Goal: Task Accomplishment & Management: Manage account settings

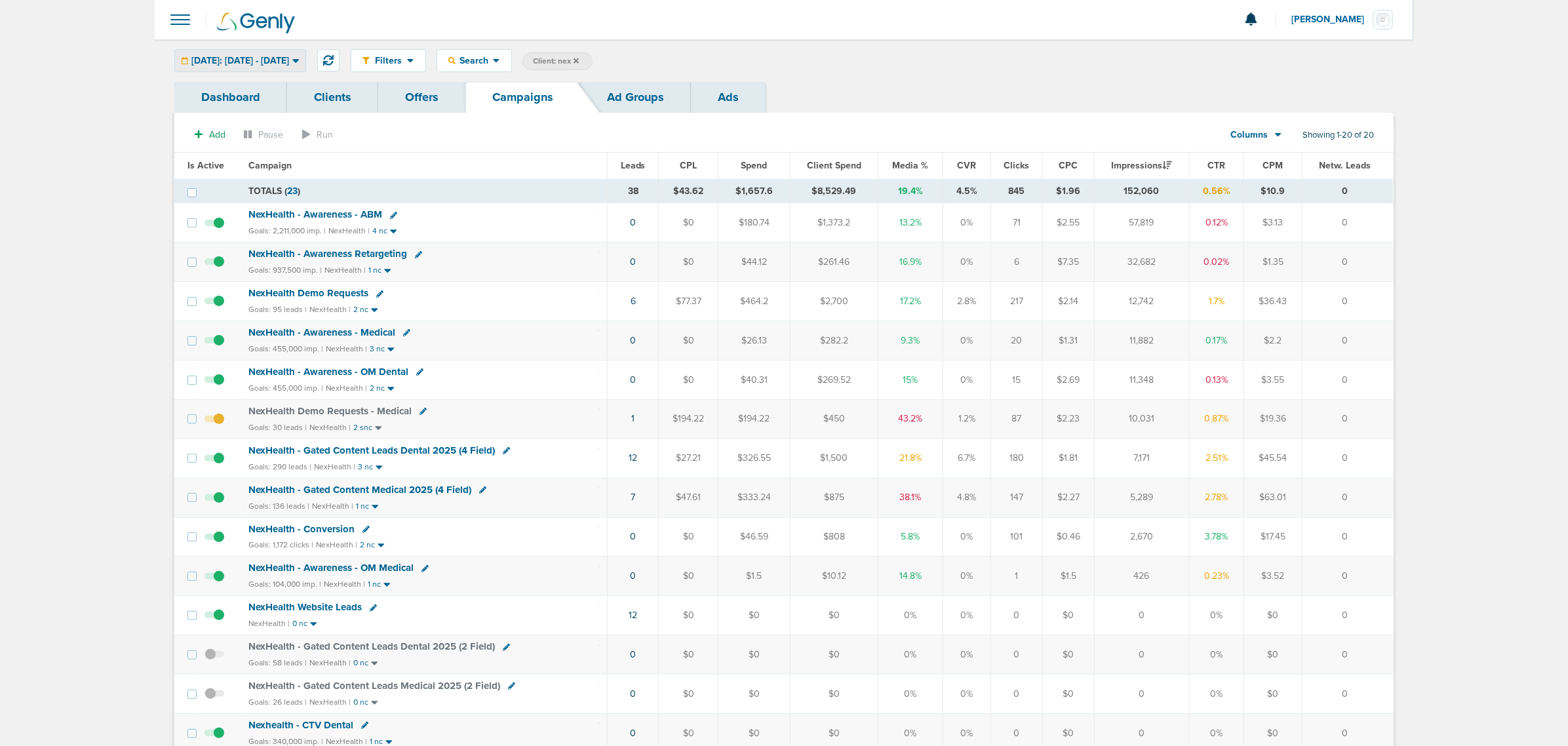
drag, startPoint x: 308, startPoint y: 60, endPoint x: 294, endPoint y: 97, distance: 39.6
click at [289, 60] on span "Today: 09.23.2025 - 09.23.2025" at bounding box center [240, 61] width 98 height 9
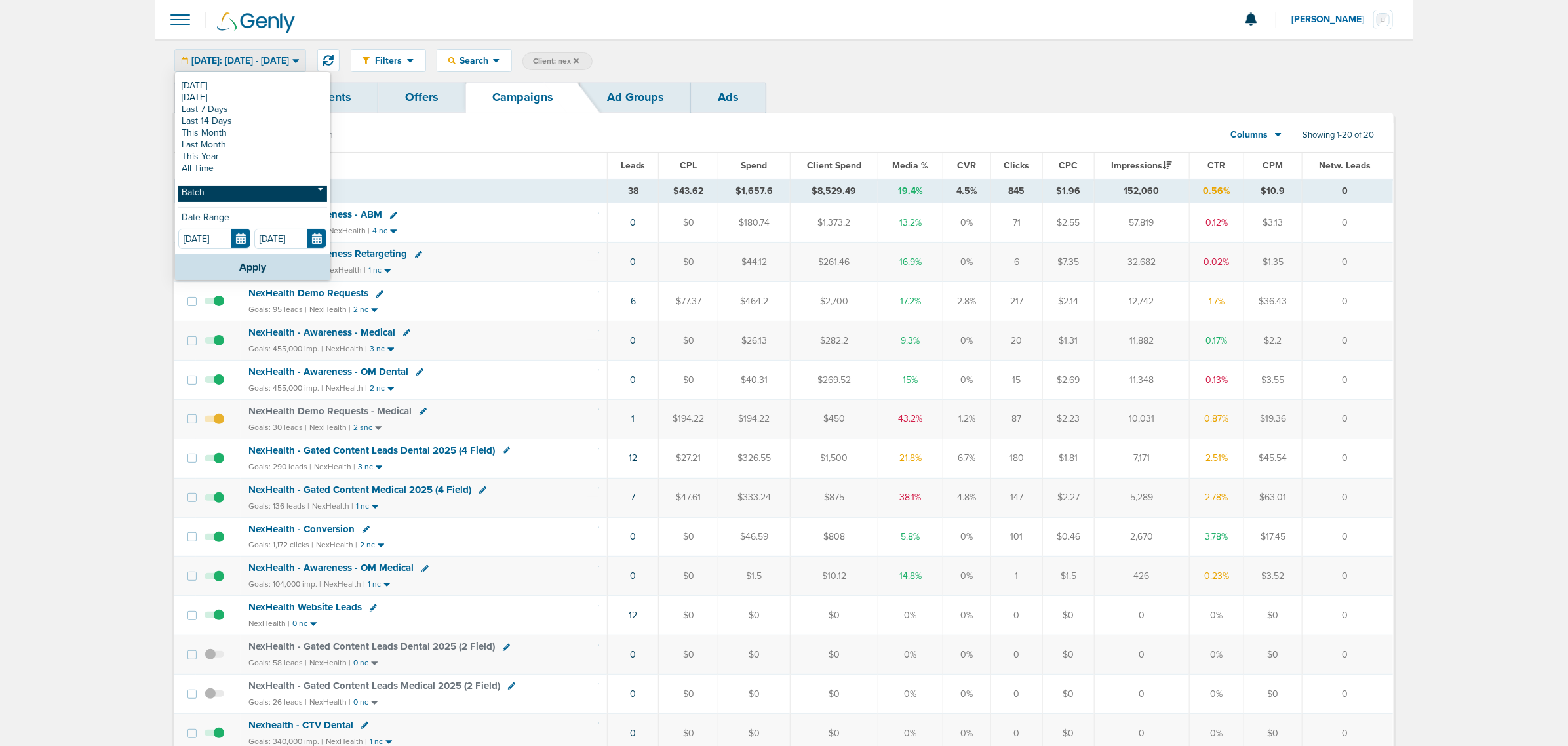
click at [269, 195] on link "Batch" at bounding box center [252, 194] width 149 height 16
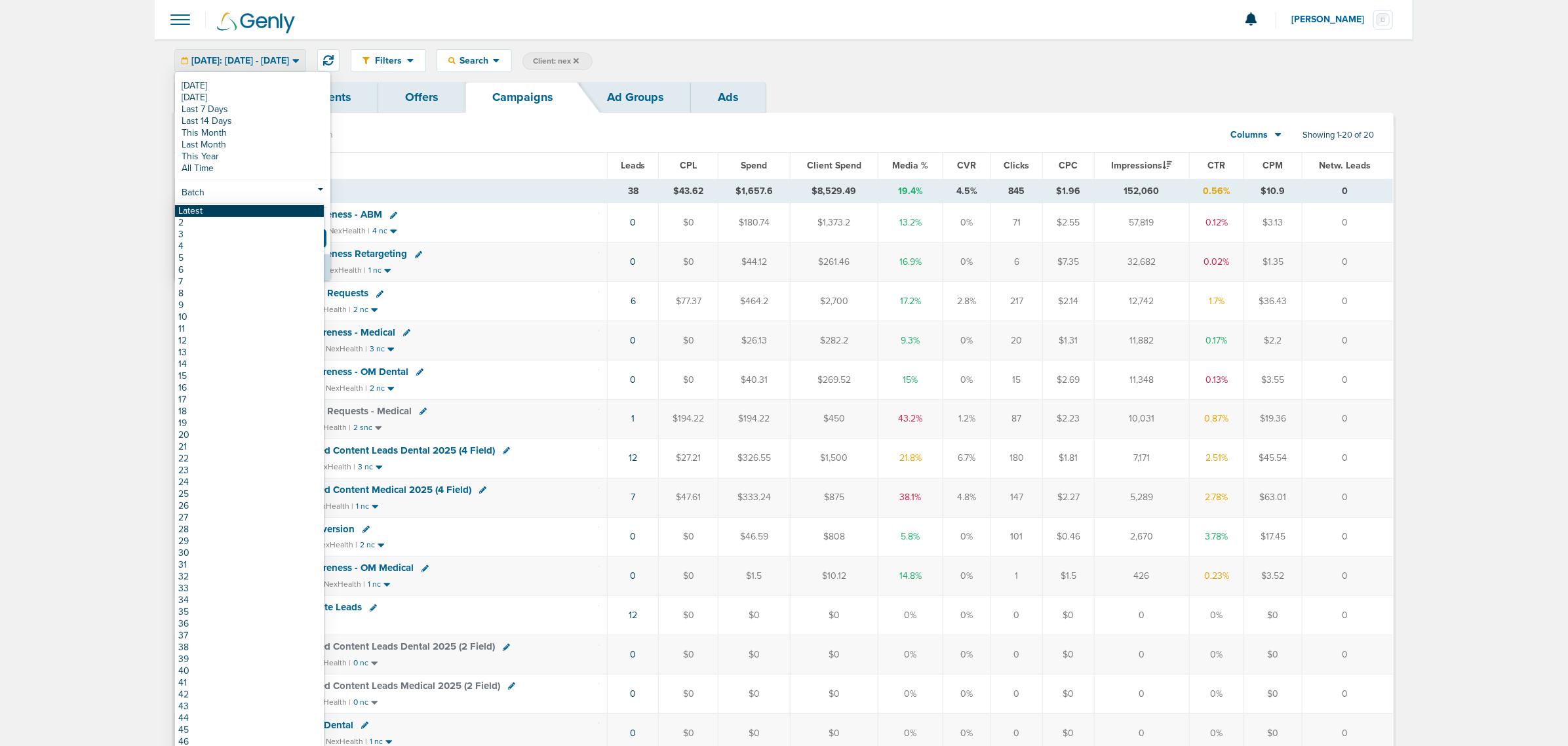
click at [263, 213] on link "Latest" at bounding box center [249, 211] width 149 height 12
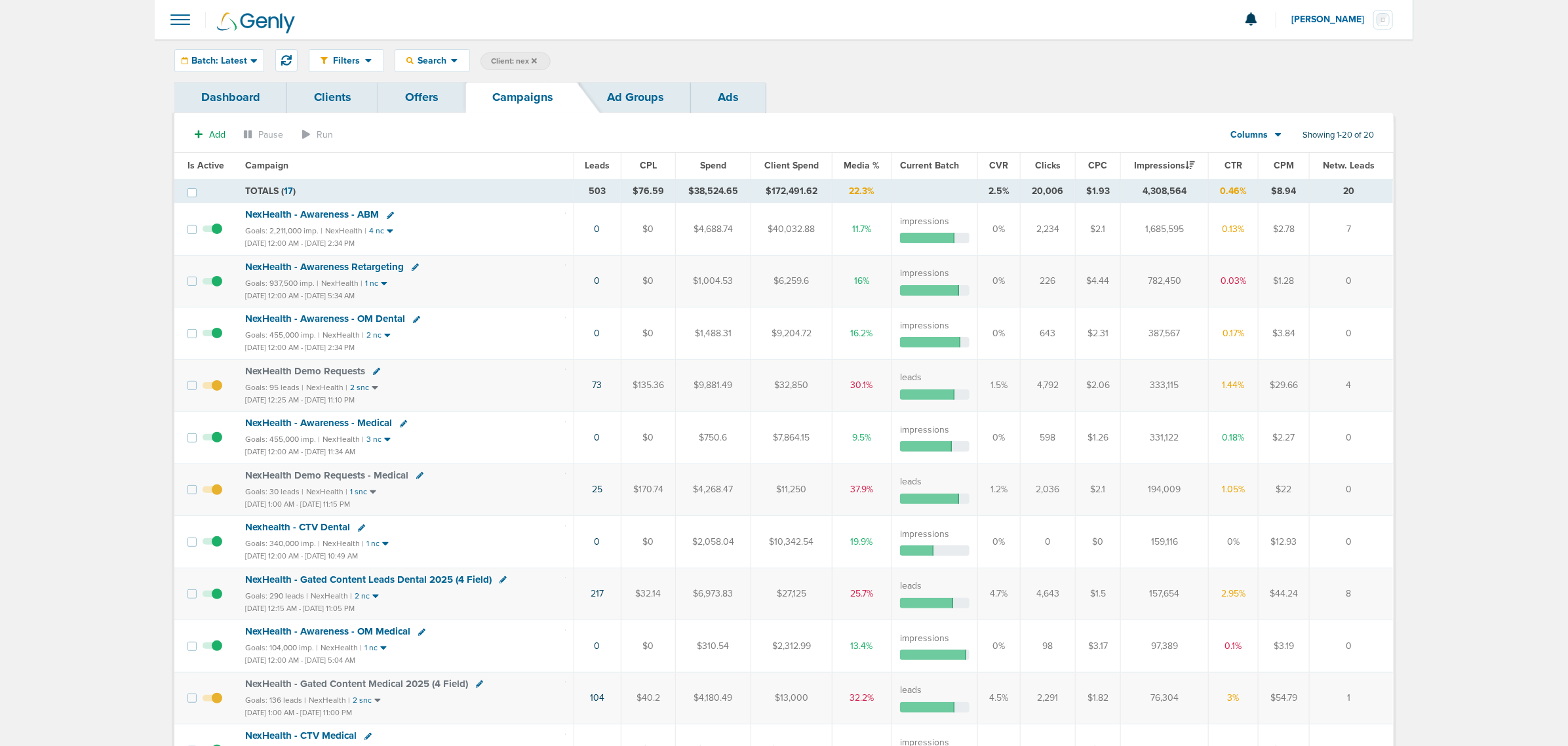
click at [313, 213] on span "NexHealth - Awareness - ABM" at bounding box center [312, 214] width 134 height 12
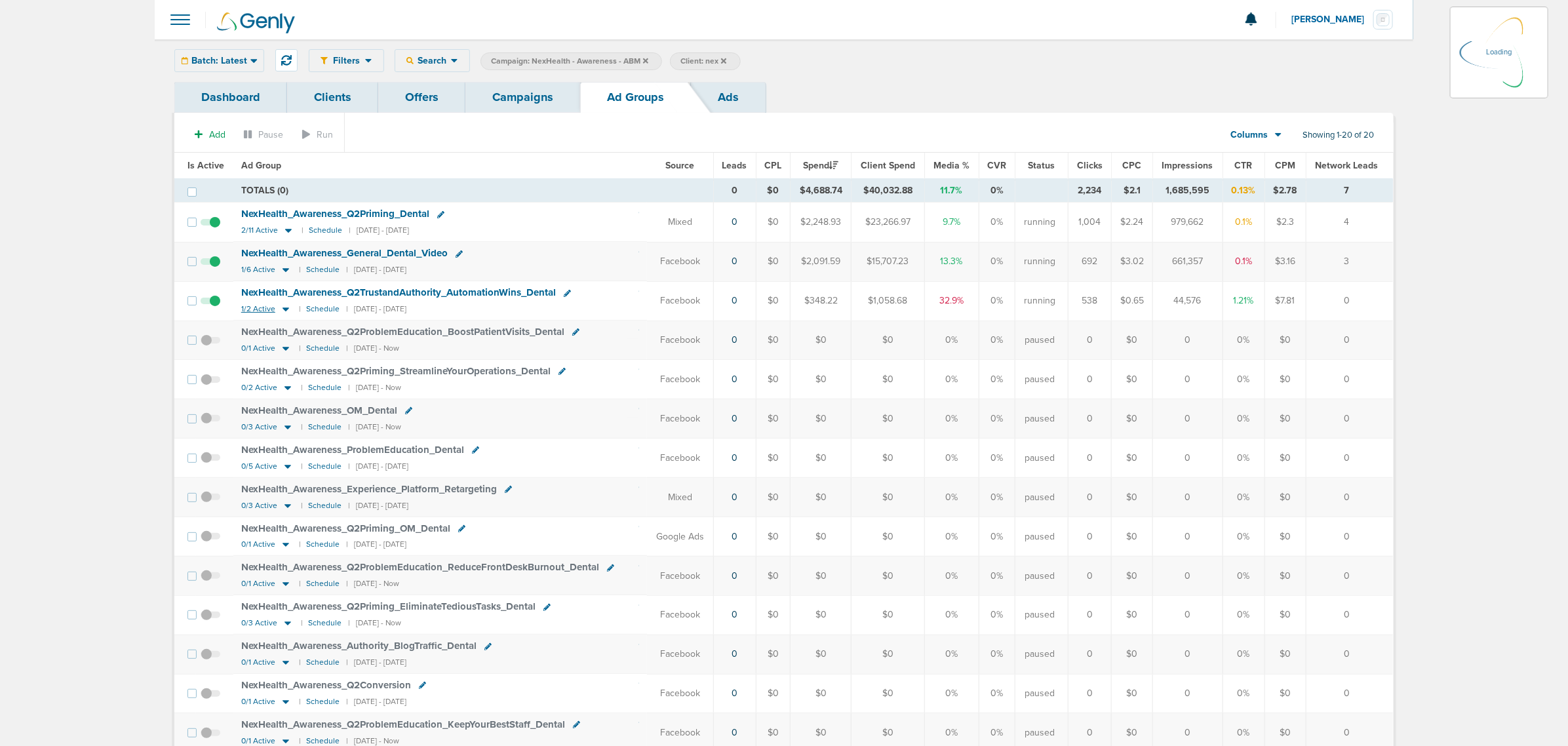
click at [283, 311] on icon at bounding box center [286, 309] width 7 height 4
click at [289, 312] on icon at bounding box center [286, 309] width 13 height 11
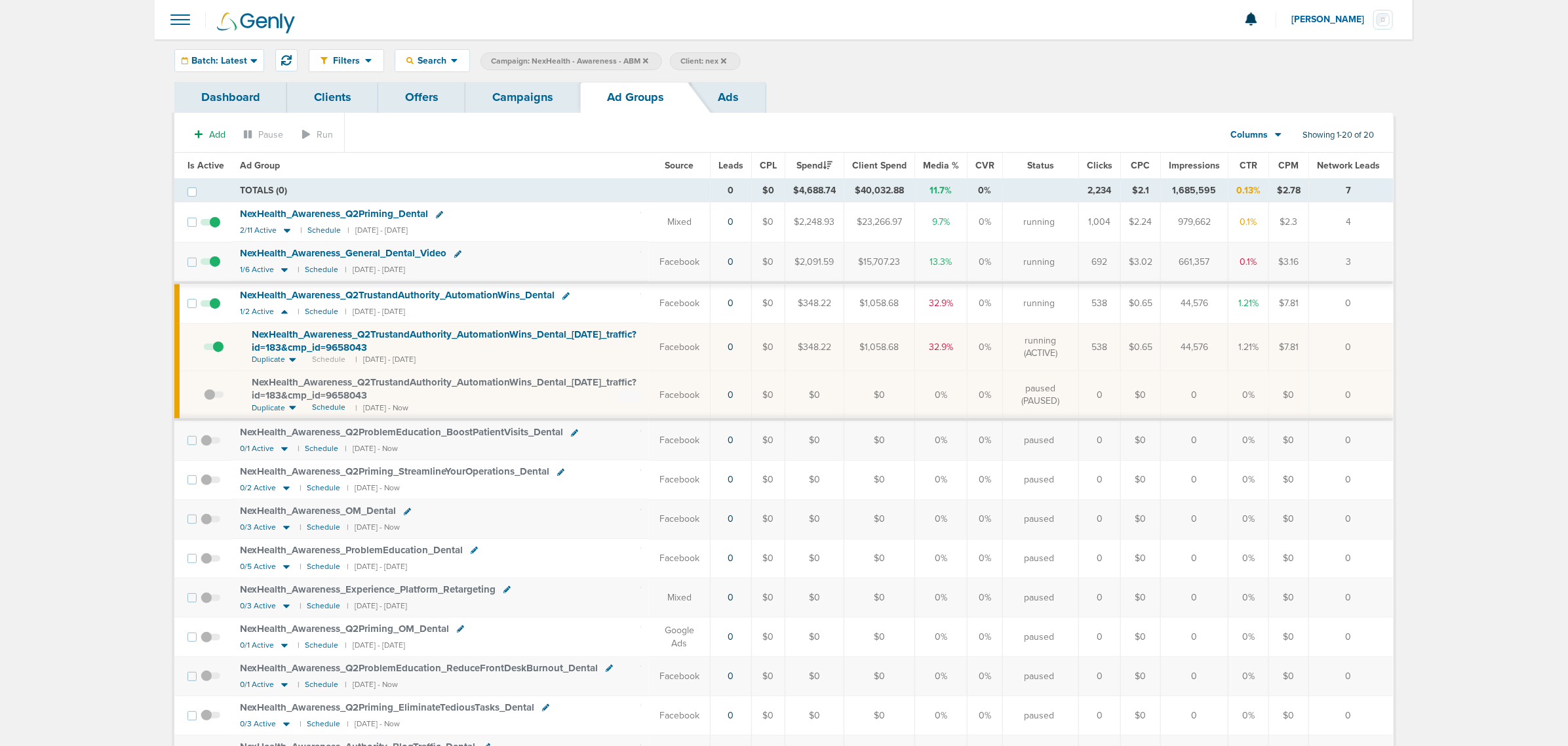
click at [500, 94] on link "Campaigns" at bounding box center [523, 97] width 115 height 31
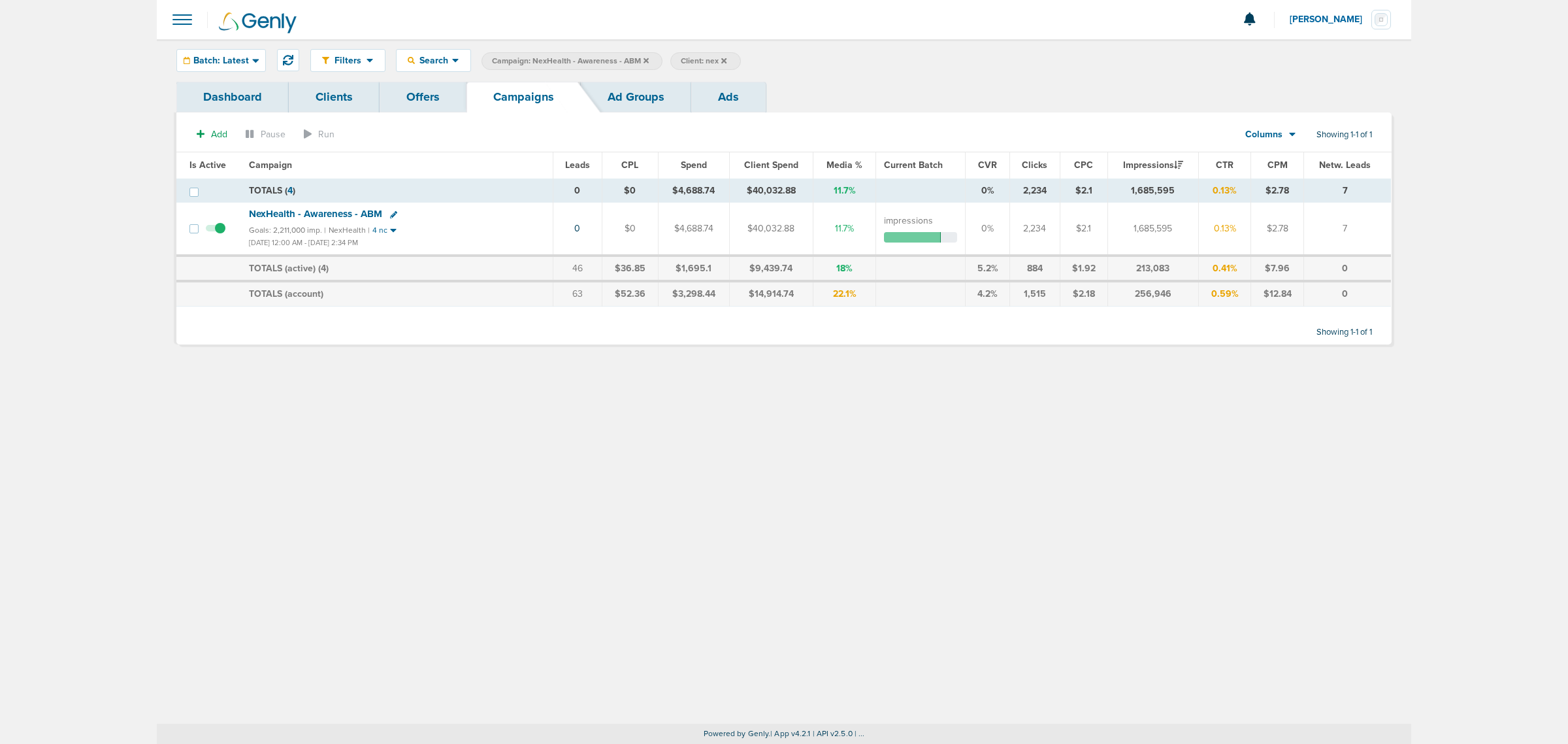
click at [645, 62] on icon at bounding box center [646, 60] width 5 height 8
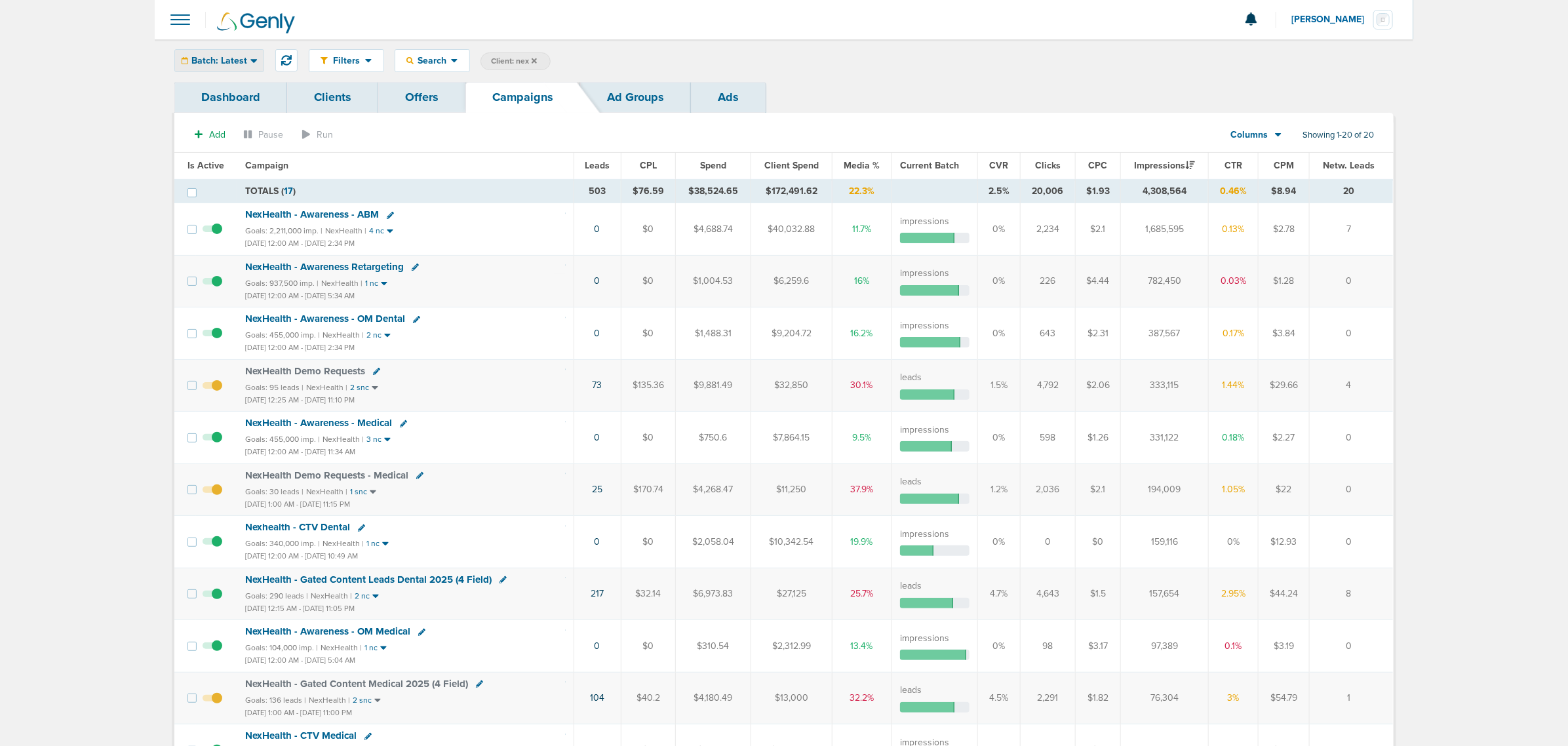
click at [254, 66] on icon at bounding box center [254, 60] width 7 height 11
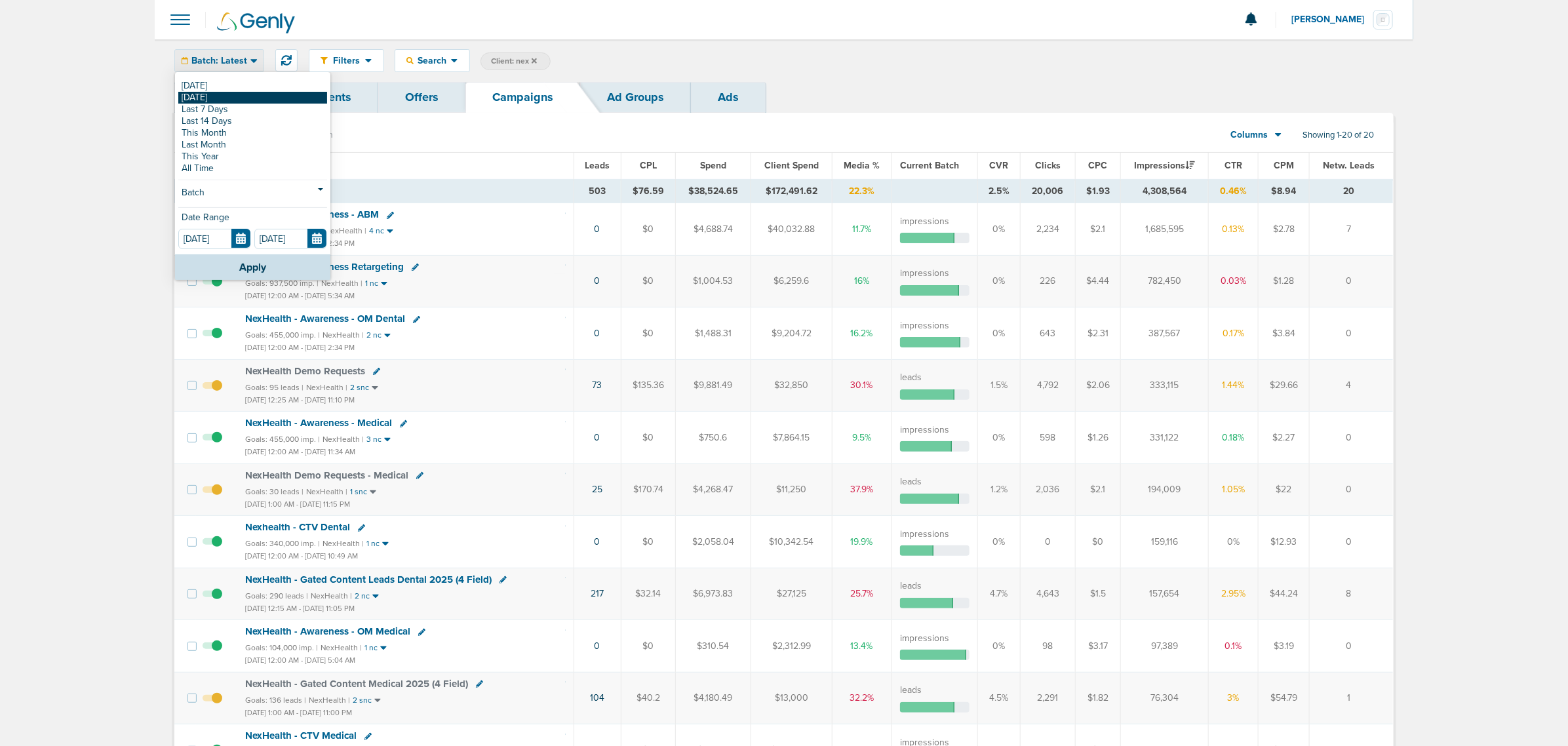
click at [230, 95] on link "[DATE]" at bounding box center [252, 98] width 149 height 12
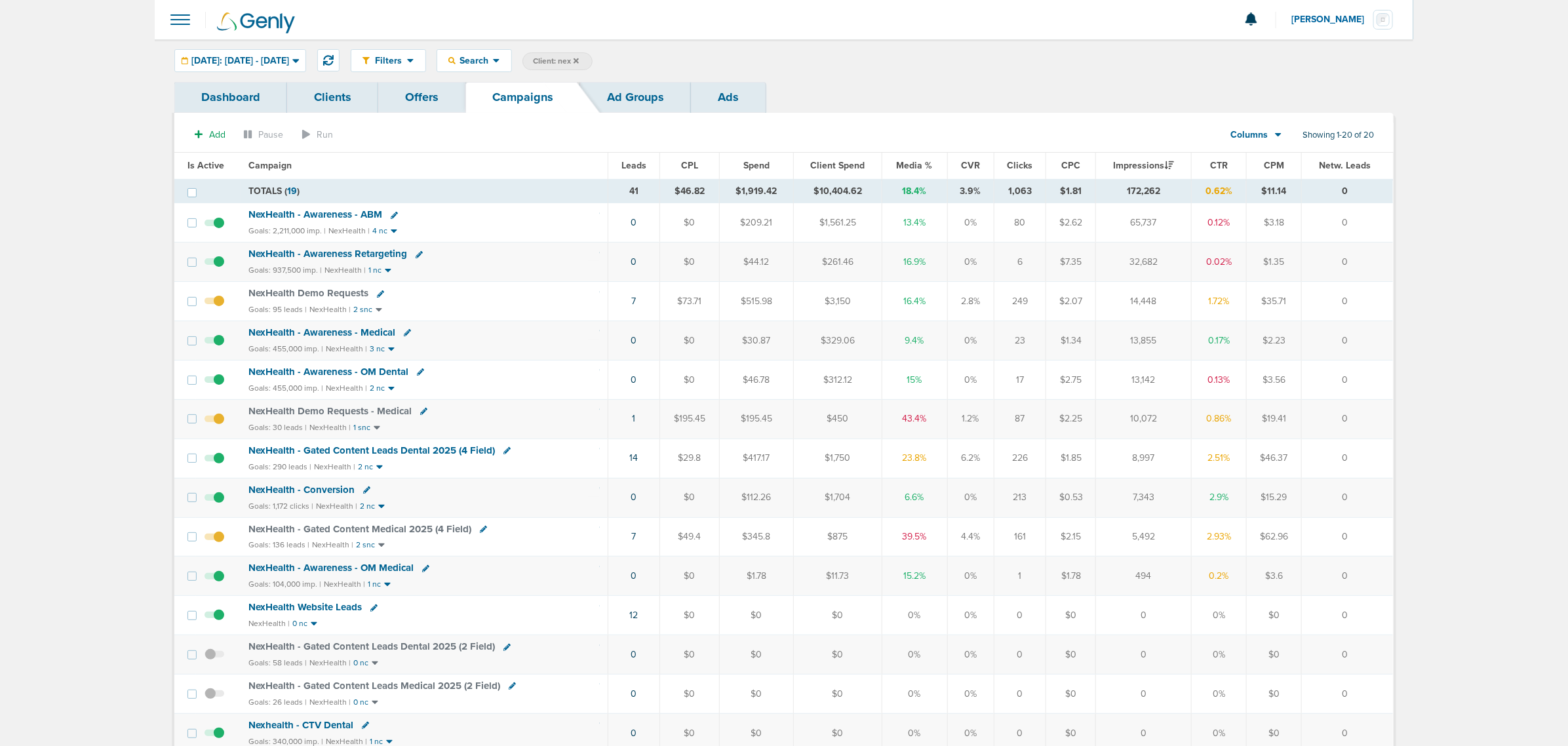
click at [391, 216] on icon at bounding box center [395, 216] width 7 height 7
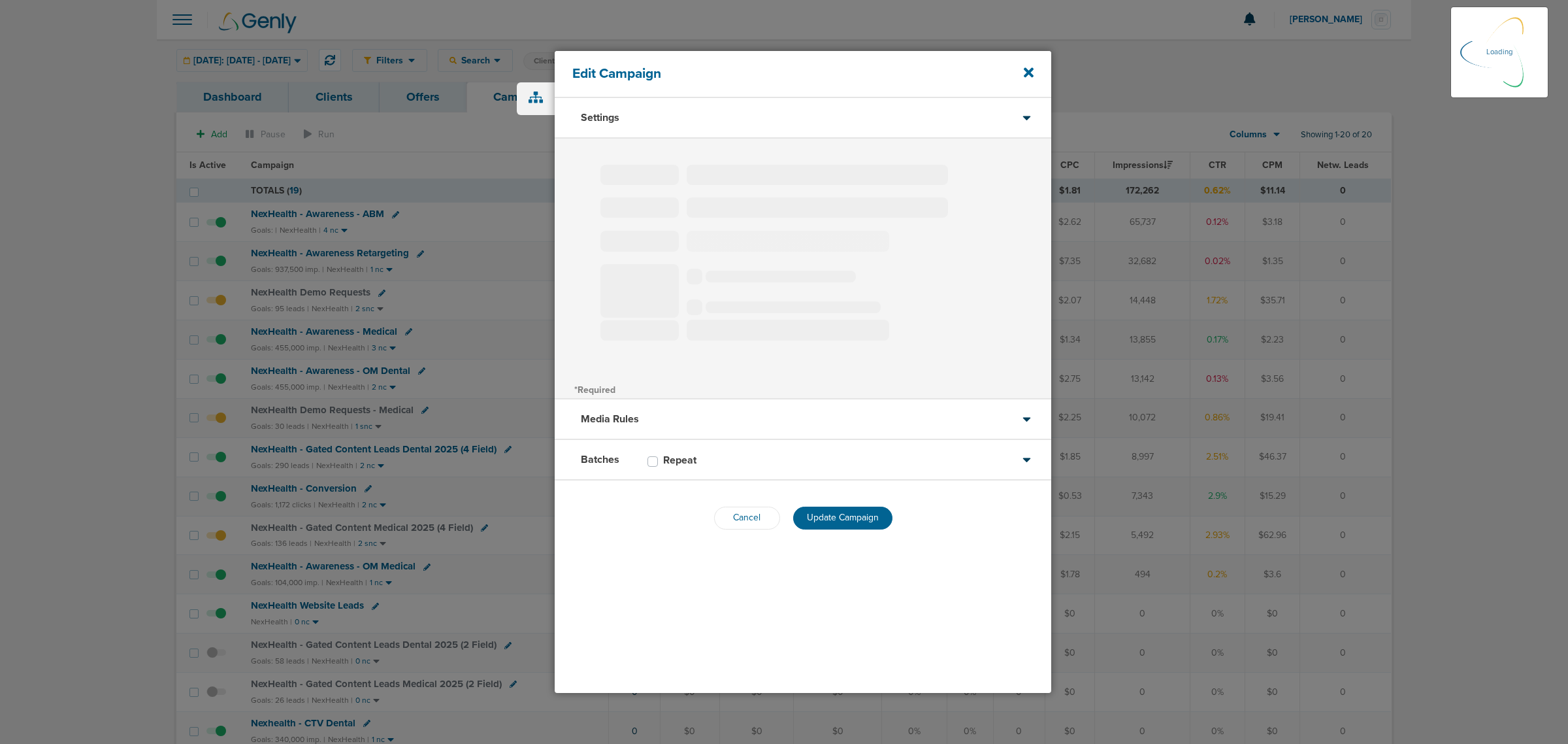
type input "NexHealth - Awareness - ABM"
select select "Awareness"
radio input "true"
select select "readOnly"
checkbox input "true"
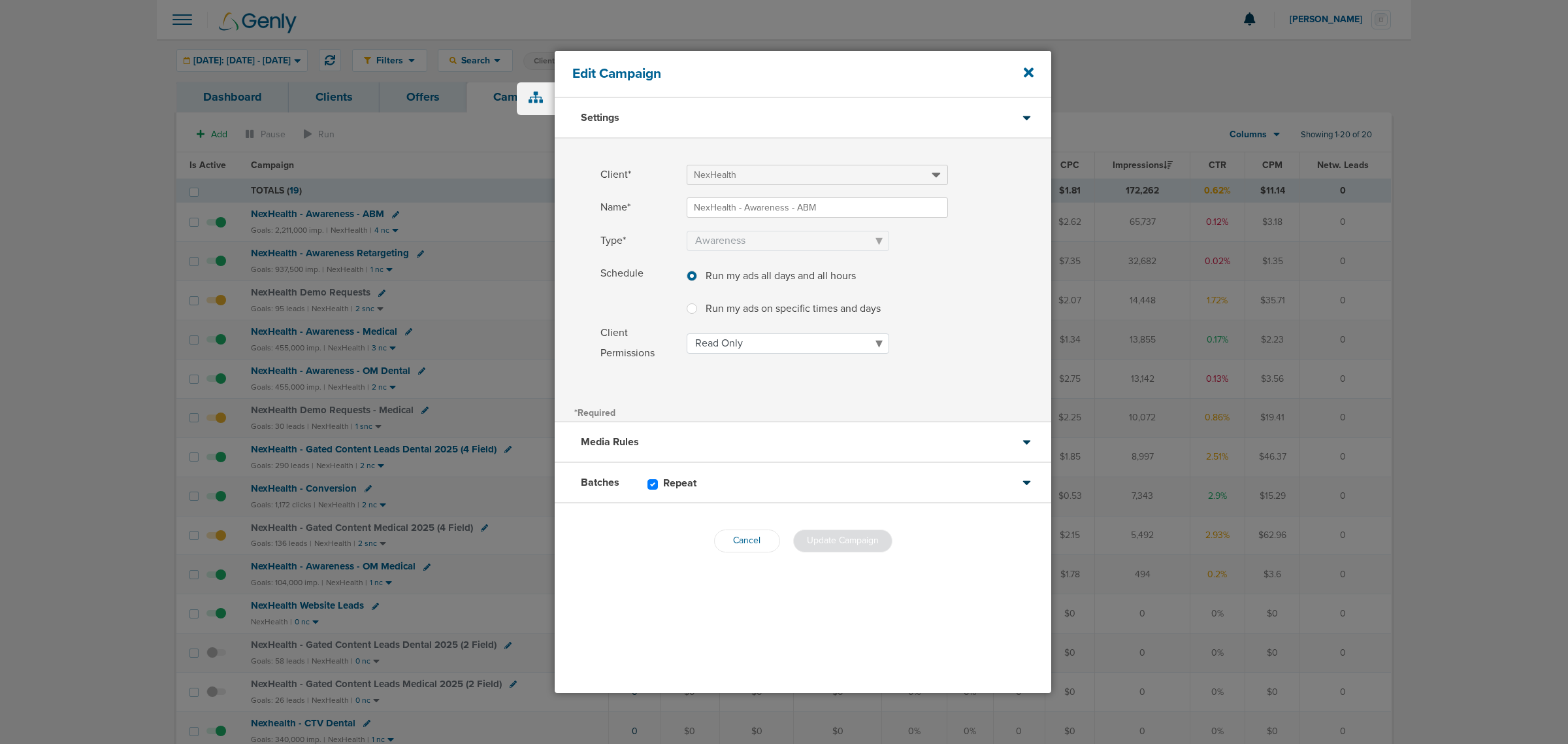
click at [743, 449] on div "Batches Repeat" at bounding box center [803, 483] width 497 height 40
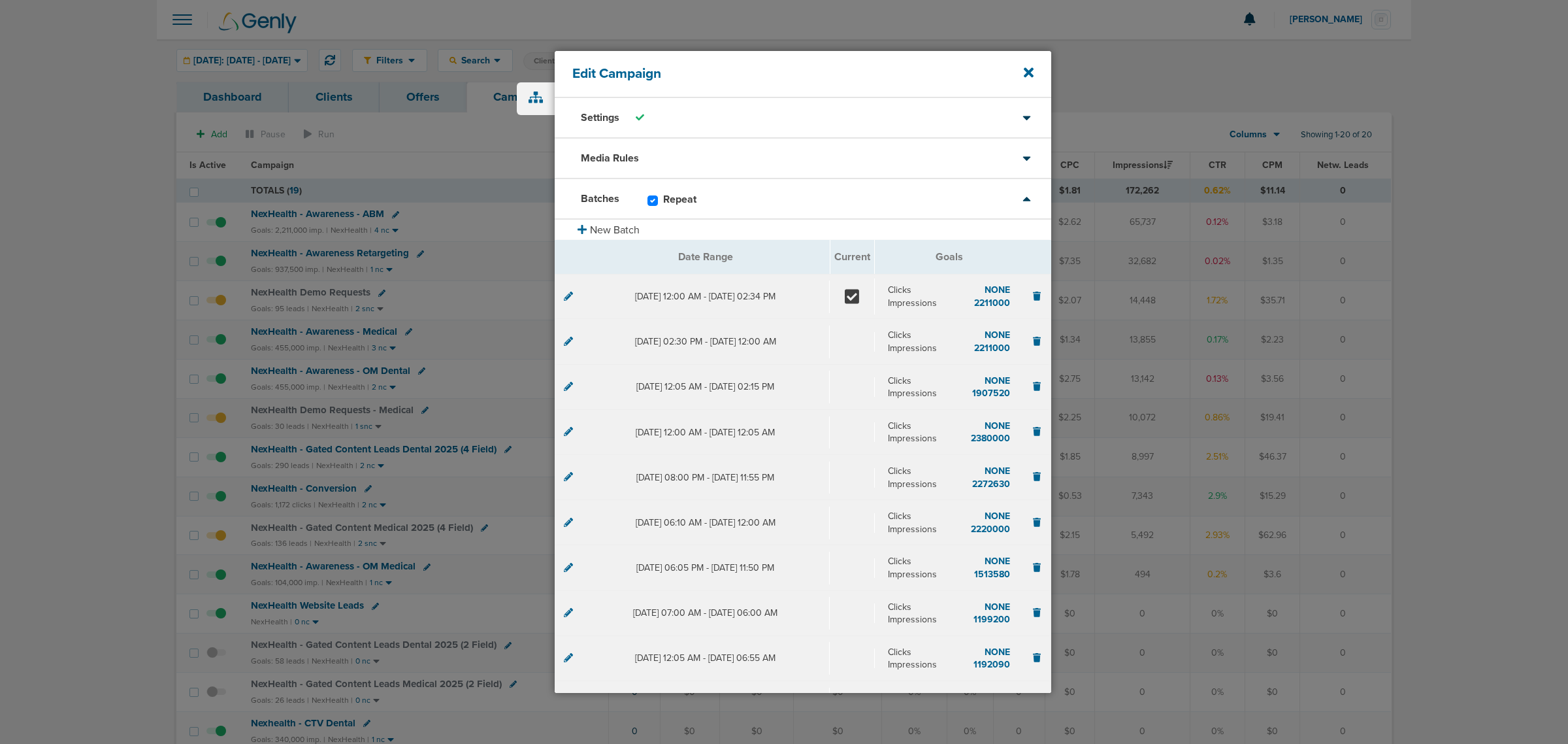
click at [566, 298] on icon at bounding box center [568, 296] width 9 height 9
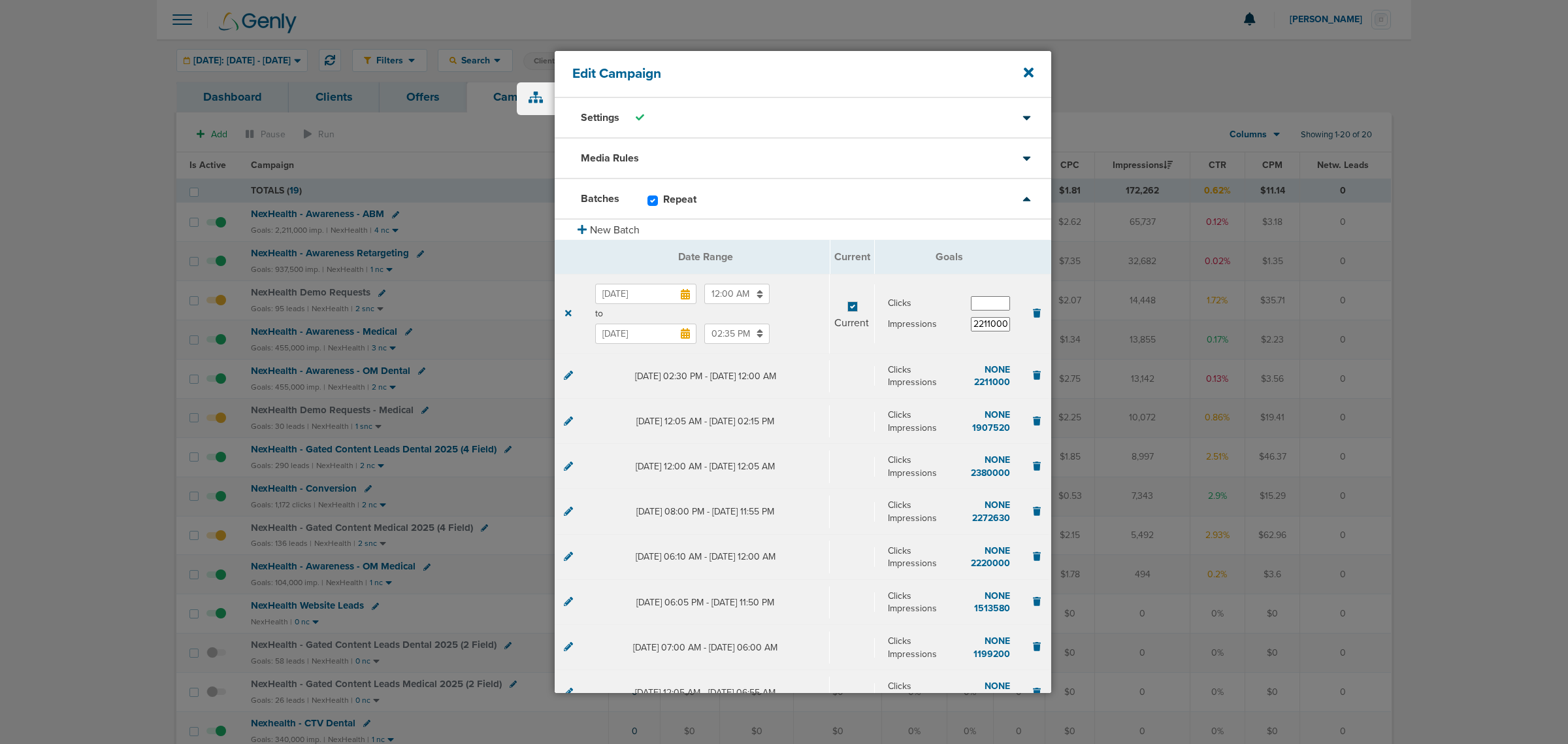
click at [642, 332] on input "Oct 1, 2025" at bounding box center [646, 333] width 101 height 20
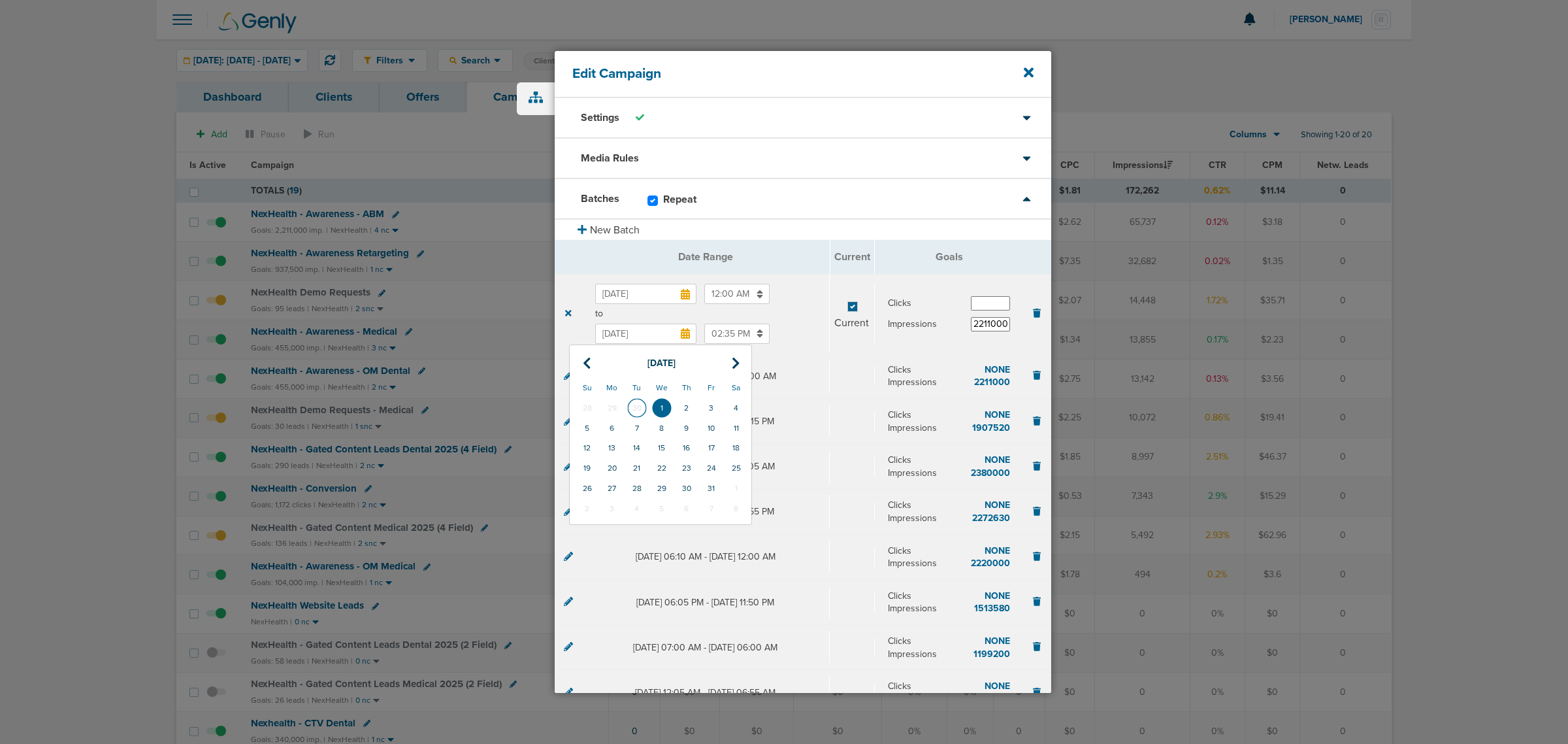
click at [638, 406] on td "30" at bounding box center [637, 408] width 25 height 20
type input "Sep 30, 2025"
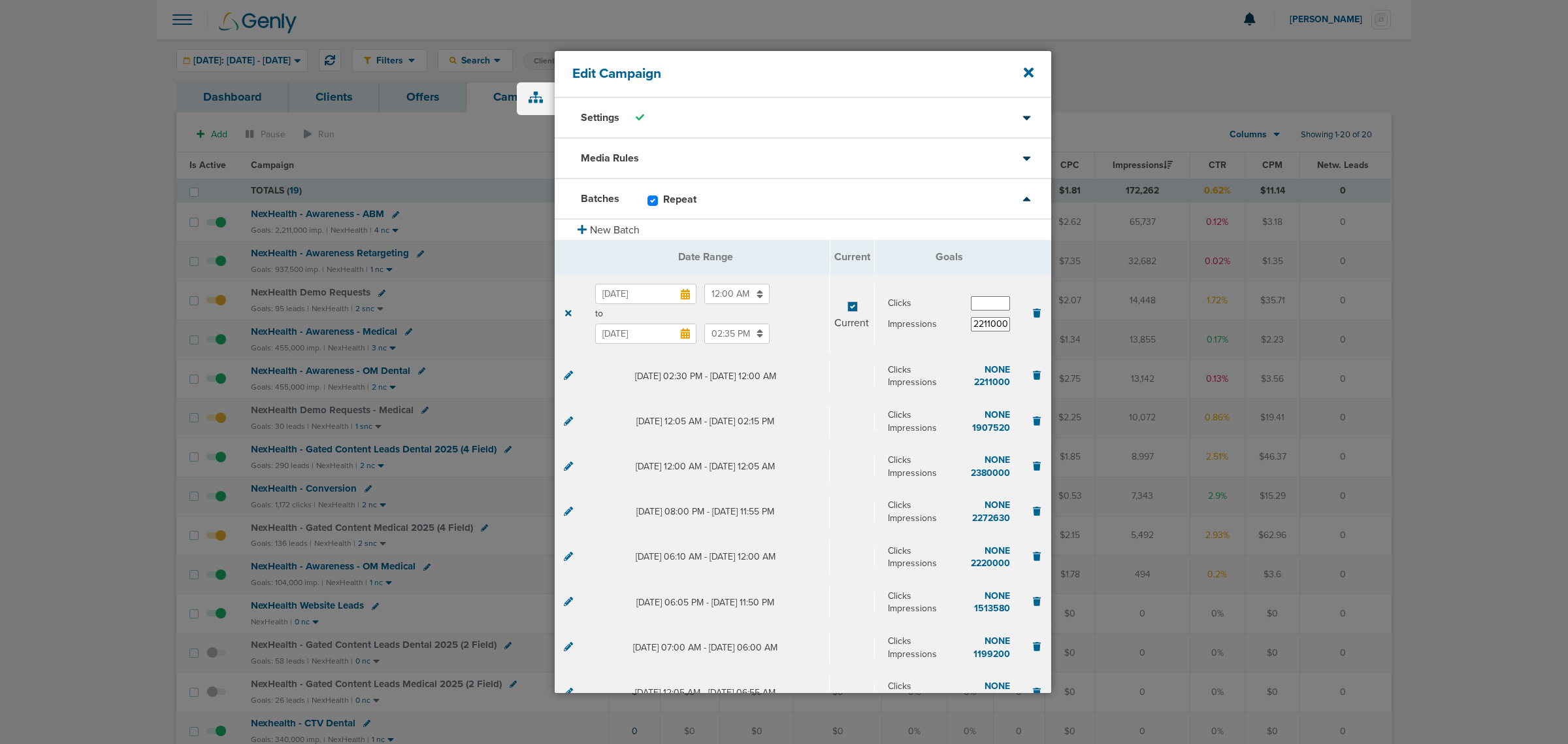
click at [730, 334] on input "02:35 PM" at bounding box center [737, 333] width 65 height 20
click at [712, 429] on icon at bounding box center [710, 426] width 12 height 8
click at [782, 391] on span "35" at bounding box center [782, 396] width 19 height 19
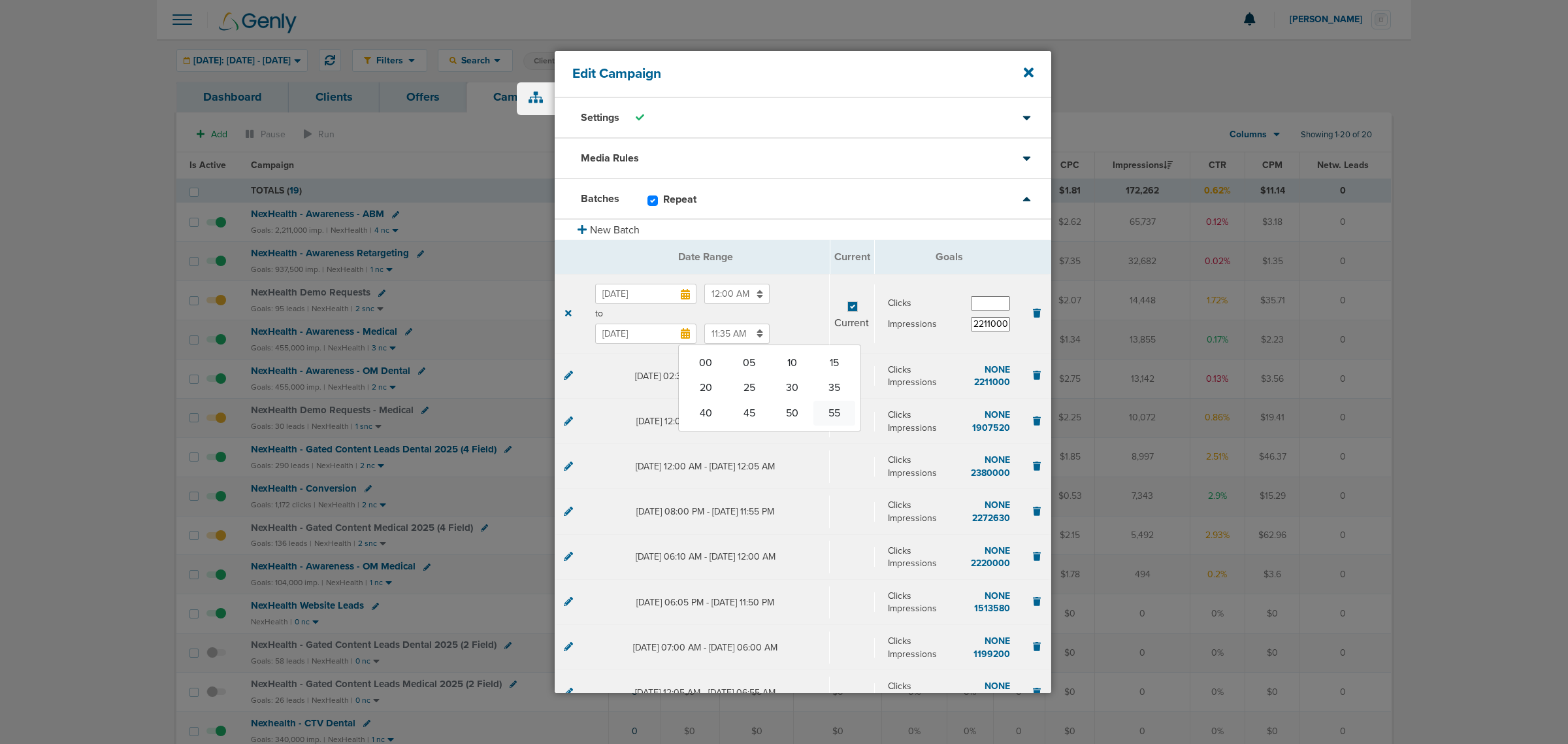
click at [825, 413] on td "55" at bounding box center [835, 412] width 42 height 25
click at [832, 394] on button "AM" at bounding box center [832, 396] width 19 height 20
type input "11:55 PM"
click at [793, 294] on label "Sep 1, 2025 12:00 AM" at bounding box center [706, 293] width 222 height 20
click at [696, 294] on input "Sep 1, 2025" at bounding box center [646, 293] width 101 height 20
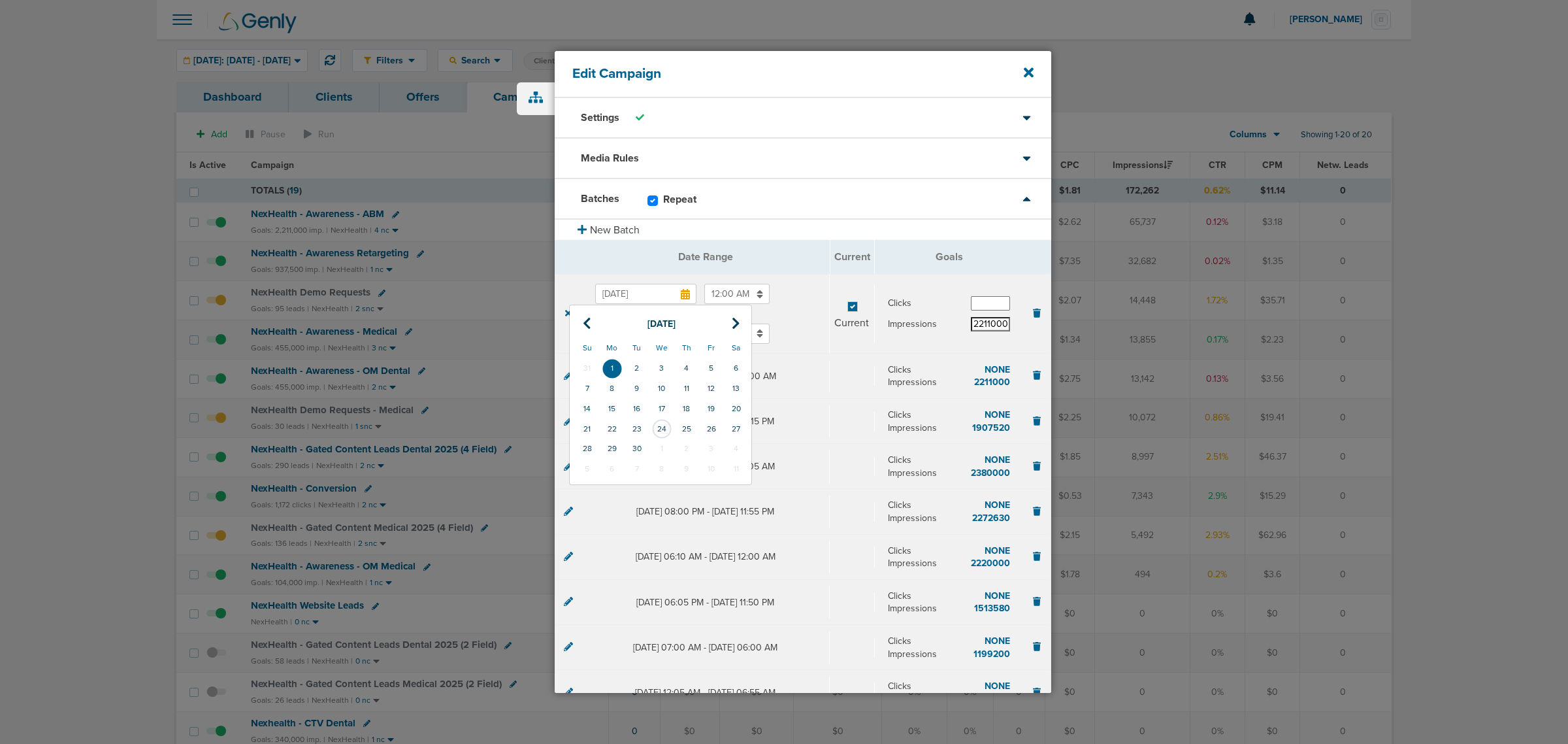
click at [978, 325] on input "2211000" at bounding box center [990, 324] width 39 height 14
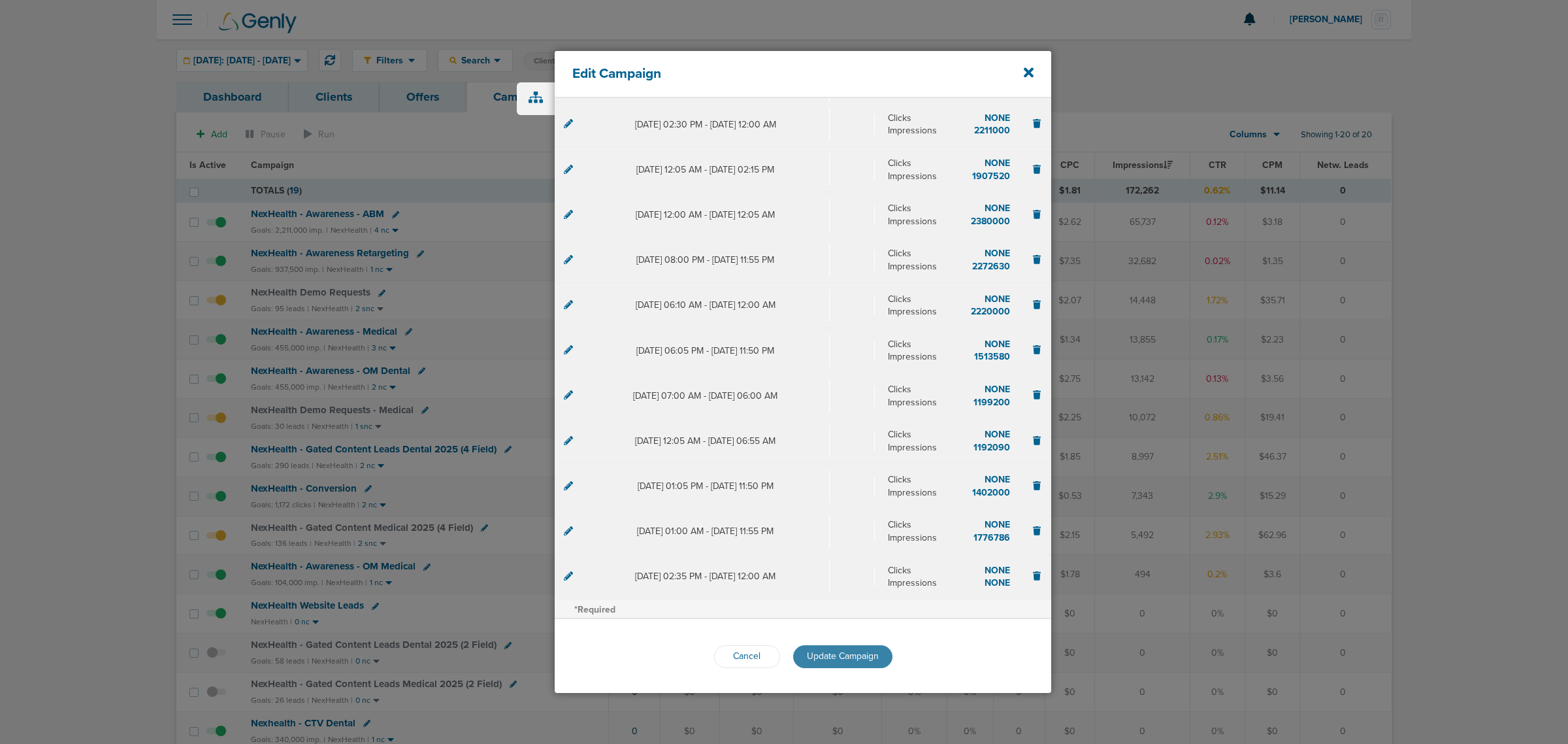
type input "2411000"
click at [863, 449] on button "Update Campaign" at bounding box center [843, 656] width 100 height 23
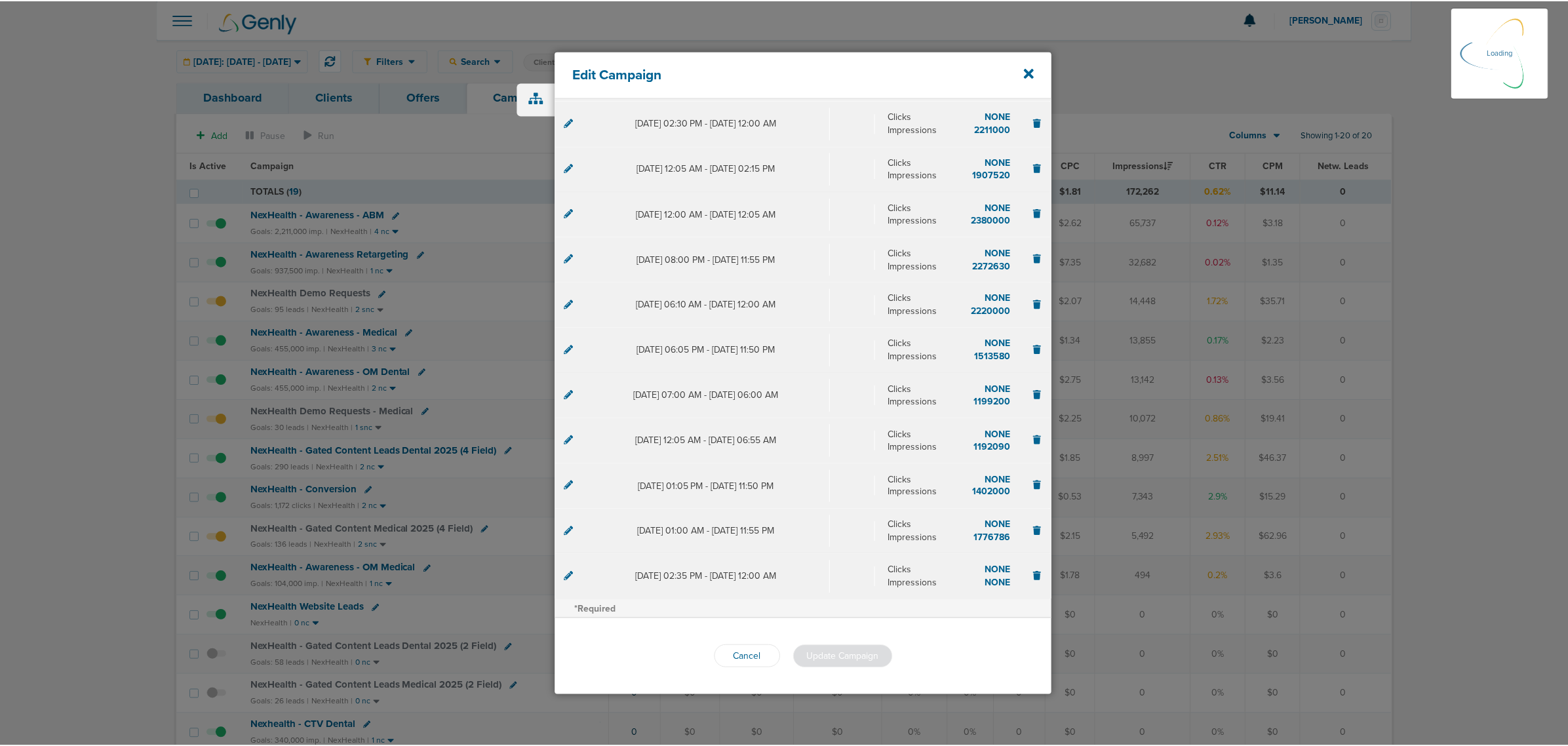
scroll to position [218, 0]
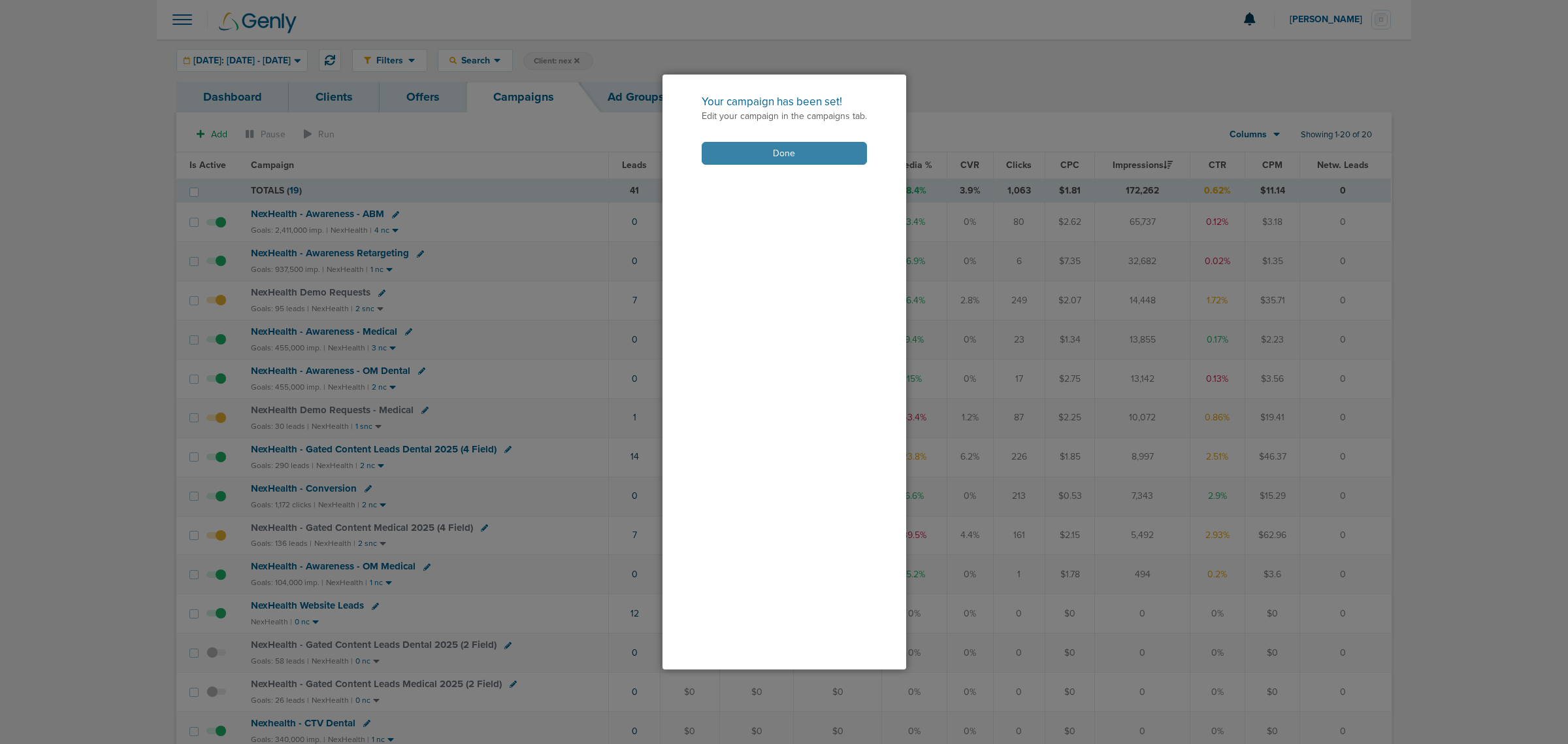
click at [786, 145] on button "Done" at bounding box center [784, 153] width 165 height 23
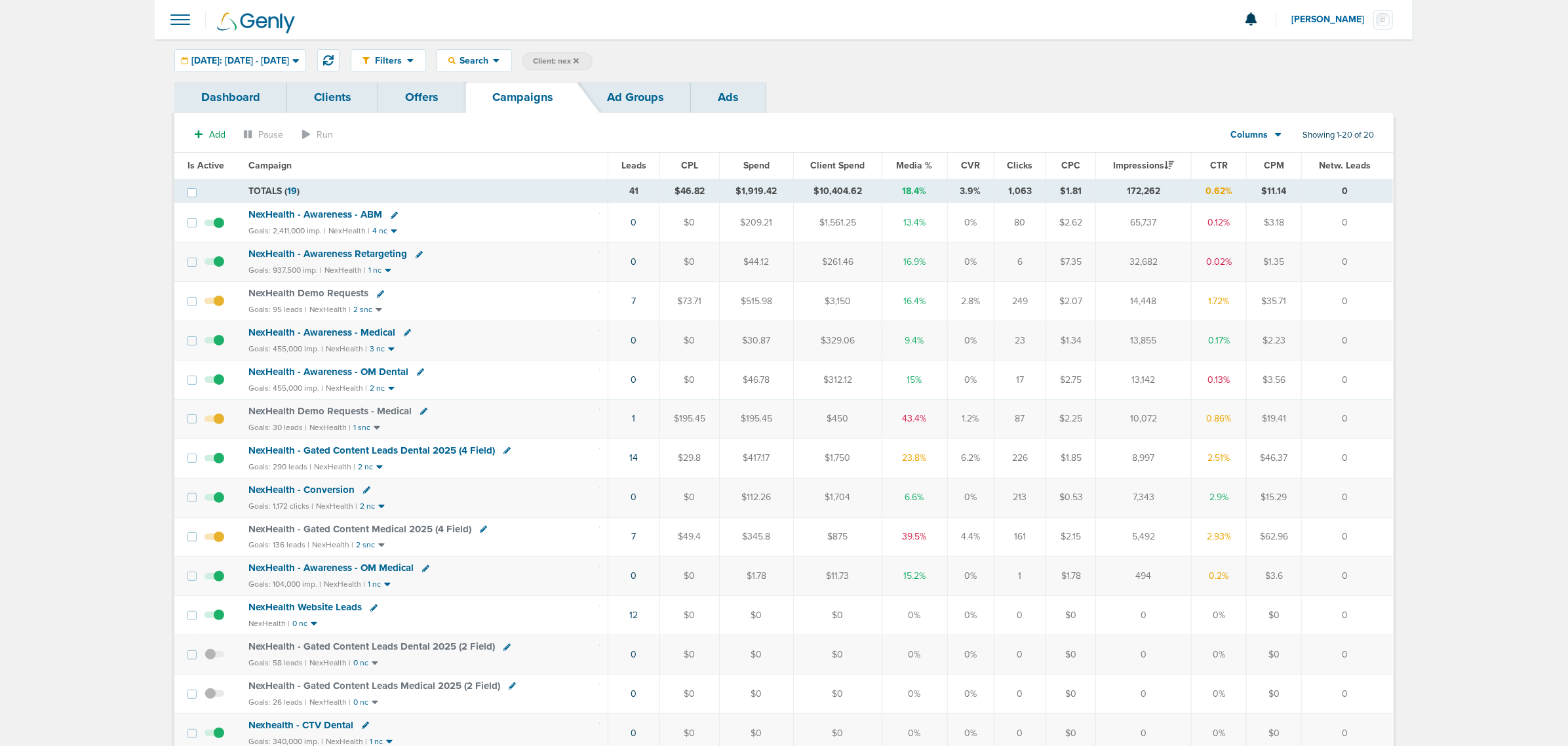
click at [343, 211] on span "NexHealth - Awareness - ABM" at bounding box center [316, 214] width 134 height 12
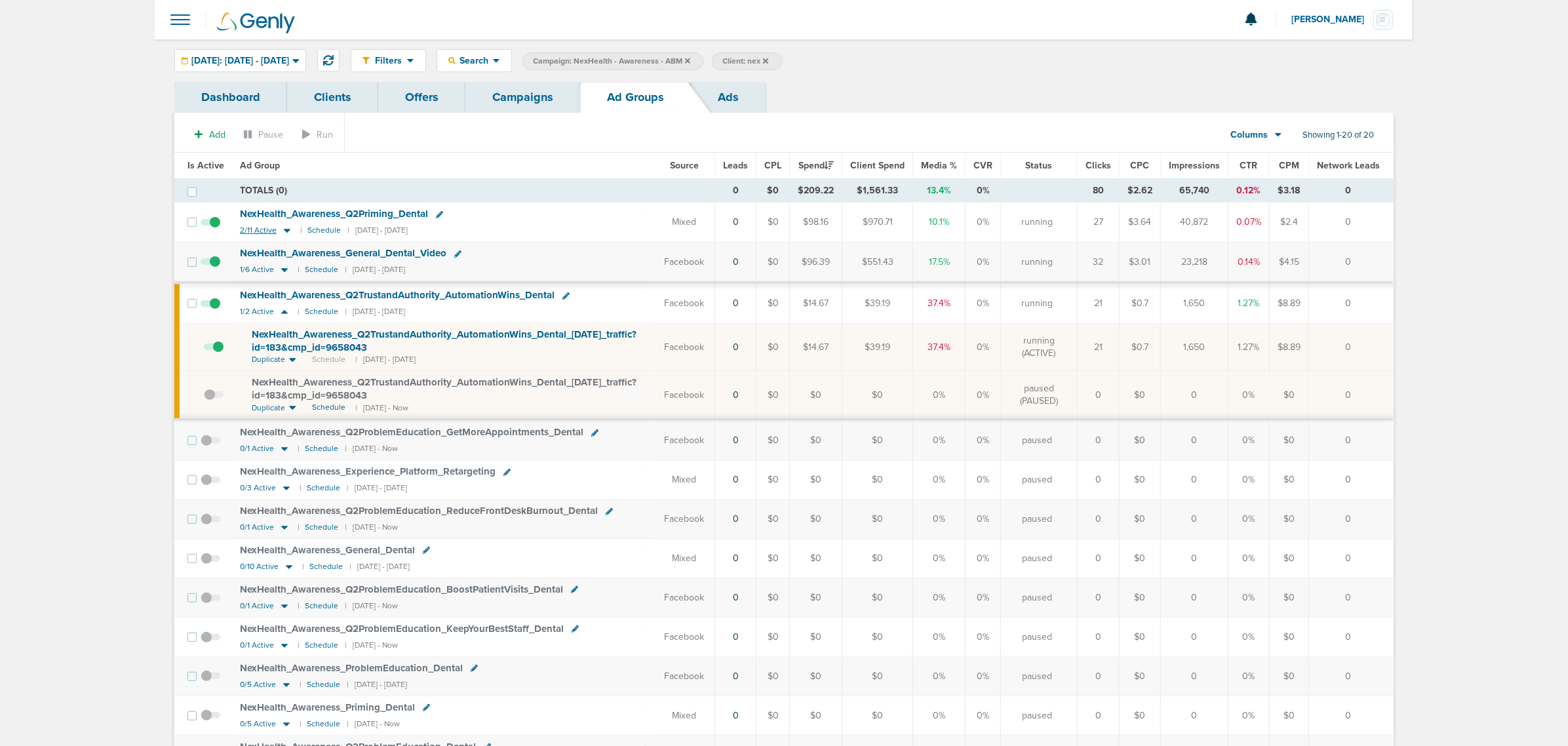
click at [287, 231] on icon at bounding box center [287, 231] width 7 height 4
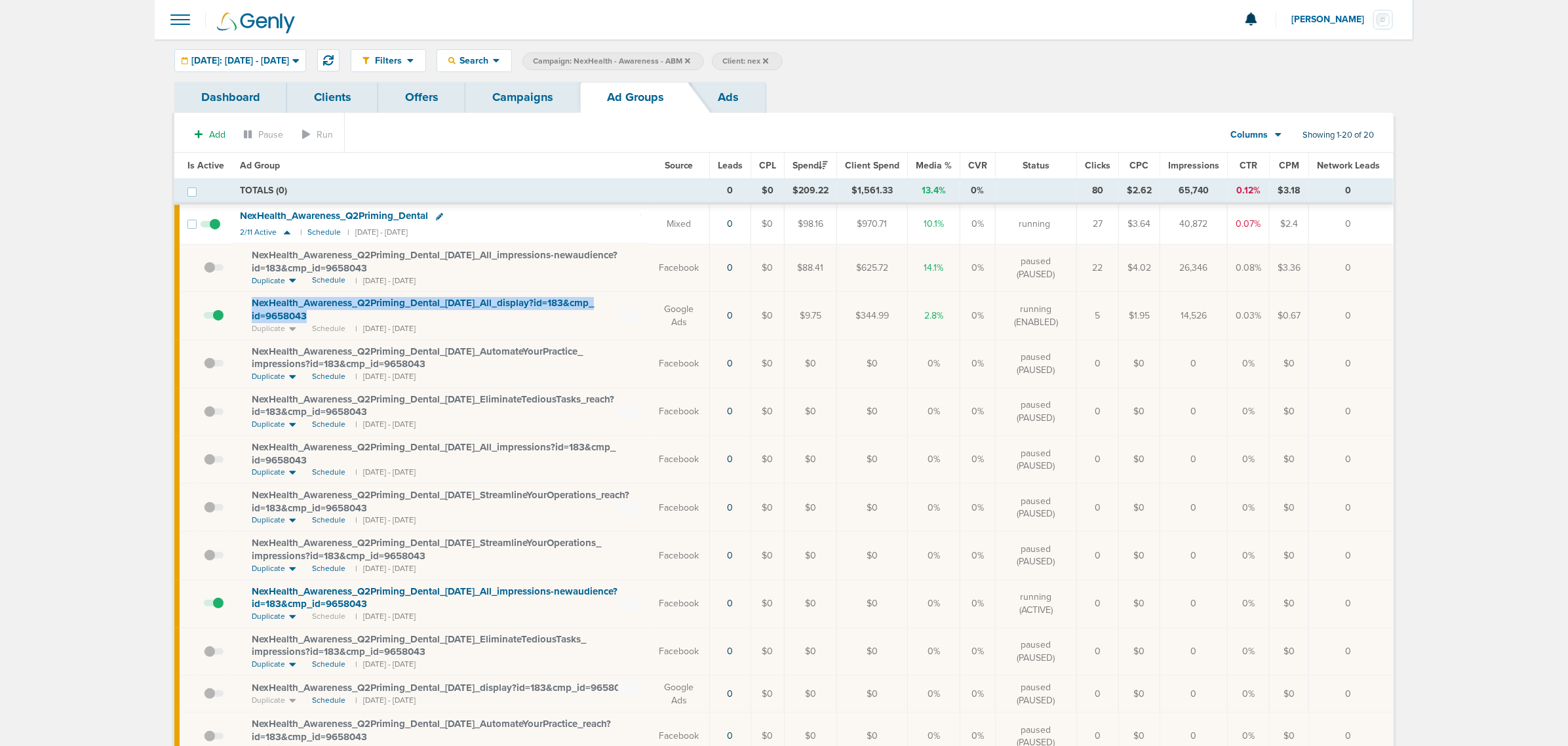
drag, startPoint x: 323, startPoint y: 318, endPoint x: 240, endPoint y: 304, distance: 84.2
click at [240, 304] on td "NexHealth_ Awareness_ Q2Priming_ Dental_ 05.09.25_ All_ display?id=183&cmp_ id=…" at bounding box center [440, 316] width 417 height 48
copy span "NexHealth_ Awareness_ Q2Priming_ Dental_ 05.09.25_ All_ display?id=183&cmp_ id=…"
click at [516, 274] on div "NexHealth_ Awareness_ Q2Priming_ Dental_ 06.06.25_ All_ impressions-newaudience…" at bounding box center [446, 262] width 390 height 25
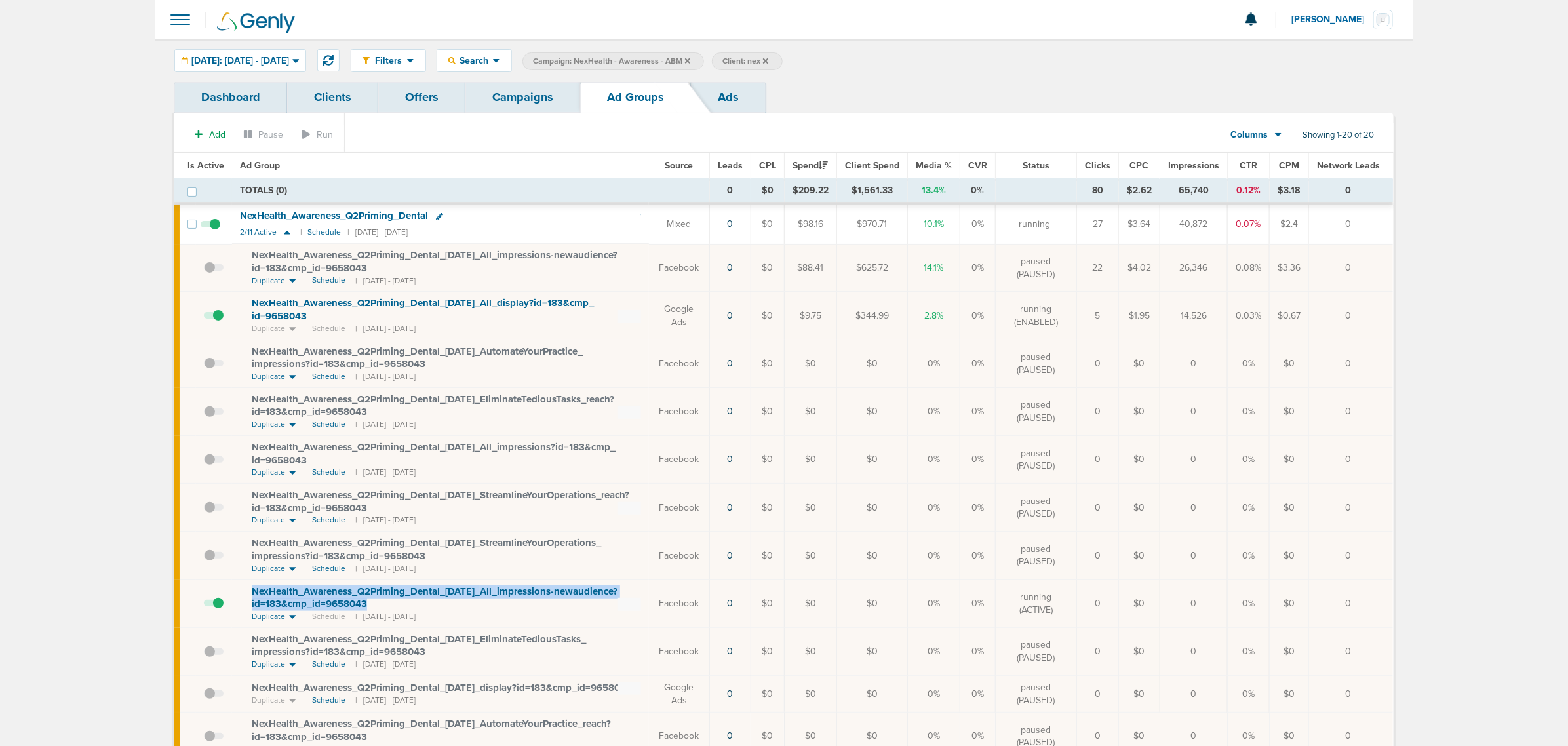
drag, startPoint x: 375, startPoint y: 606, endPoint x: 247, endPoint y: 593, distance: 128.7
click at [247, 451] on td "NexHealth_ Awareness_ Q2Priming_ Dental_ 09.24.25_ All_ impressions-newaudience…" at bounding box center [440, 604] width 417 height 48
copy span "NexHealth_ Awareness_ Q2Priming_ Dental_ 09.24.25_ All_ impressions-newaudience…"
click at [528, 217] on div "NexHealth_ Awareness_ Q2Priming_ Dental" at bounding box center [441, 216] width 402 height 13
click at [434, 216] on div "NexHealth_ Awareness_ Q2Priming_ Dental" at bounding box center [338, 216] width 196 height 11
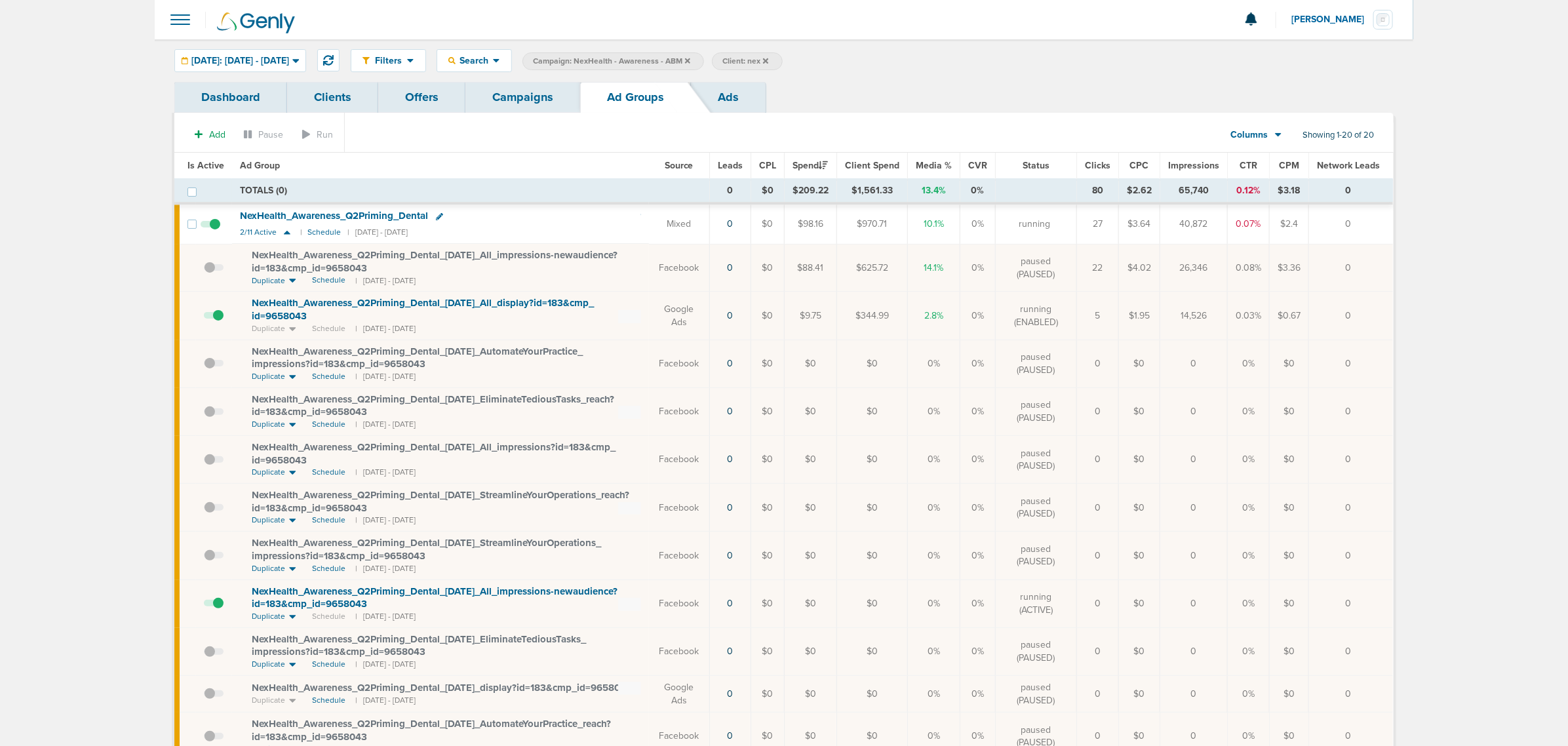
click at [437, 216] on icon at bounding box center [440, 216] width 7 height 7
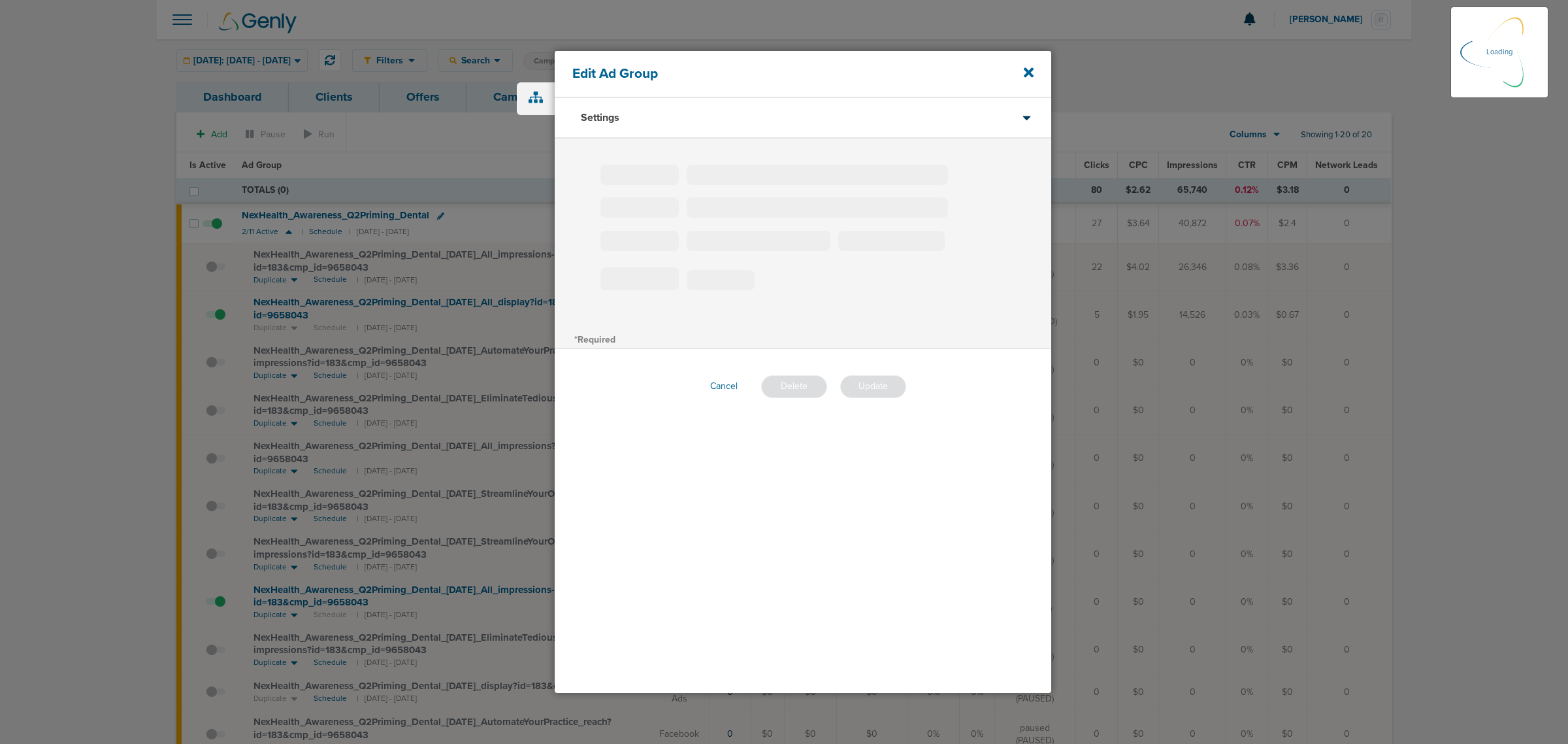
type input "NexHealth_Awareness_Q2Priming_Dental"
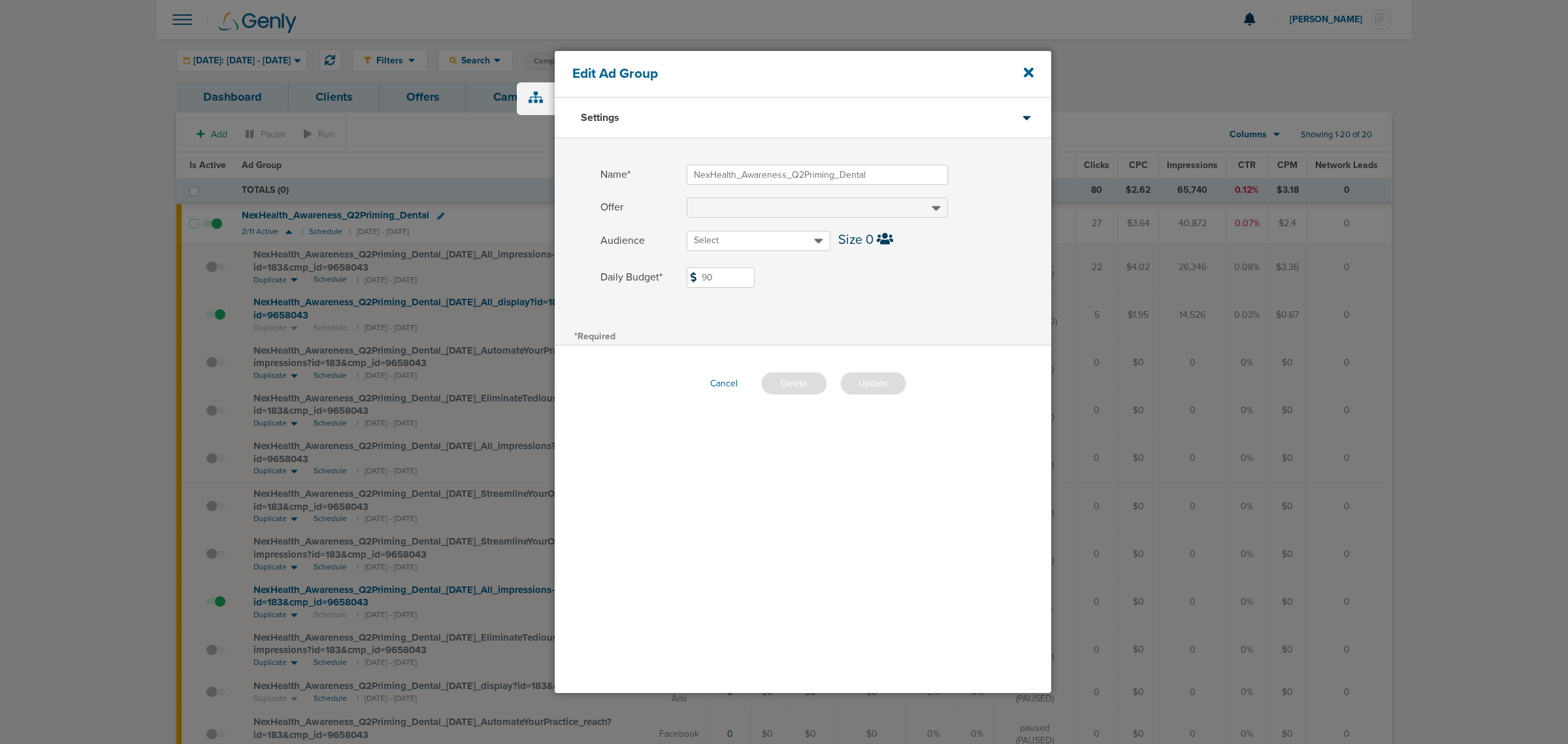
drag, startPoint x: 752, startPoint y: 273, endPoint x: 632, endPoint y: 265, distance: 120.3
click at [632, 265] on div "Name* NexHealth_Awareness_Q2Priming_Dental Offer Audience Select Size 0 Daily B…" at bounding box center [803, 232] width 497 height 188
type input "110"
click at [884, 343] on div "*Required" at bounding box center [803, 335] width 497 height 19
click at [883, 383] on button "Update" at bounding box center [873, 383] width 66 height 23
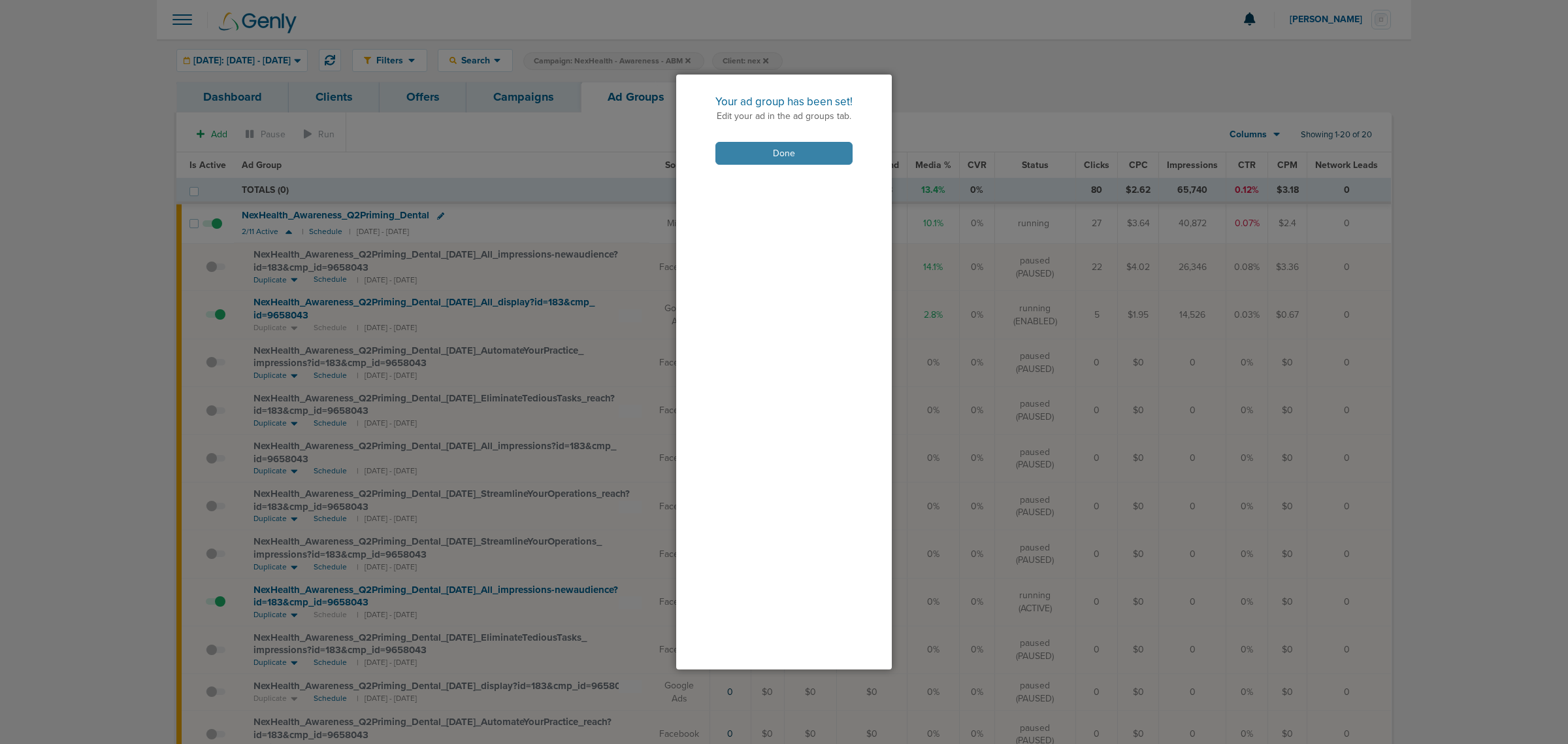
click at [789, 155] on button "Done" at bounding box center [784, 153] width 137 height 23
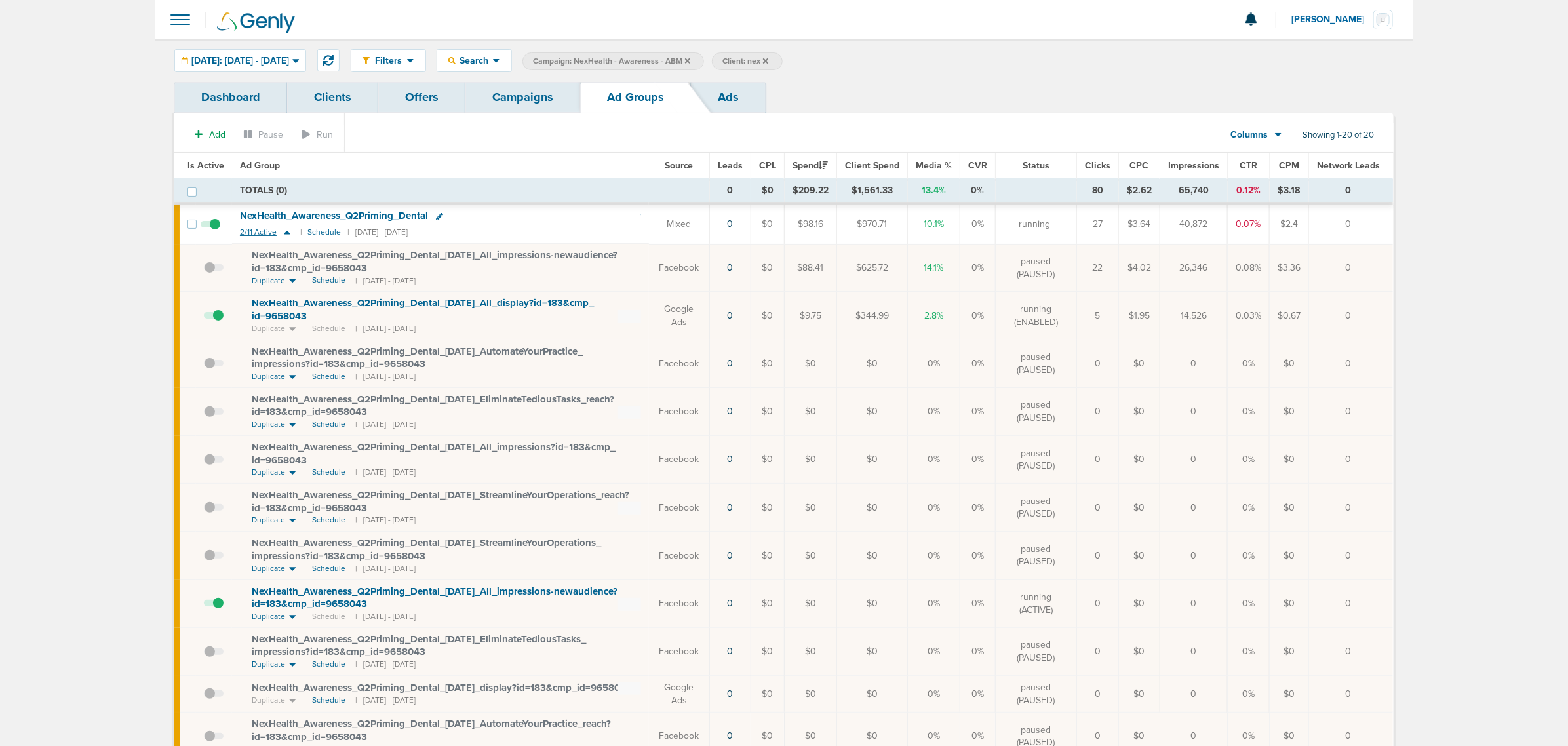
click at [289, 234] on icon at bounding box center [287, 232] width 7 height 4
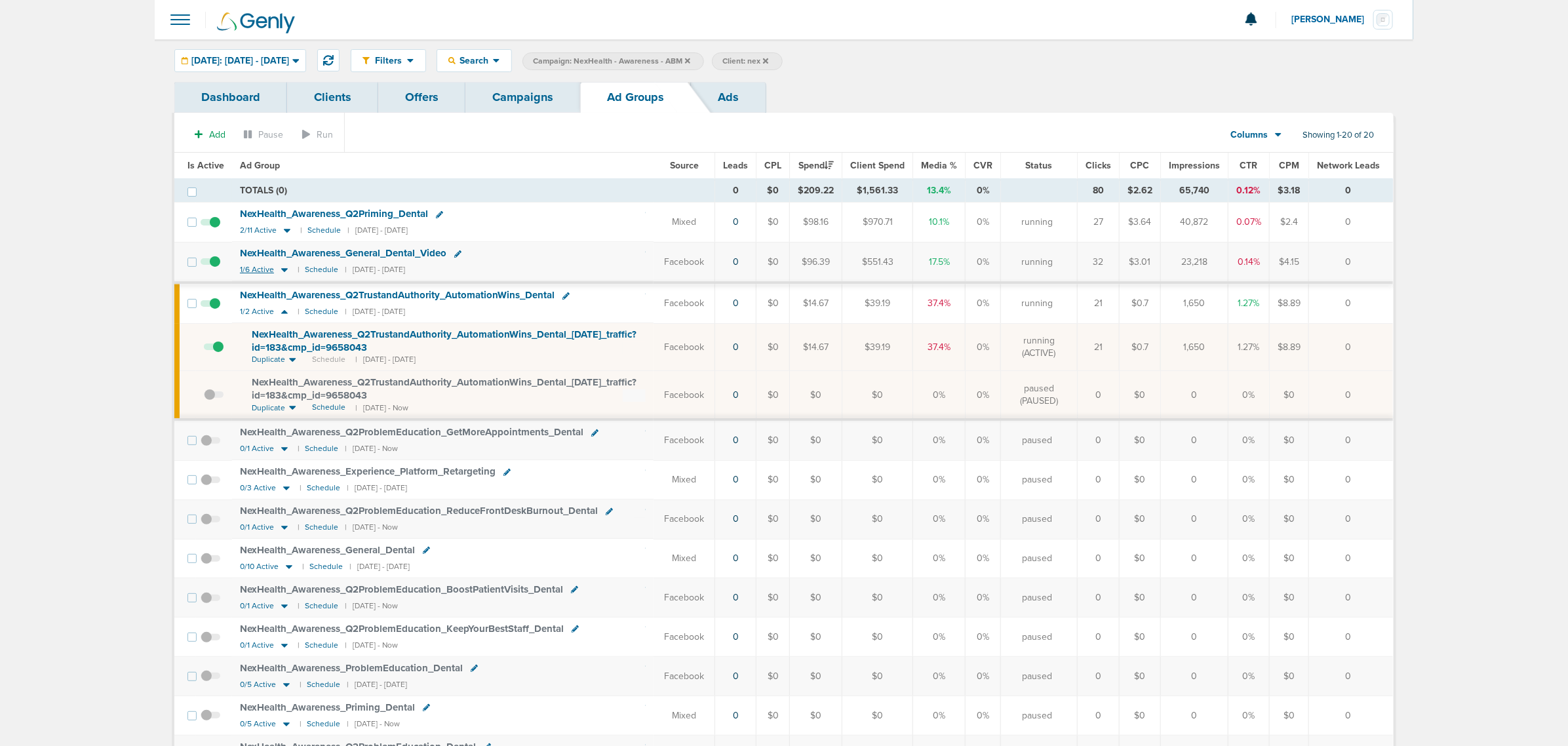
click at [281, 269] on icon at bounding box center [284, 269] width 13 height 11
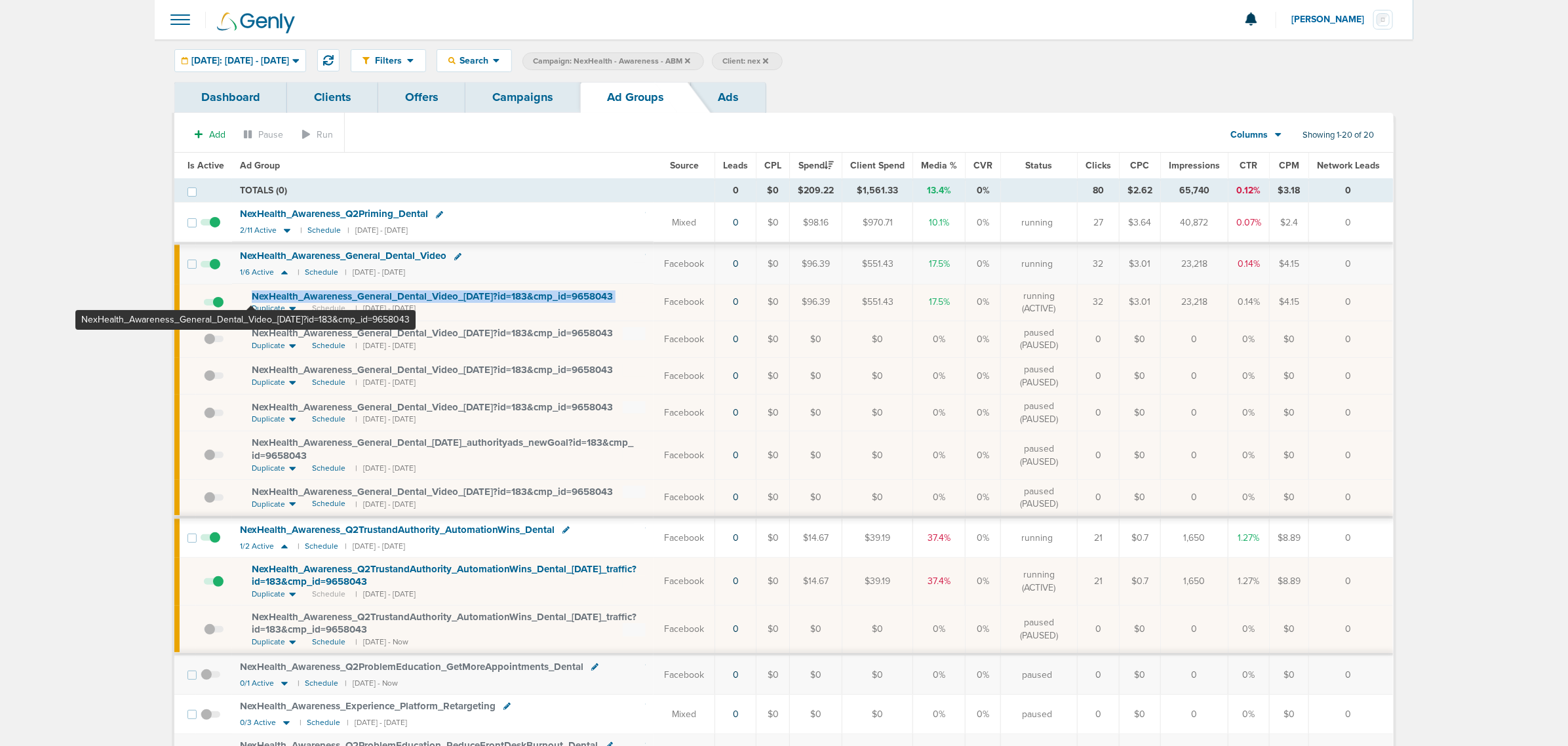
drag, startPoint x: 638, startPoint y: 299, endPoint x: 246, endPoint y: 296, distance: 392.0
click at [246, 296] on td "NexHealth_ Awareness_ General_ Dental_ Video_ 09.22.25?id=183&cmp_ id=9658043 D…" at bounding box center [443, 301] width 422 height 37
copy td "NexHealth_ Awareness_ General_ Dental_ Video_ 09.22.25?id=183&cmp_ id=9658043"
drag, startPoint x: 808, startPoint y: 307, endPoint x: 844, endPoint y: 306, distance: 36.0
click at [843, 306] on td "$96.39" at bounding box center [816, 301] width 52 height 37
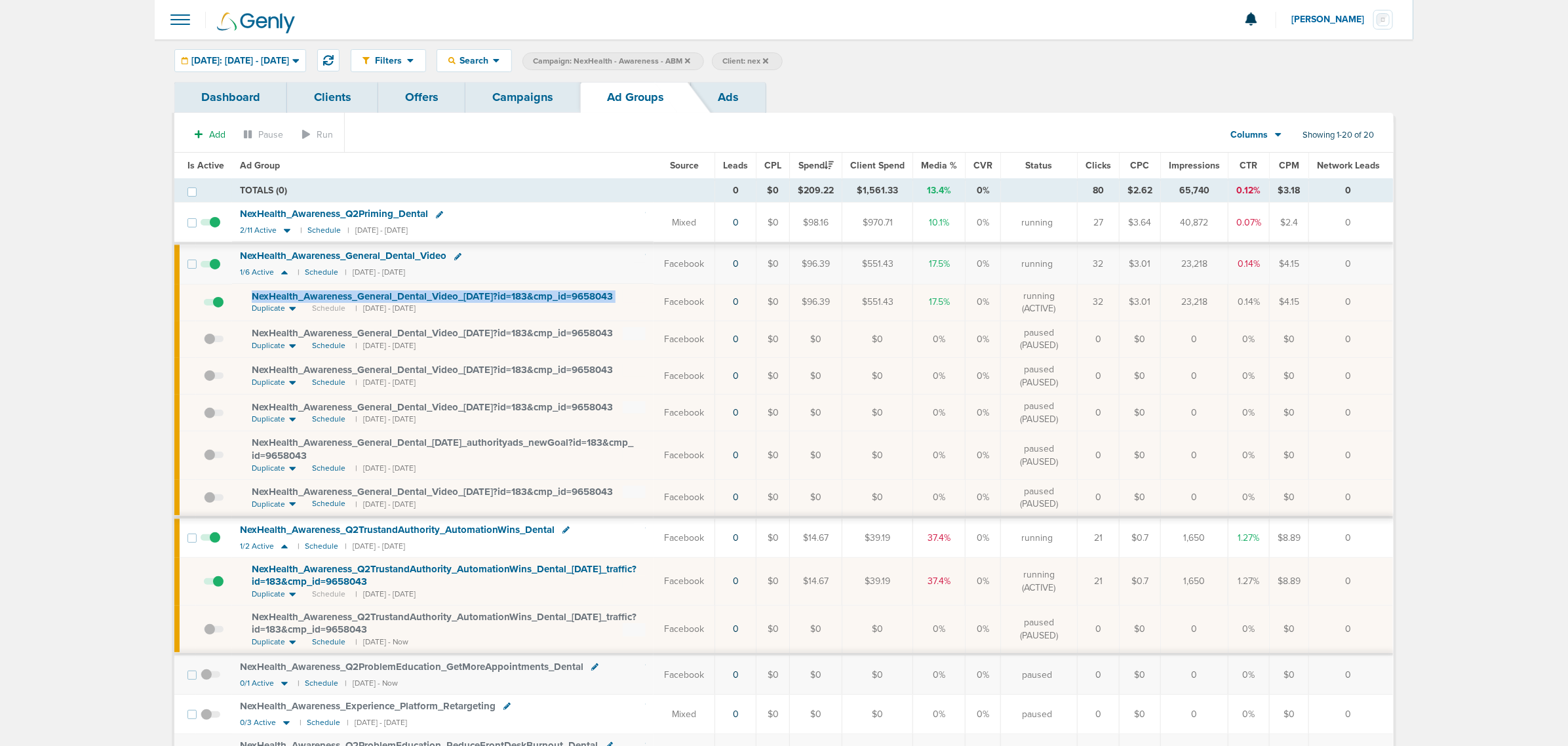
click at [838, 301] on td "$96.39" at bounding box center [816, 301] width 52 height 37
click at [530, 105] on link "Campaigns" at bounding box center [523, 97] width 115 height 31
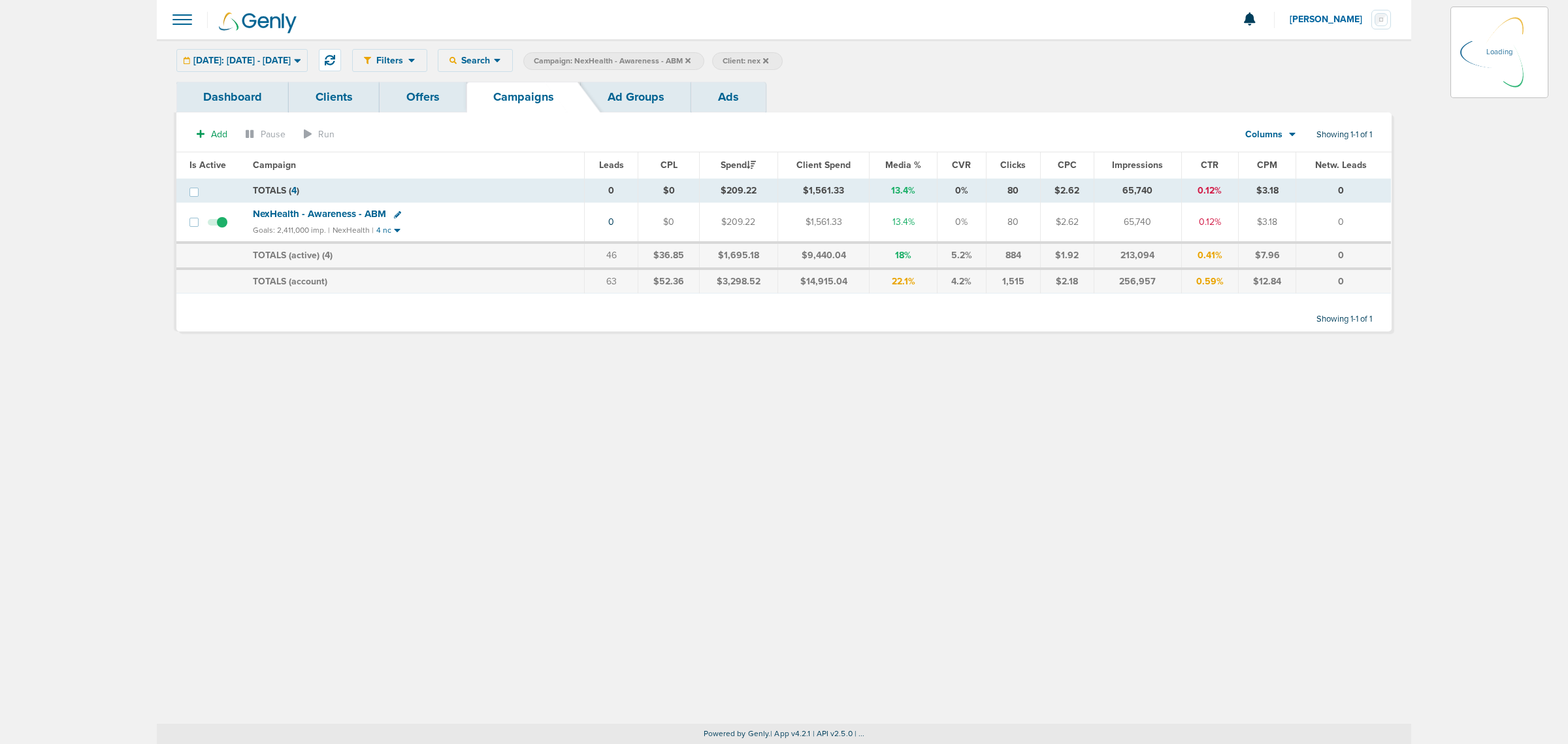
click at [690, 59] on icon at bounding box center [687, 60] width 5 height 5
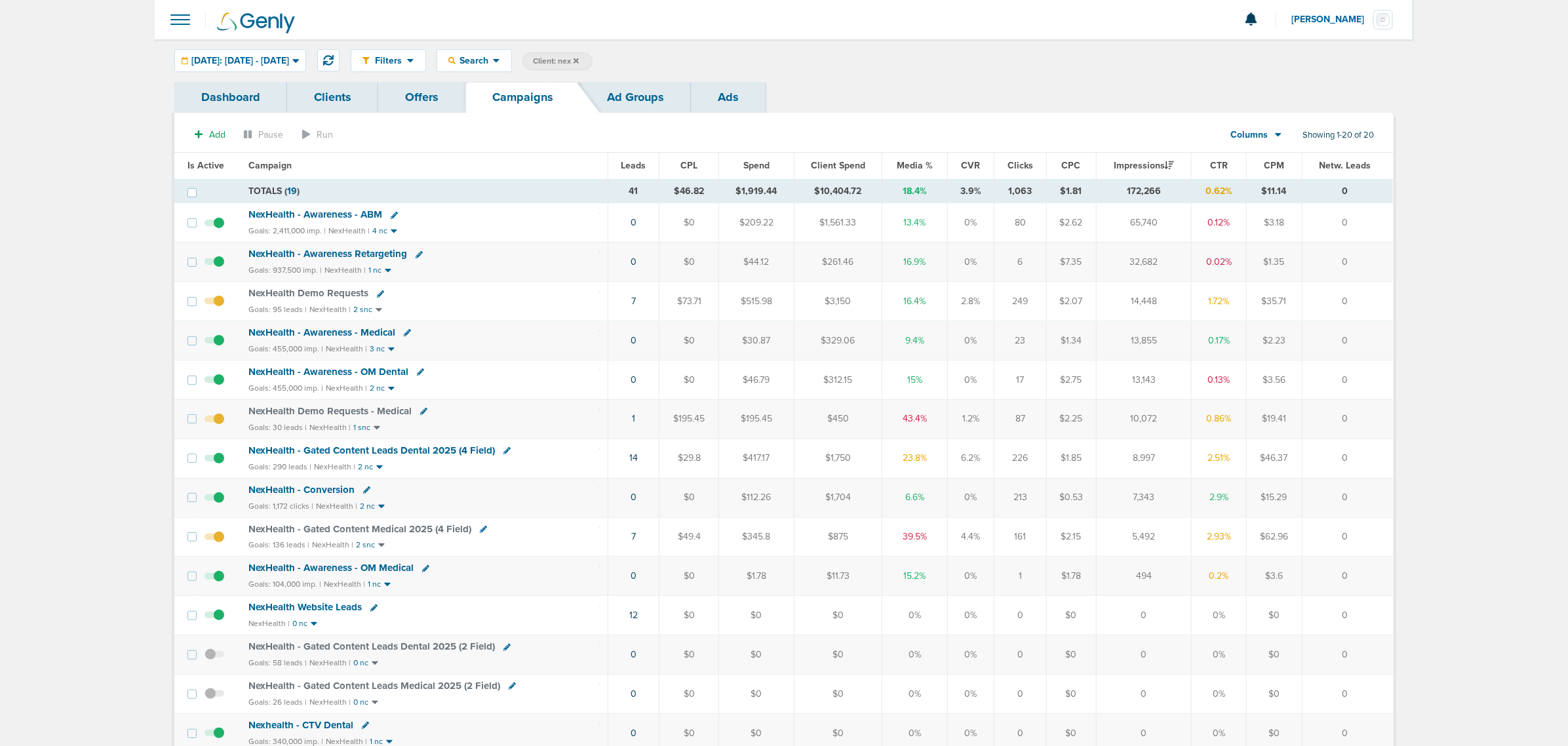
click at [365, 374] on span "NexHealth - Awareness - OM Dental" at bounding box center [329, 372] width 160 height 12
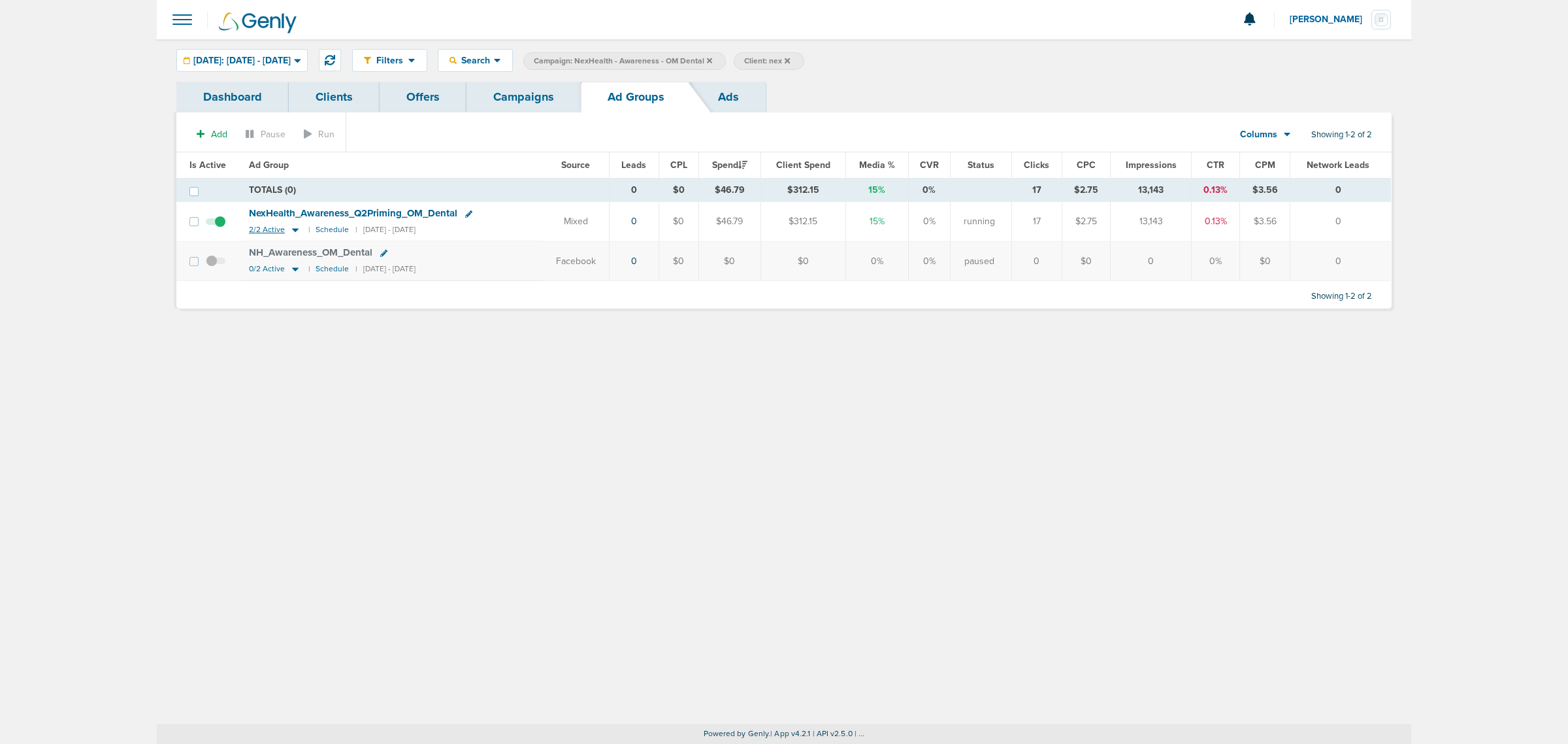
click at [292, 230] on icon at bounding box center [295, 230] width 7 height 4
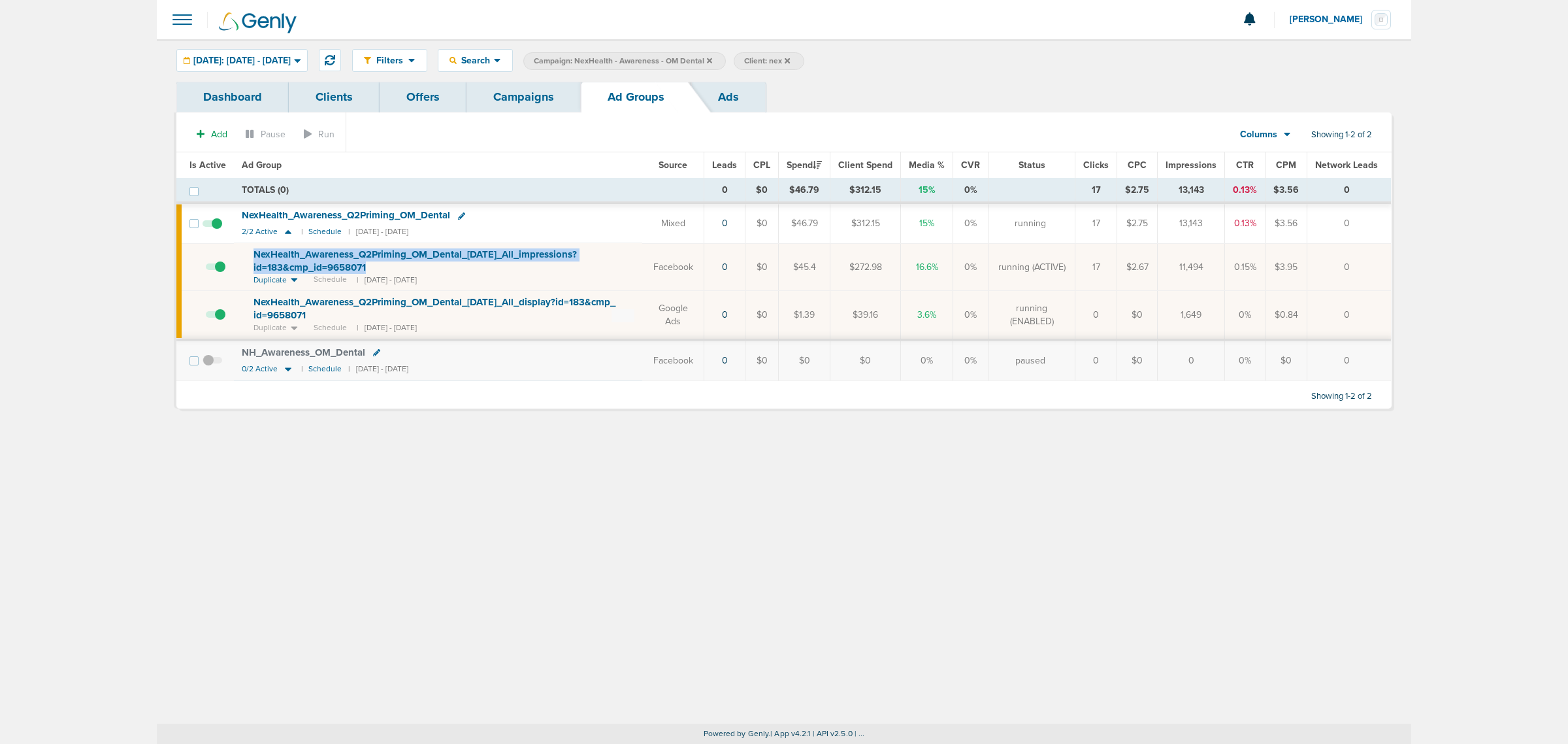
drag, startPoint x: 386, startPoint y: 266, endPoint x: 240, endPoint y: 255, distance: 146.4
click at [240, 255] on td "NexHealth_ Awareness_ Q2Priming_ OM_ Dental_ 05.12.25_ All_ impressions?id=183&…" at bounding box center [437, 267] width 408 height 48
copy span "NexHealth_ Awareness_ Q2Priming_ OM_ Dental_ 05.12.25_ All_ impressions?id=183&…"
click at [539, 207] on td "NexHealth_ Awareness_ Q2Priming_ OM_ Dental 2/2 Active | Schedule | 05/12/2025 …" at bounding box center [437, 223] width 408 height 39
click at [462, 213] on icon at bounding box center [462, 216] width 7 height 7
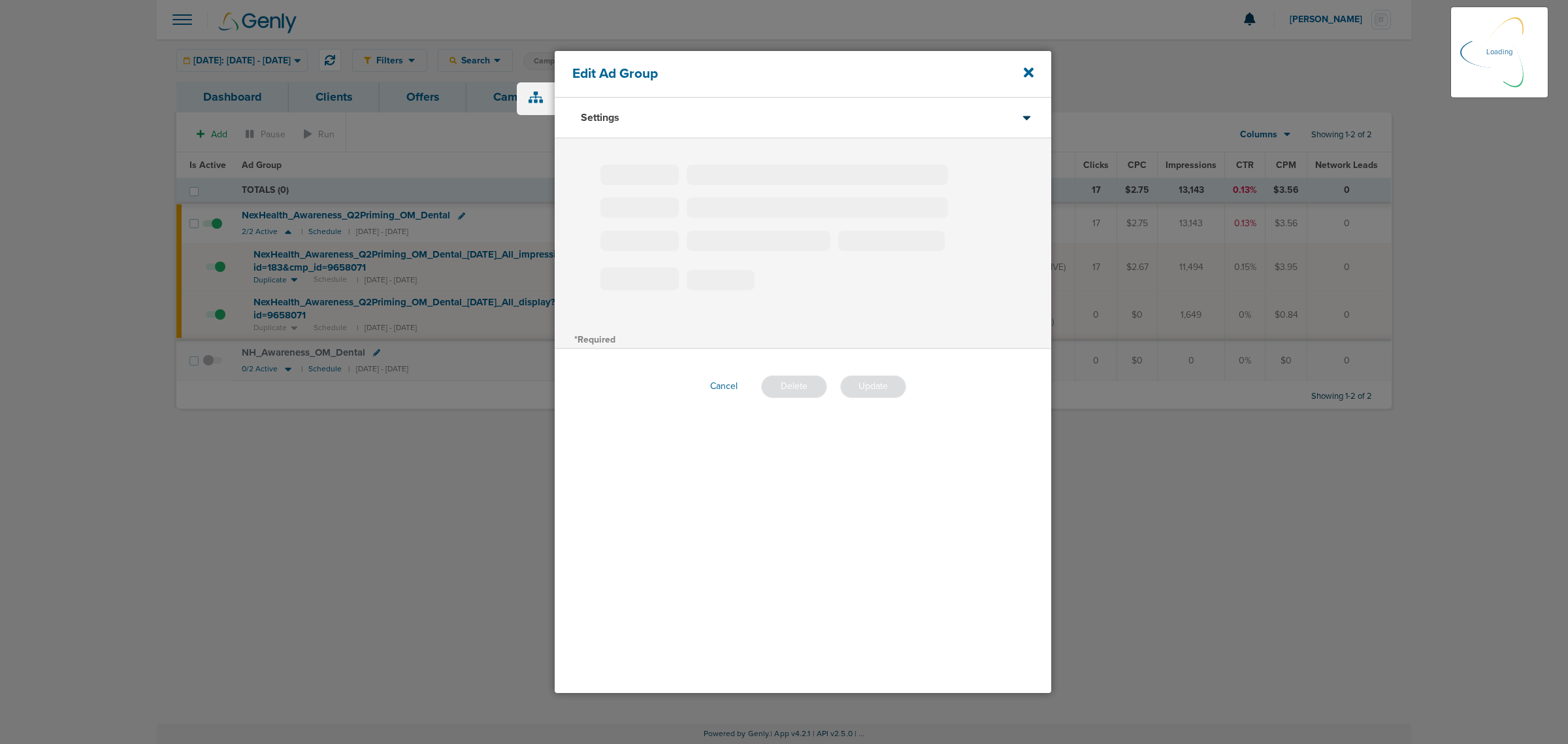
type input "NexHealth_Awareness_Q2Priming_OM_Dental"
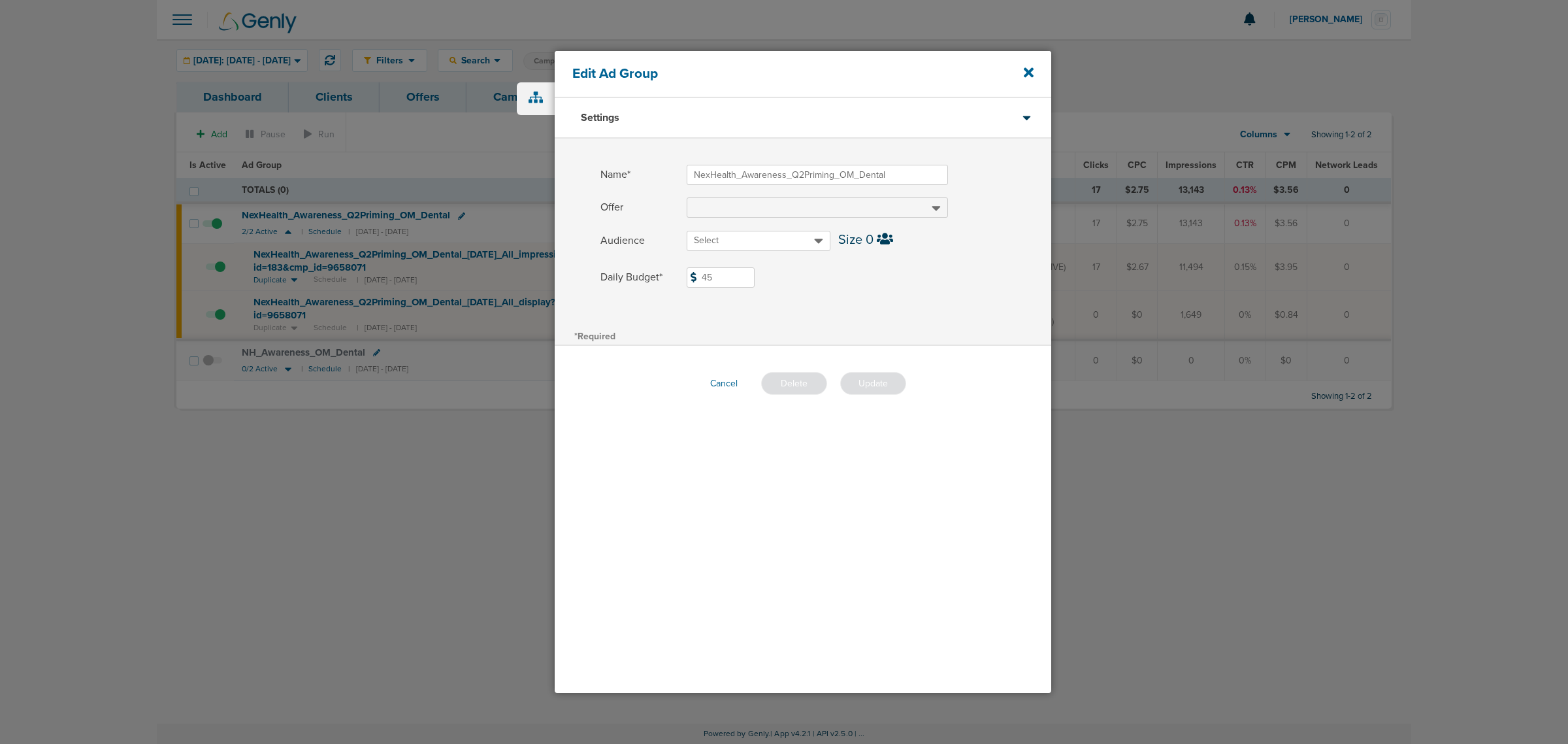
click at [719, 278] on input "45" at bounding box center [720, 277] width 68 height 20
type input "40"
click at [775, 282] on label "Daily Budget* 40 $40" at bounding box center [826, 277] width 451 height 20
click at [755, 282] on input "40" at bounding box center [720, 277] width 68 height 20
click at [892, 384] on button "Update" at bounding box center [873, 383] width 66 height 23
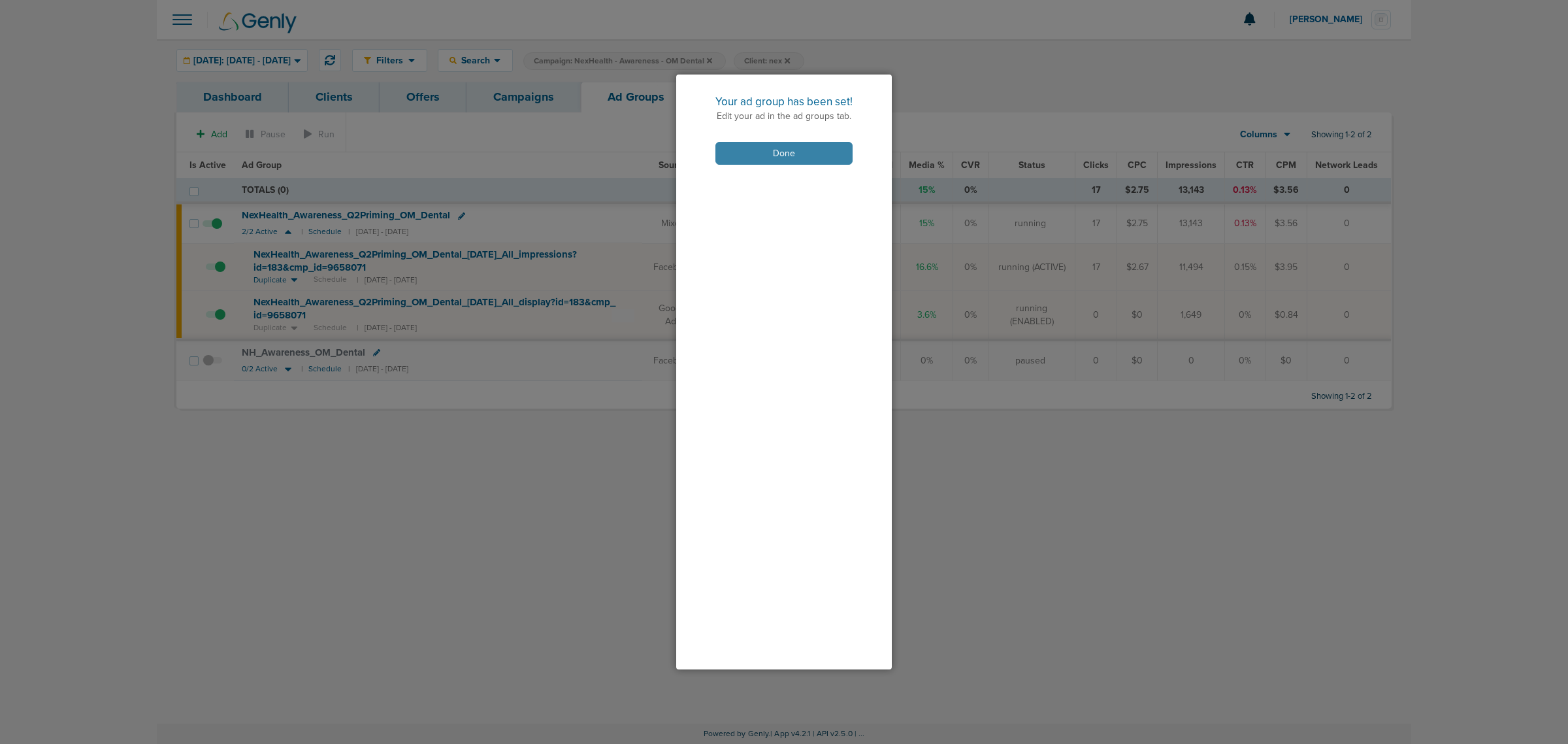
click at [788, 153] on button "Done" at bounding box center [784, 153] width 137 height 23
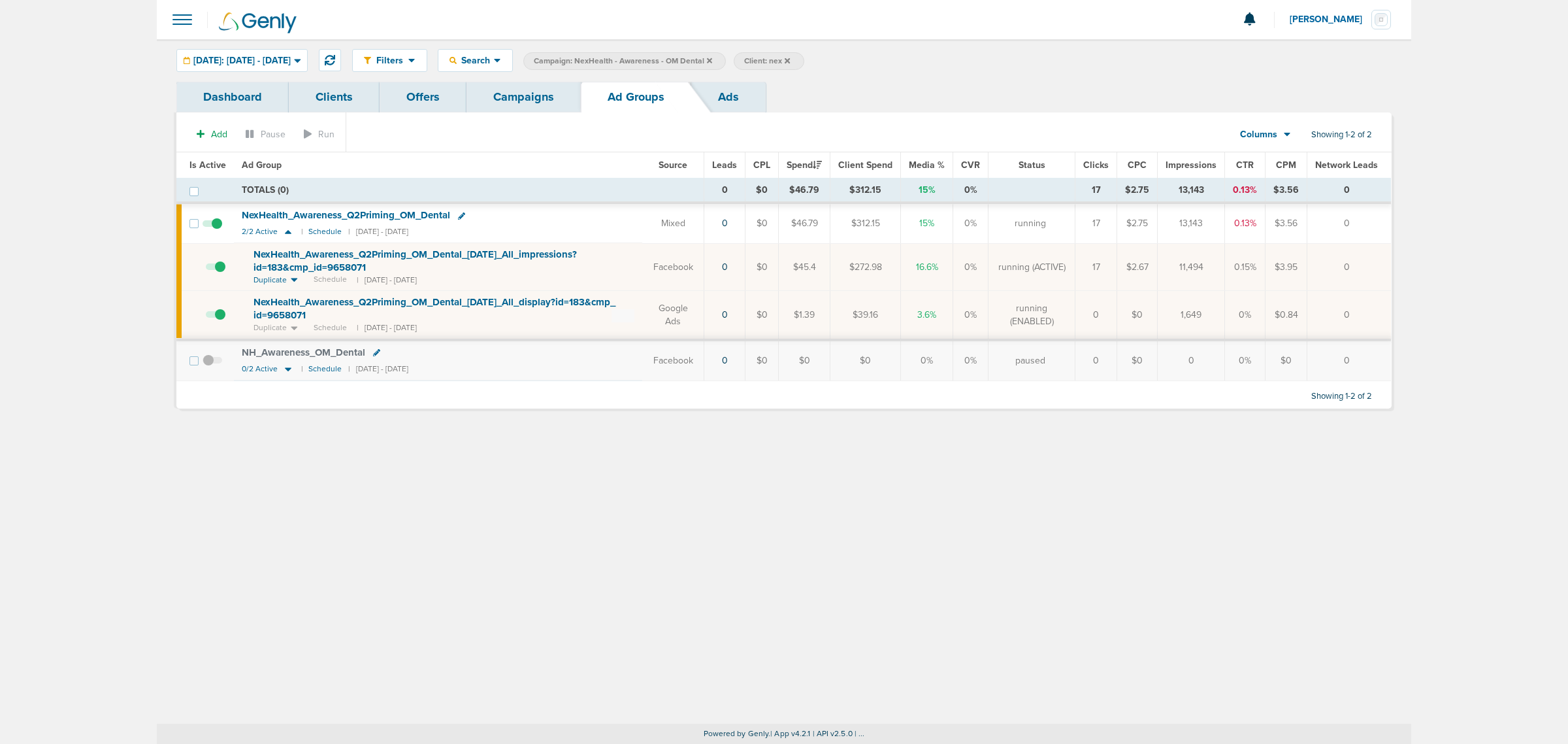
click at [539, 103] on link "Campaigns" at bounding box center [524, 97] width 115 height 31
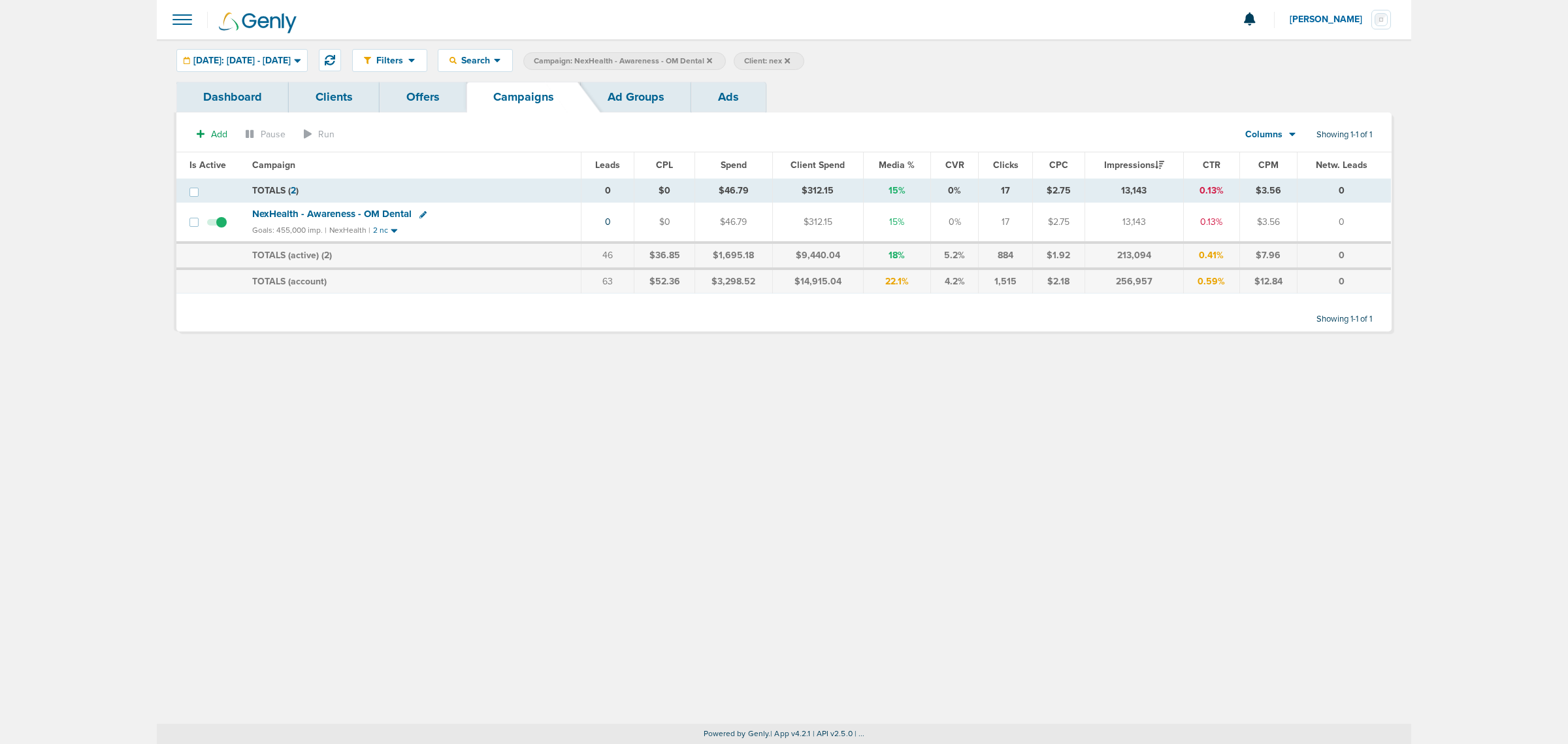
click at [712, 61] on icon at bounding box center [709, 60] width 5 height 5
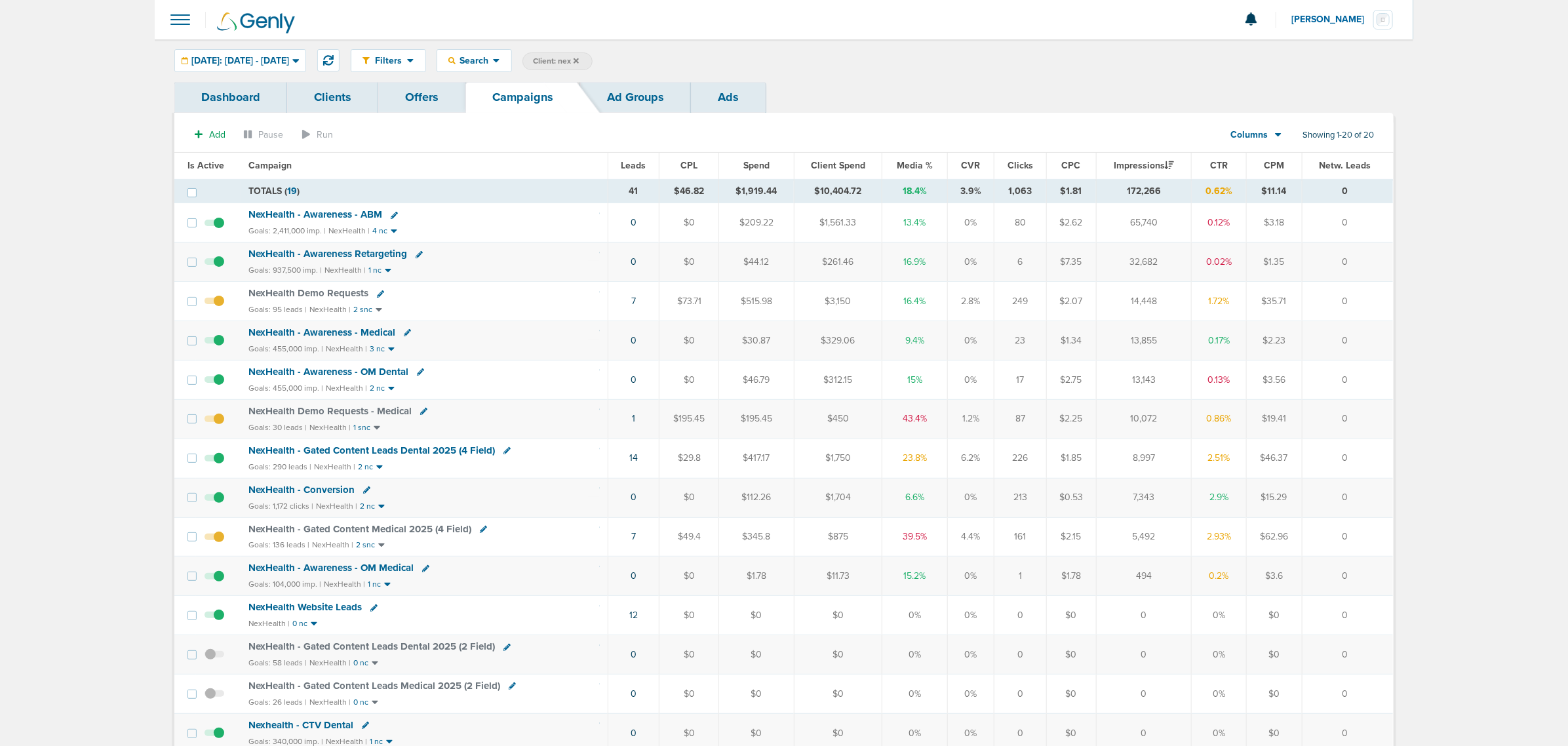
click at [302, 336] on span "NexHealth - Awareness - Medical" at bounding box center [322, 332] width 147 height 12
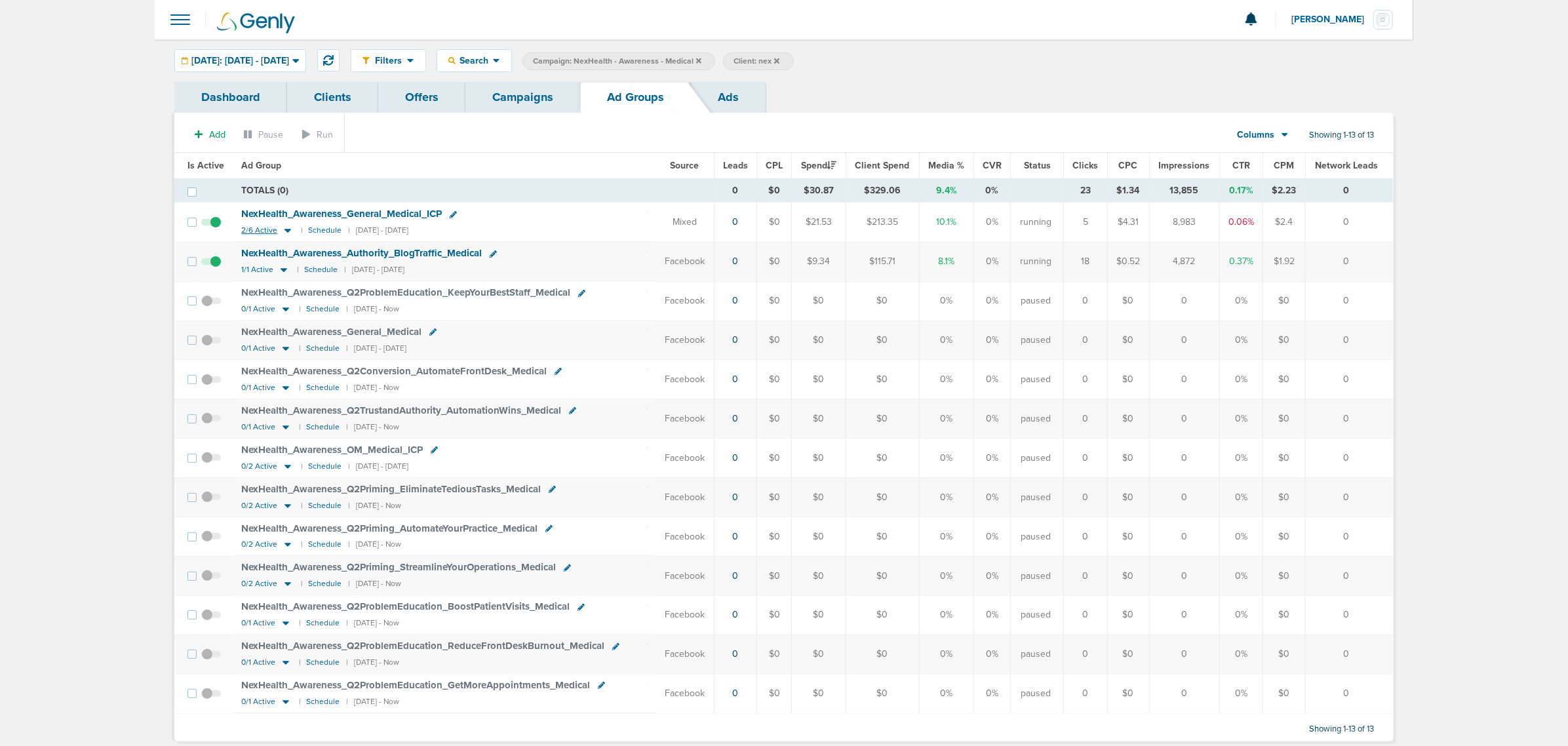
click at [287, 233] on icon at bounding box center [288, 230] width 13 height 11
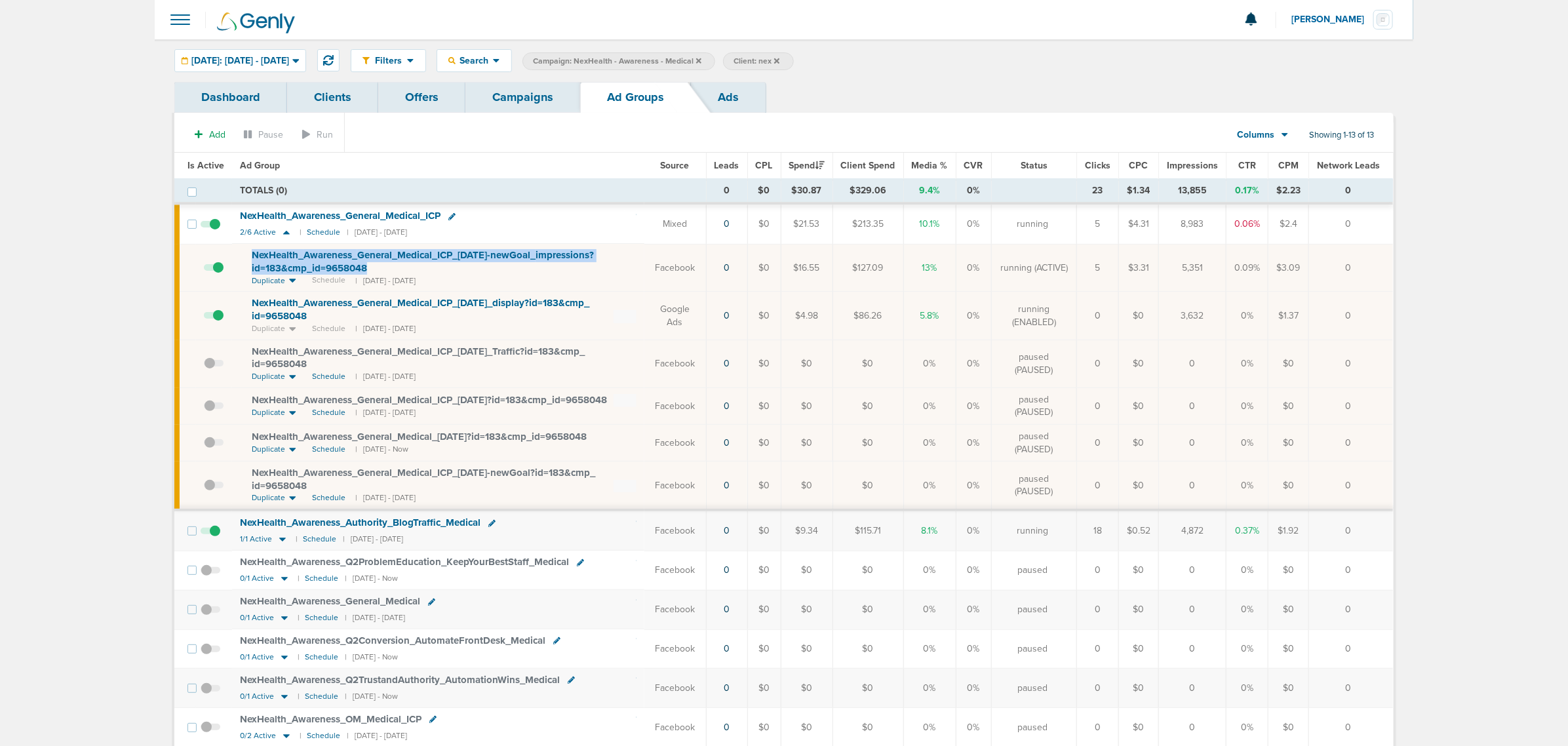
drag, startPoint x: 400, startPoint y: 267, endPoint x: 246, endPoint y: 257, distance: 154.3
click at [246, 257] on td "NexHealth_ Awareness_ General_ Medical_ ICP_ 04.29.25-newGoal_ impressions?id=1…" at bounding box center [438, 268] width 413 height 48
copy span "NexHealth_ Awareness_ General_ Medical_ ICP_ 04.29.25-newGoal_ impressions?id=1…"
click at [487, 220] on div "NexHealth_ Awareness_ General_ Medical_ ICP" at bounding box center [438, 216] width 396 height 13
click at [453, 216] on icon at bounding box center [452, 216] width 7 height 7
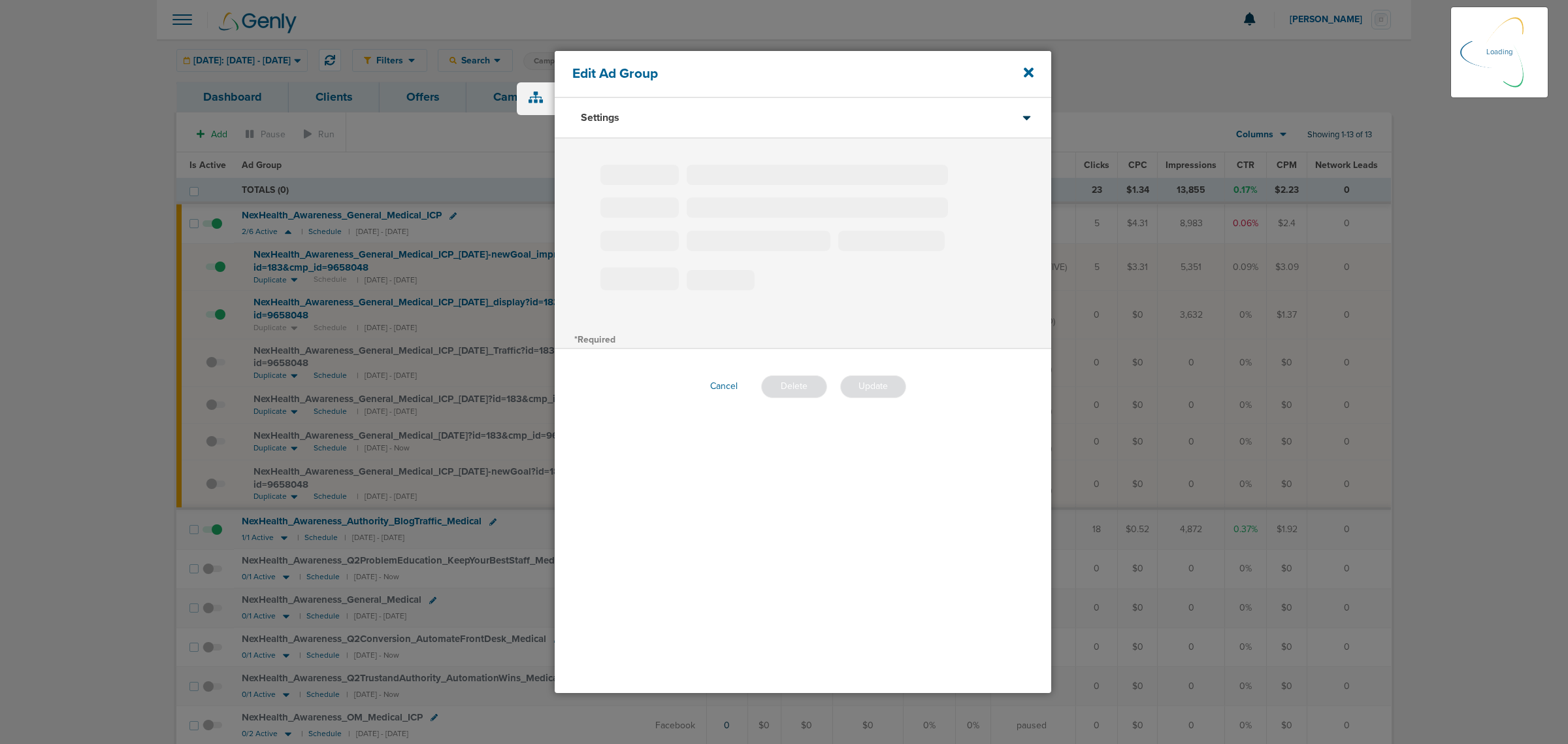
type input "NexHealth_Awareness_General_Medical_ICP"
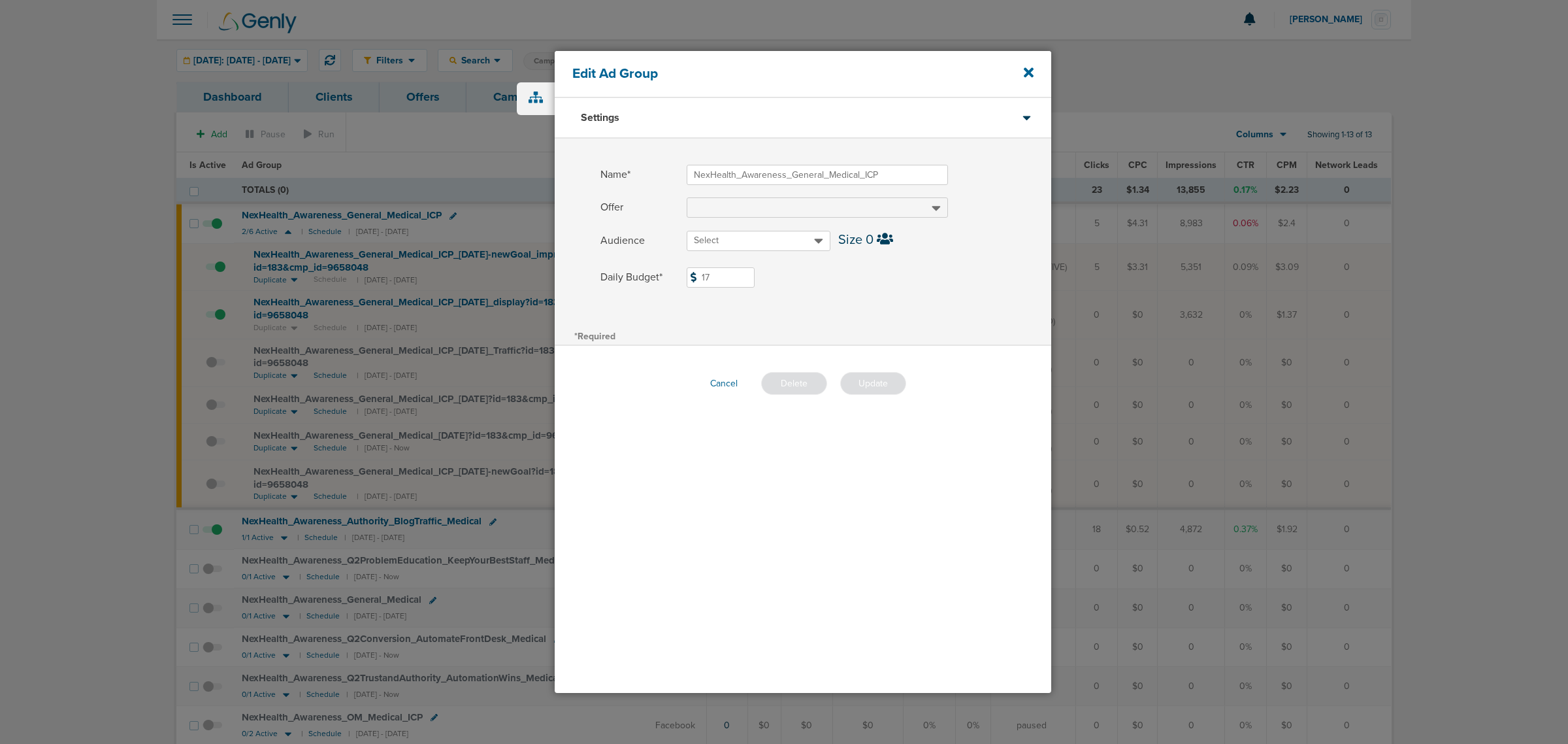
drag, startPoint x: 745, startPoint y: 277, endPoint x: 643, endPoint y: 269, distance: 102.3
click at [643, 269] on label "Daily Budget* 17 $17" at bounding box center [826, 277] width 451 height 20
type input "25"
click at [938, 298] on div "Name* NexHealth_Awareness_General_Medical_ICP Offer Audience Select Size 0 Dail…" at bounding box center [803, 232] width 497 height 188
click at [880, 374] on button "Update" at bounding box center [873, 383] width 66 height 23
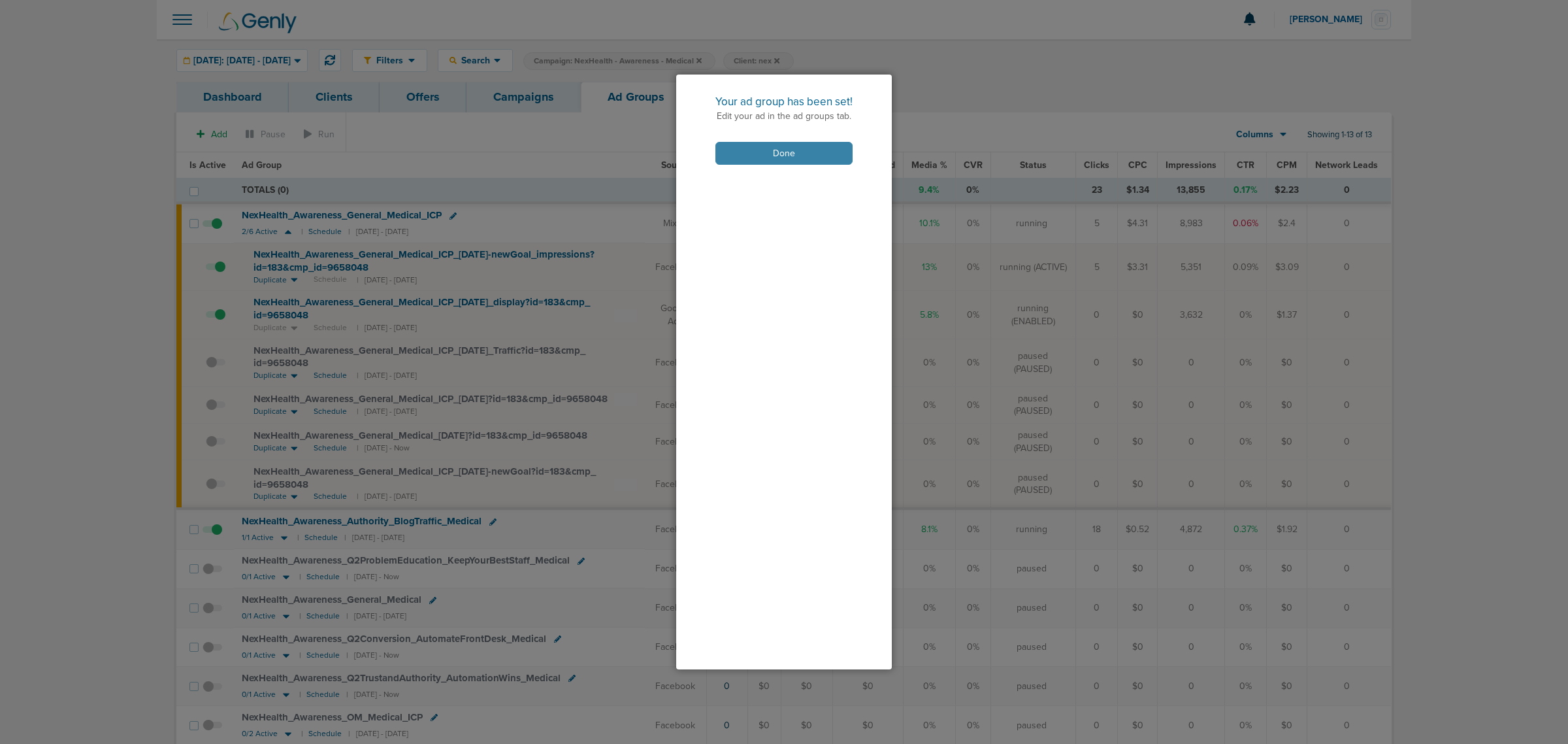
click at [780, 150] on button "Done" at bounding box center [784, 153] width 137 height 23
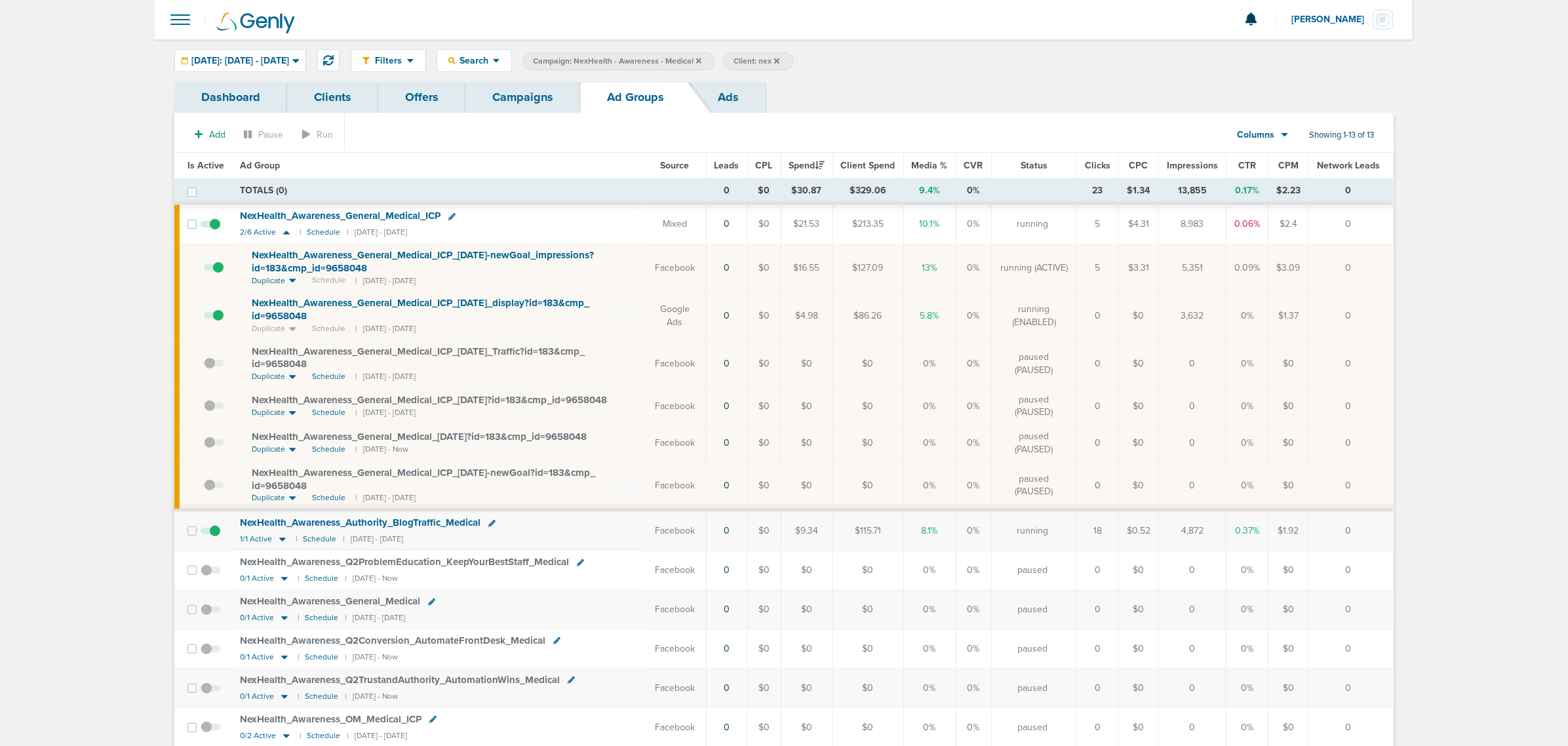
click at [528, 101] on link "Campaigns" at bounding box center [523, 97] width 115 height 31
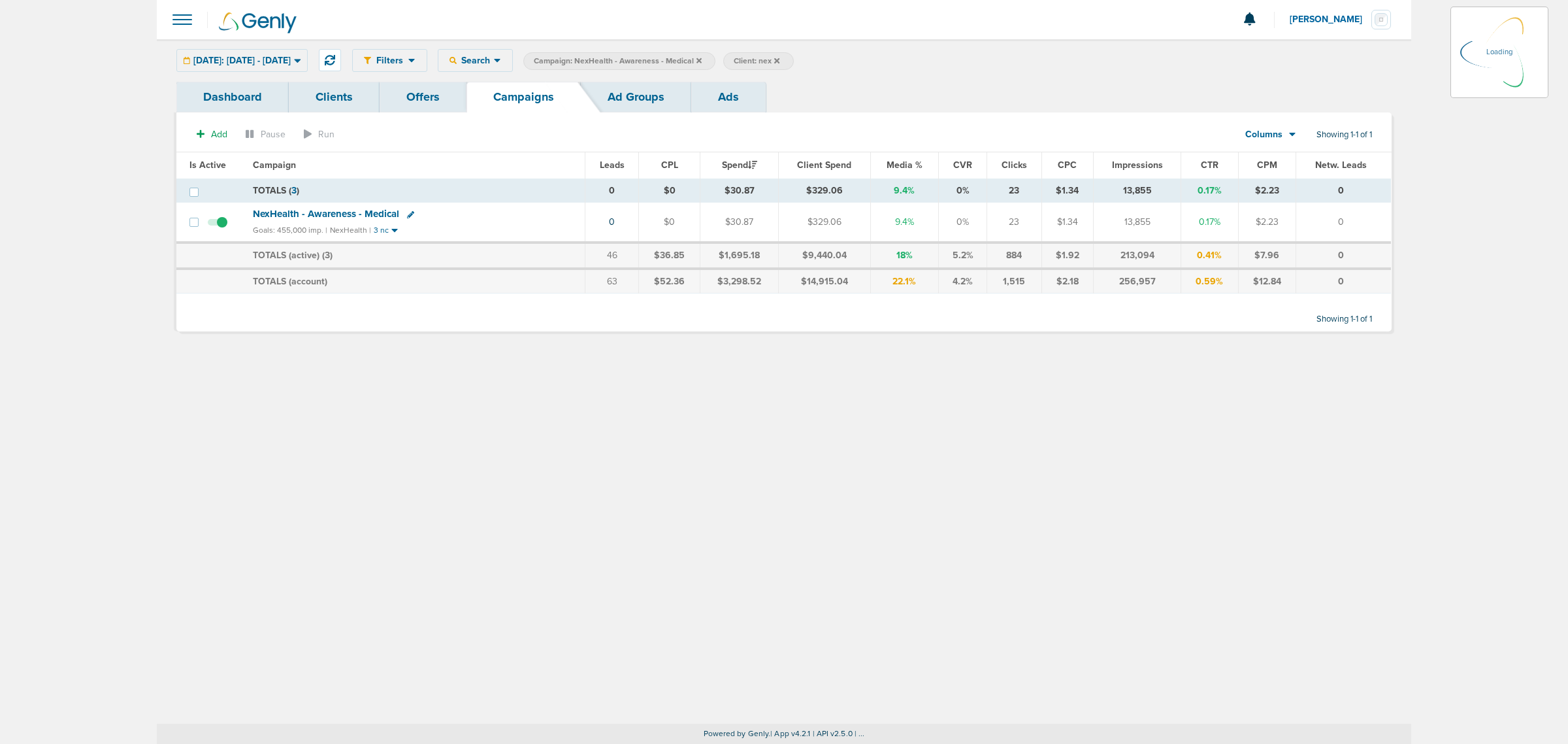
click at [701, 60] on icon at bounding box center [698, 60] width 5 height 5
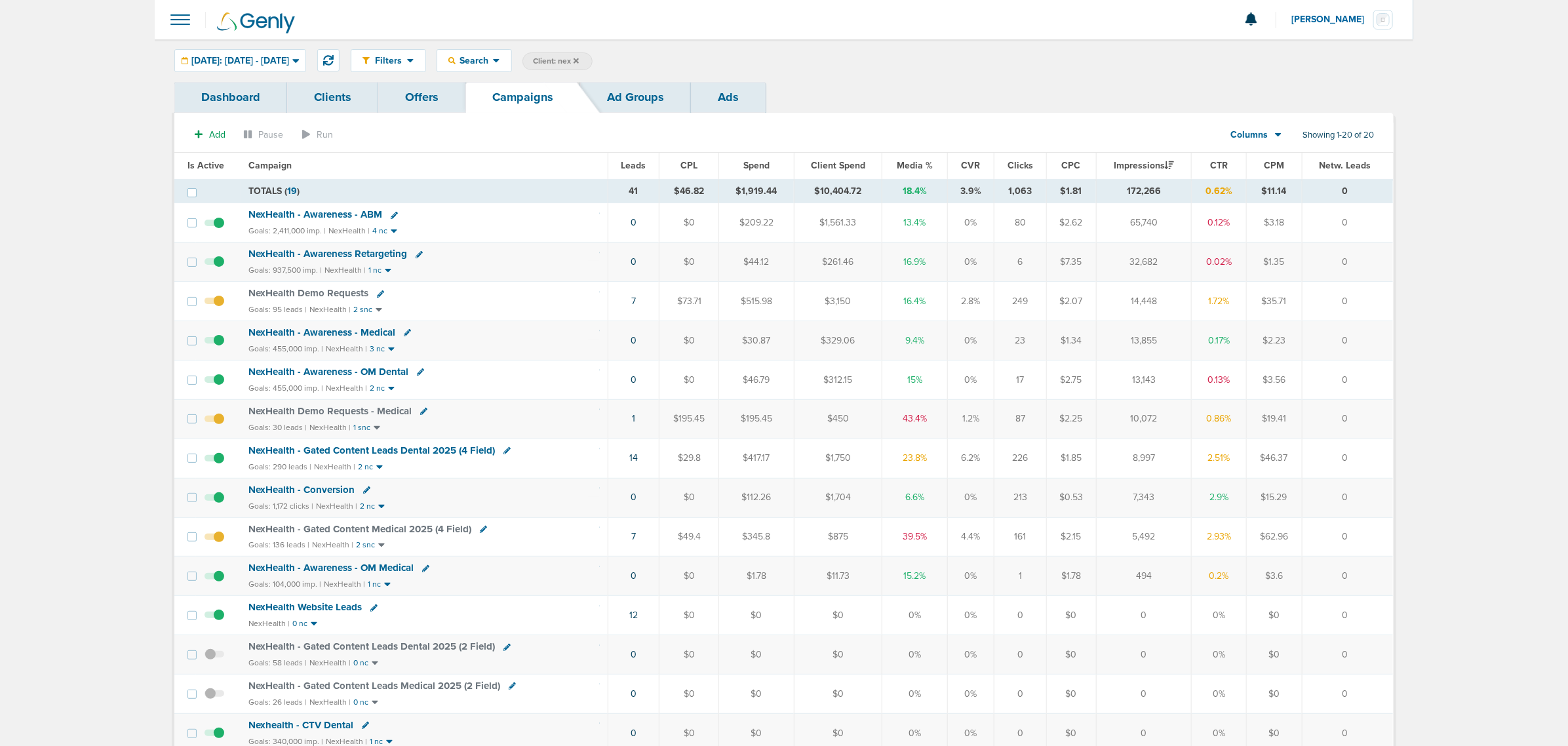
click at [325, 451] on span "NexHealth - Awareness - OM Medical" at bounding box center [331, 568] width 165 height 12
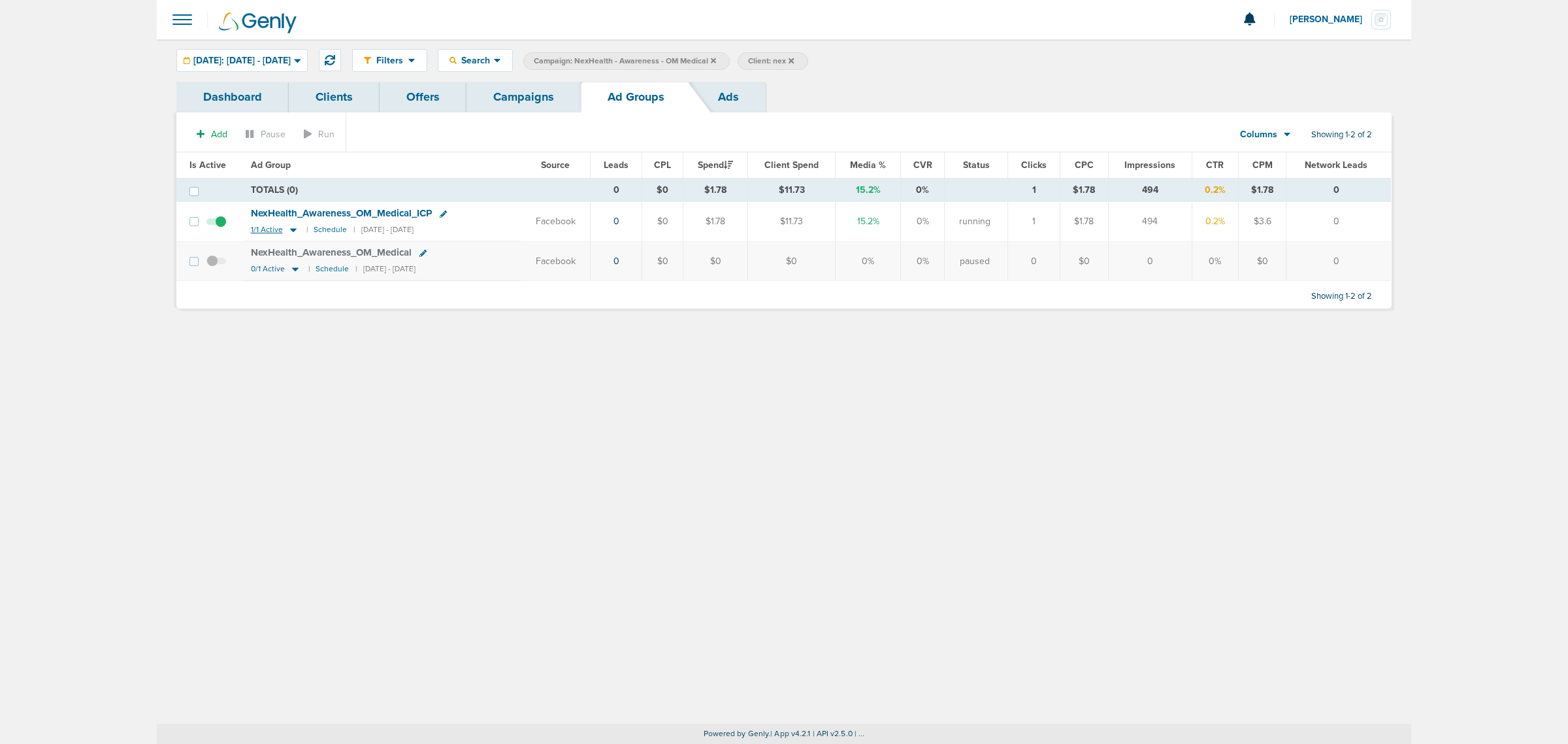
click at [288, 234] on icon at bounding box center [294, 229] width 13 height 11
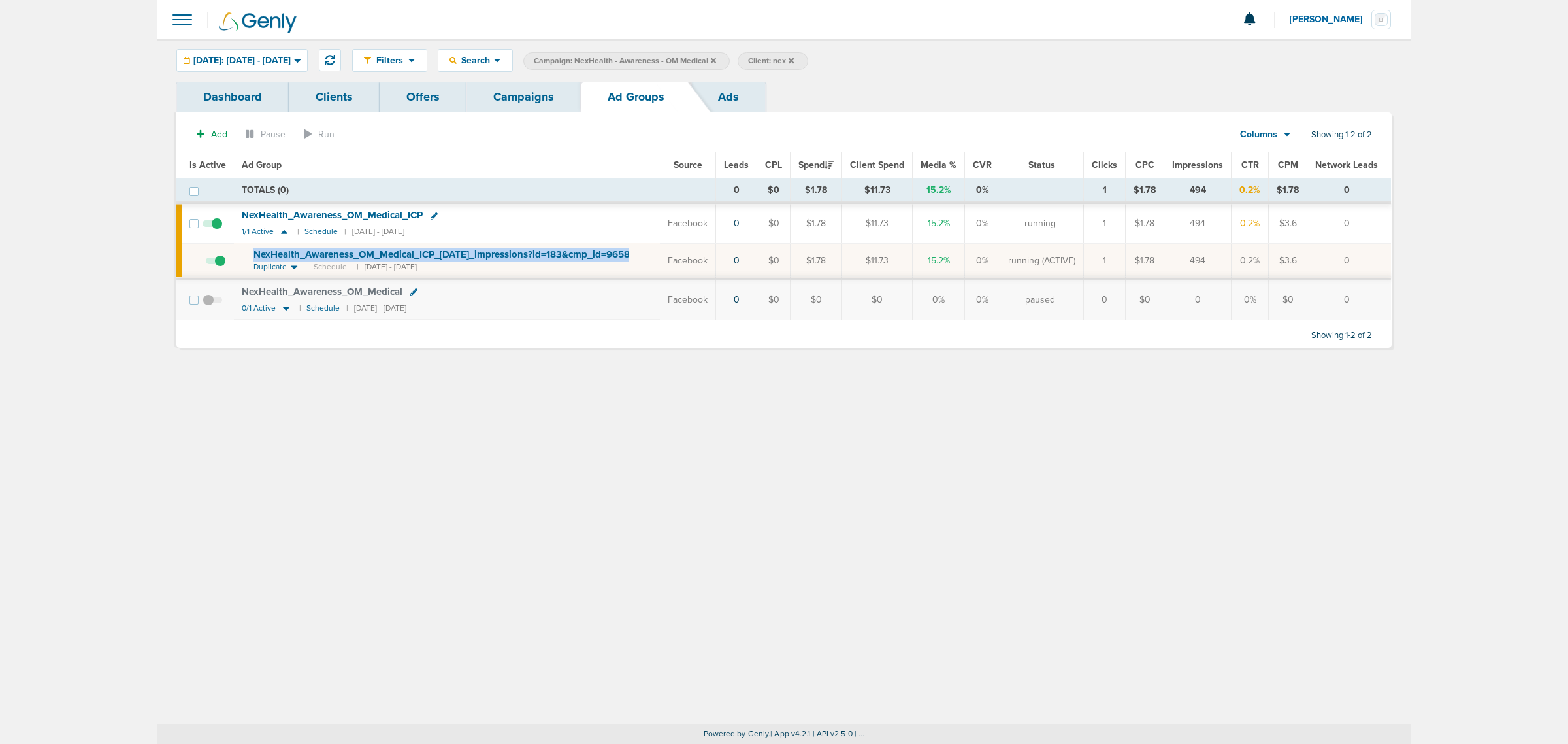
drag, startPoint x: 370, startPoint y: 269, endPoint x: 247, endPoint y: 253, distance: 124.0
click at [247, 253] on td "NexHealth_ Awareness_ OM_ Medical_ ICP_ 05.6.25_ impressions?id=183&cmp_ id=965…" at bounding box center [446, 261] width 426 height 36
copy span "NexHealth_ Awareness_ OM_ Medical_ ICP_ 05.6.25_ impressions?id=183&cmp_ id=965…"
click at [481, 218] on div "NexHealth_ Awareness_ OM_ Medical_ ICP" at bounding box center [447, 216] width 411 height 13
click at [437, 217] on icon at bounding box center [434, 216] width 7 height 7
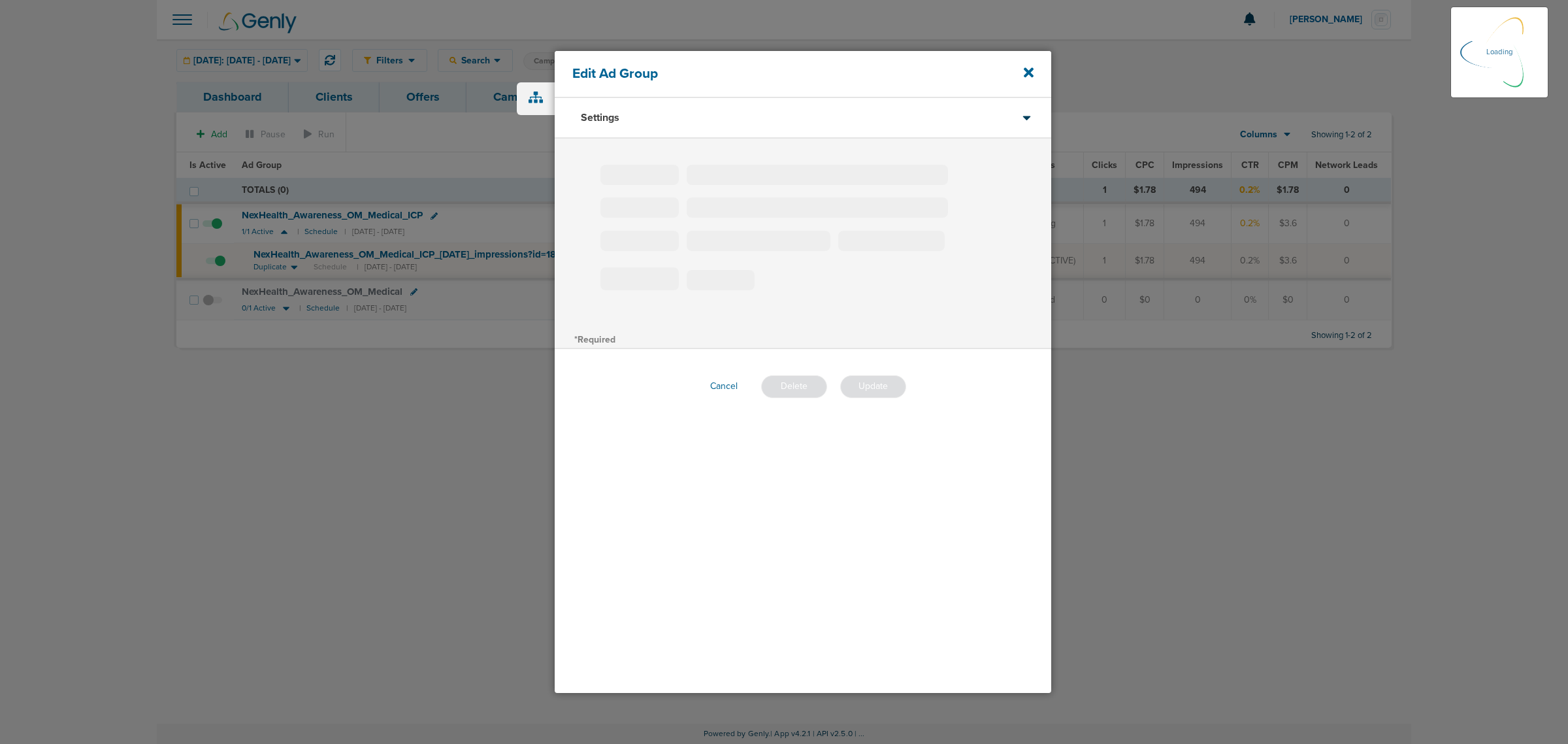
type input "NexHealth_Awareness_OM_Medical_ICP"
type input "2"
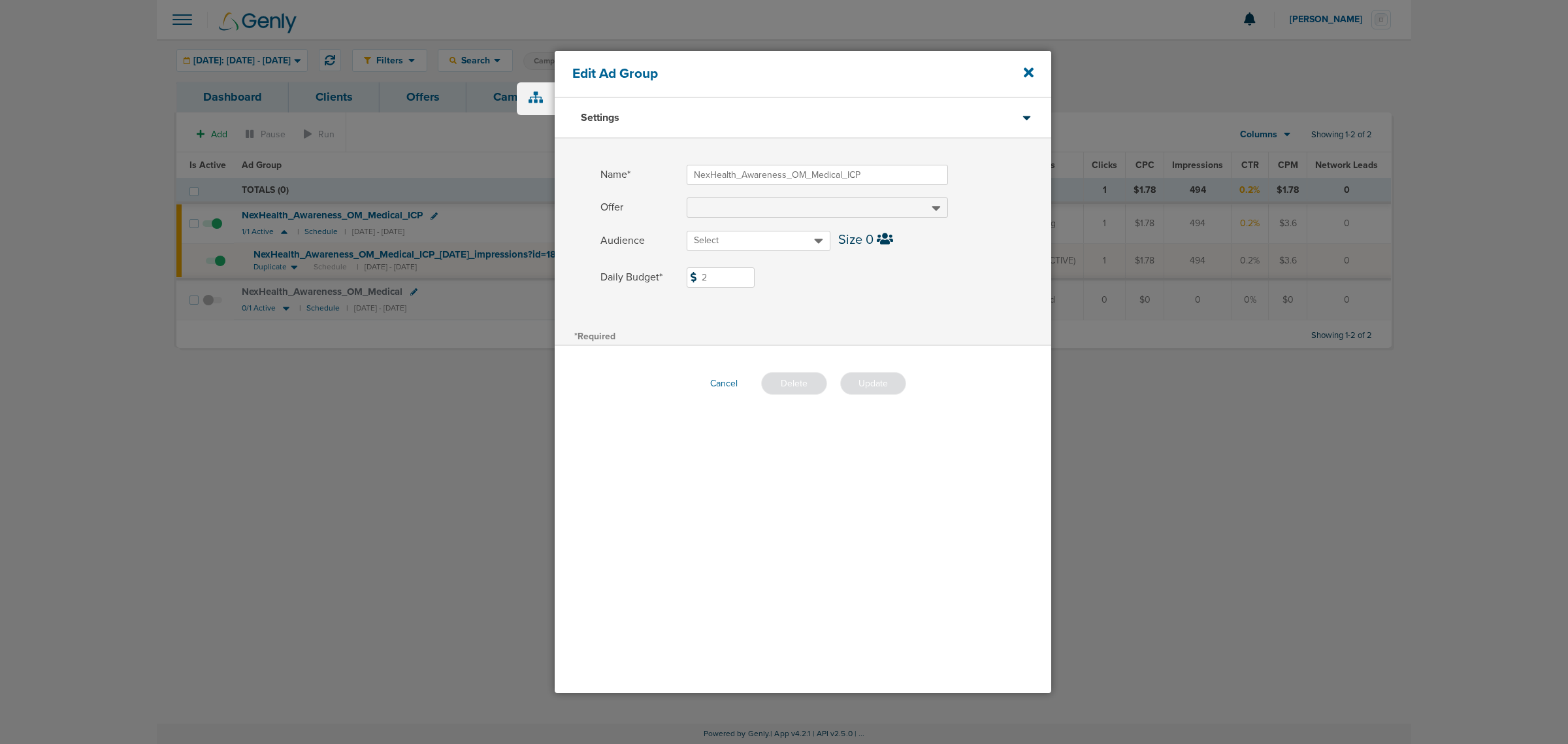
click at [730, 276] on input "2" at bounding box center [720, 277] width 68 height 20
type input "5"
click at [984, 343] on div "*Required" at bounding box center [803, 335] width 497 height 19
click at [892, 378] on button "Update" at bounding box center [873, 383] width 66 height 23
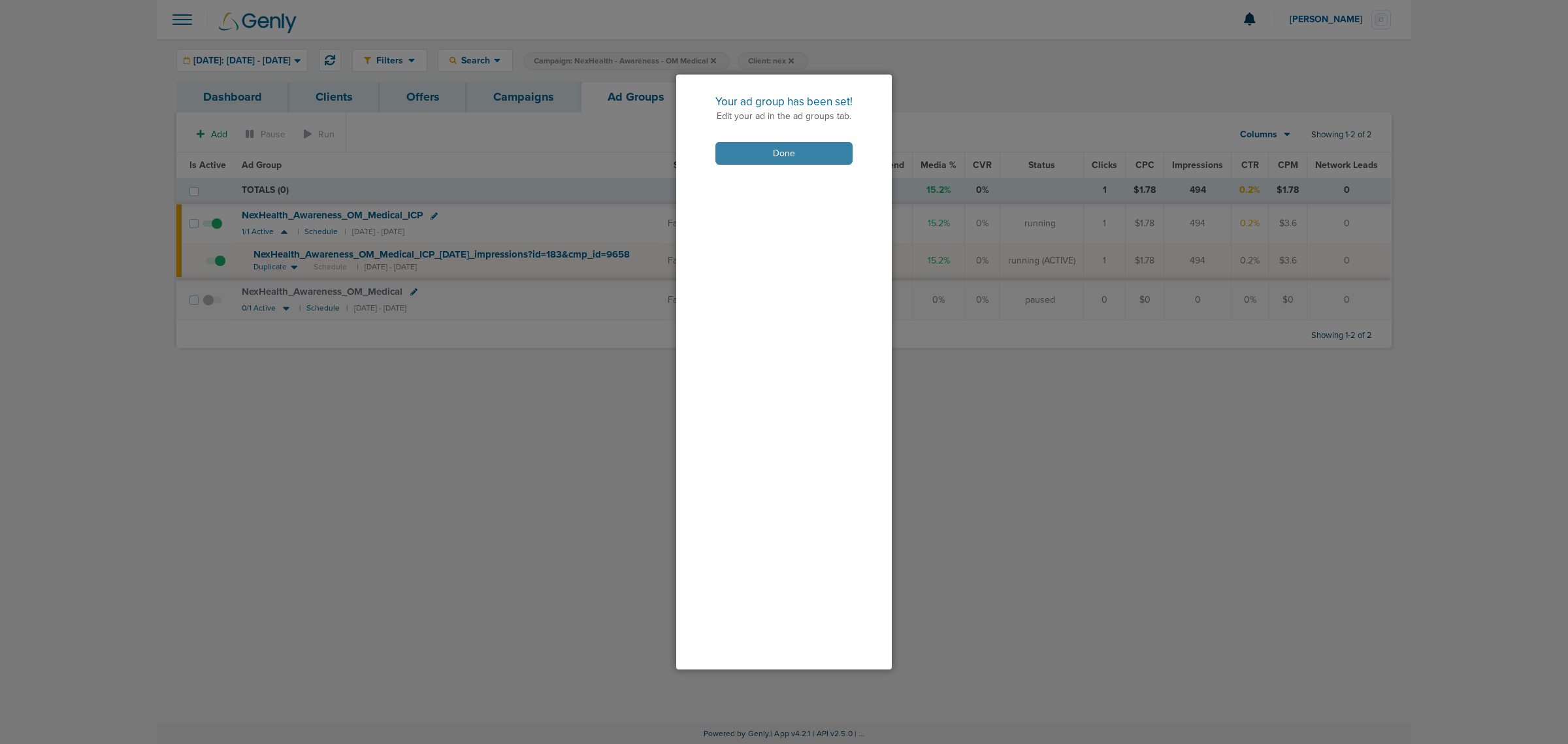
click at [809, 157] on button "Done" at bounding box center [784, 153] width 137 height 23
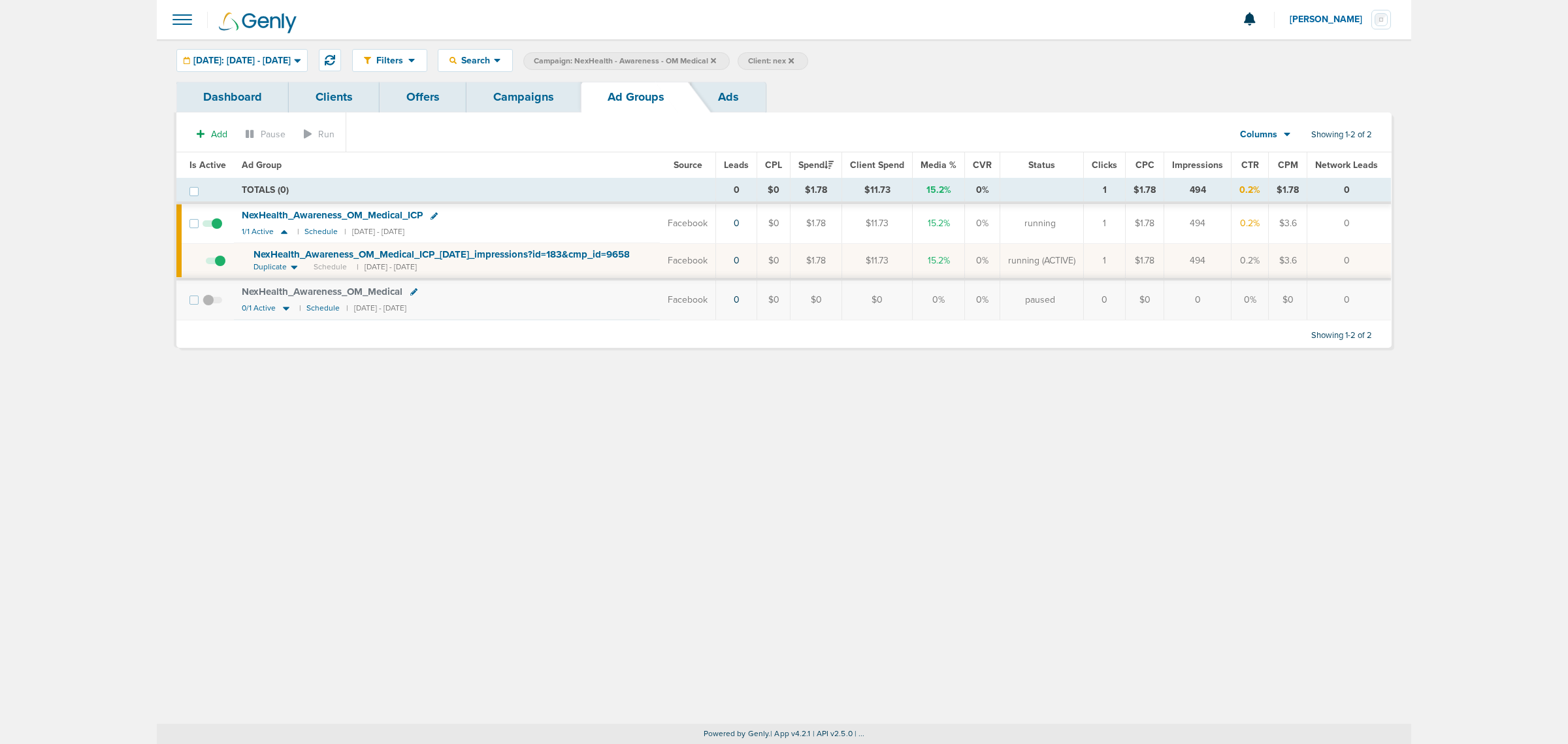
click at [540, 100] on link "Campaigns" at bounding box center [524, 97] width 115 height 31
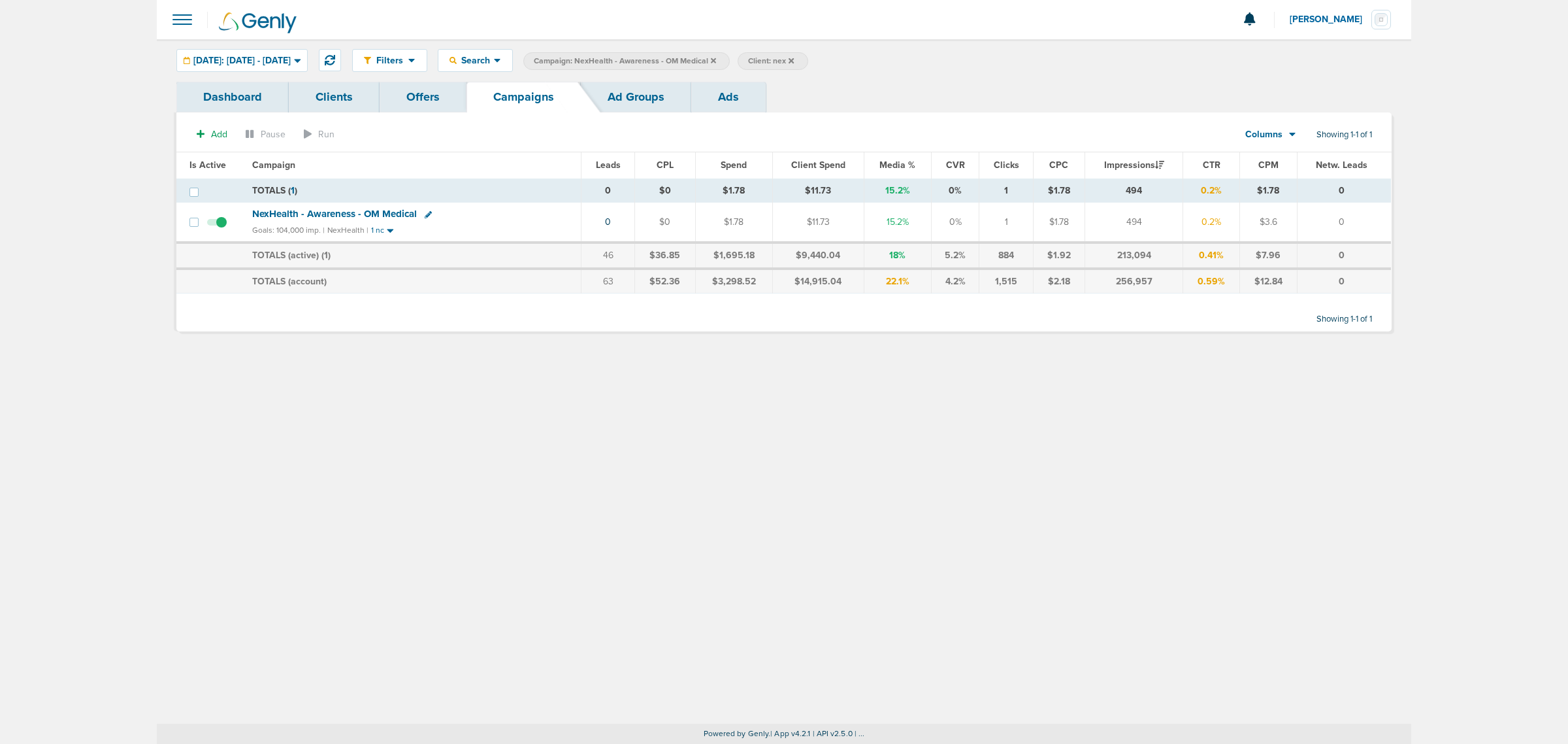
click at [716, 57] on icon at bounding box center [713, 60] width 5 height 5
click at [579, 57] on span "Client: nex" at bounding box center [556, 61] width 45 height 11
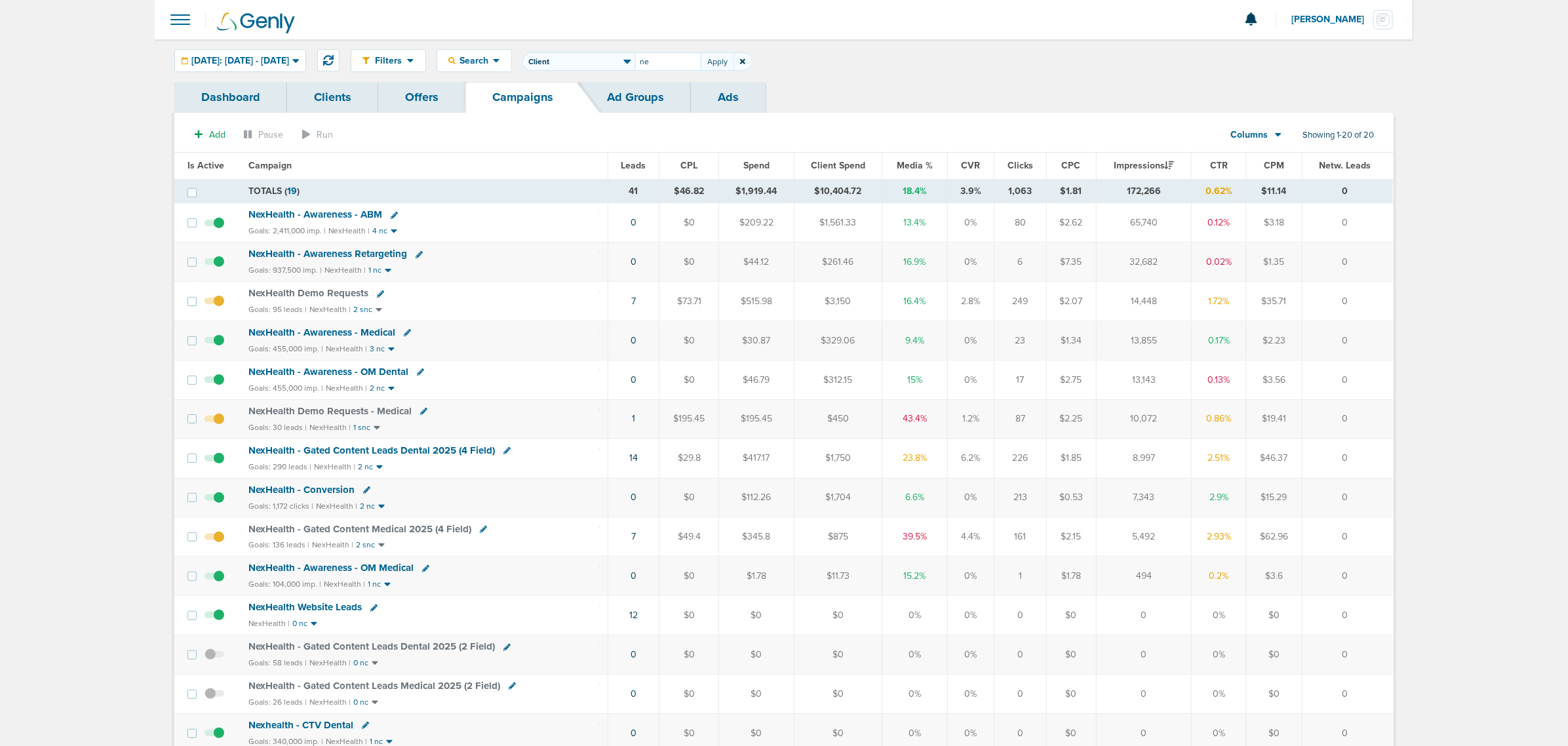
type input "n"
type input "accept"
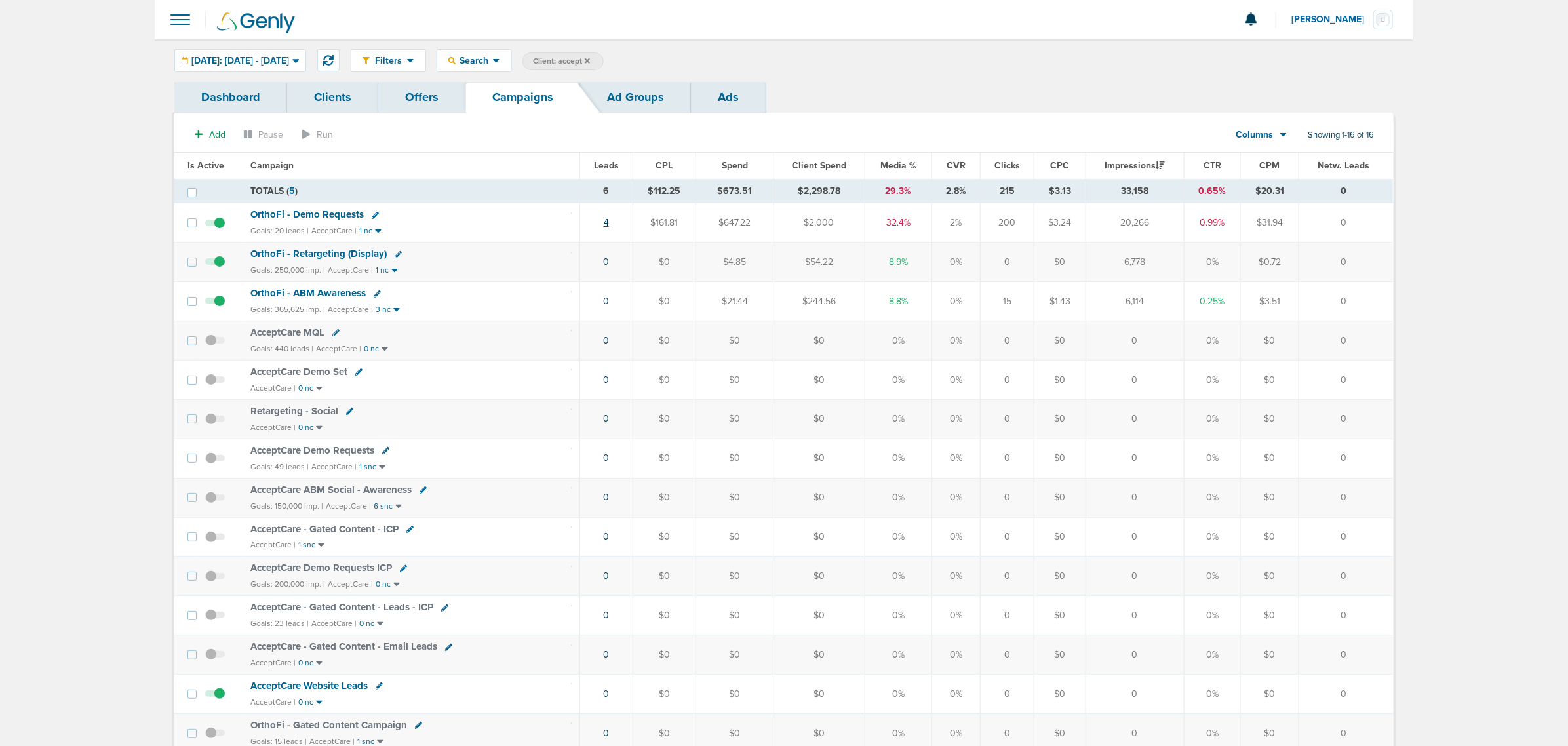
click at [607, 224] on link "4" at bounding box center [606, 222] width 5 height 11
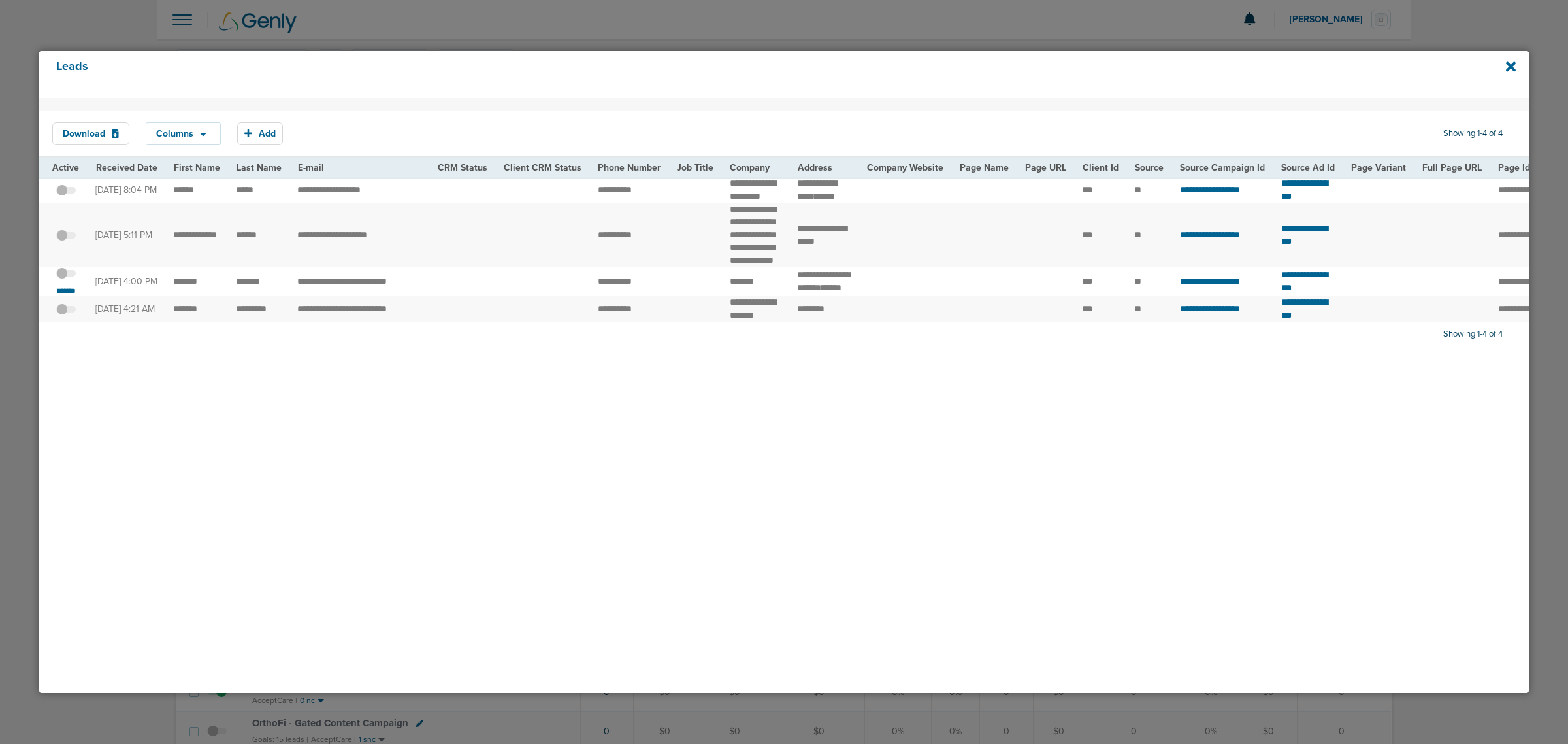
click at [66, 280] on span at bounding box center [66, 280] width 19 height 0
click at [66, 276] on input "checkbox" at bounding box center [66, 276] width 0 height 0
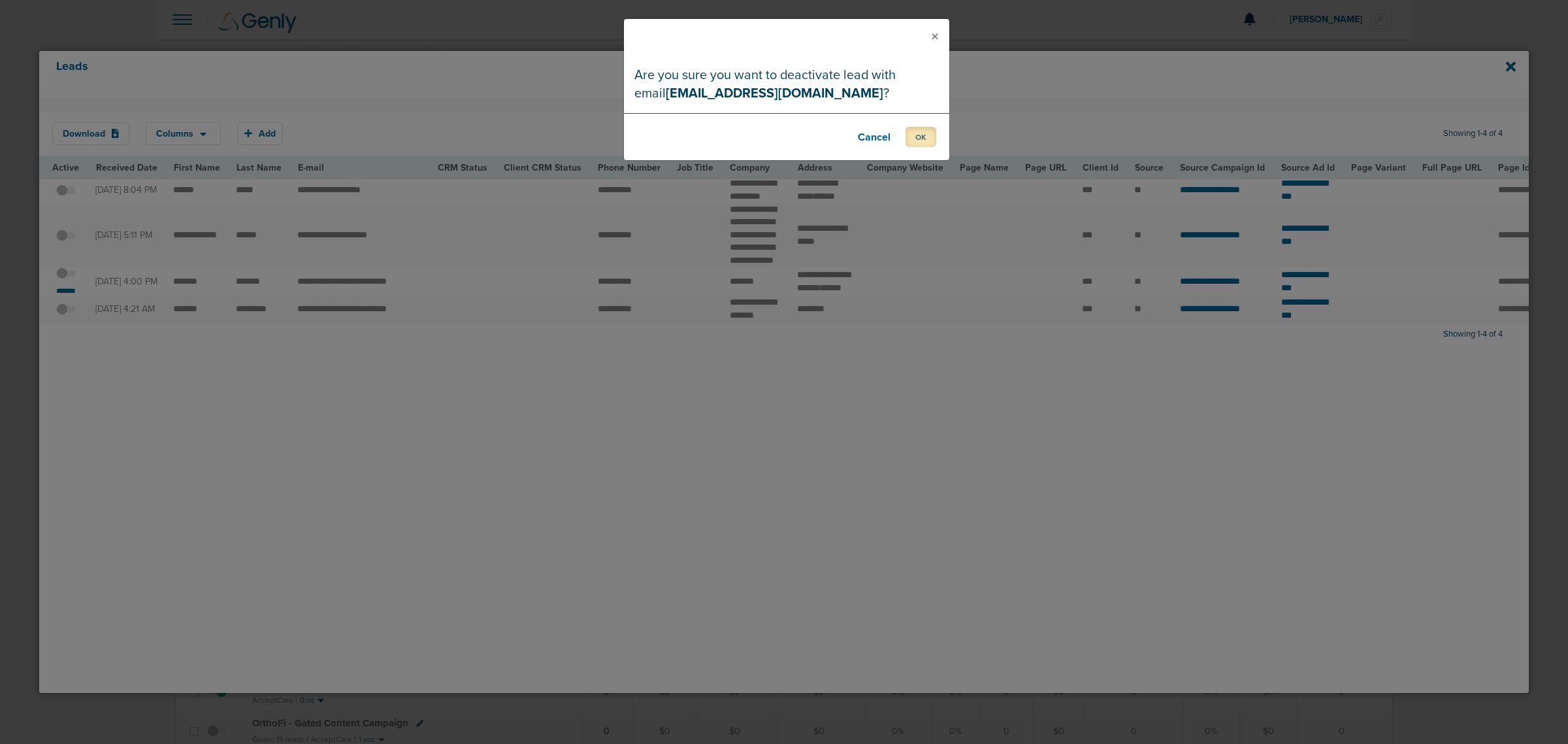
click at [929, 135] on button "OK" at bounding box center [920, 136] width 30 height 20
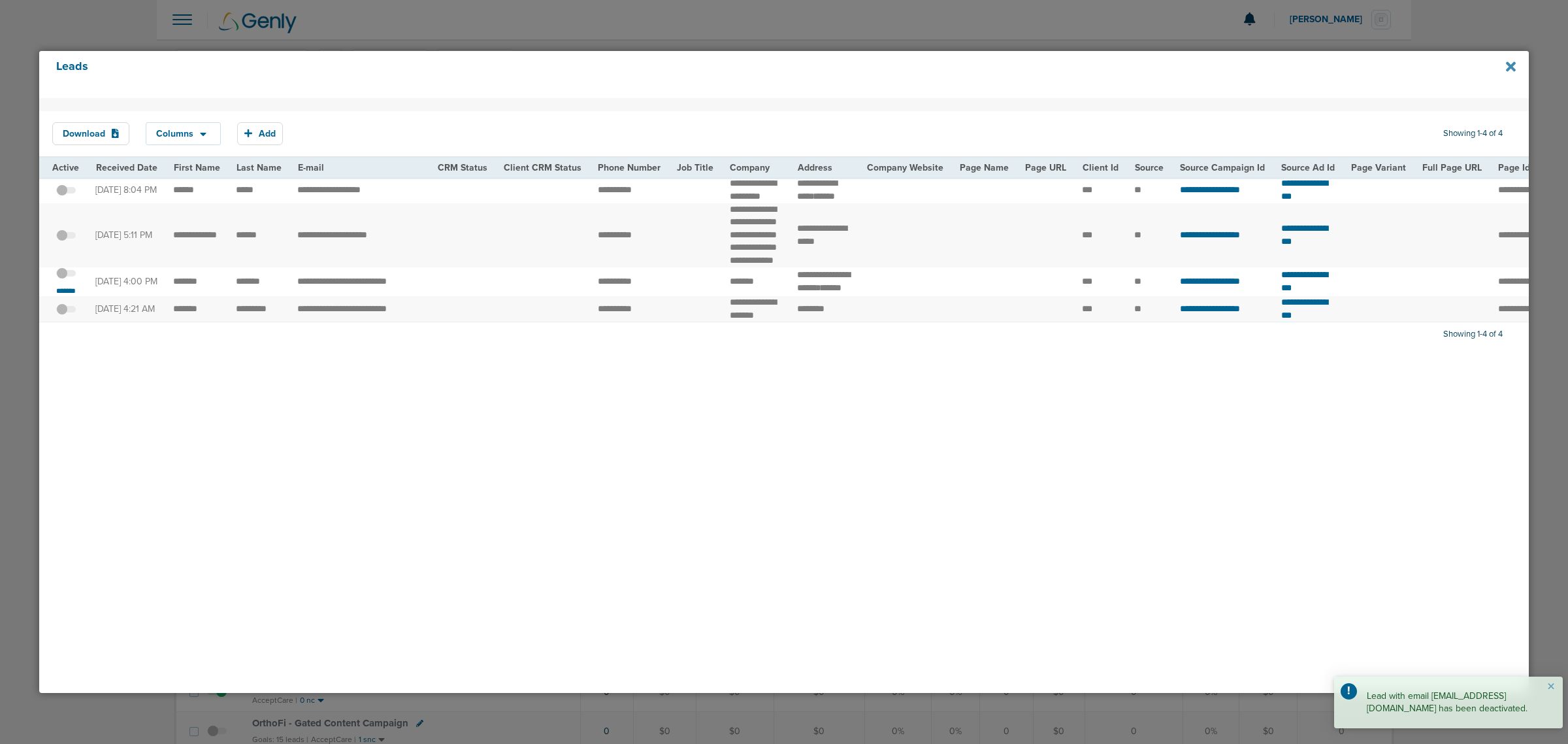
click at [1040, 68] on icon at bounding box center [1511, 66] width 10 height 10
click at [688, 52] on div "Leads" at bounding box center [784, 74] width 1490 height 47
click at [1040, 449] on button "×" at bounding box center [1551, 687] width 8 height 16
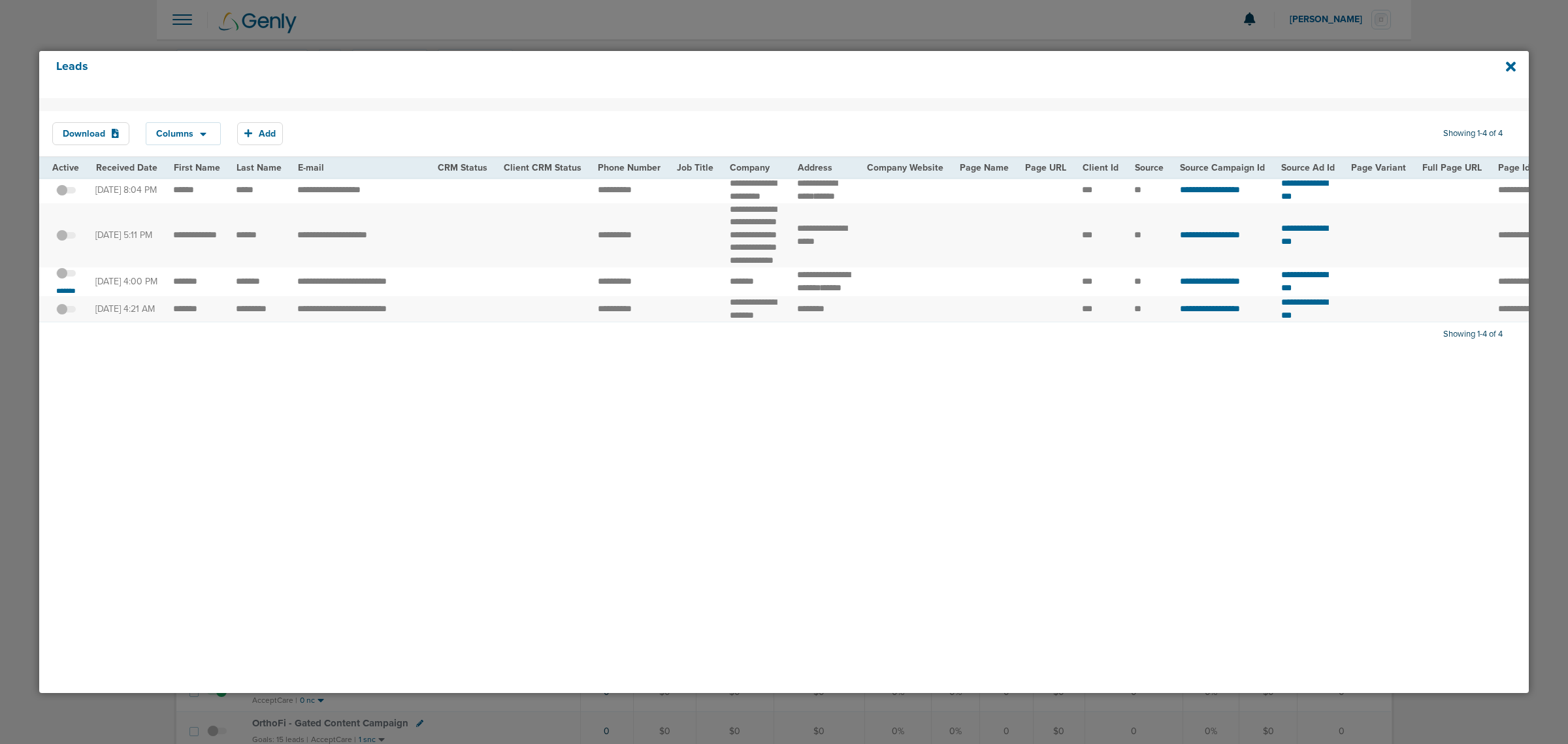
click at [760, 7] on div at bounding box center [784, 372] width 1568 height 744
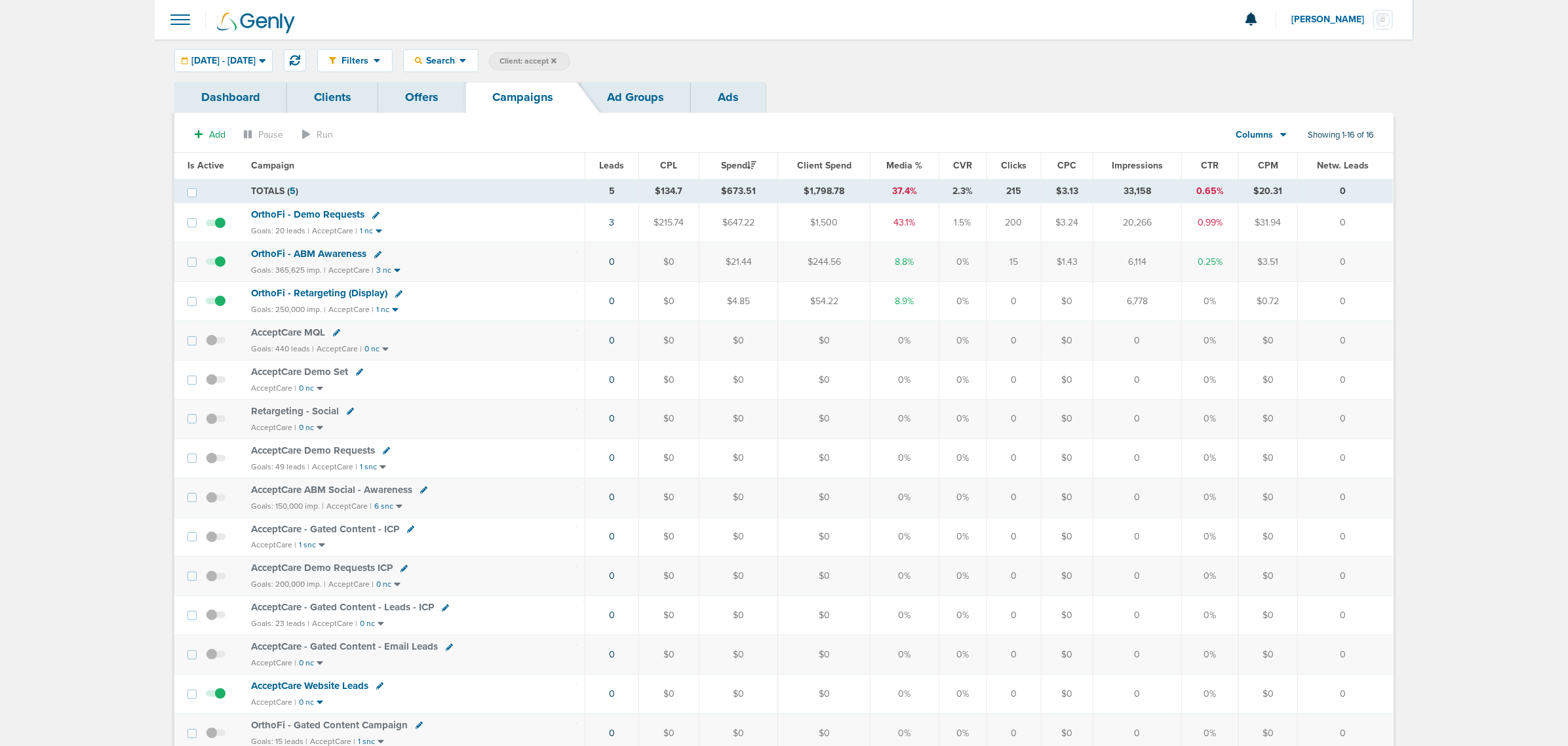
click at [325, 250] on span "OrthoFi - ABM Awareness" at bounding box center [308, 254] width 116 height 12
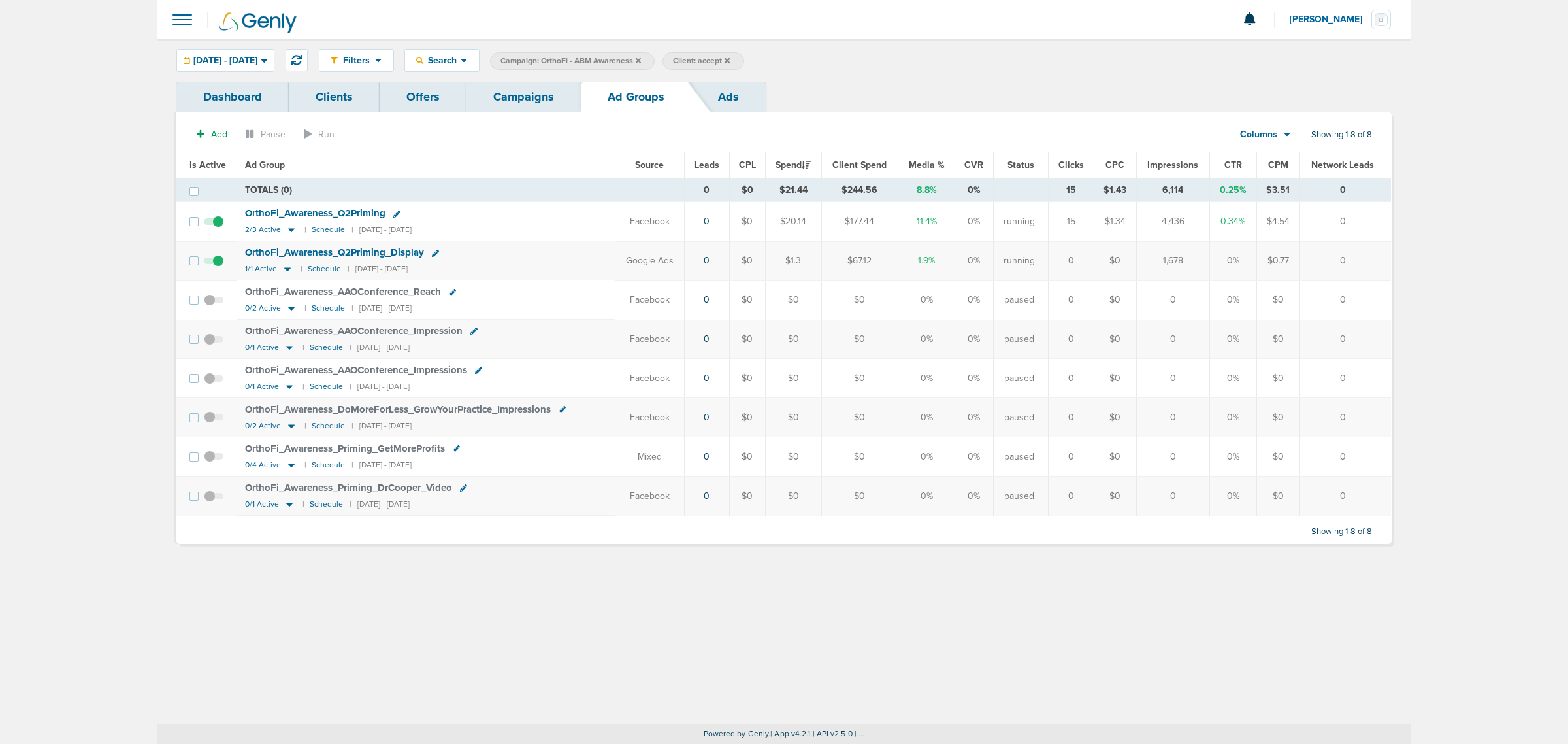
click at [289, 233] on icon at bounding box center [292, 229] width 13 height 11
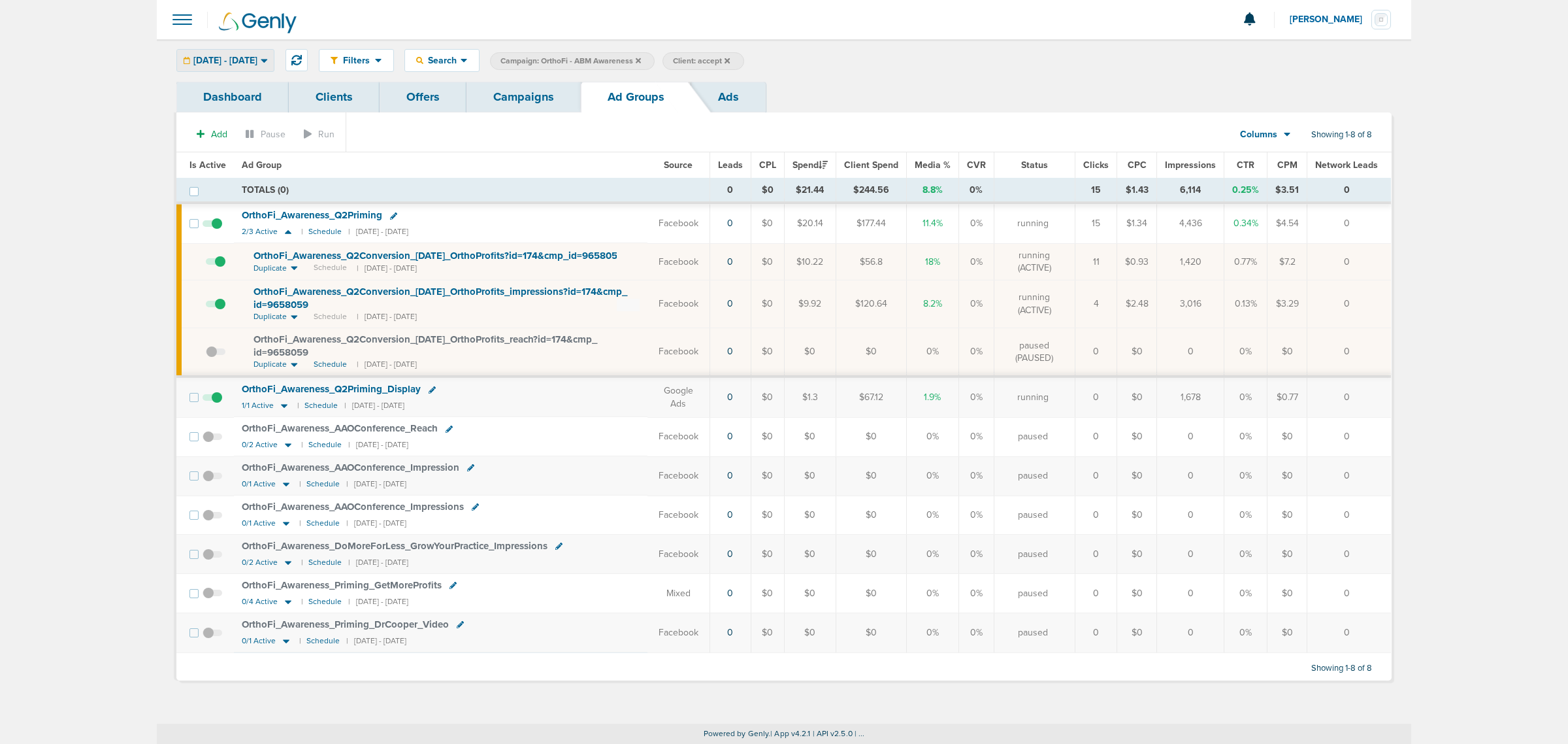
click at [257, 60] on span "[DATE] - [DATE]" at bounding box center [225, 61] width 64 height 9
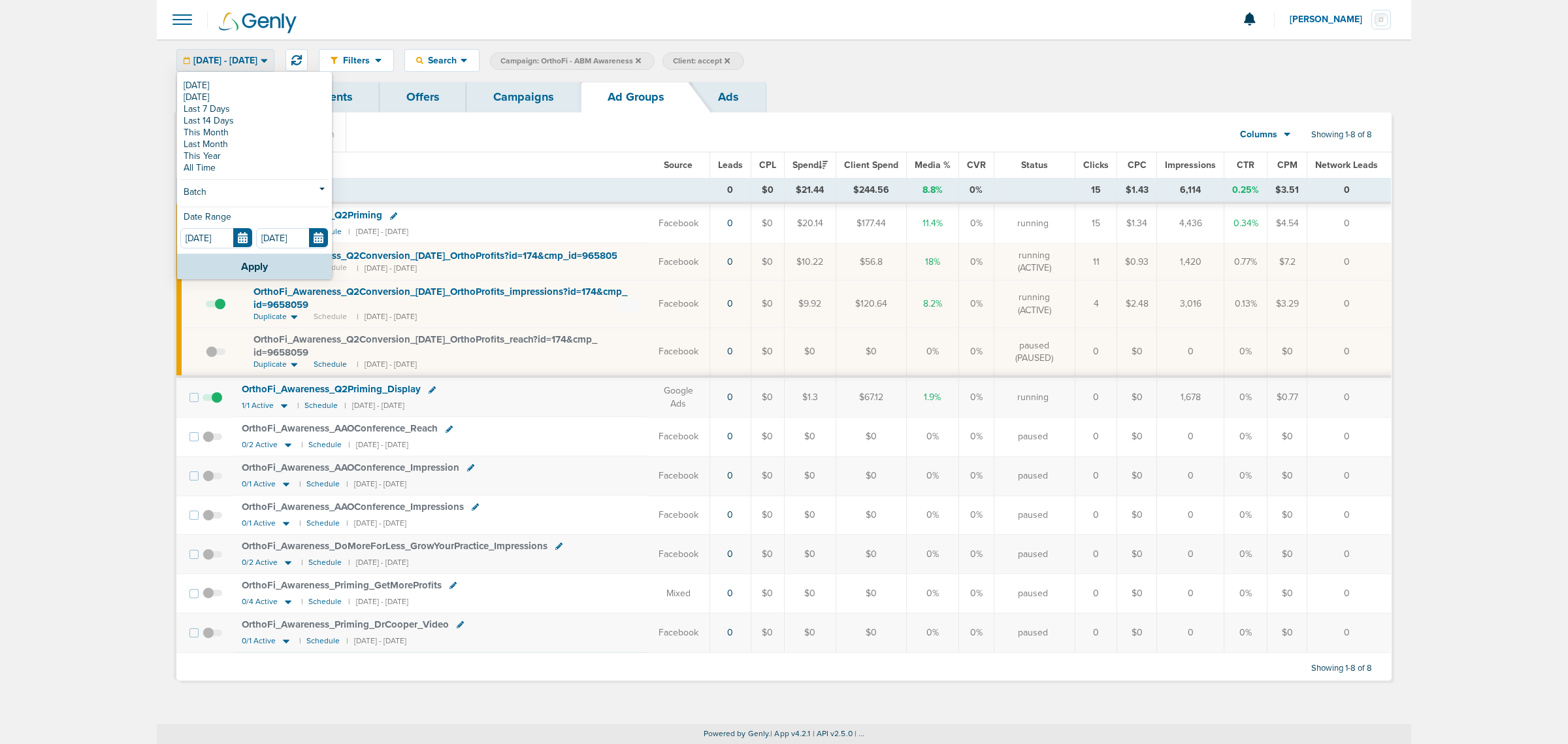
click at [569, 275] on td "OrthoFi_ Awareness_ Q2Conversion_ [DATE]_ OrthoProfits?id=174&cmp_ id=9658059 D…" at bounding box center [440, 261] width 414 height 36
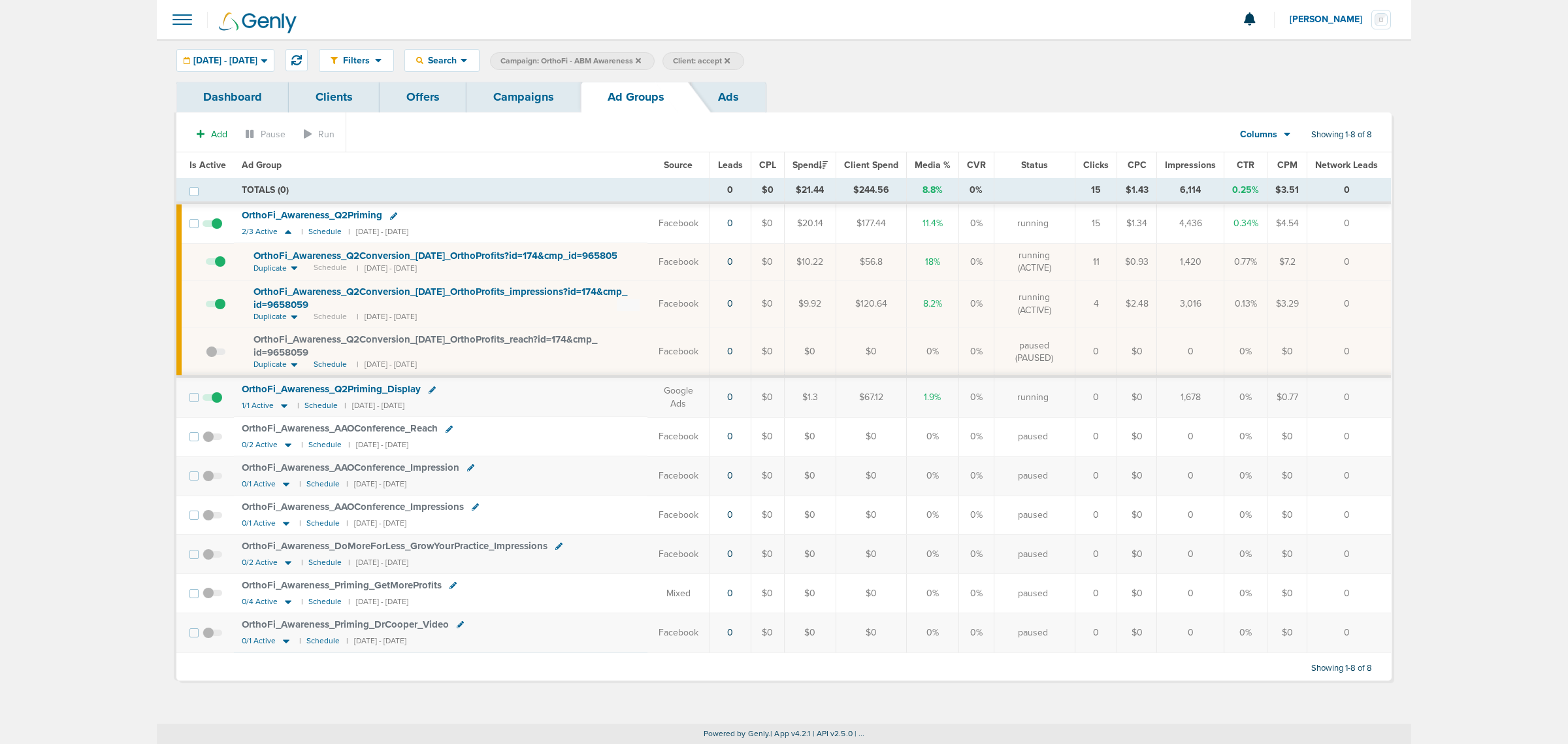
click at [392, 216] on icon at bounding box center [393, 216] width 7 height 7
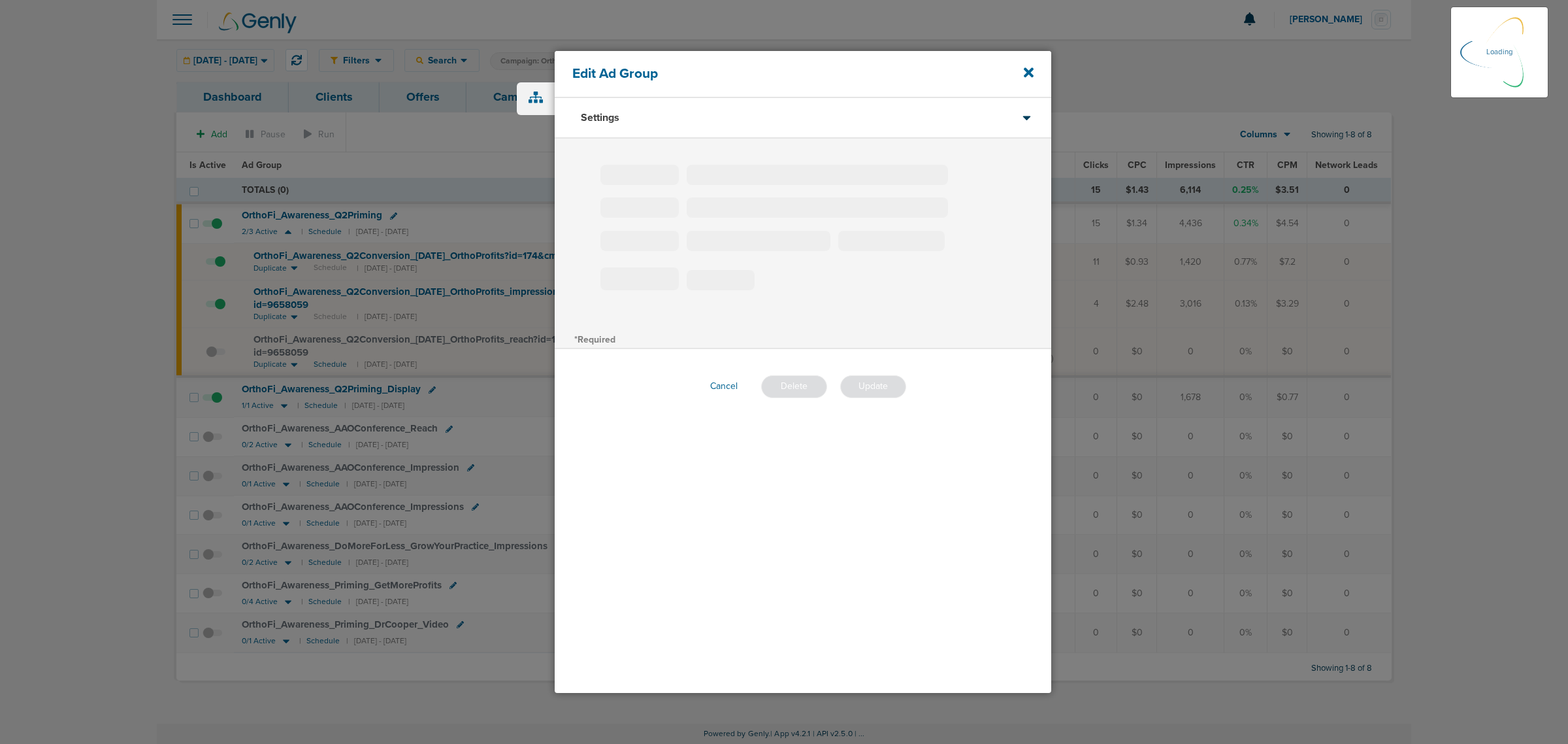
type input "OrthoFi_Awareness_Q2Priming"
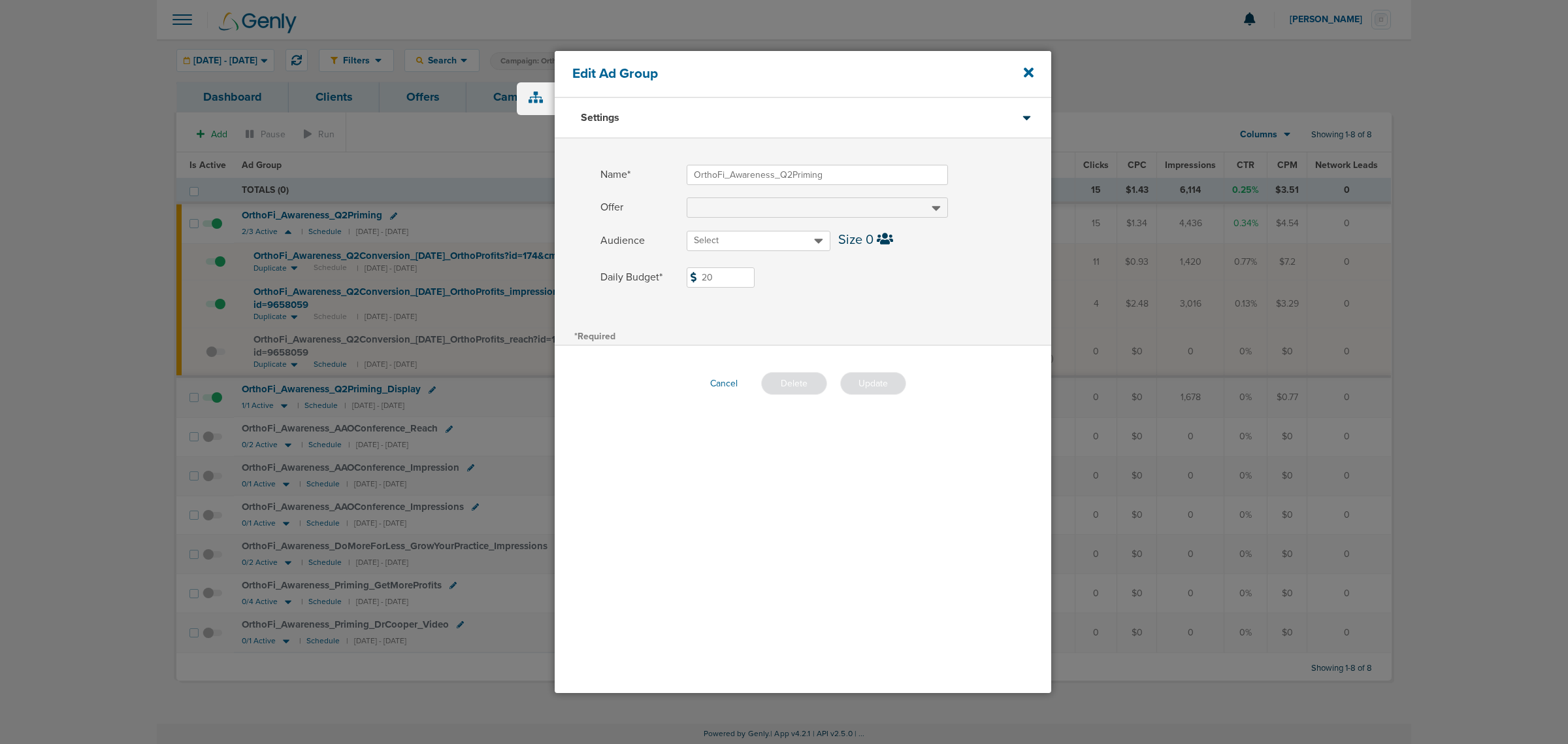
click at [739, 276] on input "20" at bounding box center [720, 277] width 68 height 20
type input "2"
type input "14"
click at [920, 298] on div "Name* OrthoFi_Awareness_Q2Priming Offer Audience Select Size 0 Daily Budget* 14…" at bounding box center [803, 232] width 497 height 188
click at [892, 387] on button "Update" at bounding box center [873, 383] width 66 height 23
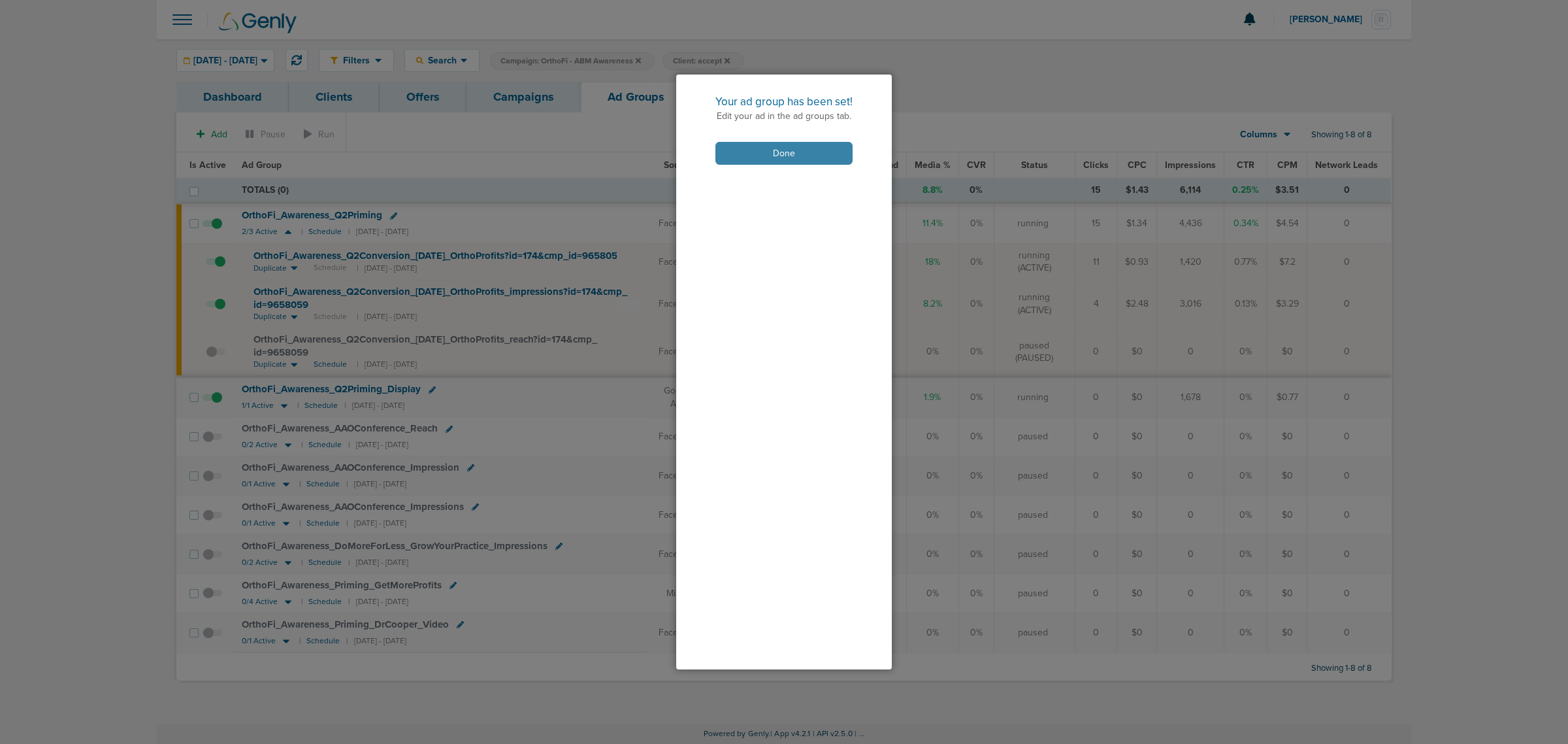
click at [805, 155] on button "Done" at bounding box center [784, 153] width 137 height 23
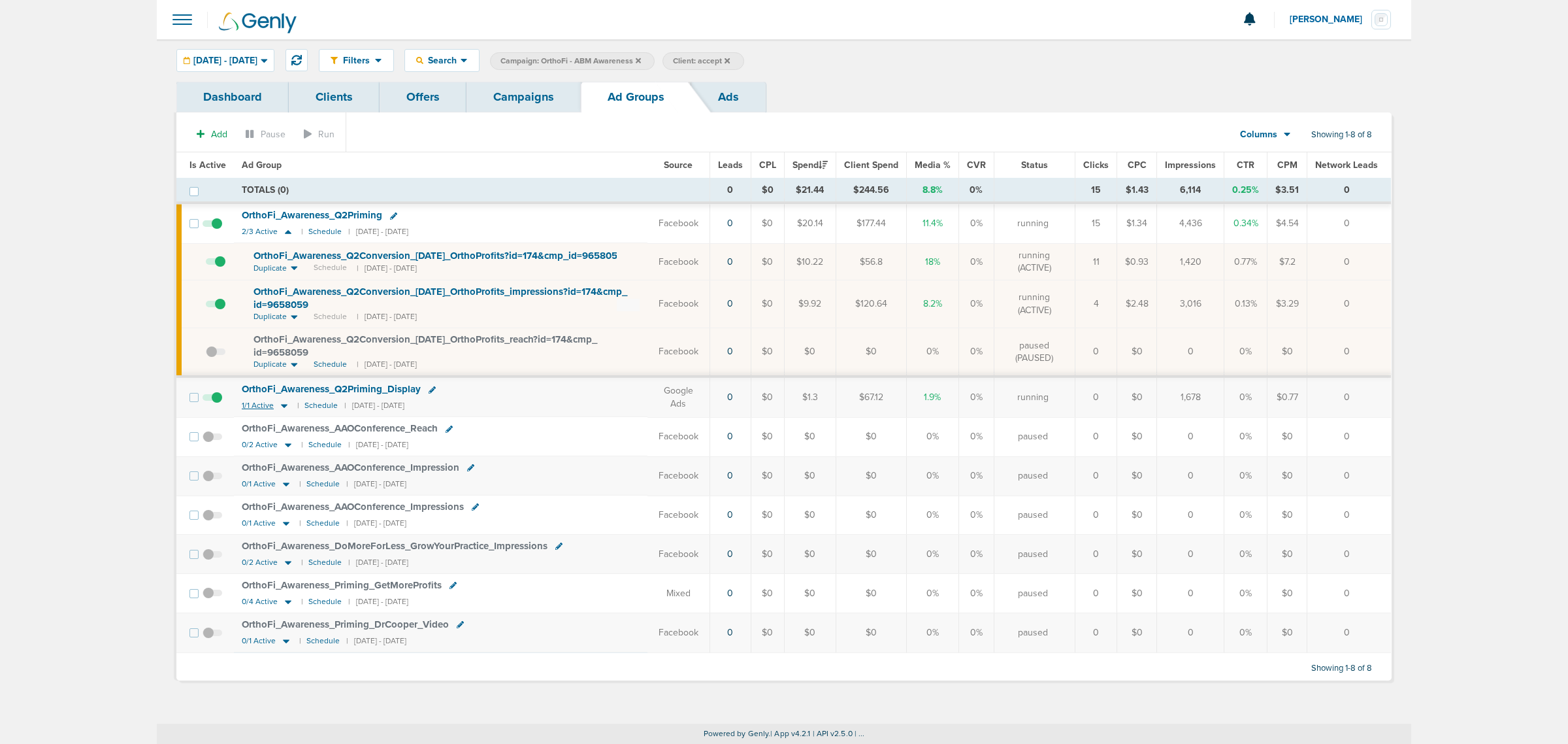
click at [280, 408] on icon at bounding box center [284, 405] width 13 height 11
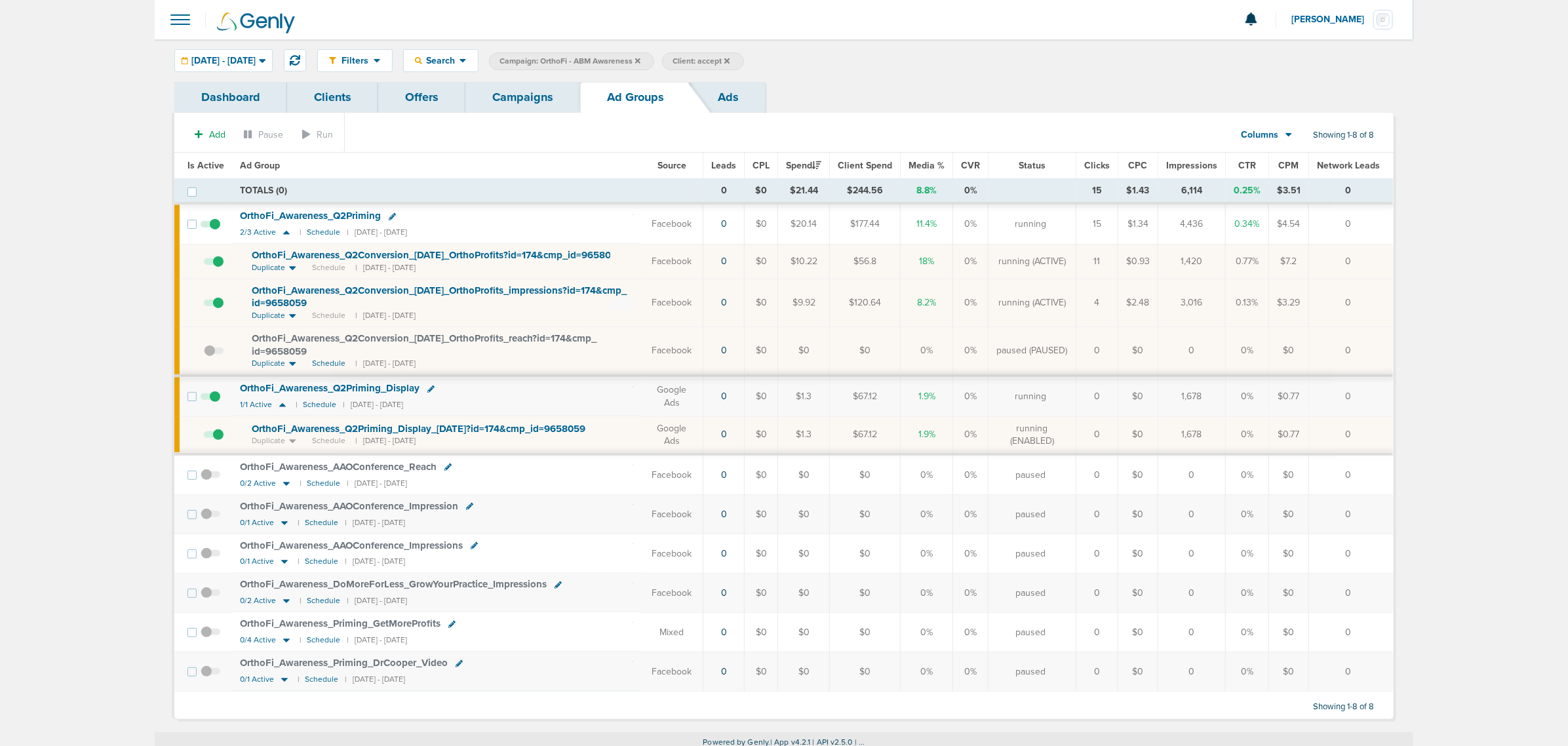
click at [538, 116] on div "Add Pause Run Columns Media Stats Sales Performance Custom Showing 1-8 of 8 Is …" at bounding box center [784, 416] width 1219 height 606
click at [528, 104] on link "Campaigns" at bounding box center [523, 97] width 115 height 31
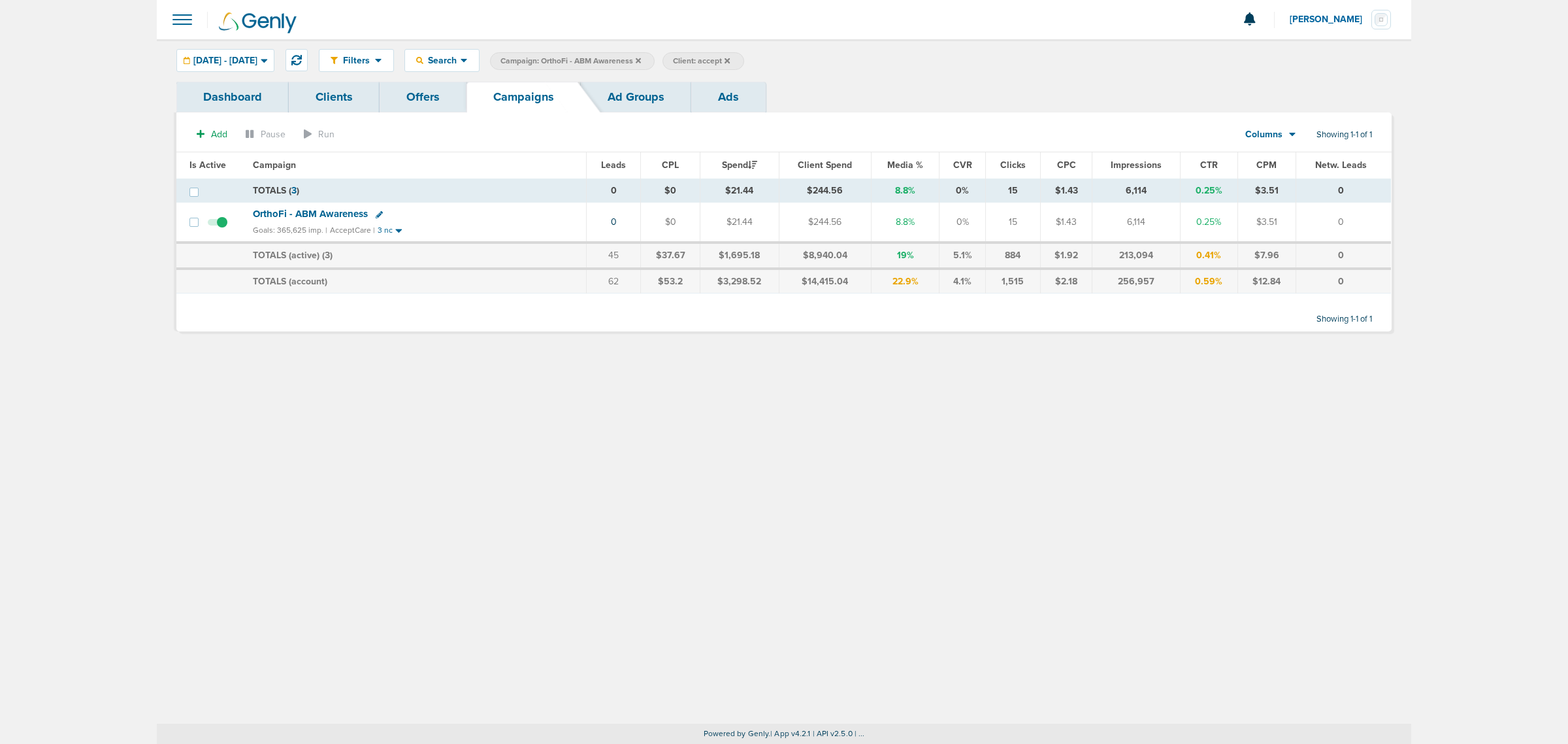
click at [641, 59] on icon at bounding box center [638, 60] width 5 height 5
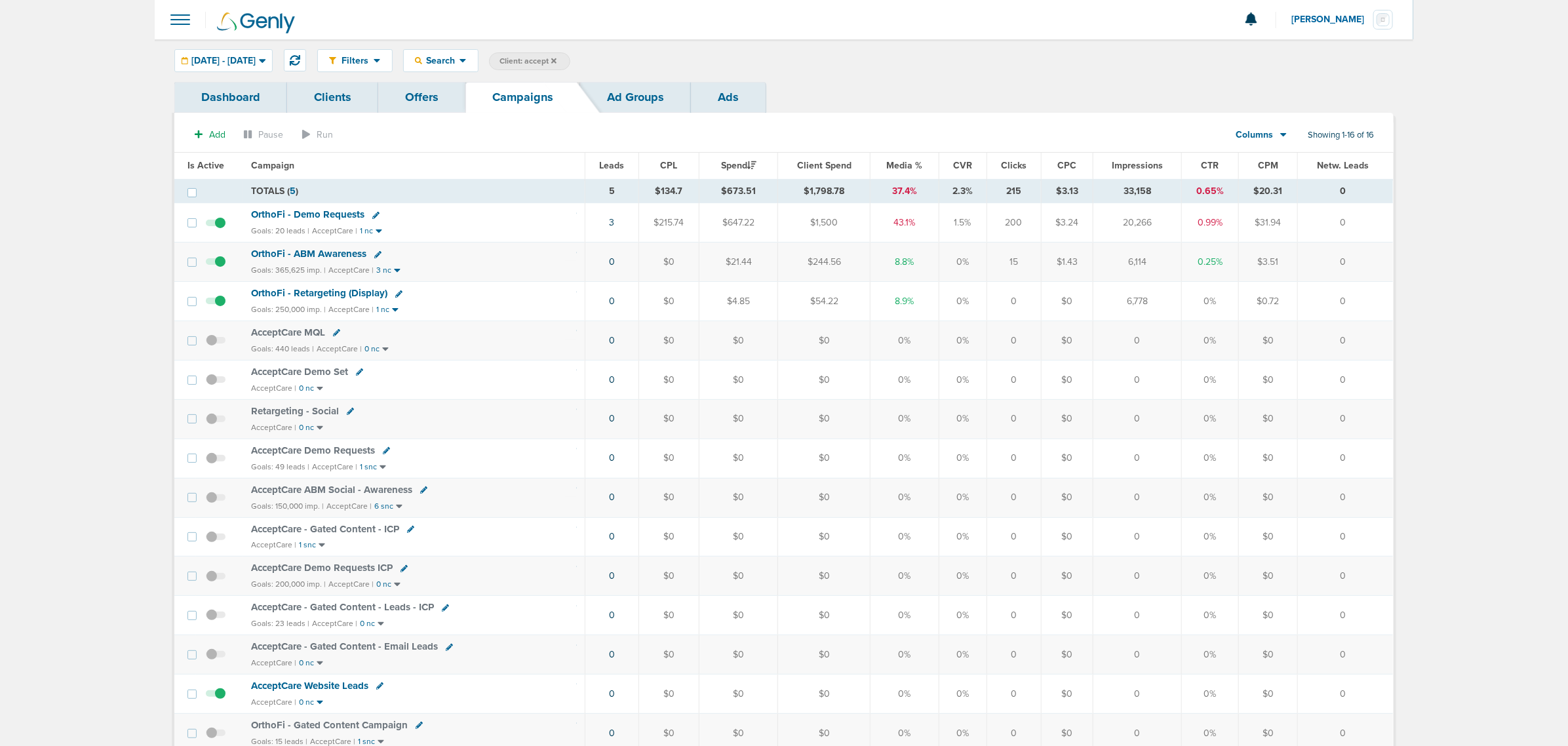
click at [331, 295] on span "OrthoFi - Retargeting (Display)" at bounding box center [319, 293] width 137 height 12
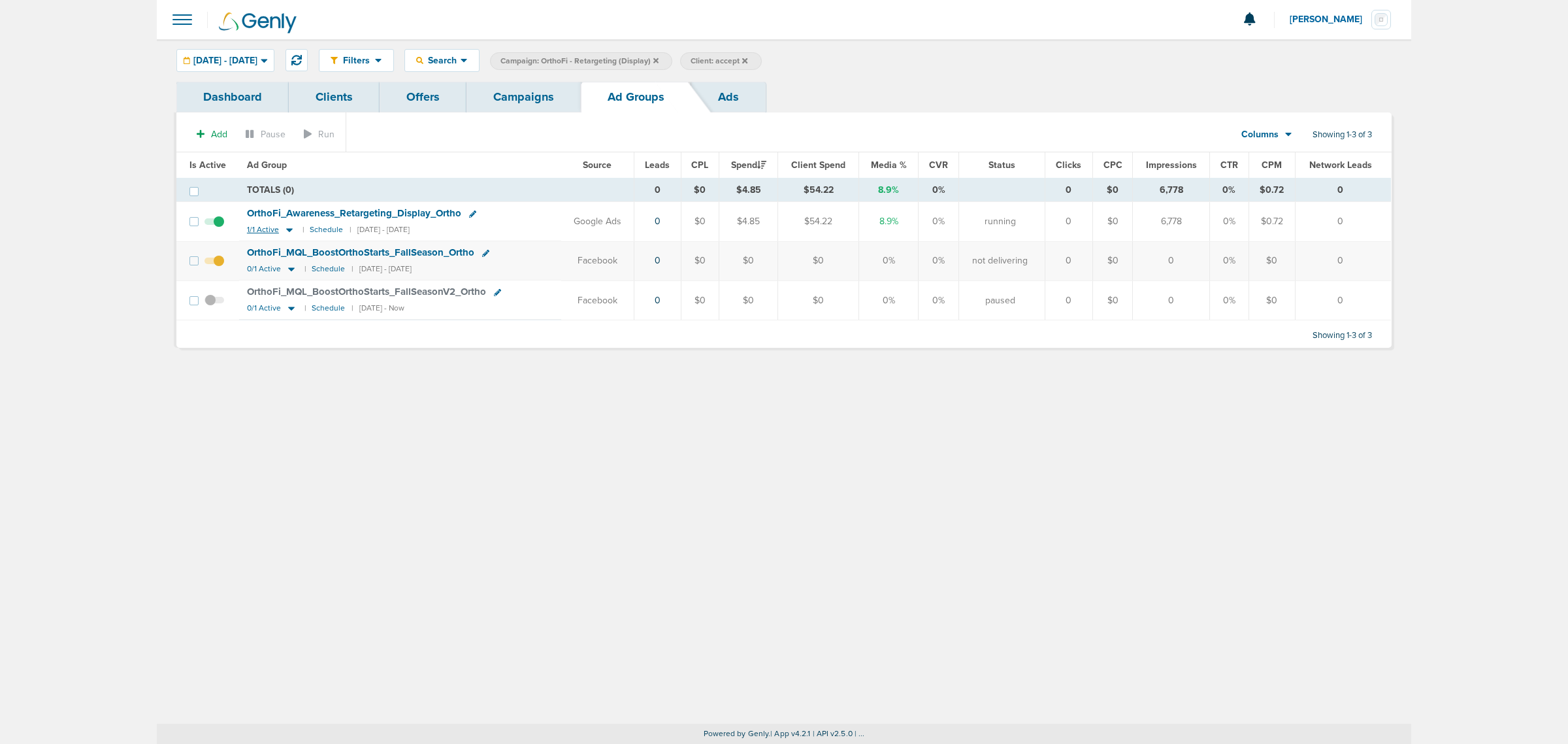
click at [288, 232] on icon at bounding box center [289, 229] width 13 height 11
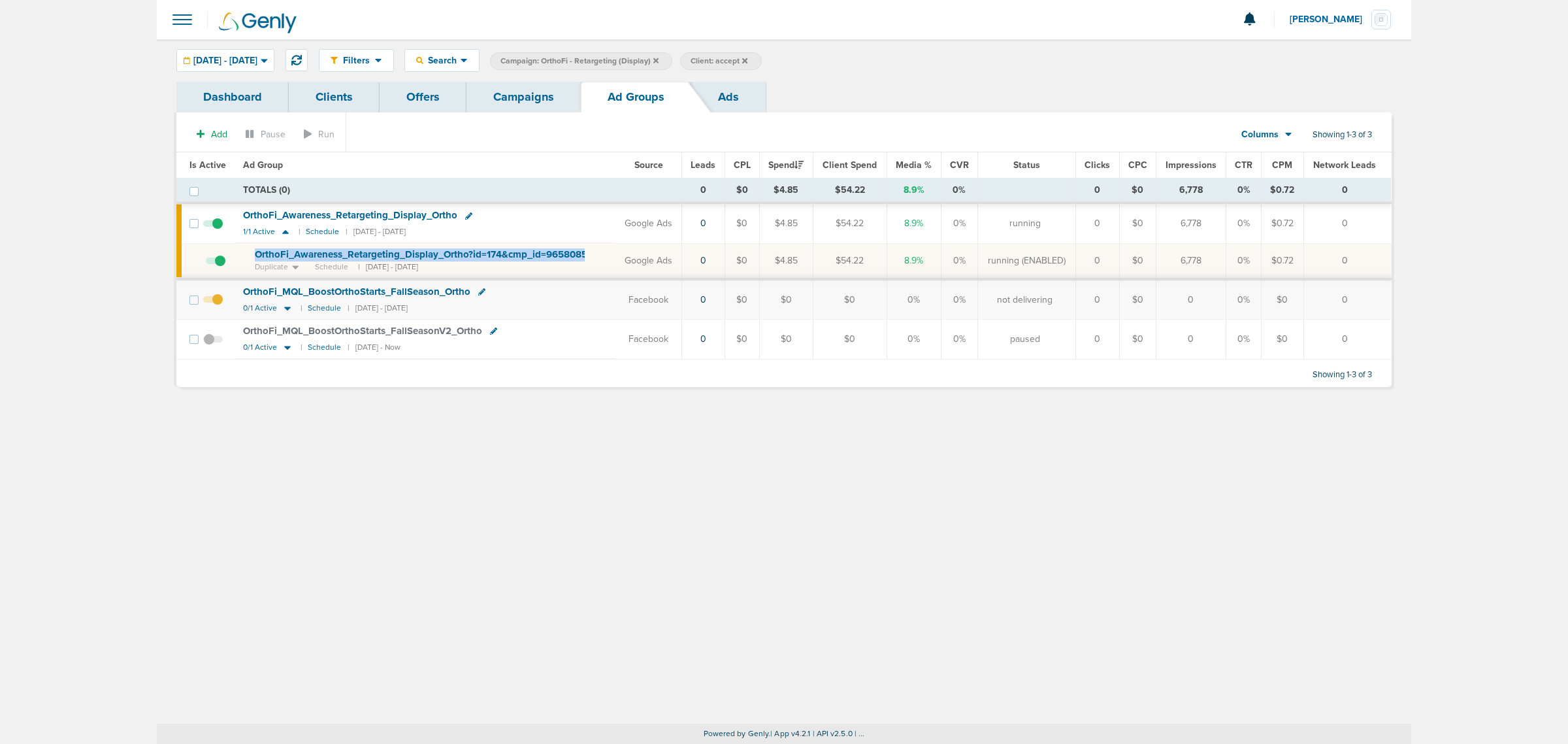
drag, startPoint x: 595, startPoint y: 254, endPoint x: 240, endPoint y: 259, distance: 355.0
click at [242, 259] on td "OrthoFi_ Awareness_ Retargeting_ Display_ Ortho?id=174&cmp_ id=9658085 Duplicat…" at bounding box center [425, 261] width 380 height 36
copy td "OrthoFi_ Awareness_ Retargeting_ Display_ Ortho?id=174&cmp_ id=9658085"
click at [582, 523] on div "Filters Active Only Settings Status Active Inactive Objectives MQL SQL Traffic …" at bounding box center [784, 382] width 1255 height 684
drag, startPoint x: 277, startPoint y: 60, endPoint x: 271, endPoint y: 79, distance: 19.9
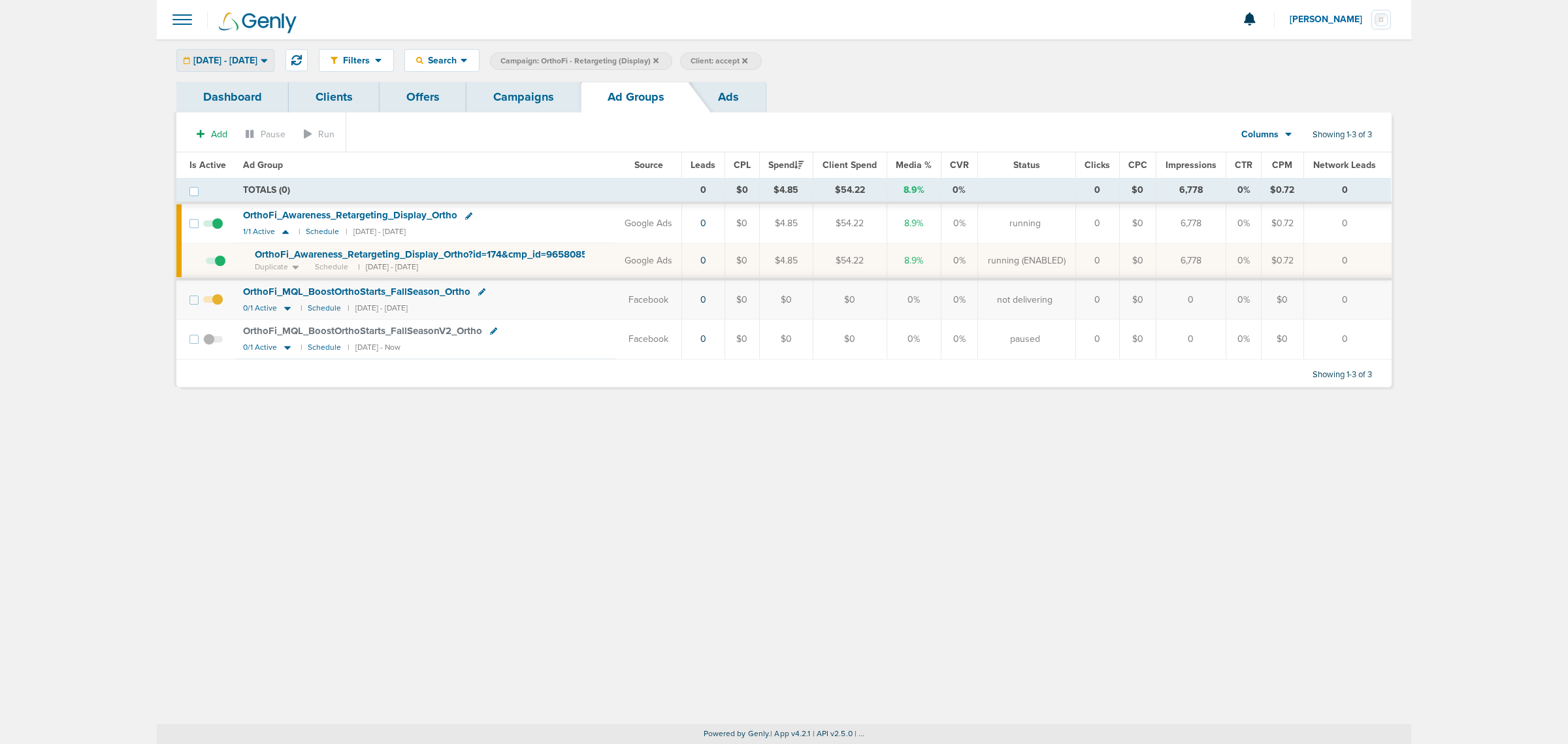
click at [257, 60] on span "[DATE] - [DATE]" at bounding box center [225, 61] width 64 height 9
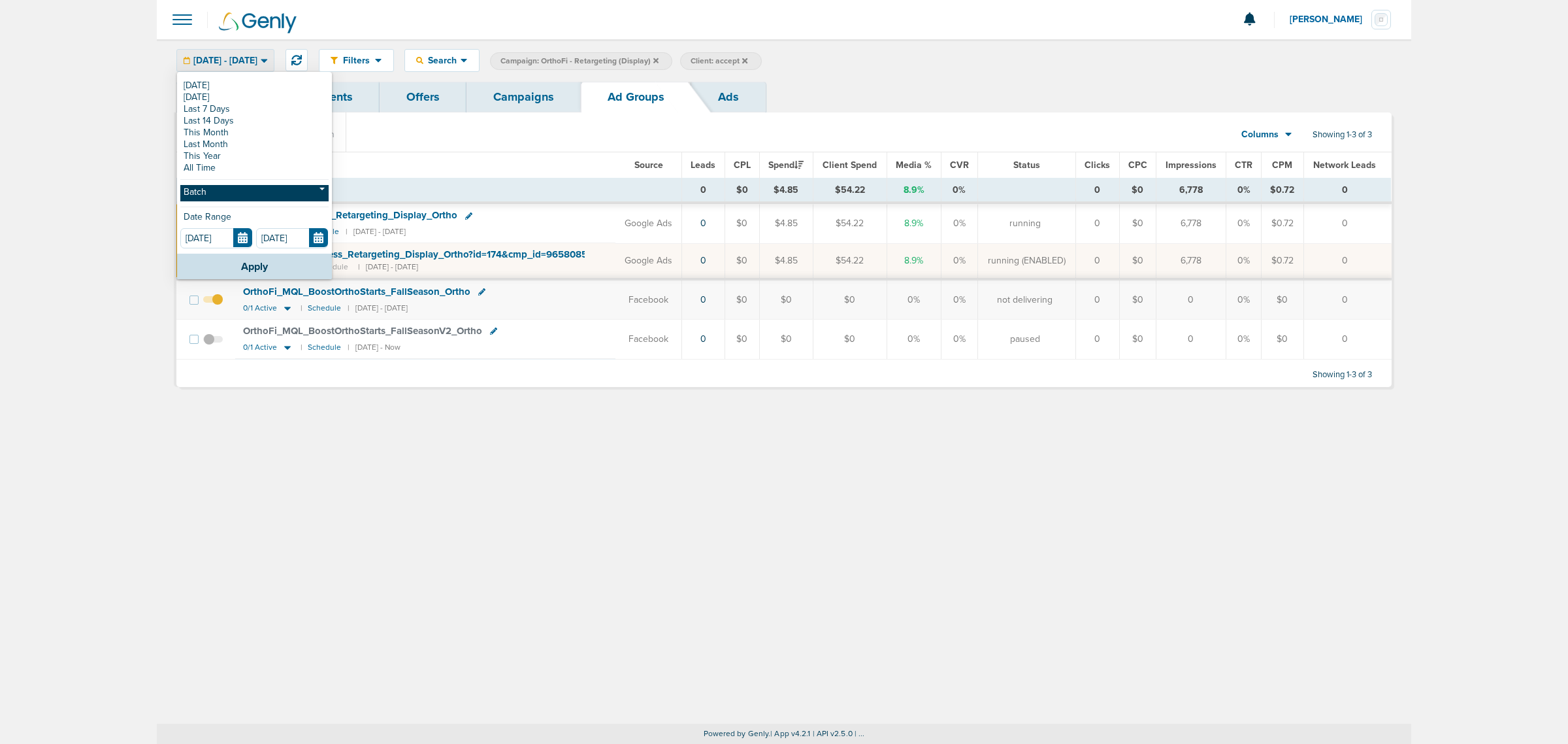
click at [232, 197] on link "Batch" at bounding box center [254, 193] width 148 height 16
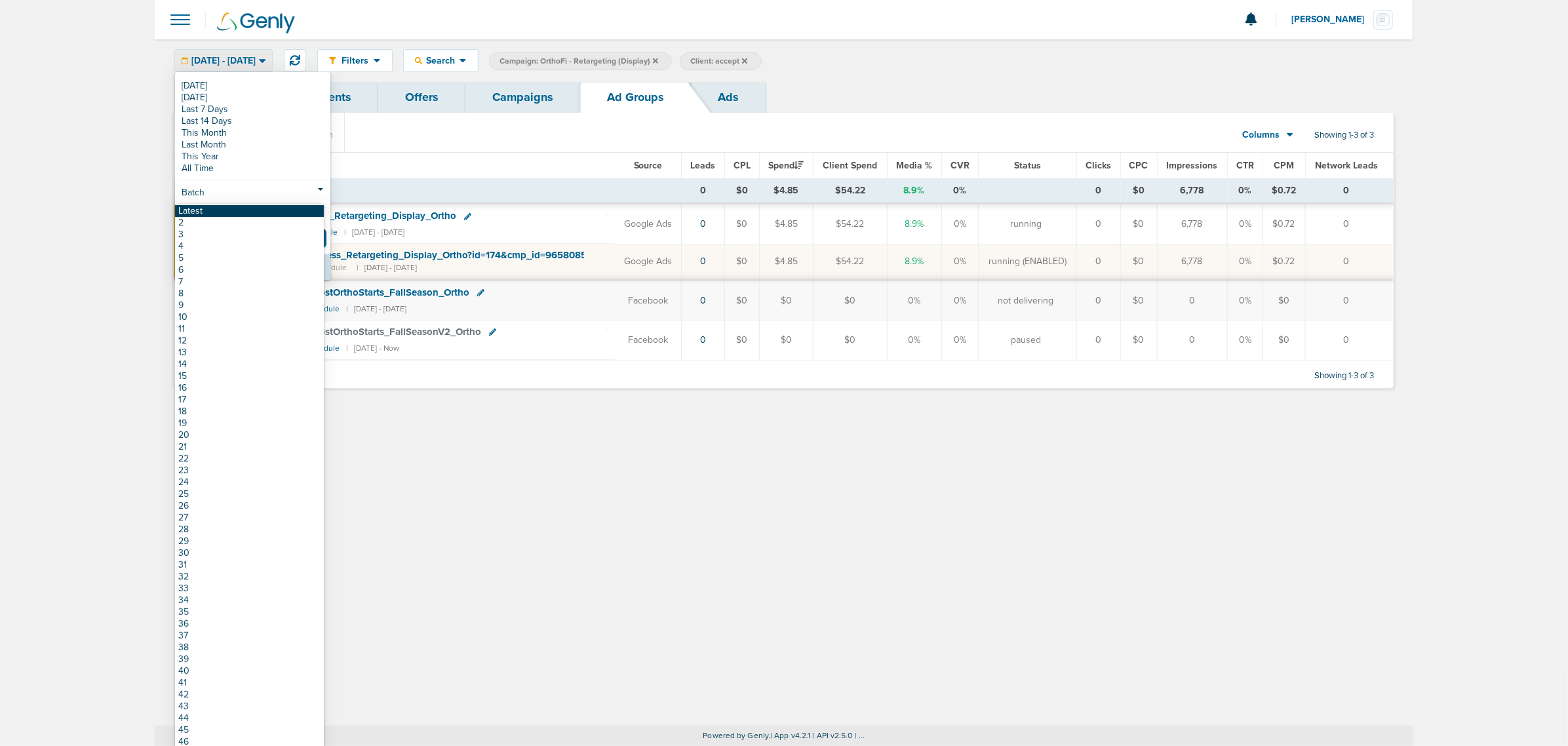
click at [228, 213] on link "Latest" at bounding box center [249, 211] width 149 height 12
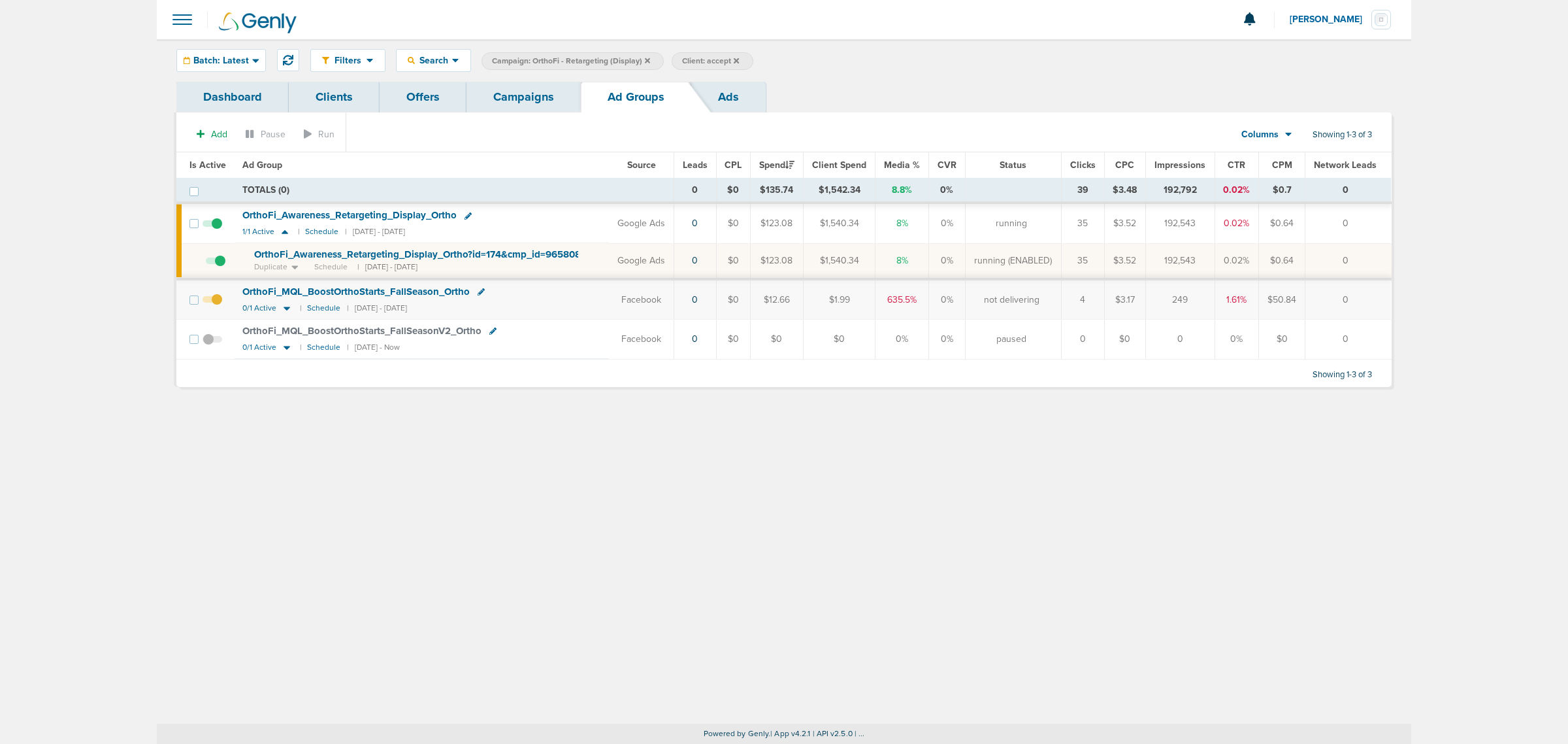
click at [530, 92] on link "Campaigns" at bounding box center [524, 97] width 115 height 31
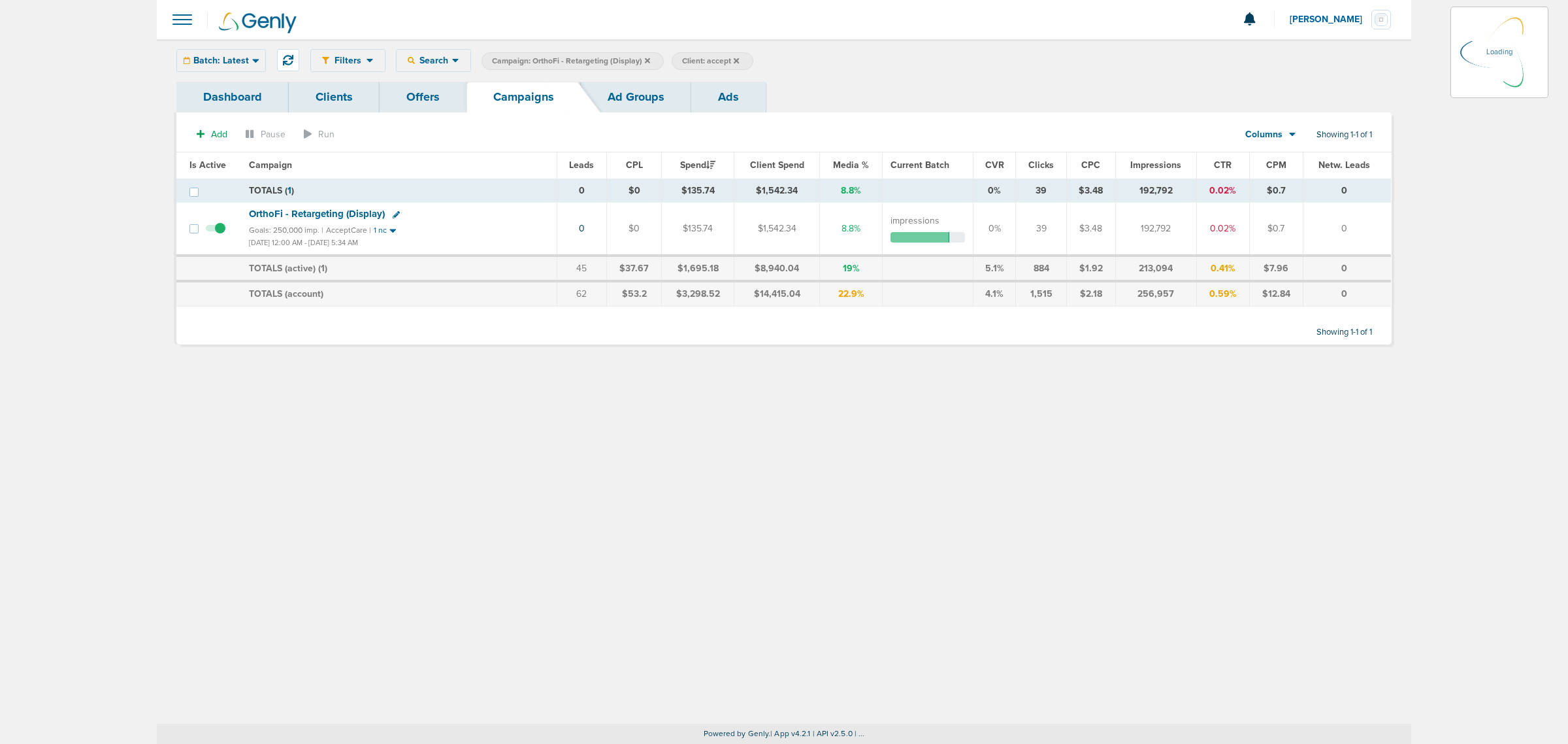
click at [645, 60] on icon at bounding box center [647, 60] width 5 height 5
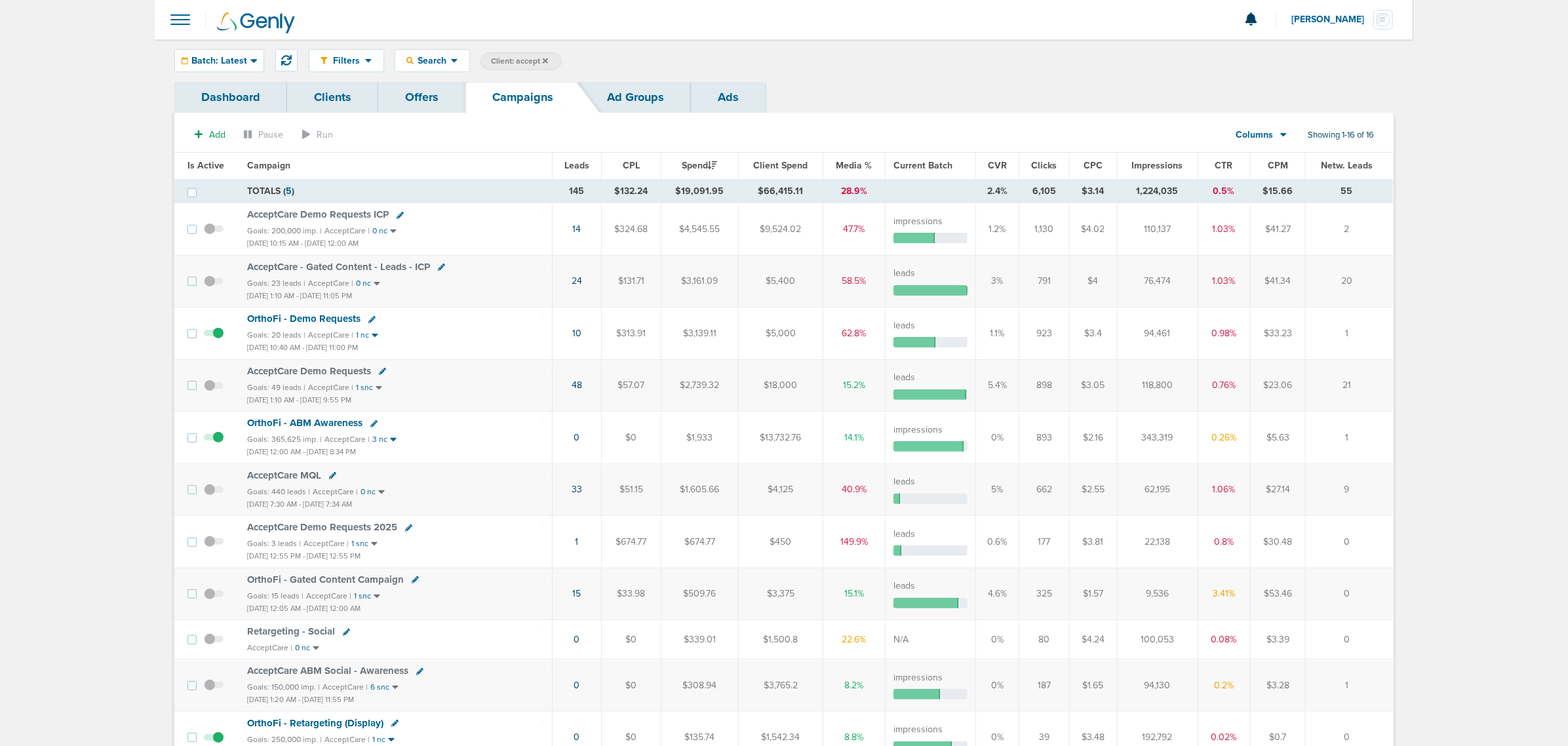
click at [528, 60] on span "Client: accept" at bounding box center [519, 61] width 57 height 11
drag, startPoint x: 627, startPoint y: 59, endPoint x: 563, endPoint y: 63, distance: 64.1
click at [563, 63] on span "Client Campaign Offers Landing Page Ad Group Network Campaign Ad Ad Status Netw…" at bounding box center [595, 61] width 229 height 19
type input "law"
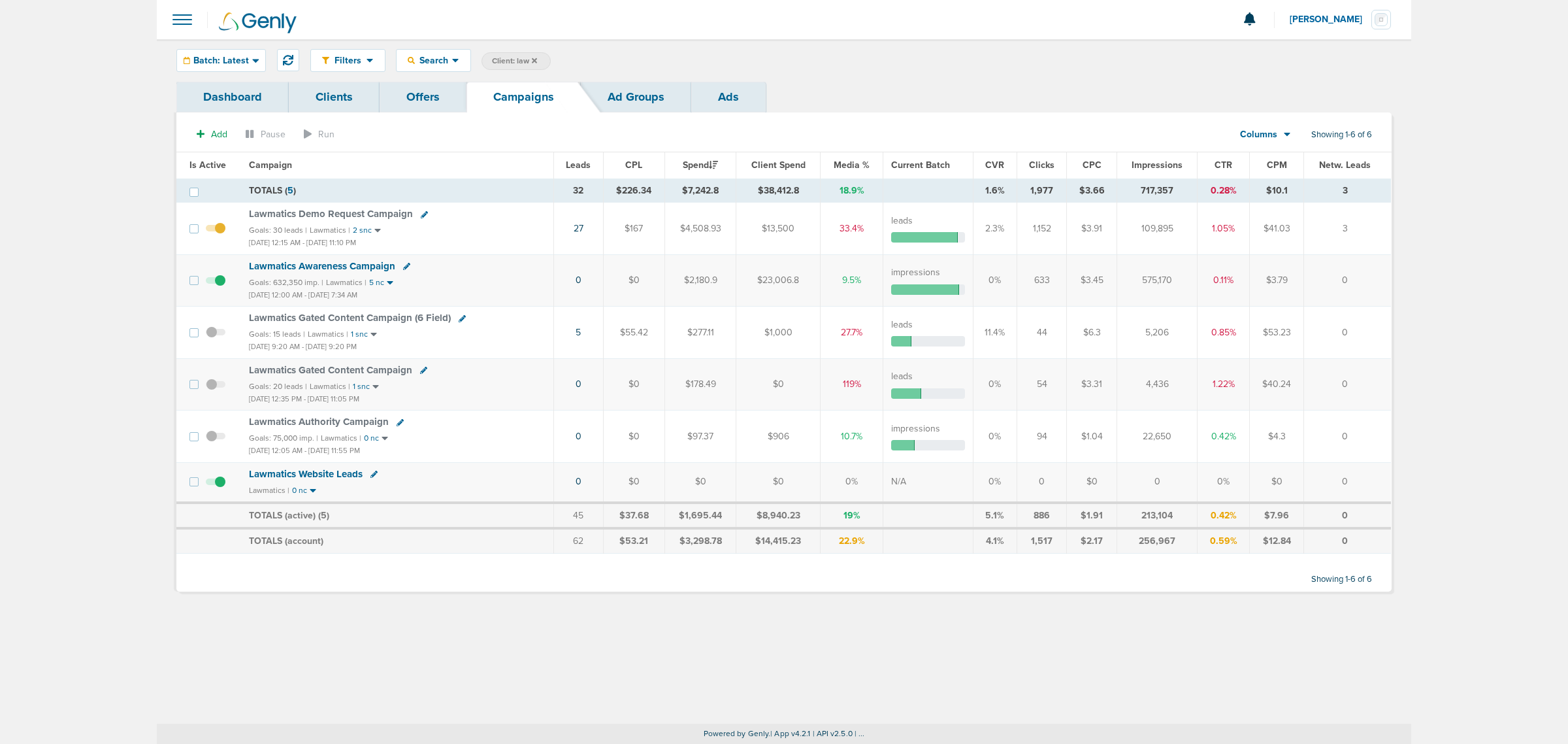
click at [333, 266] on span "Lawmatics Awareness Campaign" at bounding box center [322, 266] width 147 height 12
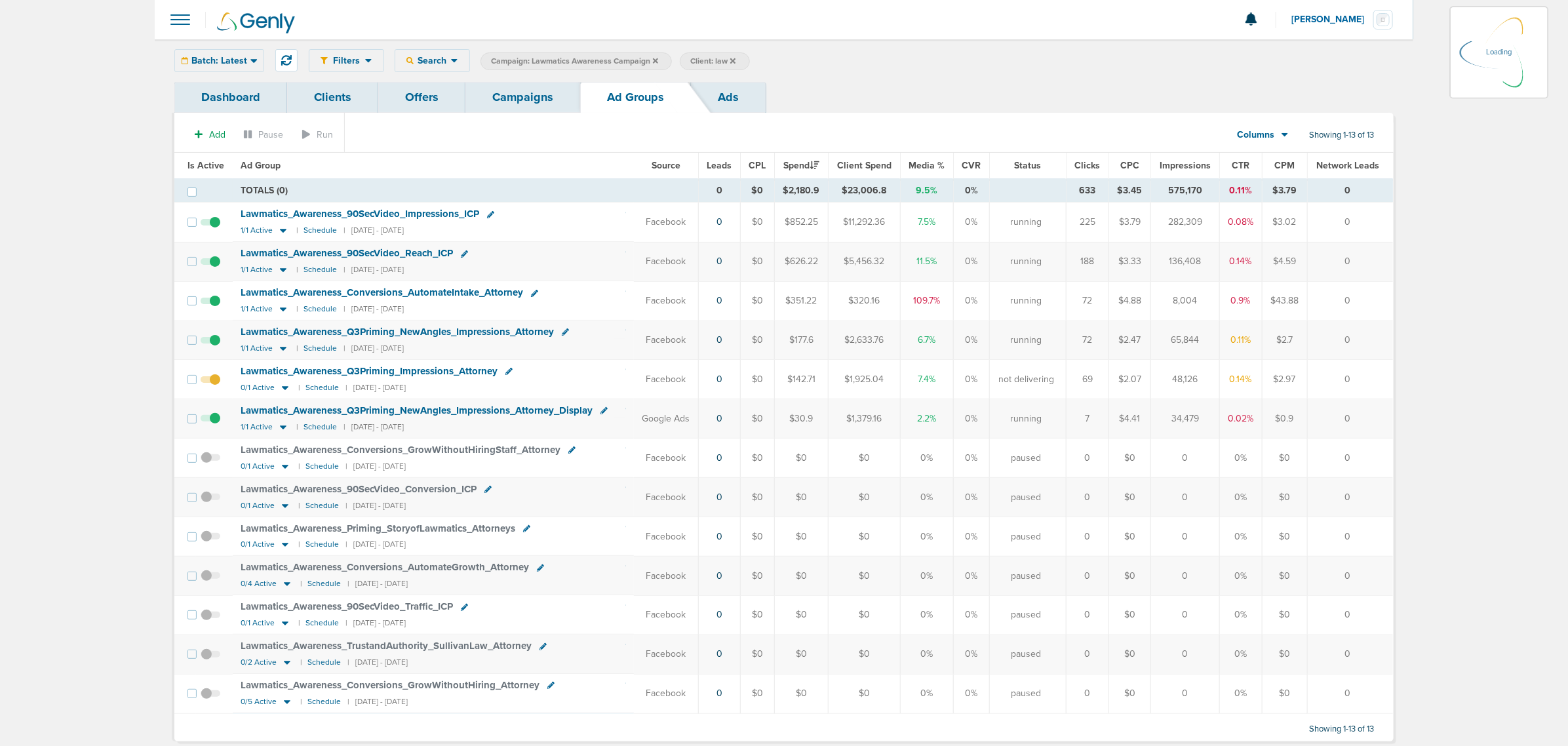
click at [233, 59] on div "Batch: Latest Today Yesterday Last 7 Days Last 14 Days This Month Last Month Th…" at bounding box center [219, 60] width 90 height 23
click at [228, 54] on div "Batch: Latest Today Yesterday Last 7 Days Last 14 Days This Month Last Month Th…" at bounding box center [219, 60] width 90 height 23
click at [245, 60] on span "Batch: Latest" at bounding box center [219, 61] width 56 height 9
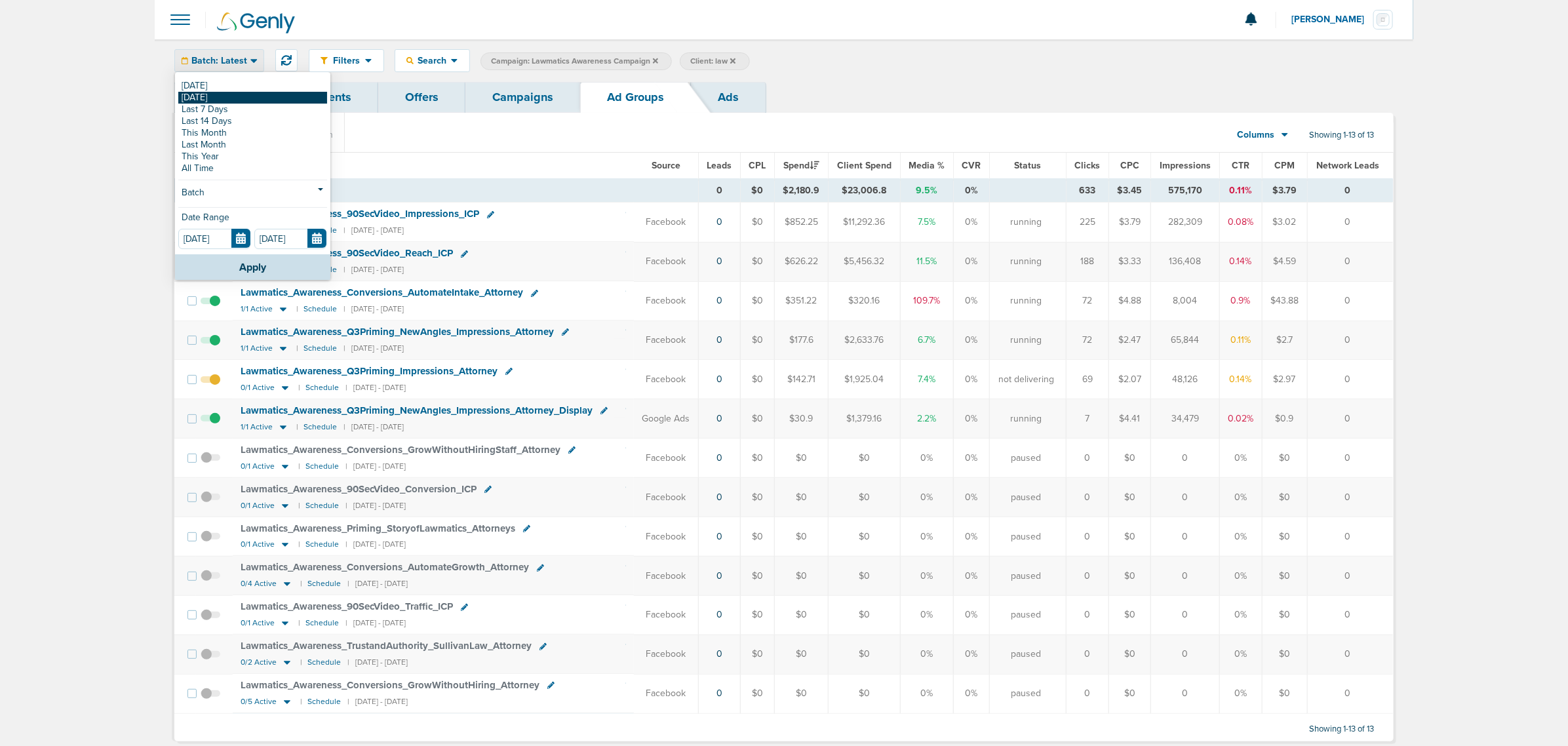
click at [213, 100] on link "[DATE]" at bounding box center [252, 98] width 149 height 12
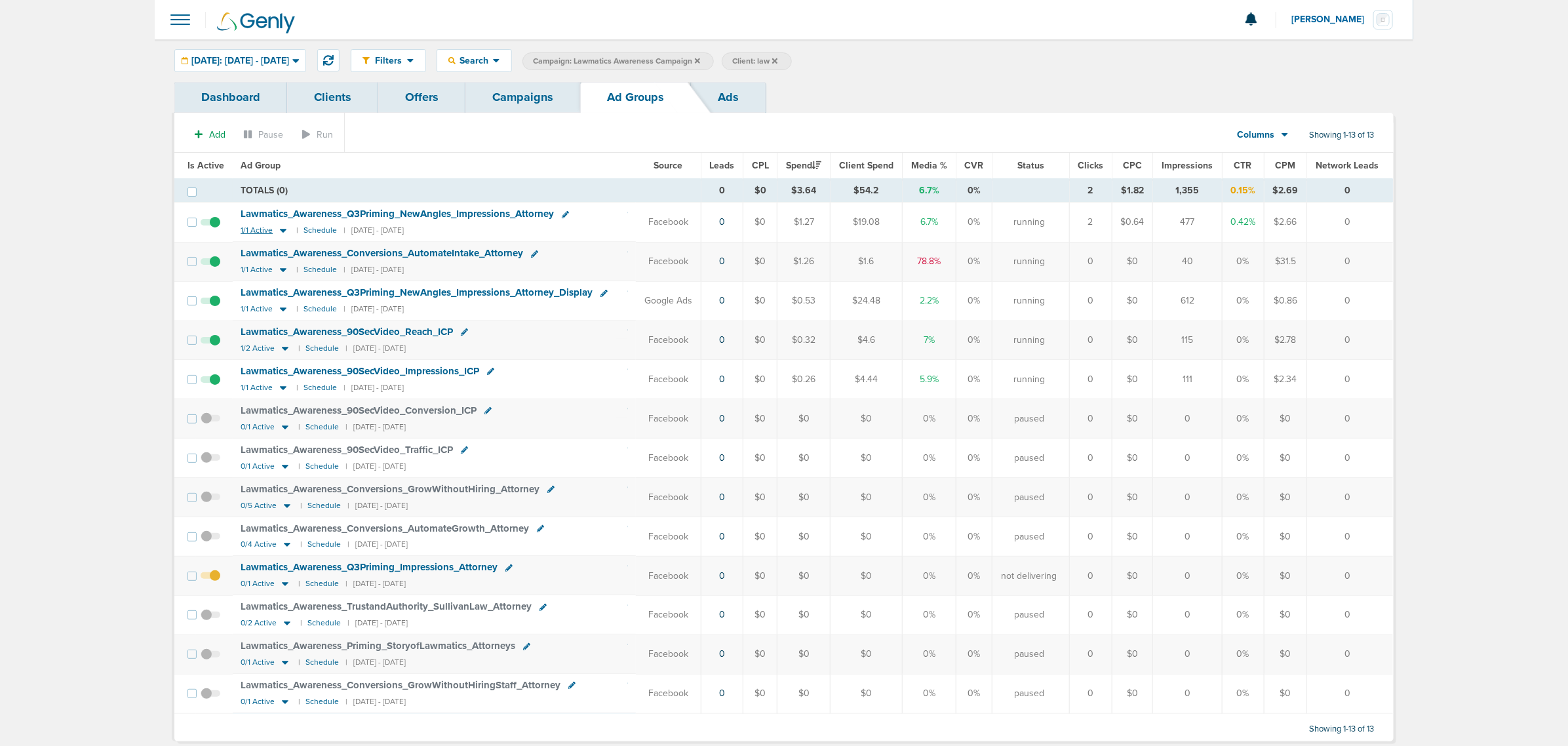
click at [280, 231] on icon at bounding box center [283, 231] width 7 height 4
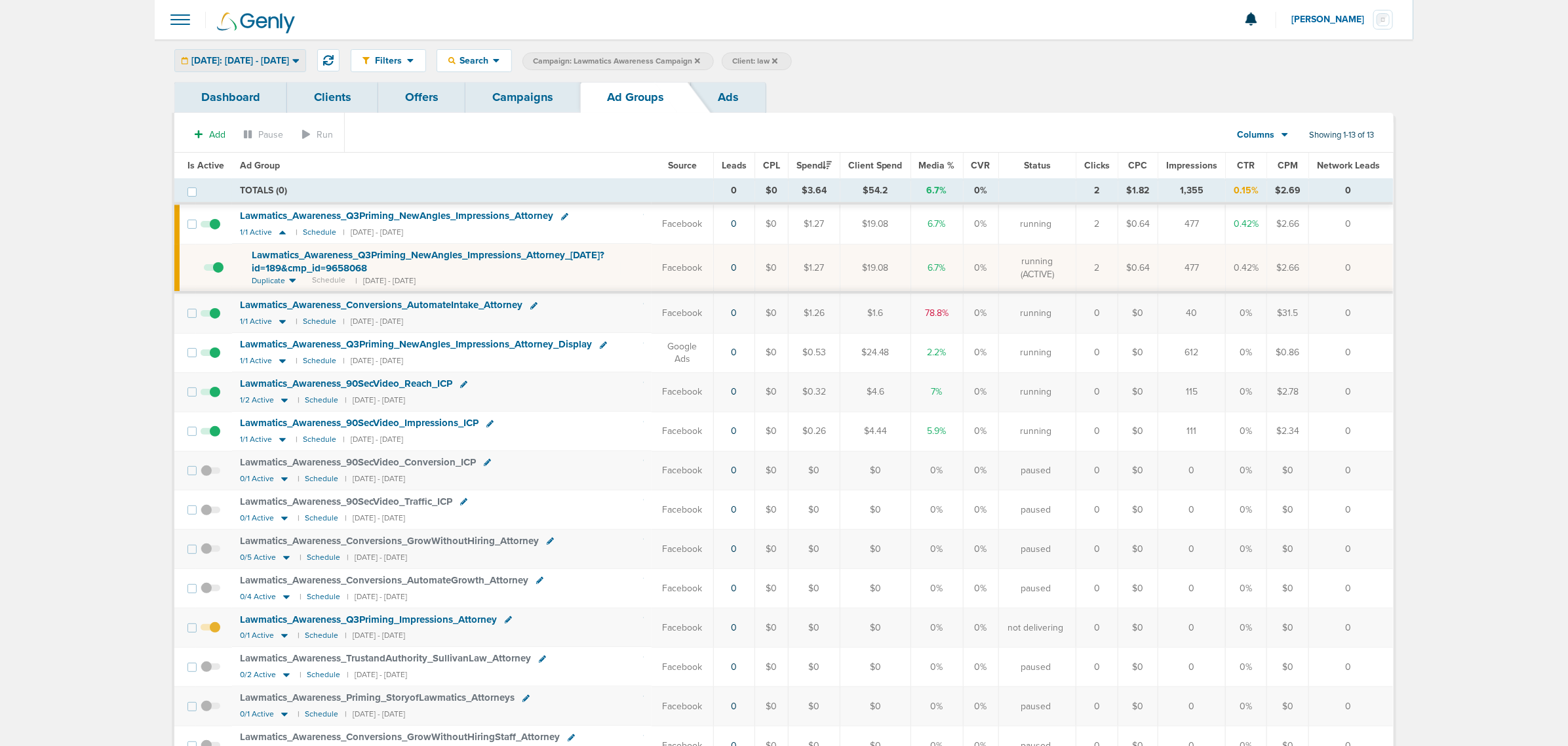
click at [289, 59] on span "Yesterday: 09.23.2025 - 09.23.2025" at bounding box center [240, 61] width 98 height 9
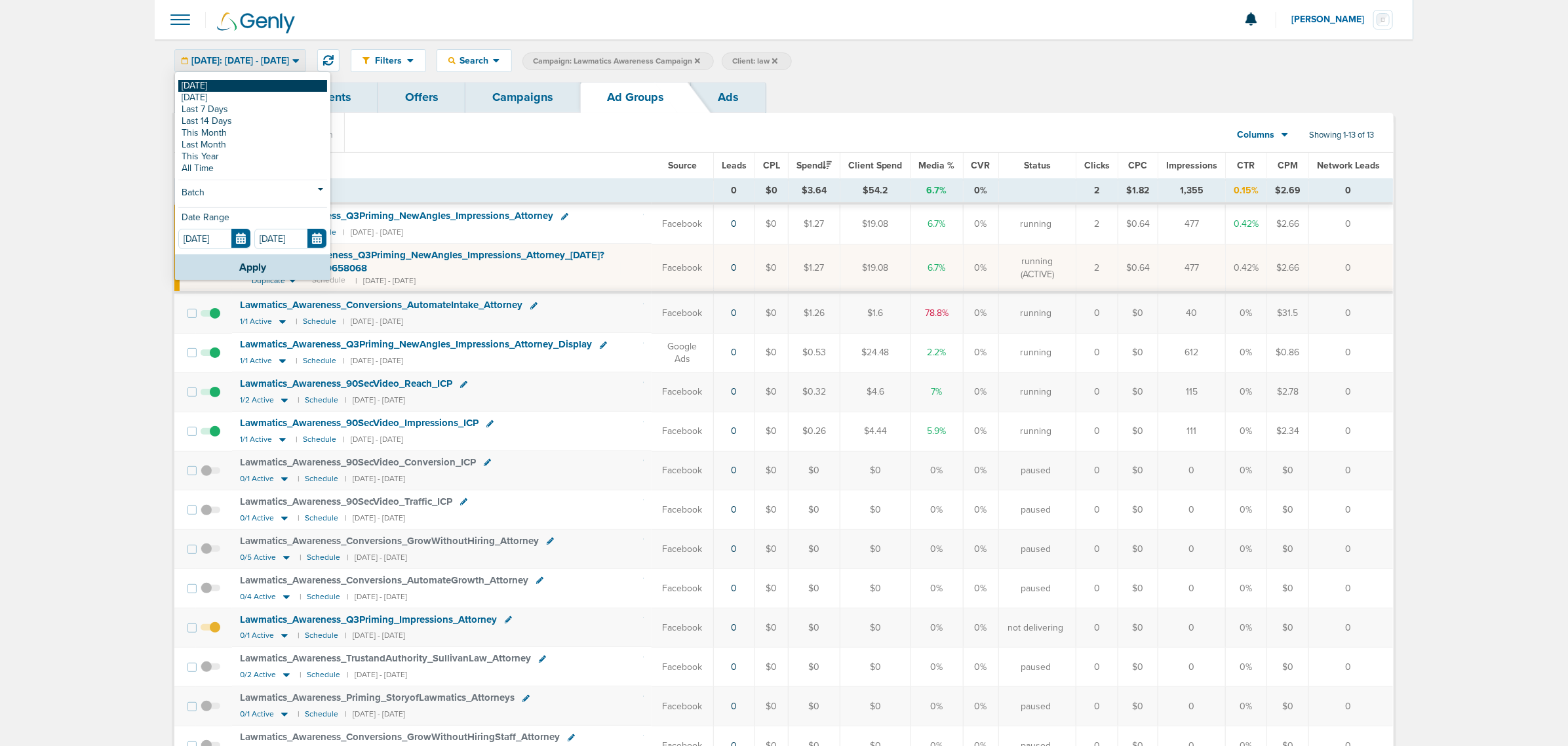
click at [257, 84] on link "[DATE]" at bounding box center [252, 86] width 149 height 12
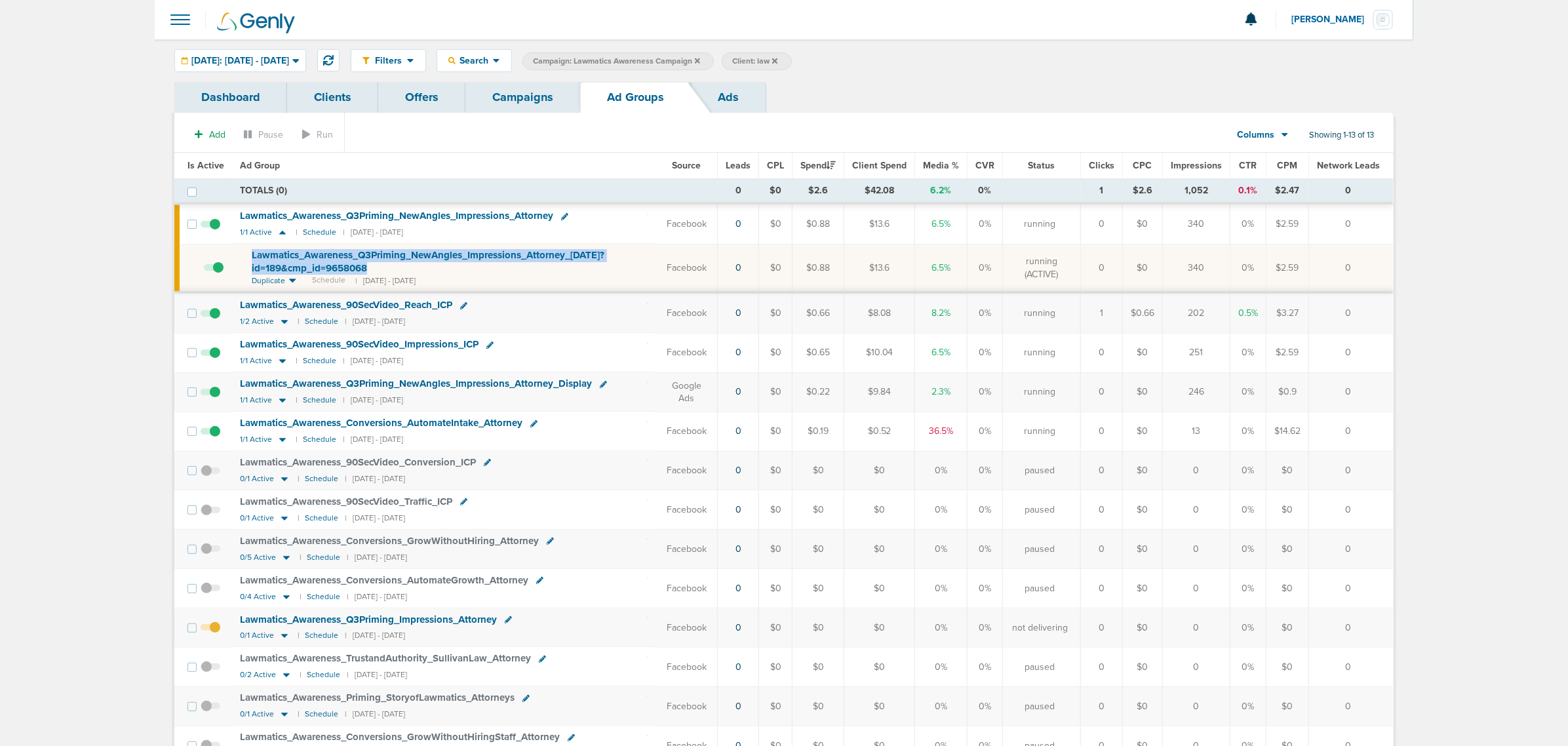
drag, startPoint x: 389, startPoint y: 269, endPoint x: 243, endPoint y: 254, distance: 146.8
click at [243, 254] on td "Lawmatics_ Awareness_ Q3Priming_ NewAngles_ Impressions_ Attorney_ 09.11.25?id=…" at bounding box center [443, 268] width 423 height 48
copy span "Lawmatics_ Awareness_ Q3Priming_ NewAngles_ Impressions_ Attorney_ 09.11.25?id=…"
click at [551, 307] on div "Lawmatics_ Awareness_ 90SecVideo_ Reach_ ICP" at bounding box center [444, 306] width 407 height 13
click at [502, 99] on link "Campaigns" at bounding box center [523, 97] width 115 height 31
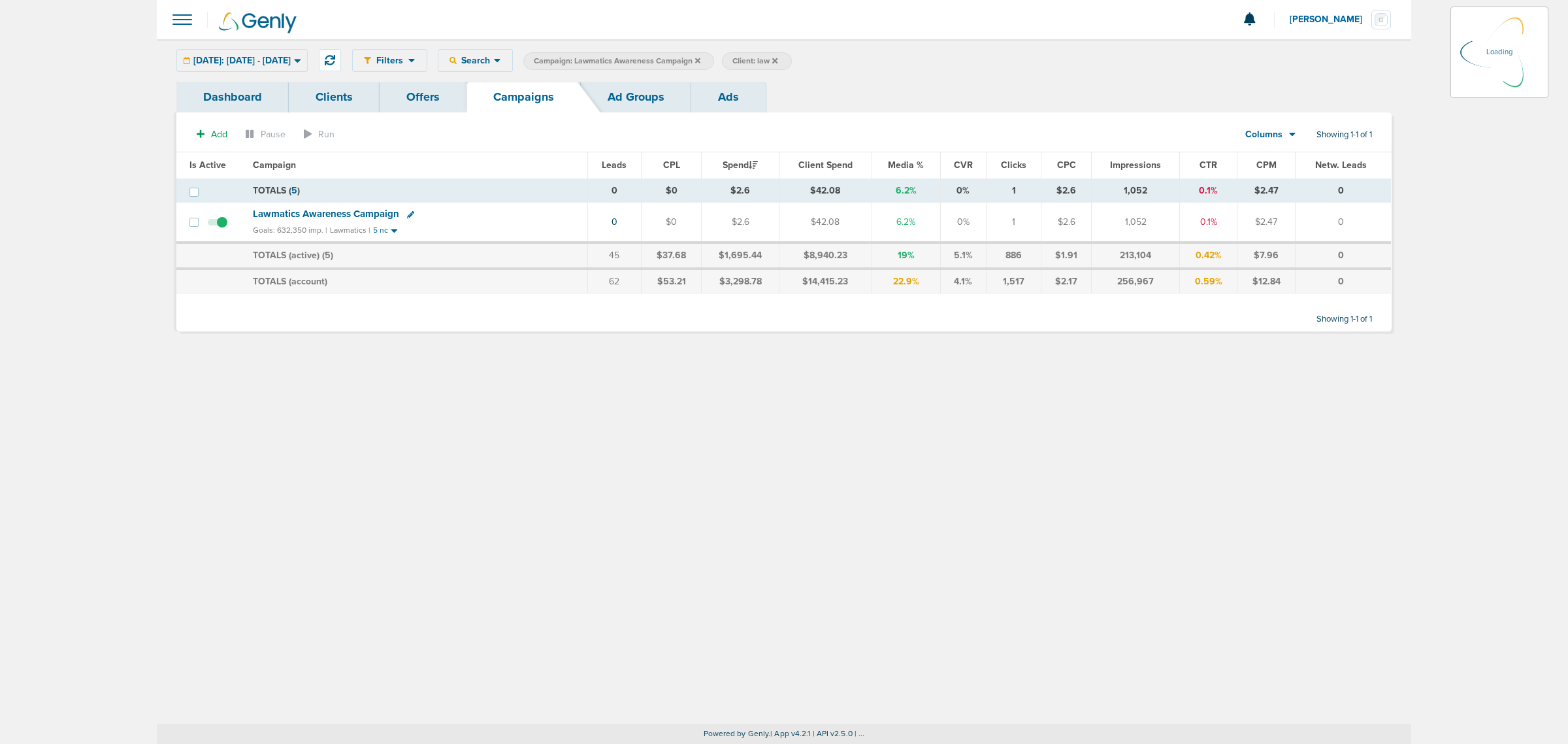
click at [701, 60] on icon at bounding box center [698, 60] width 5 height 5
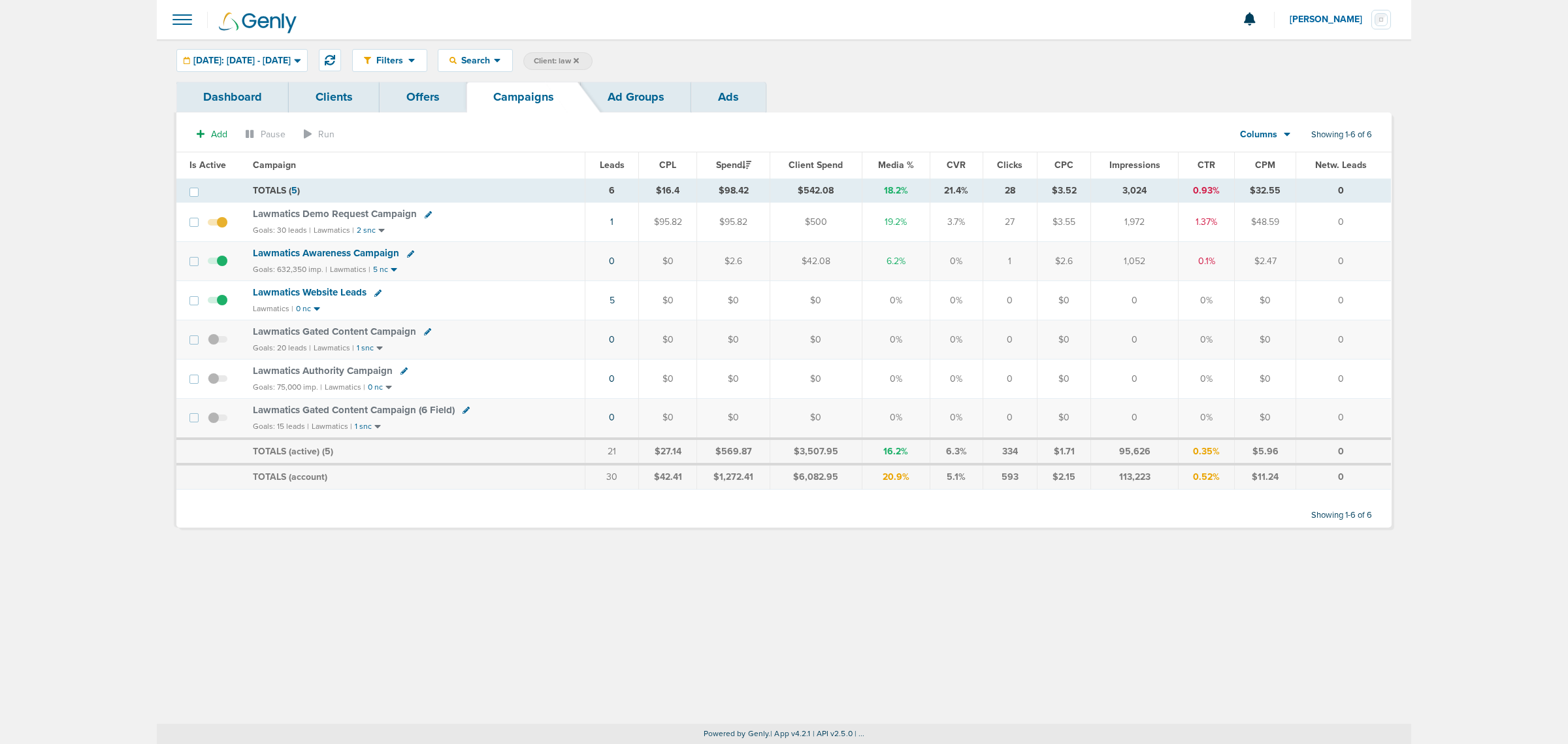
click at [341, 258] on span "Lawmatics Awareness Campaign" at bounding box center [326, 253] width 147 height 12
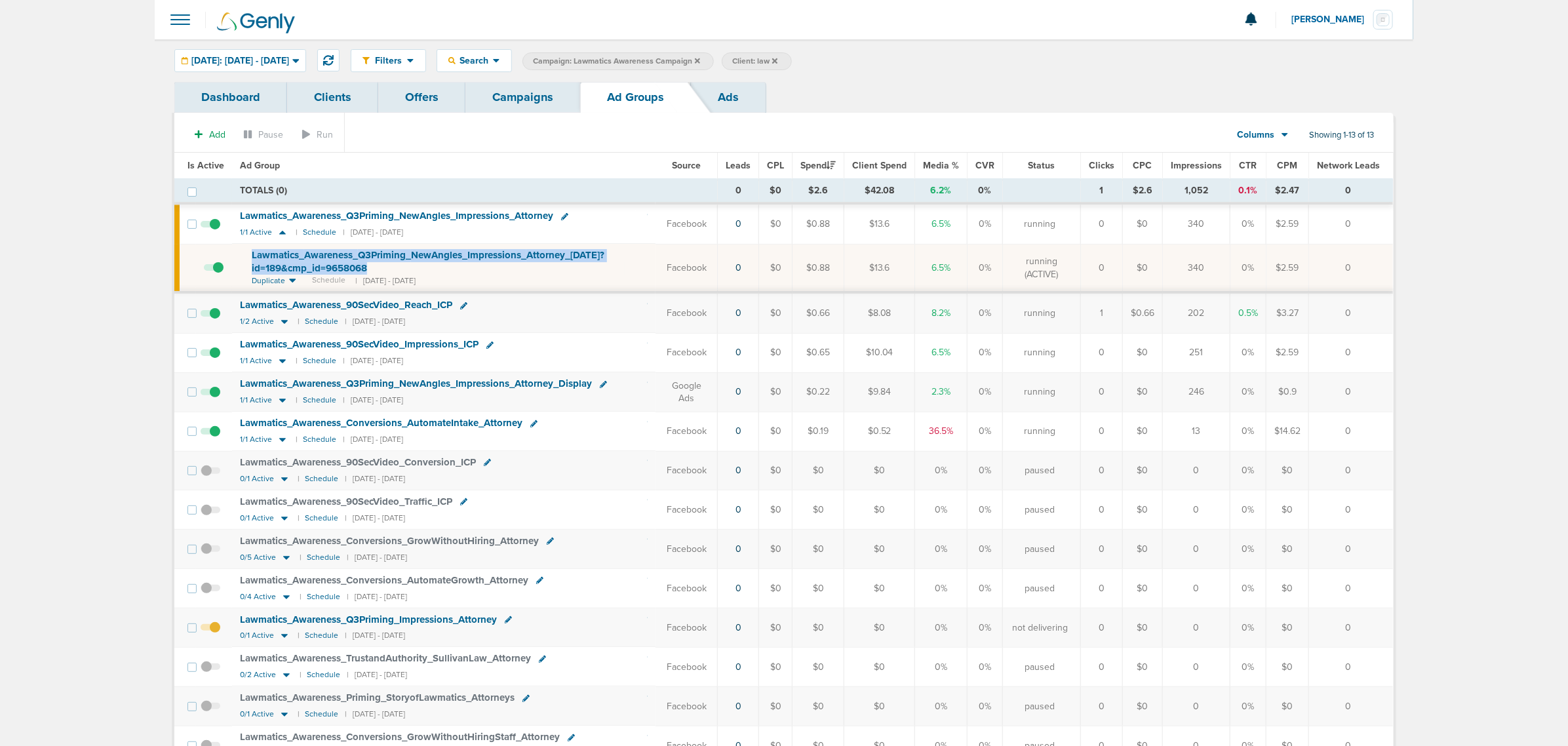
drag, startPoint x: 375, startPoint y: 272, endPoint x: 244, endPoint y: 257, distance: 131.9
click at [244, 257] on td "Lawmatics_ Awareness_ Q3Priming_ NewAngles_ Impressions_ Attorney_ 09.11.25?id=…" at bounding box center [443, 268] width 423 height 48
click at [278, 361] on icon at bounding box center [283, 360] width 13 height 11
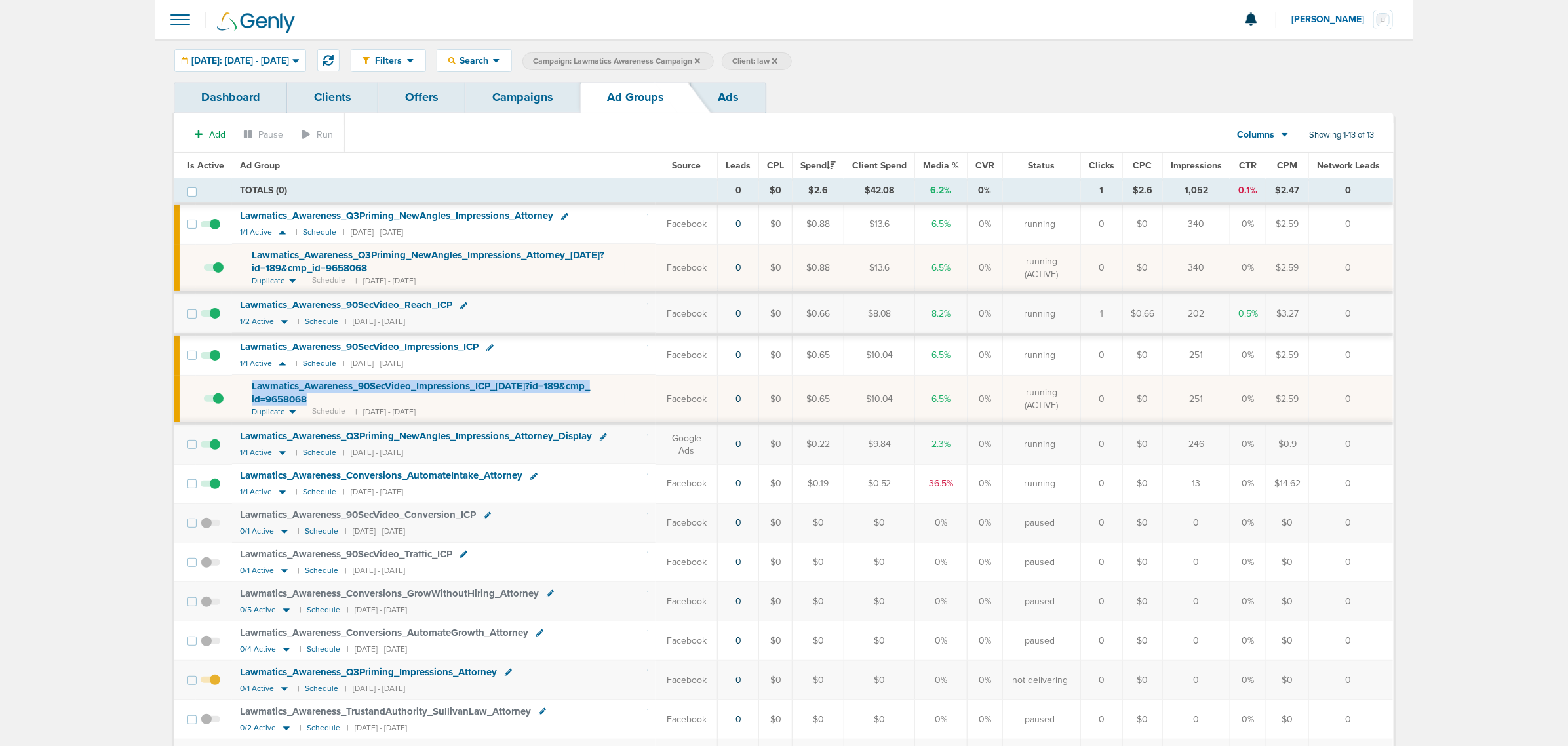
drag, startPoint x: 322, startPoint y: 404, endPoint x: 244, endPoint y: 383, distance: 80.8
click at [244, 383] on td "Lawmatics_ Awareness_ 90SecVideo_ Impressions_ ICP_ 03.11.25?id=189&cmp_ id=965…" at bounding box center [443, 398] width 423 height 48
copy span "Lawmatics_ Awareness_ 90SecVideo_ Impressions_ ICP_ 03.11.25?id=189&cmp_ id=965…"
click at [496, 345] on div "Lawmatics_ Awareness_ 90SecVideo_ Impressions_ ICP" at bounding box center [444, 348] width 407 height 13
click at [488, 346] on icon at bounding box center [490, 348] width 7 height 7
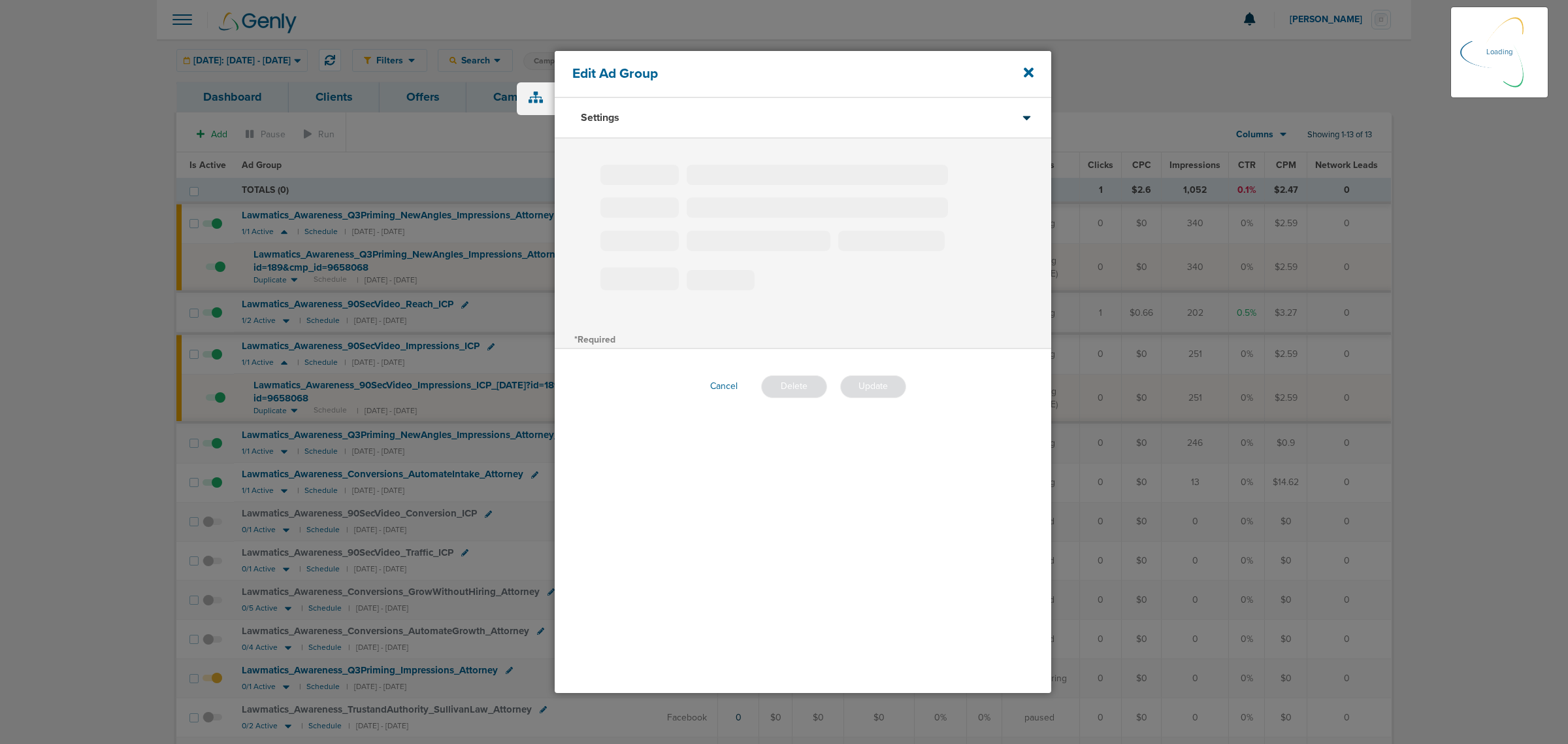
type input "Lawmatics_Awareness_90SecVideo_Impressions_ICP"
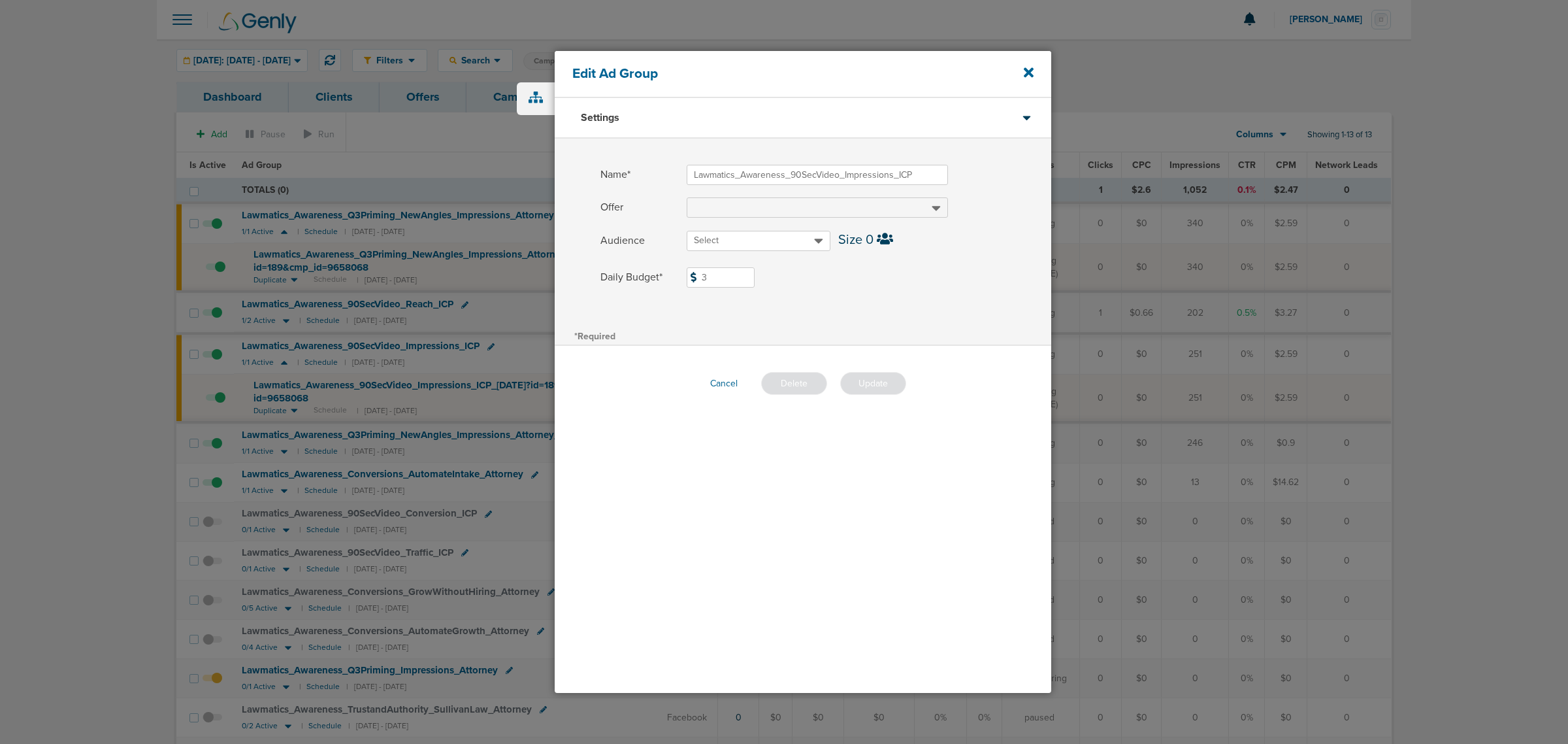
drag, startPoint x: 725, startPoint y: 282, endPoint x: 638, endPoint y: 282, distance: 87.0
click at [638, 282] on label "Daily Budget* 3 $3" at bounding box center [826, 277] width 451 height 20
type input "7"
click at [867, 373] on button "Update" at bounding box center [873, 383] width 66 height 23
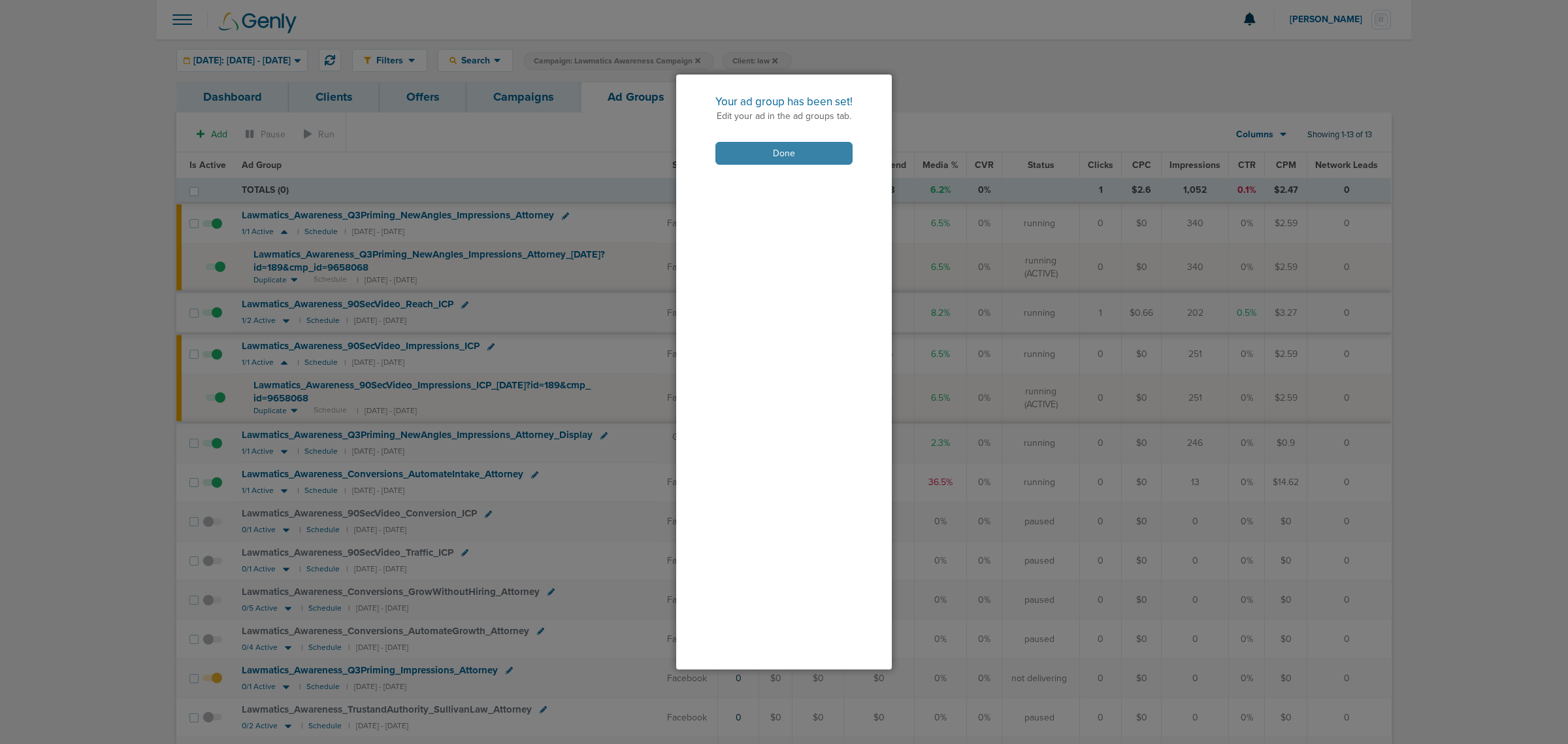
click at [786, 148] on button "Done" at bounding box center [784, 153] width 137 height 23
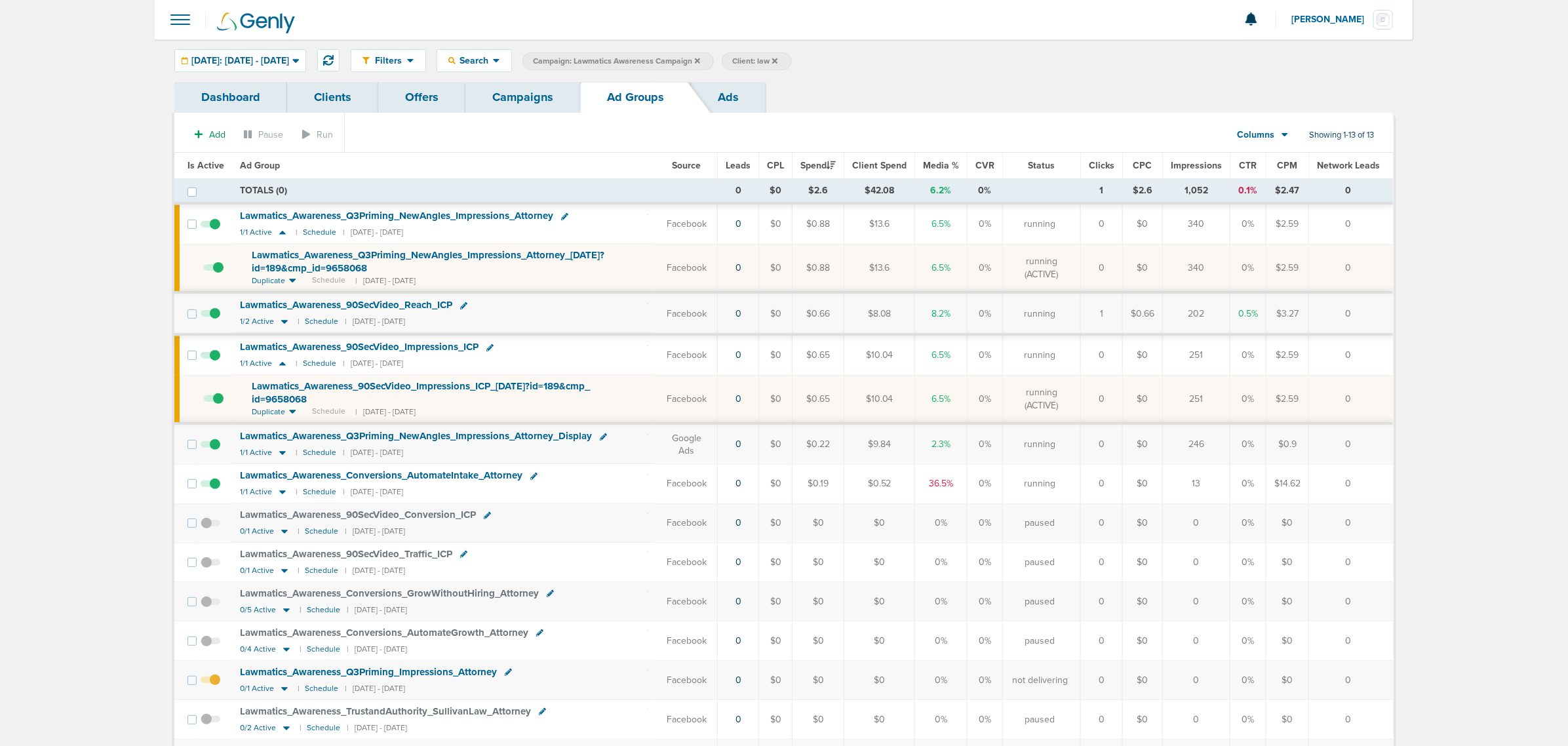
click at [559, 213] on div "Lawmatics_ Awareness_ Q3Priming_ NewAngles_ Impressions_ Attorney" at bounding box center [401, 216] width 321 height 11
click at [563, 216] on icon at bounding box center [565, 216] width 7 height 7
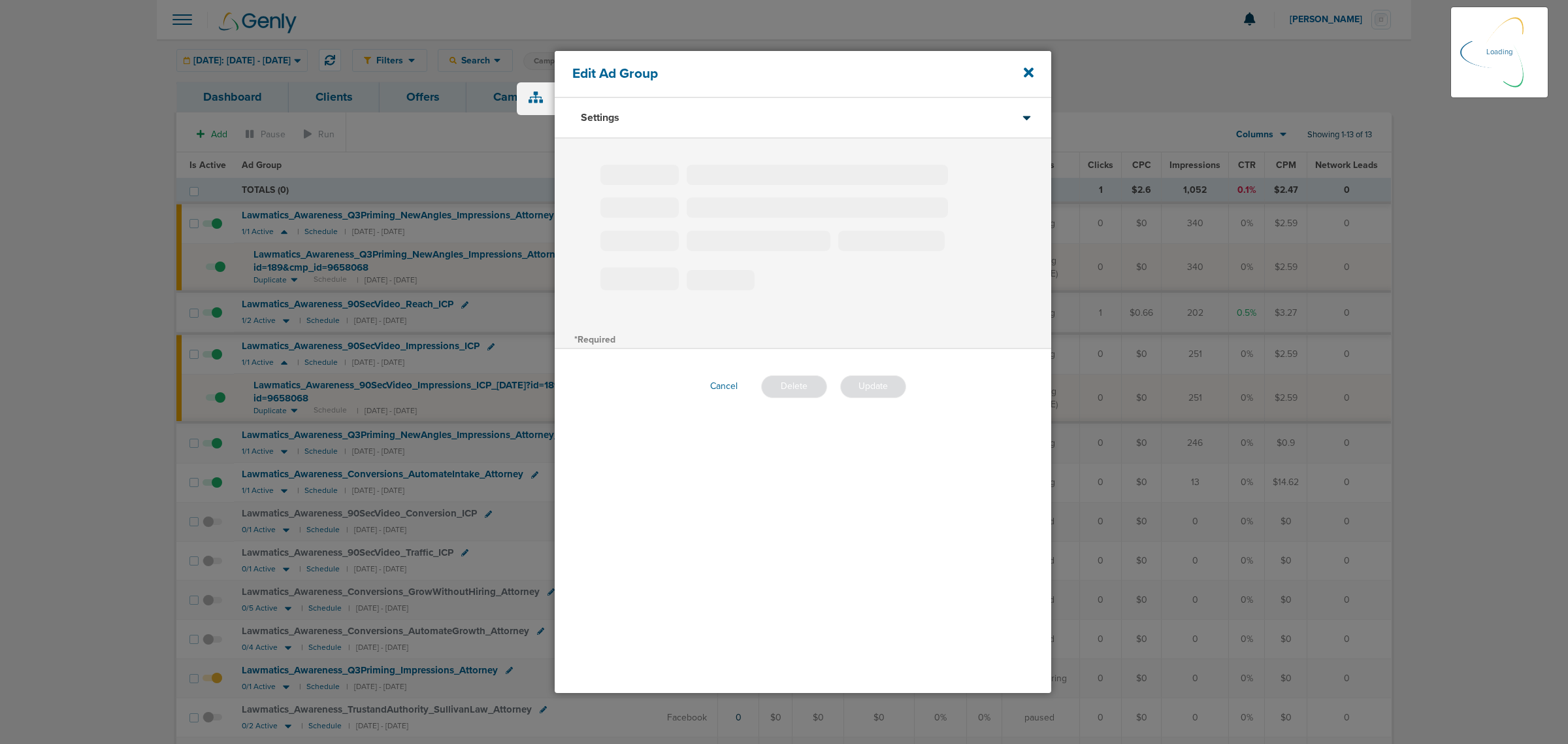
type input "Lawmatics_Awareness_Q3Priming_NewAngles_Impressions_Attorney"
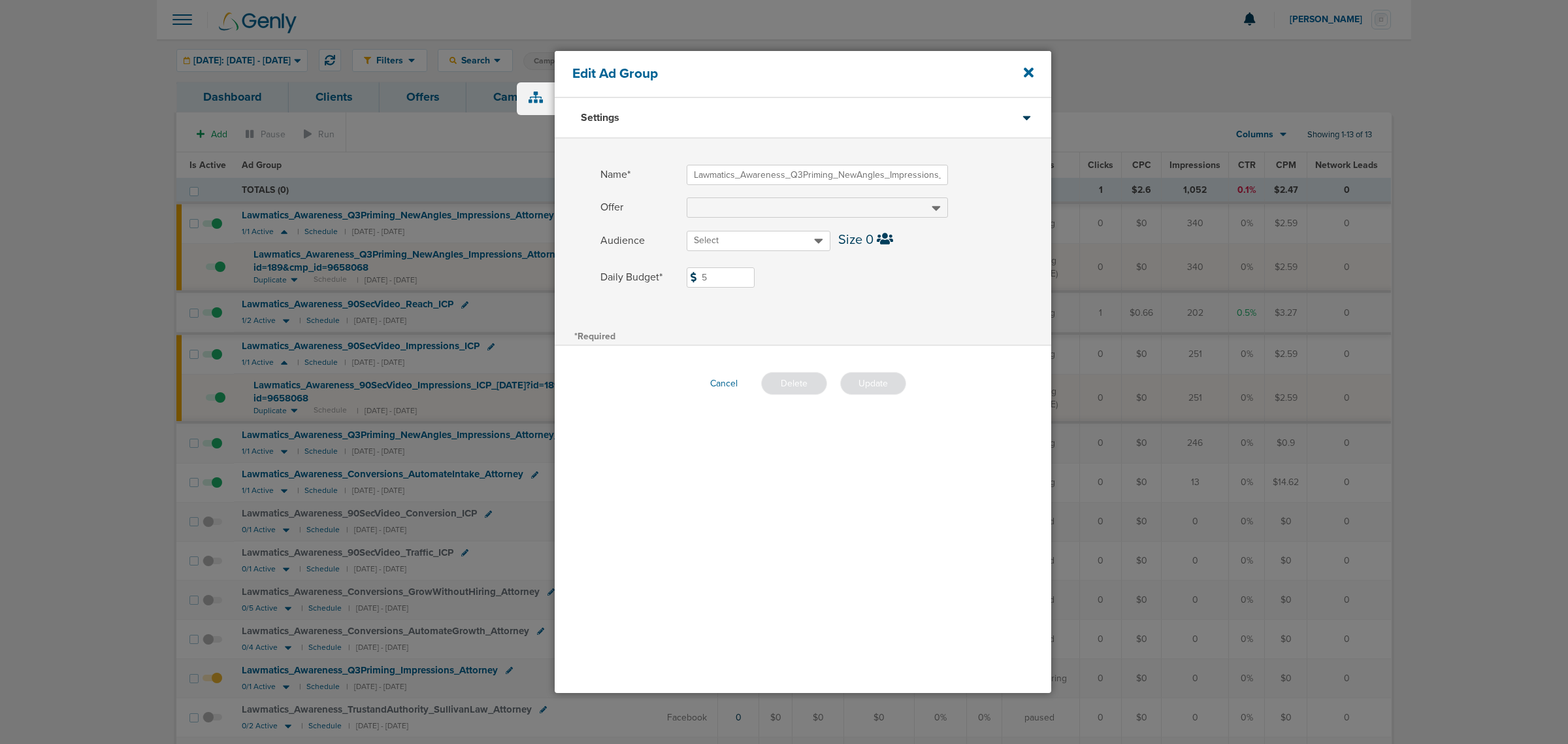
drag, startPoint x: 736, startPoint y: 282, endPoint x: 693, endPoint y: 281, distance: 43.0
click at [693, 281] on span "5" at bounding box center [720, 277] width 68 height 20
type input "7"
click at [875, 280] on label "Daily Budget* 7 $7" at bounding box center [826, 277] width 451 height 20
click at [755, 280] on input "7" at bounding box center [720, 277] width 68 height 20
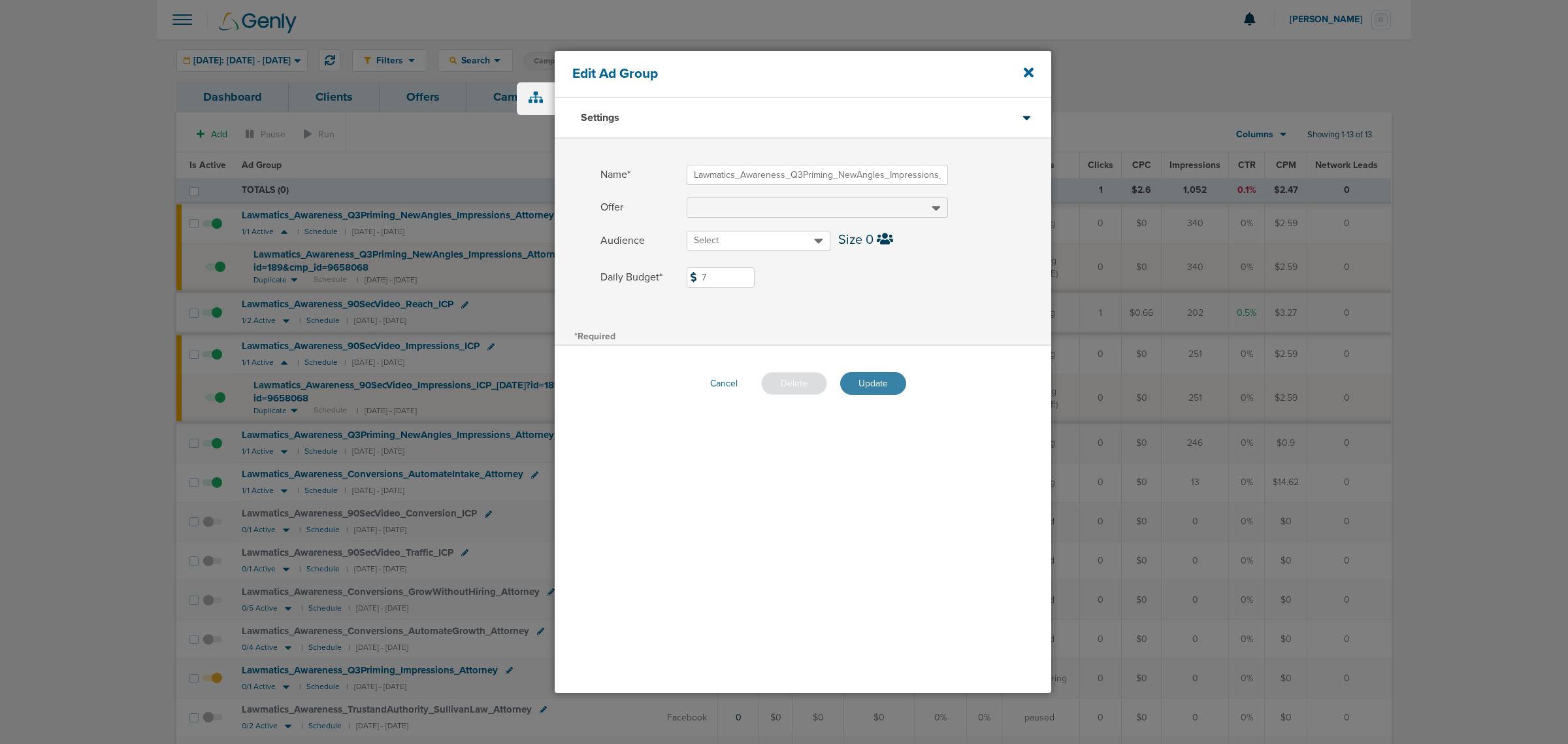
click at [880, 373] on button "Update" at bounding box center [873, 383] width 66 height 23
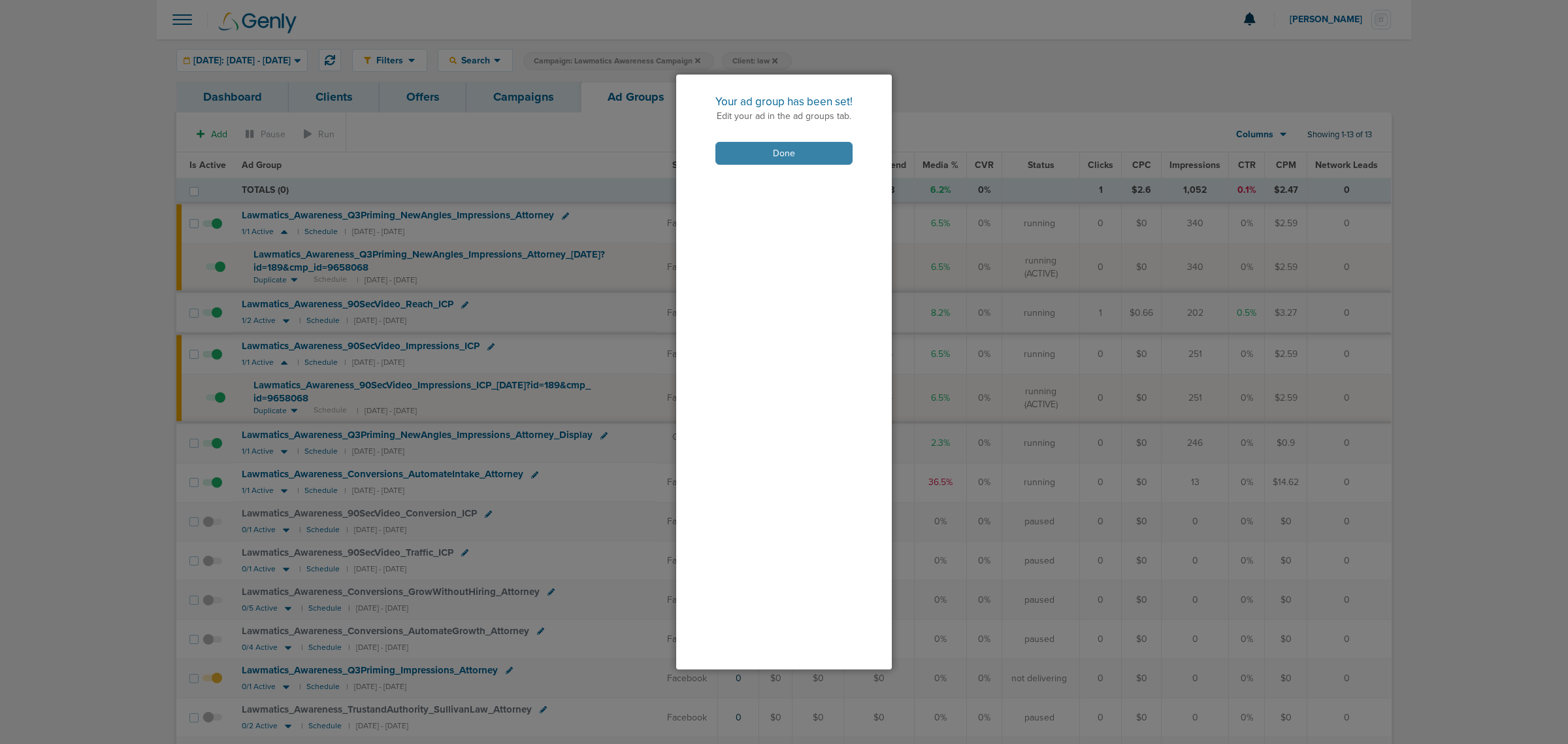
click at [775, 153] on button "Done" at bounding box center [784, 153] width 137 height 23
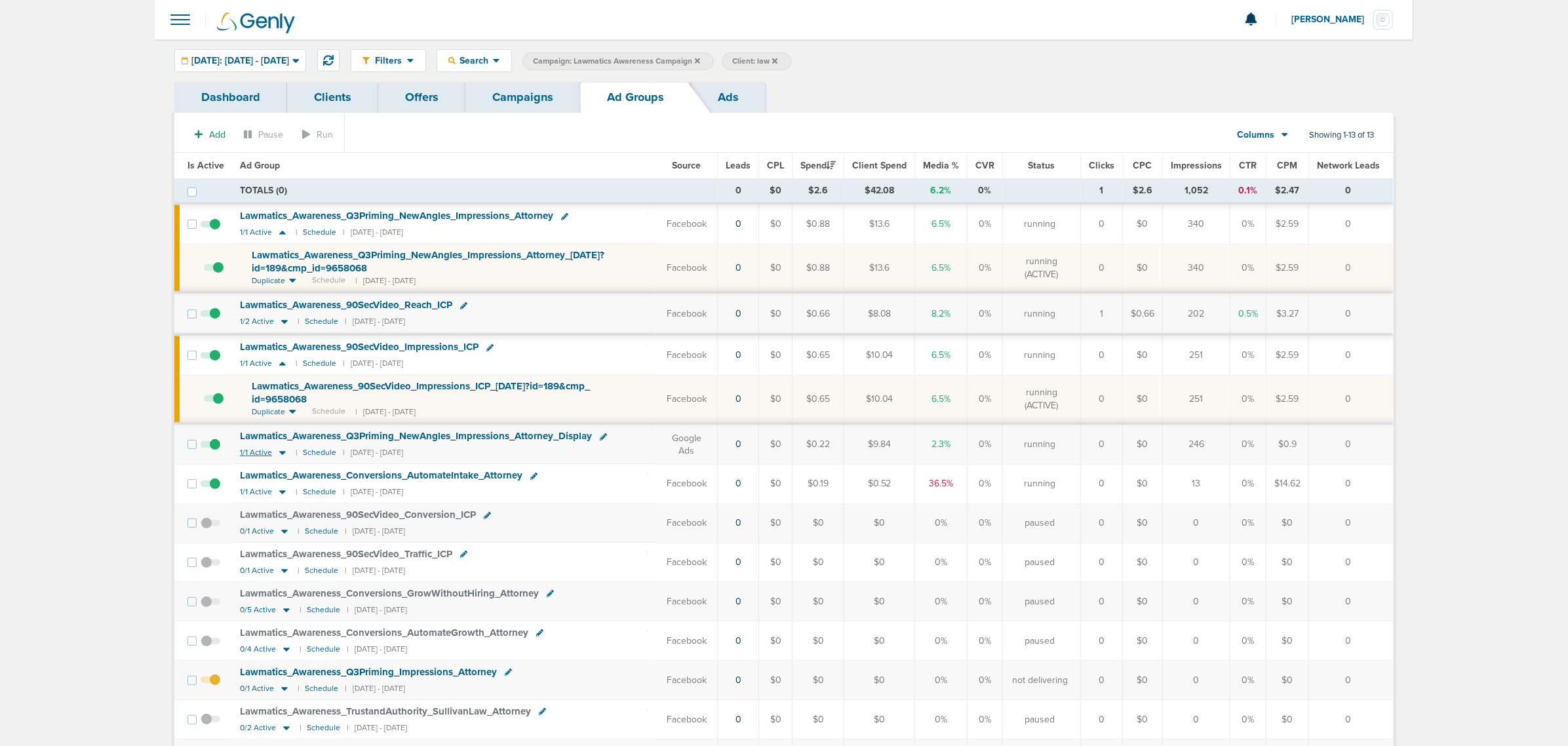
click at [278, 453] on icon at bounding box center [283, 452] width 13 height 11
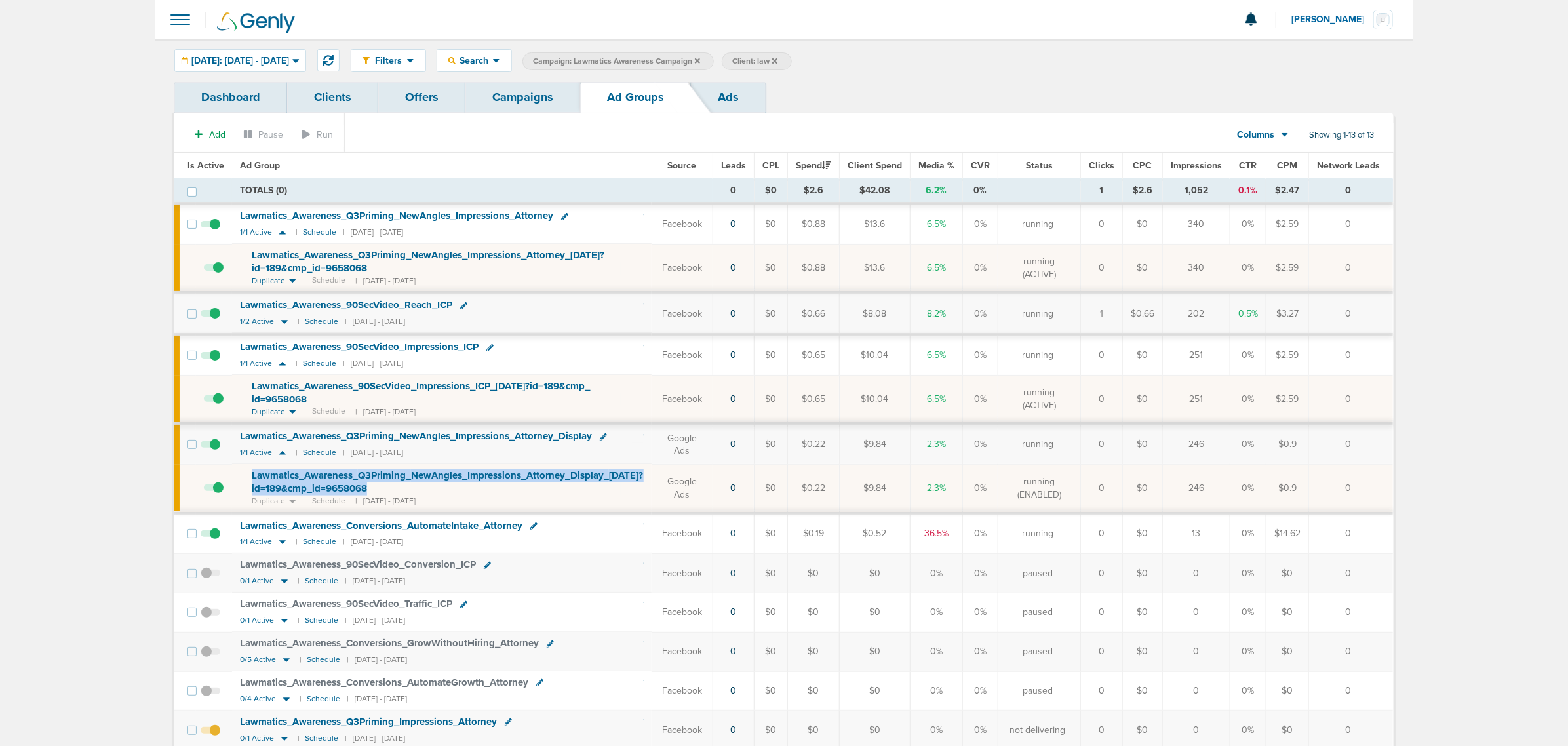
drag, startPoint x: 434, startPoint y: 492, endPoint x: 246, endPoint y: 478, distance: 188.5
click at [246, 478] on td "Lawmatics_ Awareness_ Q3Priming_ NewAngles_ Impressions_ Attorney_ Display_ 09.…" at bounding box center [442, 488] width 419 height 48
copy span "Lawmatics_ Awareness_ Q3Priming_ NewAngles_ Impressions_ Attorney_ Display_ 09.…"
click at [528, 93] on link "Campaigns" at bounding box center [523, 97] width 115 height 31
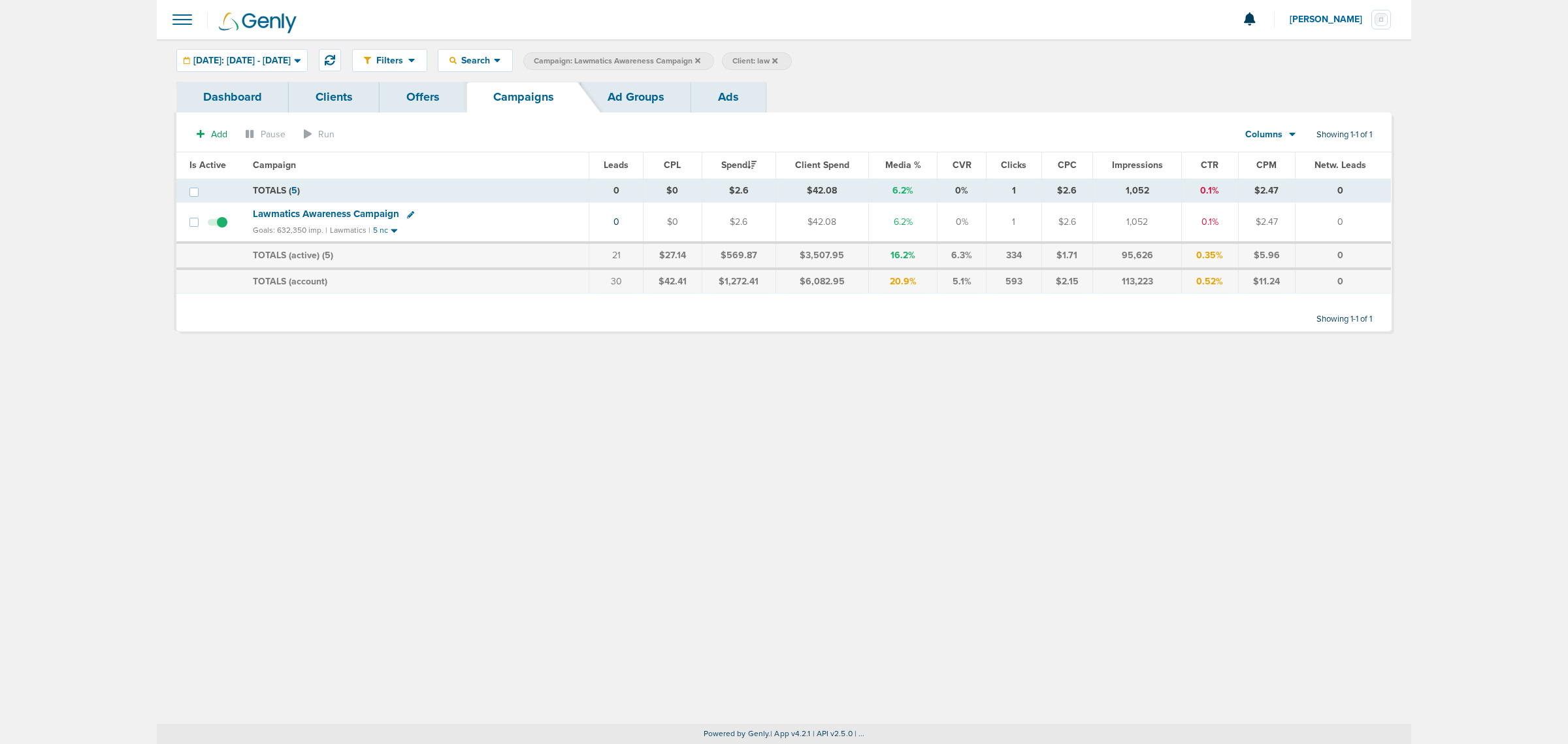
click at [701, 62] on icon at bounding box center [698, 60] width 5 height 8
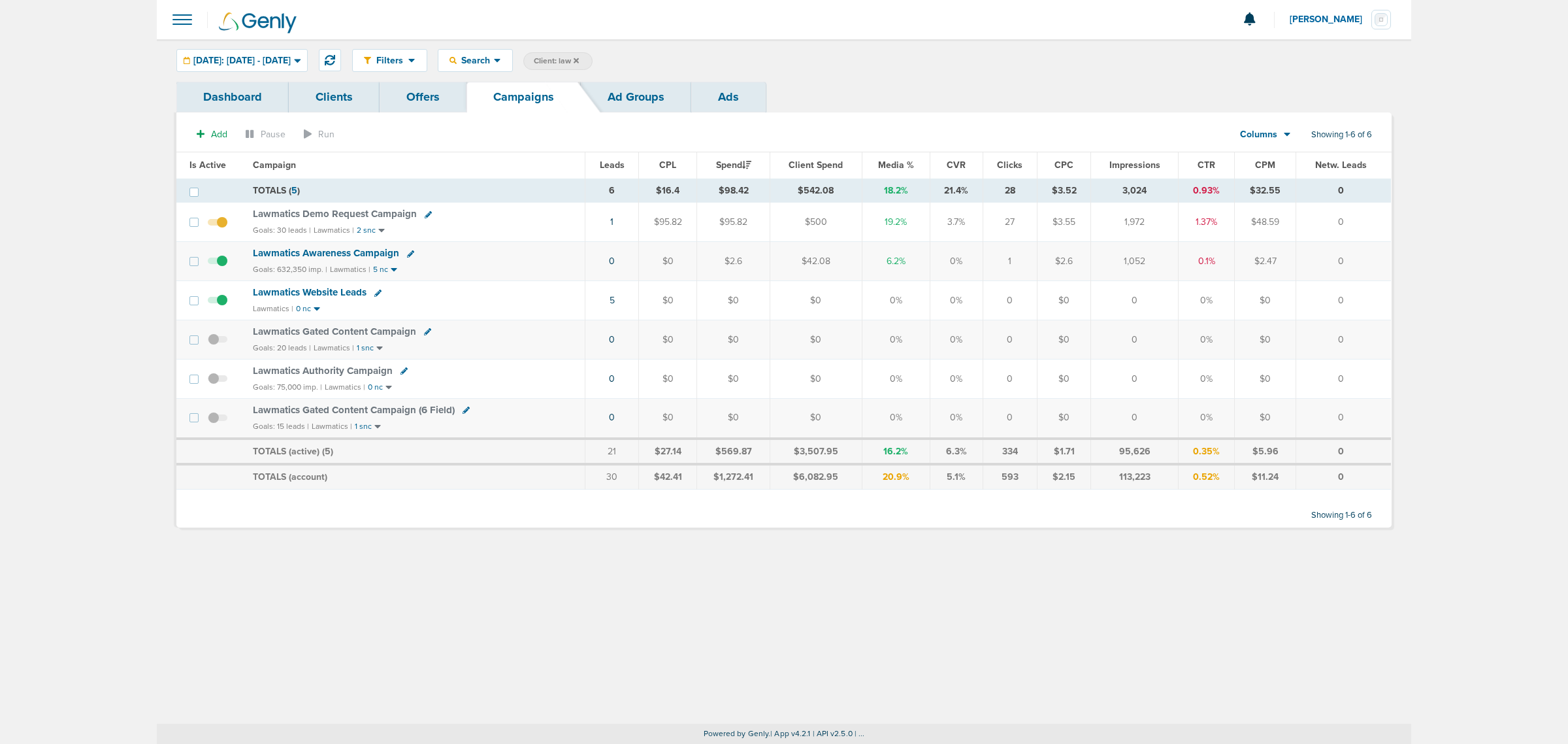
click at [579, 61] on span "Client: law" at bounding box center [556, 61] width 45 height 11
type input "l"
type input "bonsai"
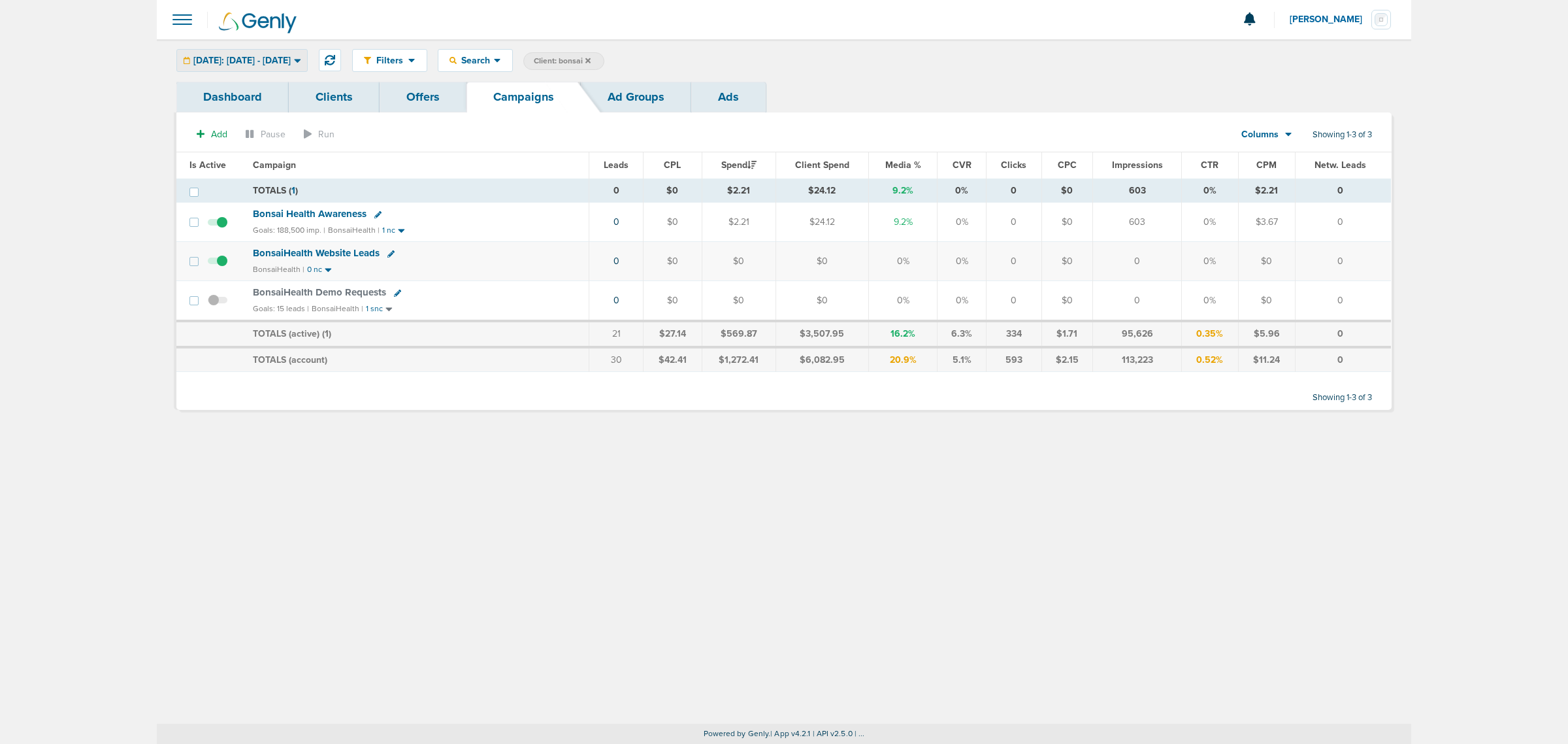
click at [291, 61] on span "Today: 09.24.2025 - 09.24.2025" at bounding box center [242, 61] width 97 height 9
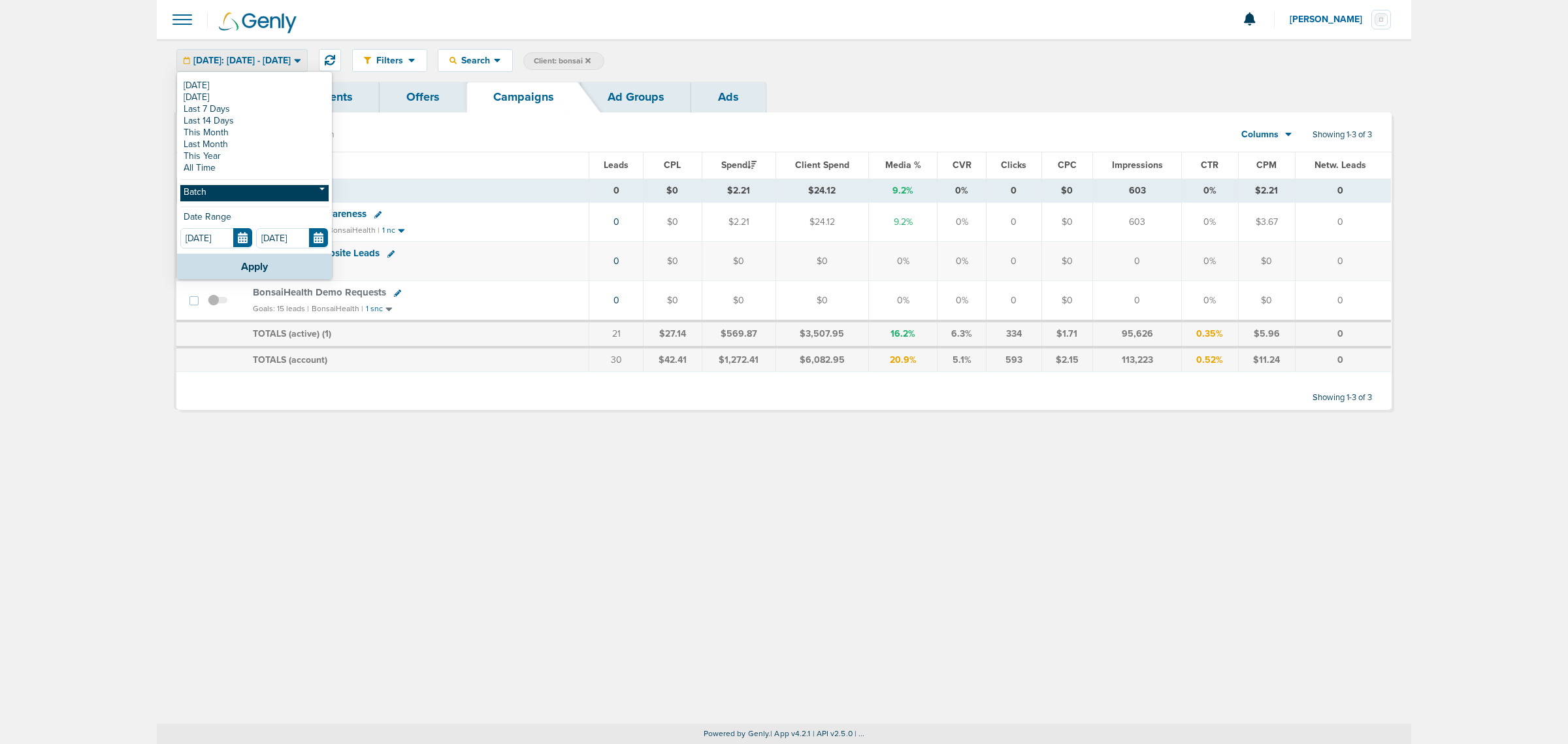
click at [286, 194] on link "Batch" at bounding box center [254, 193] width 148 height 16
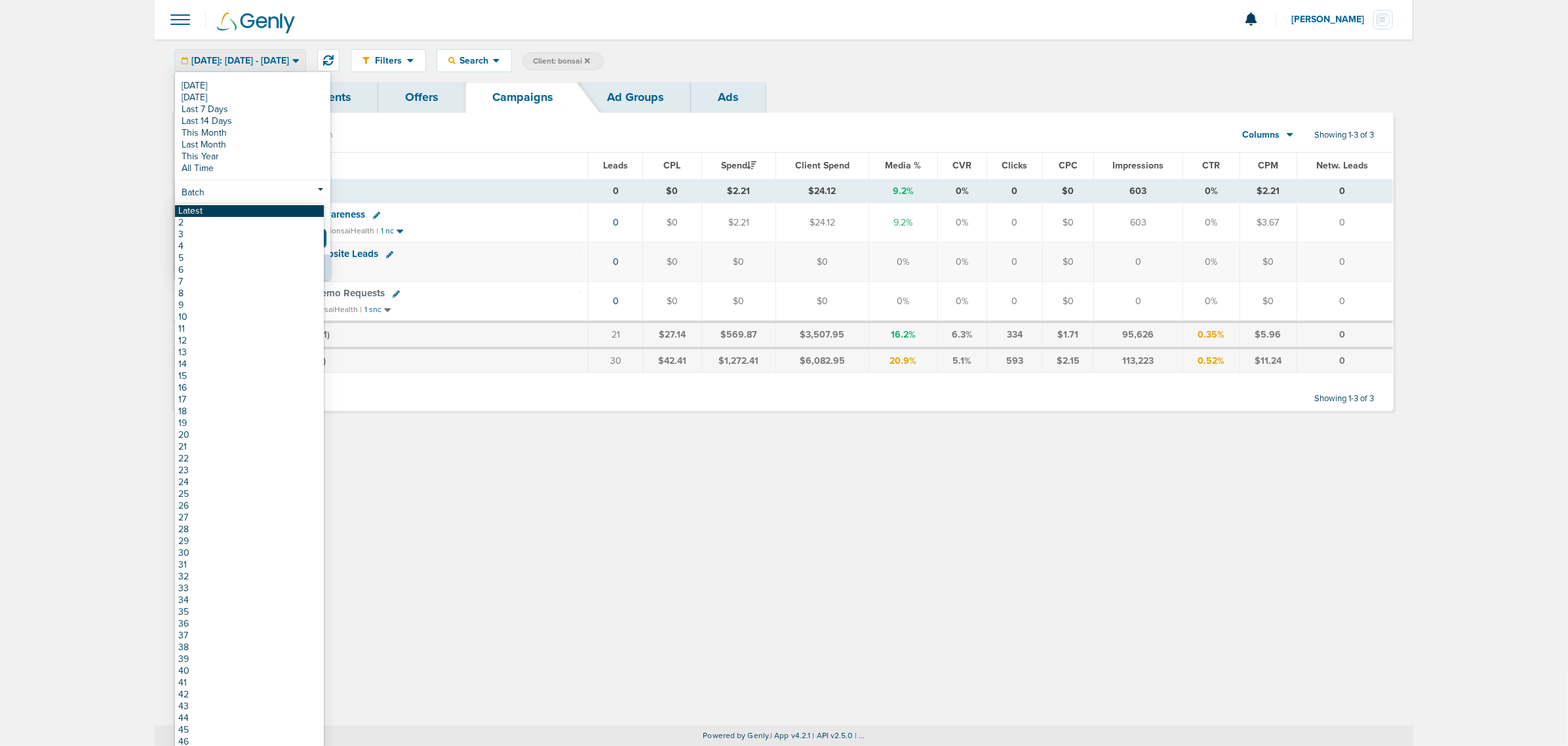
click at [259, 213] on link "Latest" at bounding box center [249, 211] width 149 height 12
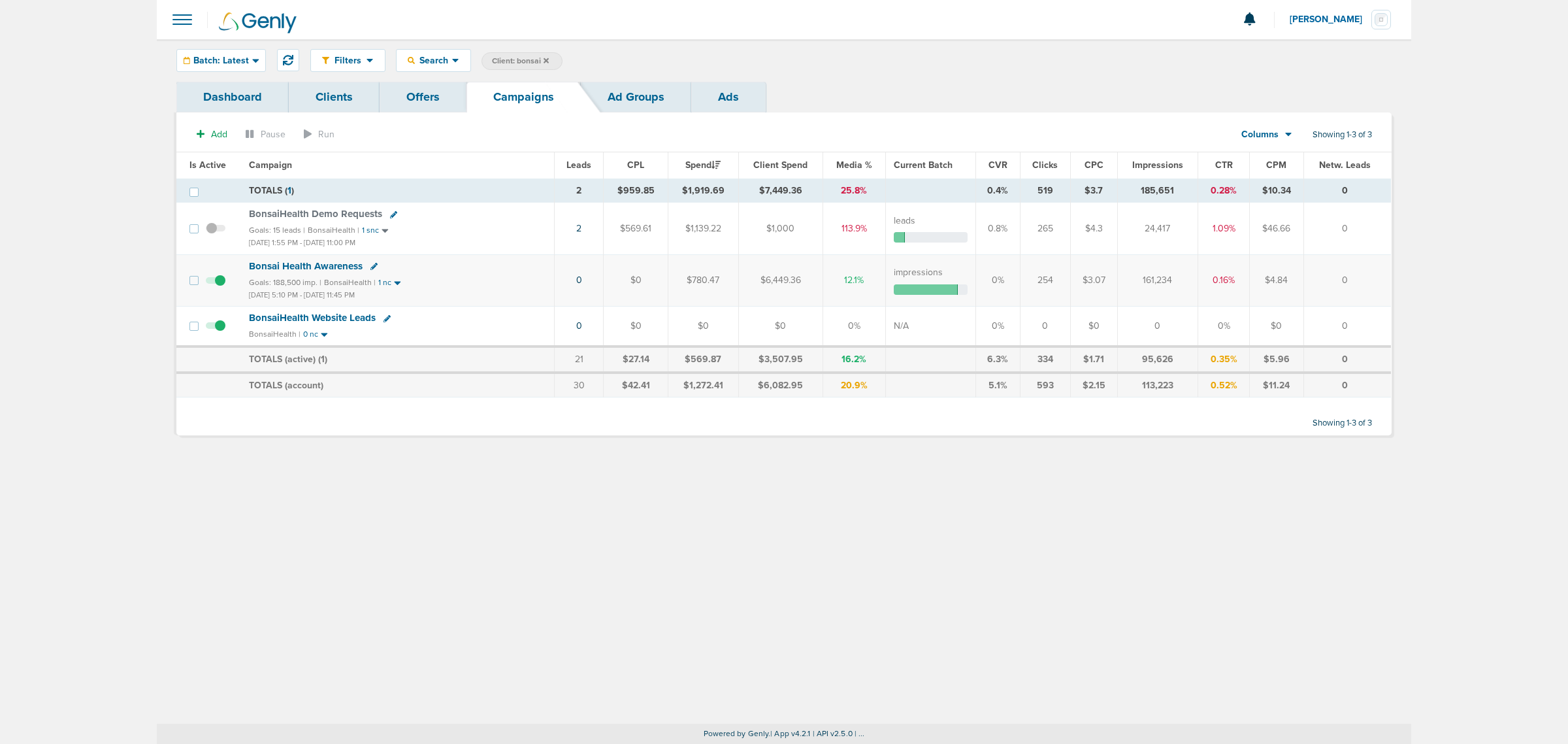
click at [341, 266] on span "Bonsai Health Awareness" at bounding box center [306, 266] width 114 height 12
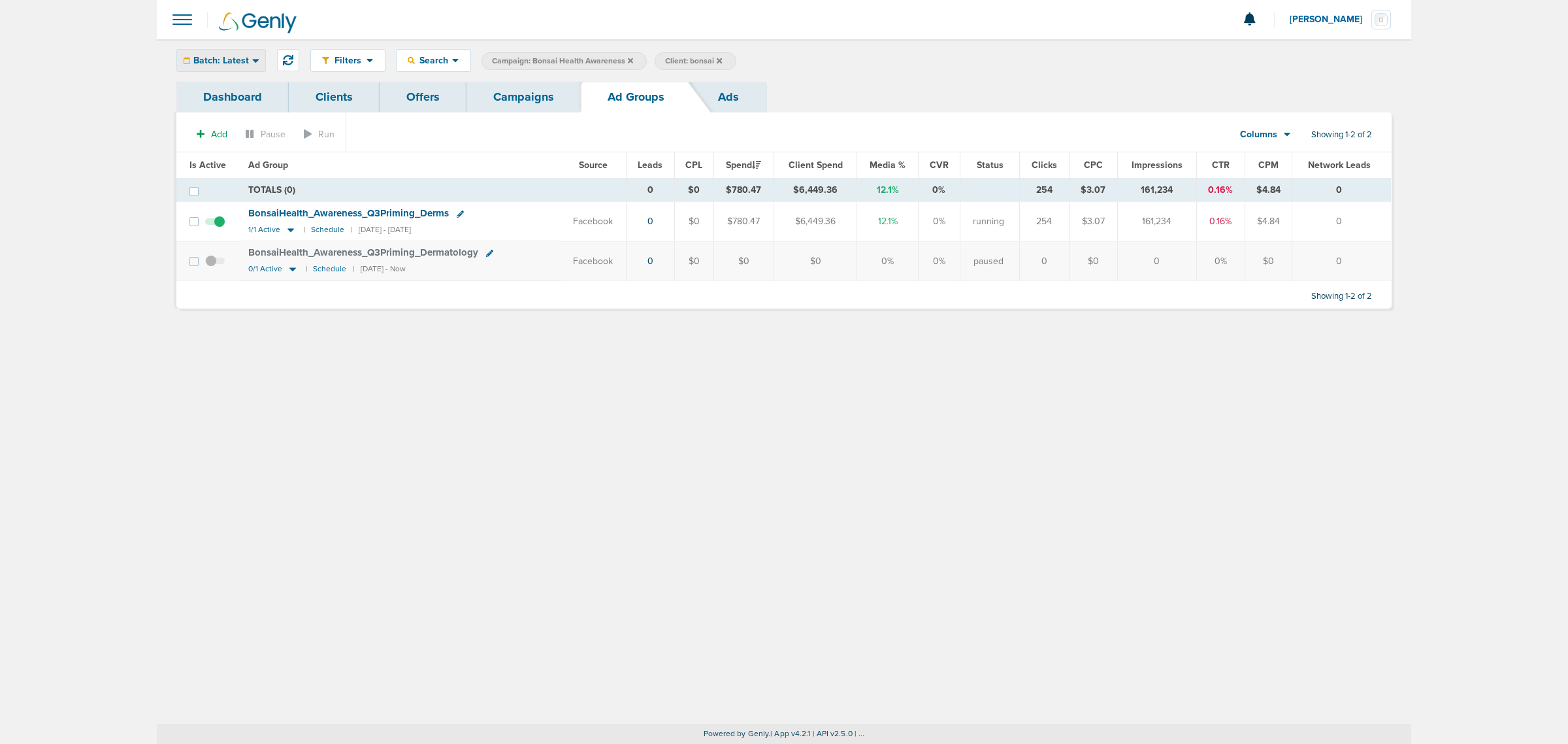
click at [247, 62] on span "Batch: Latest" at bounding box center [221, 61] width 56 height 9
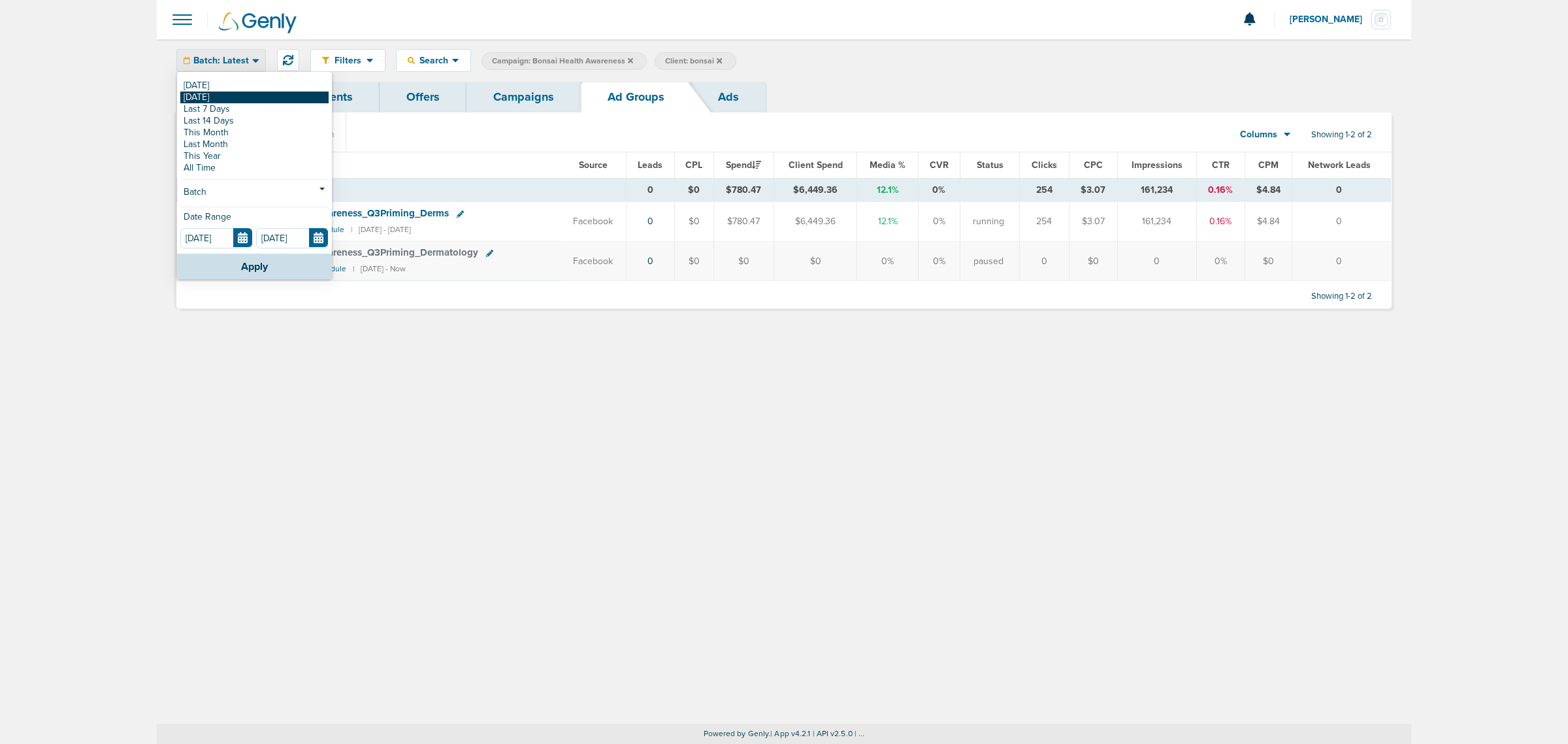
click at [226, 101] on link "[DATE]" at bounding box center [254, 97] width 148 height 12
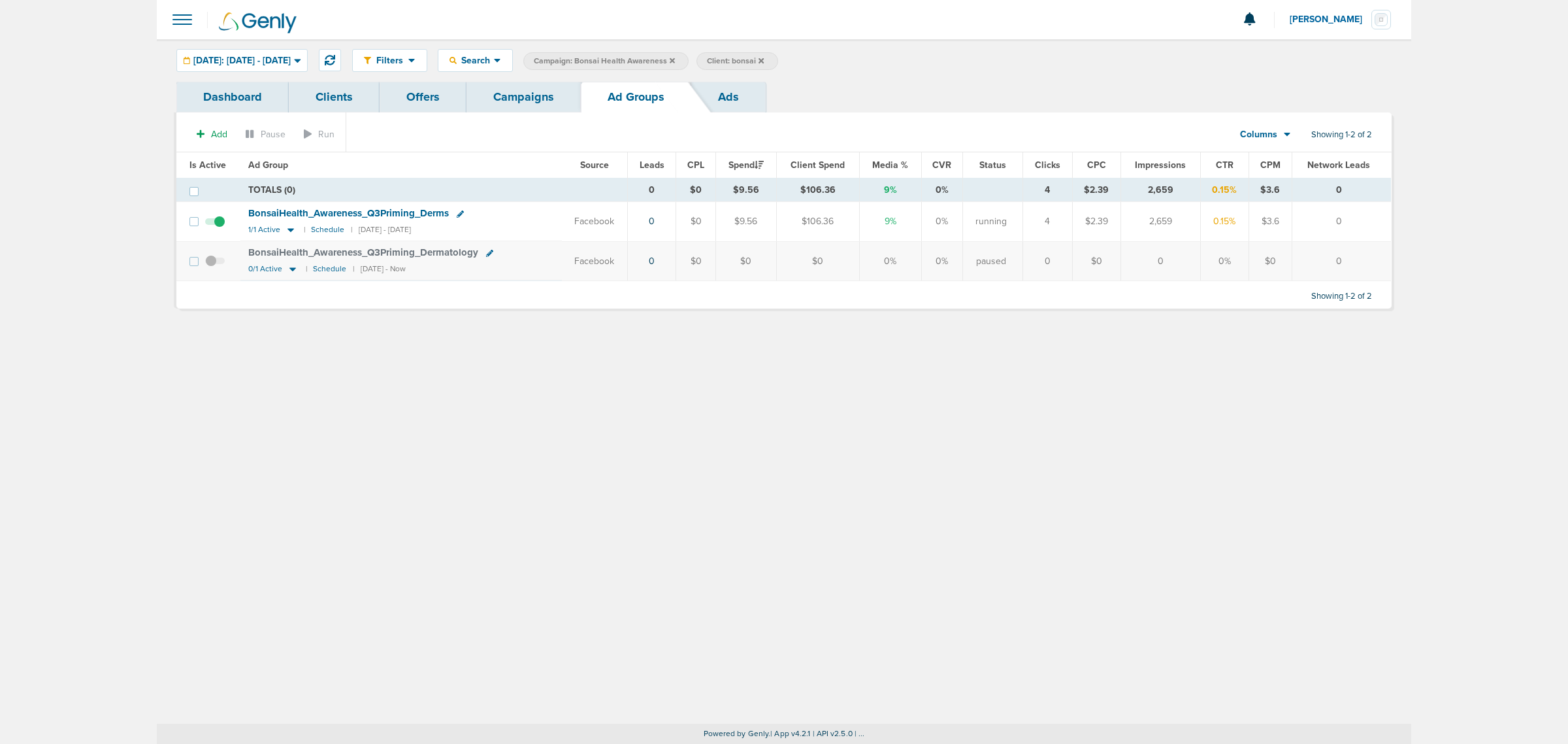
click at [513, 103] on link "Campaigns" at bounding box center [524, 97] width 115 height 31
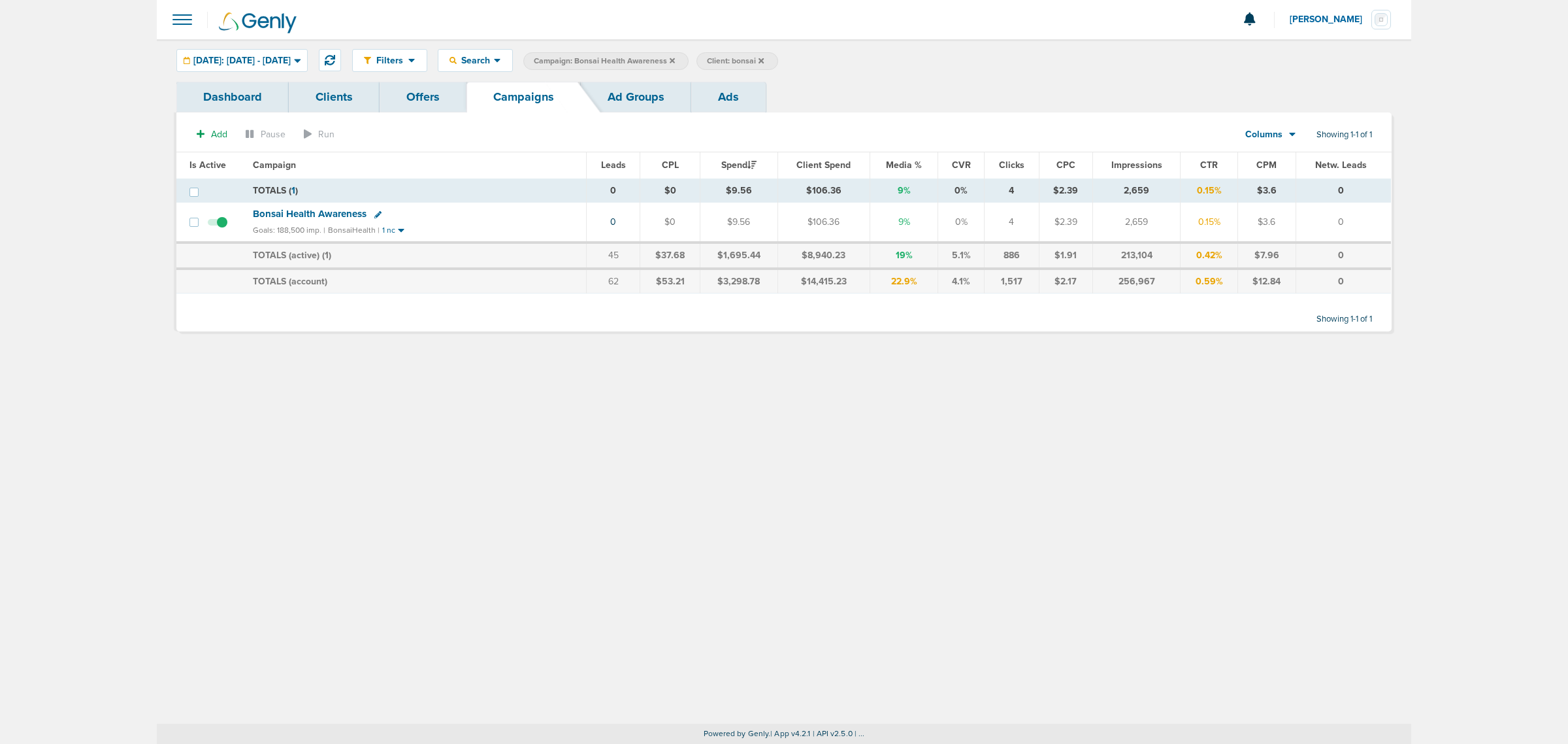
click at [675, 61] on icon at bounding box center [672, 60] width 5 height 5
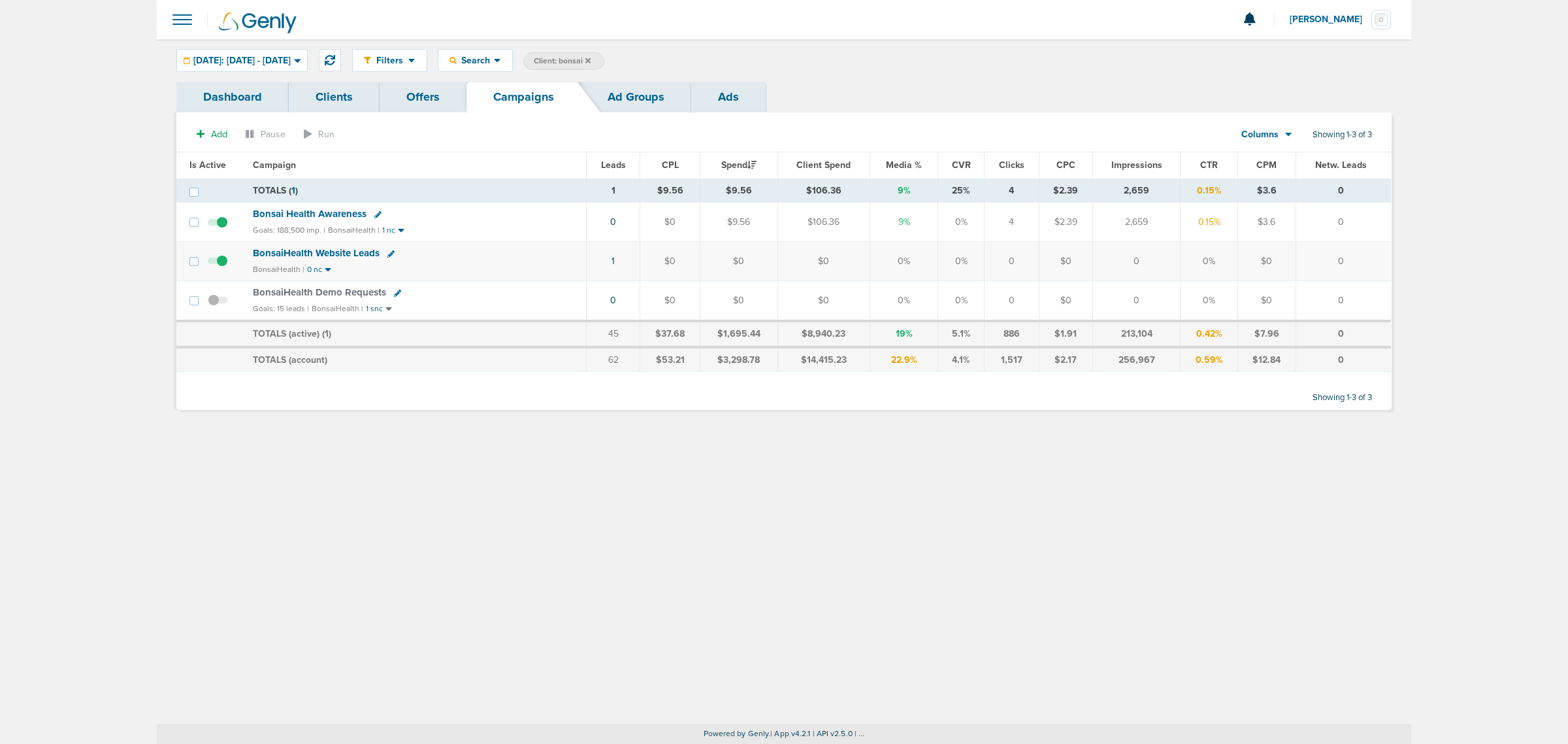
click at [591, 57] on icon at bounding box center [588, 60] width 5 height 8
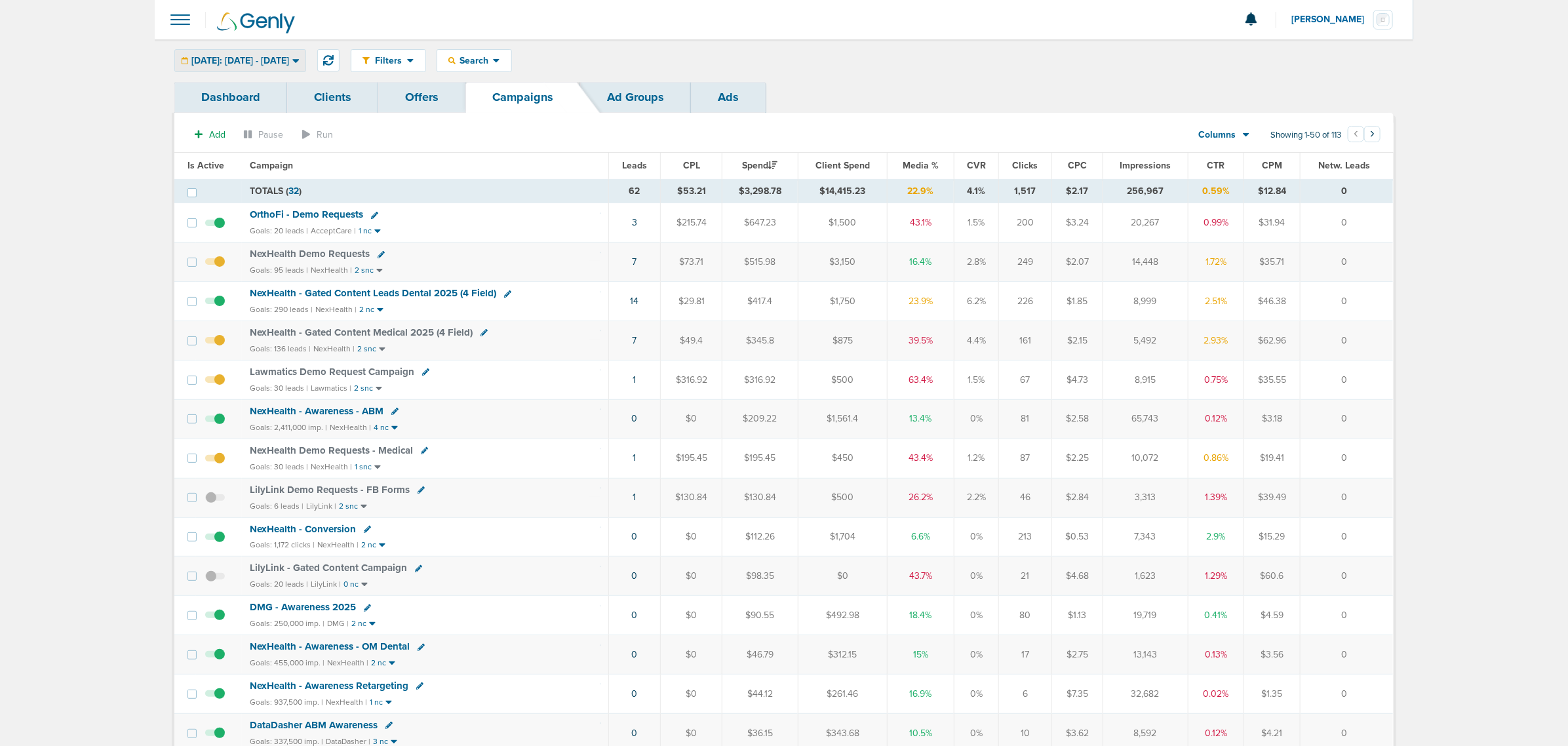
click at [289, 57] on span "Yesterday: 09.23.2025 - 09.23.2025" at bounding box center [240, 61] width 98 height 9
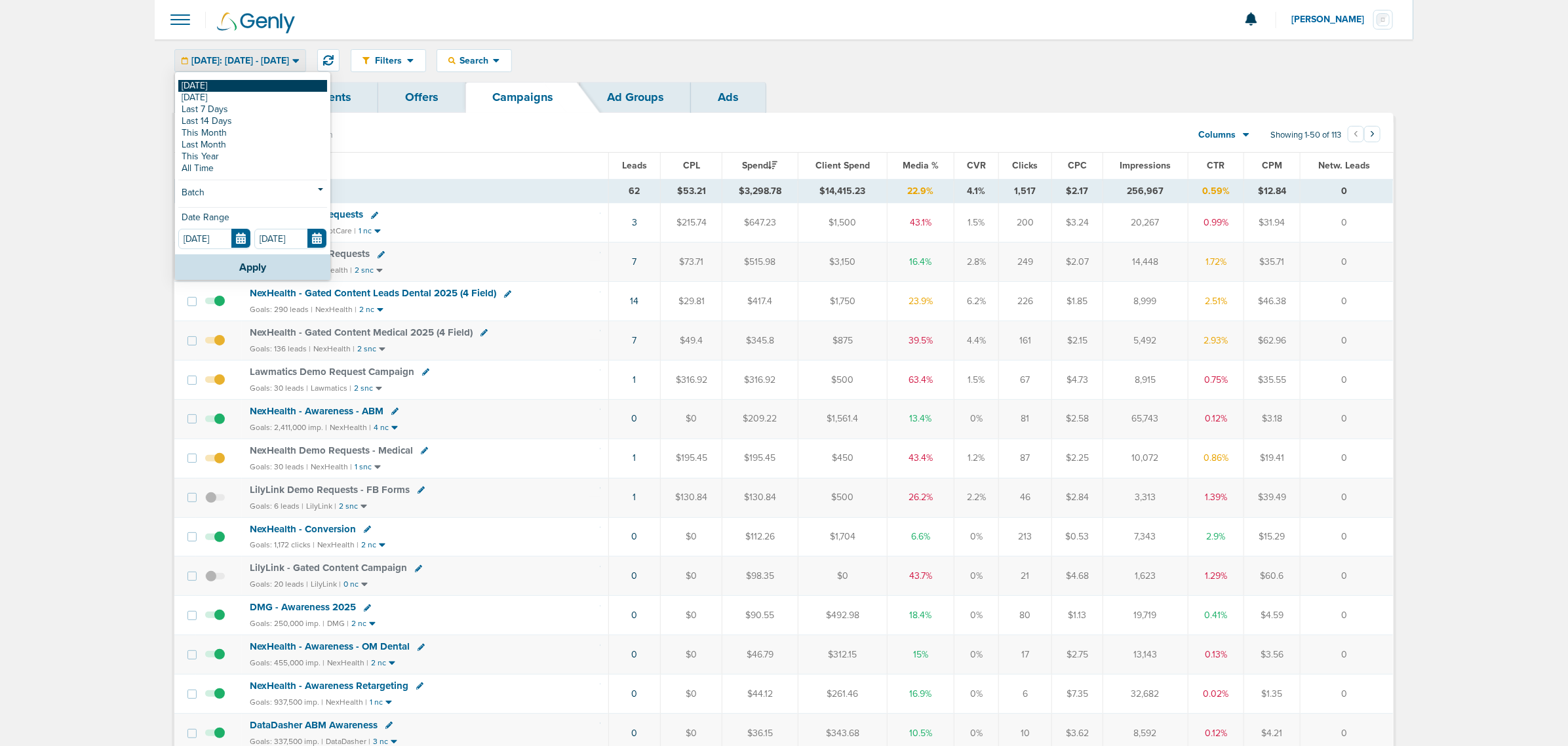
click at [192, 87] on link "[DATE]" at bounding box center [252, 86] width 149 height 12
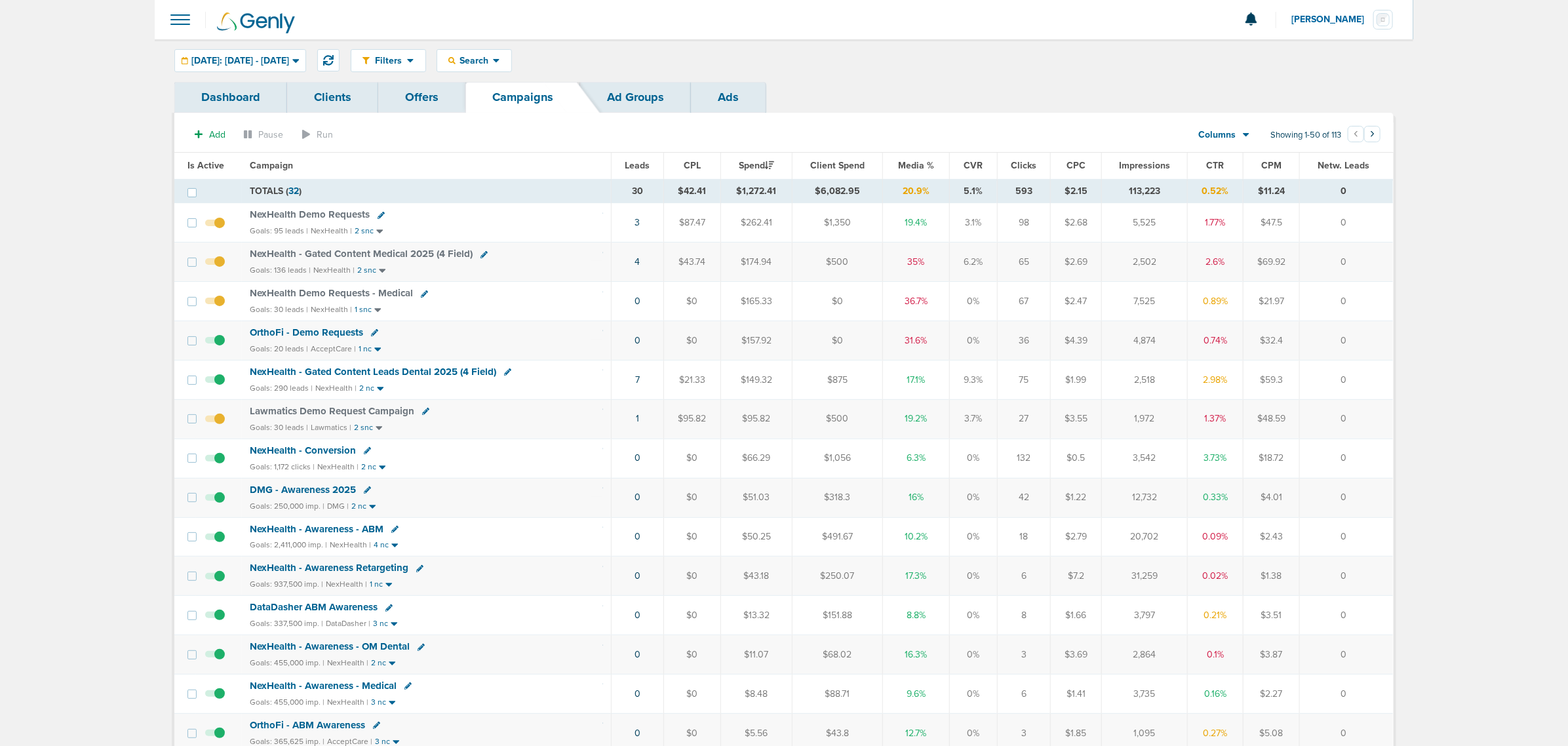
click at [919, 166] on span "Media %" at bounding box center [916, 165] width 36 height 11
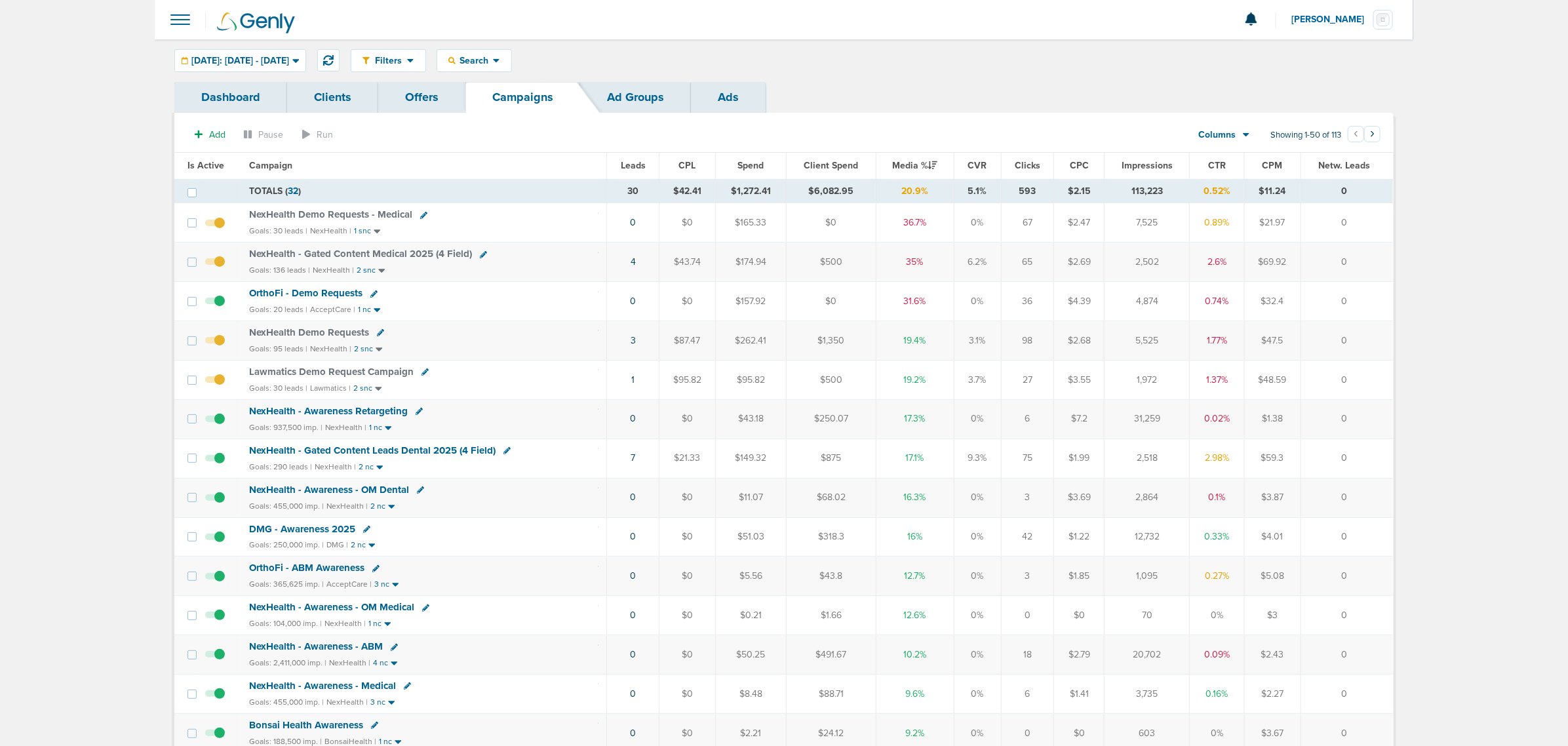
click at [440, 454] on span "NexHealth - Gated Content Leads Dental 2025 (4 Field)" at bounding box center [372, 451] width 246 height 12
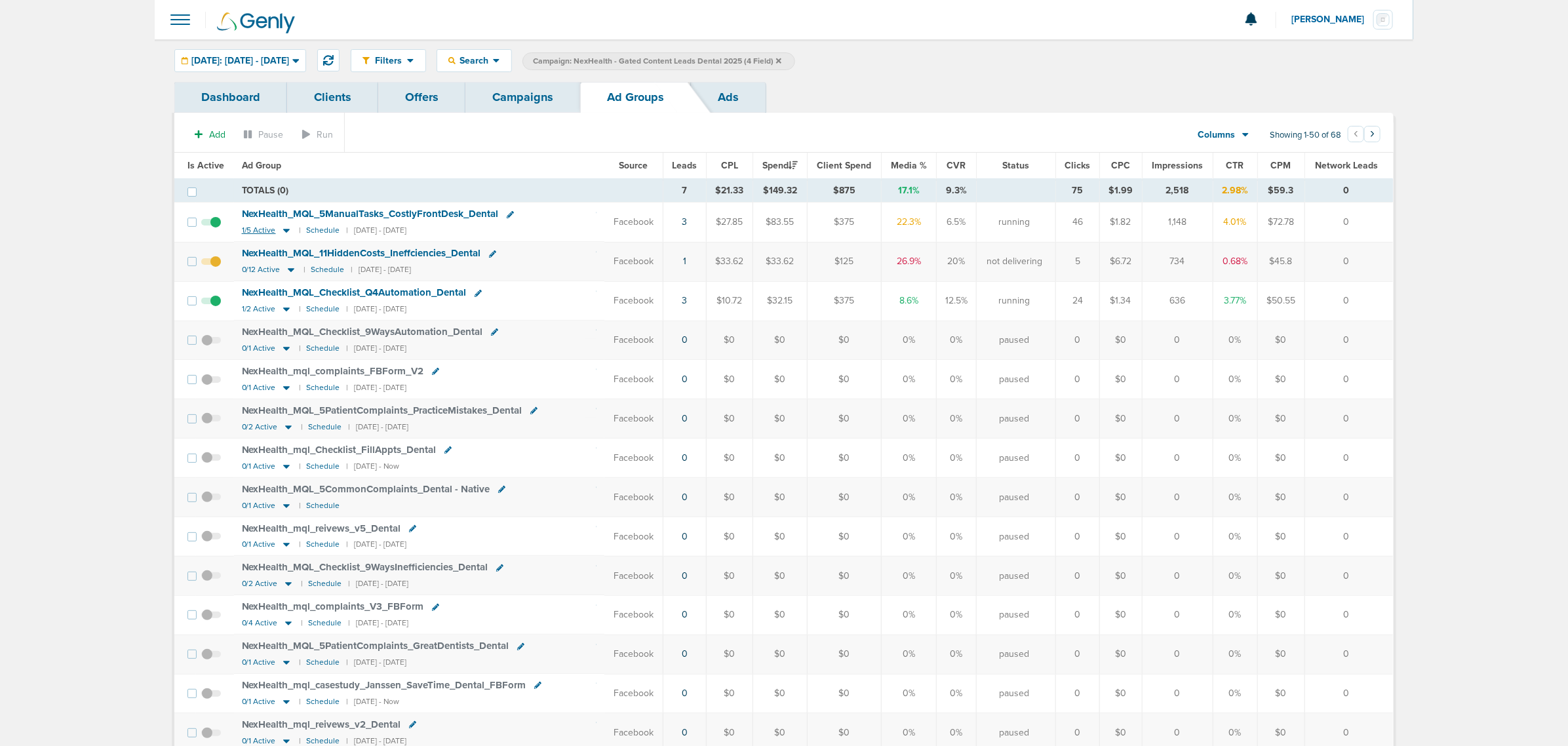
click at [281, 231] on icon at bounding box center [287, 230] width 13 height 11
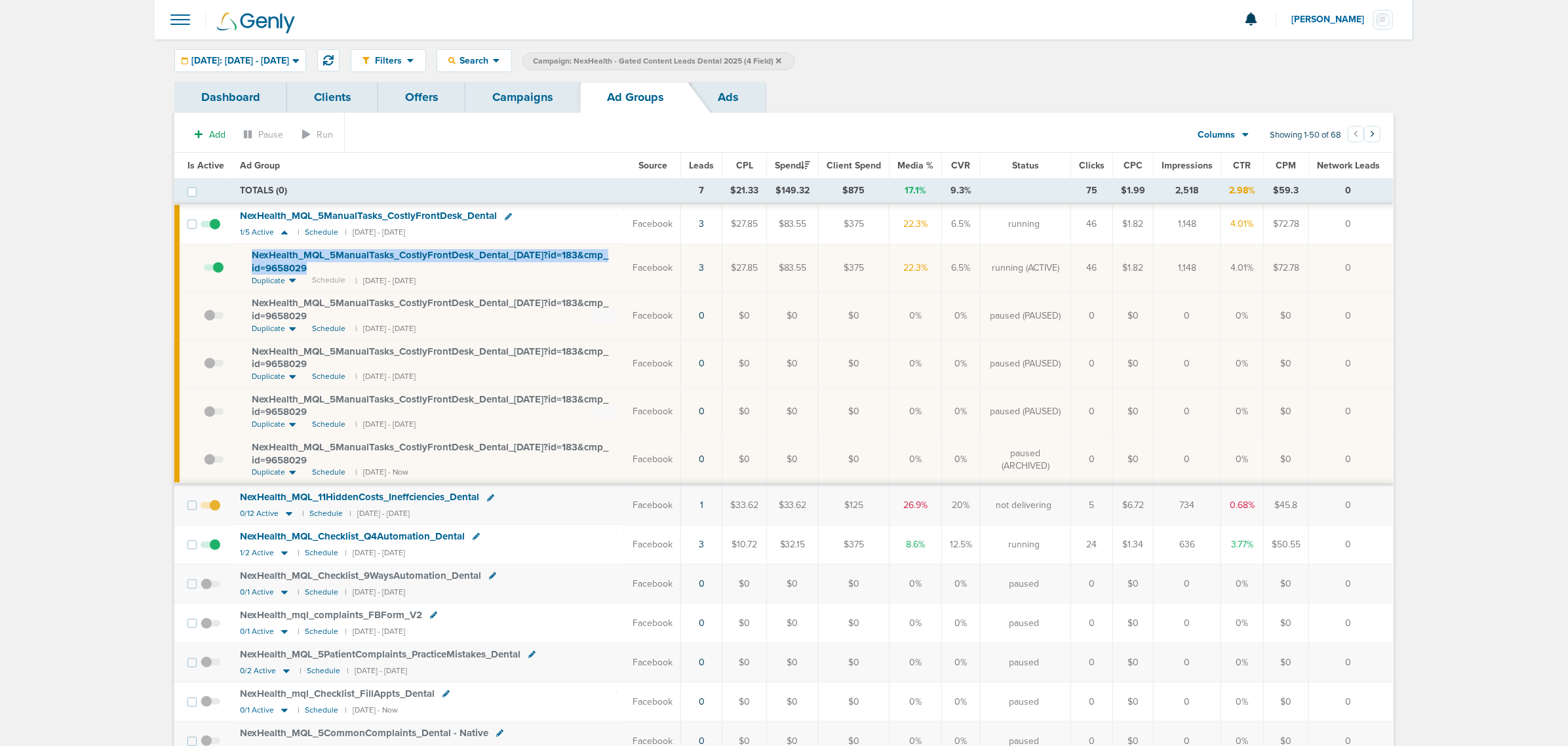
drag, startPoint x: 342, startPoint y: 272, endPoint x: 231, endPoint y: 254, distance: 112.4
click at [232, 254] on td "NexHealth_ MQL_ 5ManualTasks_ CostlyFrontDesk_ Dental_ 09.23.25?id=183&cmp_ id=…" at bounding box center [428, 268] width 393 height 48
copy span "NexHealth_ MQL_ 5ManualTasks_ CostlyFrontDesk_ Dental_ 09.23.25?id=183&cmp_ id=…"
click at [278, 558] on icon at bounding box center [284, 552] width 13 height 11
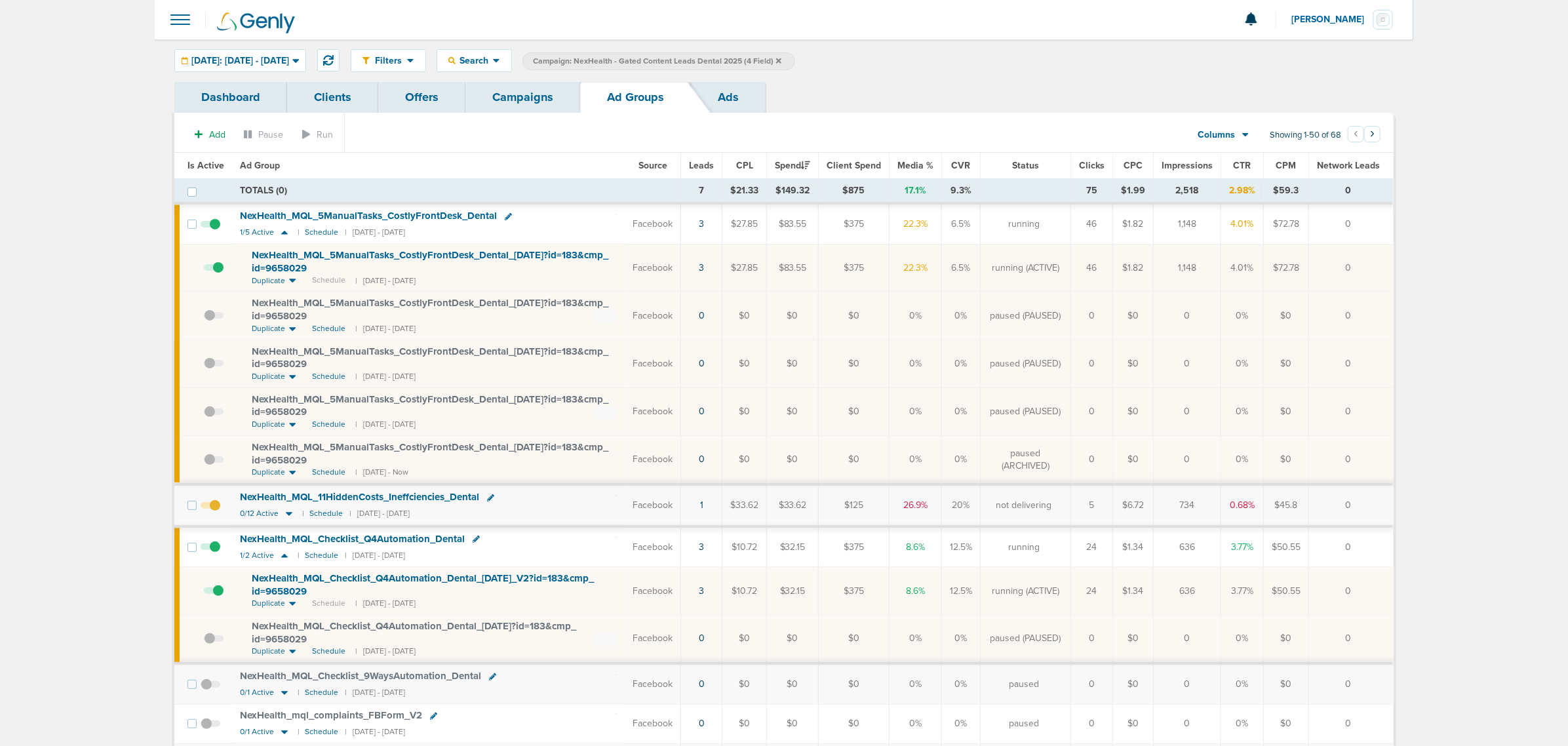
click at [548, 96] on link "Campaigns" at bounding box center [523, 97] width 115 height 31
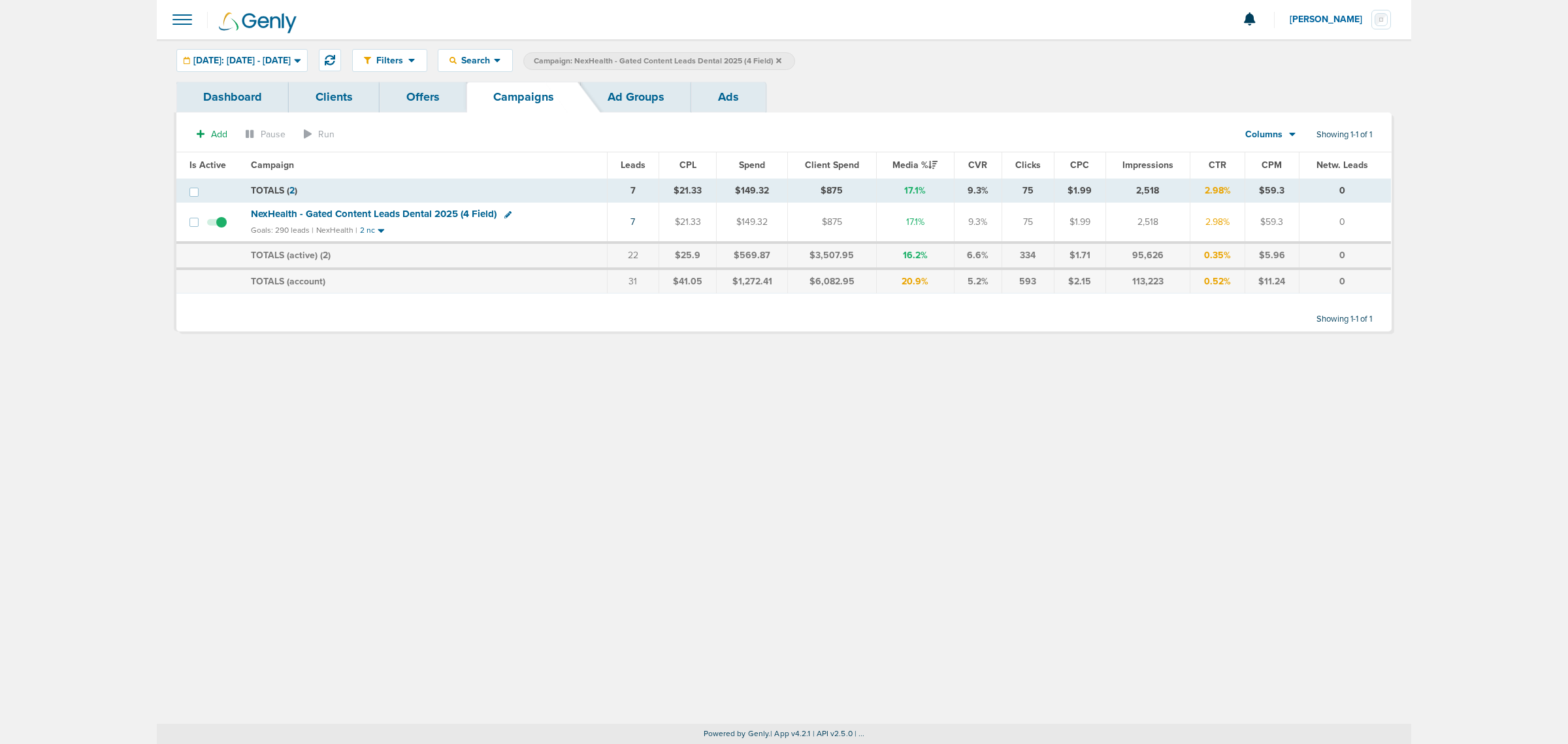
click at [782, 59] on icon at bounding box center [779, 60] width 5 height 8
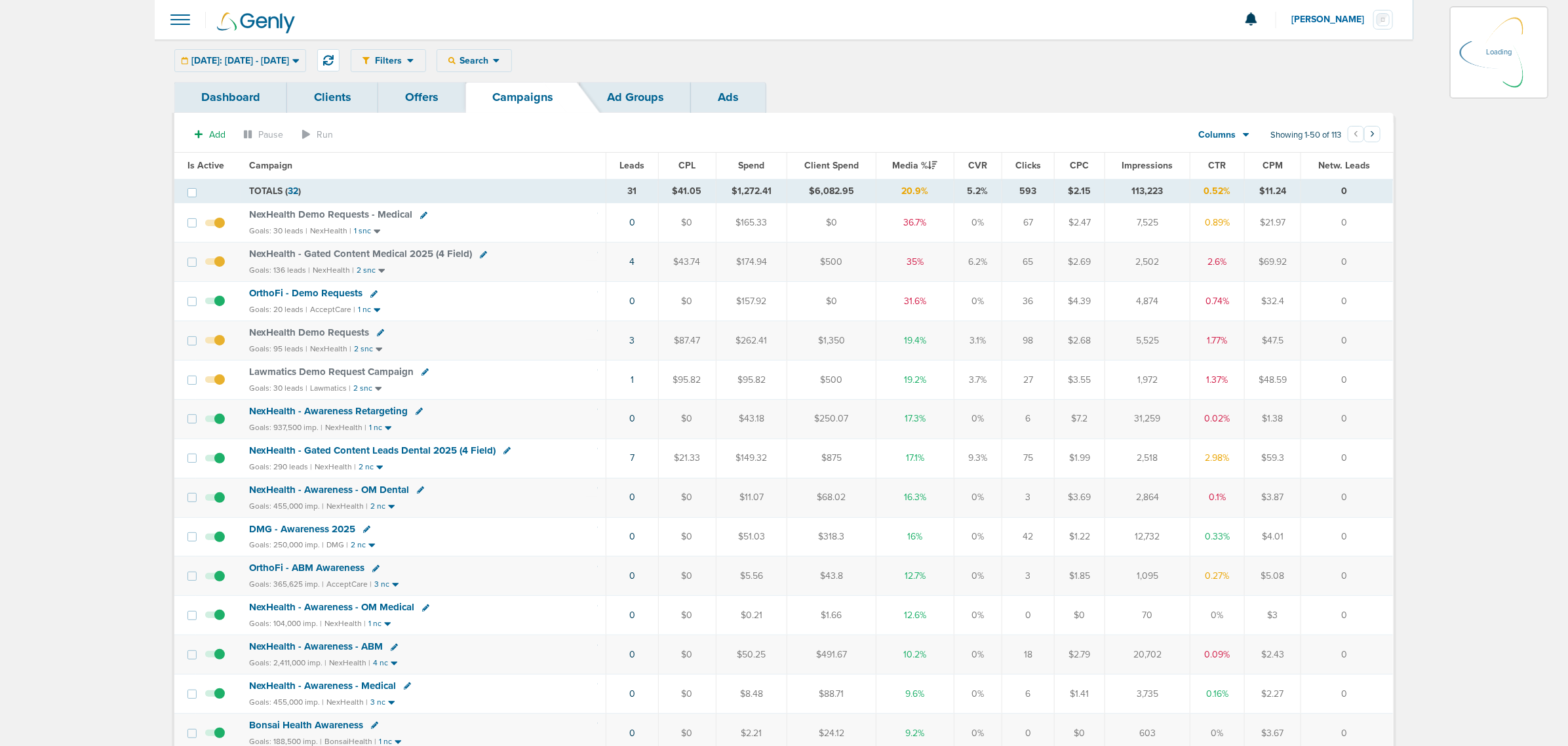
click at [523, 57] on div "Filters Active Only Settings Status Active Inactive Objectives MQL SQL Traffic …" at bounding box center [872, 60] width 1043 height 23
drag, startPoint x: 525, startPoint y: 80, endPoint x: 537, endPoint y: 84, distance: 12.6
click at [511, 69] on div "Search" at bounding box center [474, 60] width 74 height 22
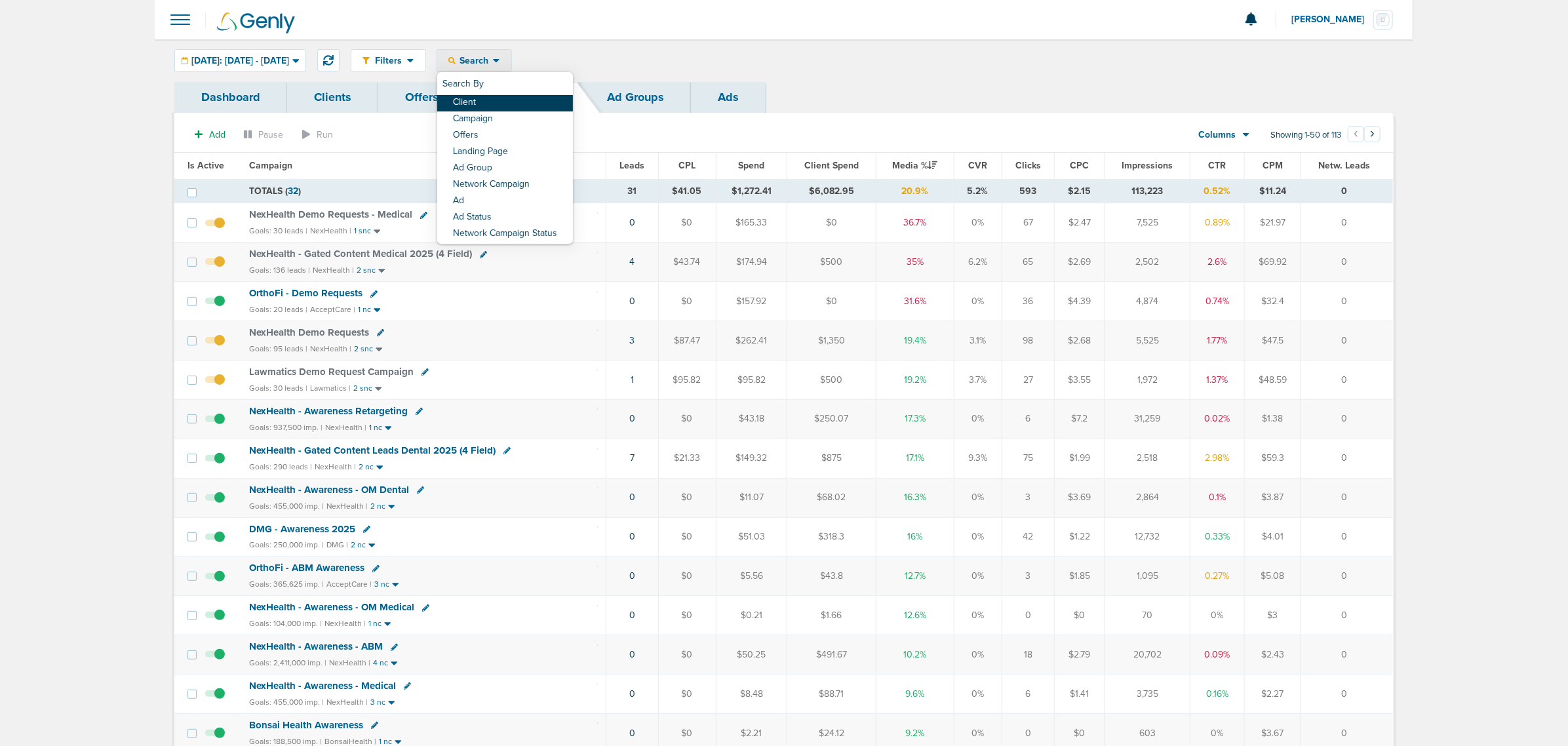
click at [526, 99] on link "Client" at bounding box center [505, 103] width 136 height 16
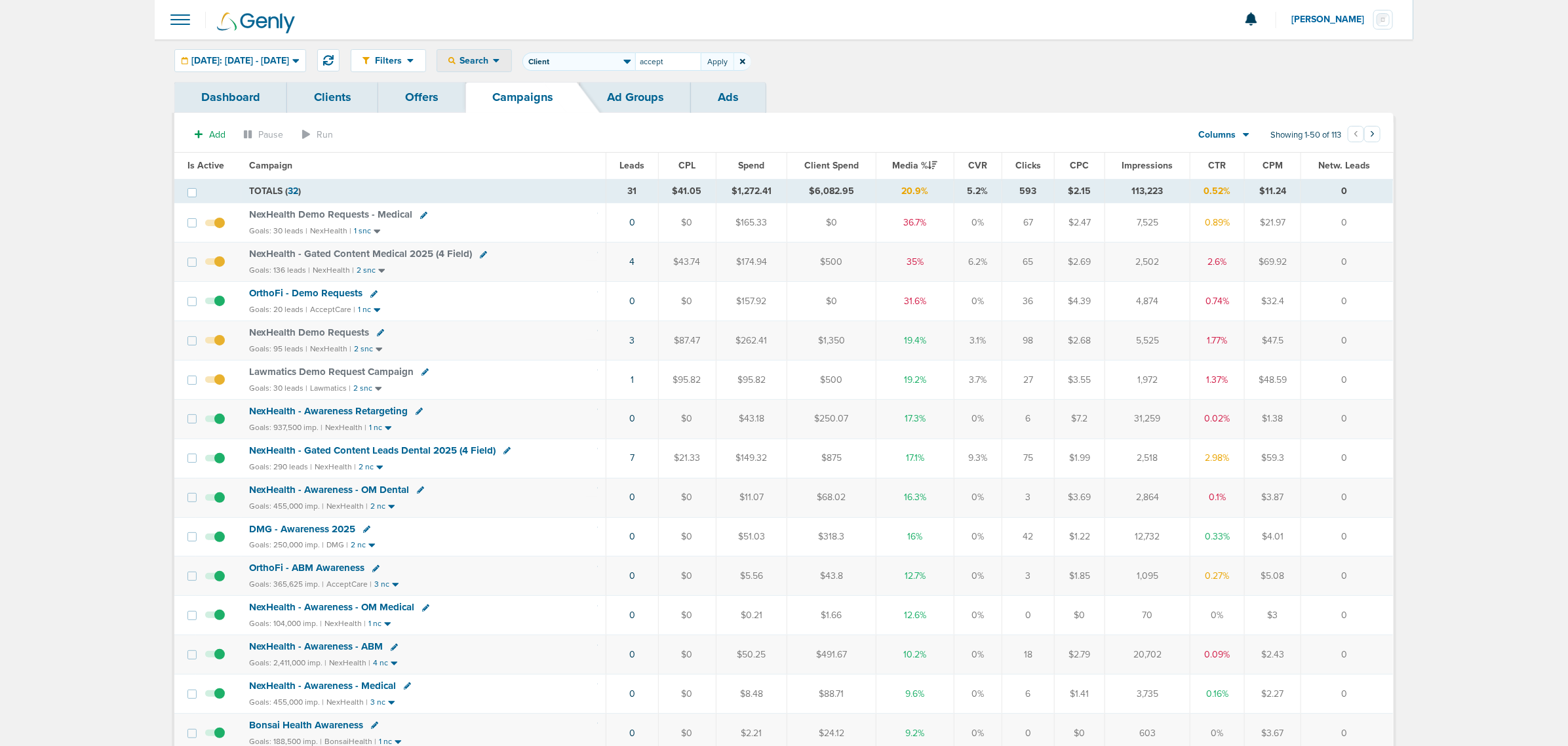
type input "accept"
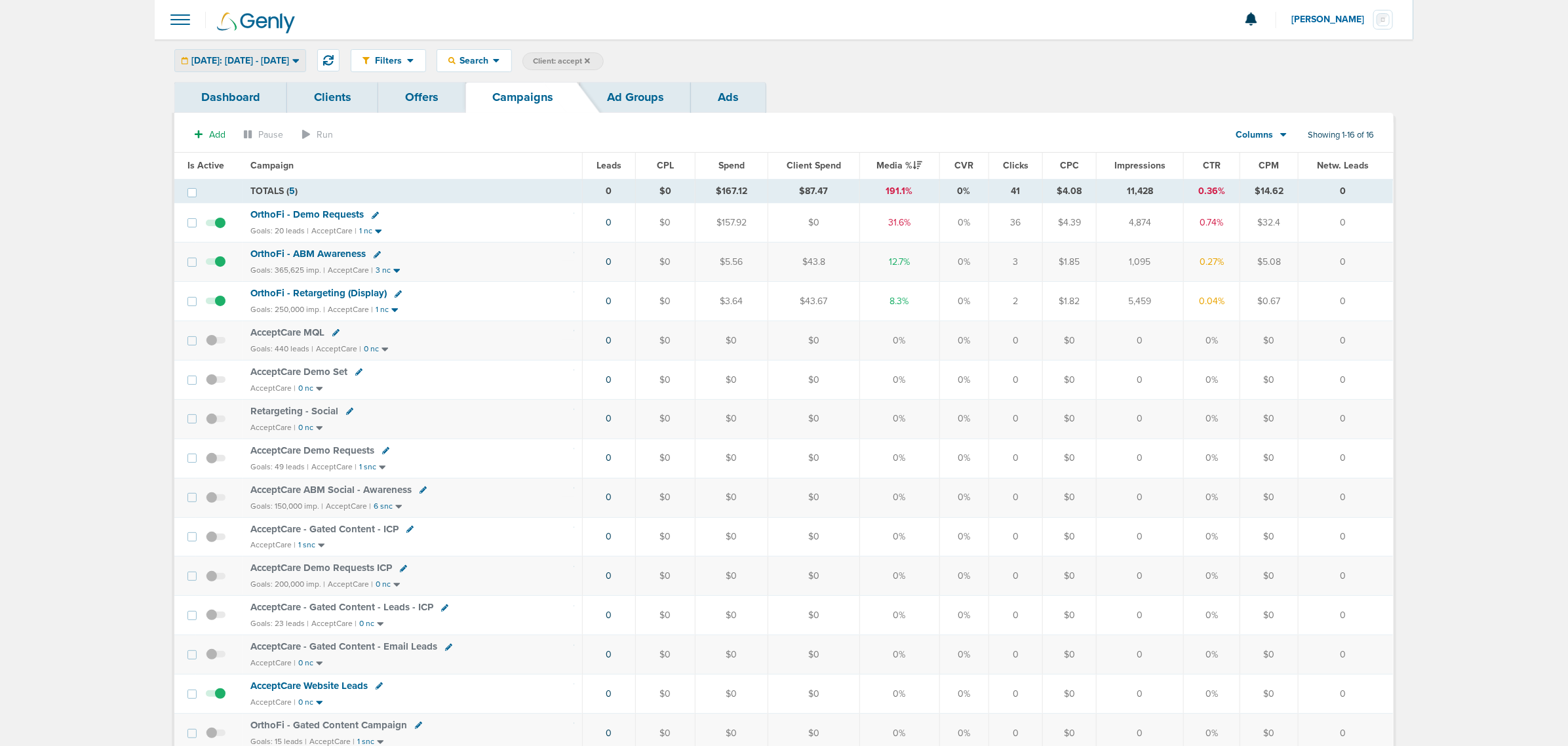
click at [283, 62] on span "Today: 09.24.2025 - 09.24.2025" at bounding box center [240, 61] width 98 height 9
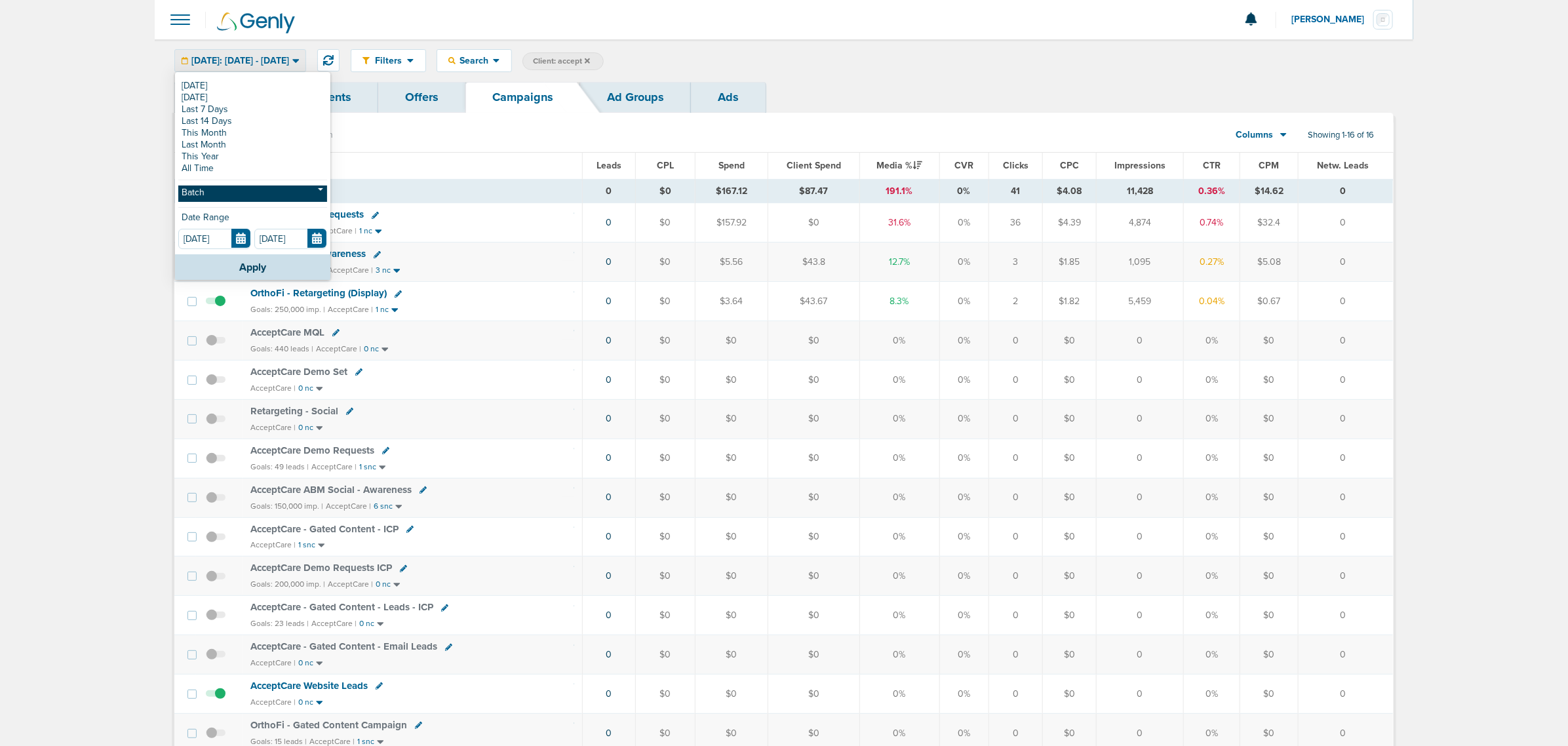
click at [237, 187] on link "Batch" at bounding box center [252, 194] width 149 height 16
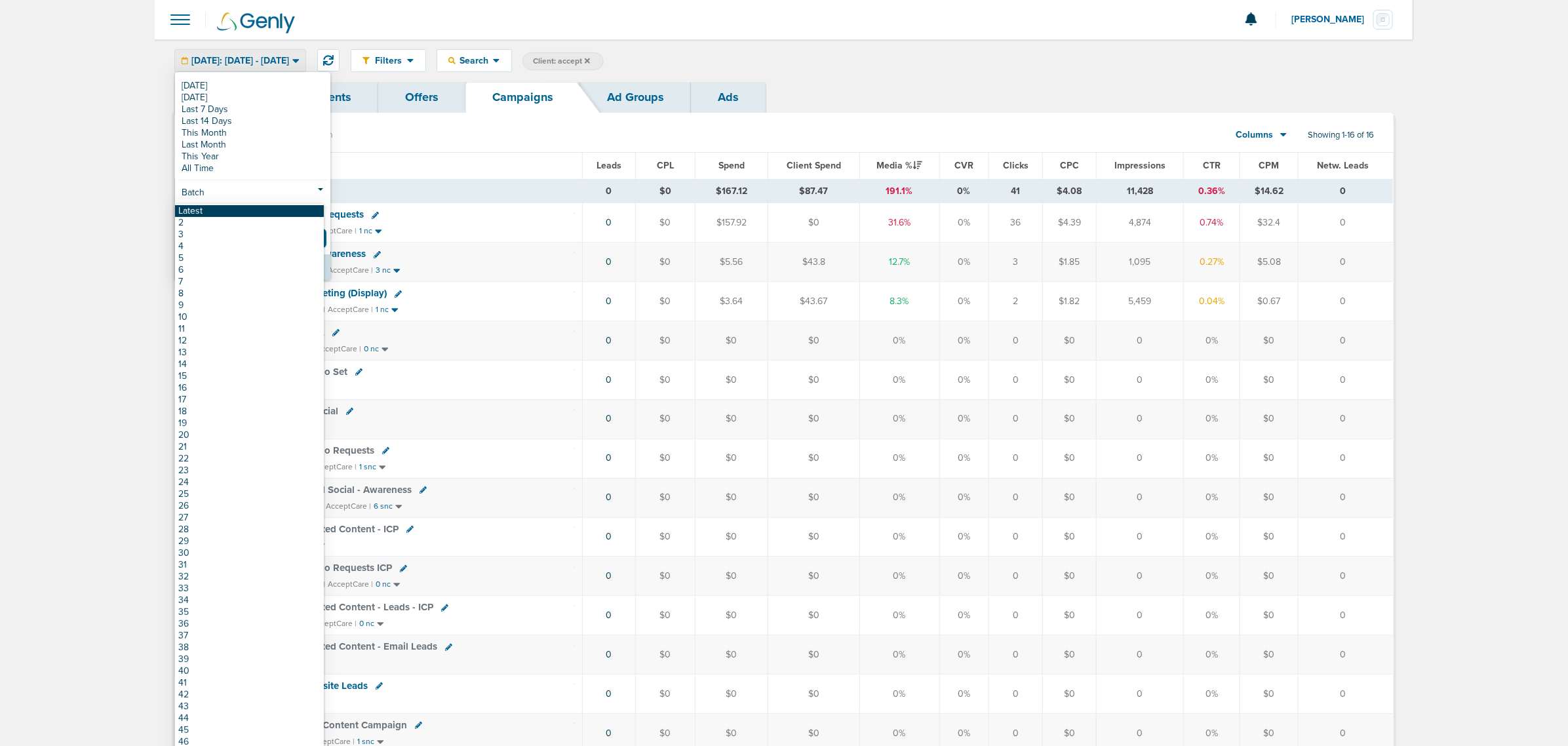
click at [228, 212] on link "Latest" at bounding box center [249, 211] width 149 height 12
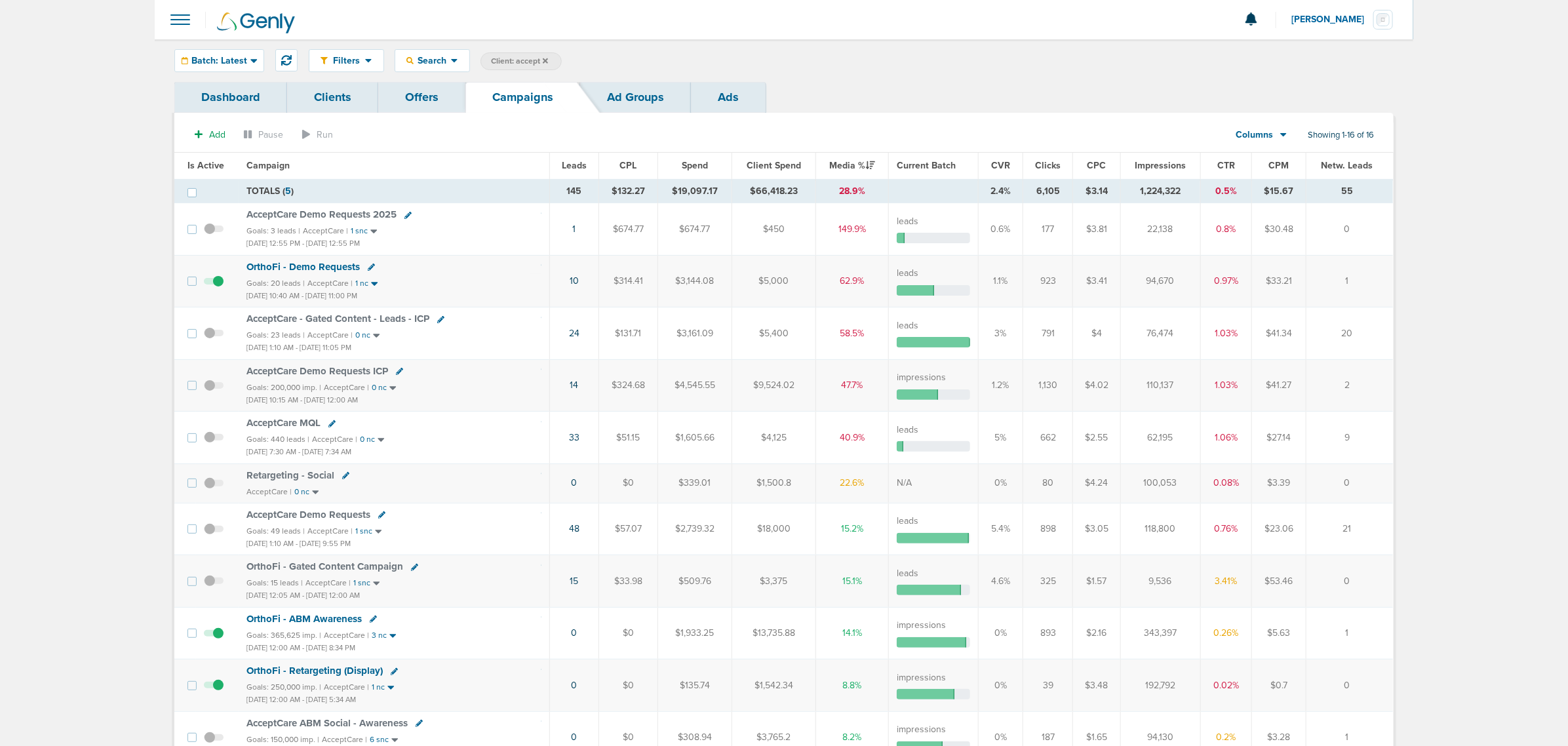
click at [544, 62] on icon at bounding box center [545, 60] width 5 height 5
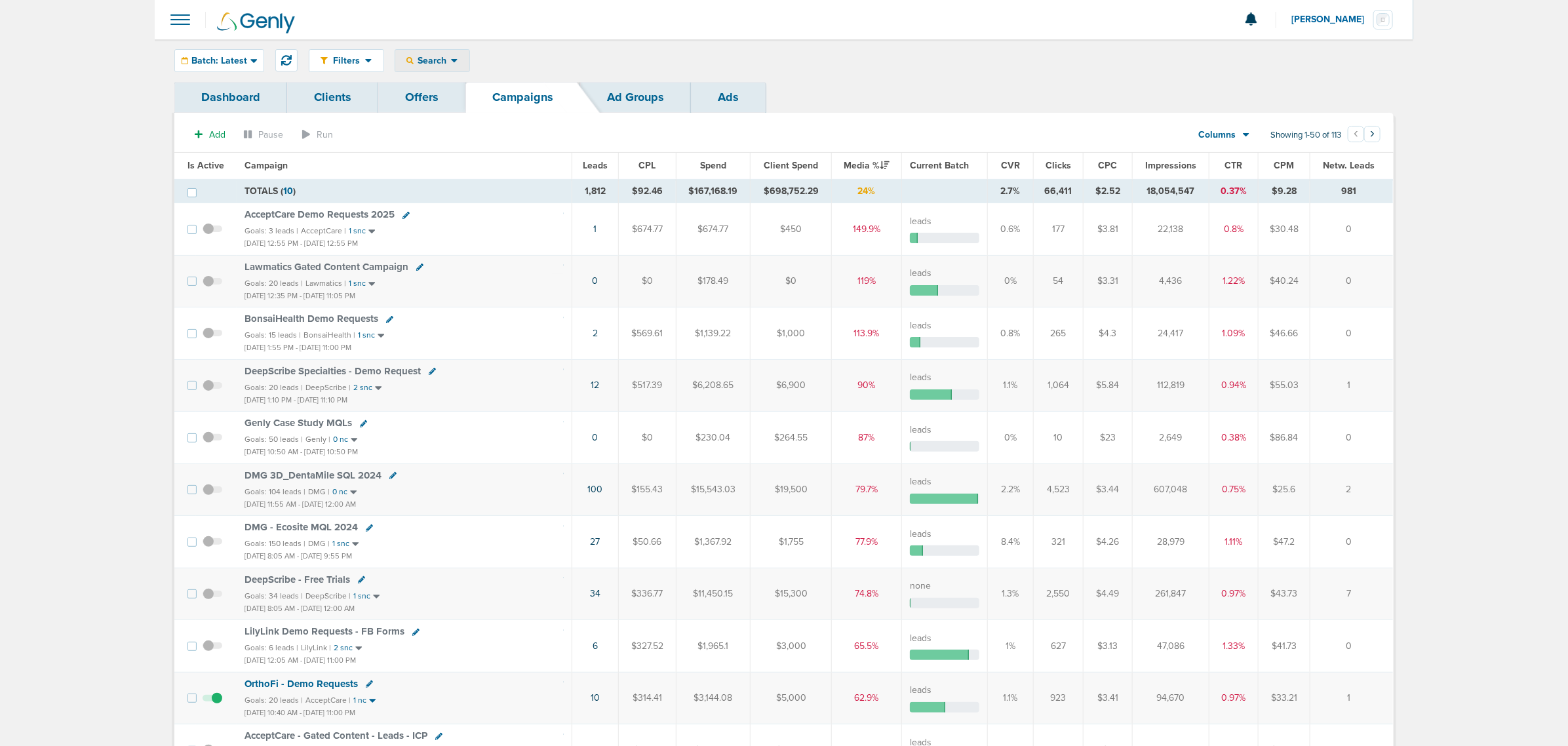
click at [433, 53] on div "Search" at bounding box center [432, 60] width 74 height 22
click at [428, 107] on link "Client" at bounding box center [463, 103] width 136 height 16
type input "nex"
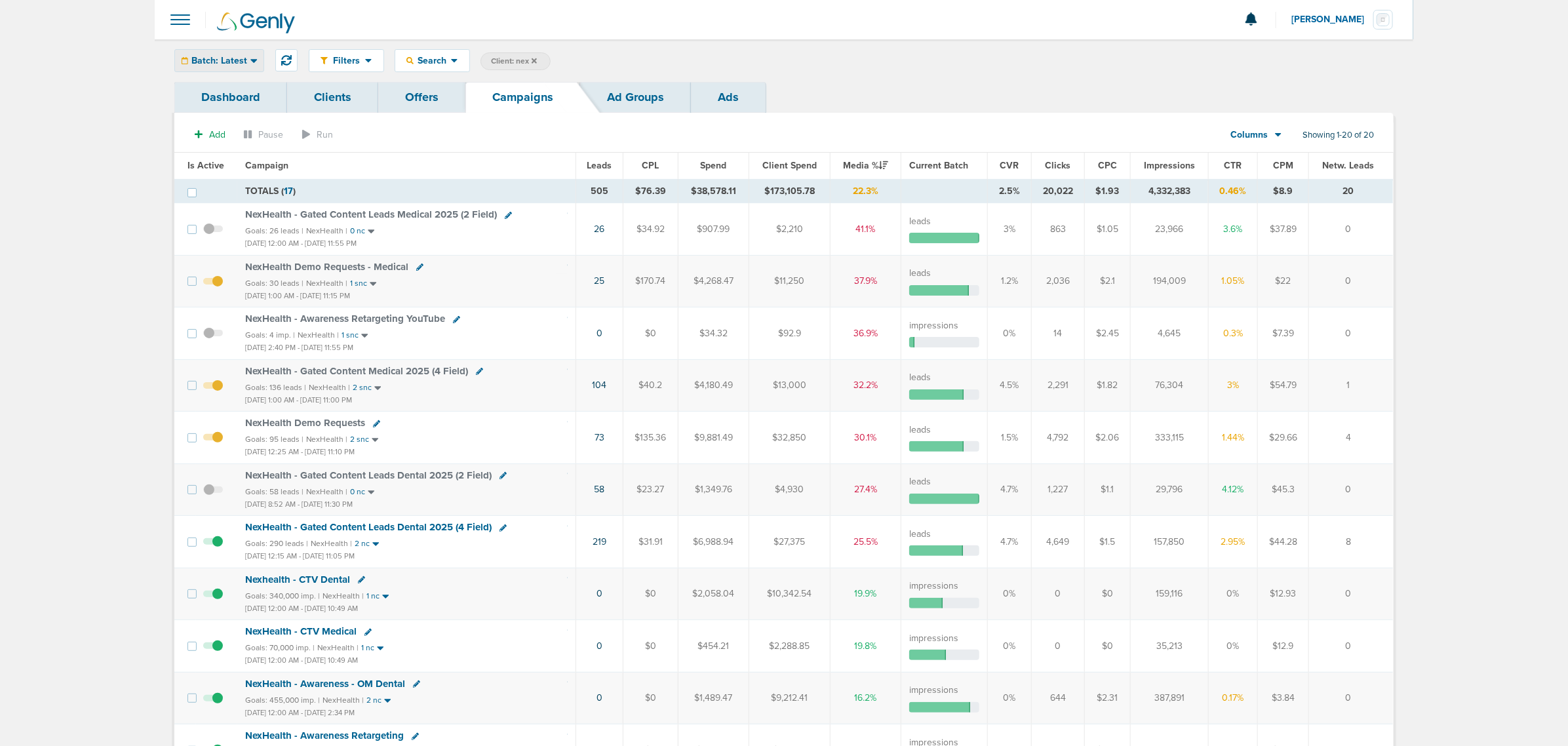
click at [246, 63] on span "Batch: Latest" at bounding box center [219, 61] width 56 height 9
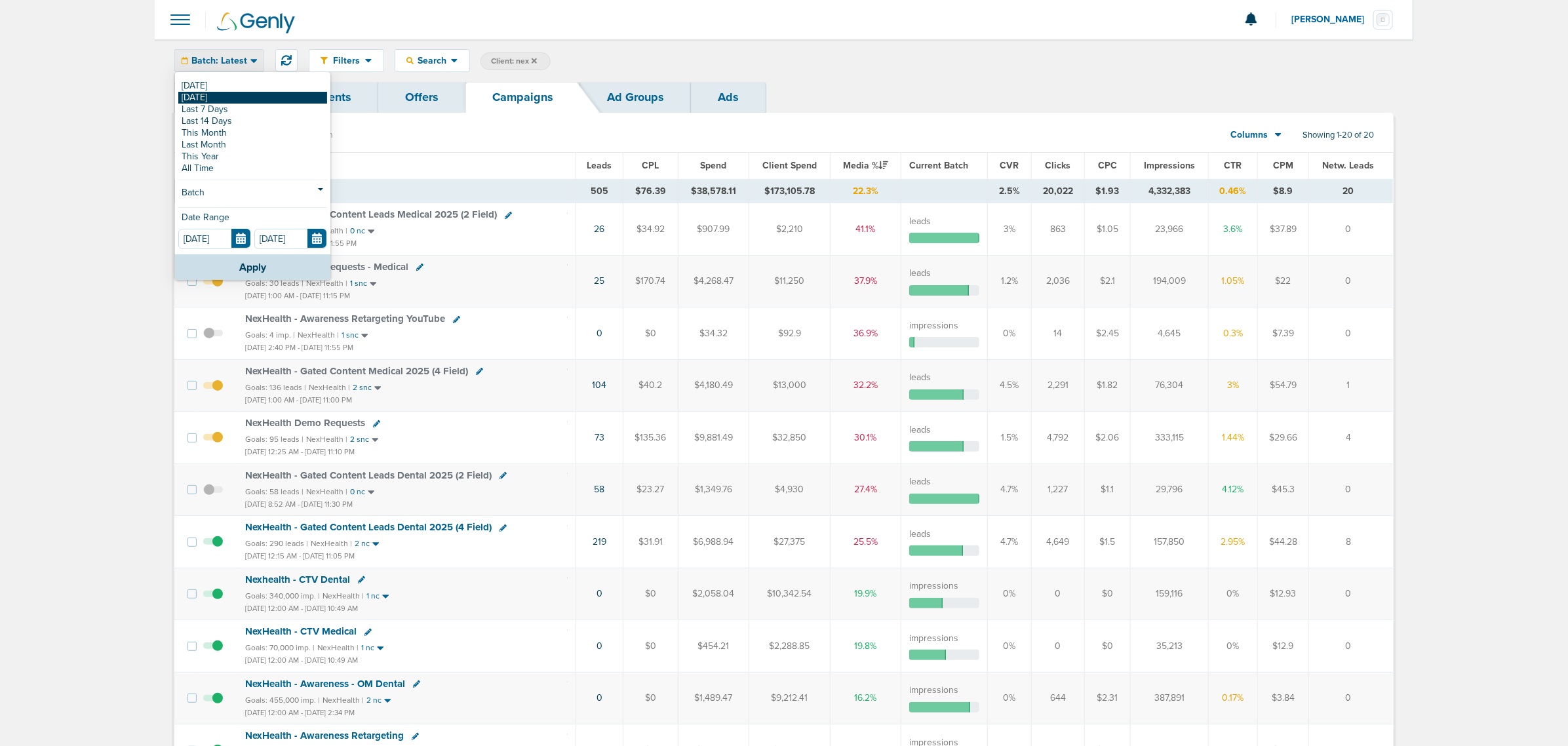
click at [234, 95] on link "[DATE]" at bounding box center [252, 98] width 149 height 12
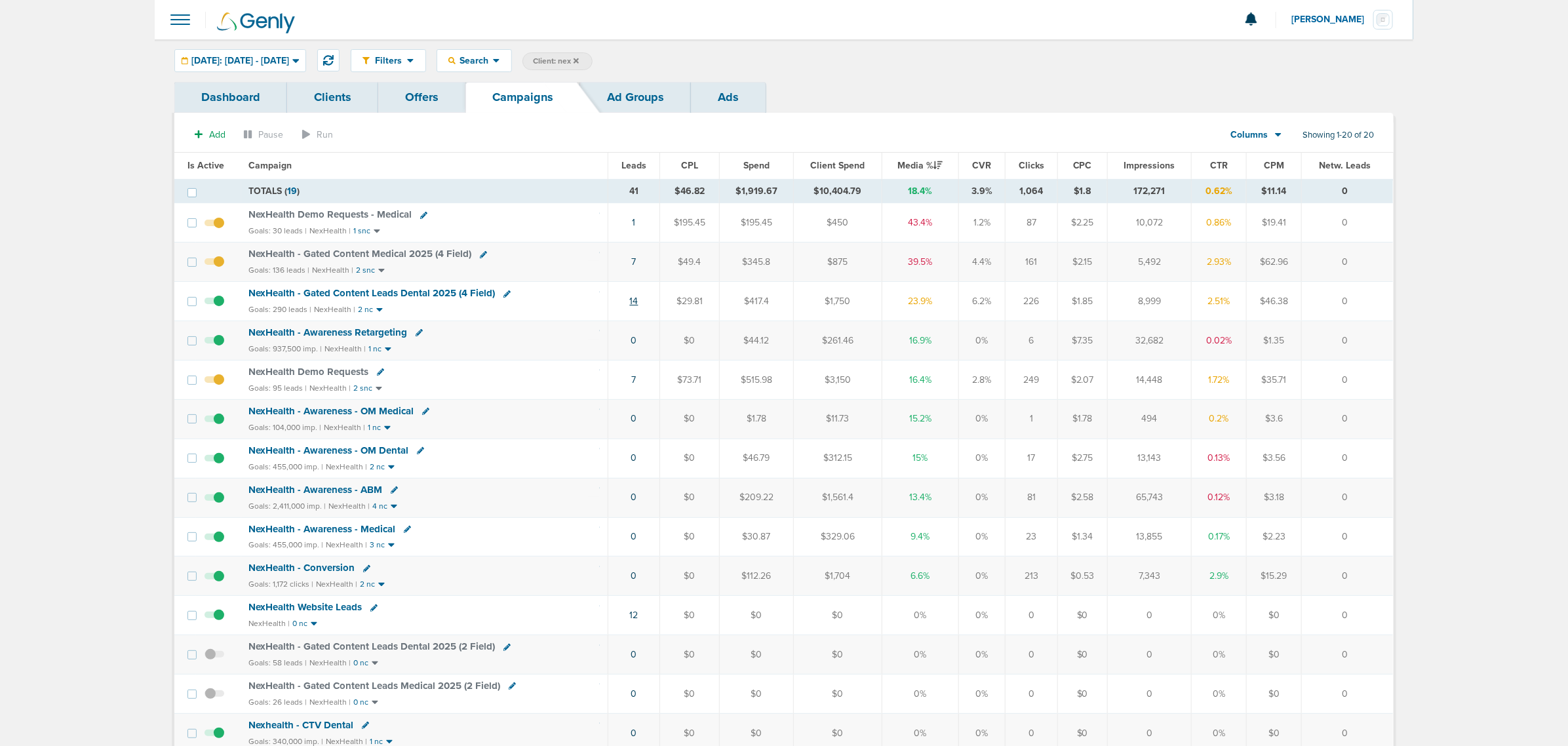
click at [636, 303] on link "14" at bounding box center [634, 301] width 8 height 11
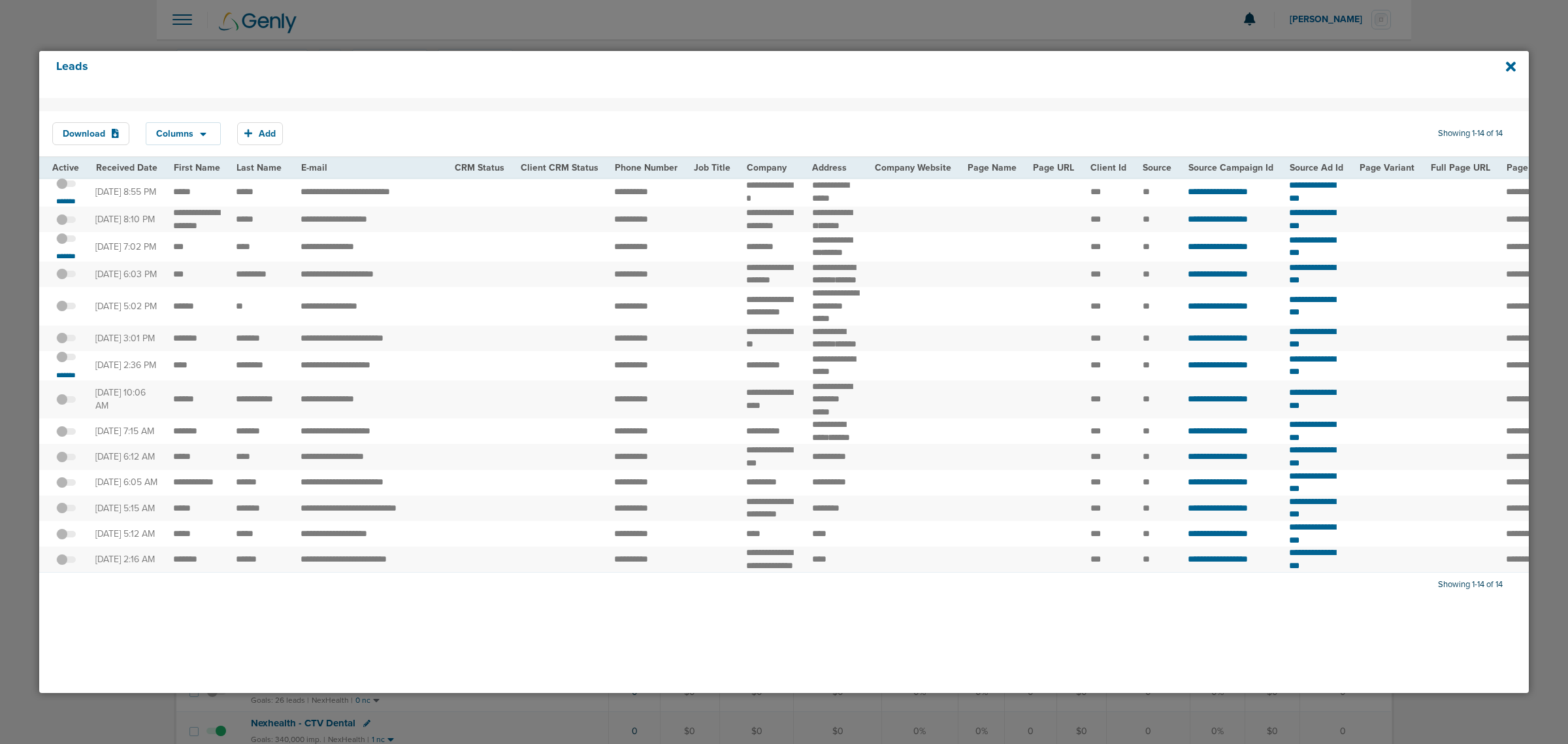
drag, startPoint x: 147, startPoint y: 452, endPoint x: 784, endPoint y: 451, distance: 637.0
click at [784, 380] on tr "**********" at bounding box center [1366, 366] width 2653 height 30
click at [478, 380] on td at bounding box center [479, 366] width 66 height 30
drag, startPoint x: 176, startPoint y: 194, endPoint x: 469, endPoint y: 201, distance: 293.1
click at [469, 201] on tr "**********" at bounding box center [1366, 192] width 2653 height 30
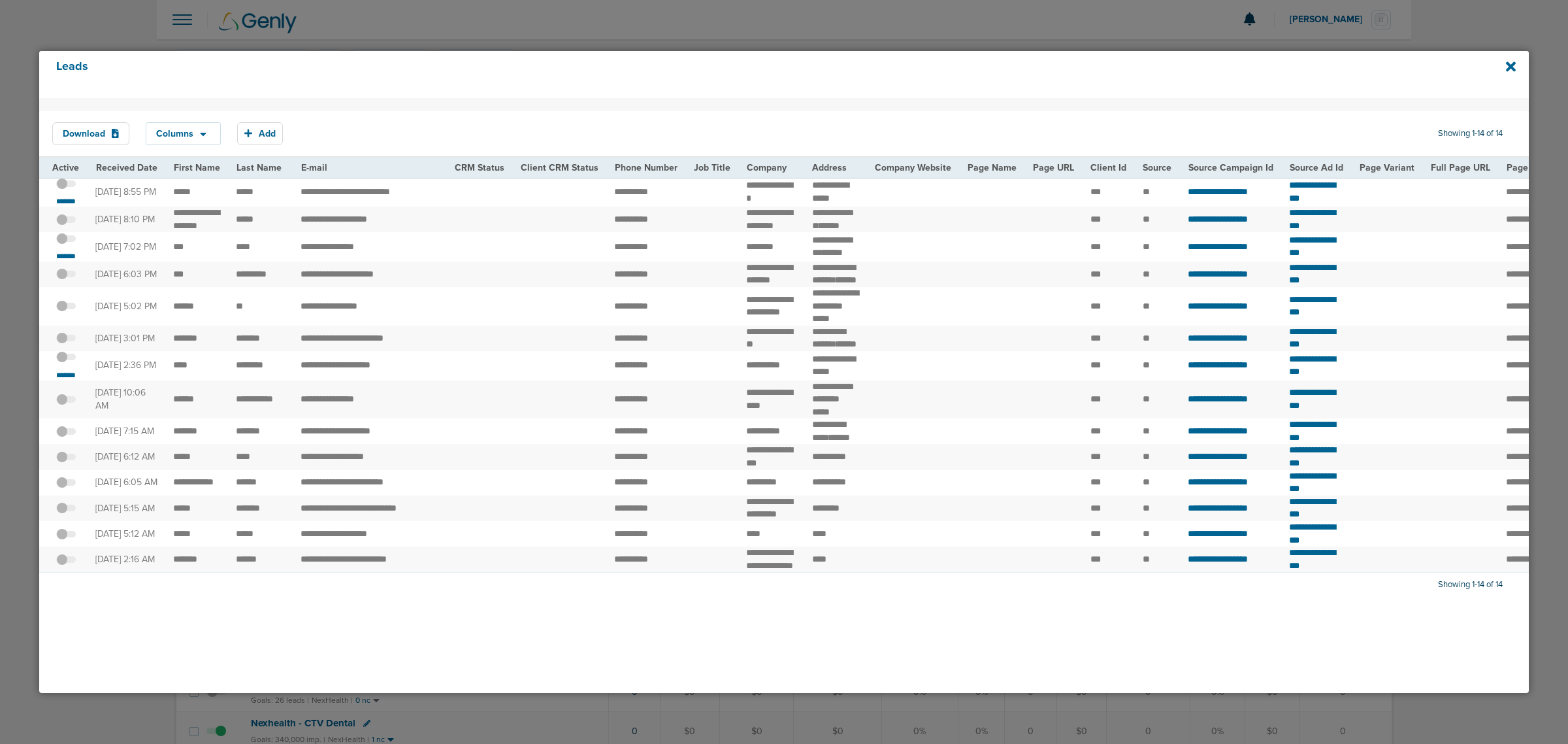
click at [66, 364] on span at bounding box center [66, 364] width 19 height 0
click at [66, 359] on input "checkbox" at bounding box center [66, 359] width 0 height 0
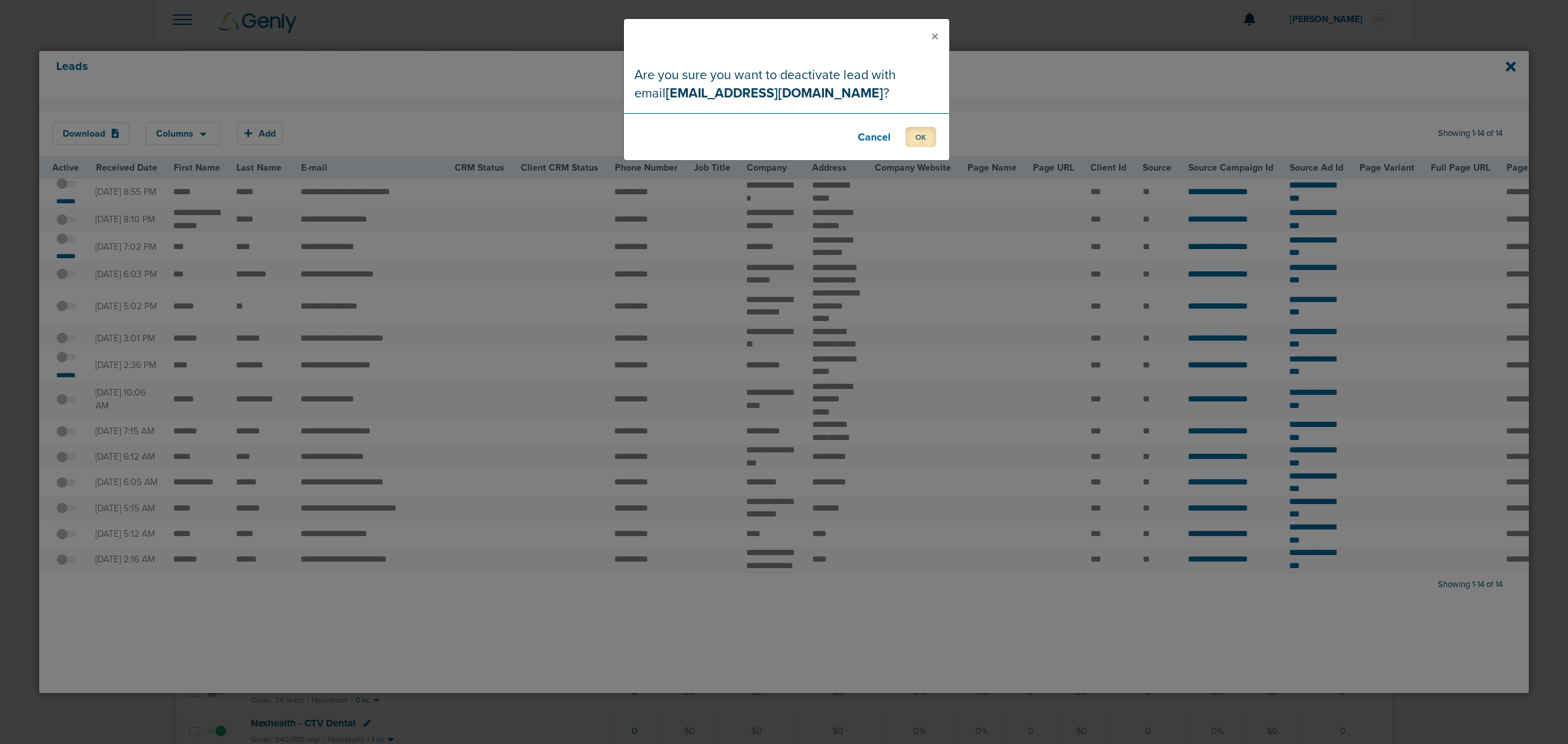
click at [930, 145] on button "OK" at bounding box center [920, 136] width 30 height 20
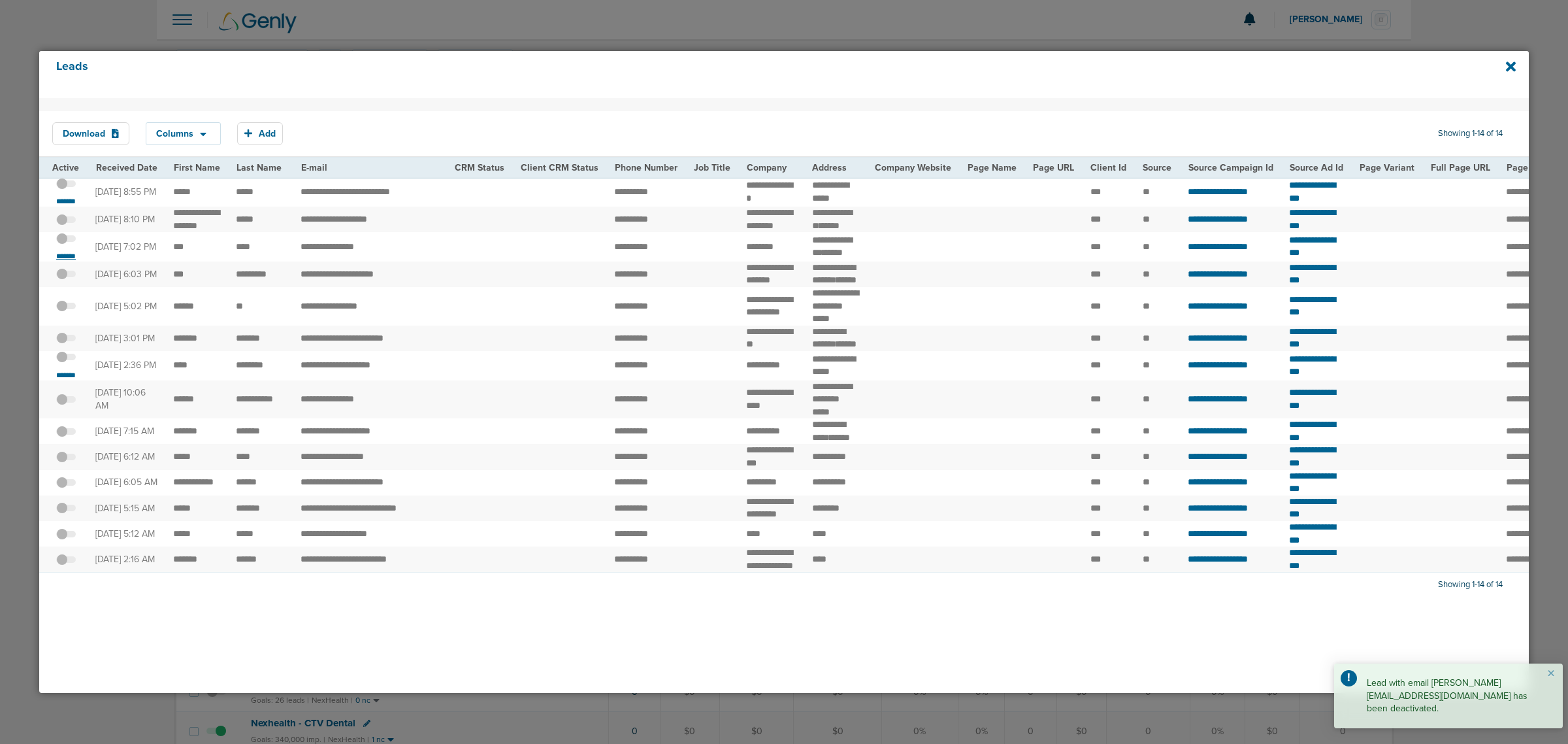
click at [68, 261] on small "*******" at bounding box center [65, 256] width 28 height 10
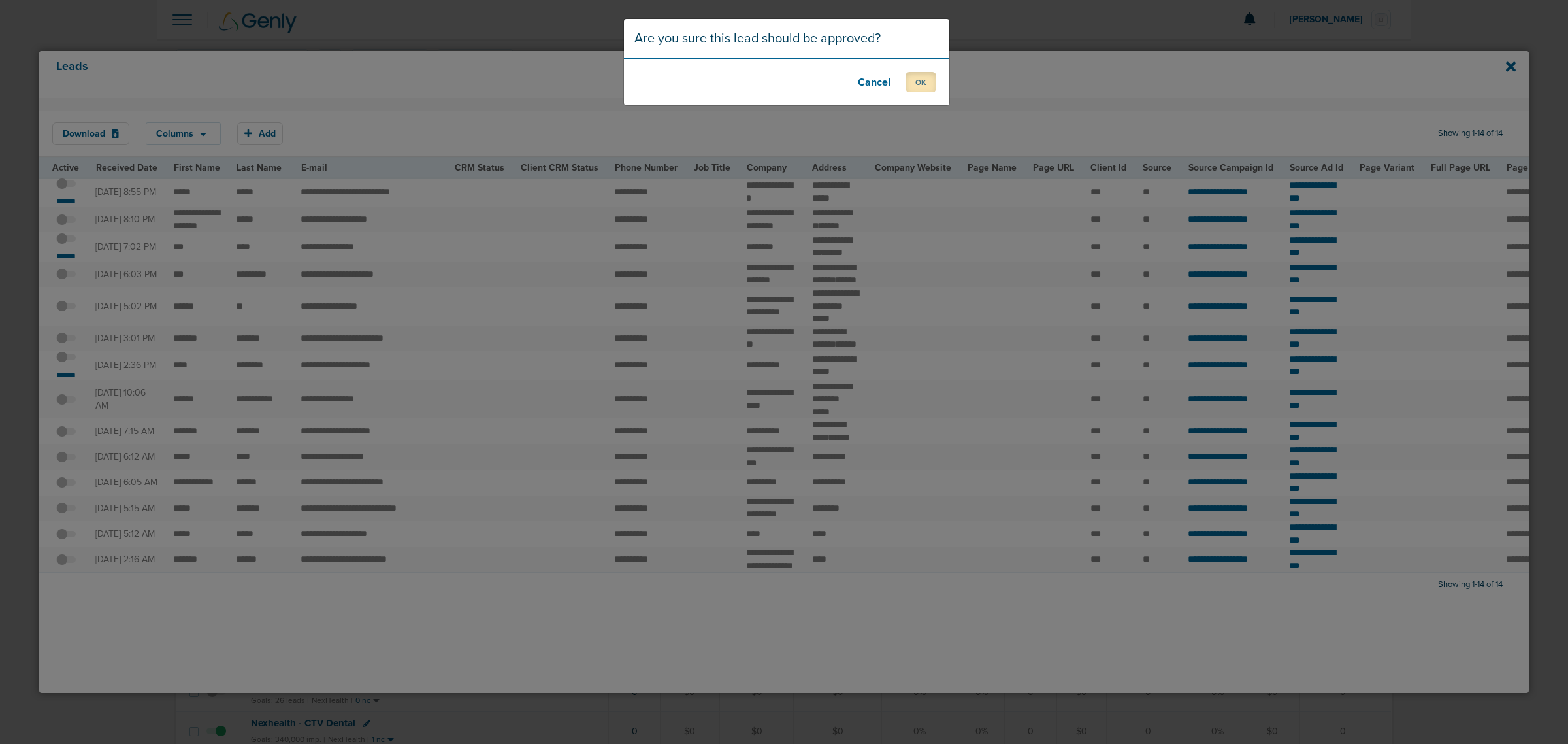
click at [923, 74] on button "OK" at bounding box center [920, 82] width 30 height 20
click at [919, 85] on button "OK" at bounding box center [920, 82] width 30 height 20
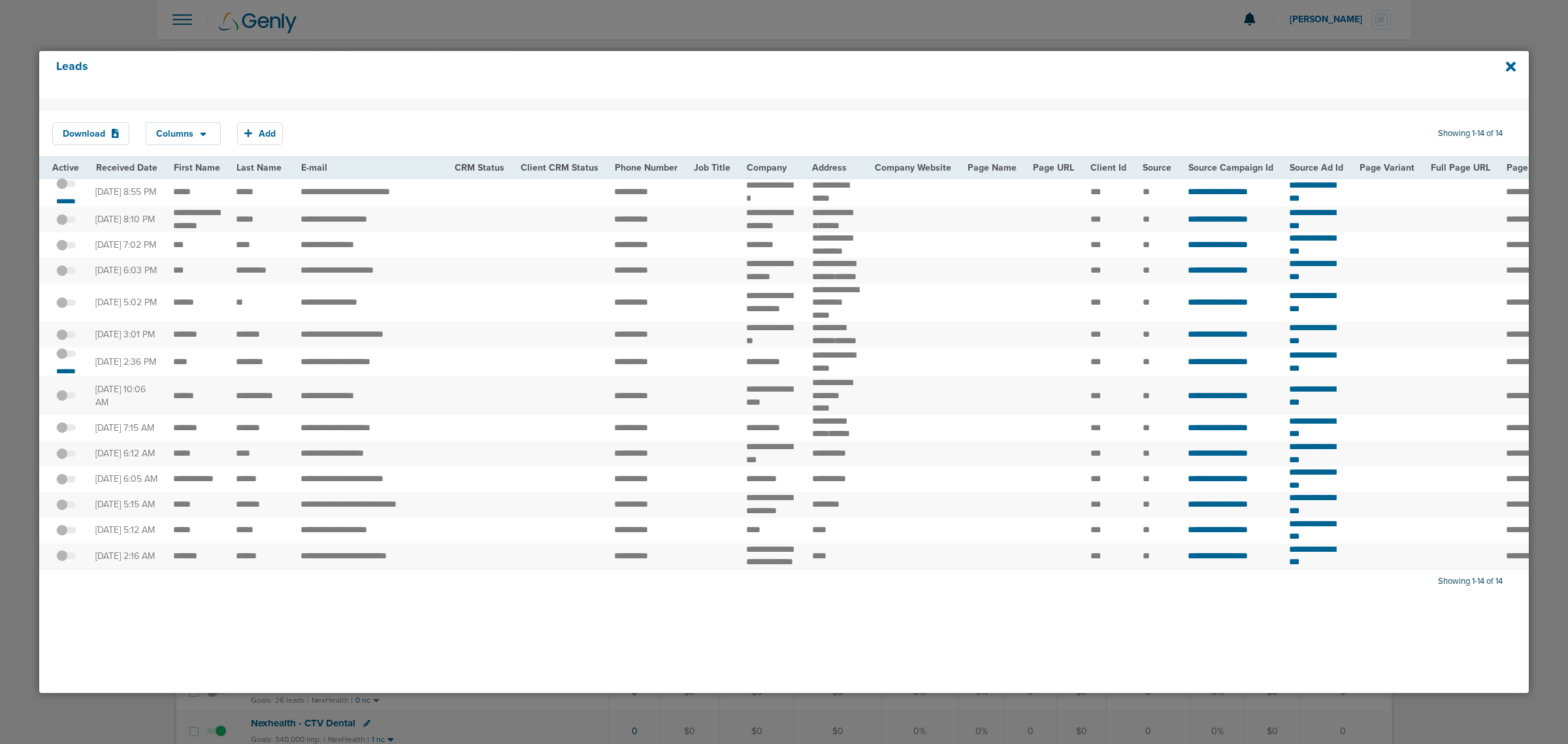
click at [73, 199] on div "*******" at bounding box center [65, 192] width 28 height 30
click at [72, 204] on small "*******" at bounding box center [65, 202] width 28 height 10
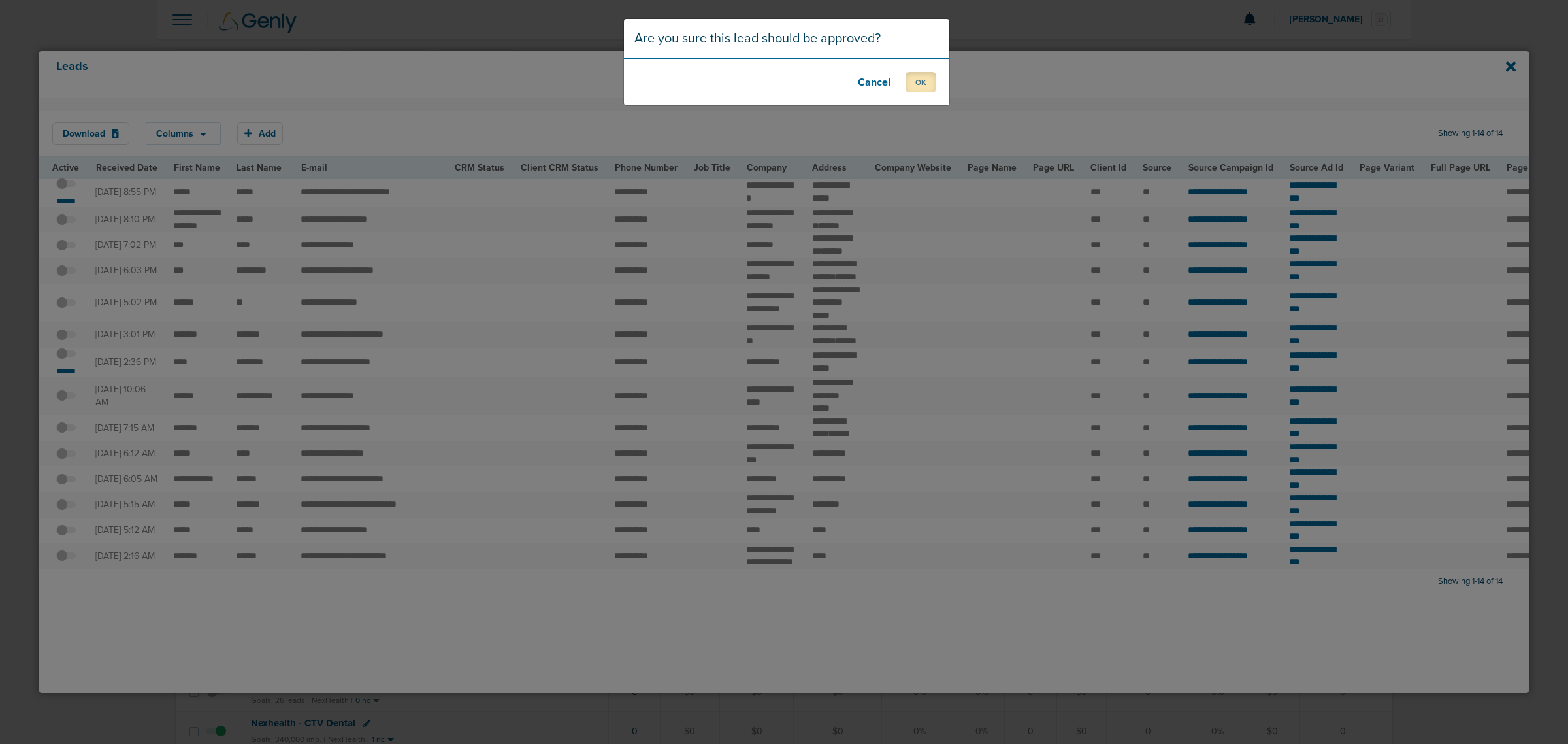
click at [915, 80] on button "OK" at bounding box center [920, 82] width 30 height 20
click at [925, 86] on button "OK" at bounding box center [920, 82] width 30 height 20
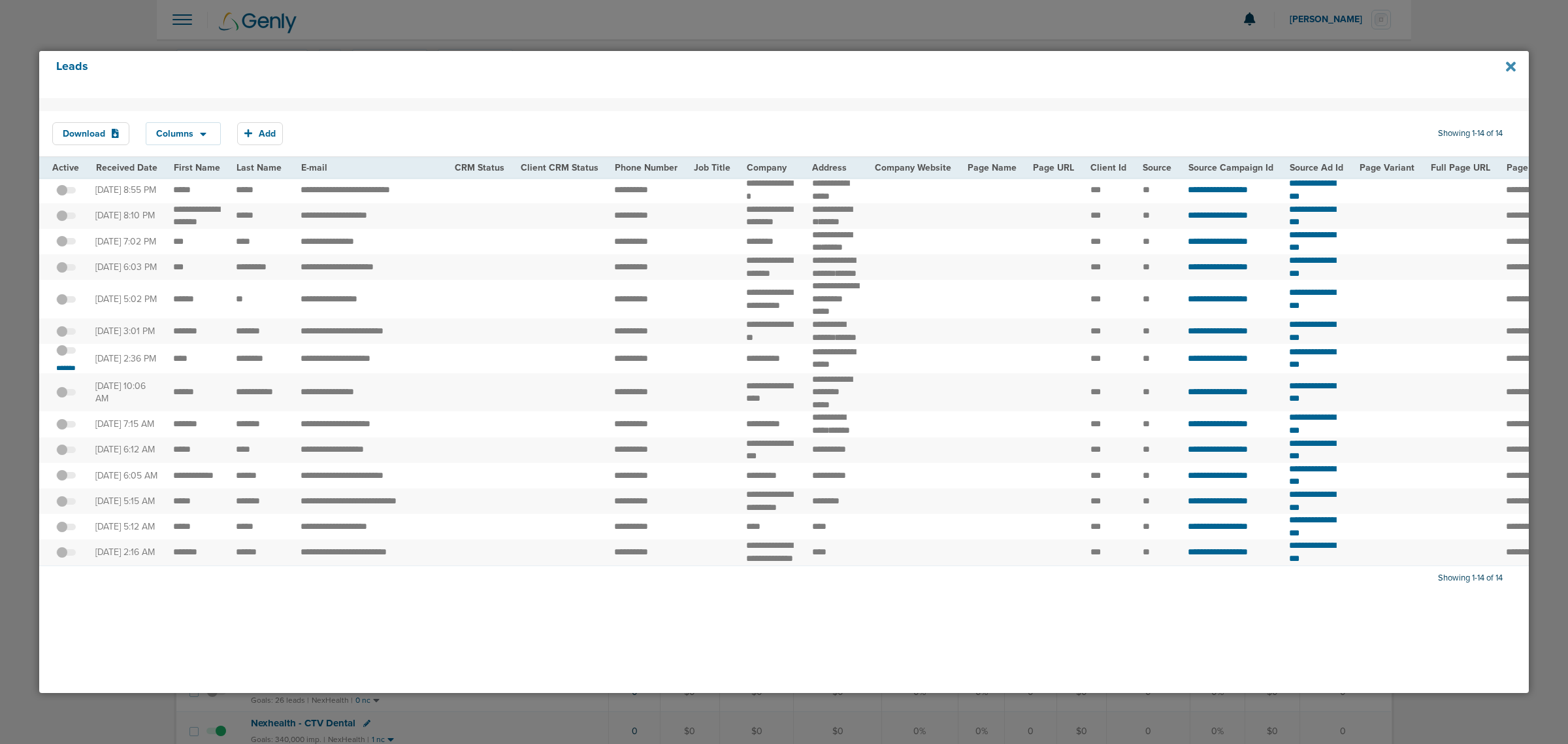
click at [1513, 62] on icon at bounding box center [1511, 66] width 10 height 14
click at [1510, 67] on icon at bounding box center [1511, 66] width 10 height 10
drag, startPoint x: 1511, startPoint y: 38, endPoint x: 615, endPoint y: 2, distance: 896.7
click at [1506, 39] on div at bounding box center [784, 372] width 1568 height 744
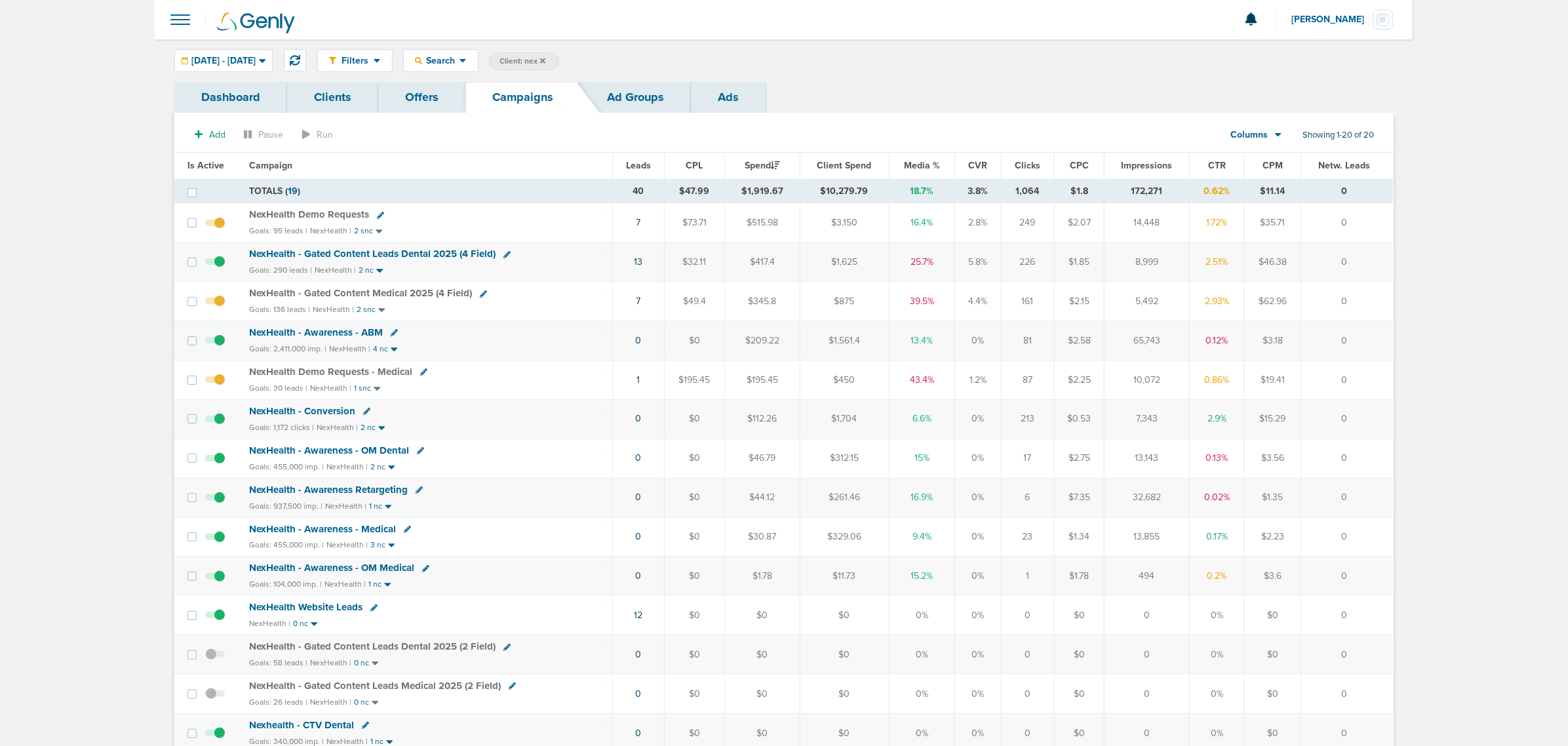
click at [273, 48] on div "Filters Active Only Settings Status Active Inactive Objectives MQL SQL Traffic …" at bounding box center [784, 60] width 1259 height 43
click at [256, 59] on span "[DATE] - [DATE]" at bounding box center [224, 61] width 64 height 9
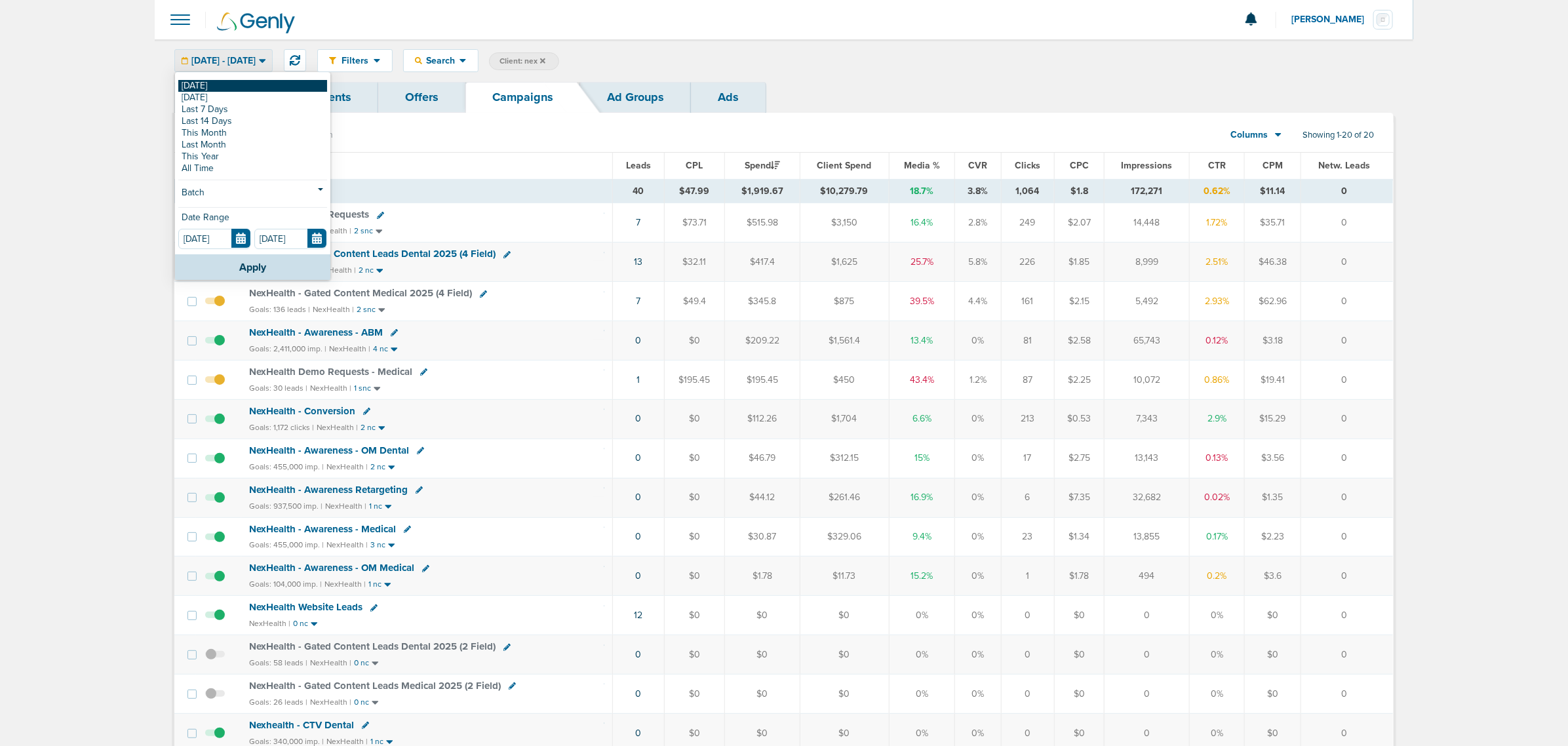
click at [218, 84] on link "[DATE]" at bounding box center [252, 86] width 149 height 12
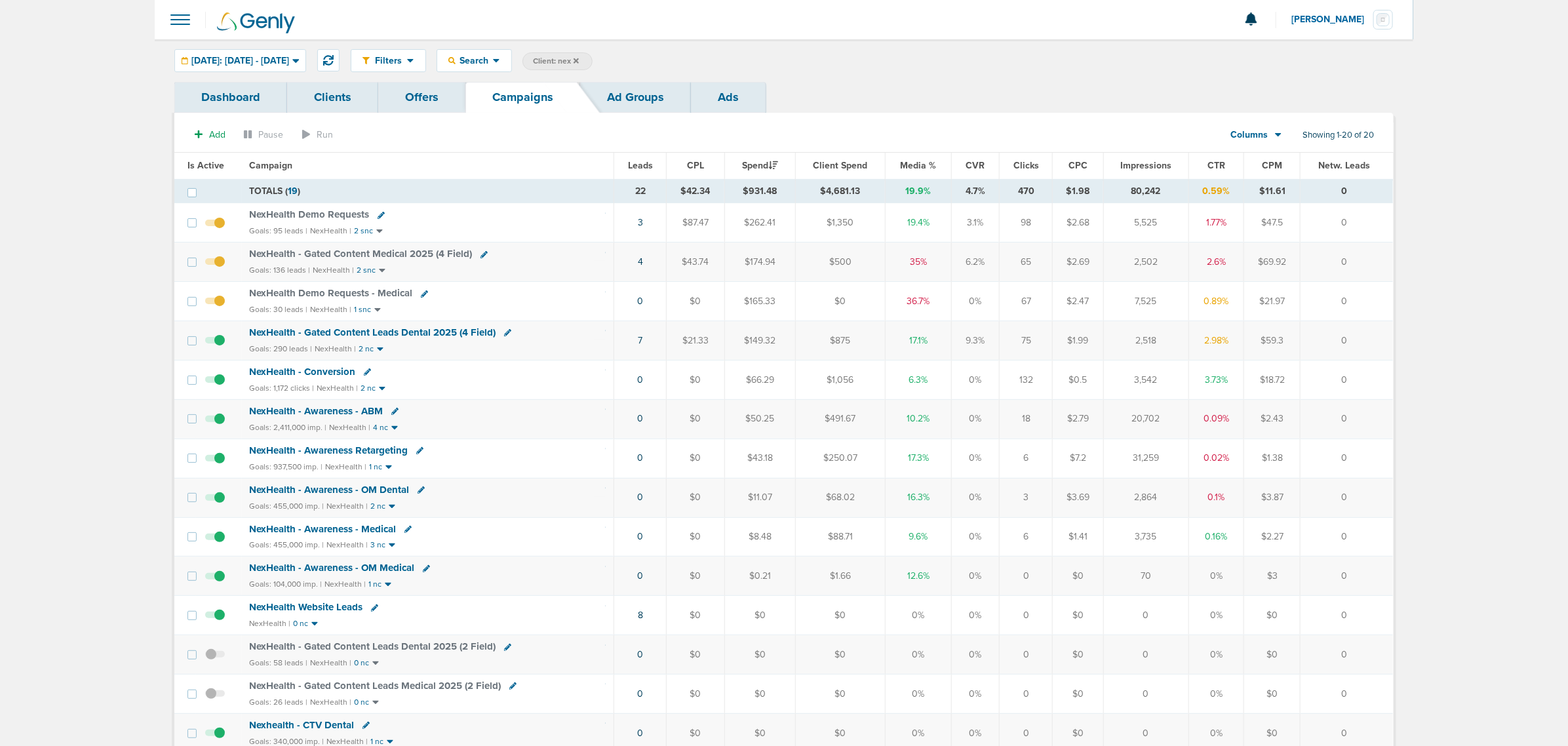
drag, startPoint x: 605, startPoint y: 336, endPoint x: 1372, endPoint y: 541, distance: 793.9
click at [1372, 541] on tbody "TOTALS ( 19 ) 22 $42.34 $931.48 $4,681.13 19.9% 4.7% 470 $1.98 80,242 0.59% $11…" at bounding box center [784, 609] width 1219 height 861
click at [1372, 541] on td "0" at bounding box center [1347, 536] width 93 height 40
drag, startPoint x: 1365, startPoint y: 539, endPoint x: 142, endPoint y: 113, distance: 1295.1
click at [142, 113] on main "Notifications You have no unread notifications Lauren Mericle Profile Sign Out …" at bounding box center [784, 556] width 1568 height 1112
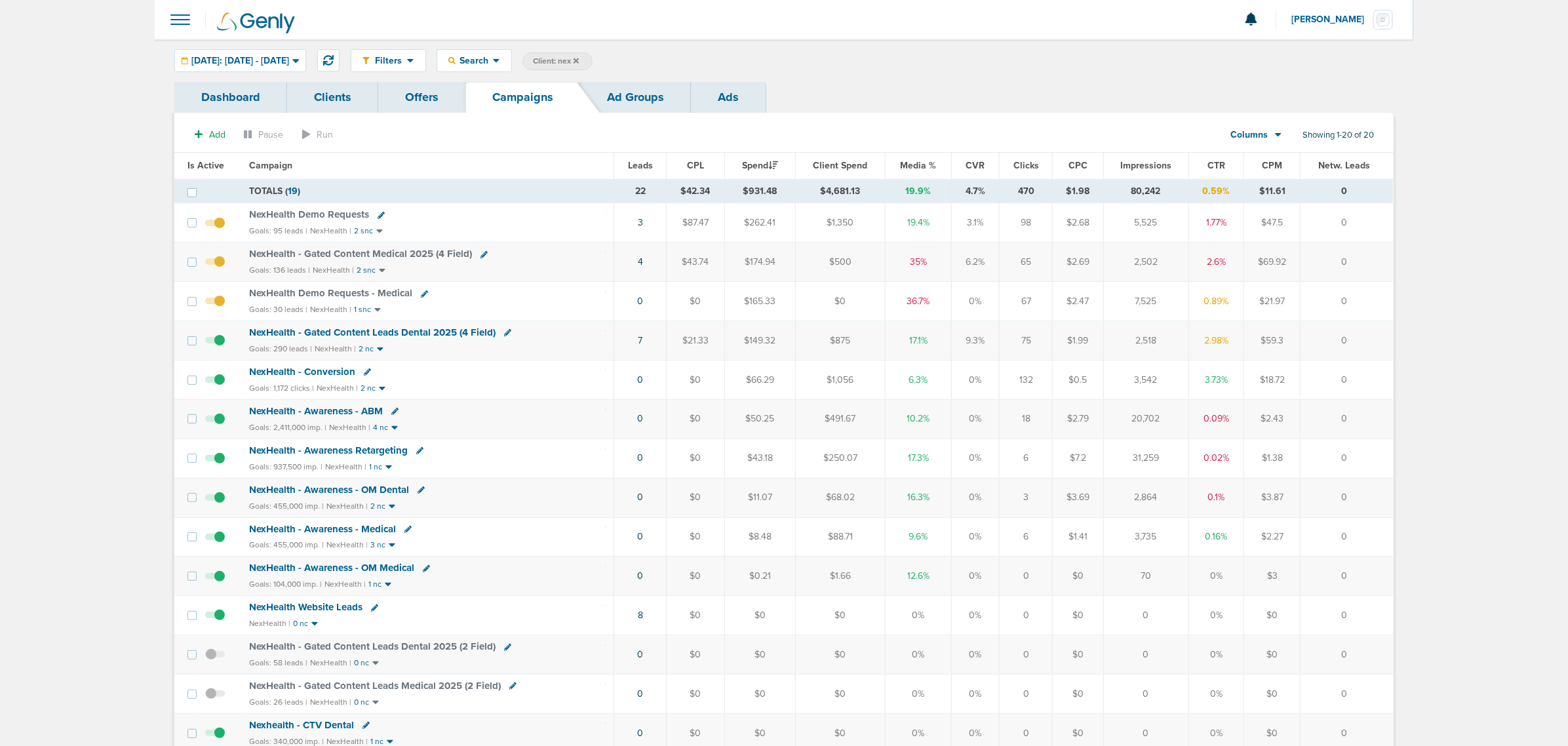
click at [137, 109] on main "Notifications You have no unread notifications Lauren Mericle Profile Sign Out …" at bounding box center [784, 556] width 1568 height 1112
drag, startPoint x: 144, startPoint y: 69, endPoint x: 1357, endPoint y: 601, distance: 1324.5
click at [1351, 639] on main "Notifications You have no unread notifications Lauren Mericle Profile Sign Out …" at bounding box center [784, 556] width 1568 height 1112
click at [1361, 590] on td "0" at bounding box center [1347, 576] width 93 height 40
drag, startPoint x: 107, startPoint y: 54, endPoint x: 1465, endPoint y: 366, distance: 1393.4
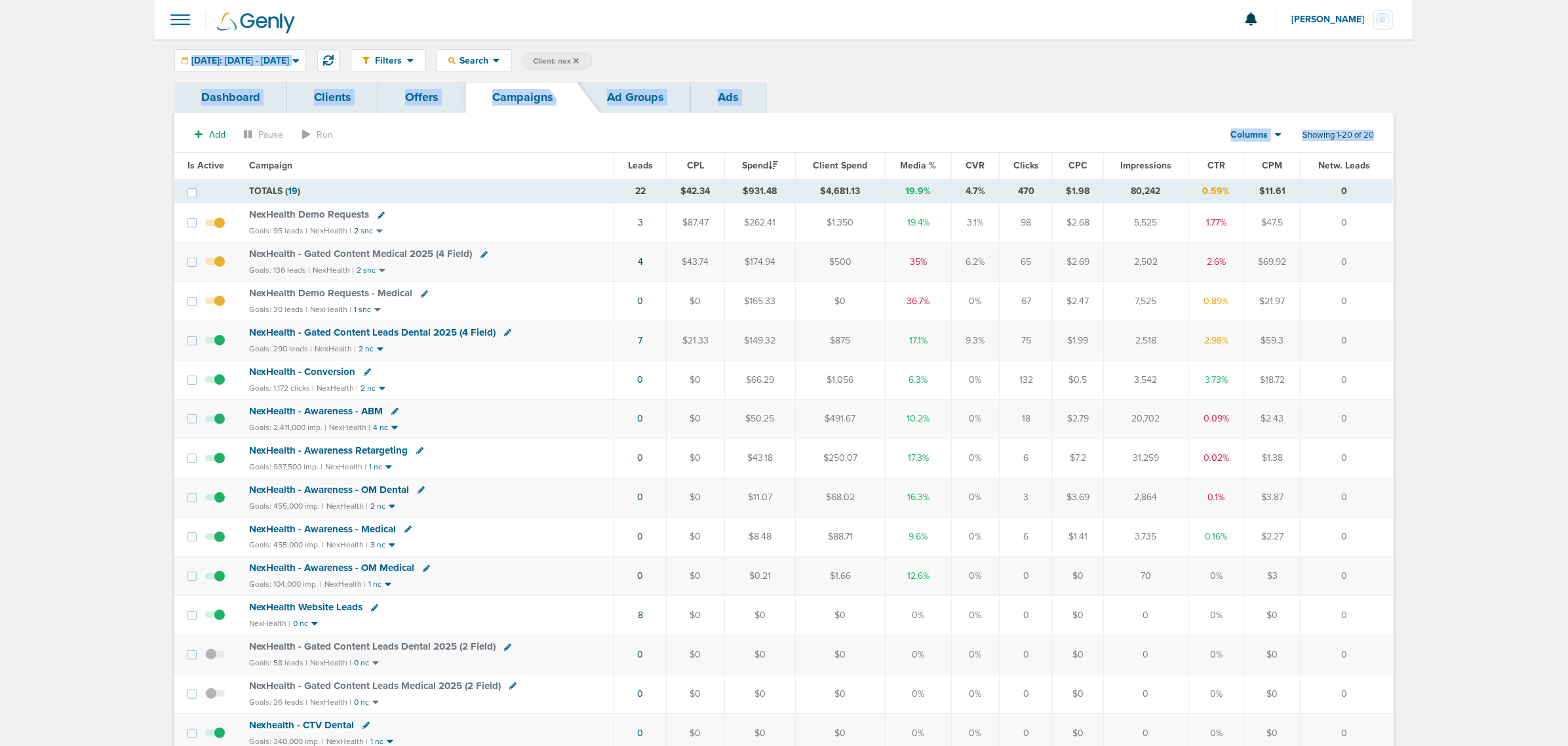
click at [1465, 366] on main "Notifications You have no unread notifications Lauren Mericle Profile Sign Out …" at bounding box center [784, 556] width 1568 height 1112
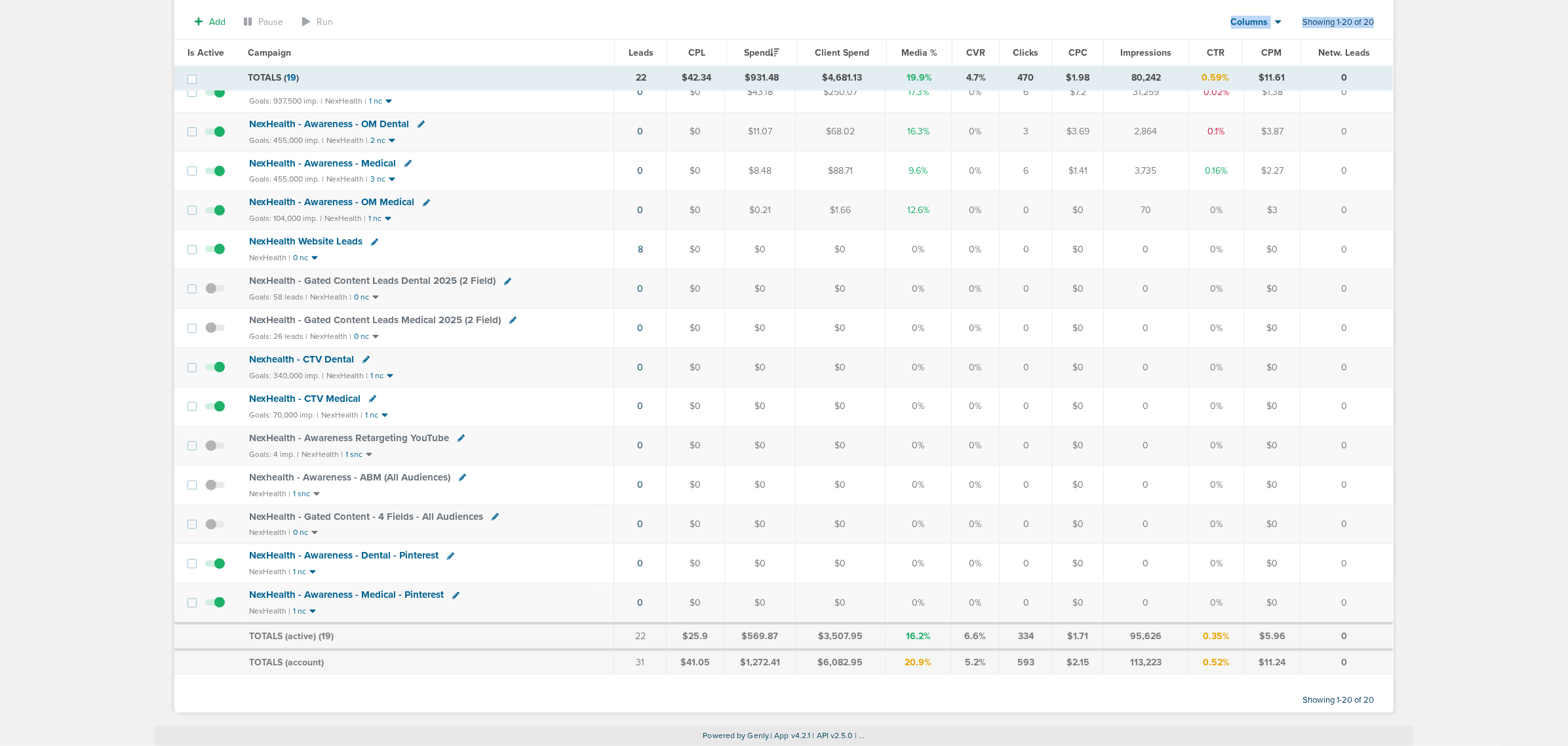
scroll to position [381, 0]
click at [1475, 364] on main "Notifications You have no unread notifications Lauren Mericle Profile Sign Out …" at bounding box center [784, 188] width 1568 height 1115
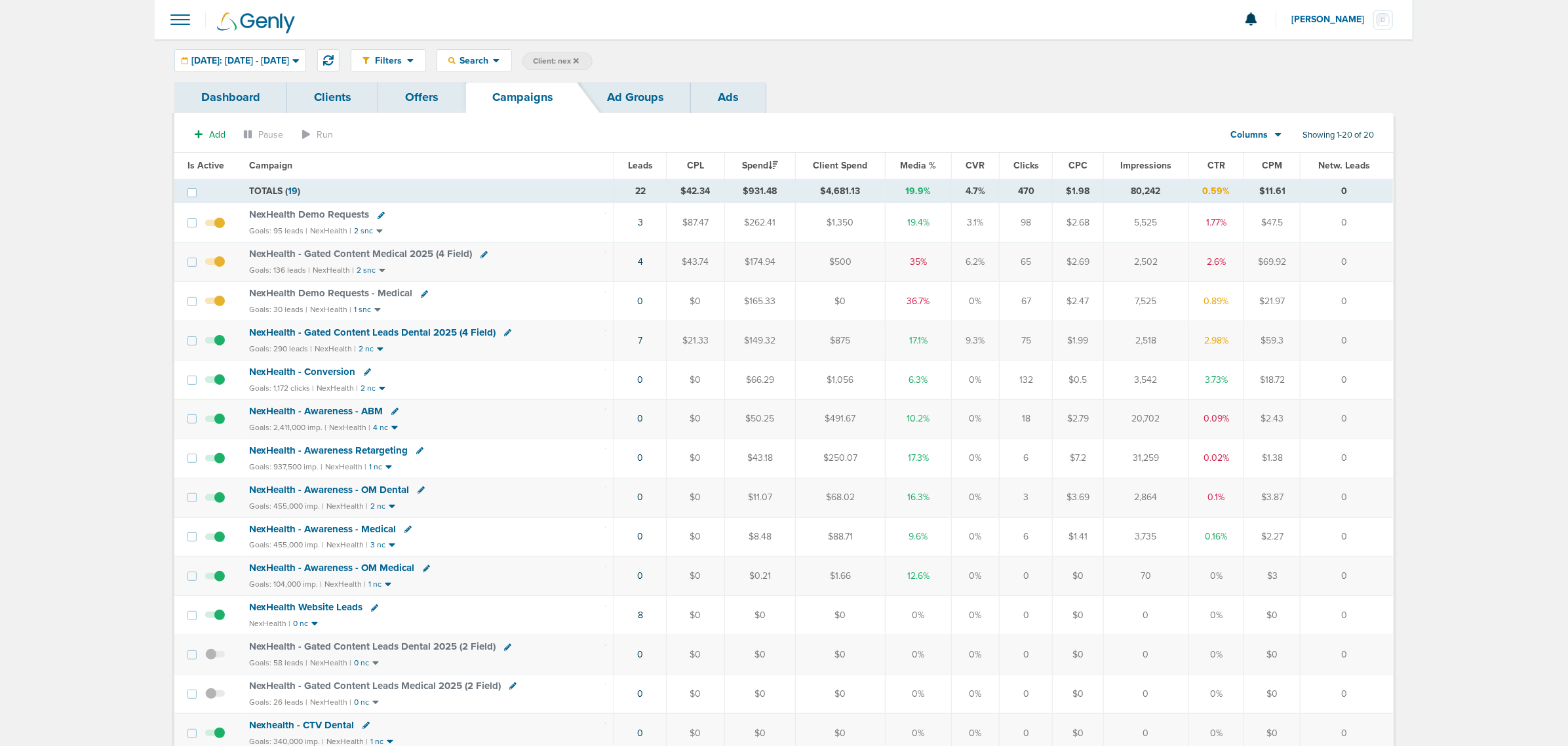
click at [593, 59] on label "Client: nex" at bounding box center [557, 61] width 70 height 18
click at [579, 59] on icon at bounding box center [576, 60] width 5 height 5
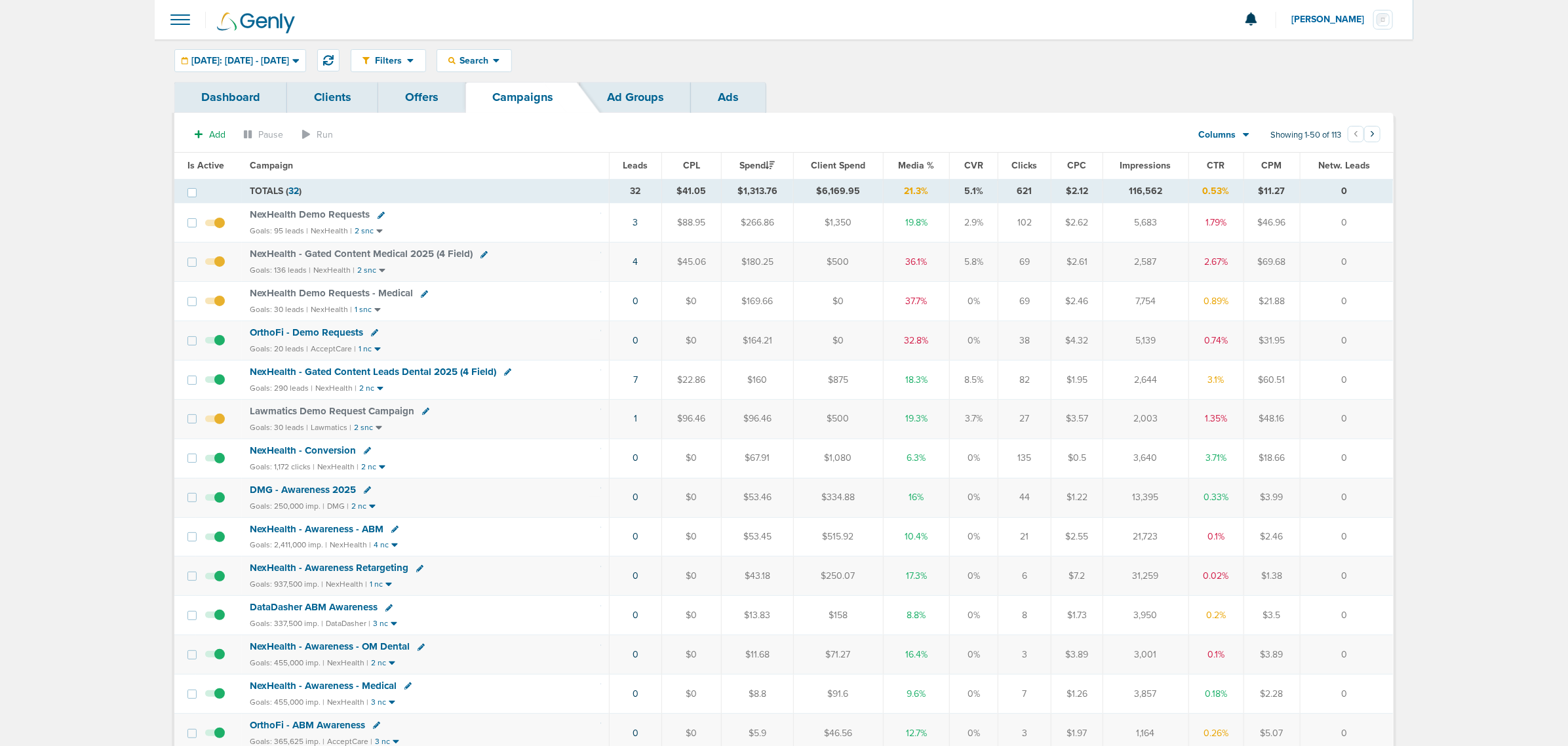
click at [908, 172] on th "Media %" at bounding box center [916, 166] width 67 height 26
click at [908, 165] on span "Media %" at bounding box center [916, 165] width 36 height 11
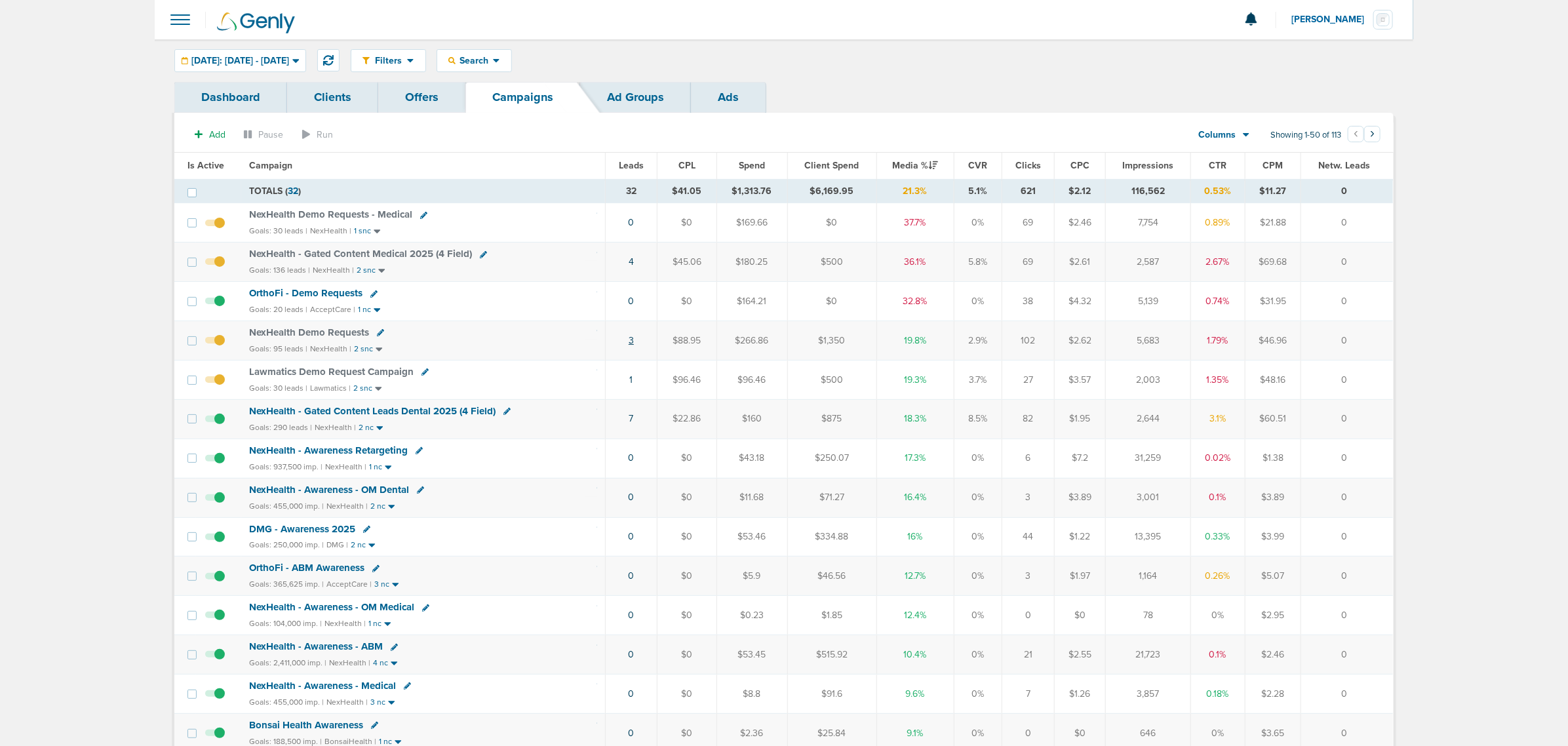
click at [628, 342] on link "3" at bounding box center [631, 340] width 5 height 11
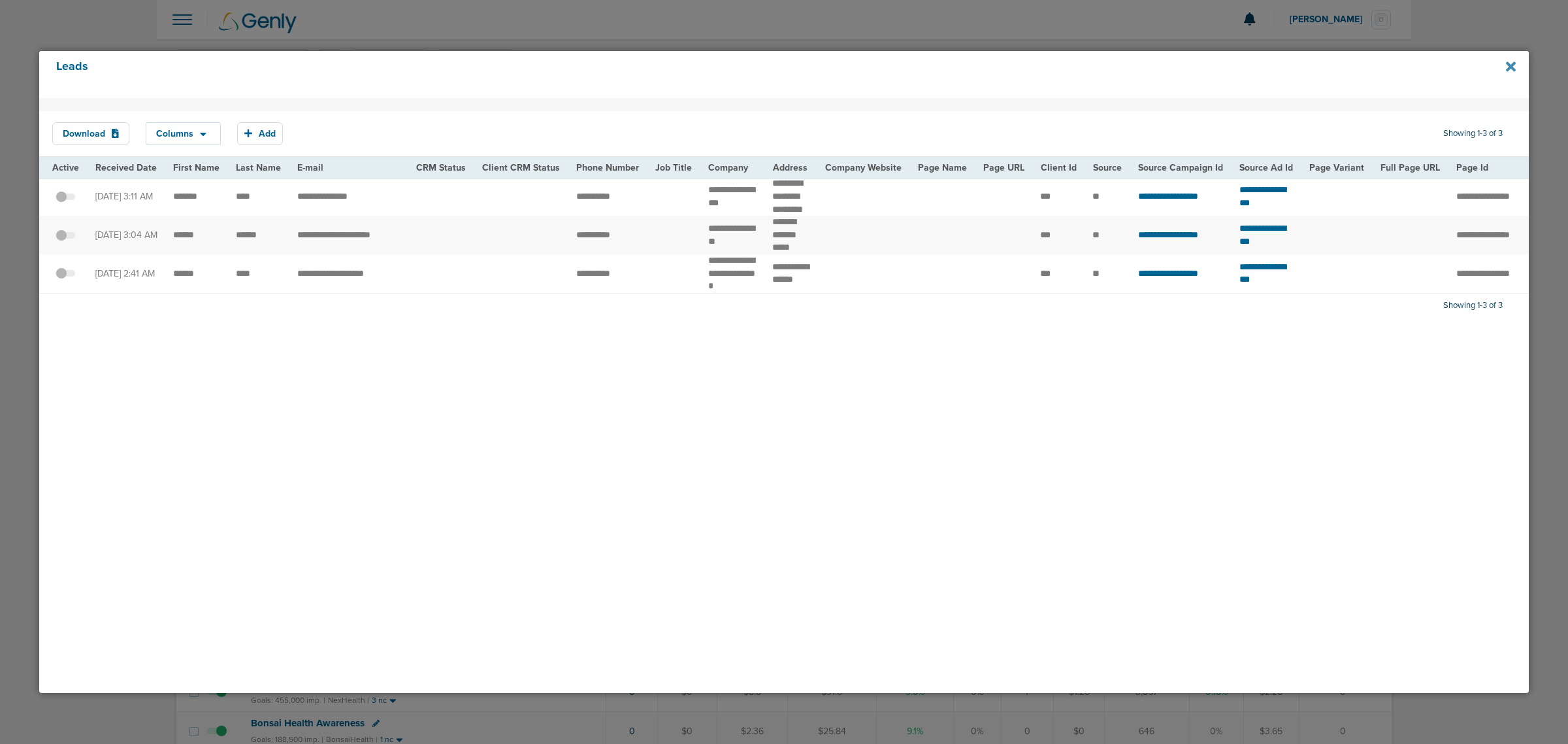
click at [1511, 71] on icon at bounding box center [1511, 66] width 10 height 14
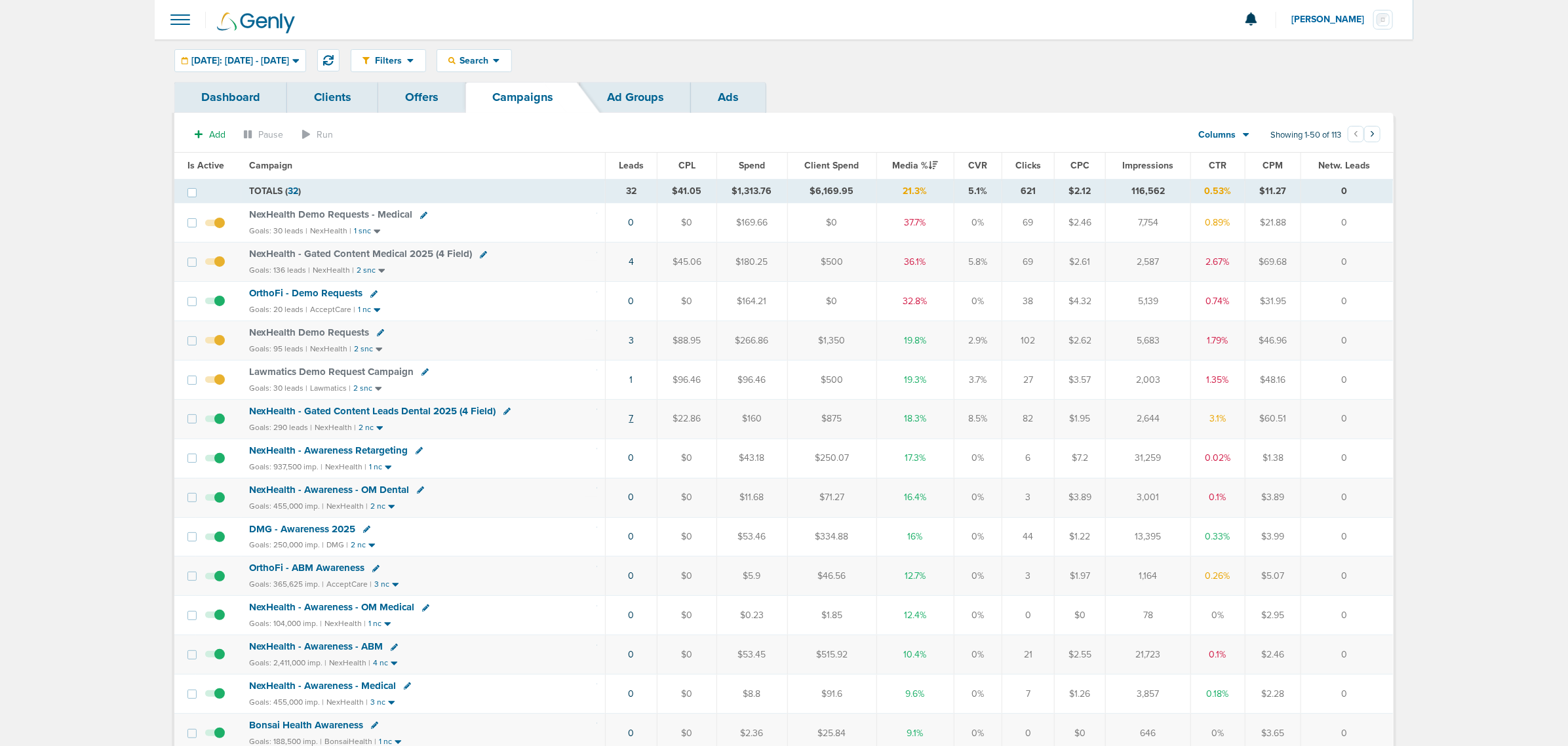
click at [631, 421] on link "7" at bounding box center [631, 418] width 4 height 11
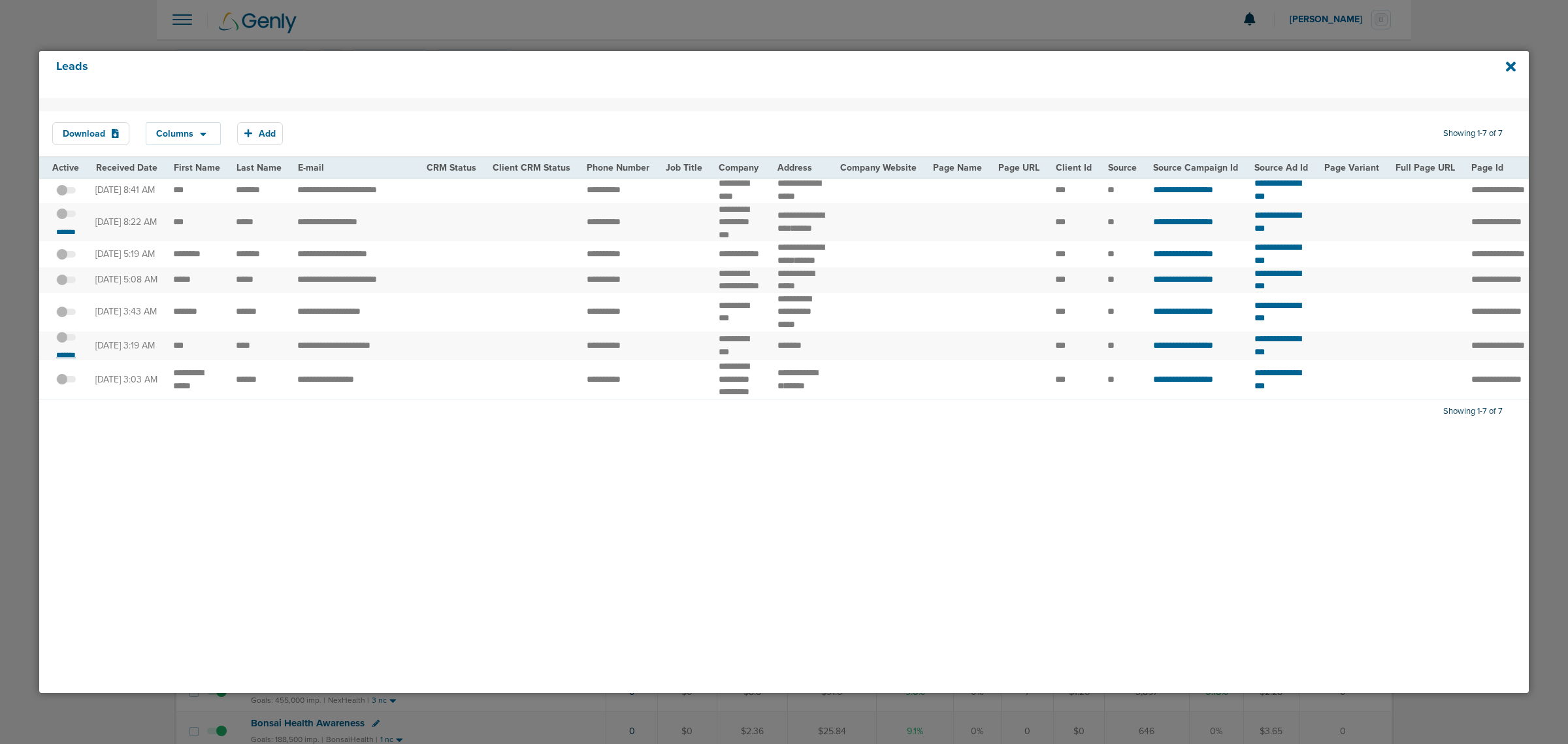
click at [72, 360] on small "*******" at bounding box center [65, 355] width 28 height 10
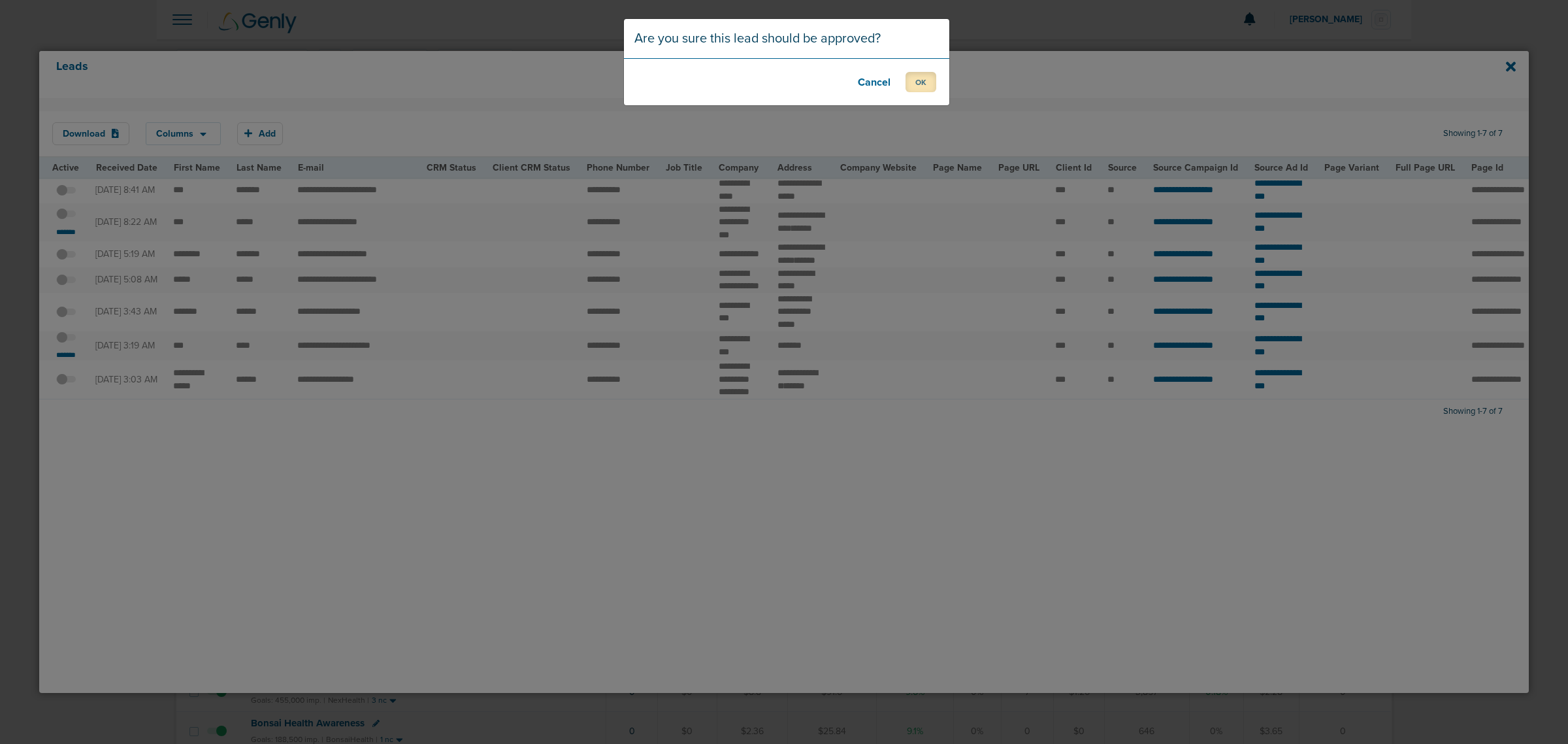
click at [916, 83] on button "OK" at bounding box center [920, 82] width 30 height 20
click at [912, 83] on button "OK" at bounding box center [920, 82] width 30 height 20
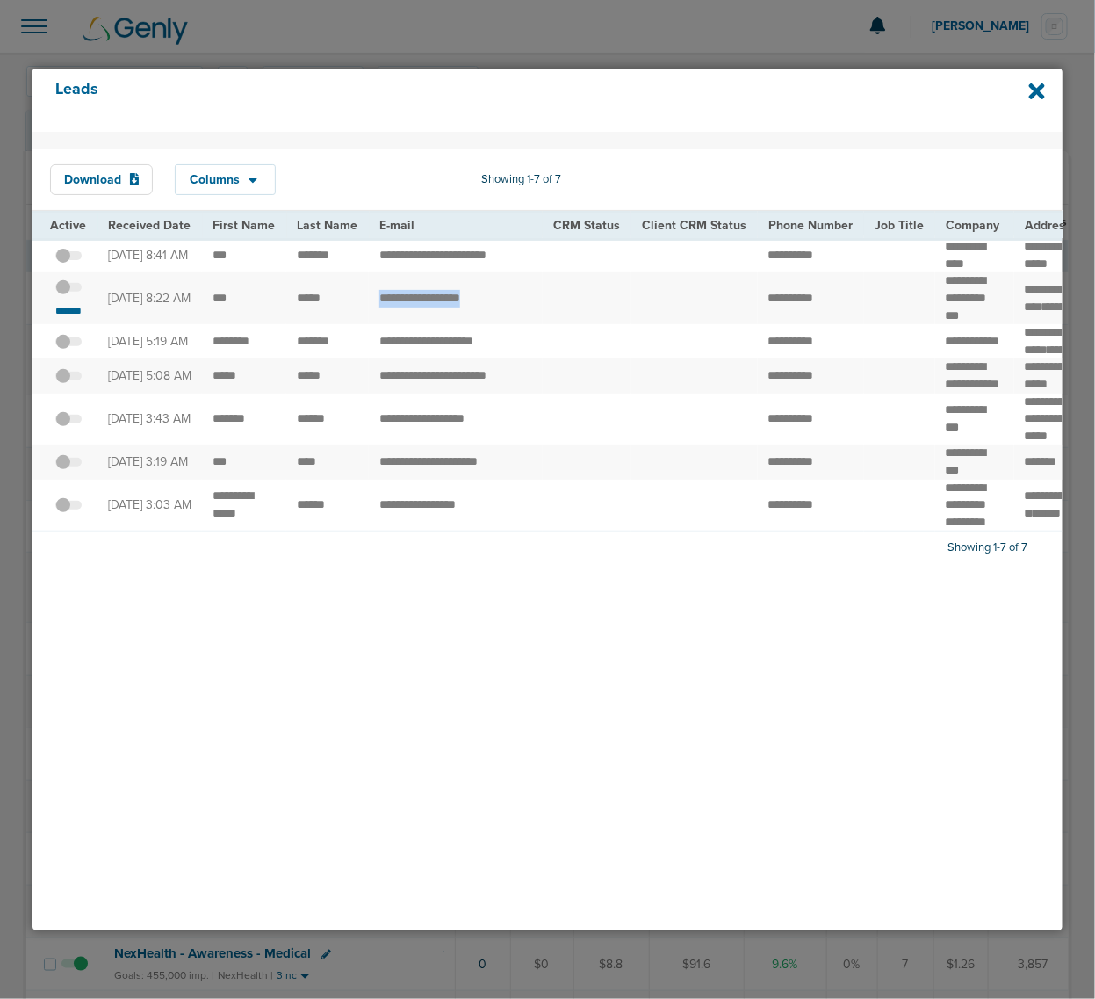
drag, startPoint x: 370, startPoint y: 314, endPoint x: 507, endPoint y: 316, distance: 137.0
click at [507, 316] on td "**********" at bounding box center [456, 298] width 174 height 52
copy td "******"
drag, startPoint x: 753, startPoint y: 316, endPoint x: 844, endPoint y: 317, distance: 91.4
click at [844, 317] on td "**********" at bounding box center [811, 298] width 106 height 52
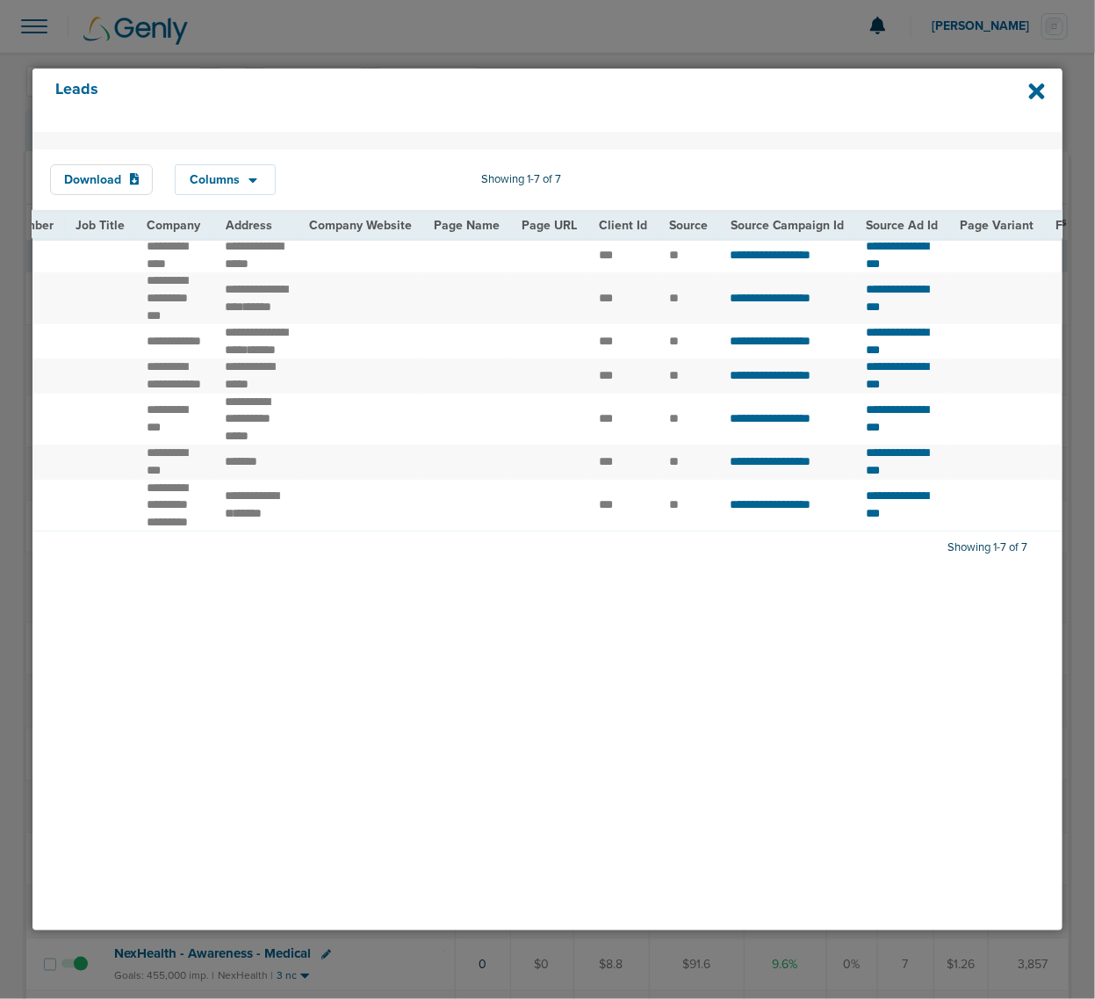
scroll to position [0, 822]
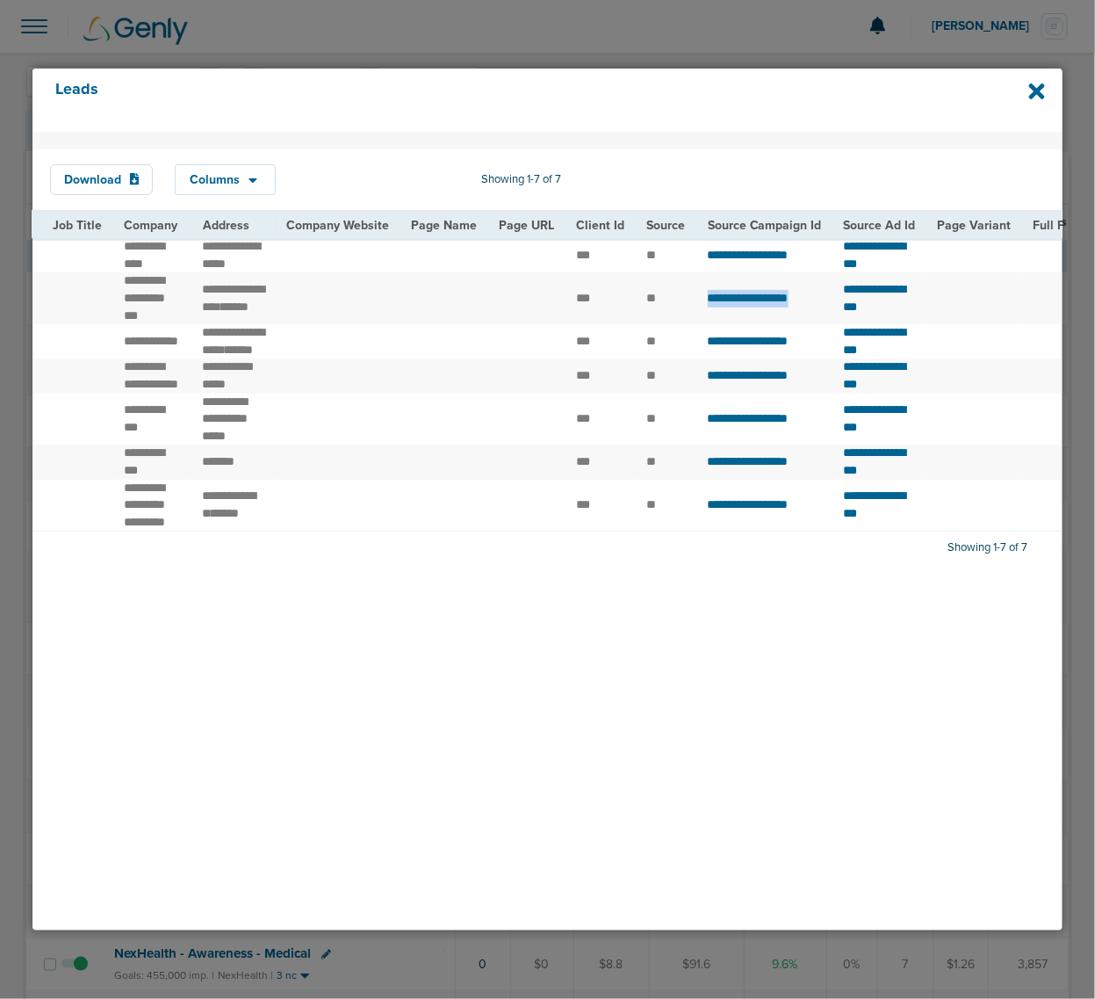
drag, startPoint x: 682, startPoint y: 316, endPoint x: 814, endPoint y: 317, distance: 132.6
click at [814, 317] on td "**********" at bounding box center [765, 298] width 136 height 52
copy span "**********"
drag, startPoint x: 827, startPoint y: 314, endPoint x: 966, endPoint y: 314, distance: 139.7
click at [928, 314] on td "**********" at bounding box center [881, 298] width 94 height 52
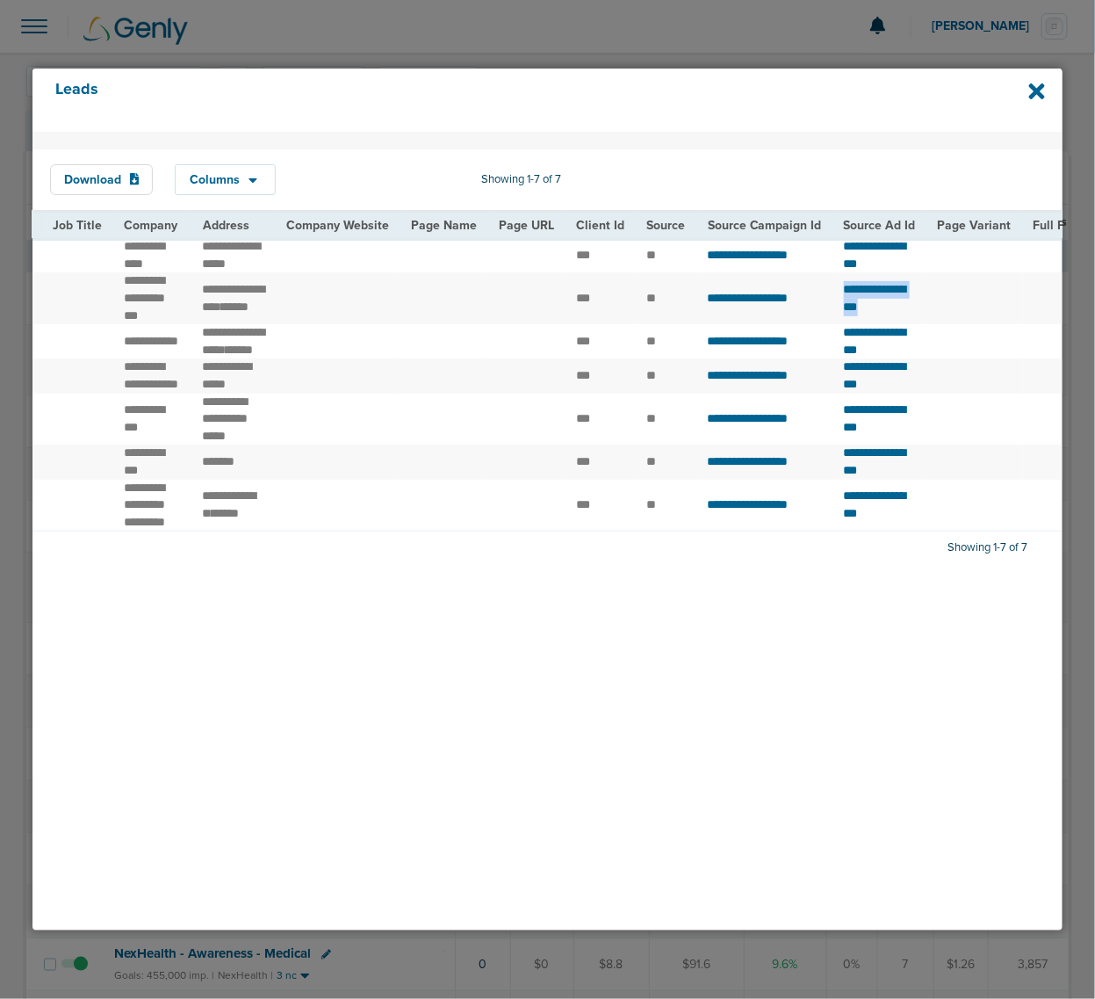
click at [928, 314] on td "**********" at bounding box center [881, 298] width 94 height 52
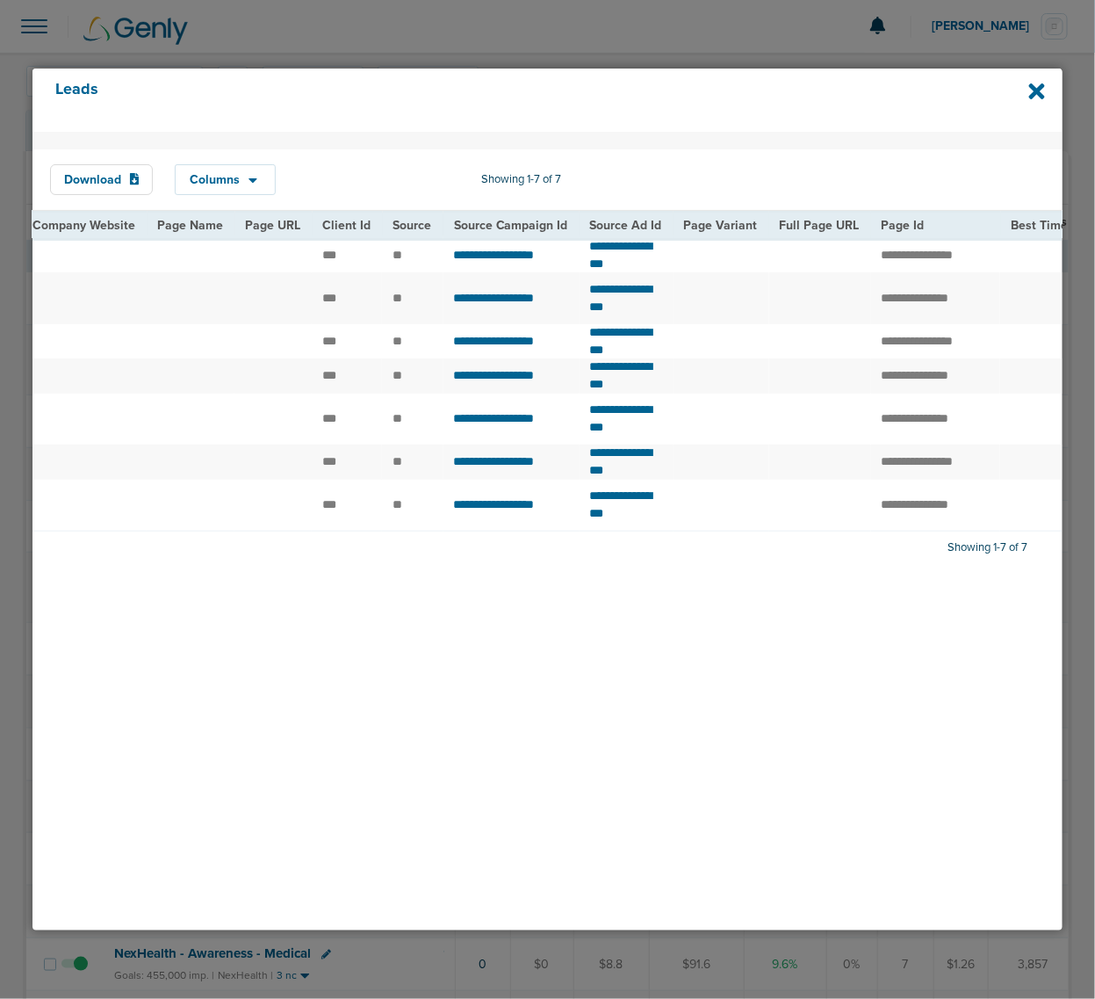
scroll to position [0, 1155]
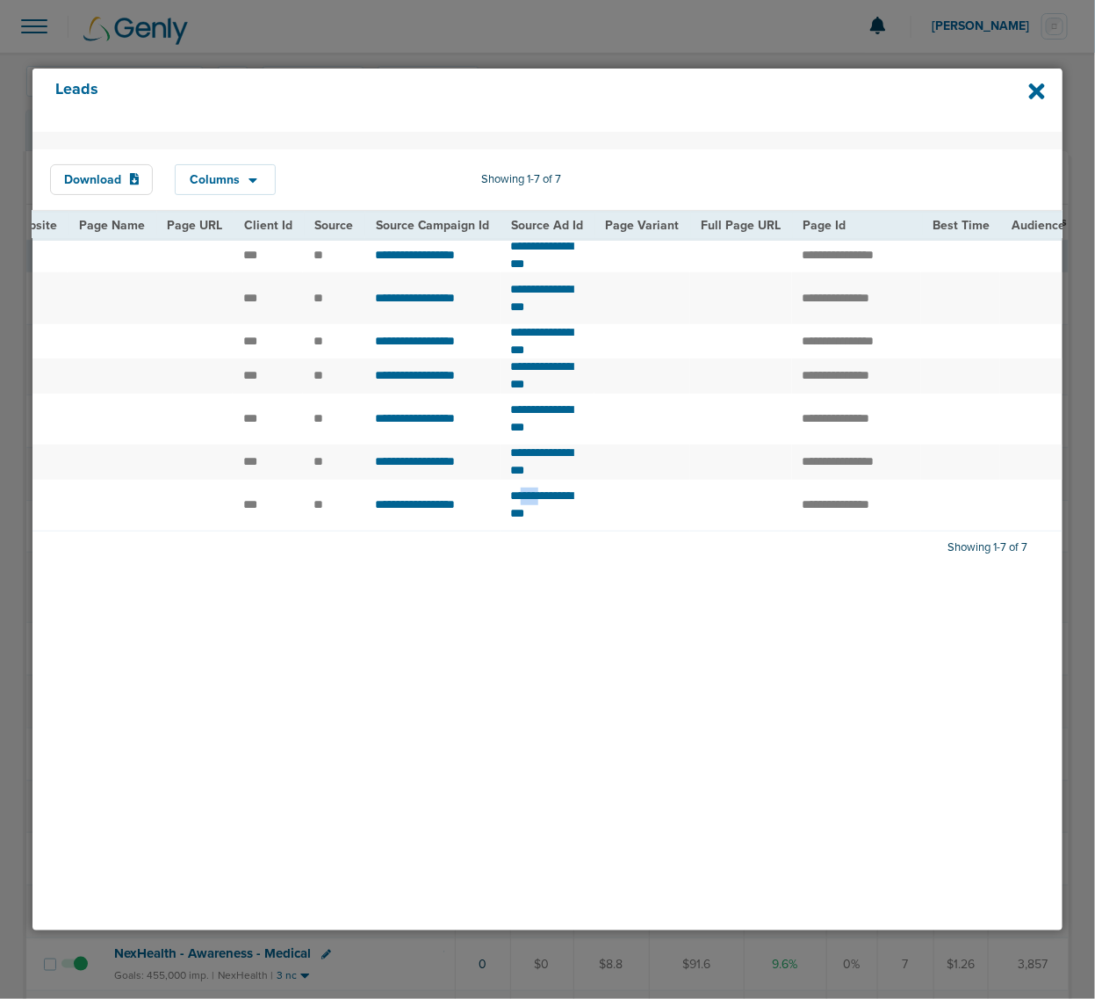
drag, startPoint x: 516, startPoint y: 616, endPoint x: 546, endPoint y: 615, distance: 29.9
click at [546, 531] on td "**********" at bounding box center [548, 506] width 94 height 52
click at [831, 310] on td "**********" at bounding box center [857, 298] width 130 height 52
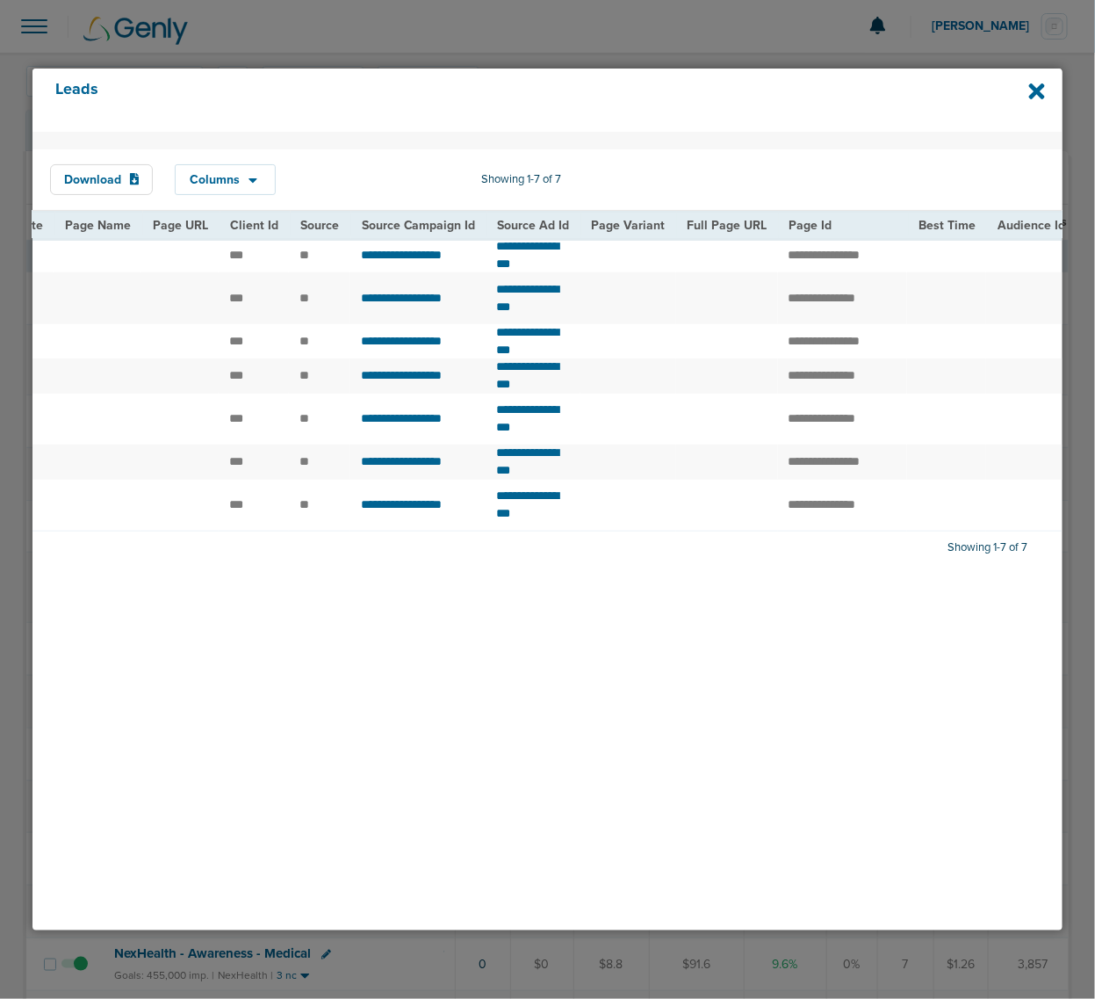
scroll to position [0, 1244]
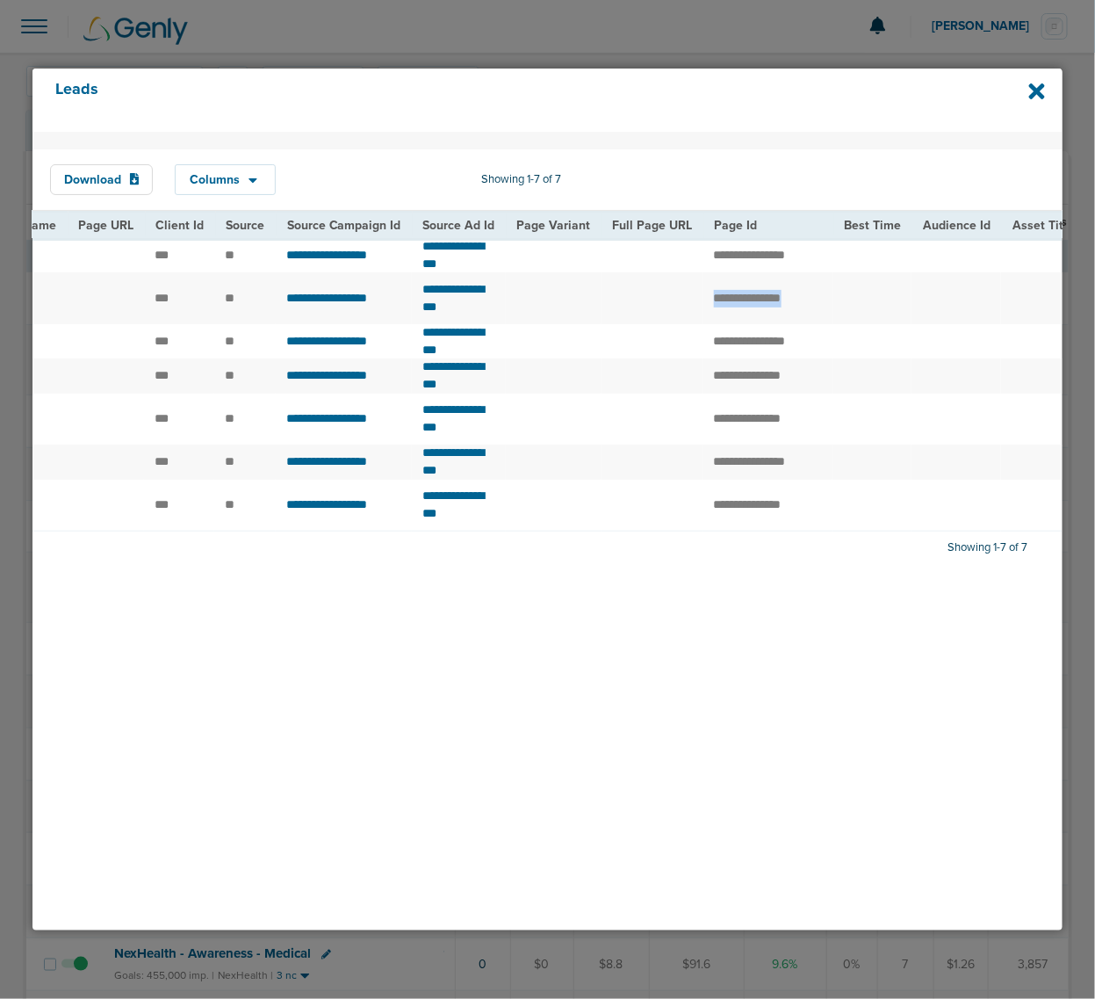
drag, startPoint x: 742, startPoint y: 310, endPoint x: 924, endPoint y: 307, distance: 181.9
click at [924, 307] on tr "**********" at bounding box center [548, 298] width 3518 height 52
copy tr "**********"
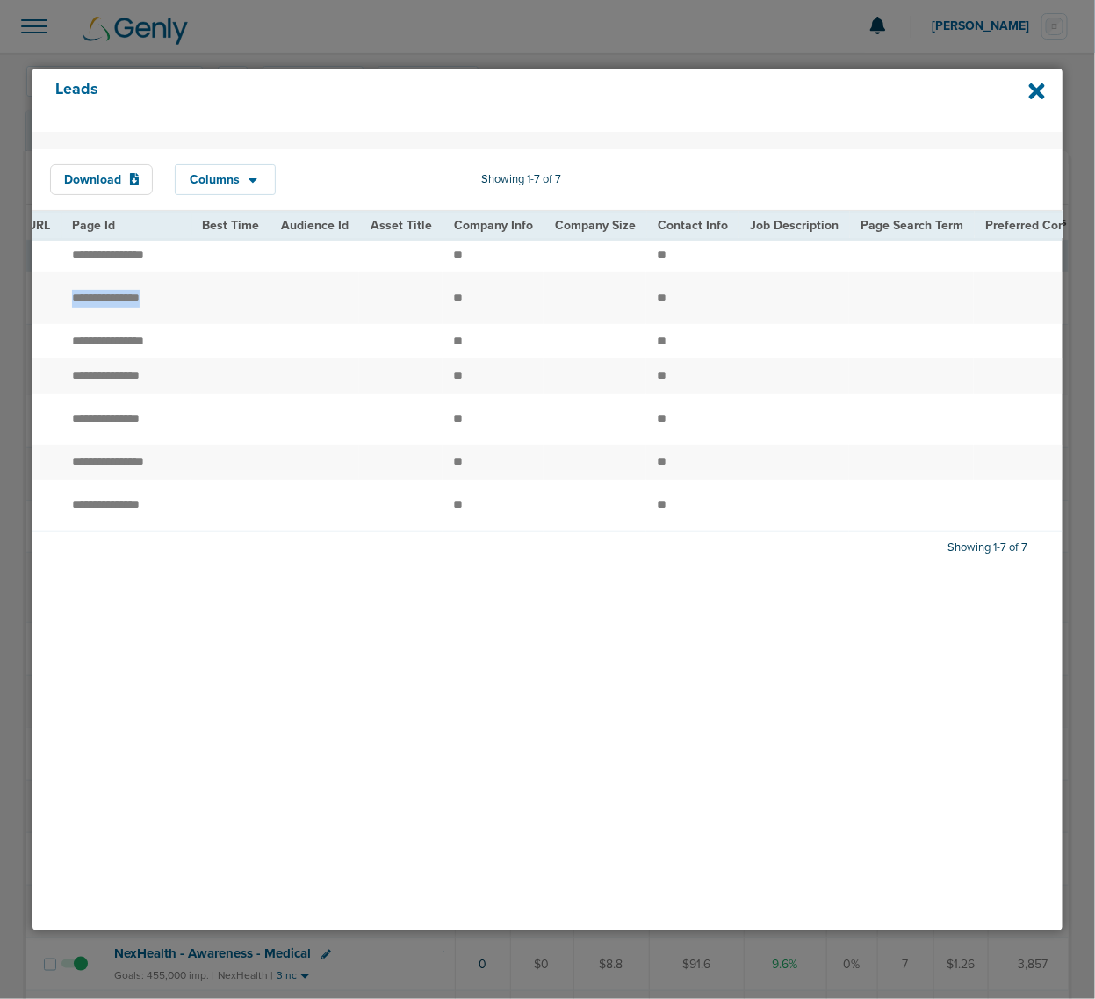
scroll to position [0, 1924]
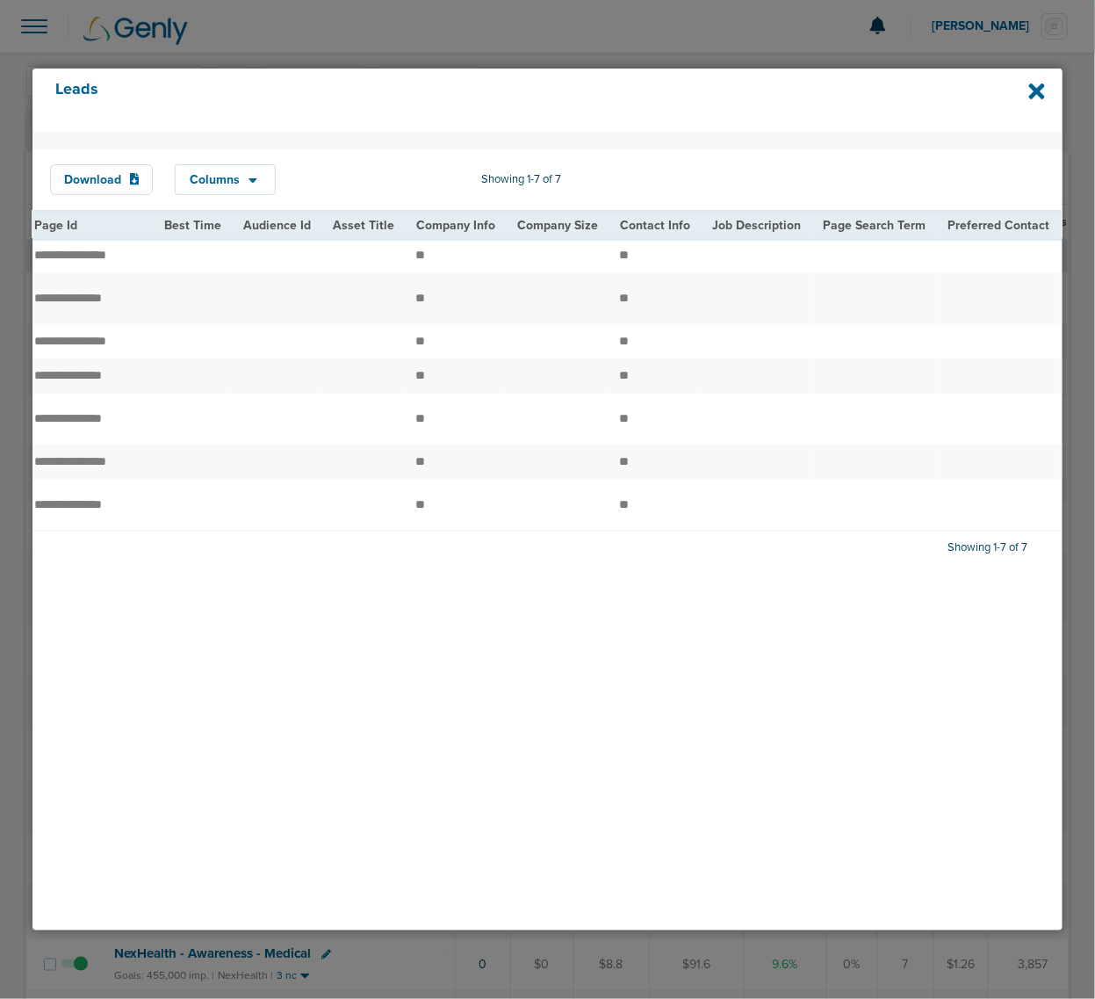
drag, startPoint x: 761, startPoint y: 624, endPoint x: 624, endPoint y: 619, distance: 137.1
click at [624, 532] on div "Active Received Date First Name Last Name E-mail CRM Status Client CRM Status P…" at bounding box center [548, 372] width 1030 height 322
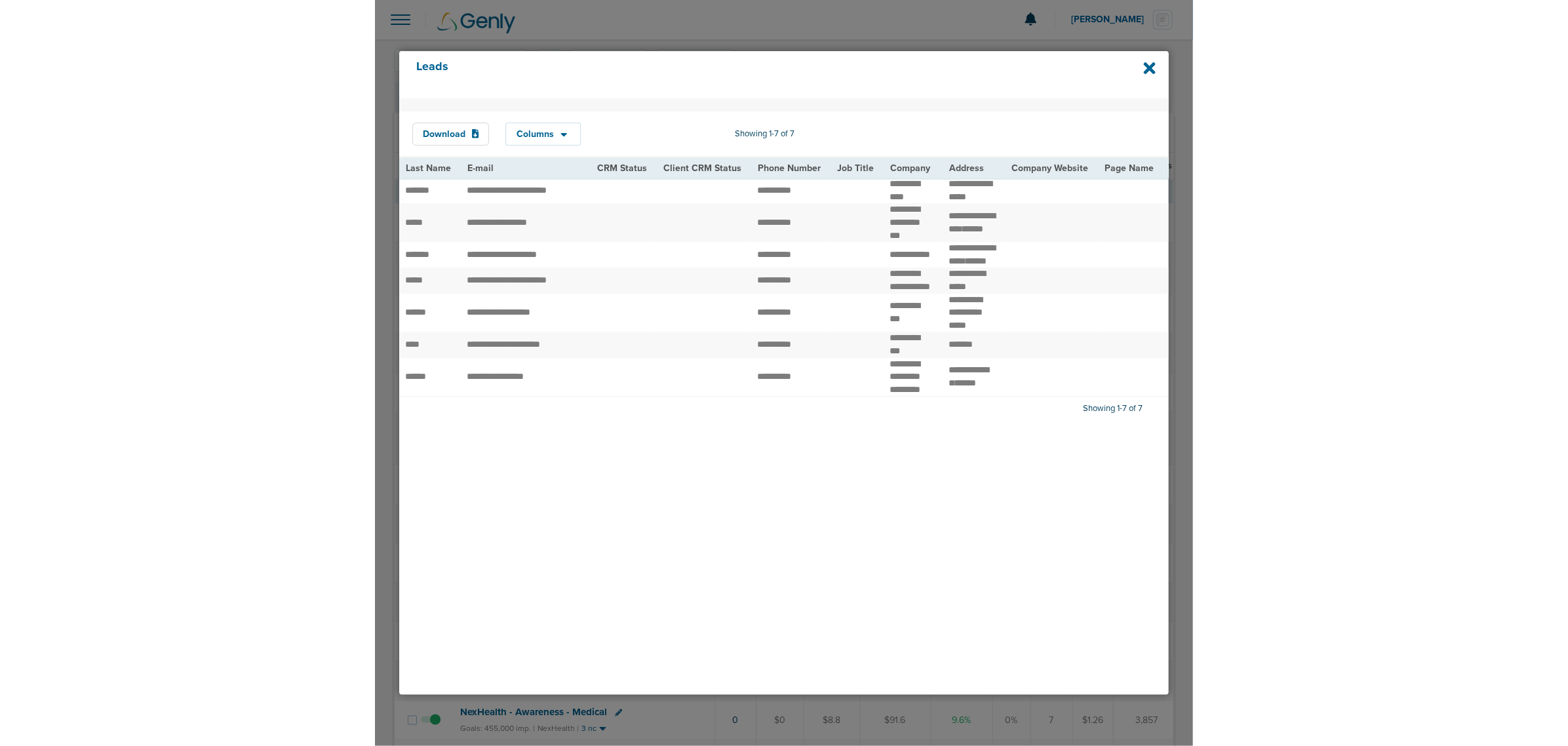
scroll to position [0, 186]
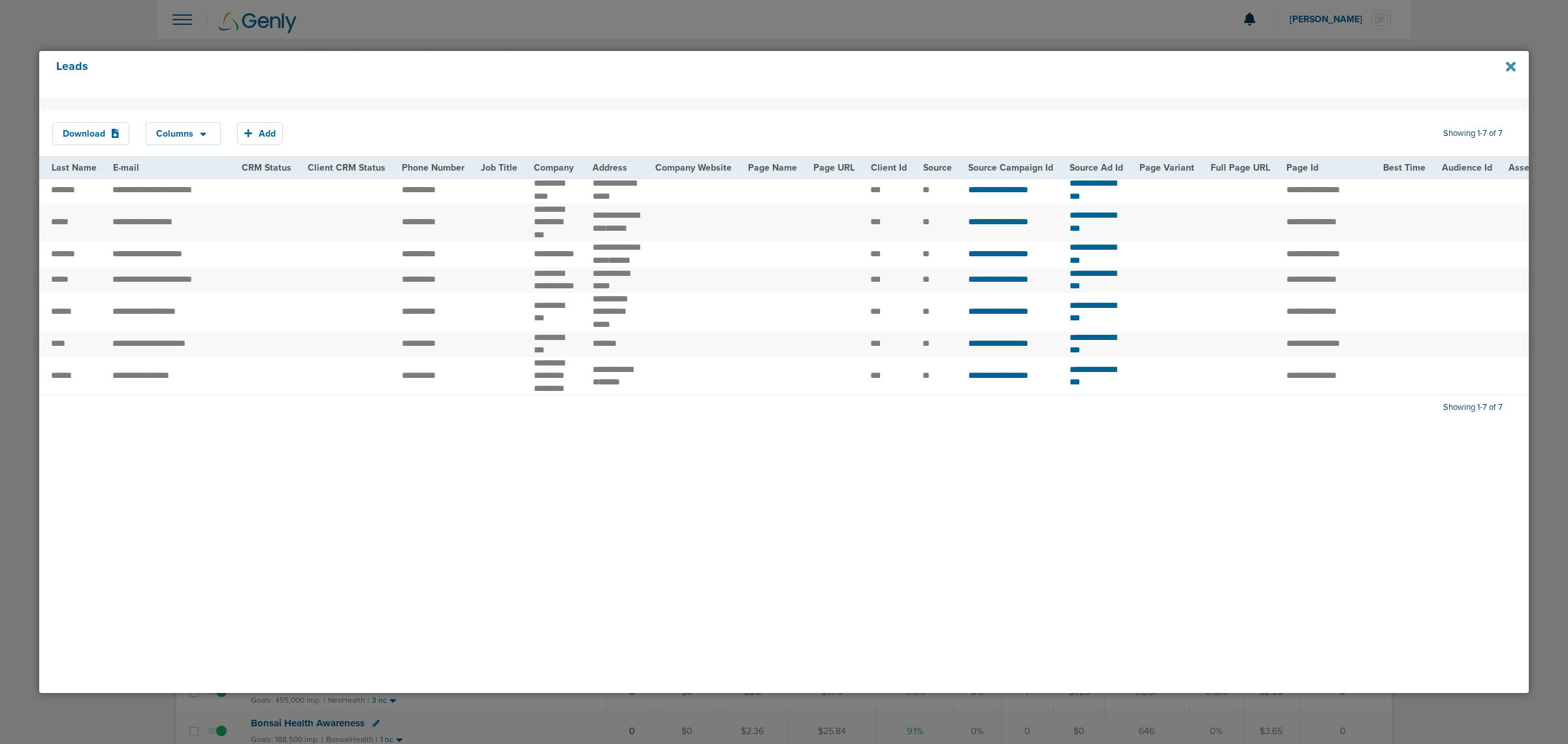
drag, startPoint x: 1507, startPoint y: 67, endPoint x: 1279, endPoint y: 132, distance: 237.1
click at [1506, 67] on icon at bounding box center [1511, 66] width 10 height 14
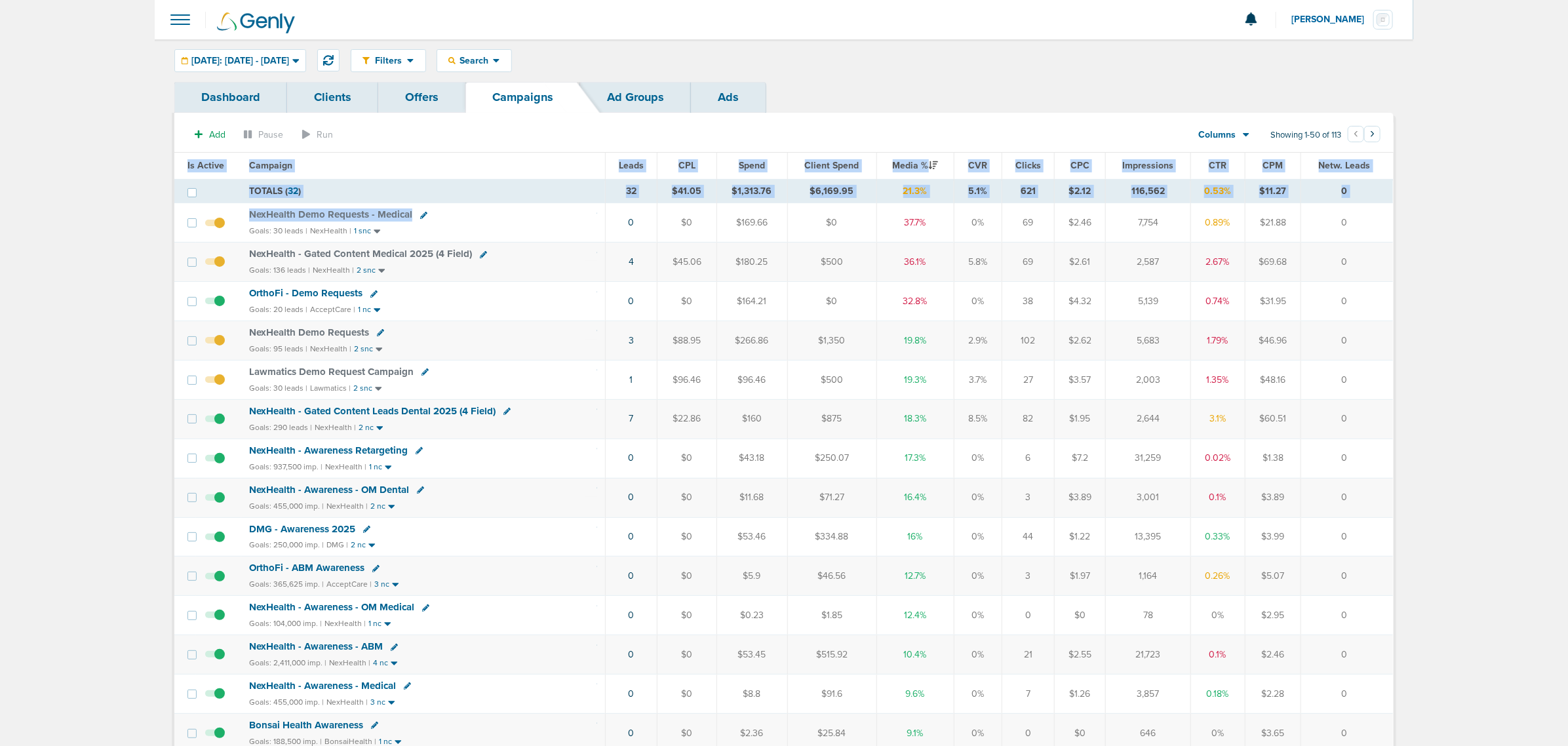
drag, startPoint x: 600, startPoint y: 216, endPoint x: 1430, endPoint y: 405, distance: 851.2
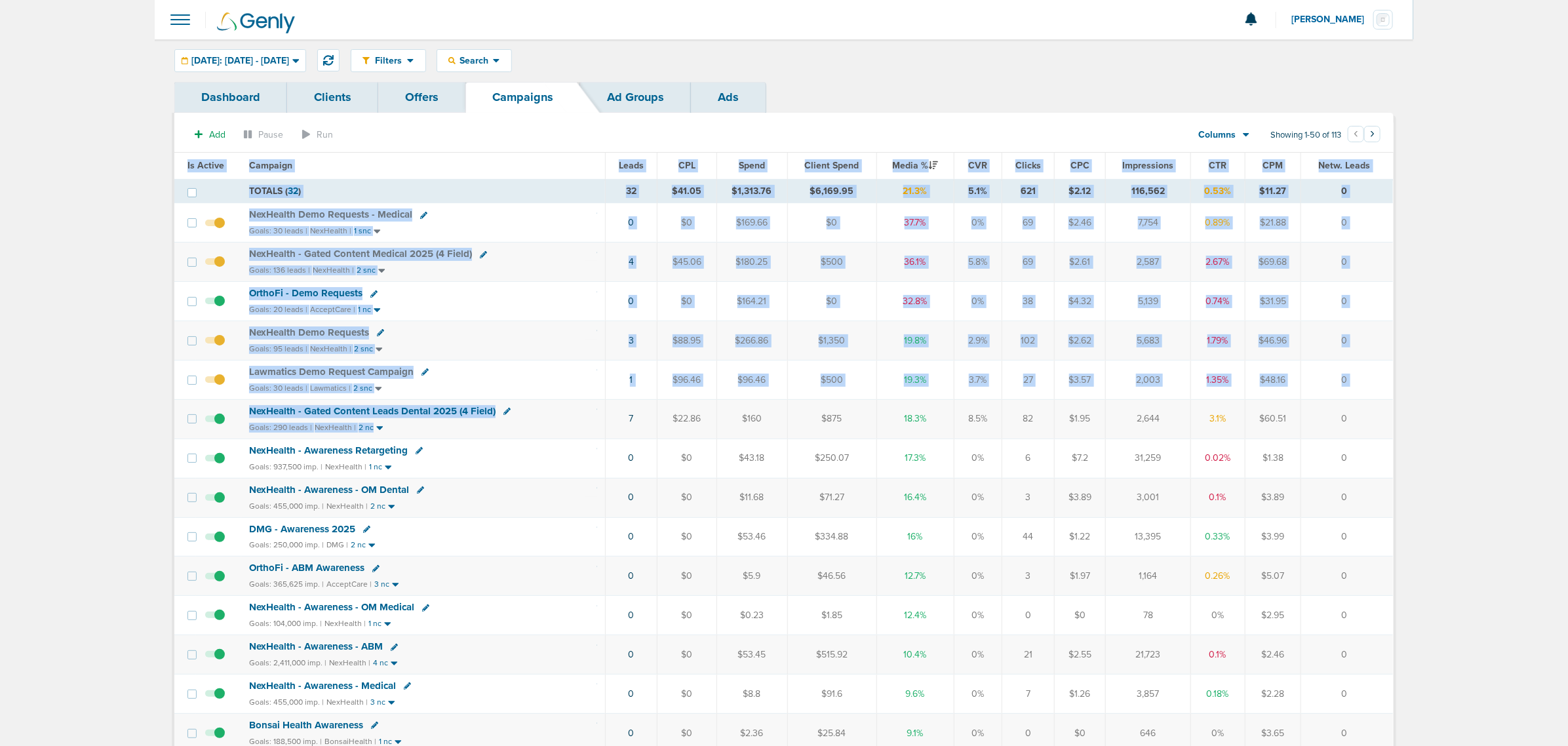
drag, startPoint x: 547, startPoint y: 424, endPoint x: 1460, endPoint y: 415, distance: 913.0
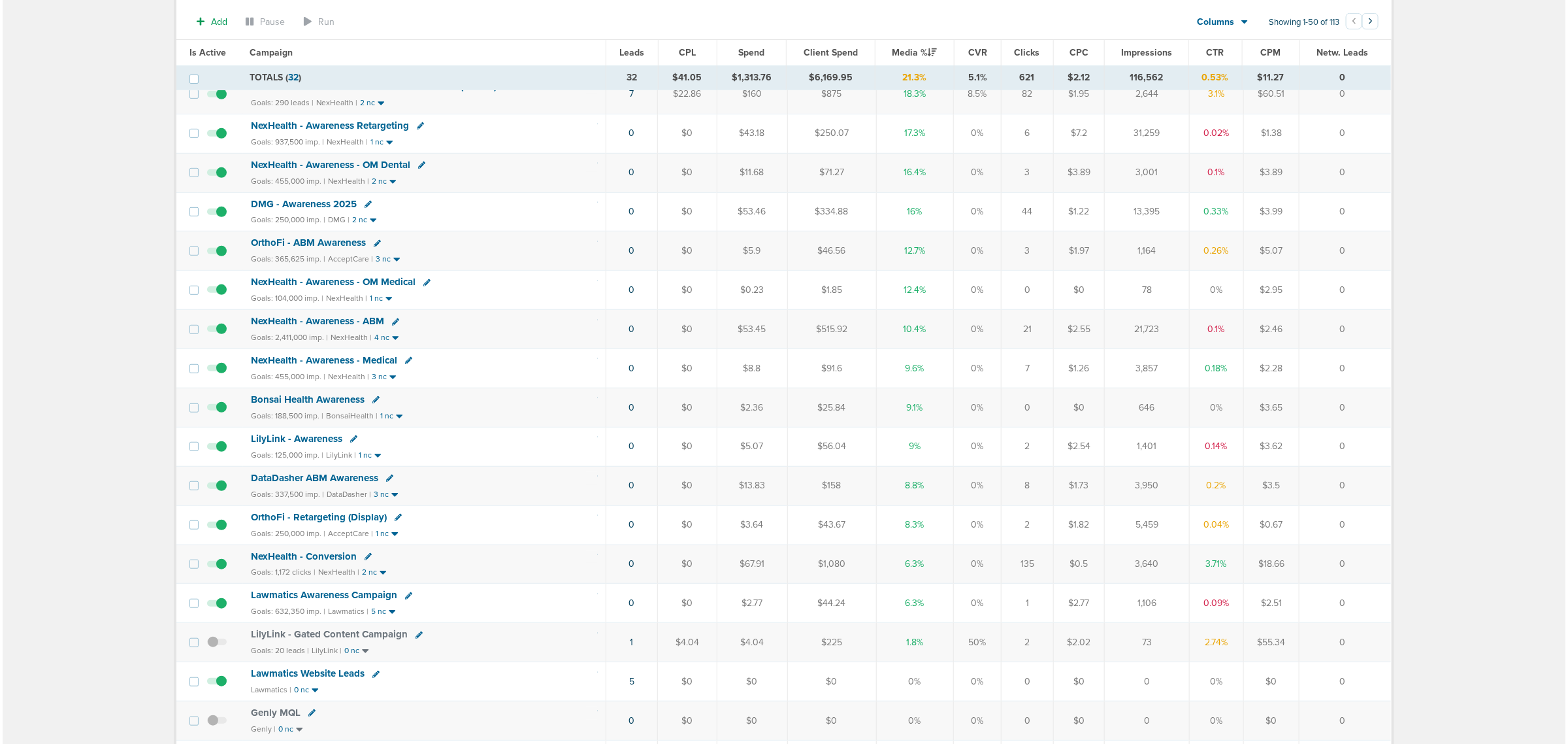
scroll to position [0, 0]
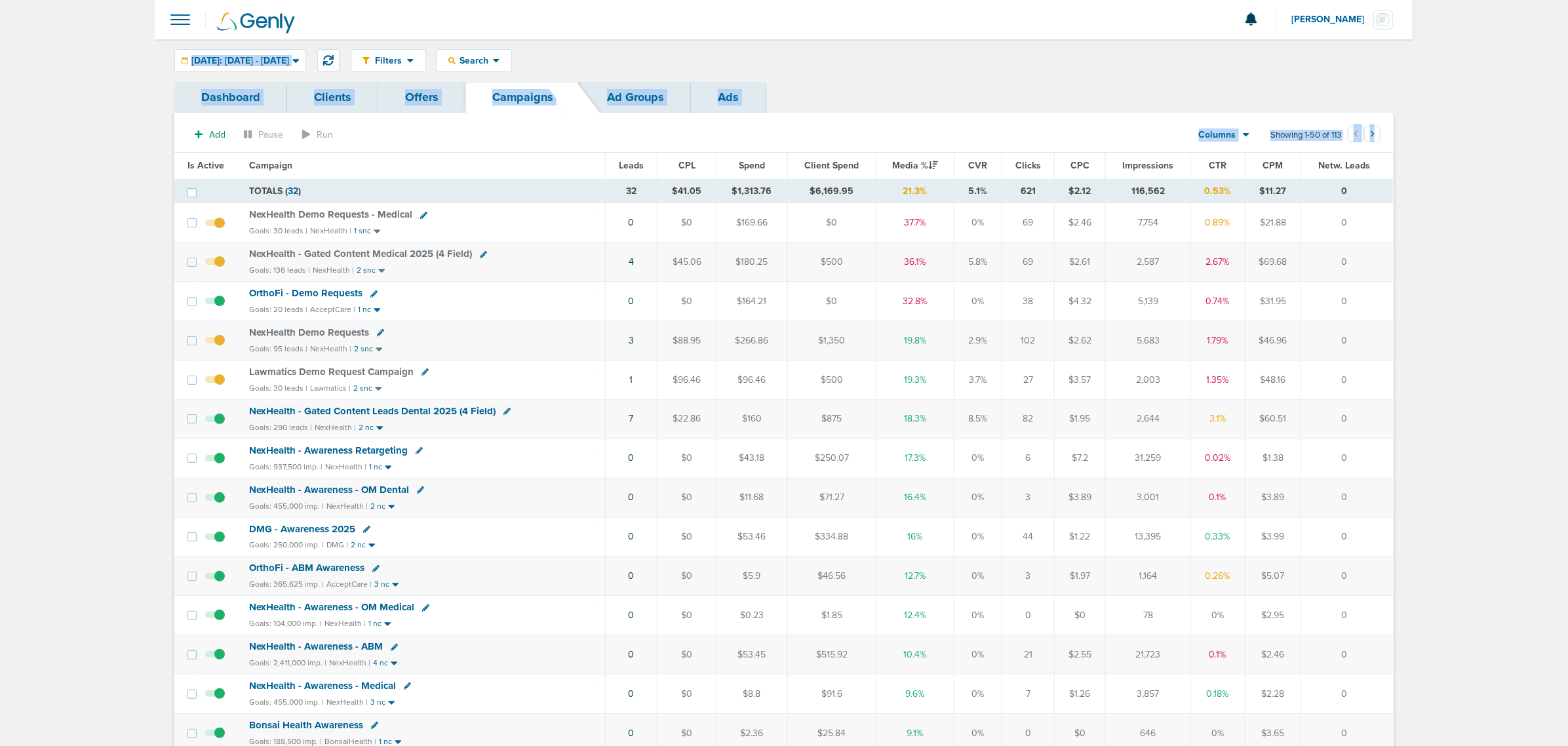
drag, startPoint x: 415, startPoint y: 137, endPoint x: 1572, endPoint y: 480, distance: 1206.8
click at [1568, 480] on html "Notifications You have no unread notifications Lauren Mericle Profile Sign Out …" at bounding box center [784, 373] width 1568 height 746
click at [277, 60] on span "Today: 09.24.2025 - 09.24.2025" at bounding box center [240, 61] width 98 height 9
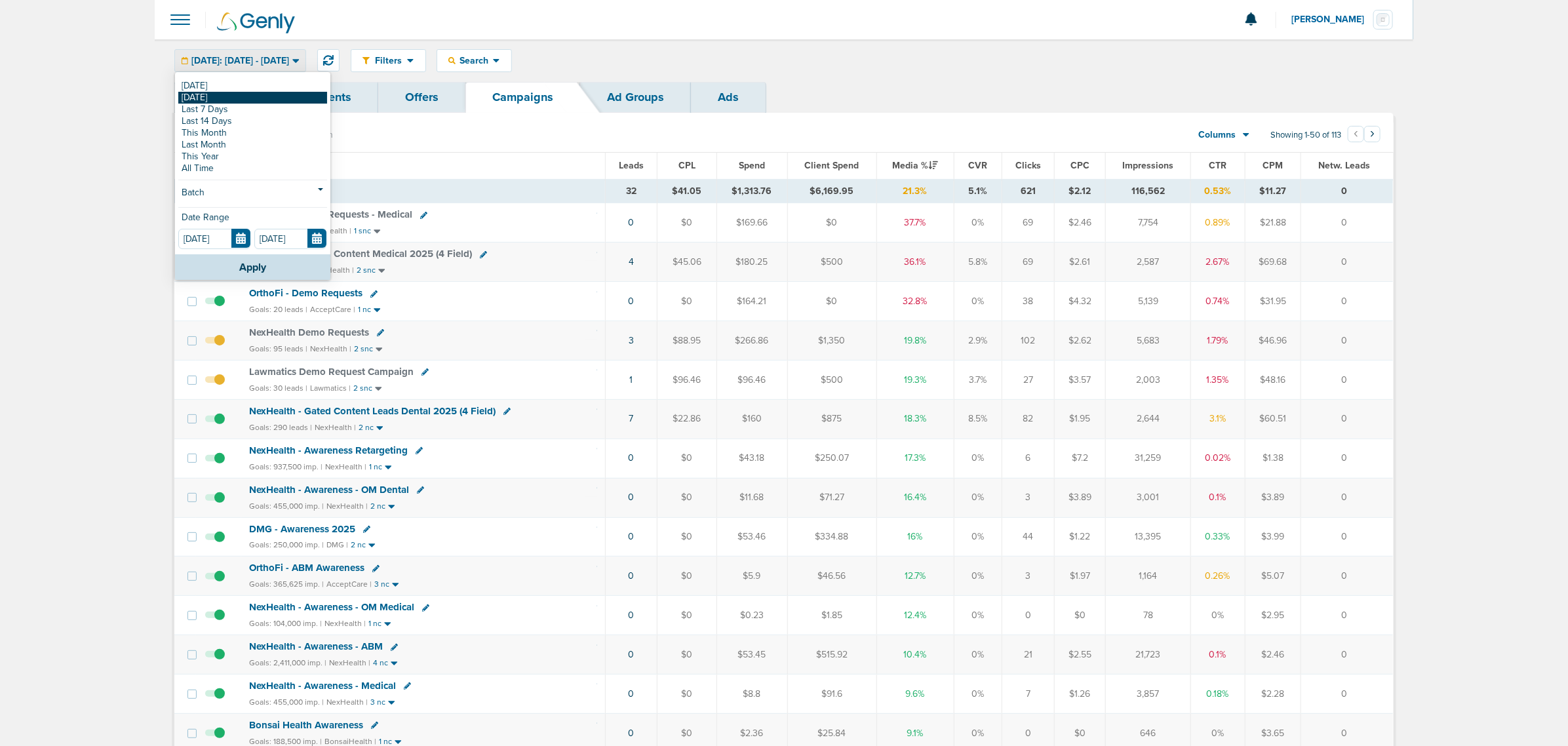
click at [240, 99] on link "[DATE]" at bounding box center [252, 98] width 149 height 12
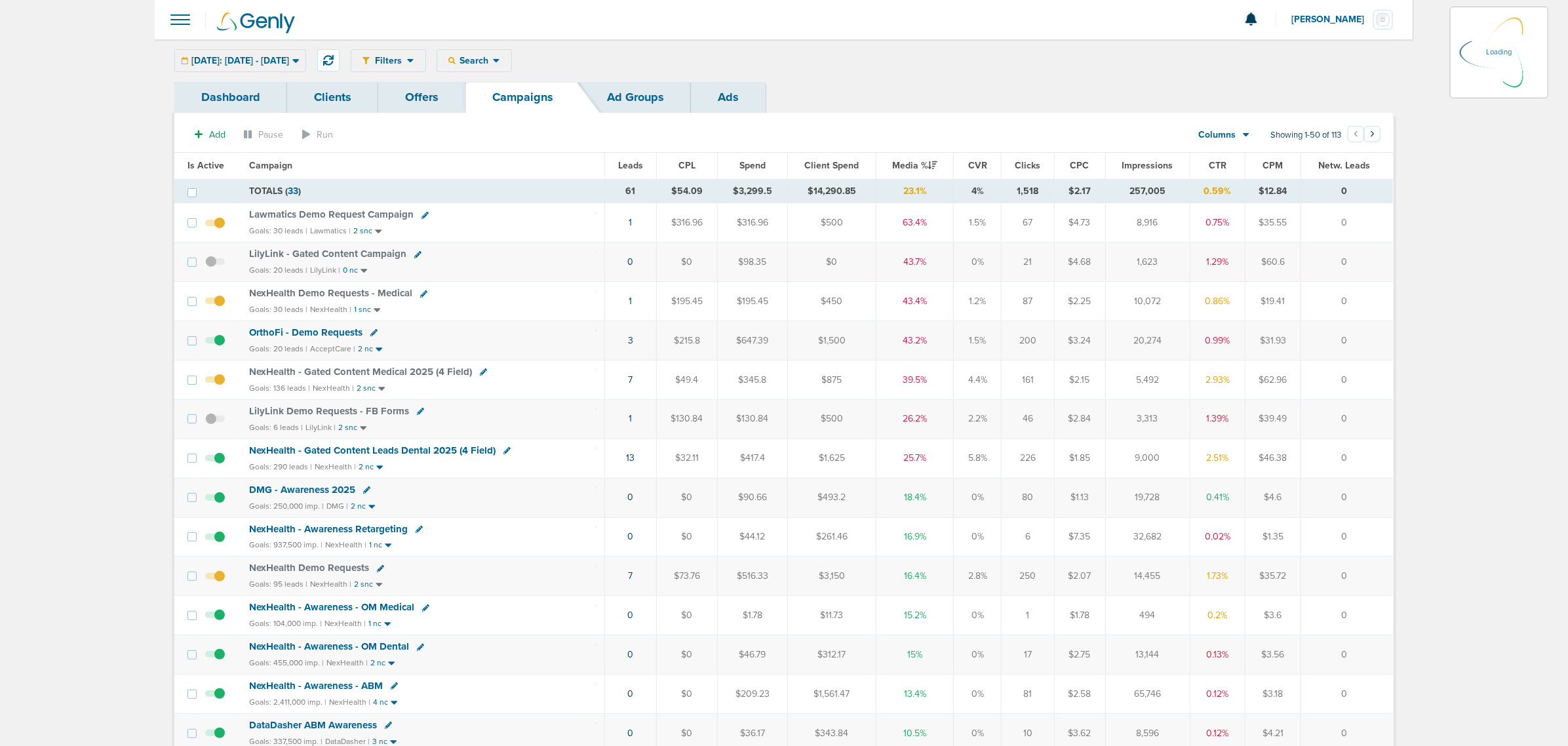
click at [634, 382] on td "7" at bounding box center [631, 379] width 51 height 40
click at [628, 382] on link "7" at bounding box center [631, 380] width 4 height 11
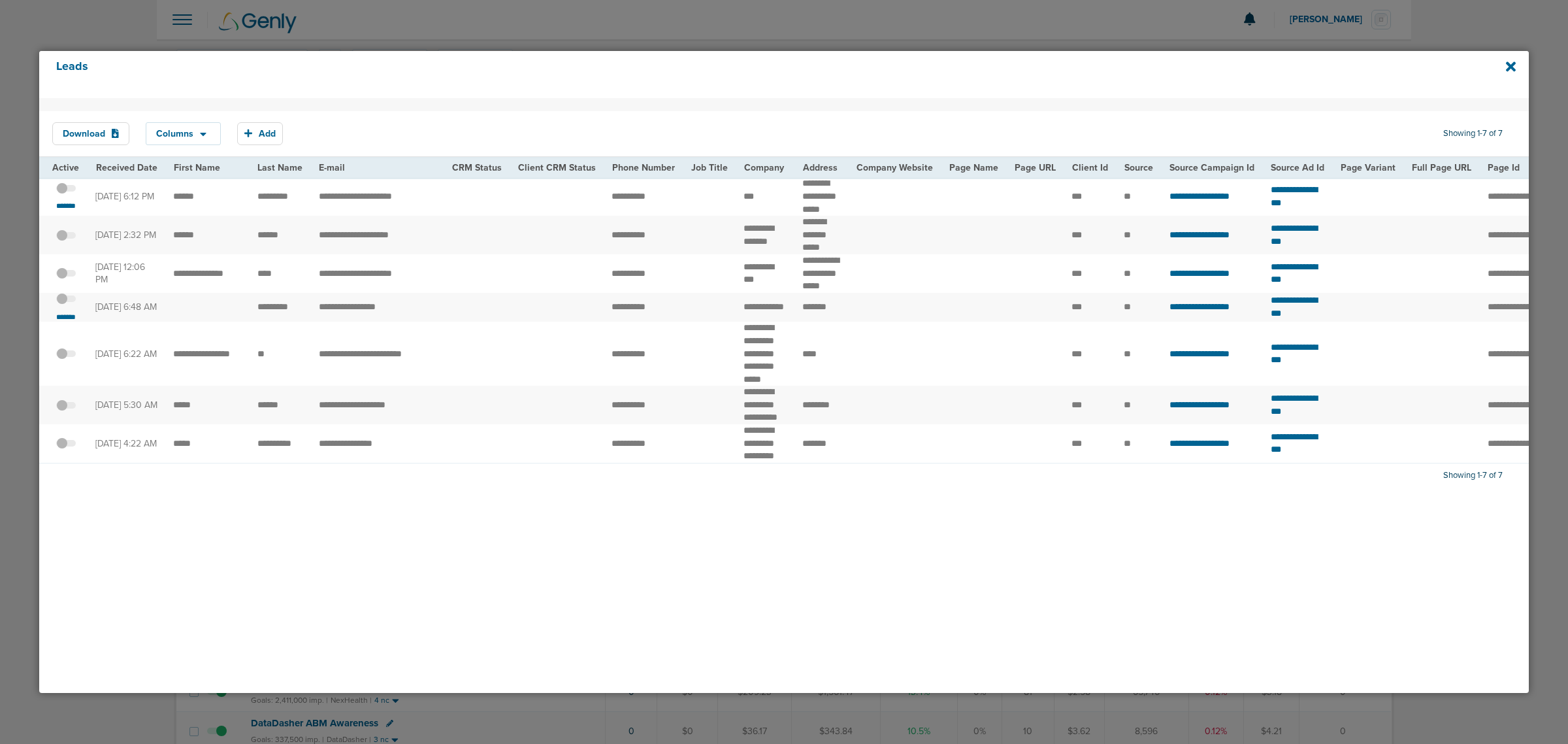
click at [422, 322] on td "**********" at bounding box center [377, 308] width 132 height 30
drag, startPoint x: 420, startPoint y: 330, endPoint x: 311, endPoint y: 330, distance: 109.0
click at [311, 322] on td "**********" at bounding box center [377, 308] width 132 height 30
drag, startPoint x: 602, startPoint y: 329, endPoint x: 668, endPoint y: 329, distance: 66.0
click at [668, 322] on td "**********" at bounding box center [643, 308] width 79 height 30
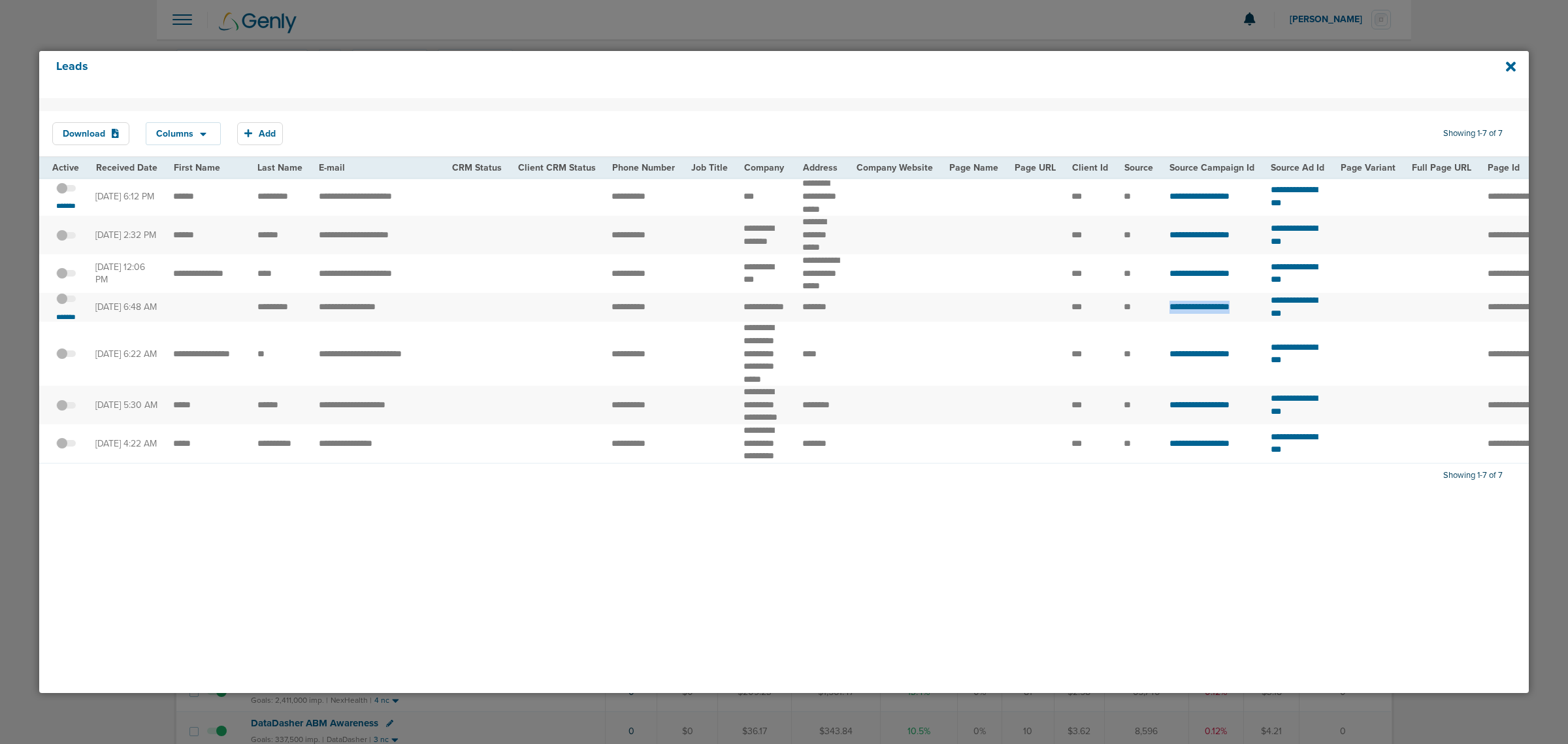
drag, startPoint x: 1148, startPoint y: 333, endPoint x: 1253, endPoint y: 330, distance: 105.0
click at [1253, 322] on tr "**********" at bounding box center [1355, 308] width 2632 height 30
copy tr "**********"
drag, startPoint x: 1404, startPoint y: 335, endPoint x: 1268, endPoint y: 334, distance: 136.0
click at [1268, 322] on tr "**********" at bounding box center [1355, 308] width 2632 height 30
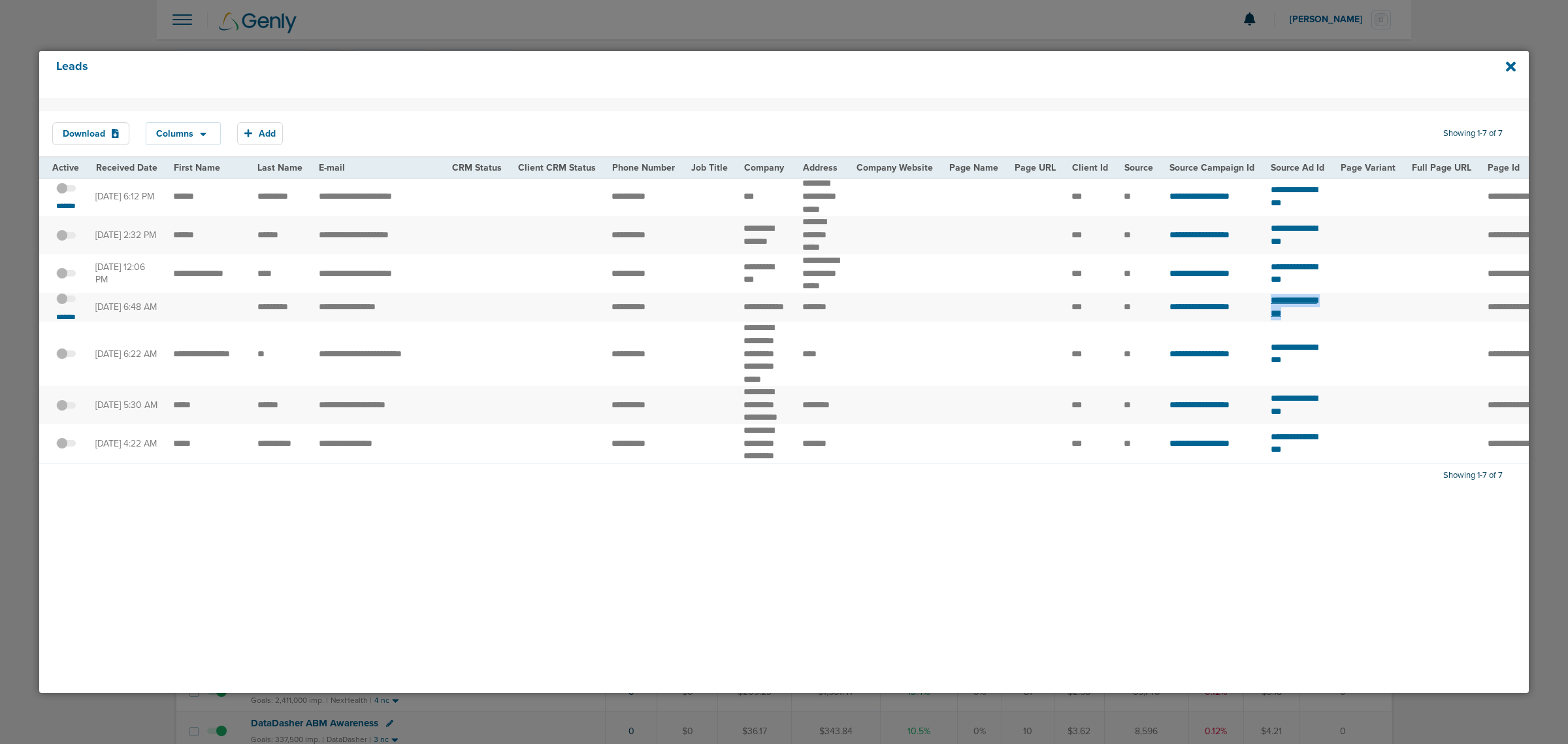
copy tr "**********"
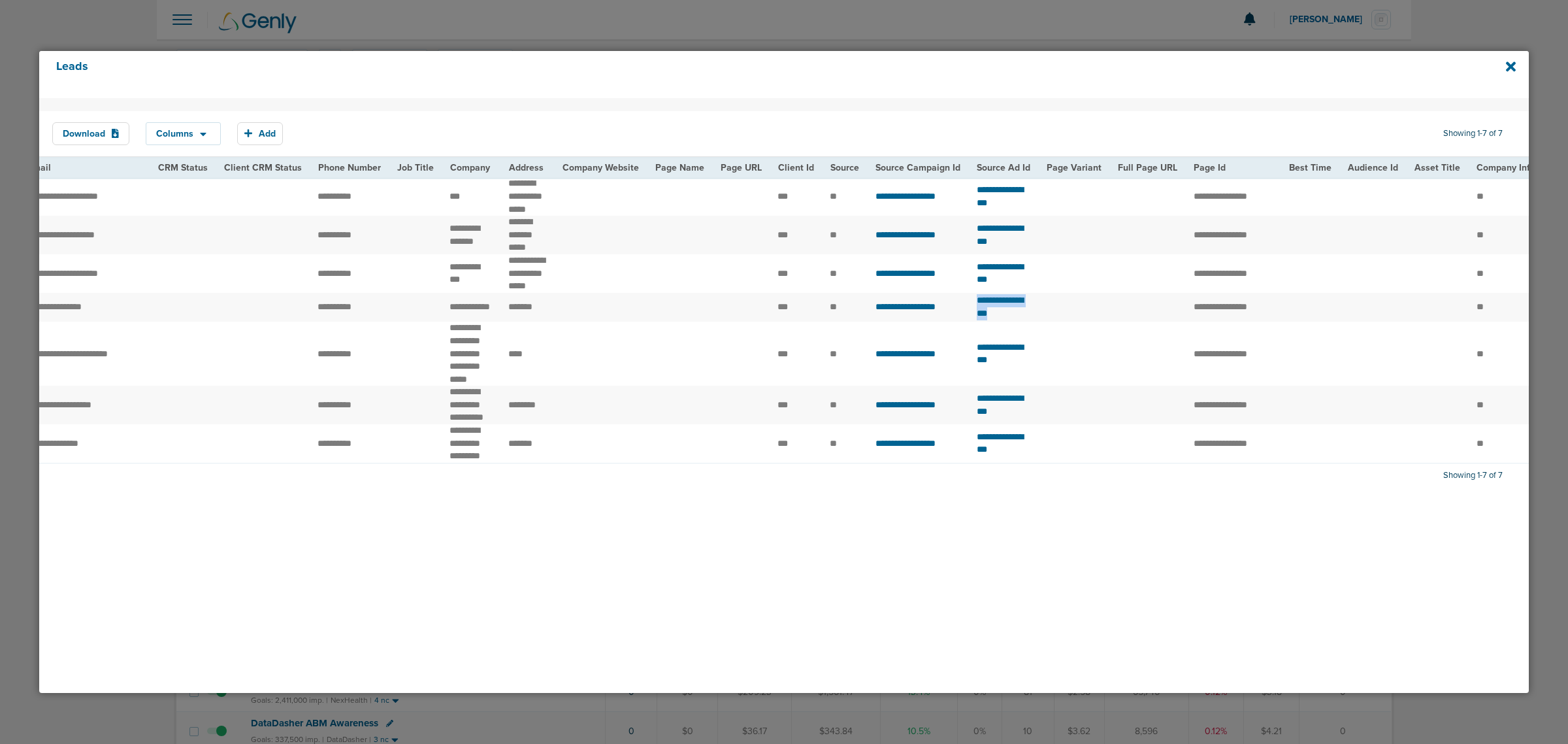
scroll to position [0, 373]
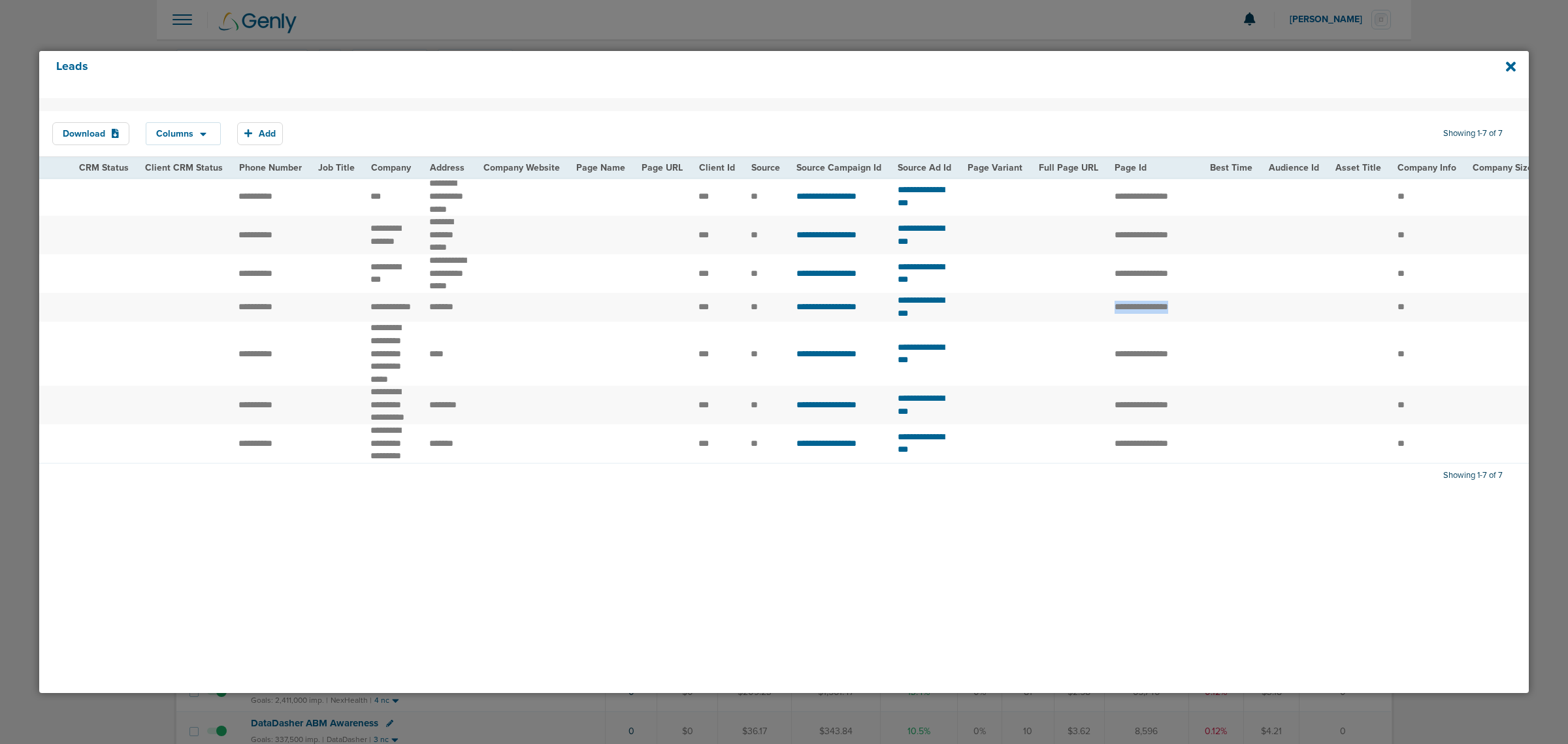
drag, startPoint x: 1241, startPoint y: 333, endPoint x: 1138, endPoint y: 337, distance: 103.1
click at [1138, 322] on tr "**********" at bounding box center [982, 308] width 2632 height 30
copy tr "*******"
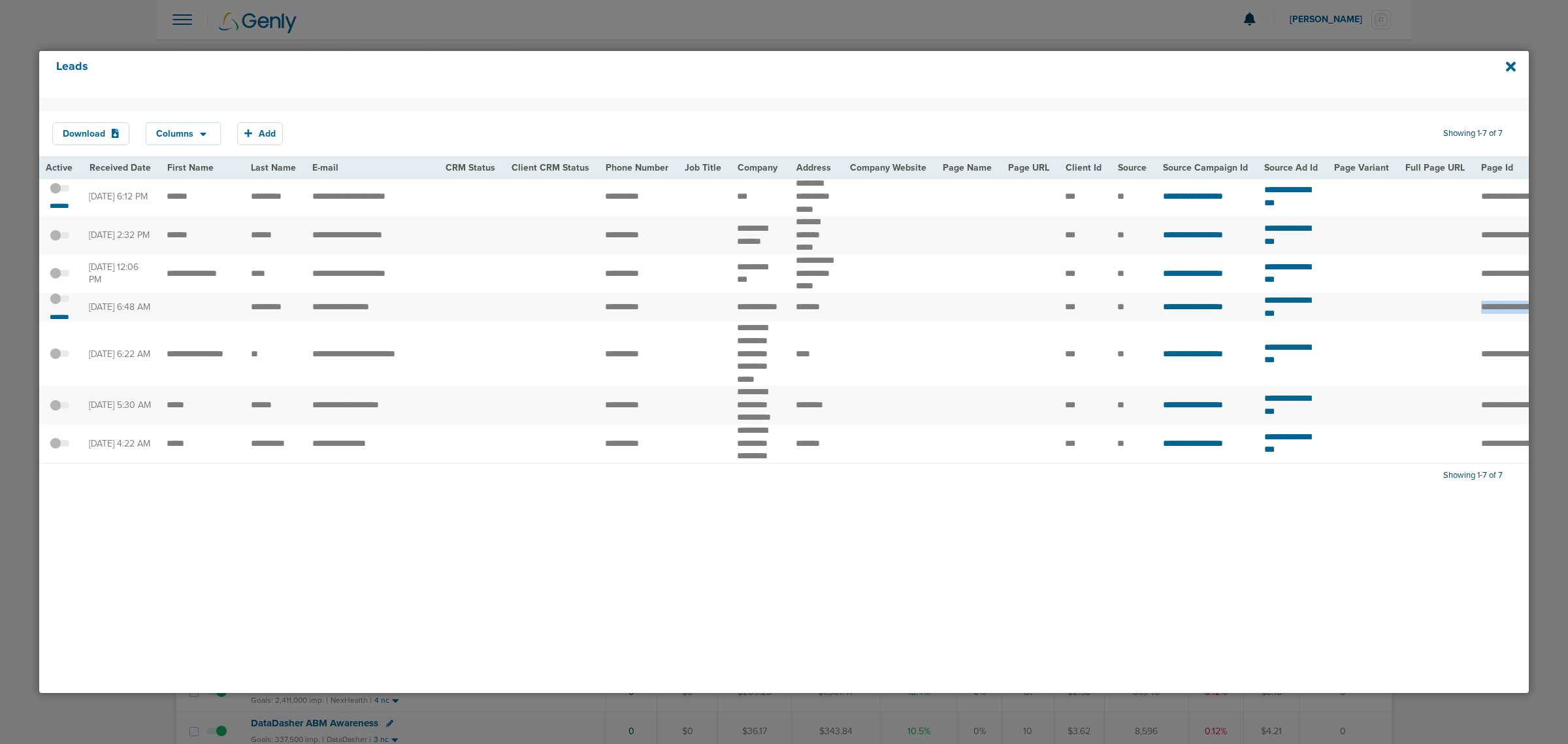
scroll to position [0, 0]
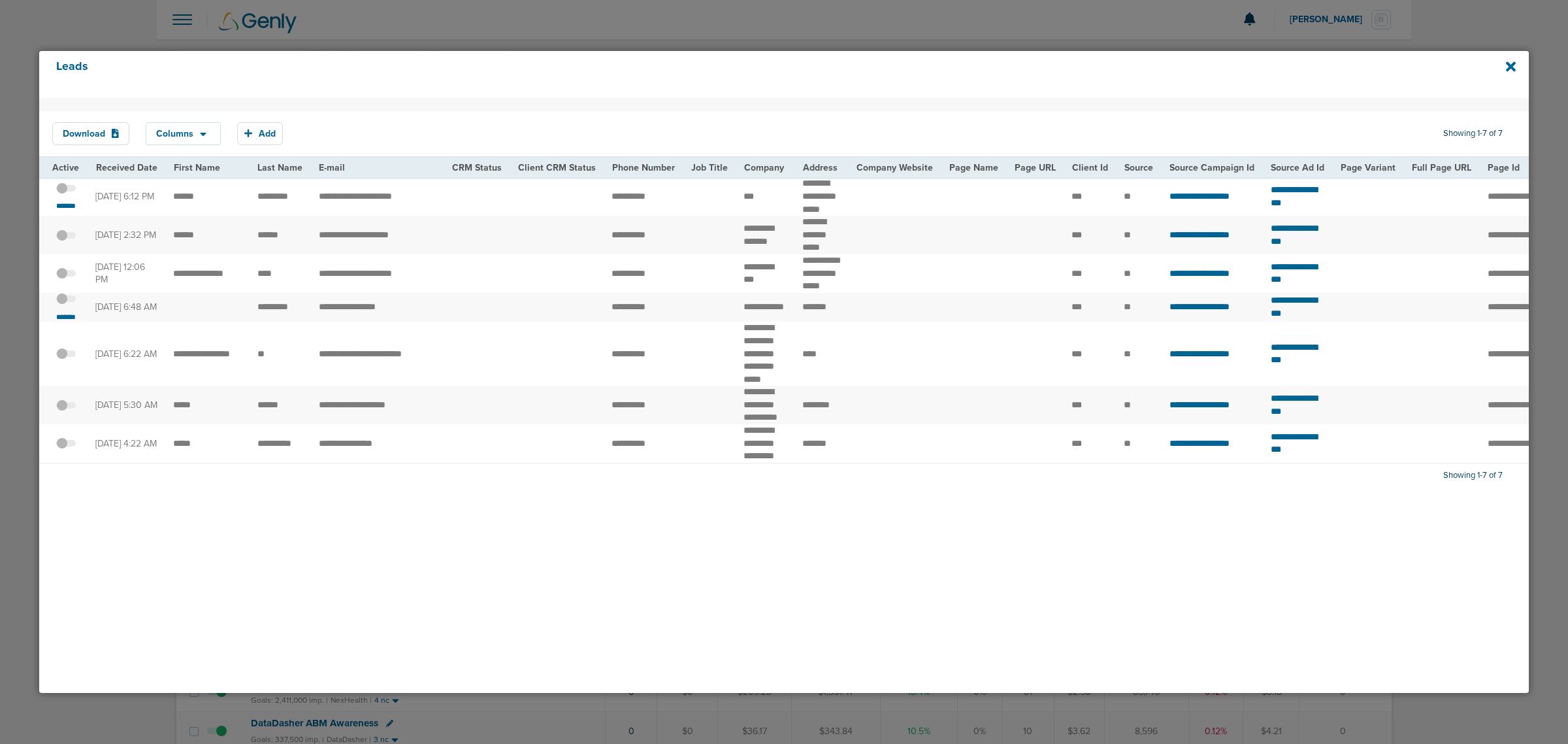
click at [66, 305] on span at bounding box center [66, 305] width 19 height 0
click at [66, 301] on input "checkbox" at bounding box center [66, 301] width 0 height 0
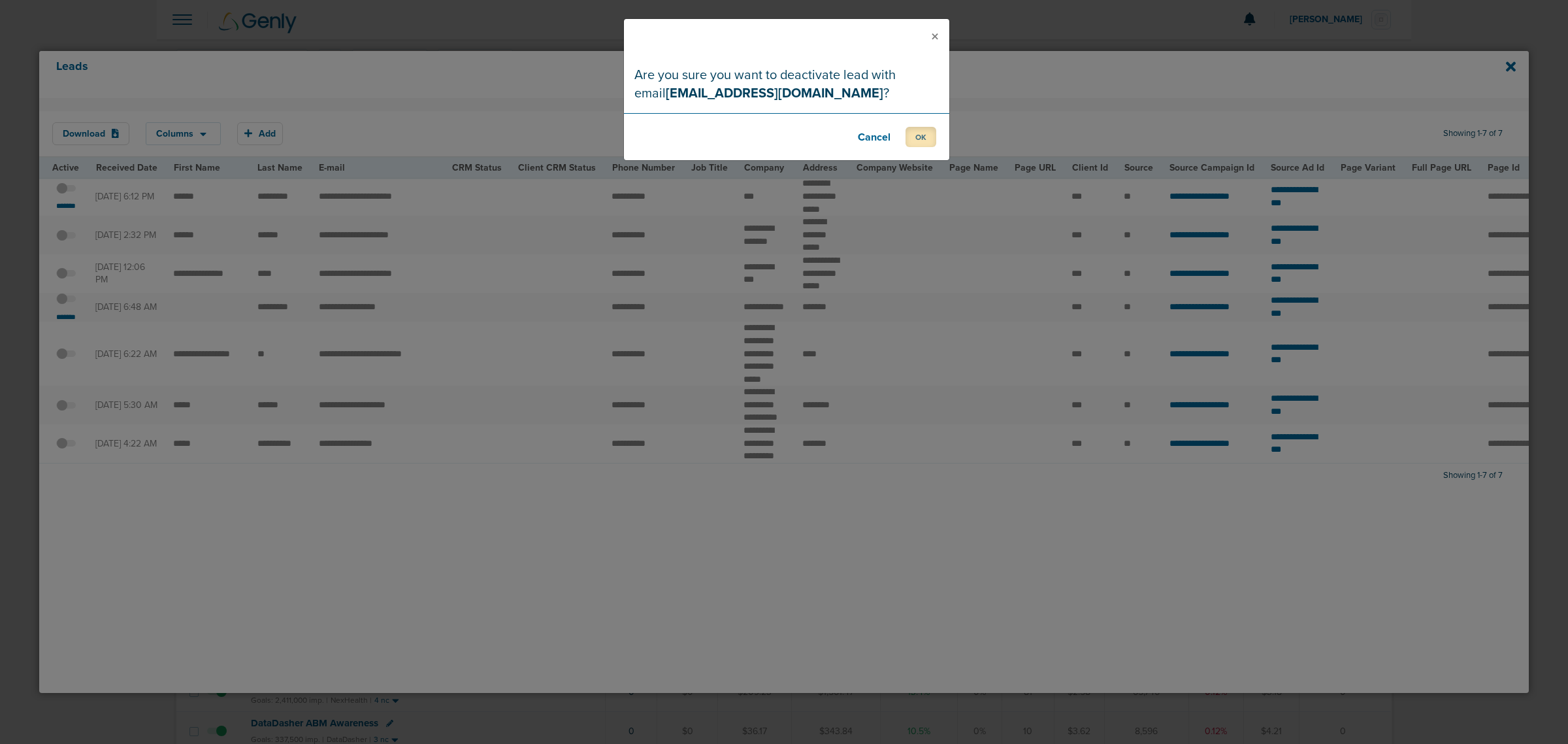
click at [911, 138] on button "OK" at bounding box center [920, 136] width 30 height 20
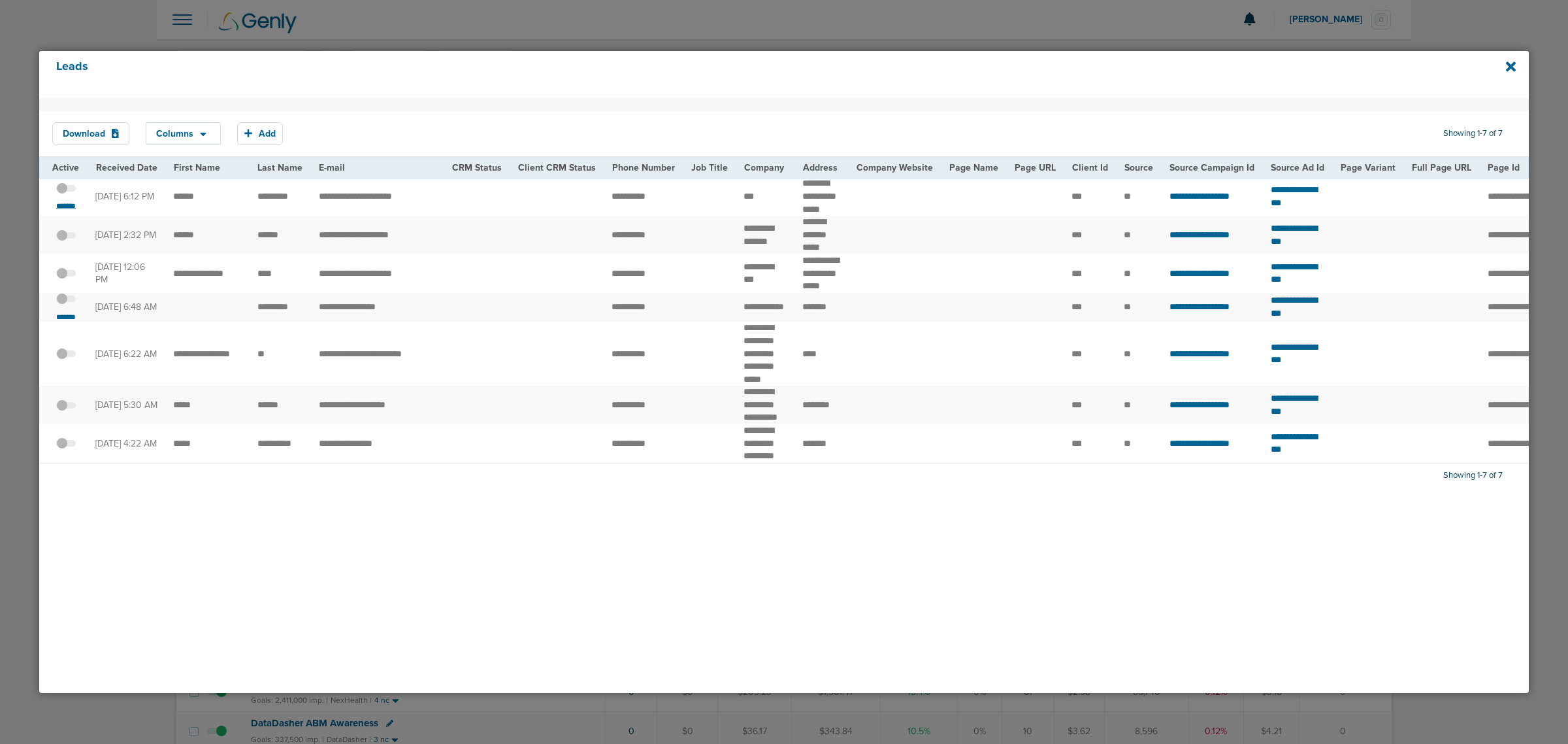
click at [68, 208] on small "*******" at bounding box center [65, 206] width 28 height 10
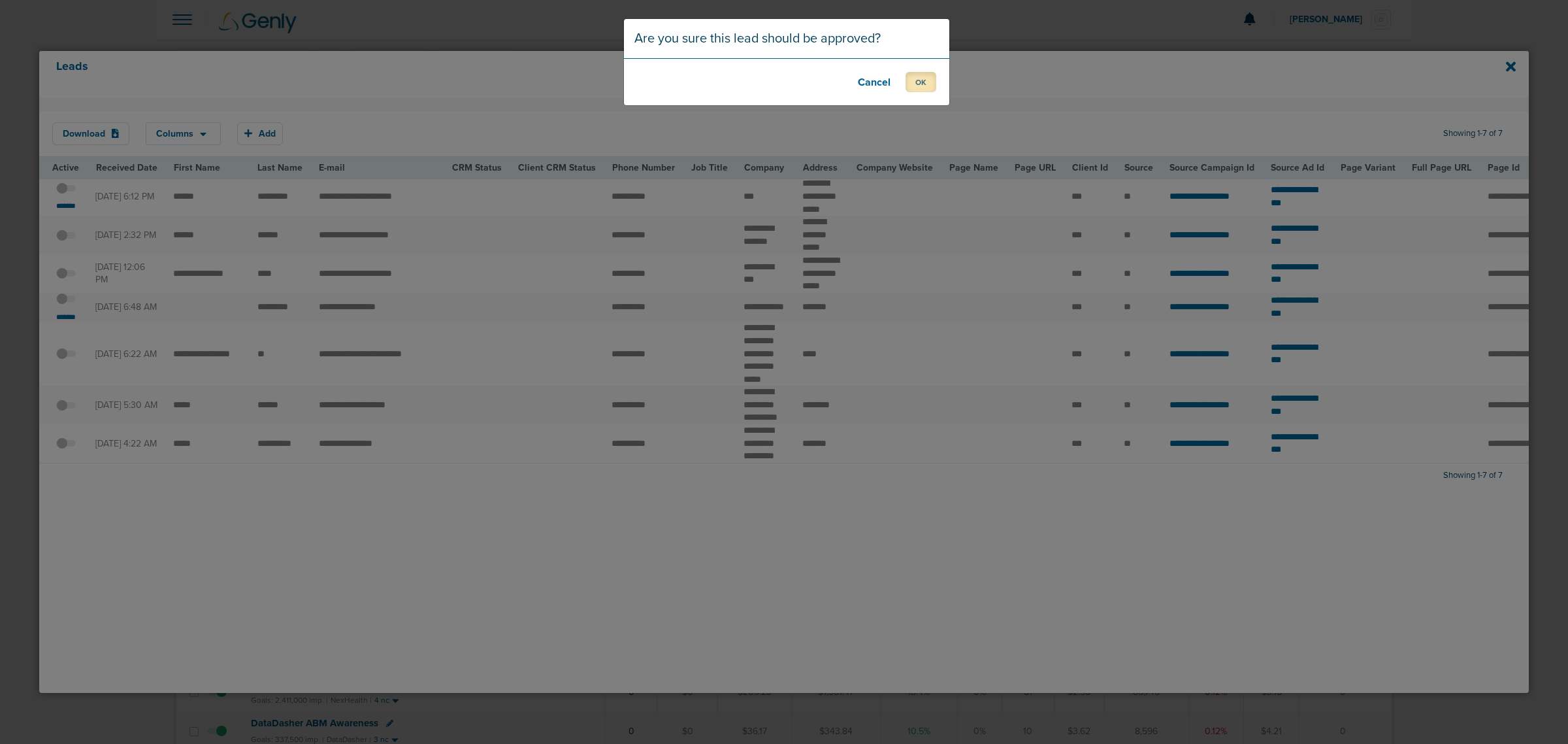
click at [927, 83] on button "OK" at bounding box center [920, 82] width 30 height 20
click at [929, 82] on button "OK" at bounding box center [920, 82] width 30 height 20
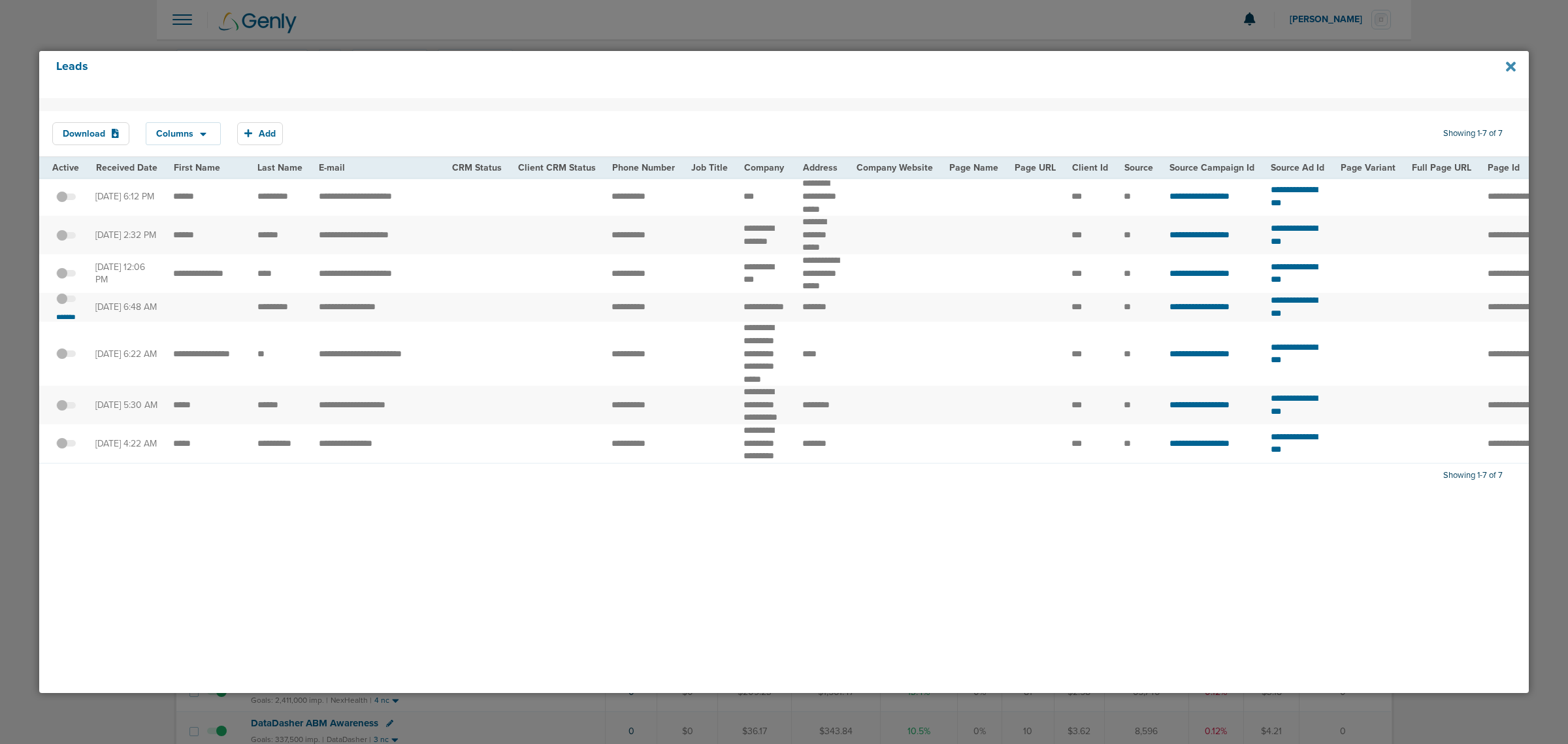
click at [1510, 63] on icon at bounding box center [1511, 66] width 10 height 14
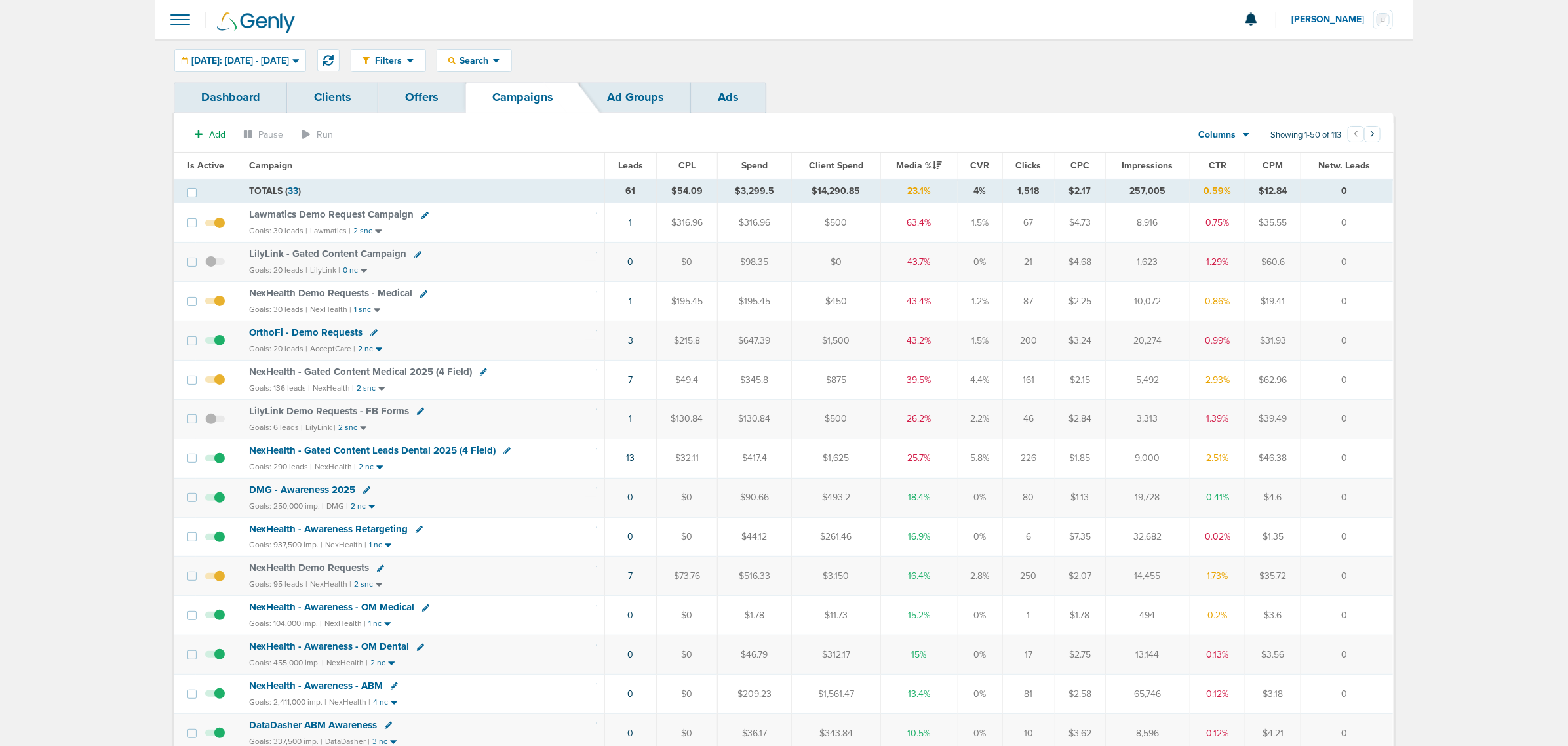
click at [626, 582] on td "7" at bounding box center [631, 576] width 51 height 40
click at [630, 581] on link "7" at bounding box center [631, 575] width 4 height 11
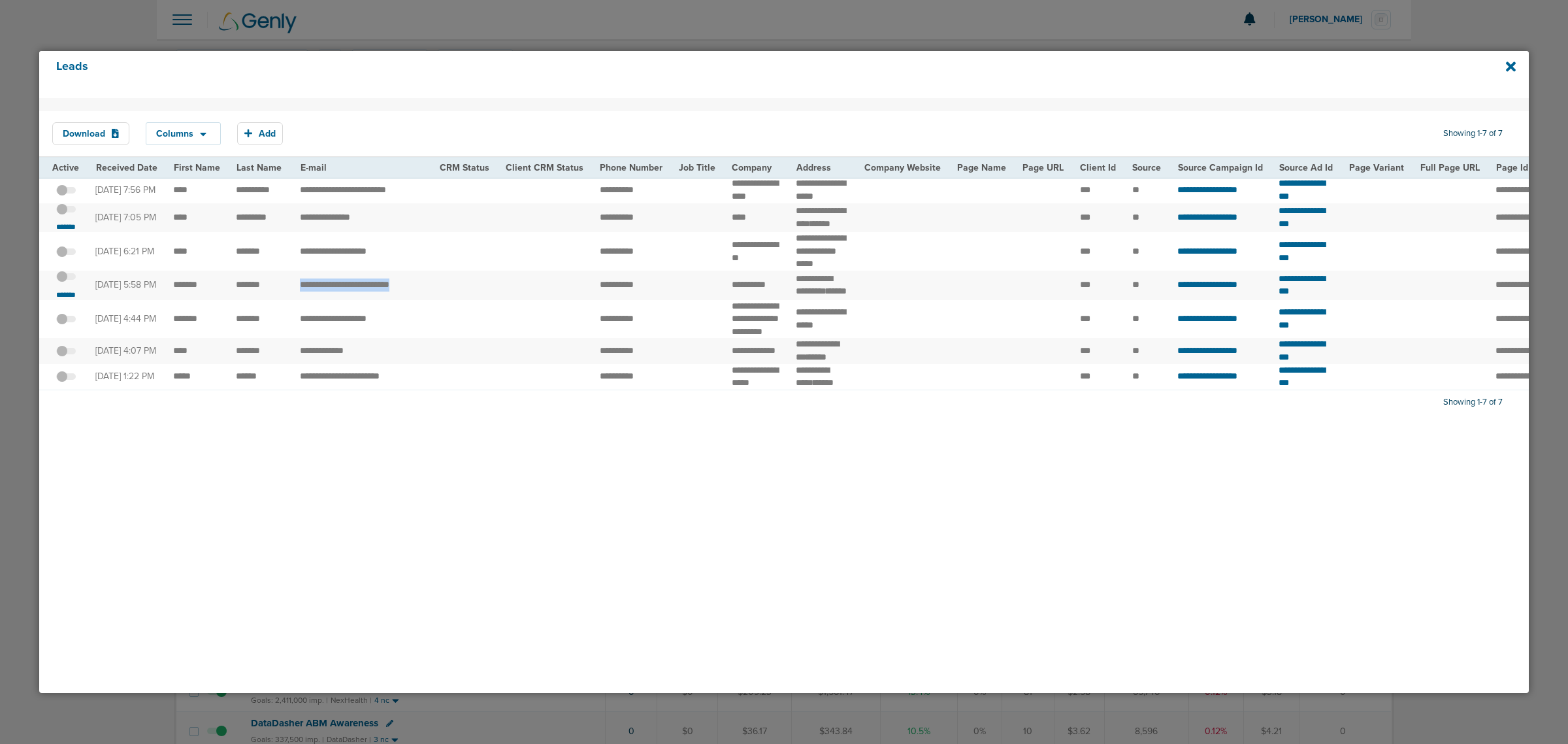
drag, startPoint x: 425, startPoint y: 325, endPoint x: 284, endPoint y: 321, distance: 141.1
click at [284, 300] on tr "**********" at bounding box center [1360, 286] width 2642 height 30
drag, startPoint x: 585, startPoint y: 327, endPoint x: 669, endPoint y: 336, distance: 84.5
click at [669, 300] on tr "**********" at bounding box center [1360, 286] width 2642 height 30
copy tr
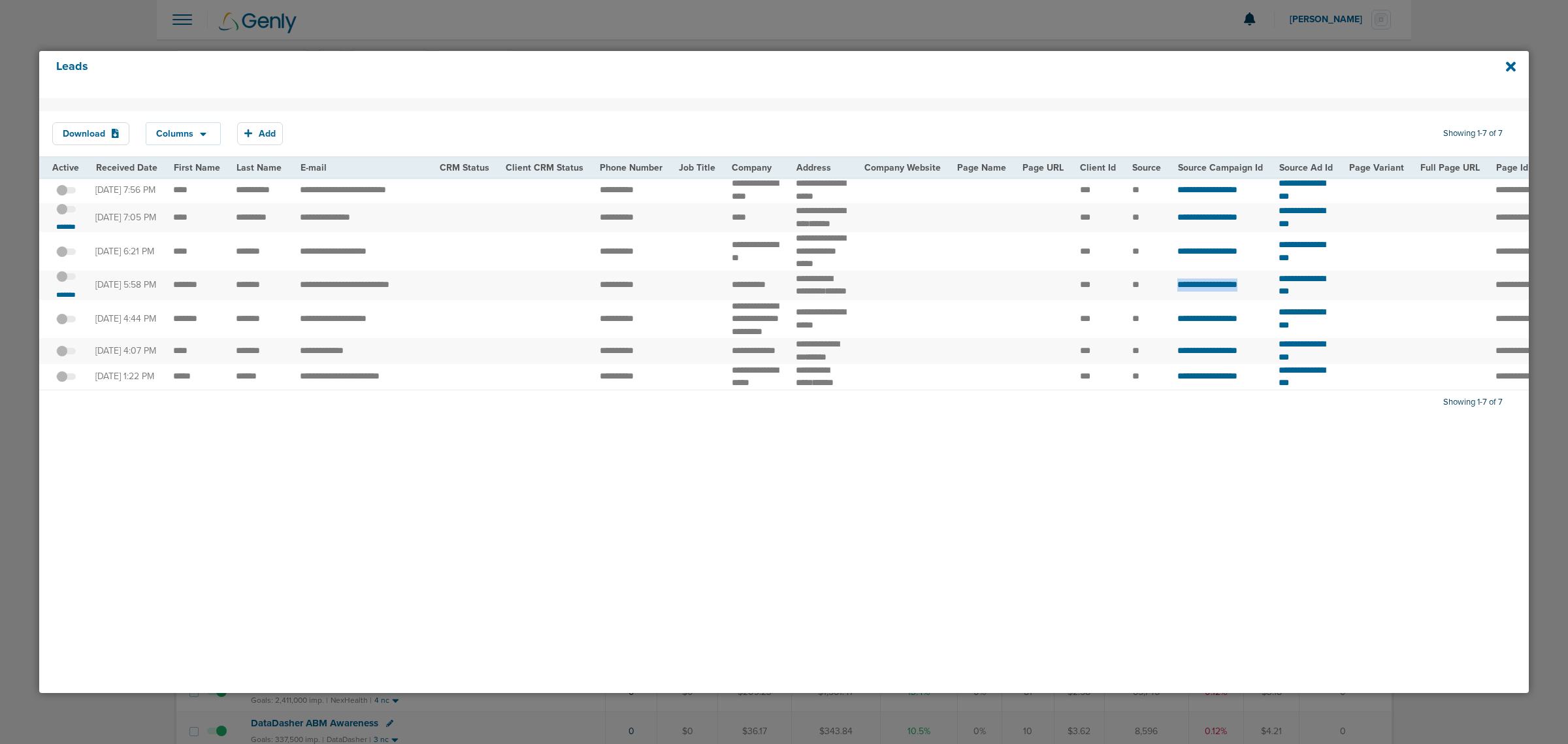
drag, startPoint x: 1163, startPoint y: 330, endPoint x: 1260, endPoint y: 334, distance: 97.1
click at [1260, 300] on td "**********" at bounding box center [1220, 286] width 101 height 30
copy span "**********"
drag, startPoint x: 1269, startPoint y: 333, endPoint x: 1371, endPoint y: 333, distance: 102.0
click at [1341, 300] on td "**********" at bounding box center [1306, 286] width 70 height 30
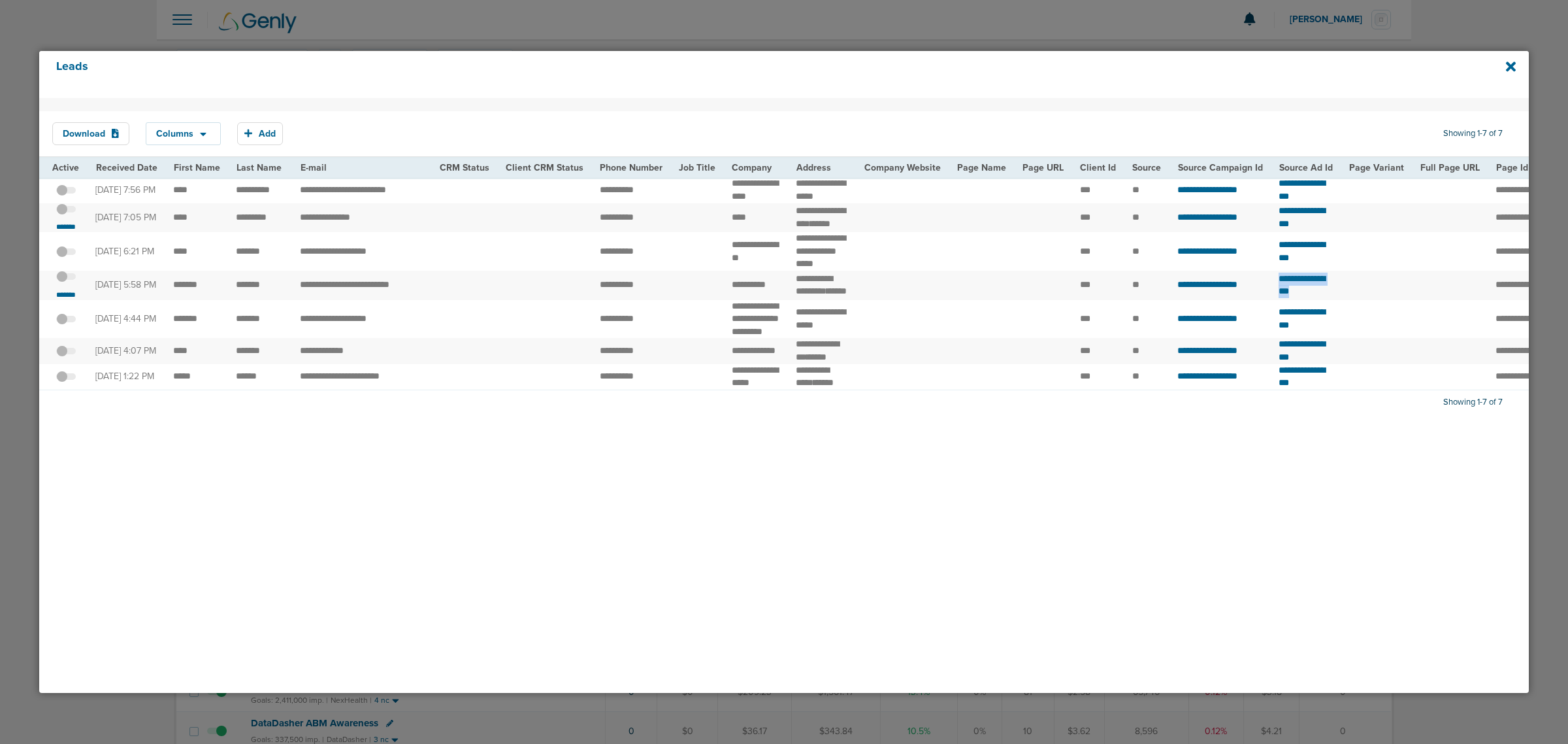
copy span "**********"
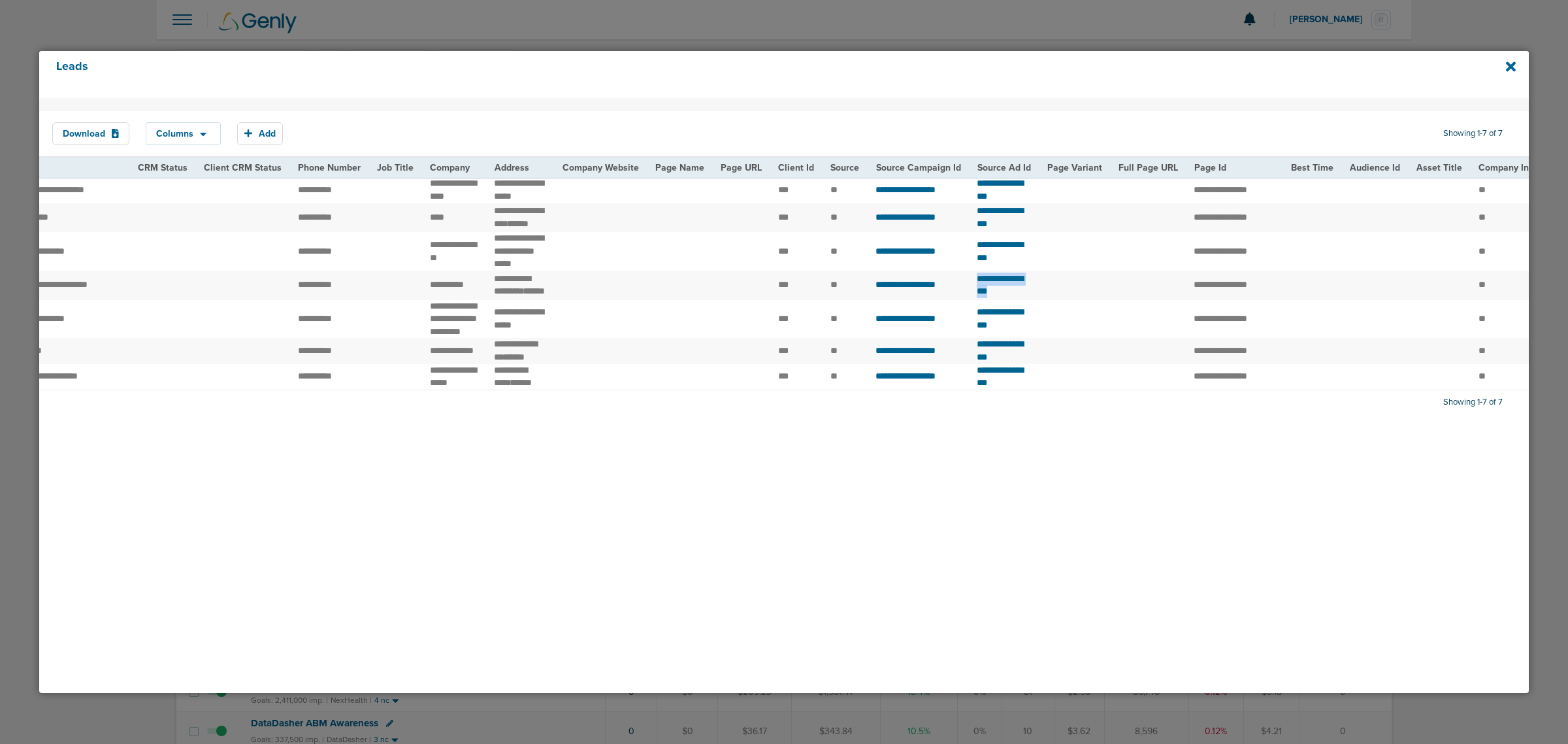
scroll to position [0, 386]
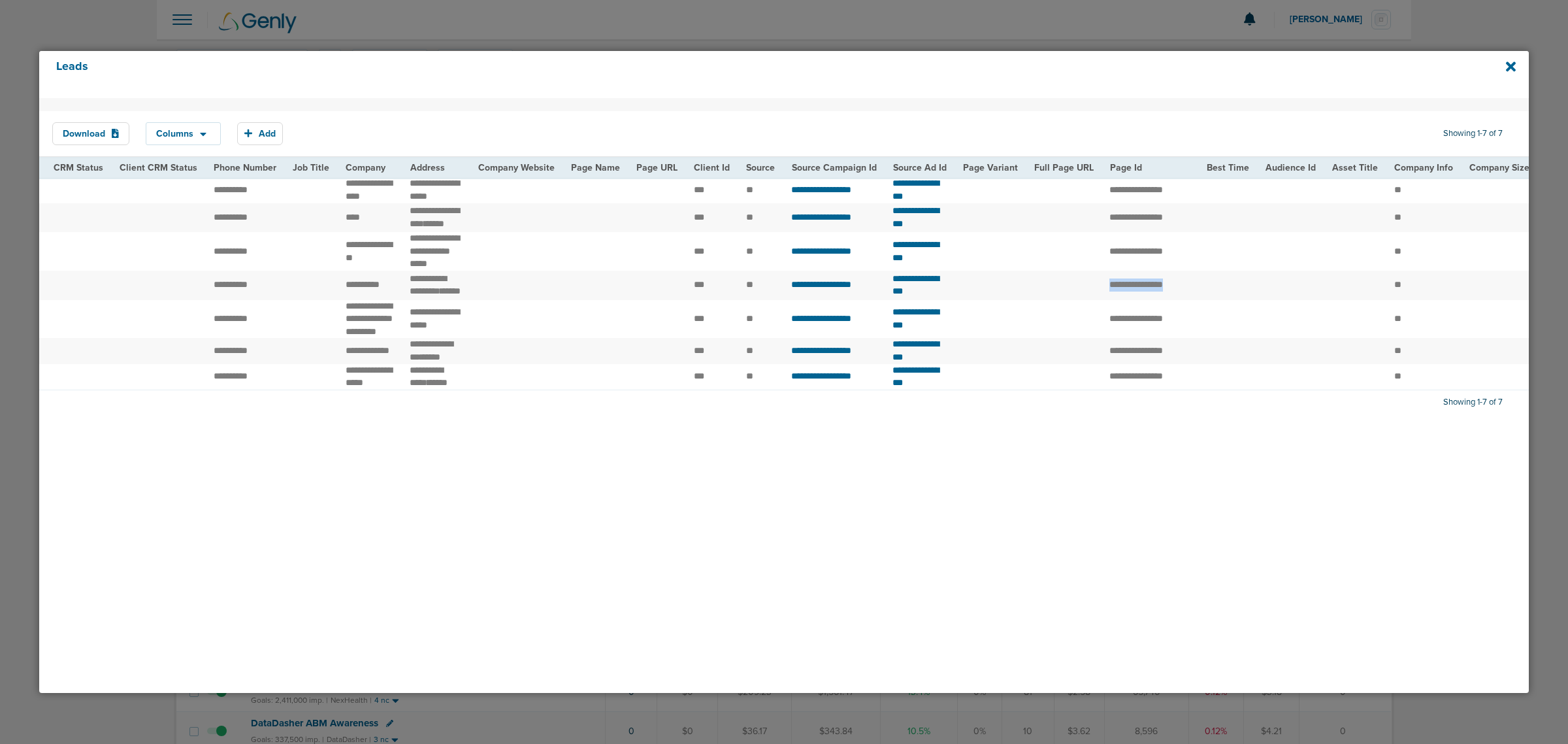
drag, startPoint x: 1125, startPoint y: 334, endPoint x: 1238, endPoint y: 329, distance: 113.1
click at [1238, 300] on tr "**********" at bounding box center [974, 286] width 2642 height 30
copy tr "**********"
drag, startPoint x: 467, startPoint y: 490, endPoint x: 102, endPoint y: 485, distance: 365.0
click at [102, 486] on div "Download Columns Save selections Reset to defaults Is Active Received Date Firs…" at bounding box center [784, 395] width 1490 height 594
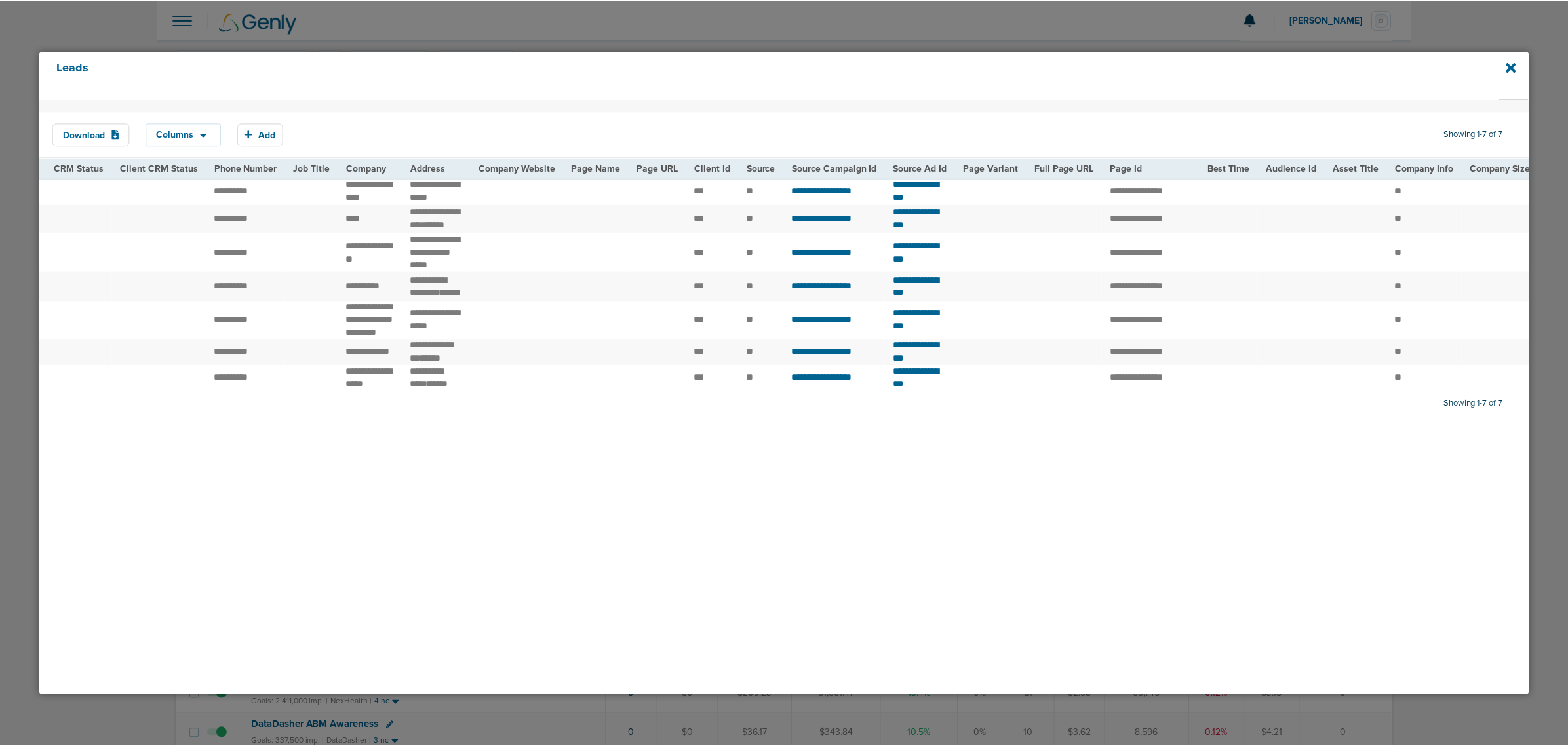
scroll to position [0, 0]
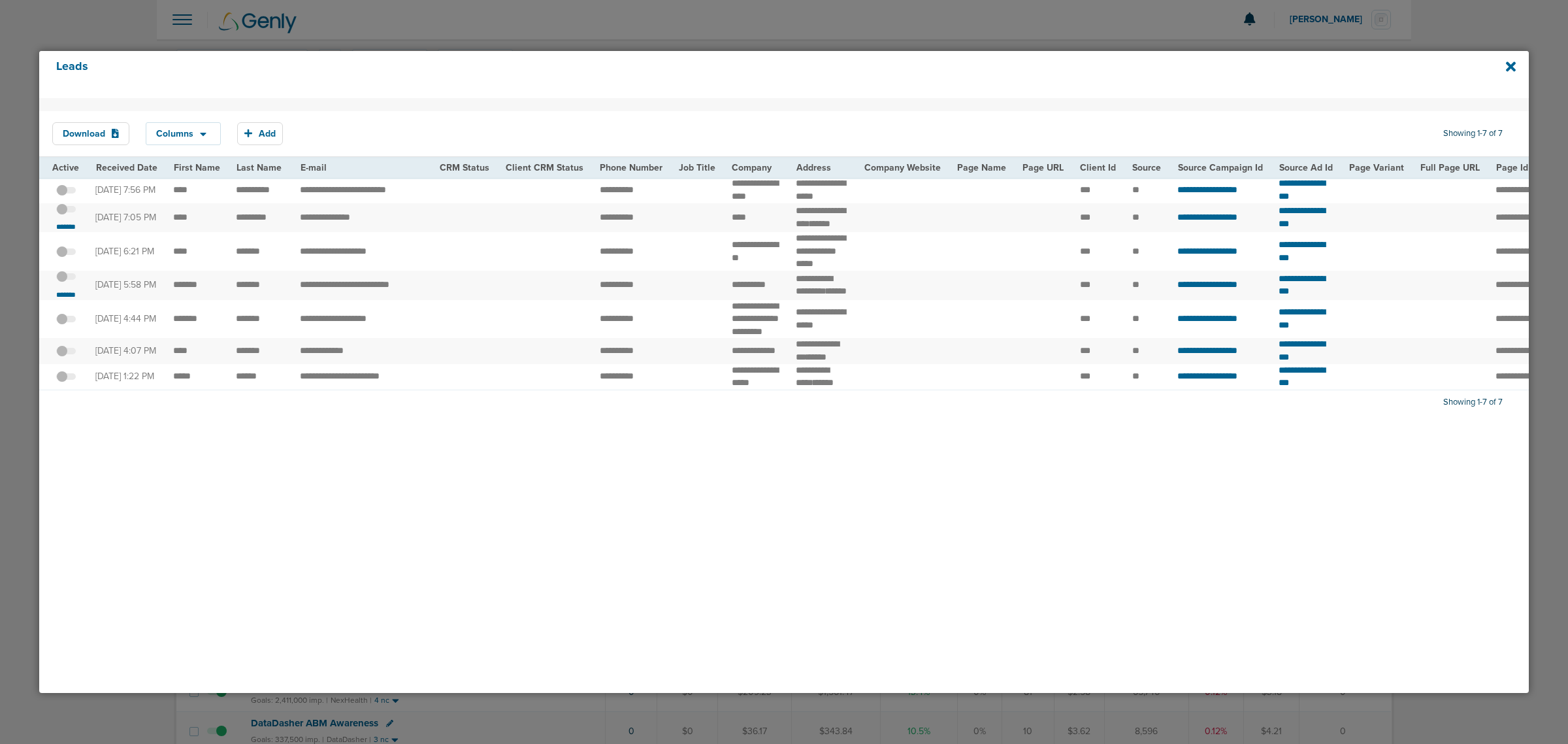
click at [70, 283] on span at bounding box center [66, 283] width 19 height 0
click at [66, 279] on input "checkbox" at bounding box center [66, 279] width 0 height 0
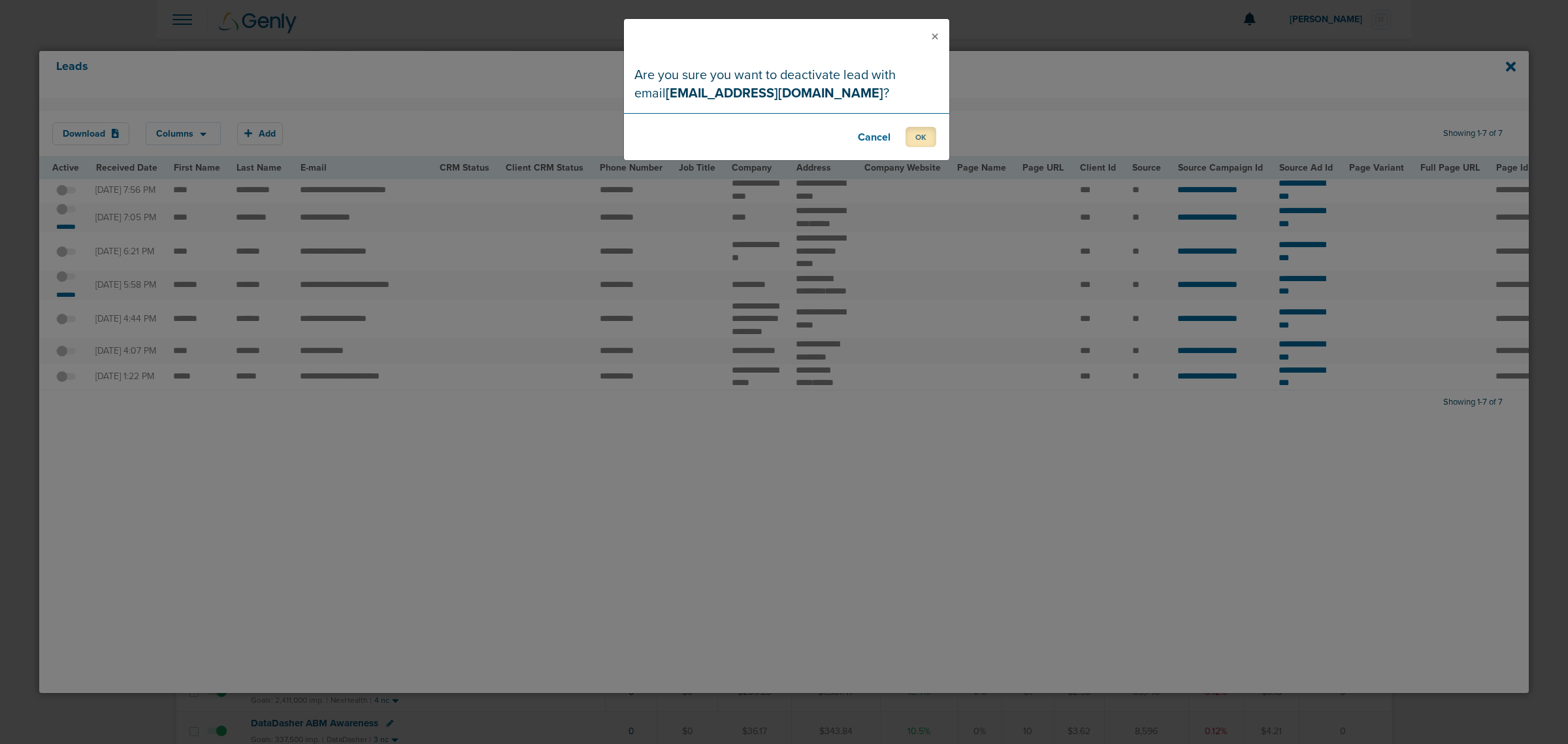
click at [910, 132] on button "OK" at bounding box center [920, 136] width 30 height 20
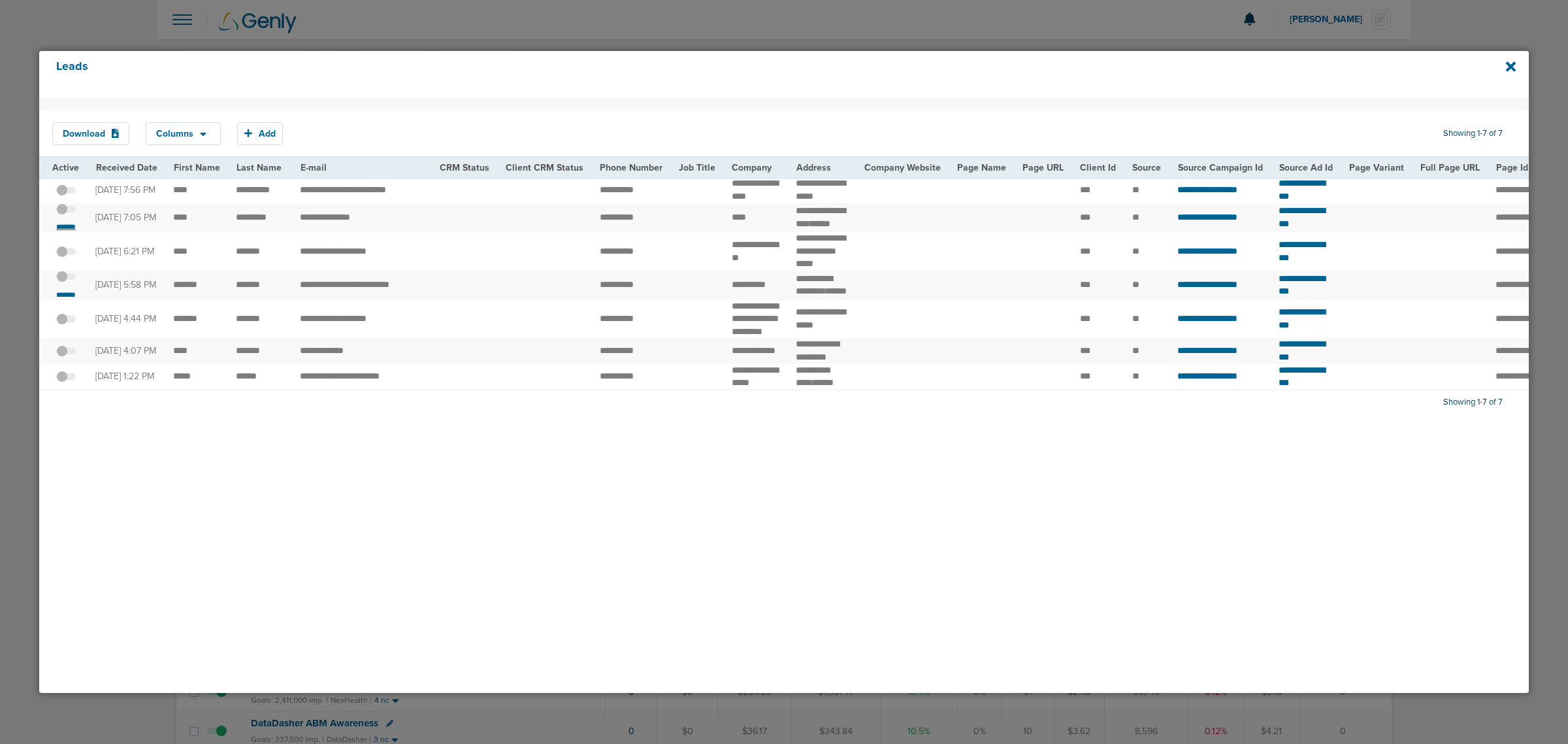
click at [57, 232] on small "*******" at bounding box center [65, 227] width 28 height 10
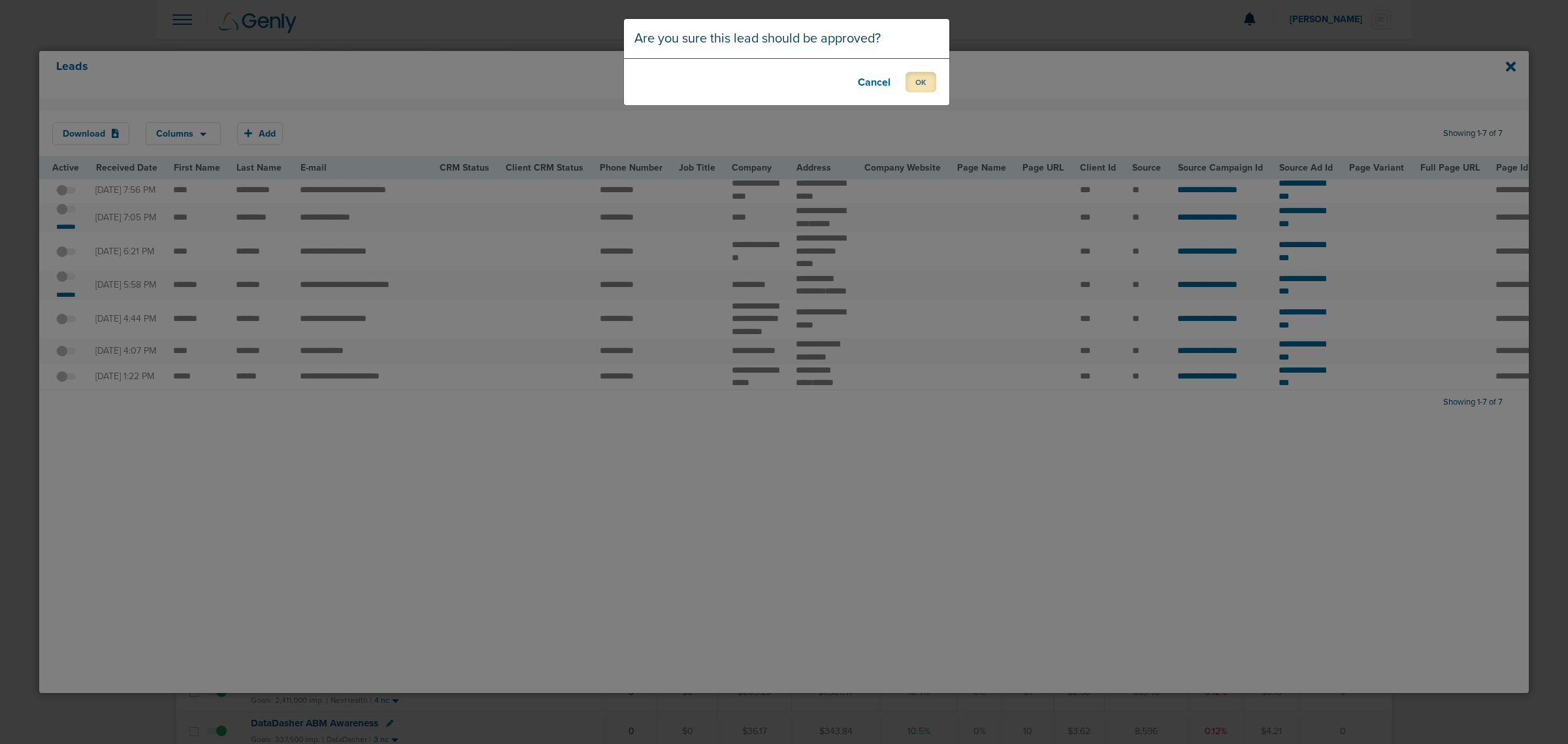
click at [928, 86] on button "OK" at bounding box center [920, 82] width 30 height 20
click at [918, 87] on button "OK" at bounding box center [920, 82] width 30 height 20
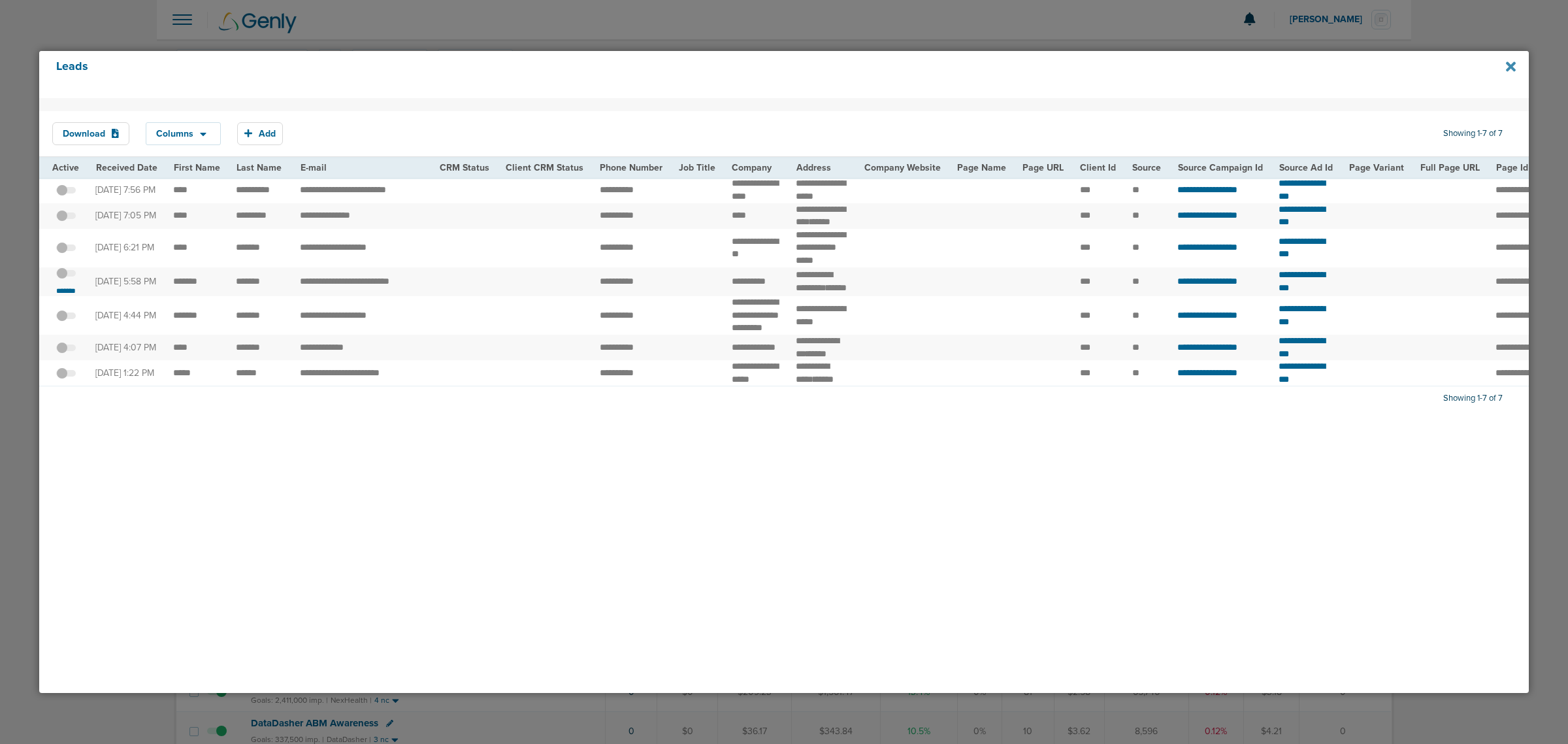
click at [1514, 60] on icon at bounding box center [1511, 66] width 10 height 14
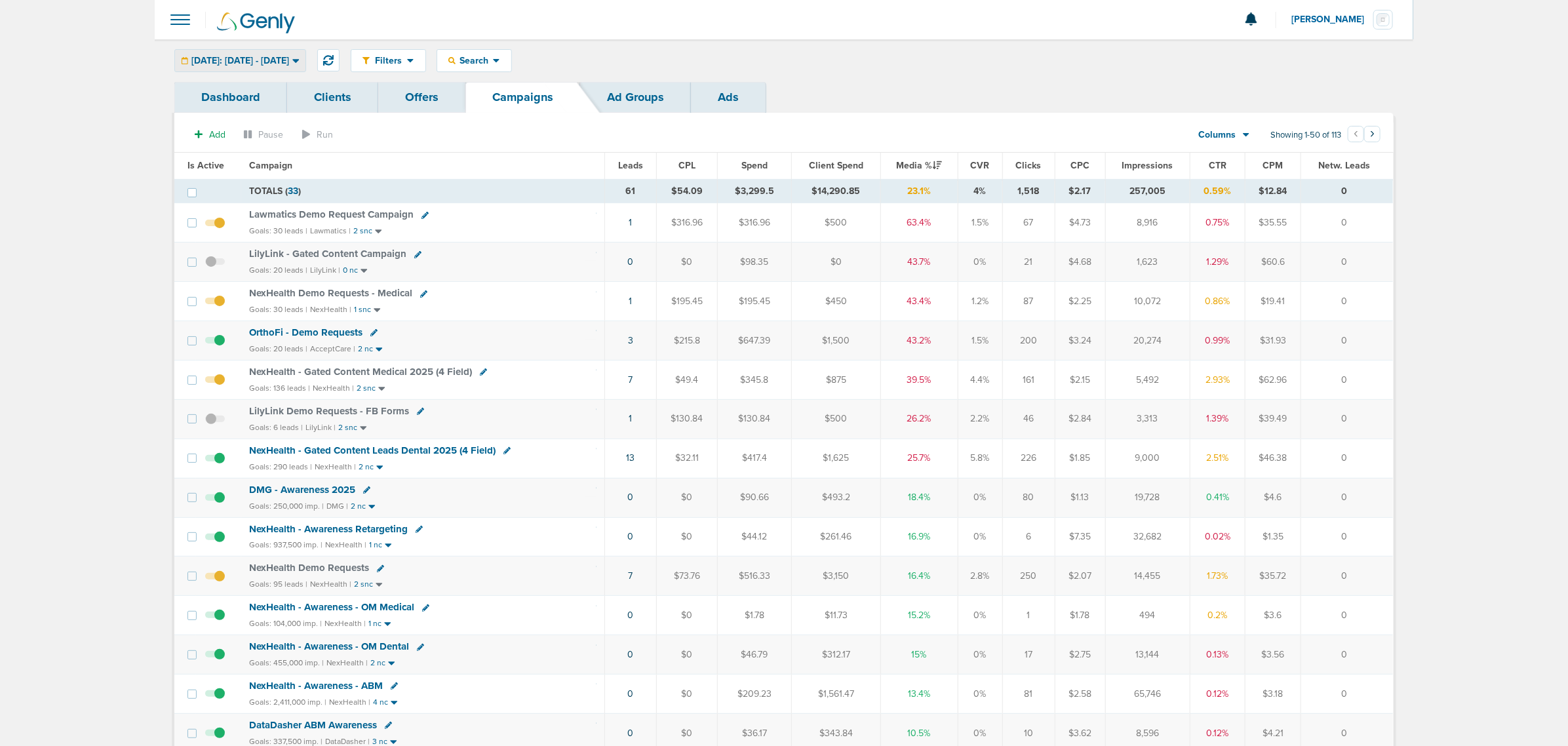
click at [293, 51] on div "Yesterday: 09.23.2025 - 09.23.2025" at bounding box center [240, 60] width 131 height 22
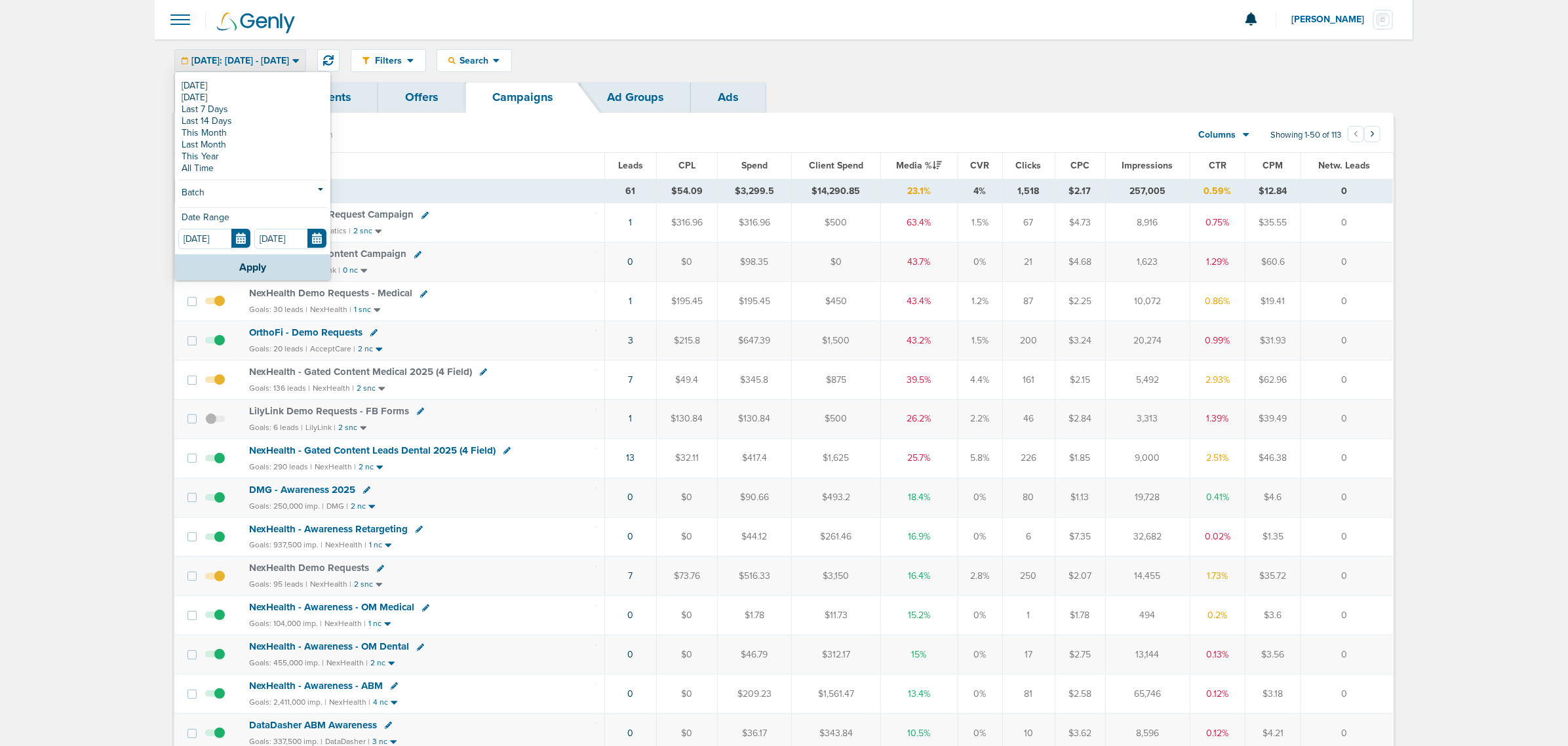
click at [278, 75] on div "Today Yesterday Last 7 Days Last 14 Days This Month Last Month This Year All Ti…" at bounding box center [253, 163] width 155 height 181
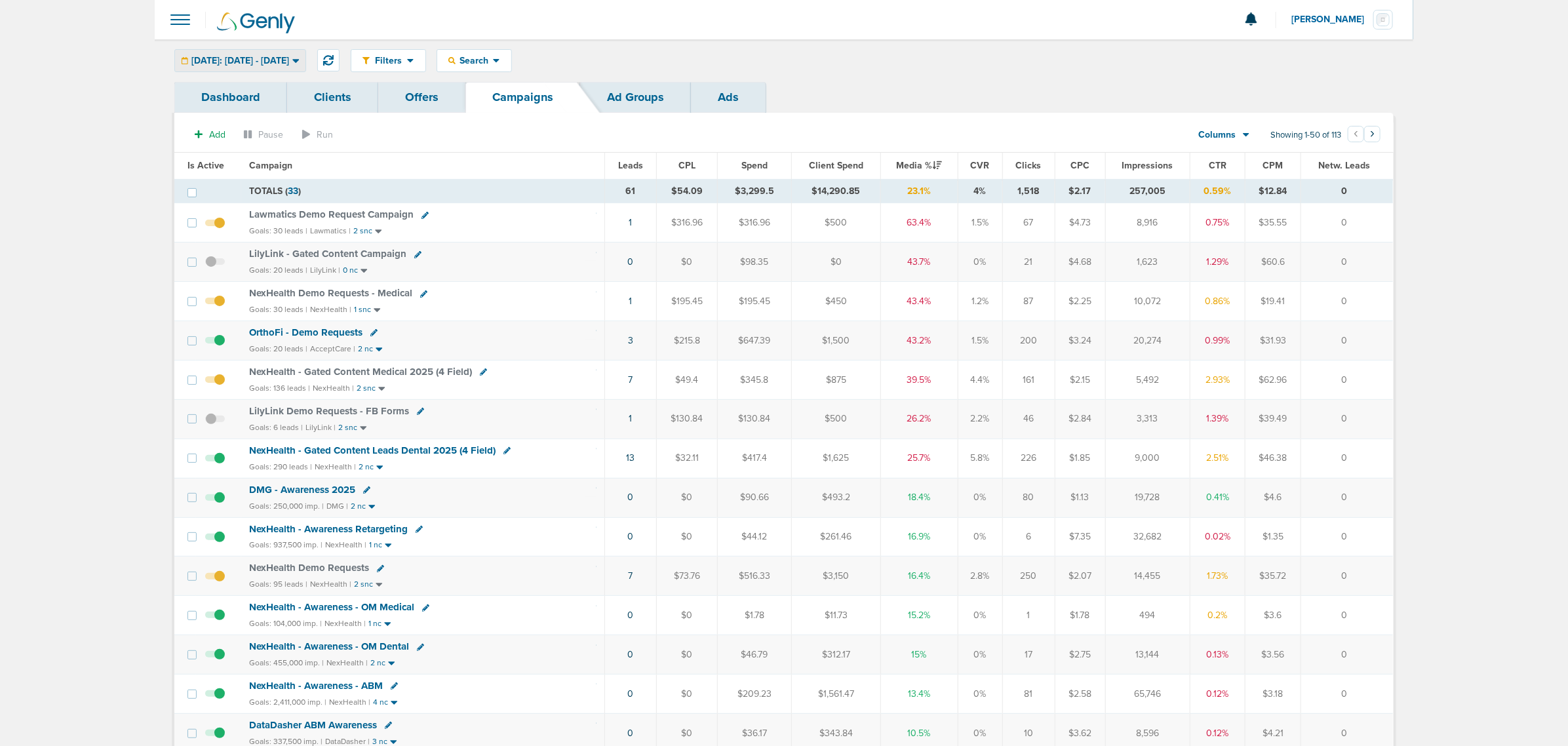
click at [266, 66] on div "Yesterday: 09.23.2025 - 09.23.2025" at bounding box center [240, 60] width 131 height 22
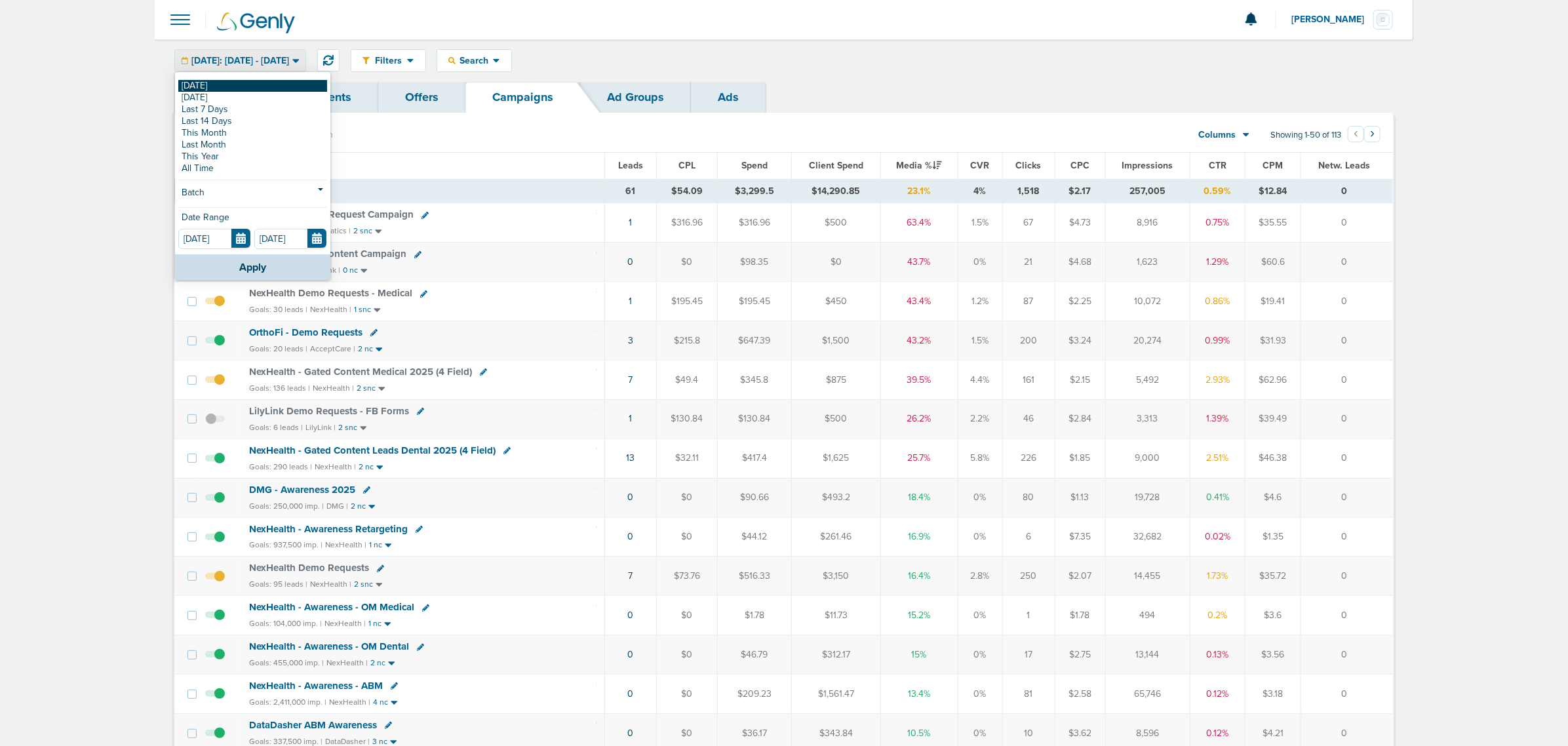
click at [238, 87] on link "[DATE]" at bounding box center [252, 86] width 149 height 12
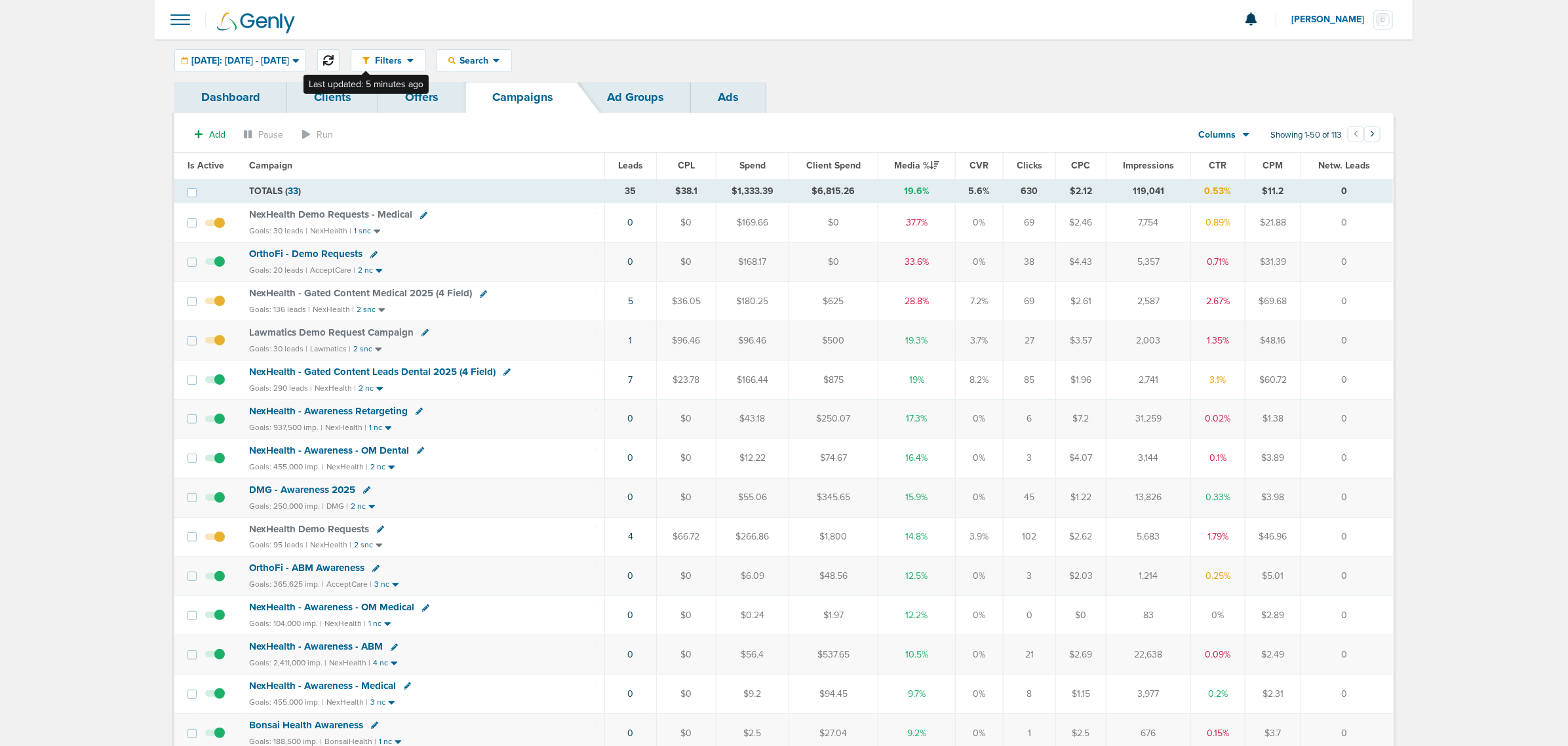
click at [340, 51] on button at bounding box center [328, 60] width 22 height 22
click at [629, 382] on link "7" at bounding box center [631, 380] width 4 height 11
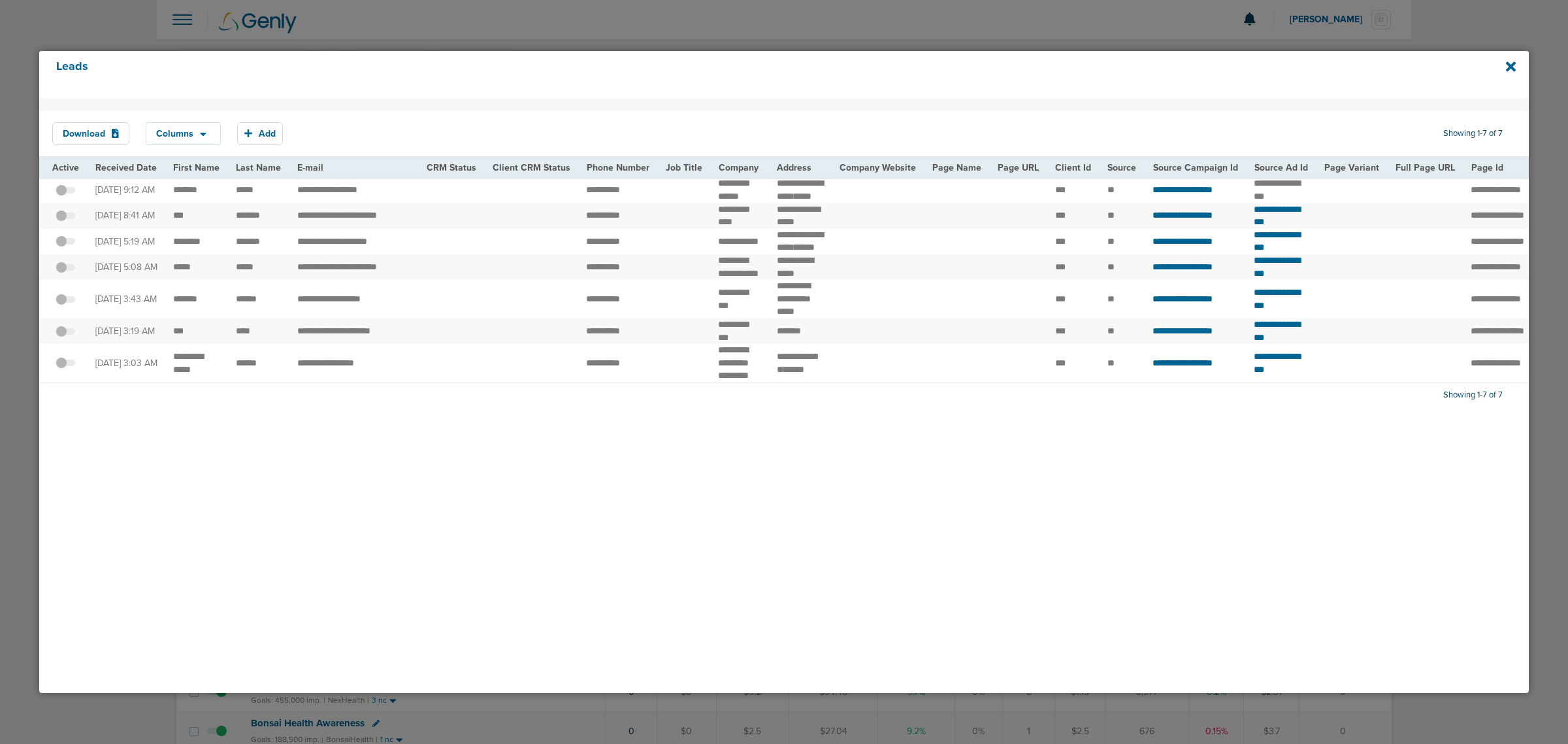
drag, startPoint x: 142, startPoint y: 230, endPoint x: 821, endPoint y: 240, distance: 679.1
click at [821, 228] on tr "**********" at bounding box center [1348, 216] width 2617 height 25
click at [821, 228] on td "******* ***** *****" at bounding box center [800, 216] width 62 height 25
click at [1509, 66] on icon at bounding box center [1511, 66] width 10 height 10
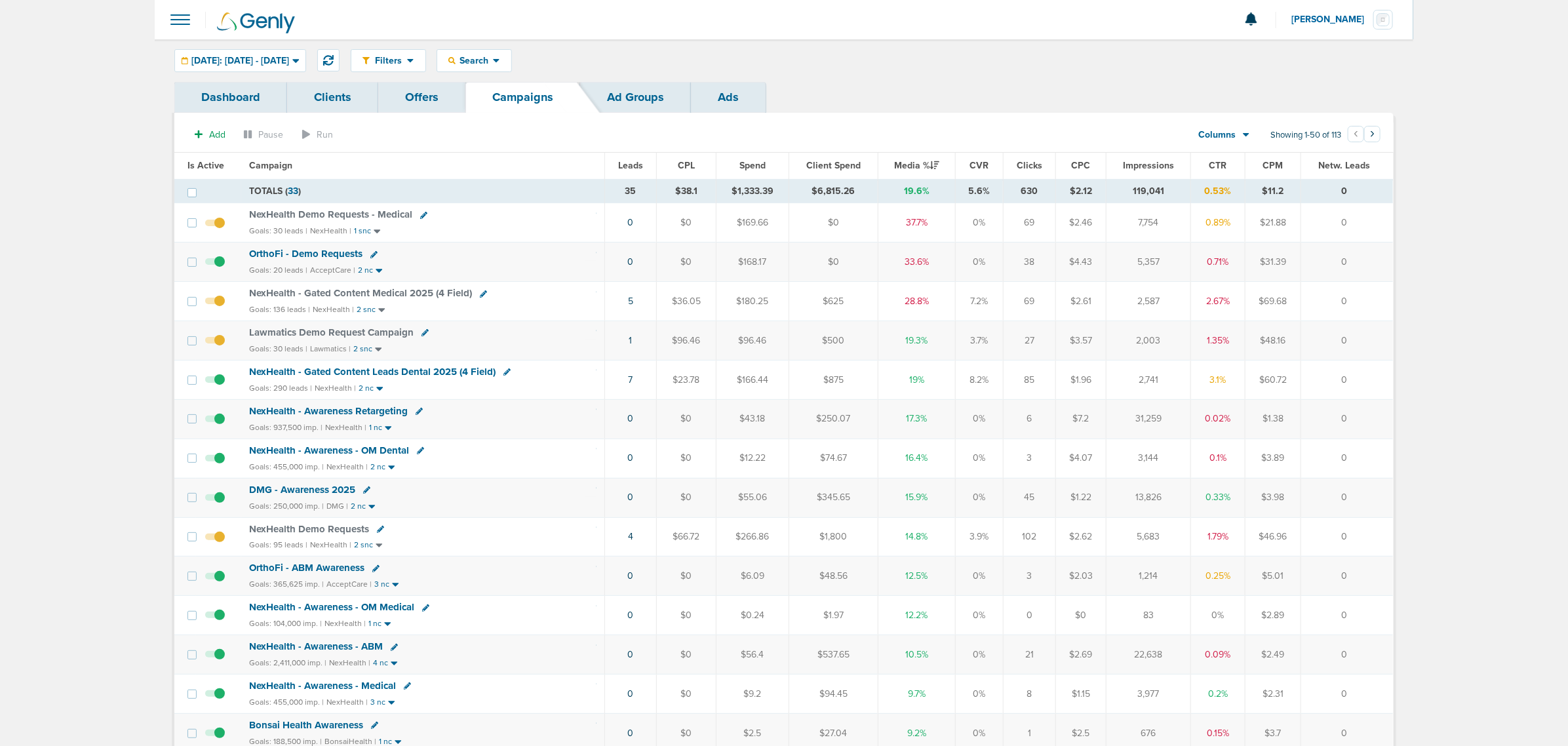
click at [355, 374] on span "NexHealth - Gated Content Leads Dental 2025 (4 Field)" at bounding box center [372, 372] width 246 height 12
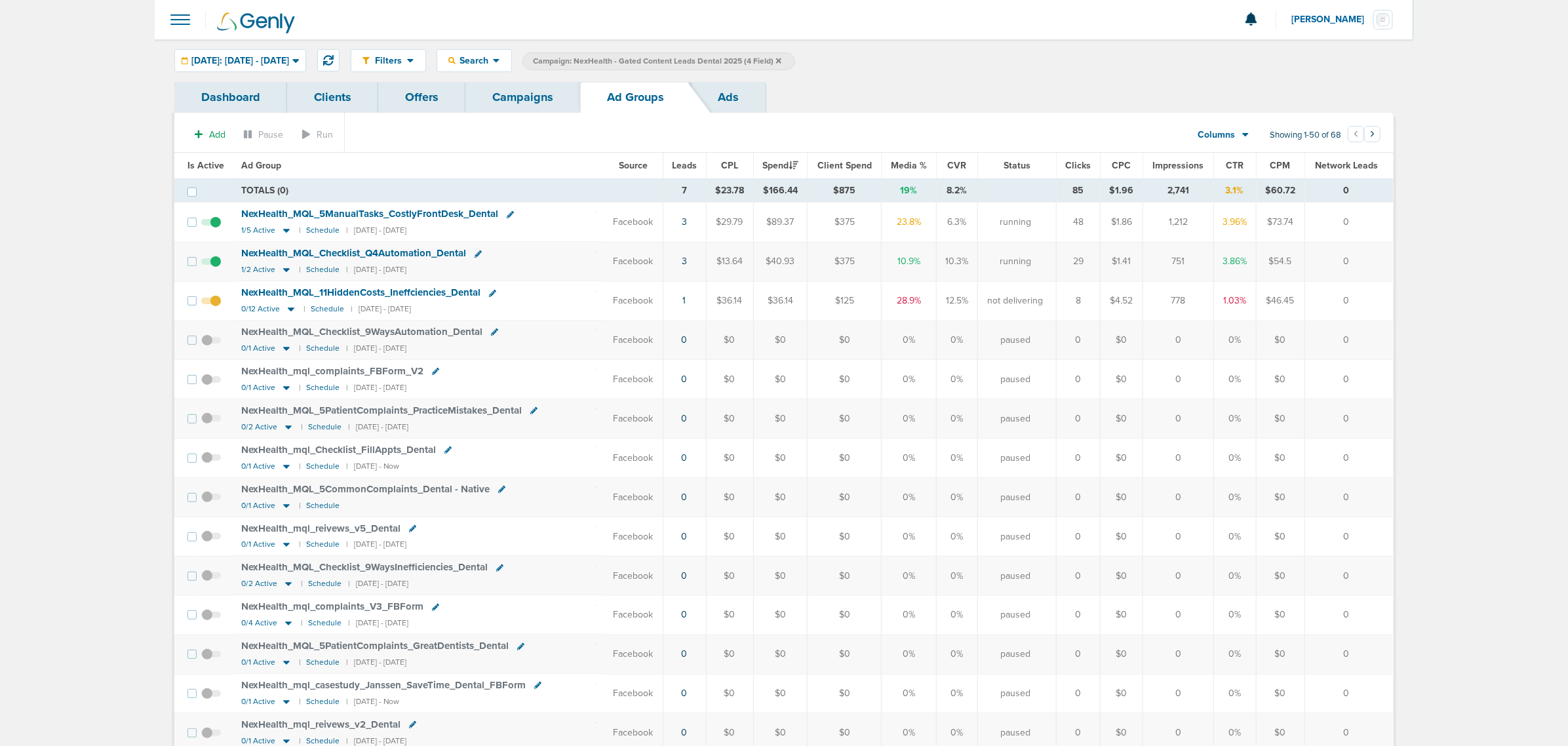
click at [528, 95] on link "Campaigns" at bounding box center [523, 97] width 115 height 31
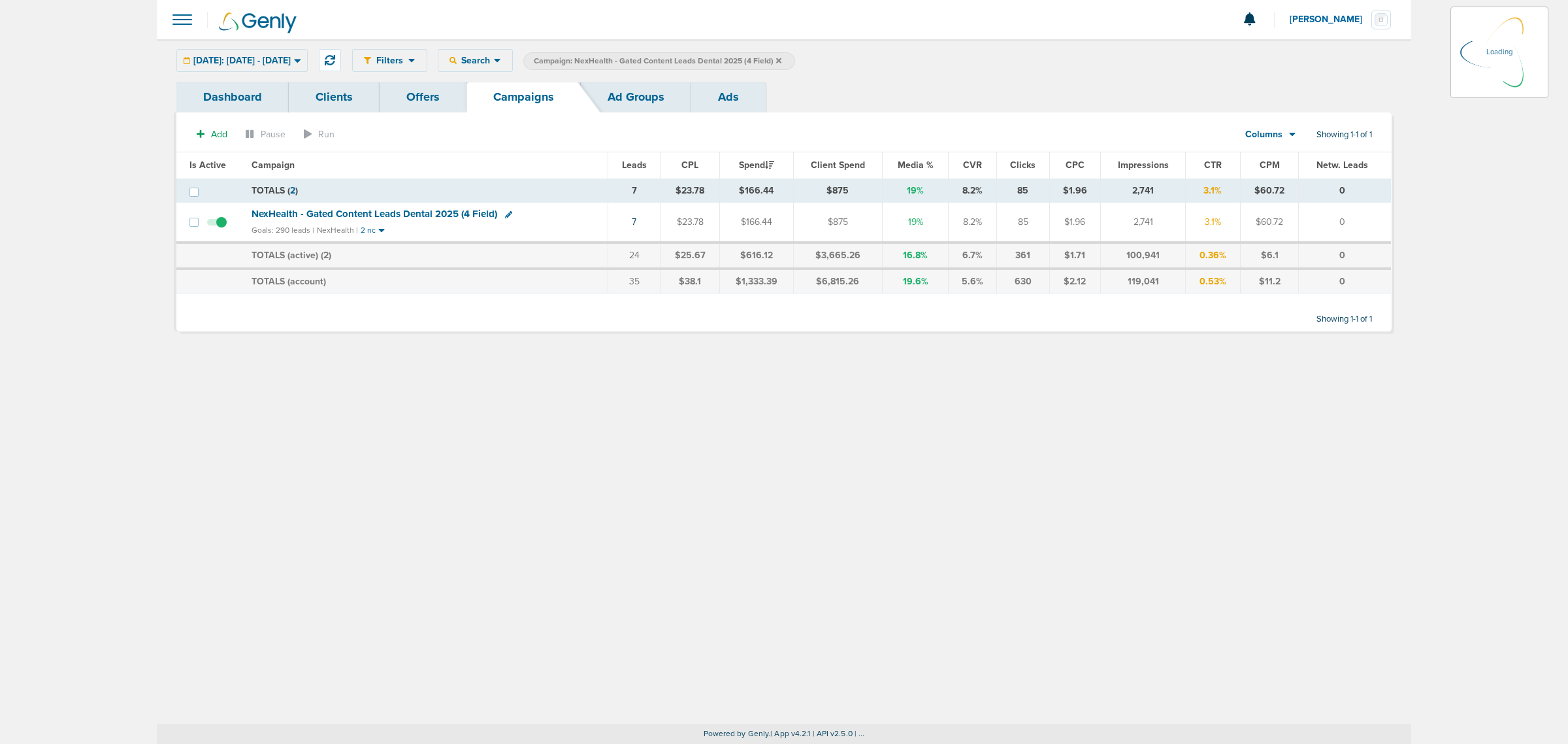
click at [782, 57] on icon at bounding box center [779, 60] width 5 height 8
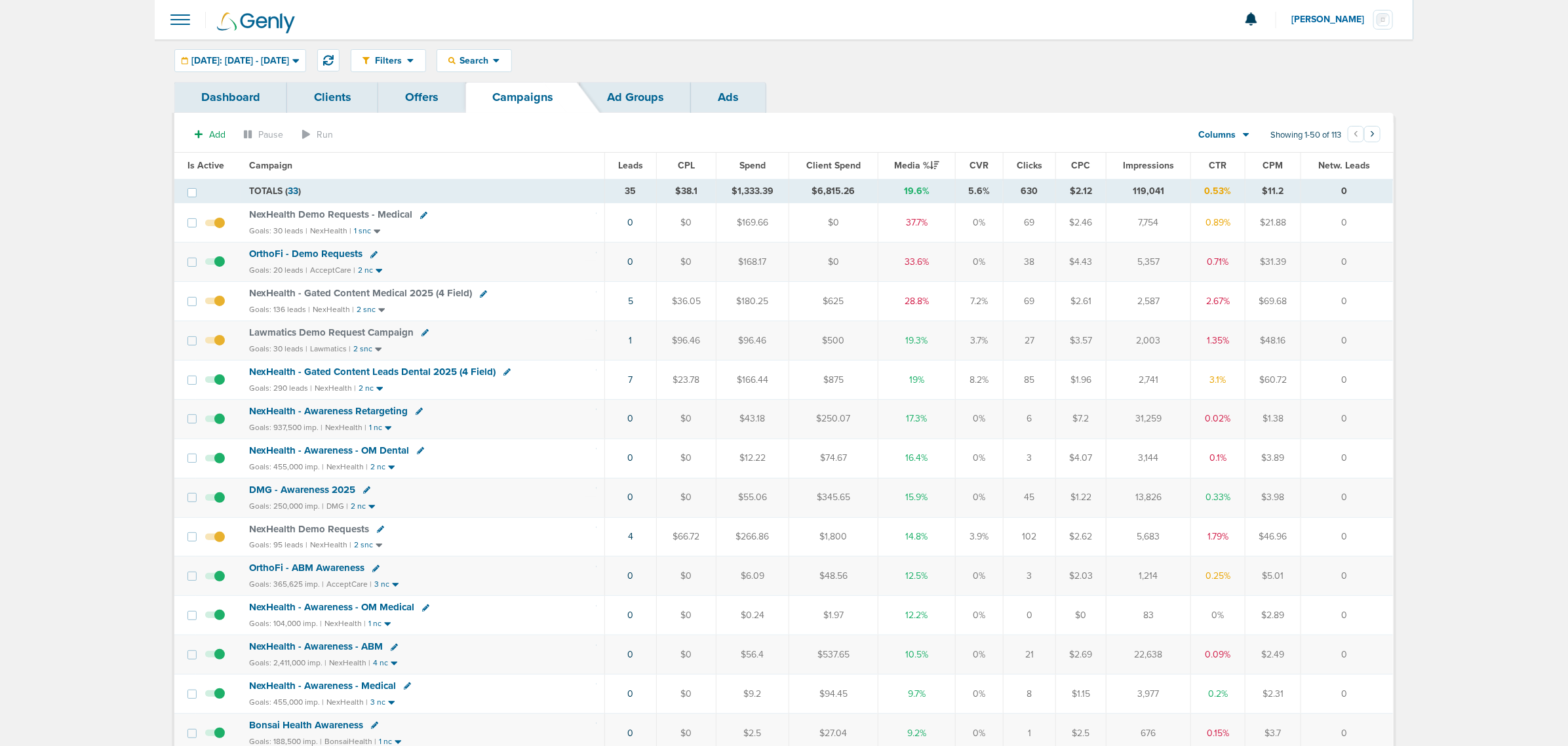
click at [343, 253] on span "OrthoFi - Demo Requests" at bounding box center [306, 254] width 113 height 12
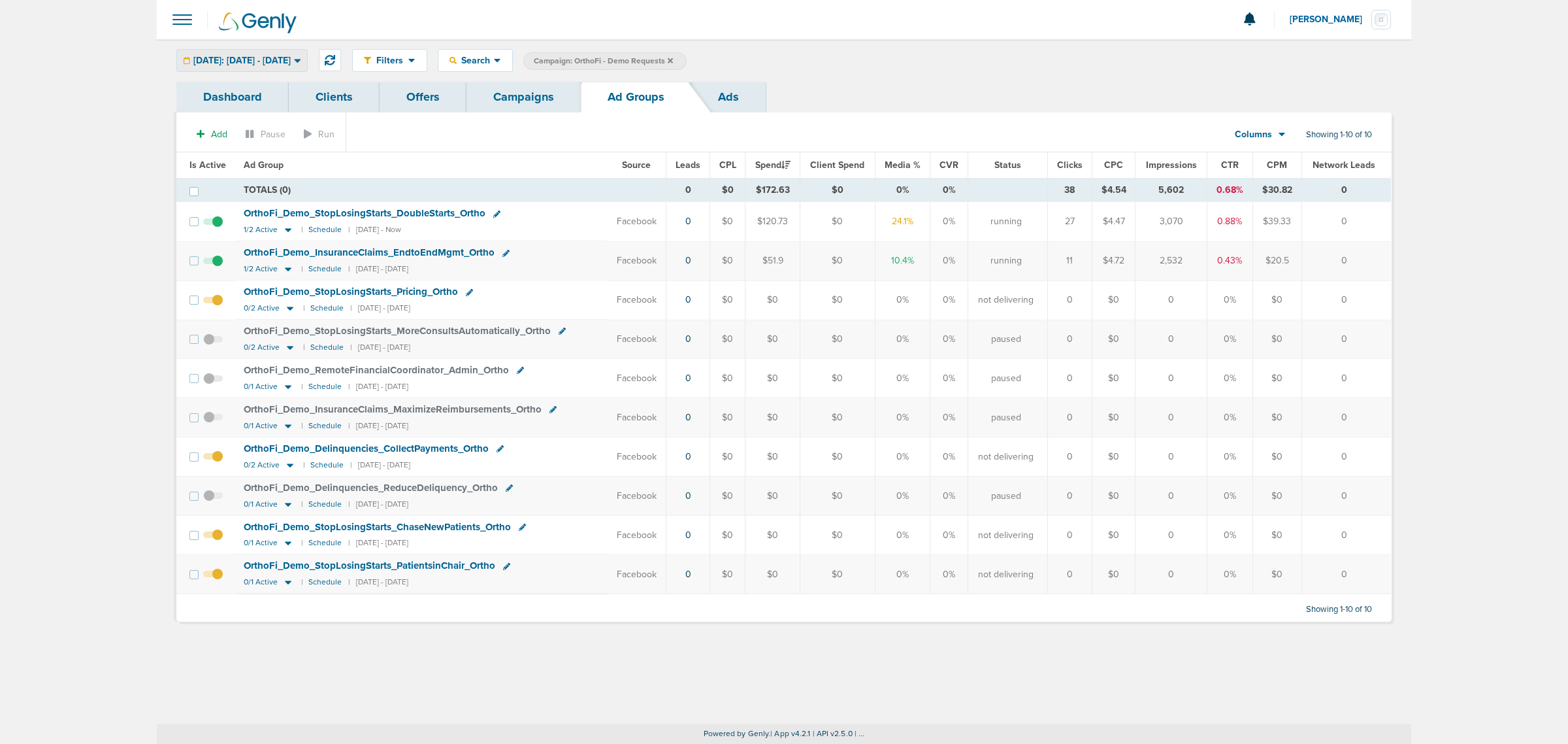
click at [291, 61] on span "Today: 09.24.2025 - 09.24.2025" at bounding box center [242, 61] width 97 height 9
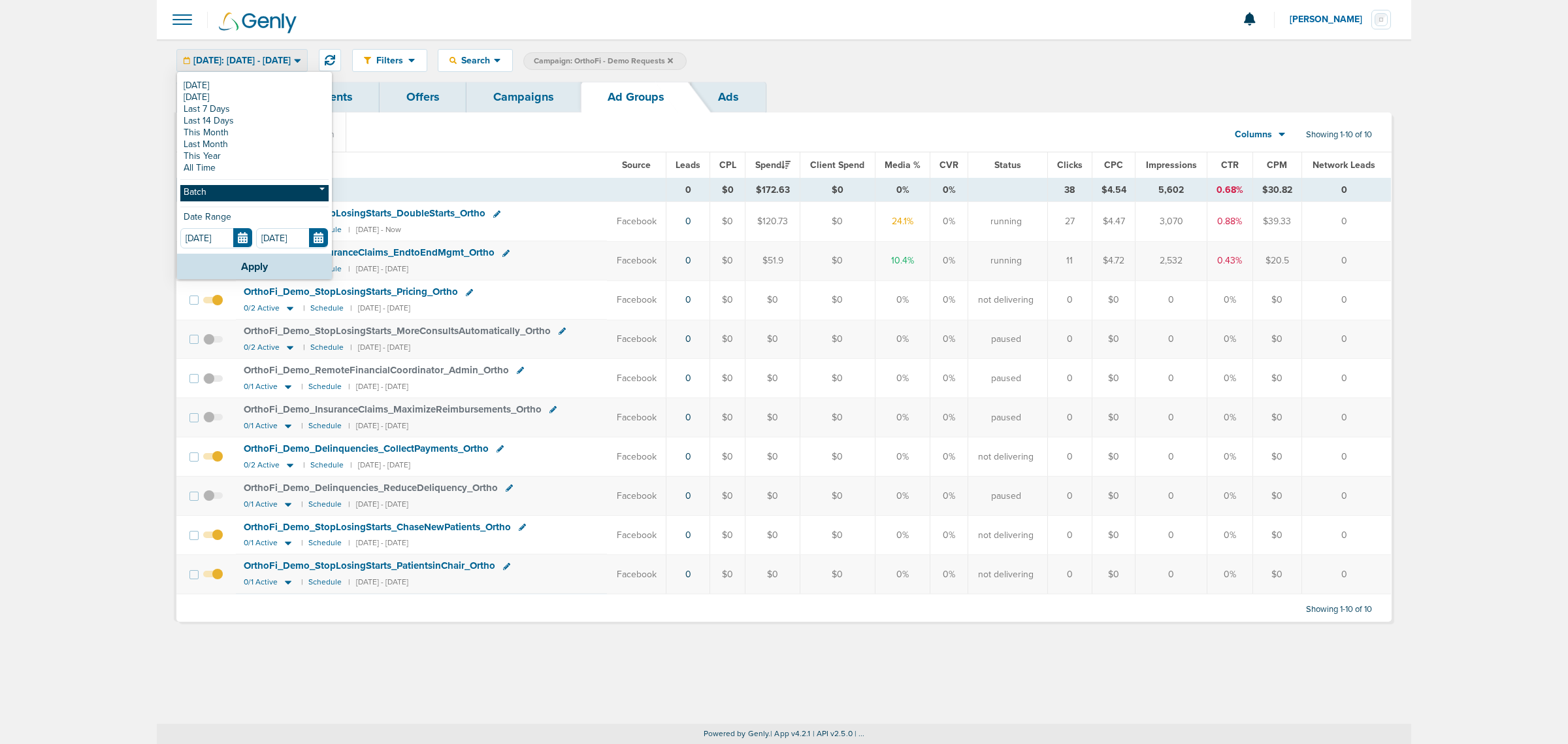
click at [246, 191] on link "Batch" at bounding box center [254, 193] width 148 height 16
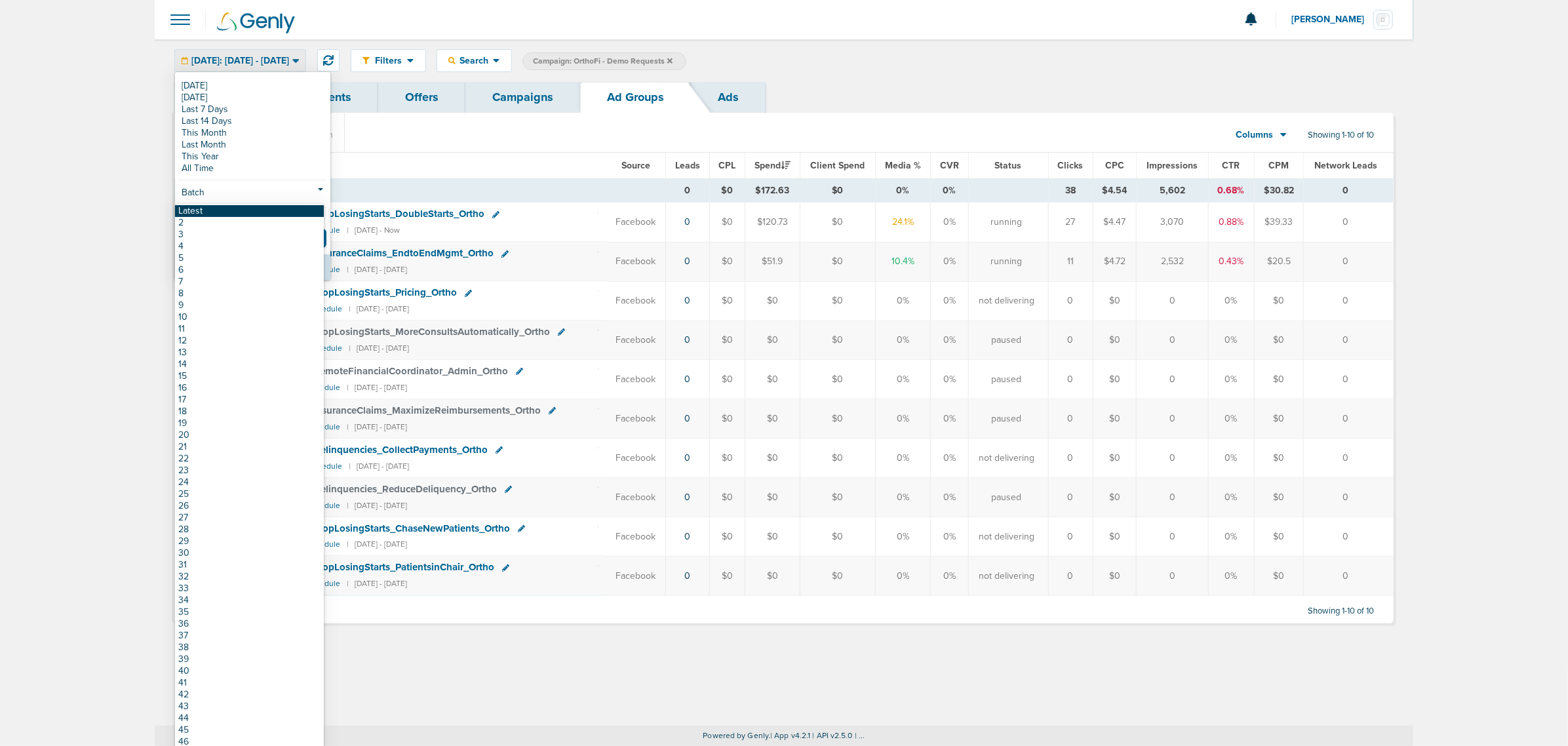
click at [238, 207] on link "Latest" at bounding box center [249, 211] width 149 height 12
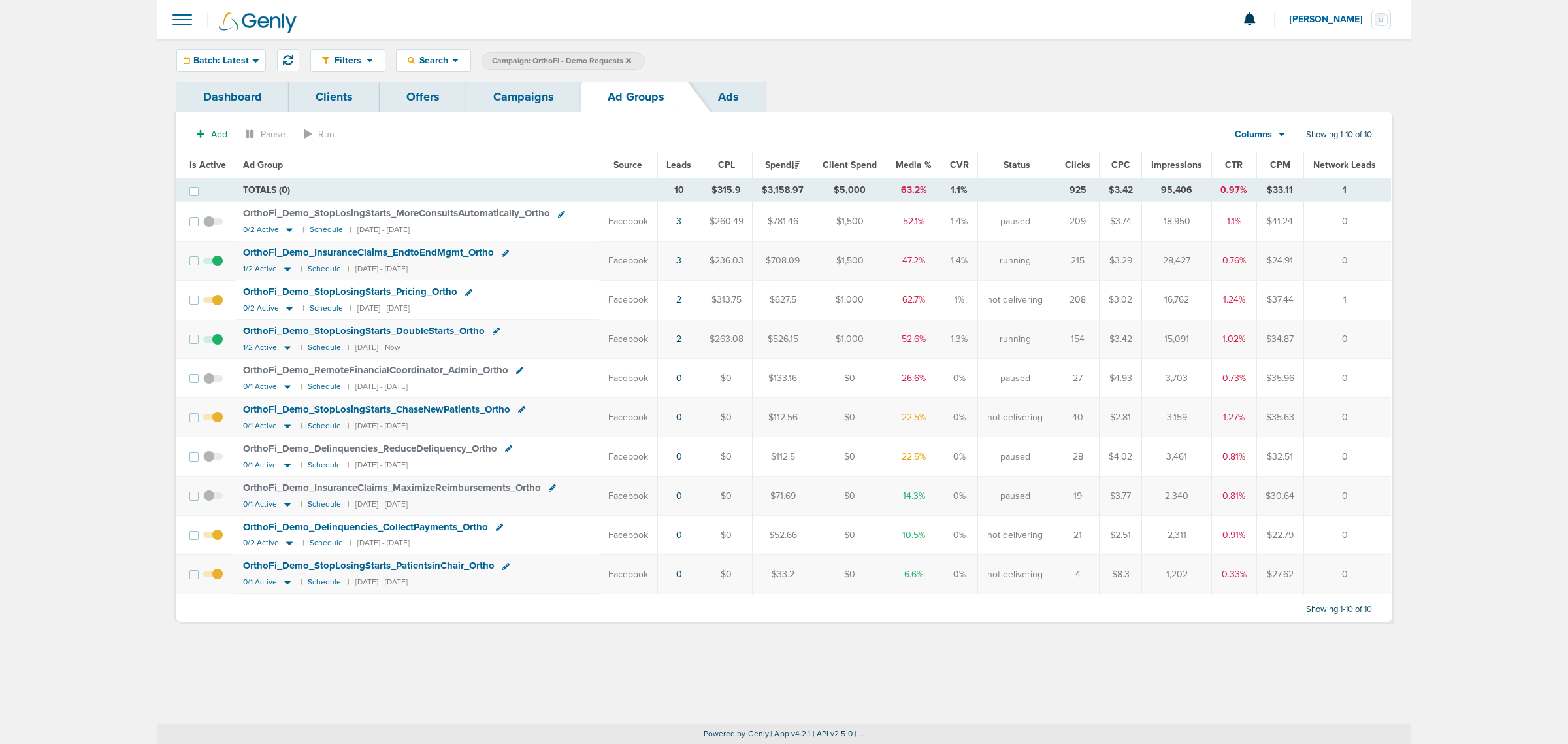
click at [721, 103] on link "Ads" at bounding box center [728, 97] width 74 height 31
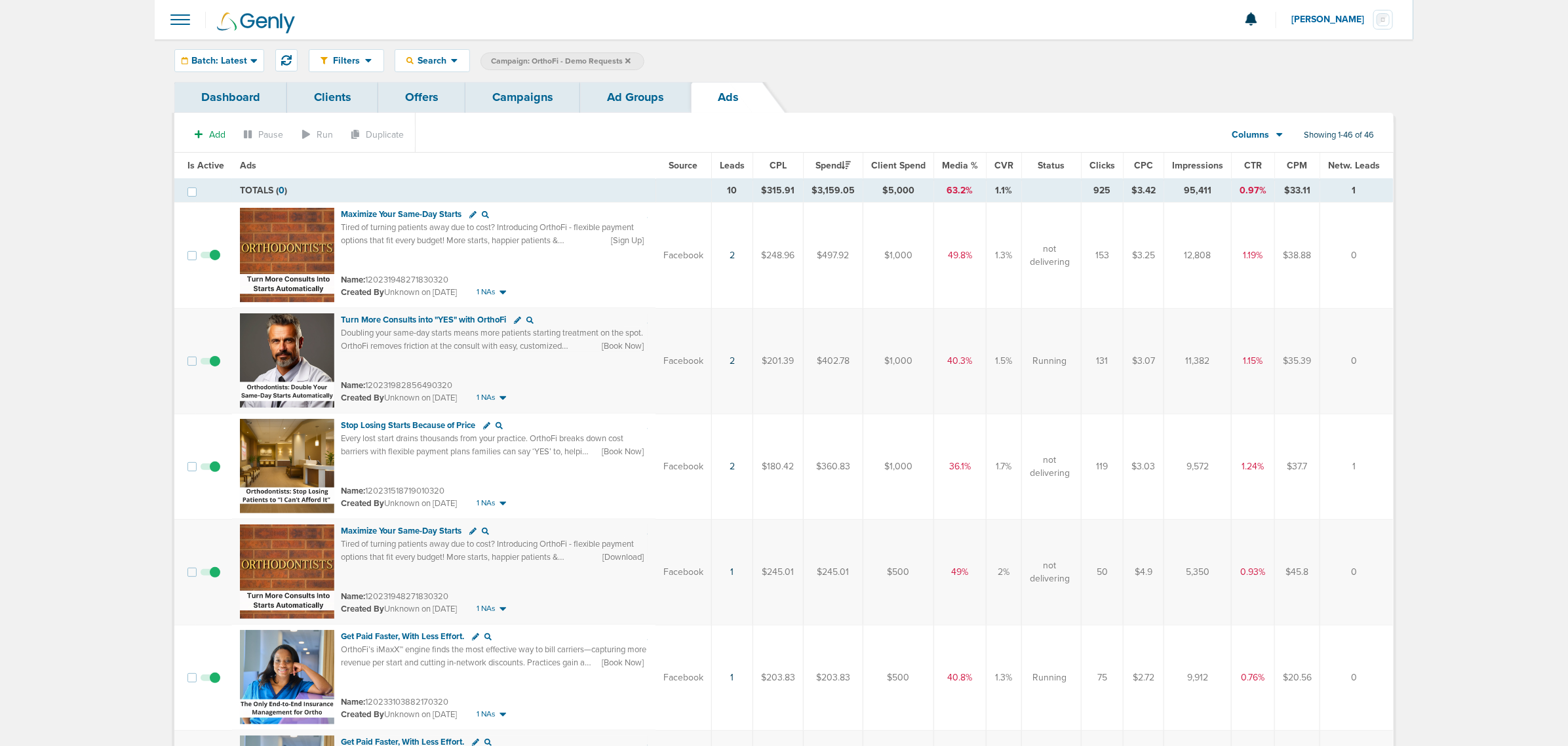
click at [732, 167] on span "Leads" at bounding box center [732, 165] width 25 height 11
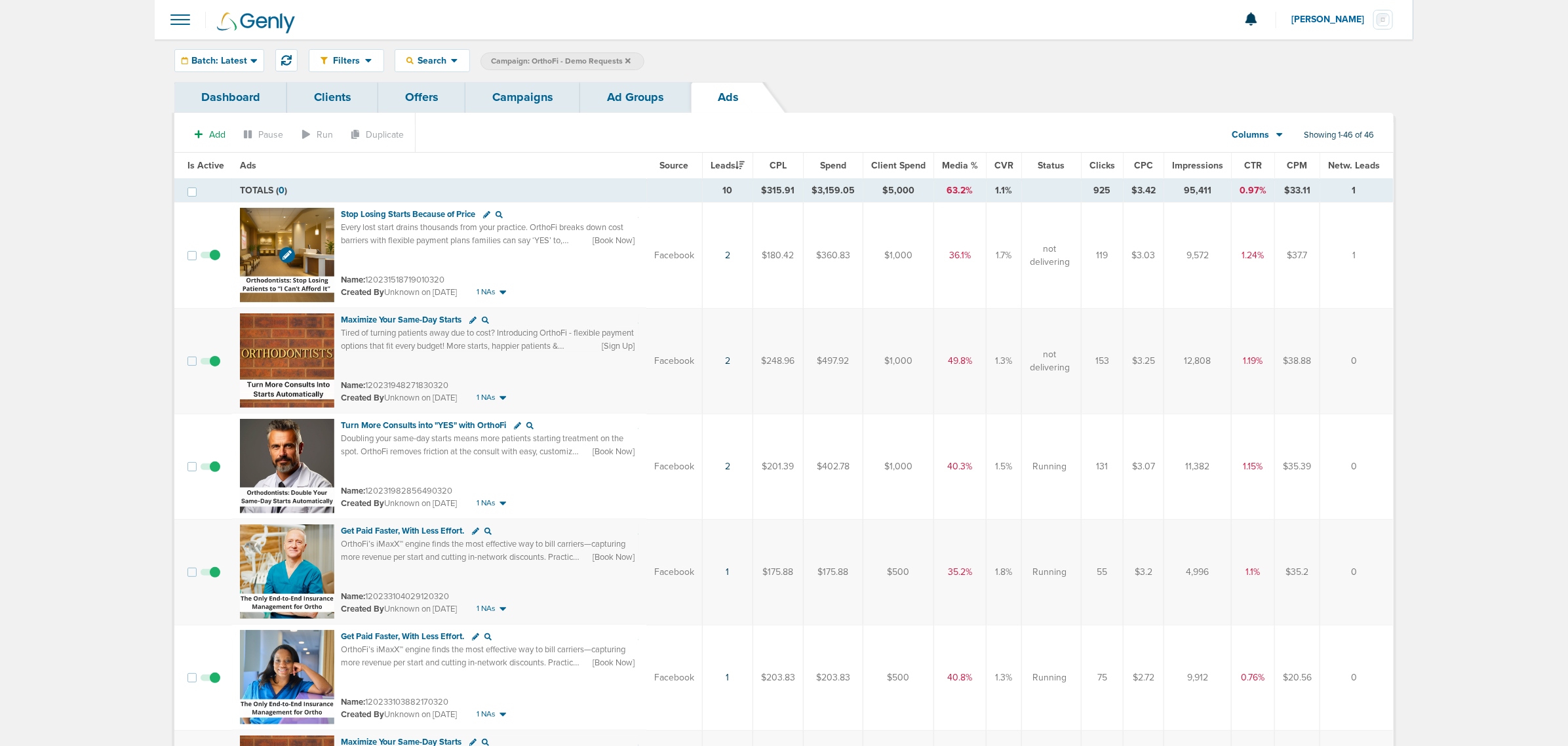
click at [278, 223] on img at bounding box center [287, 254] width 94 height 94
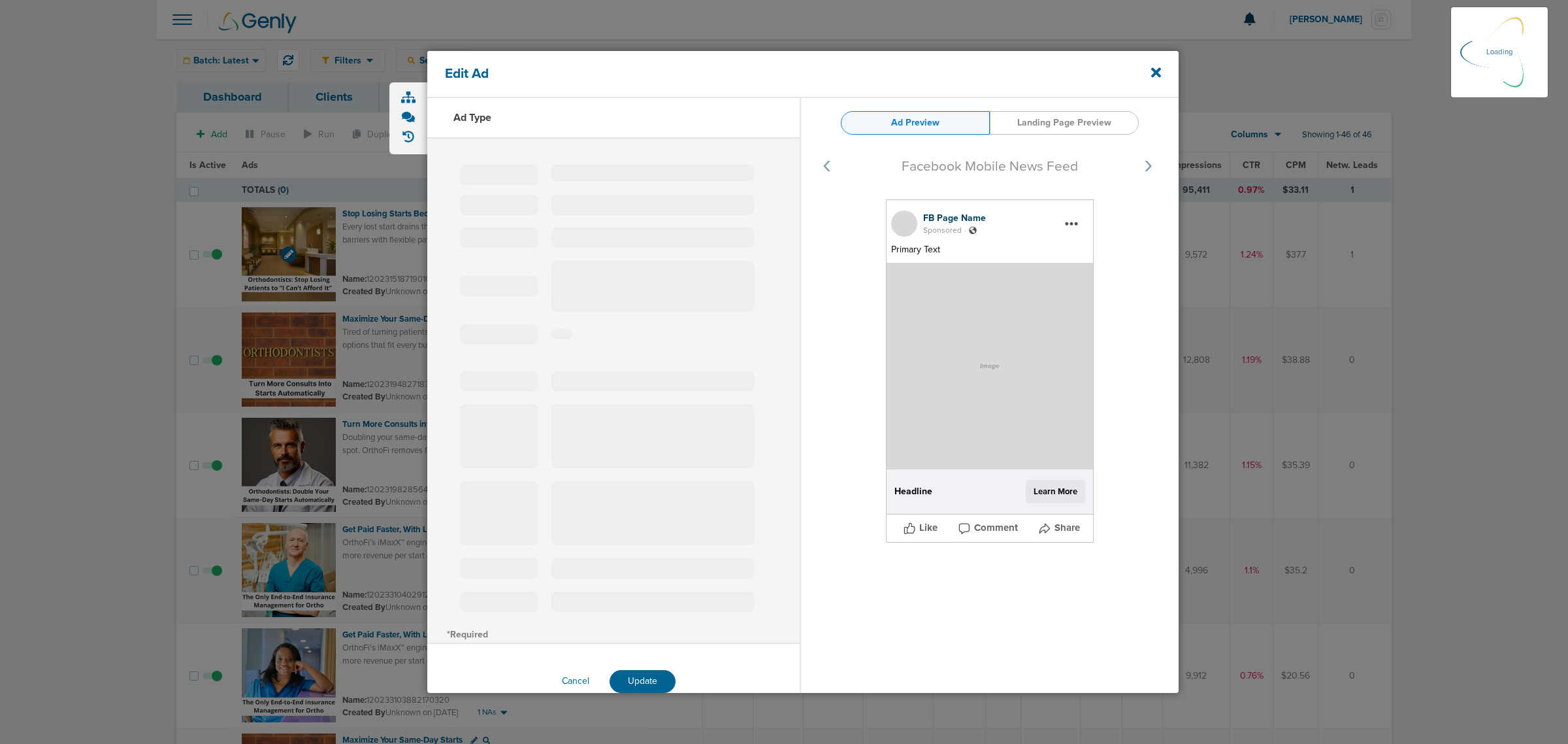
select select "learn_more"
type input "120231518719010320"
type input "Stop Losing Starts Because of Price"
type textarea "Every lost start drains thousands from your practice. OrthoFi breaks down cost …"
select select "book_travel"
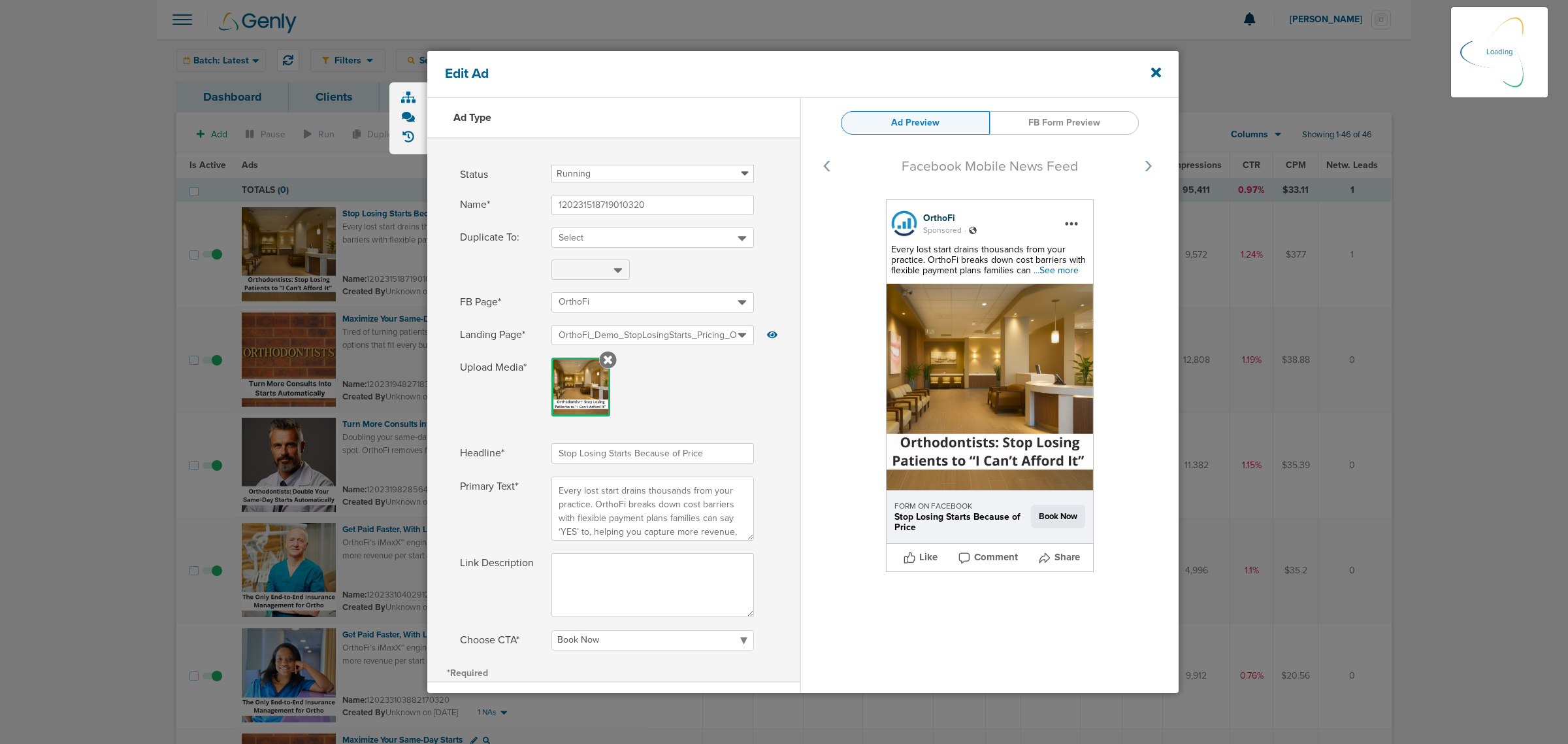
click at [1050, 273] on span "...See more" at bounding box center [1056, 270] width 45 height 11
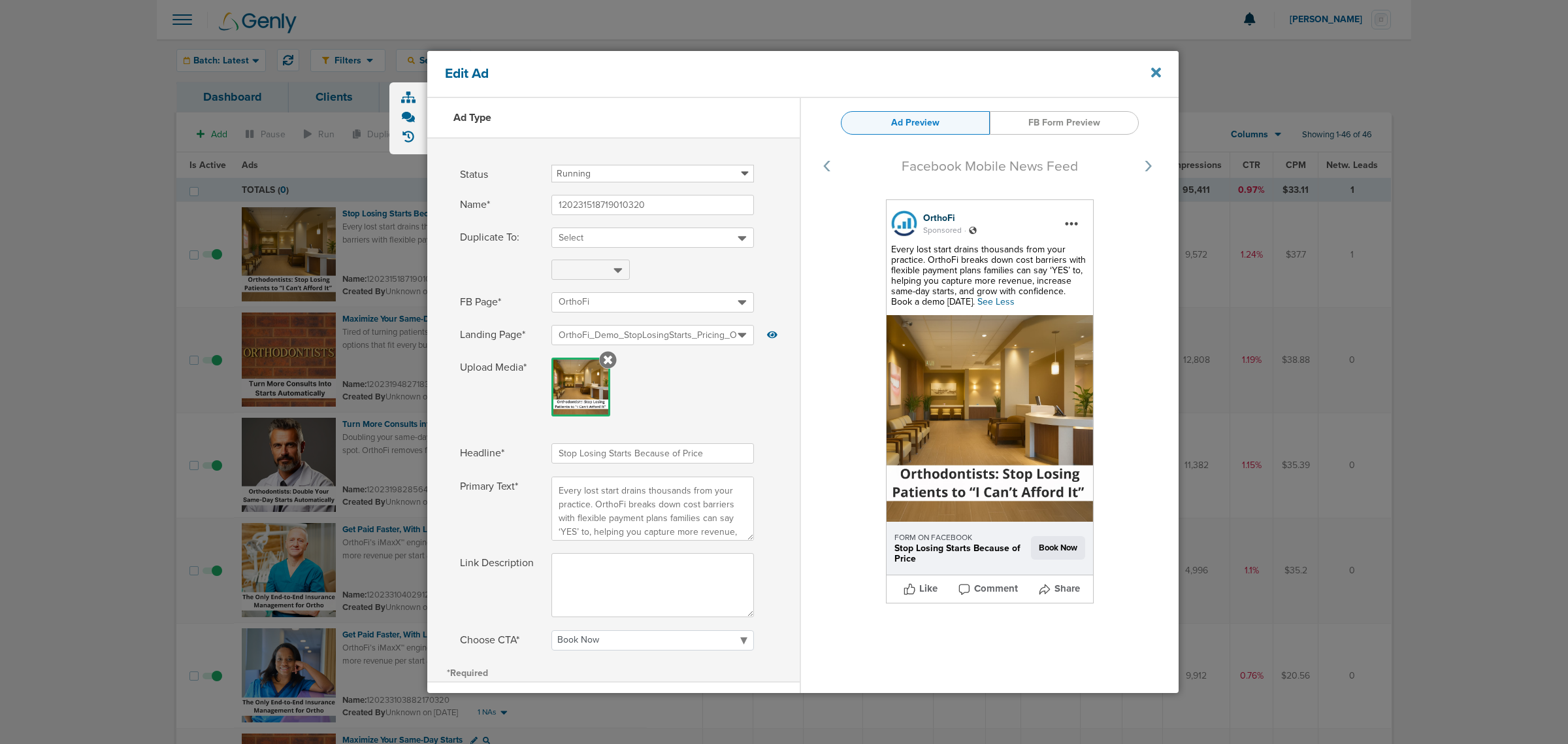
click at [1157, 73] on icon at bounding box center [1156, 72] width 10 height 10
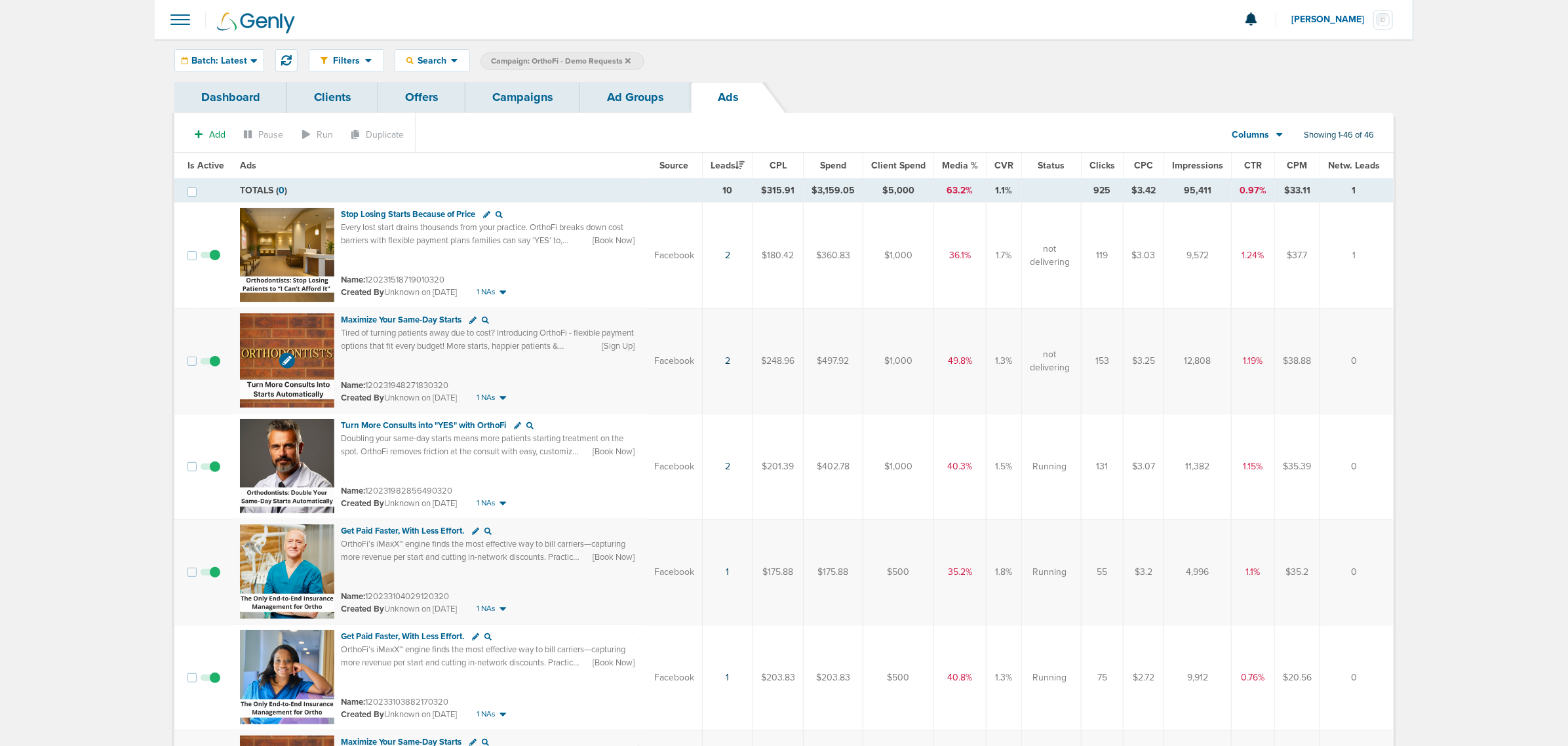
click at [263, 330] on img at bounding box center [287, 360] width 94 height 94
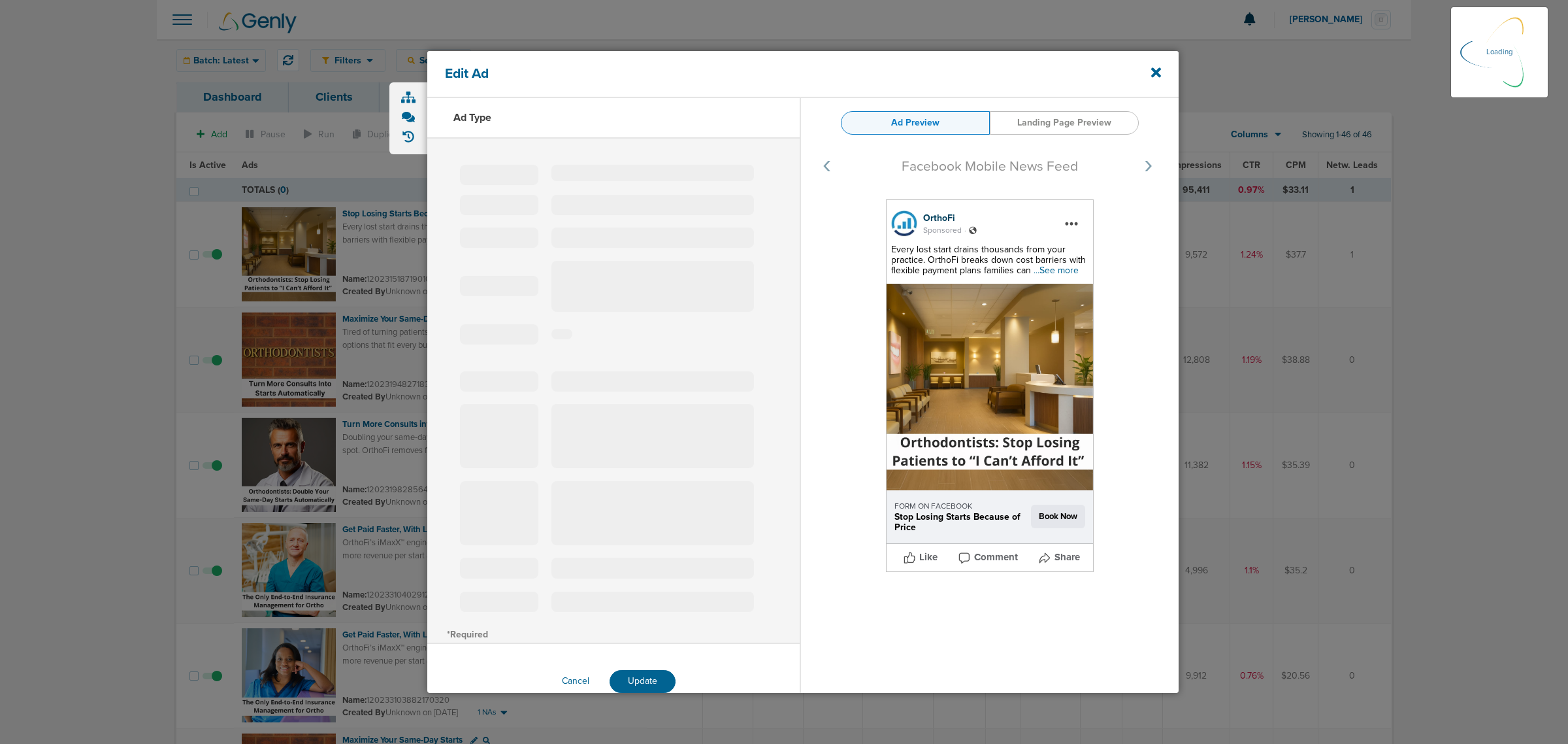
select select "learn_more"
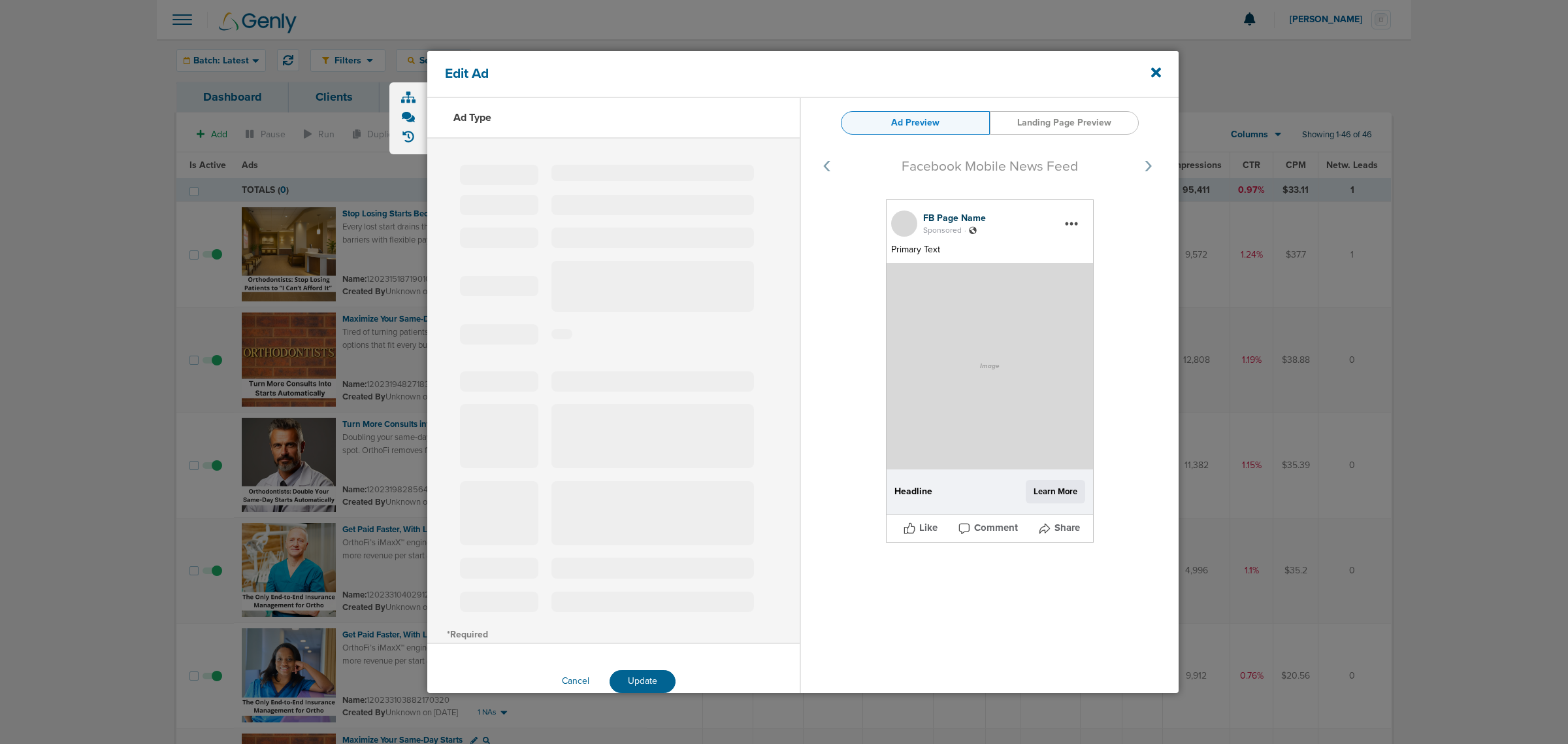
type input "120231948271830320"
type input "Maximize Your Same-Day Starts"
type textarea "Tired of turning patients away due to cost? Introducing OrthoFi - flexible paym…"
select select "sign_up"
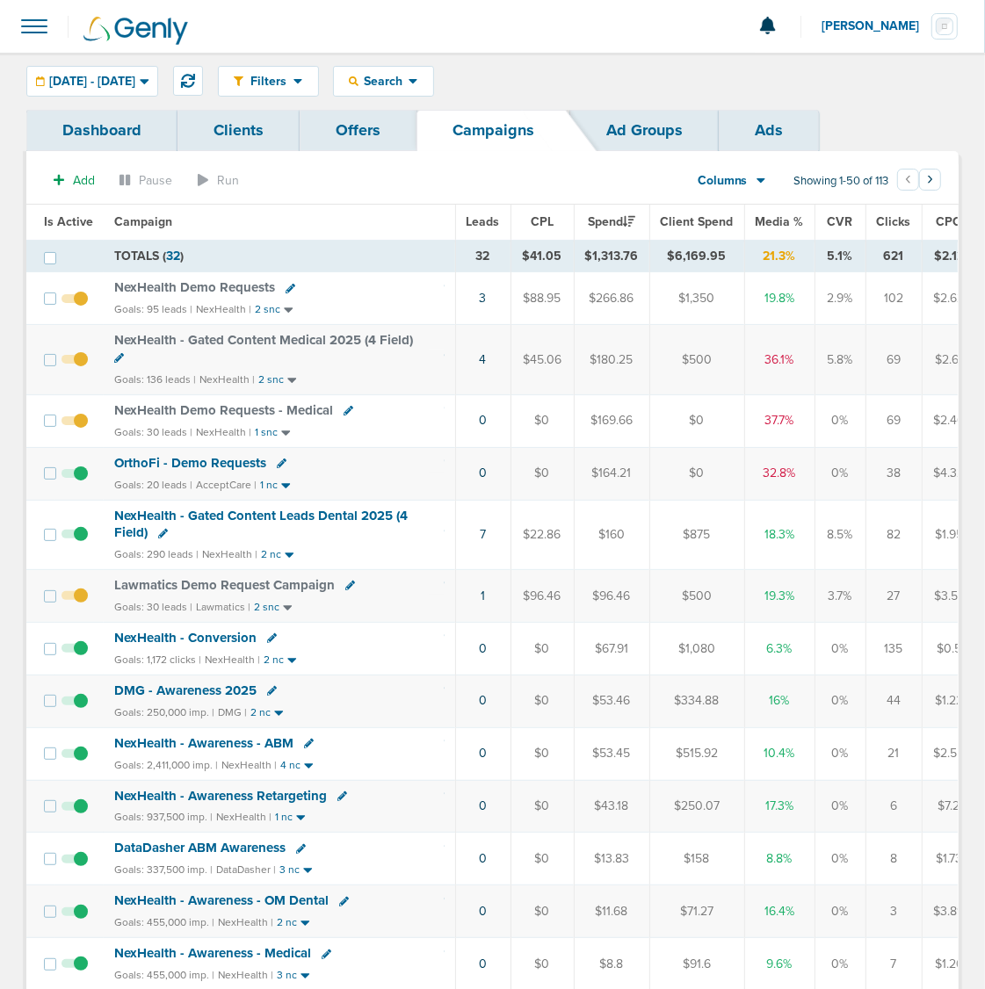
click at [40, 28] on span at bounding box center [34, 26] width 39 height 39
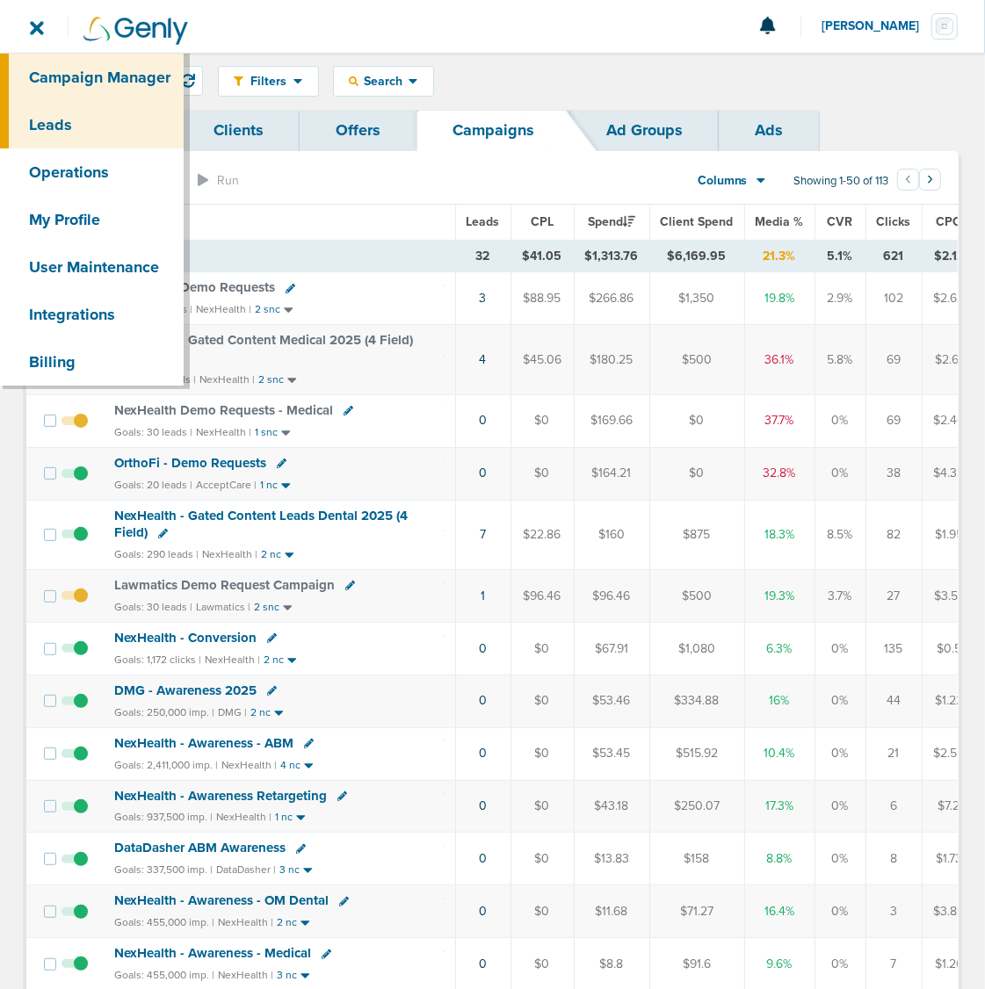
click at [79, 120] on link "Leads" at bounding box center [92, 124] width 184 height 47
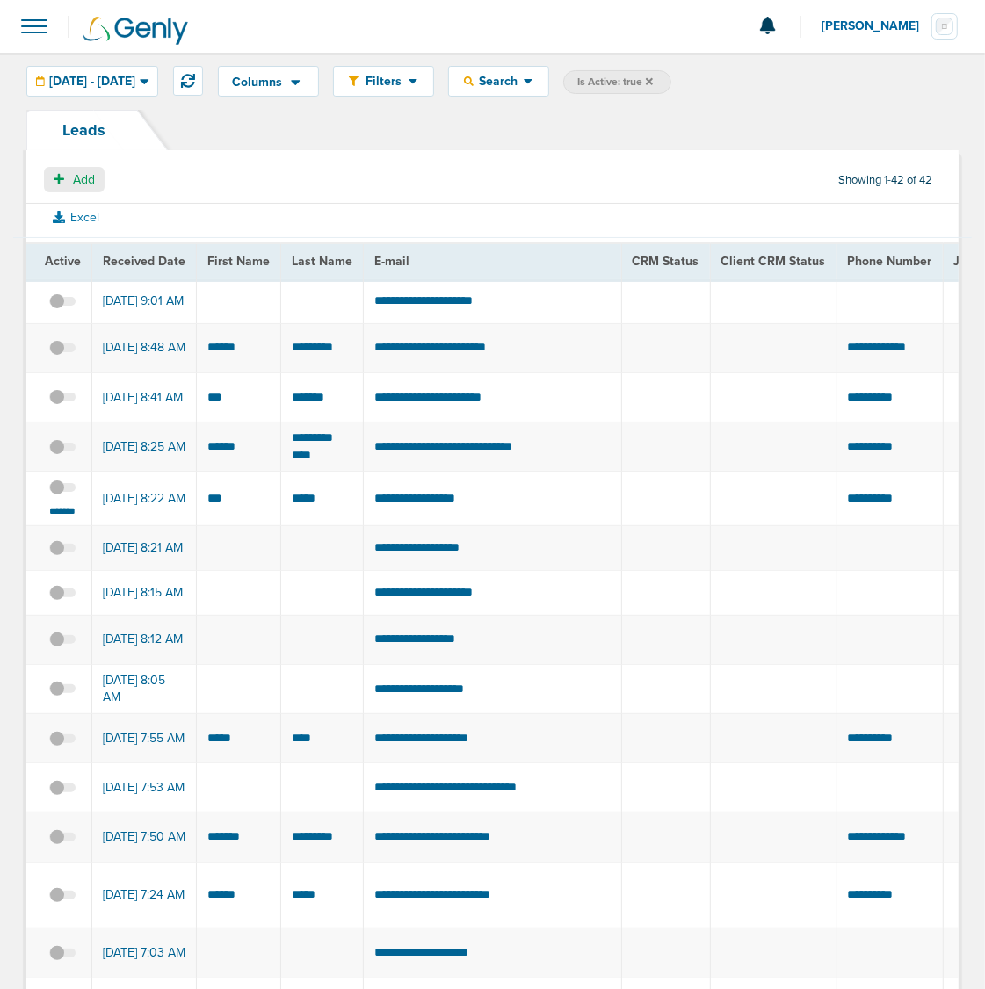
click at [67, 177] on button "Add" at bounding box center [74, 179] width 61 height 25
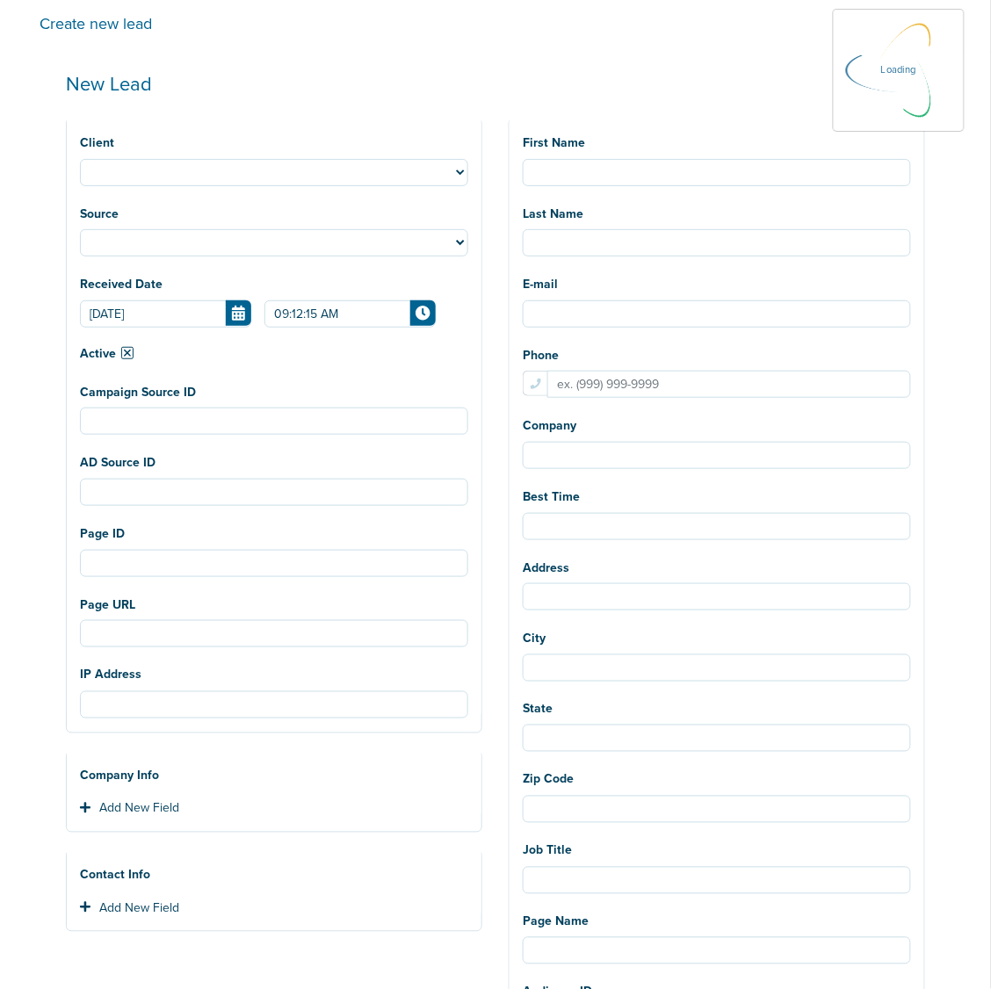
select select
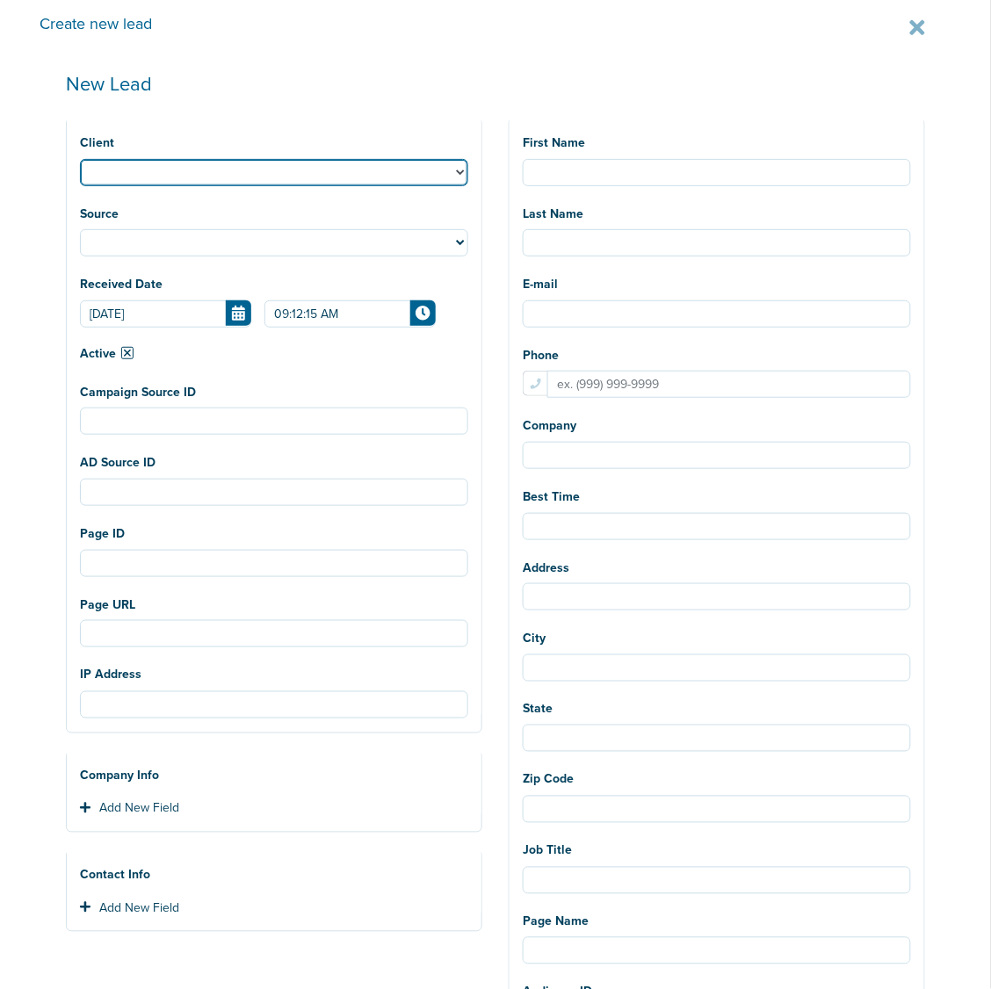
click at [114, 177] on select "NexHealth AcceptCare Lawmatics DMG DataDasher LilyLink BonsaiHealth OrthoFi Dee…" at bounding box center [274, 172] width 388 height 27
select select "183"
click at [80, 159] on select "NexHealth AcceptCare Lawmatics DMG DataDasher LilyLink BonsaiHealth OrthoFi Dee…" at bounding box center [274, 172] width 388 height 27
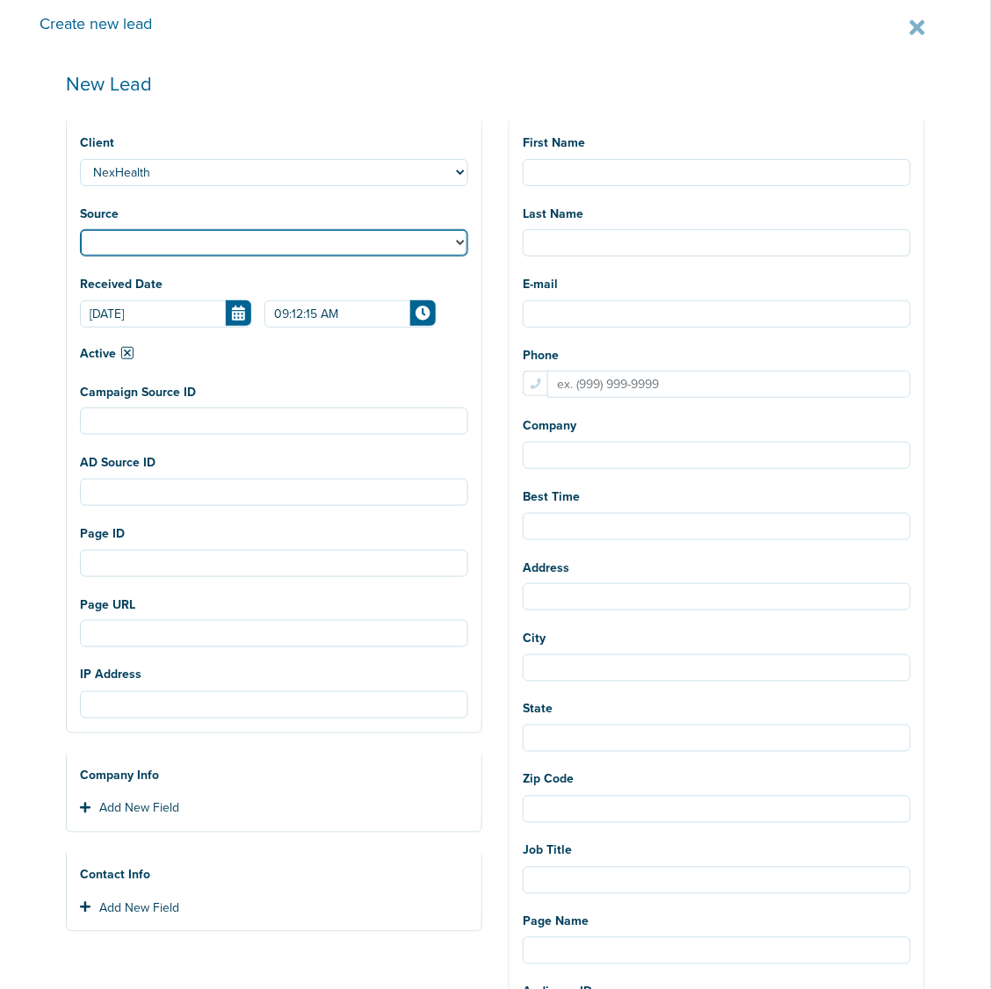
click at [128, 246] on select "Facebook Twitter Yahoo Gemini Google AdWords Outbrain Taboola Pinterest" at bounding box center [274, 242] width 388 height 27
select select "fb"
click at [80, 229] on select "Facebook Twitter Yahoo Gemini Google AdWords Outbrain Taboola Pinterest" at bounding box center [274, 242] width 388 height 27
click at [594, 186] on div "First Name Last Name E-mail Phone Company Best Time Address City State Zip Code…" at bounding box center [716, 928] width 415 height 1632
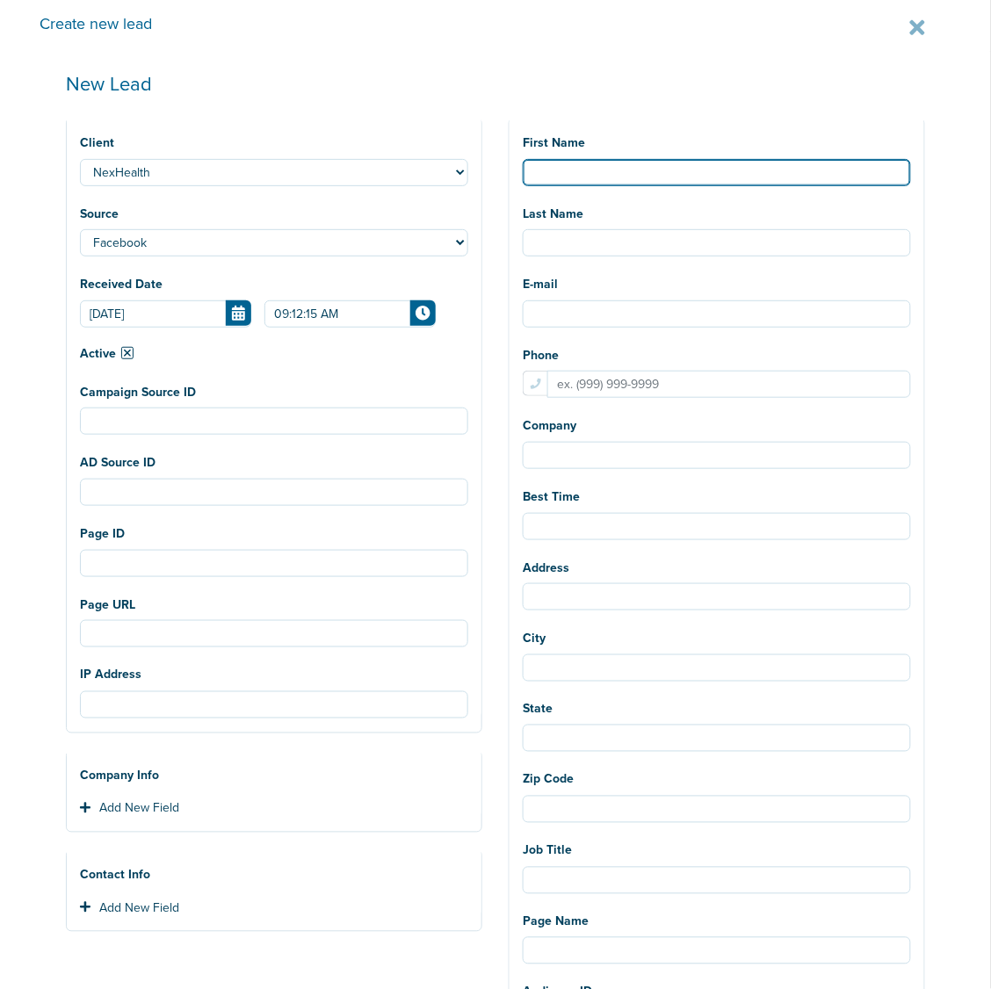
click at [593, 178] on input "First Name" at bounding box center [717, 172] width 388 height 27
type input "Melissa"
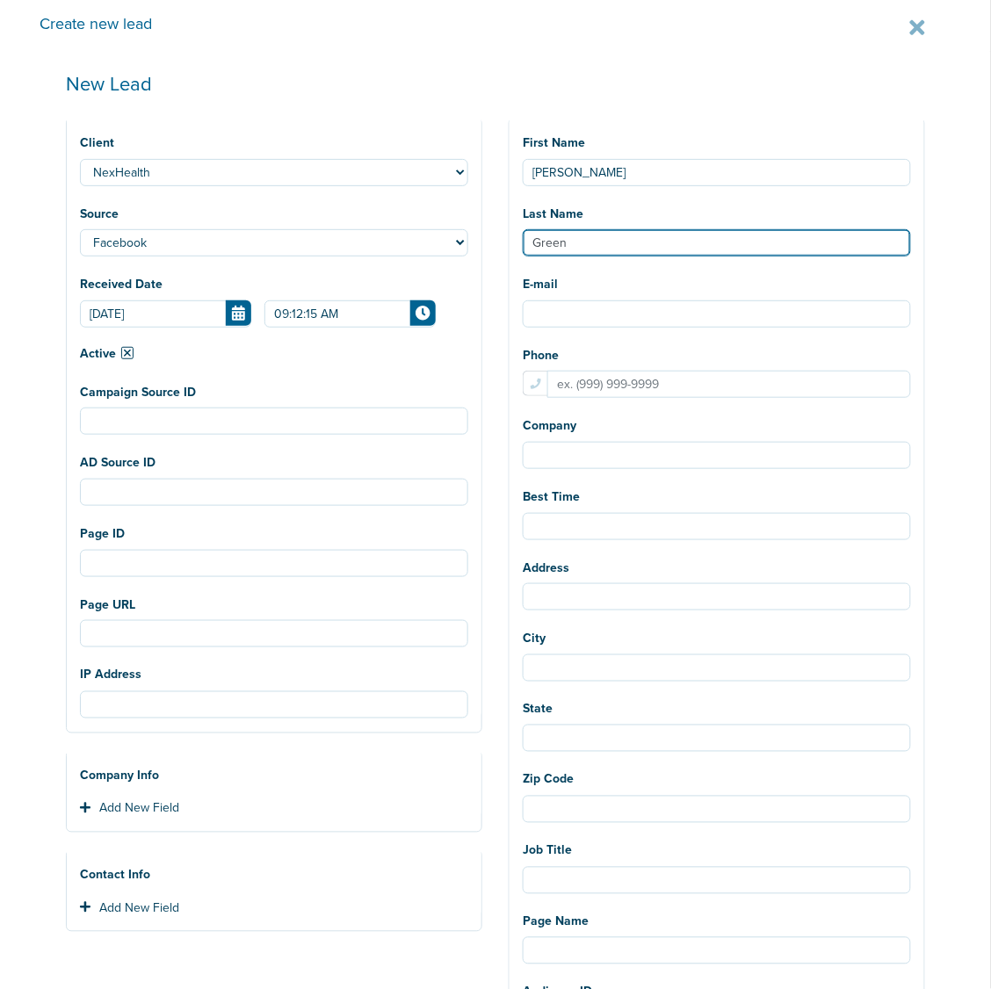
type input "Green"
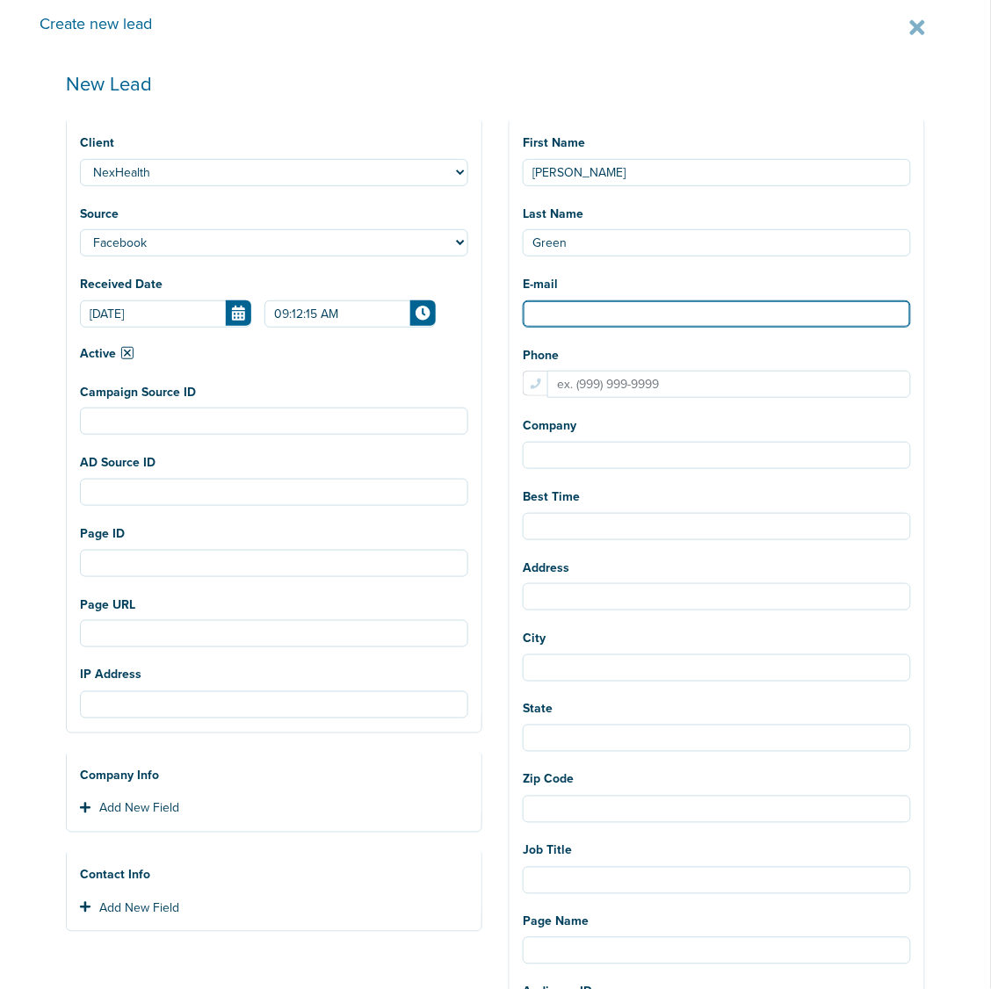
click at [573, 313] on input "E-mail" at bounding box center [717, 313] width 388 height 27
paste input "mmlc1965@gmail.com"
type input "mmlc1965@gmail.com"
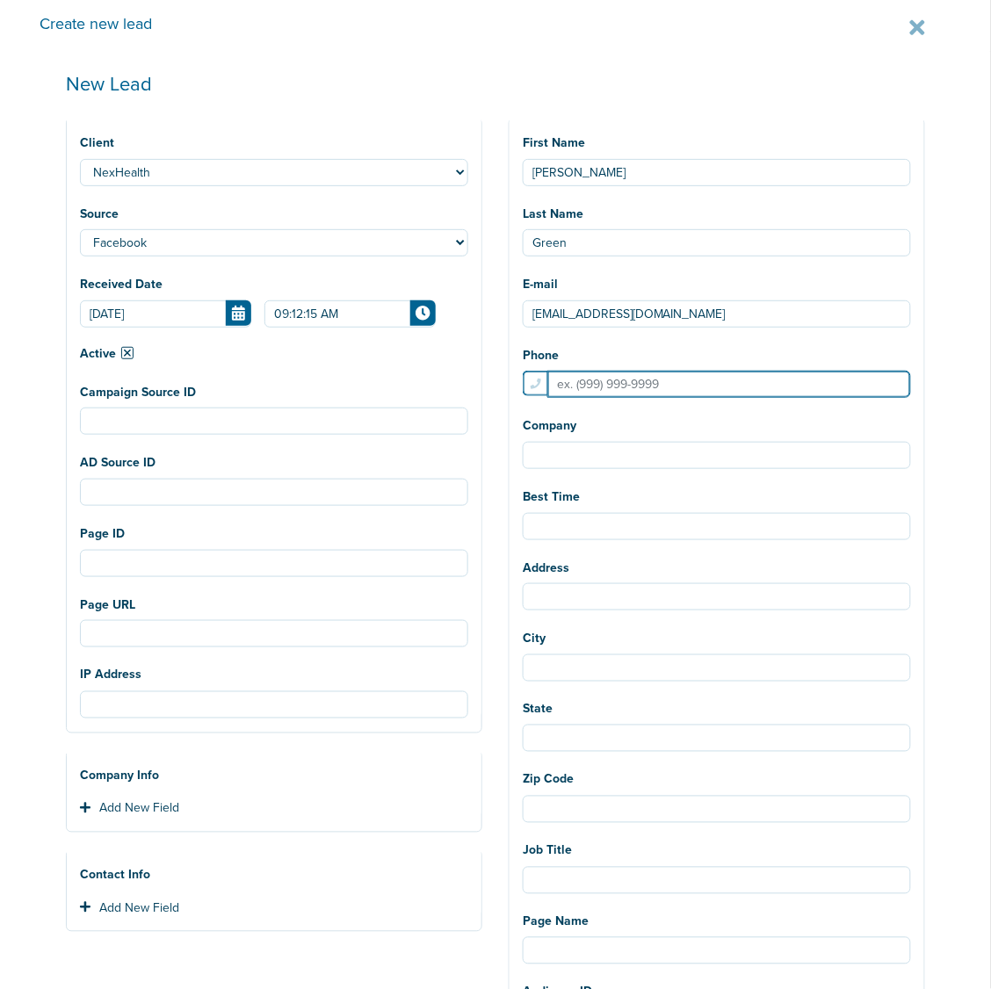
click at [600, 389] on input "Phone" at bounding box center [729, 384] width 364 height 27
paste input "8016419936"
type input "8016419936"
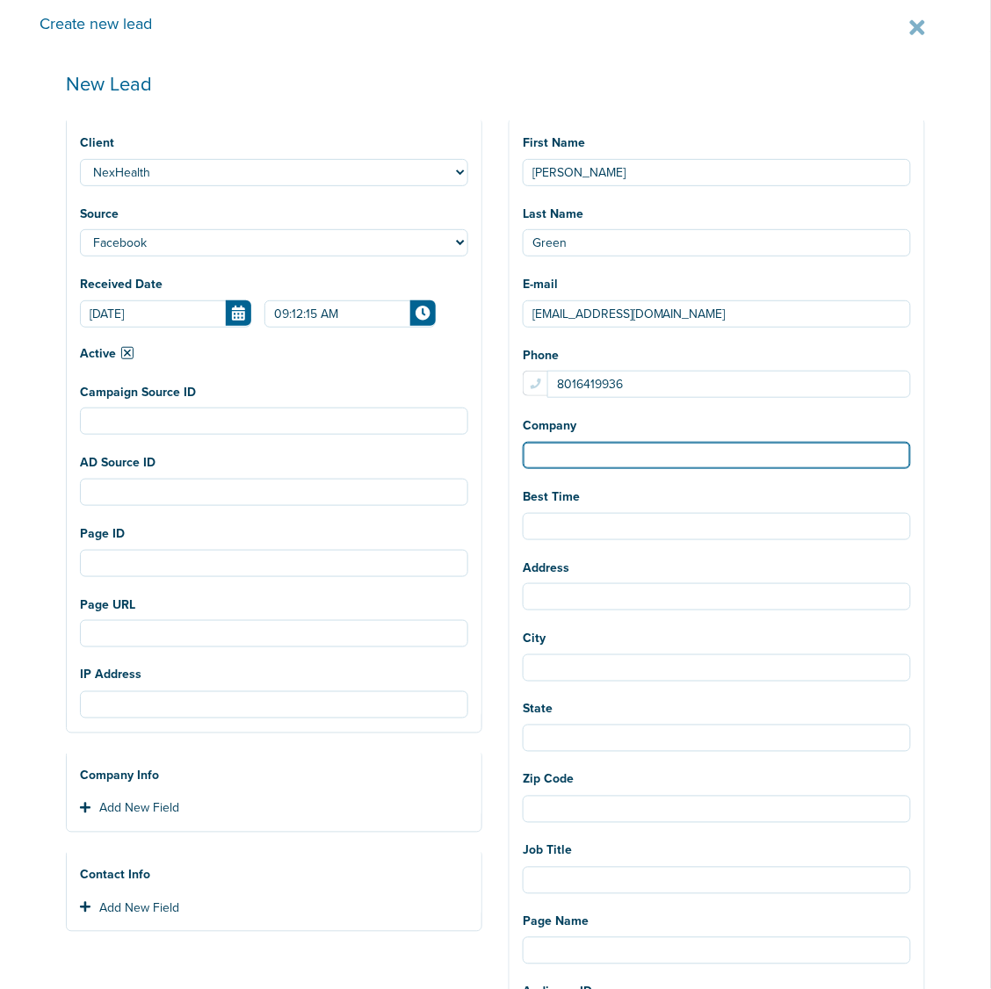
click at [562, 462] on input "Company" at bounding box center [717, 455] width 388 height 27
type input "Celebrity Smiles"
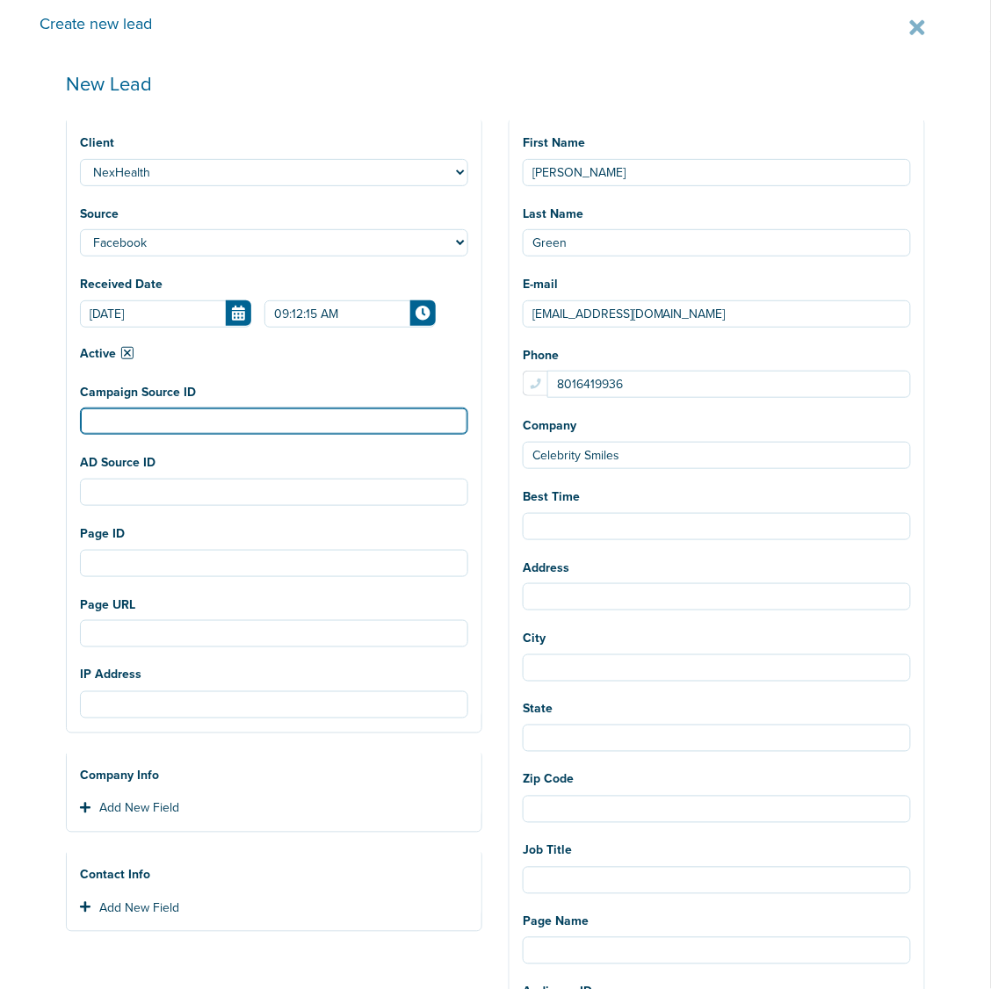
click at [127, 435] on input "Campaign Source ID" at bounding box center [274, 421] width 388 height 27
paste input "120233887817260190"
type input "120233887817260190"
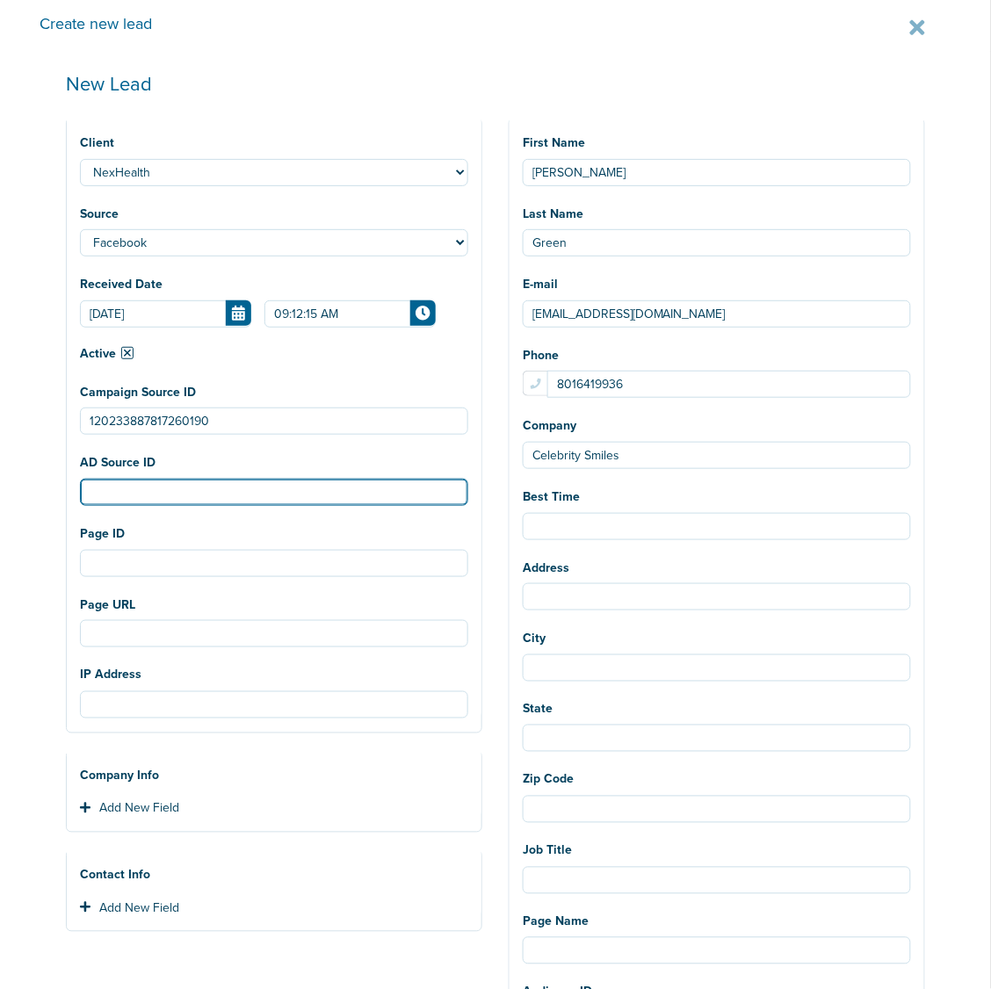
click at [204, 480] on input "AD Source ID" at bounding box center [274, 492] width 388 height 27
paste input "120233887817260190"
type input "120233887817260190"
drag, startPoint x: 141, startPoint y: 542, endPoint x: 145, endPoint y: 567, distance: 24.8
click at [142, 551] on div "Page ID" at bounding box center [274, 548] width 388 height 57
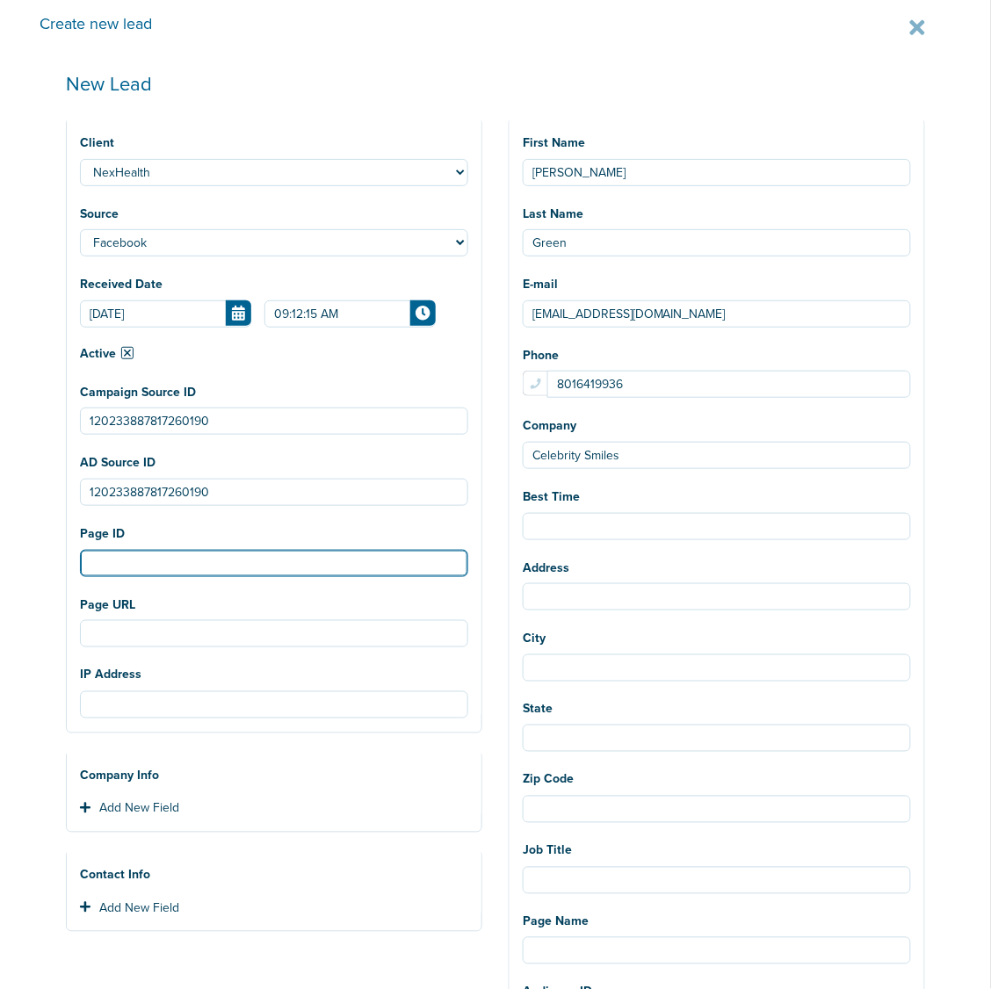
click at [145, 567] on input "Page ID" at bounding box center [274, 563] width 388 height 27
paste input "811873491329761"
click at [114, 563] on input "811873491329761" at bounding box center [274, 563] width 388 height 27
type input "811873491329761"
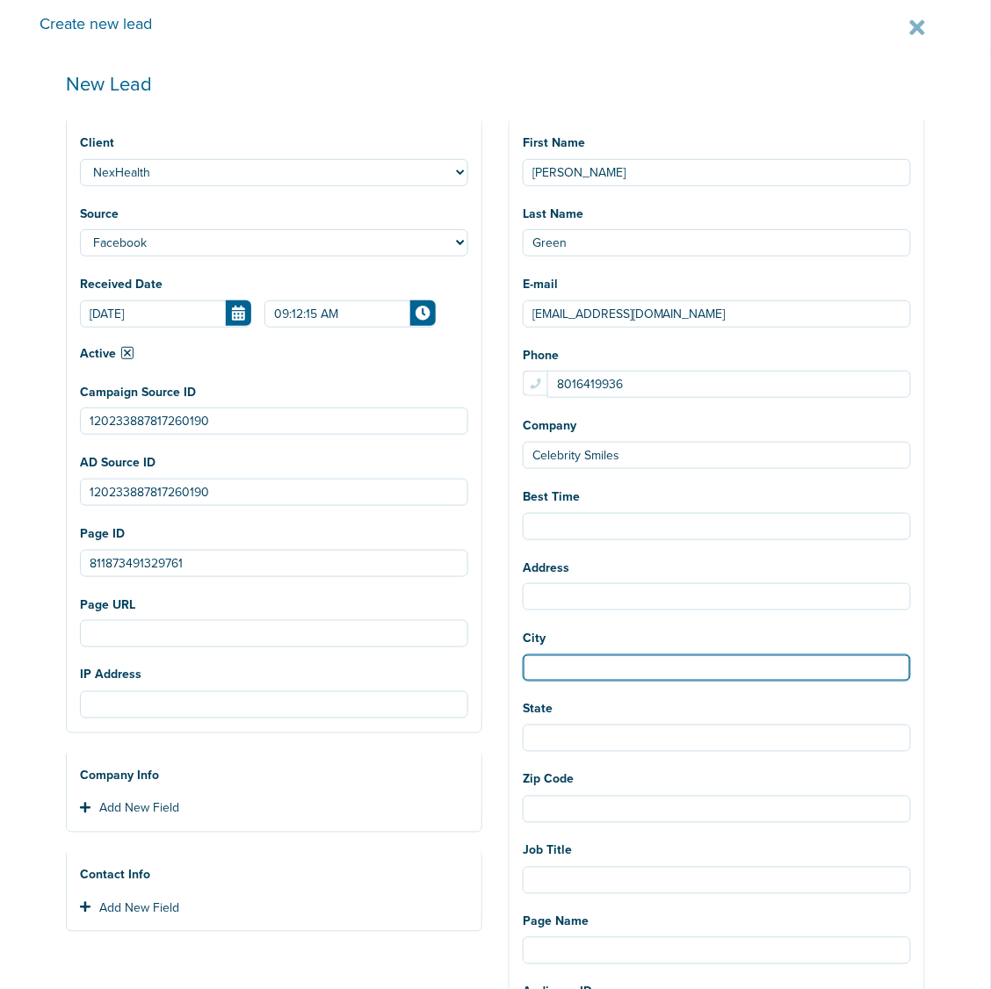
click at [589, 675] on input "City" at bounding box center [717, 667] width 388 height 27
type input "Salt Lake City"
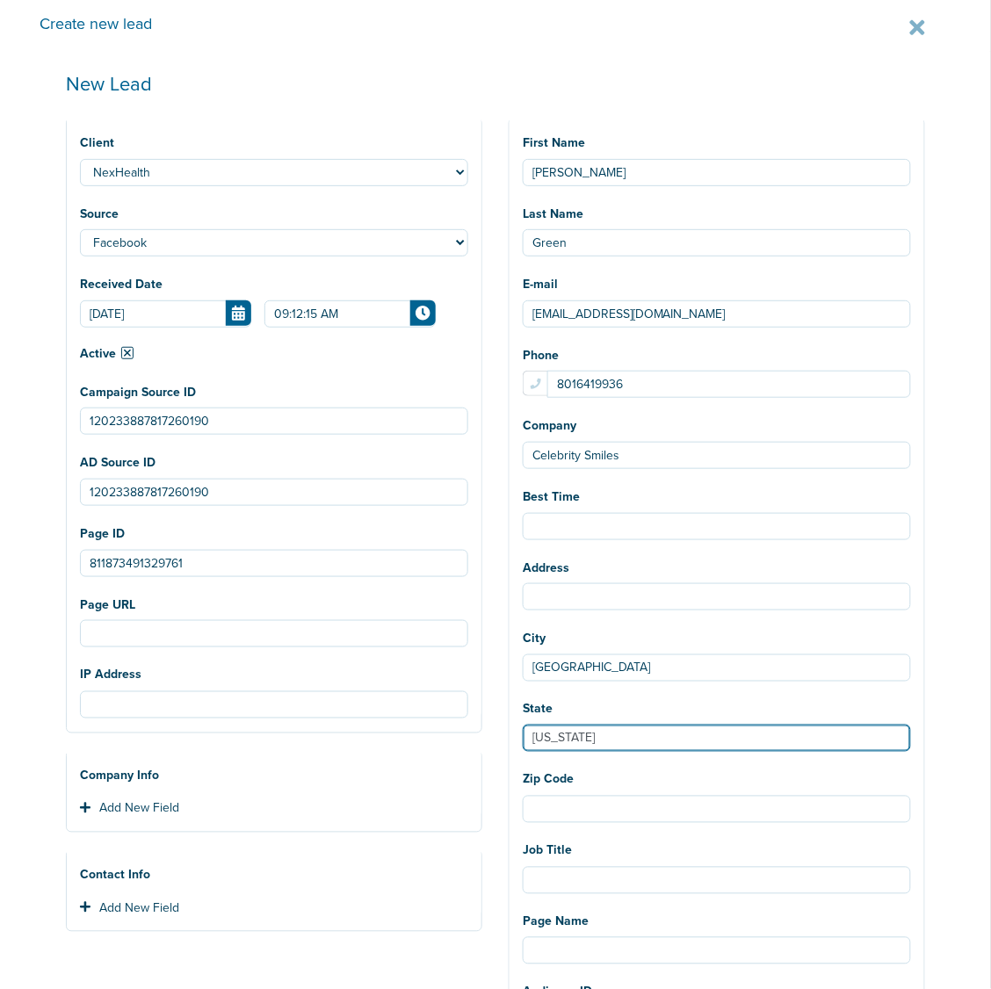
type input "Utah"
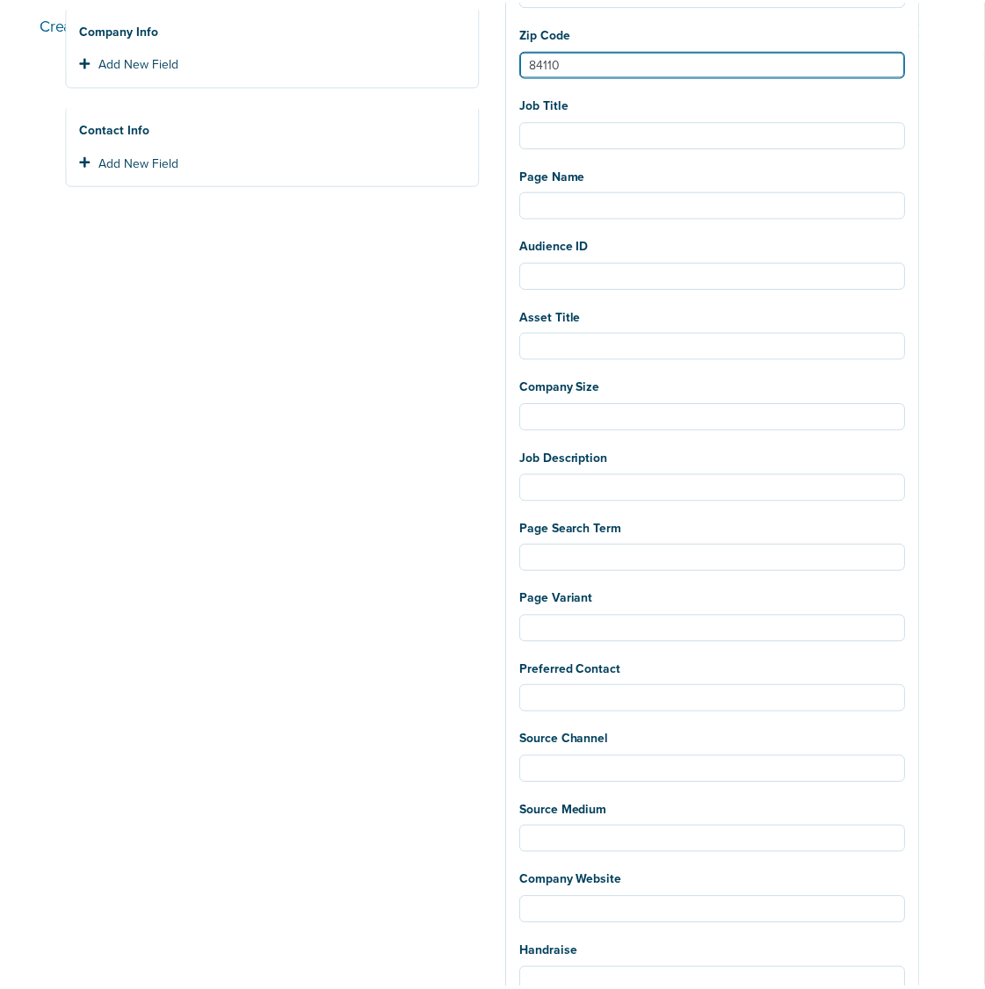
scroll to position [836, 0]
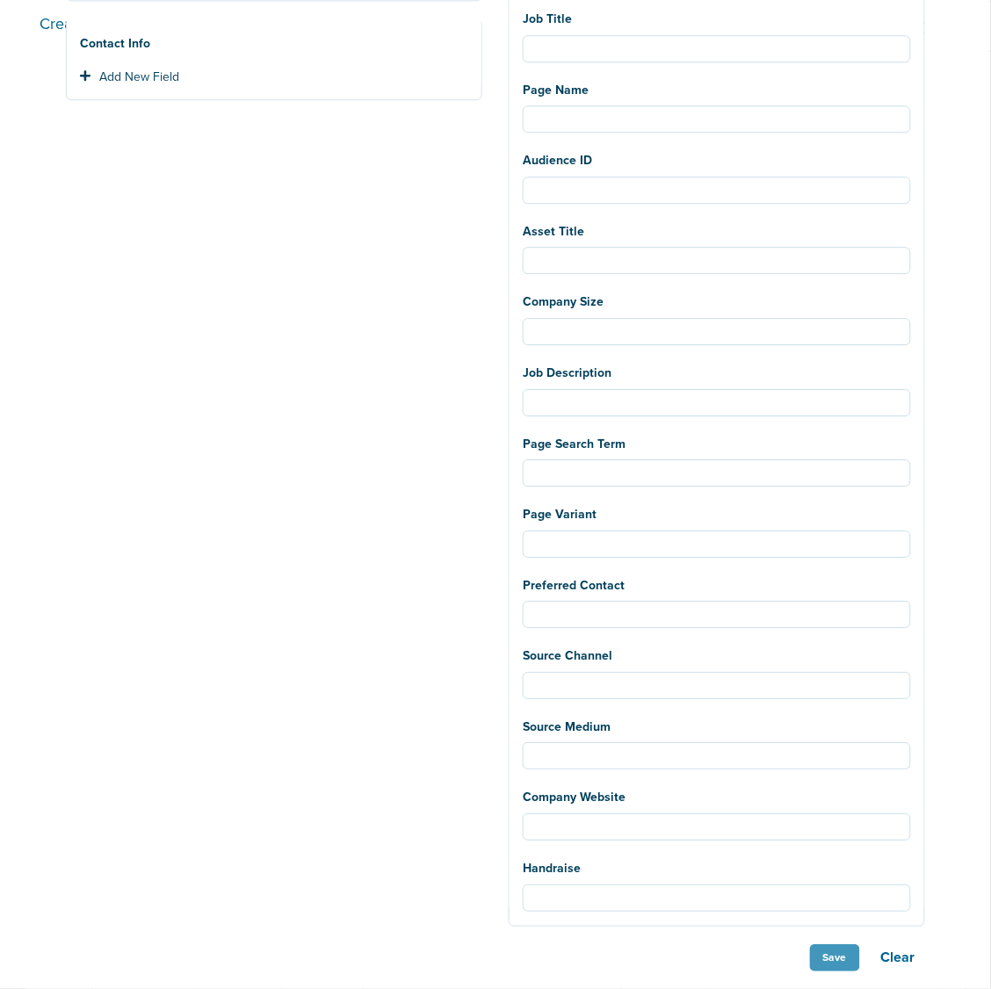
type input "84110"
click at [826, 957] on button "Save" at bounding box center [835, 957] width 50 height 27
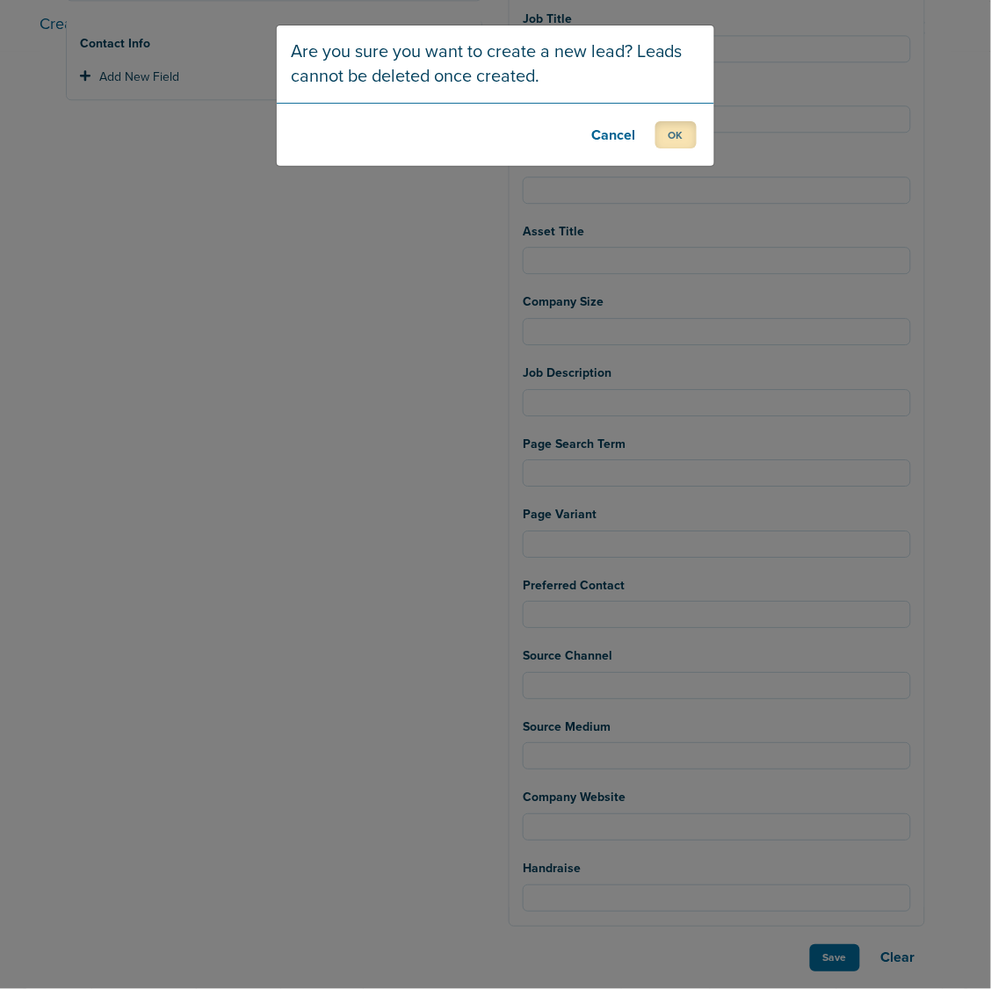
click at [674, 133] on button "OK" at bounding box center [675, 134] width 41 height 27
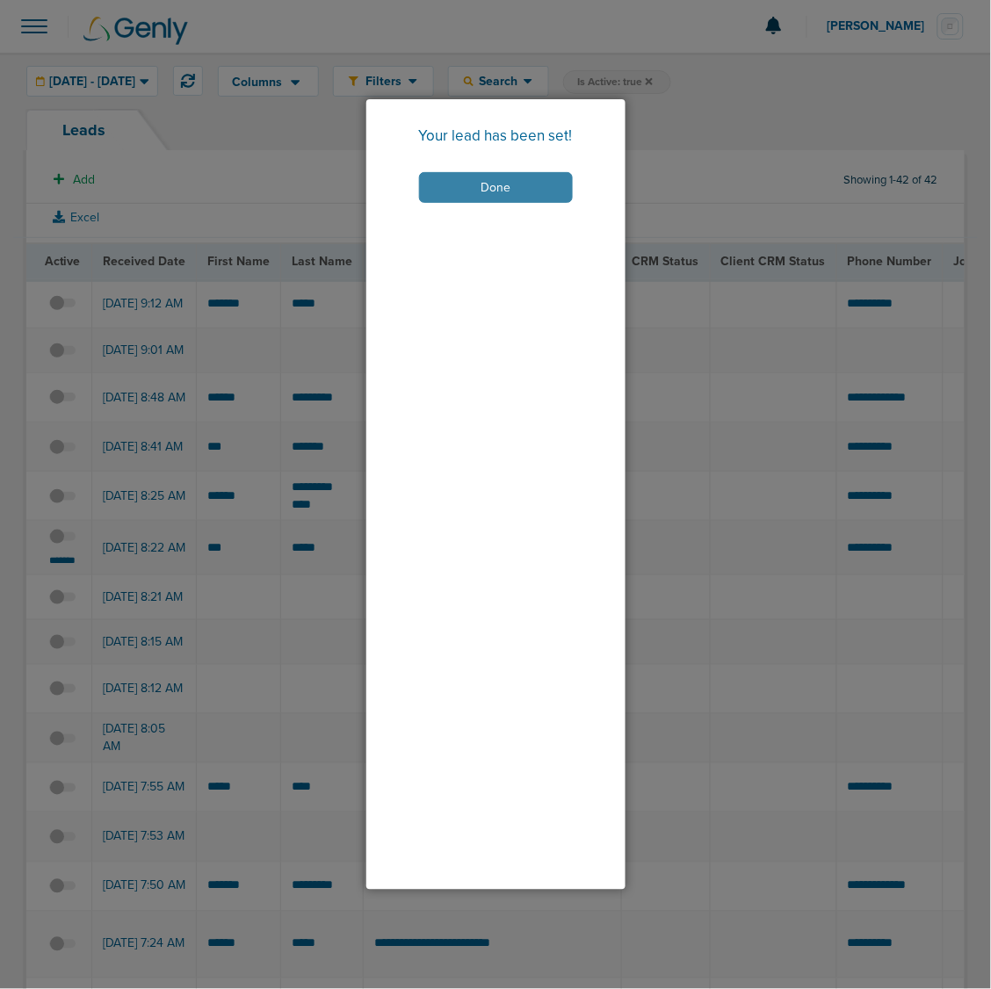
click at [473, 174] on button "Done" at bounding box center [496, 187] width 154 height 31
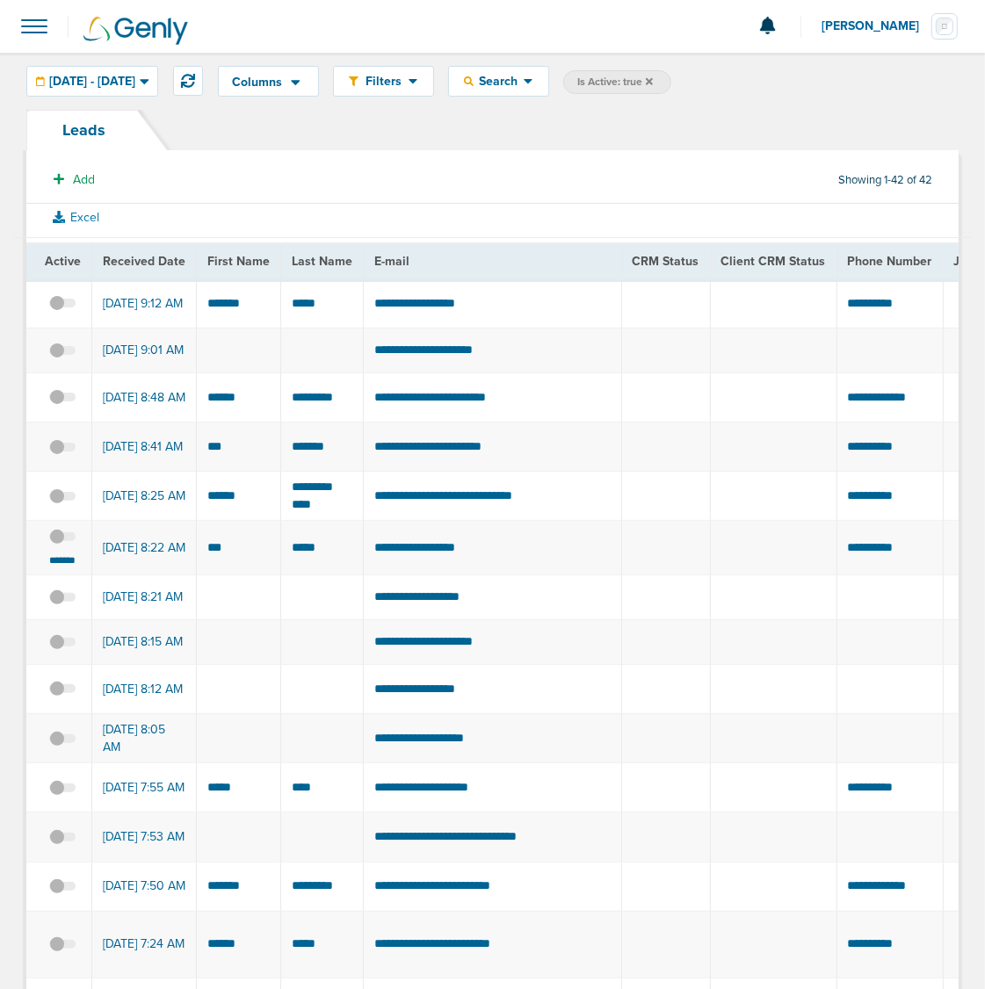
click at [61, 567] on div "*******" at bounding box center [62, 548] width 37 height 40
click at [73, 546] on span at bounding box center [62, 546] width 26 height 0
click at [62, 539] on input "checkbox" at bounding box center [62, 539] width 0 height 0
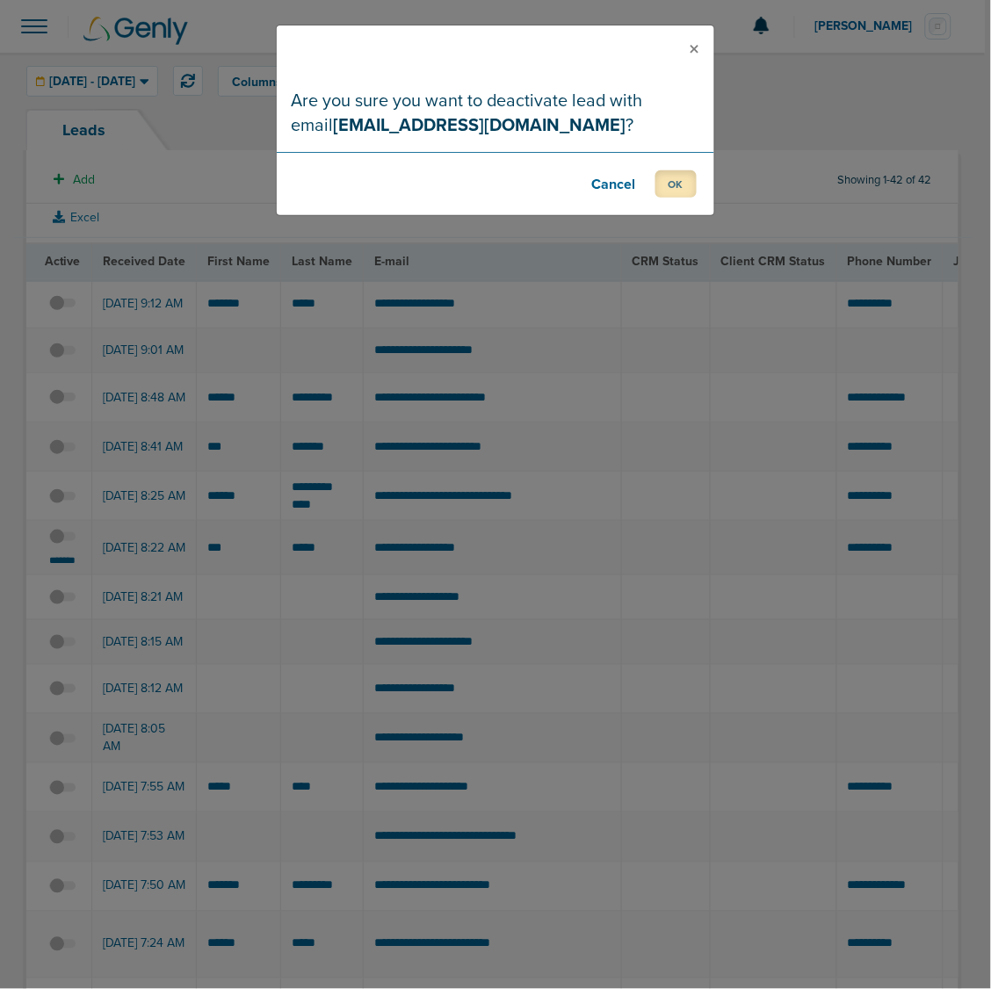
click at [686, 186] on button "OK" at bounding box center [675, 183] width 41 height 27
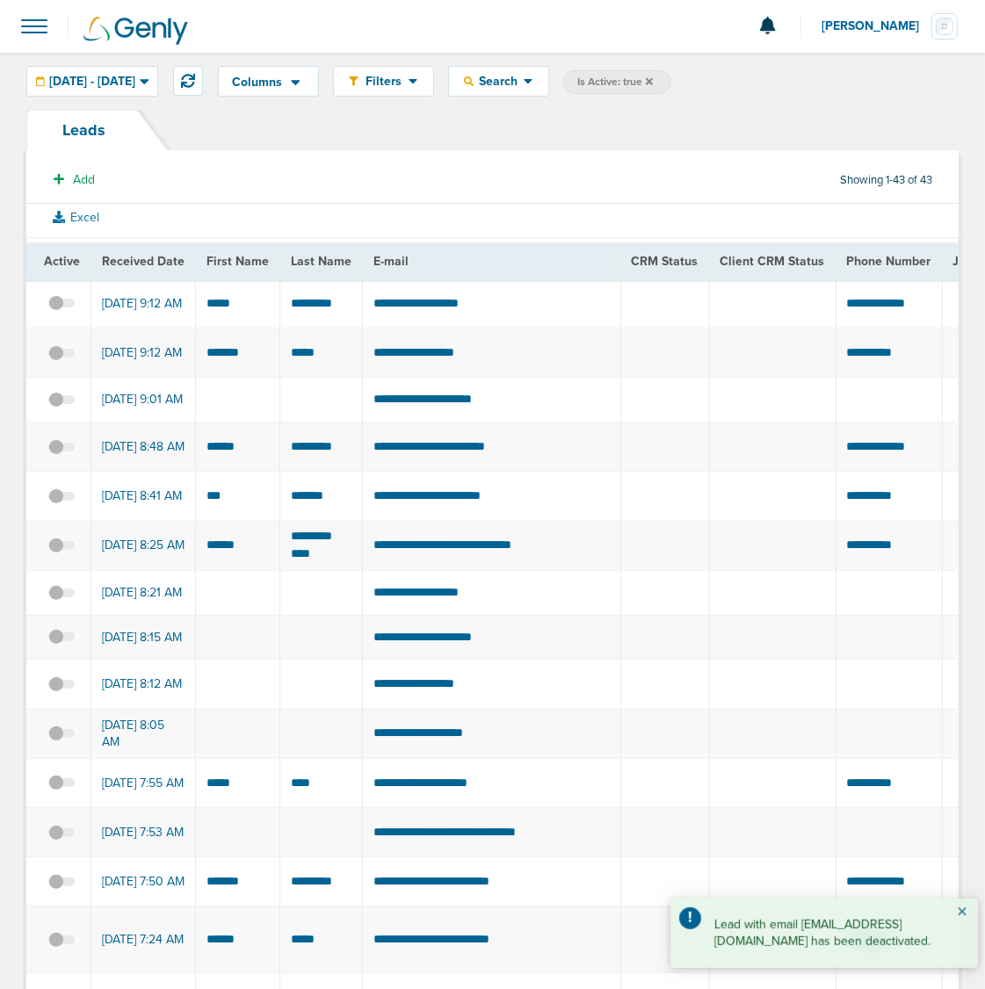
click at [964, 919] on button "×" at bounding box center [962, 912] width 11 height 21
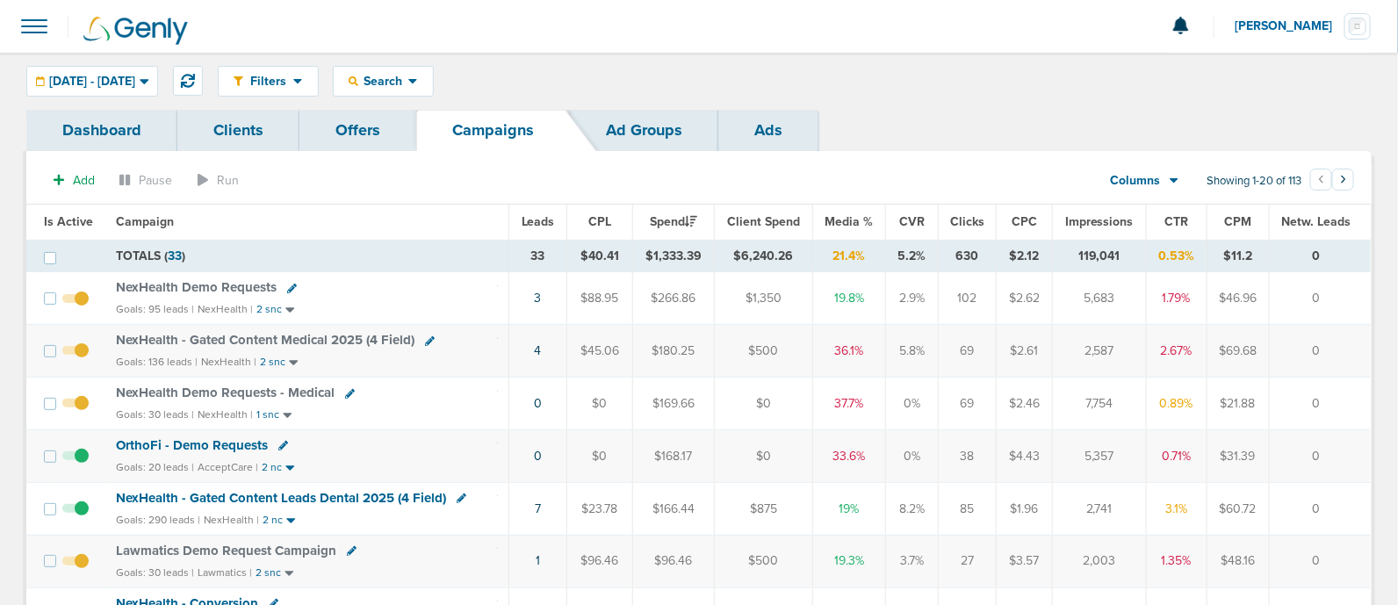
click at [29, 27] on span at bounding box center [34, 26] width 39 height 39
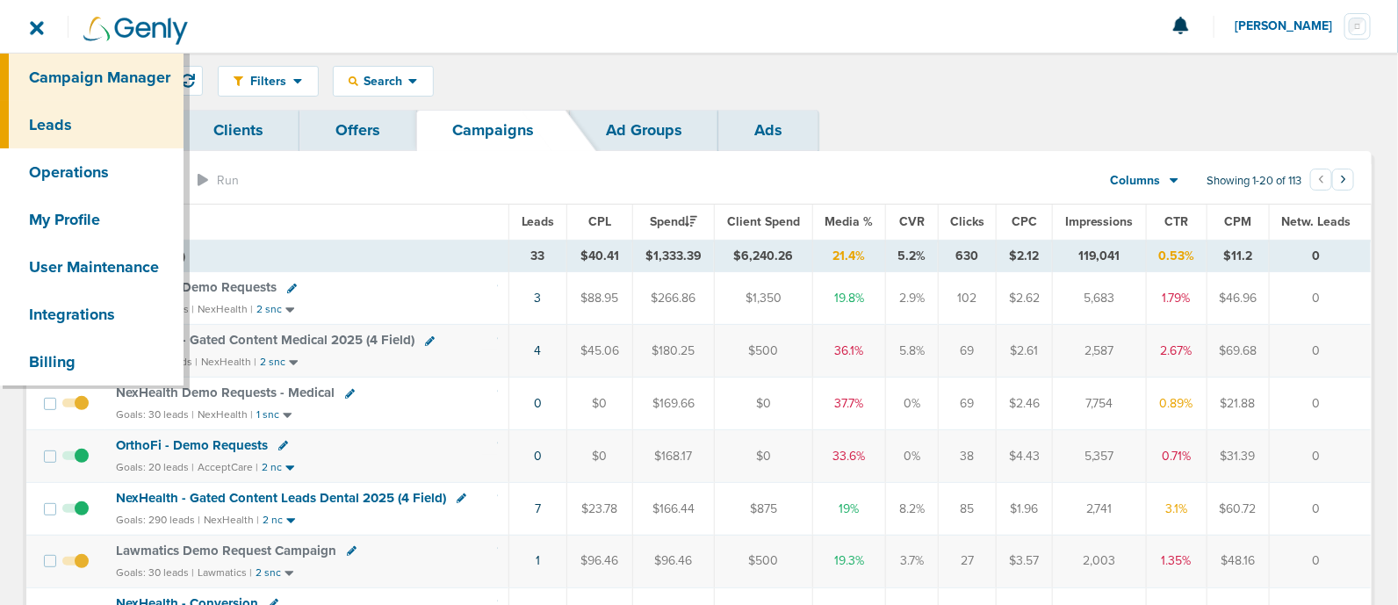
click at [99, 129] on link "Leads" at bounding box center [92, 124] width 184 height 47
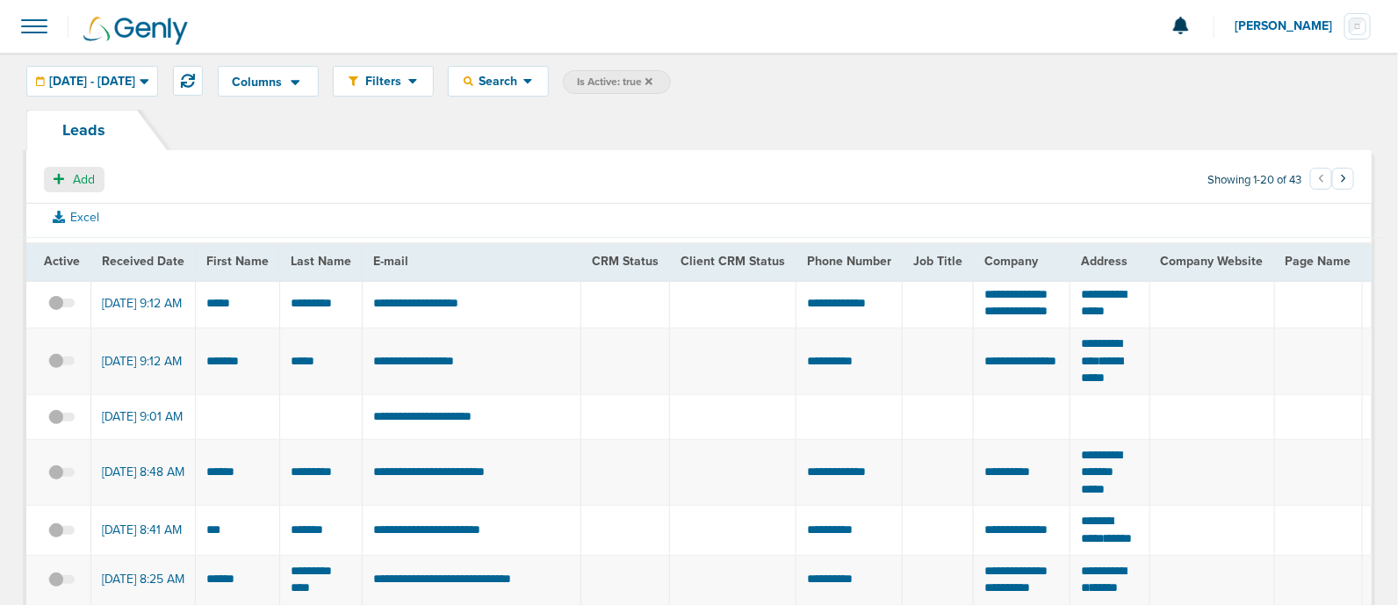
click at [76, 169] on button "Add" at bounding box center [74, 179] width 61 height 25
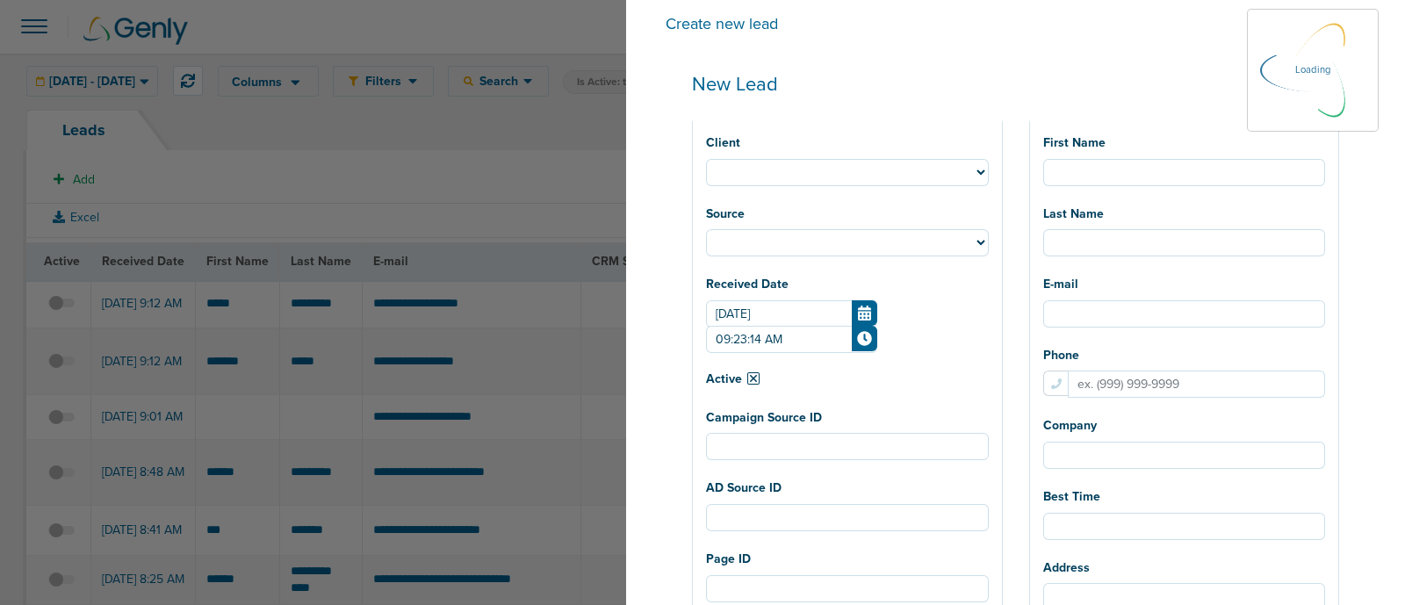
select select
click at [921, 166] on select "NexHealth AcceptCare Lawmatics DMG DataDasher LilyLink BonsaiHealth OrthoFi Dee…" at bounding box center [847, 172] width 283 height 27
select select "183"
click at [759, 159] on select "NexHealth AcceptCare Lawmatics DMG DataDasher LilyLink BonsaiHealth OrthoFi Dee…" at bounding box center [847, 172] width 283 height 27
click at [1121, 172] on input "First Name" at bounding box center [1185, 172] width 283 height 27
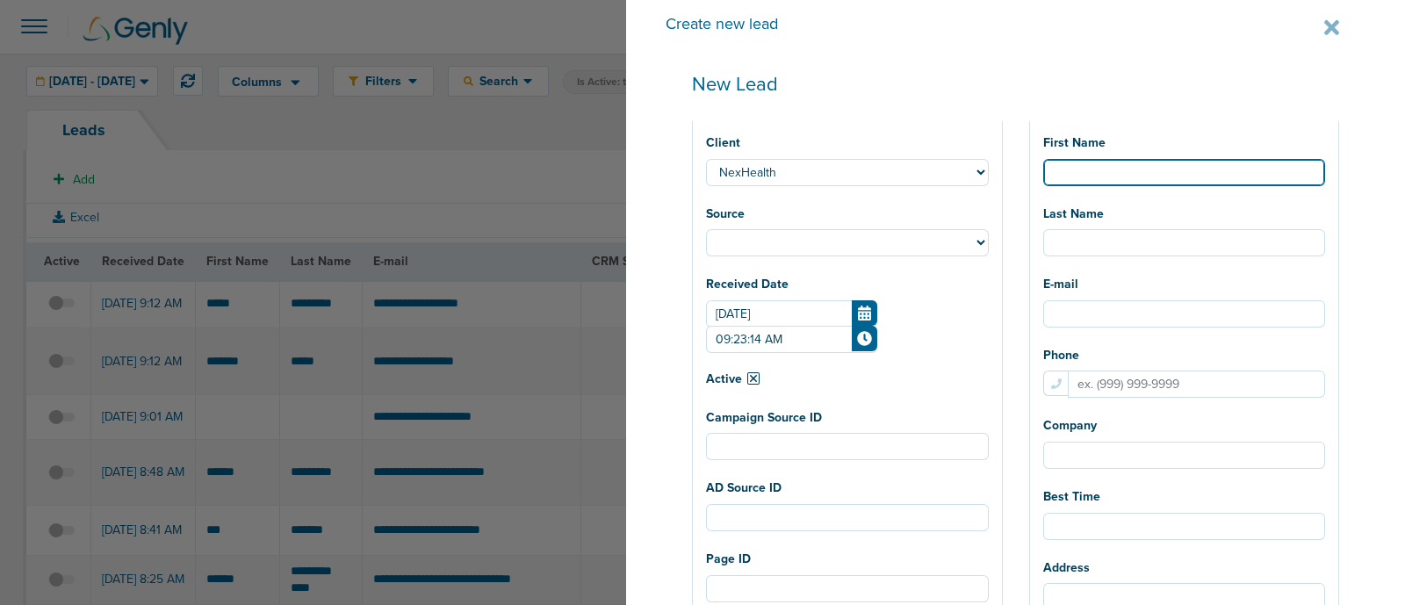
select select
type input "M"
select select
type input "MJ"
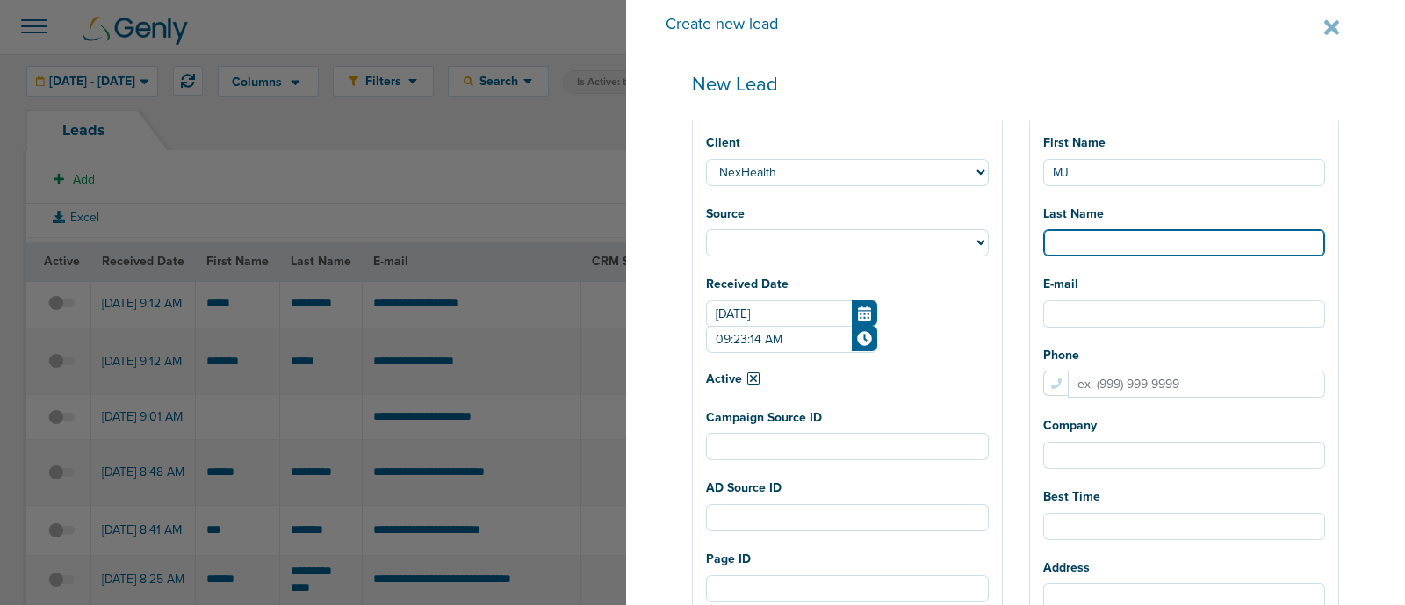
select select
type input "P"
select select
type input "Pi"
select select
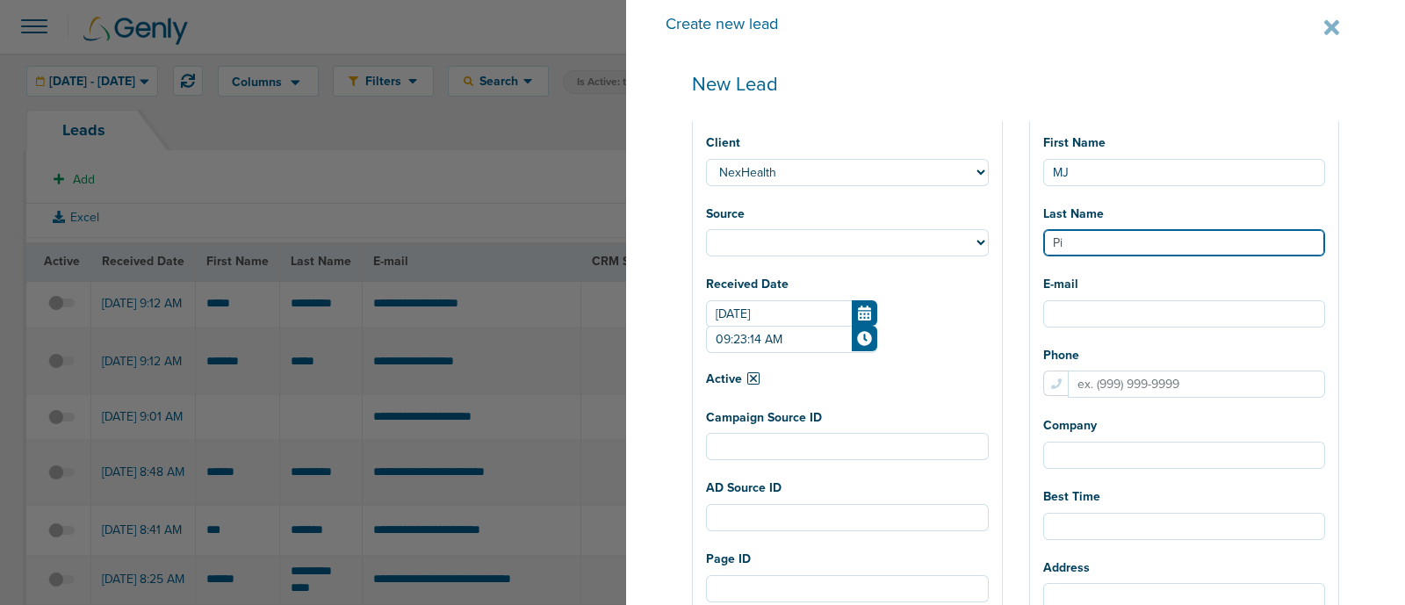
type input "Pin"
select select
type input "Pine"
select select
type input "Pines"
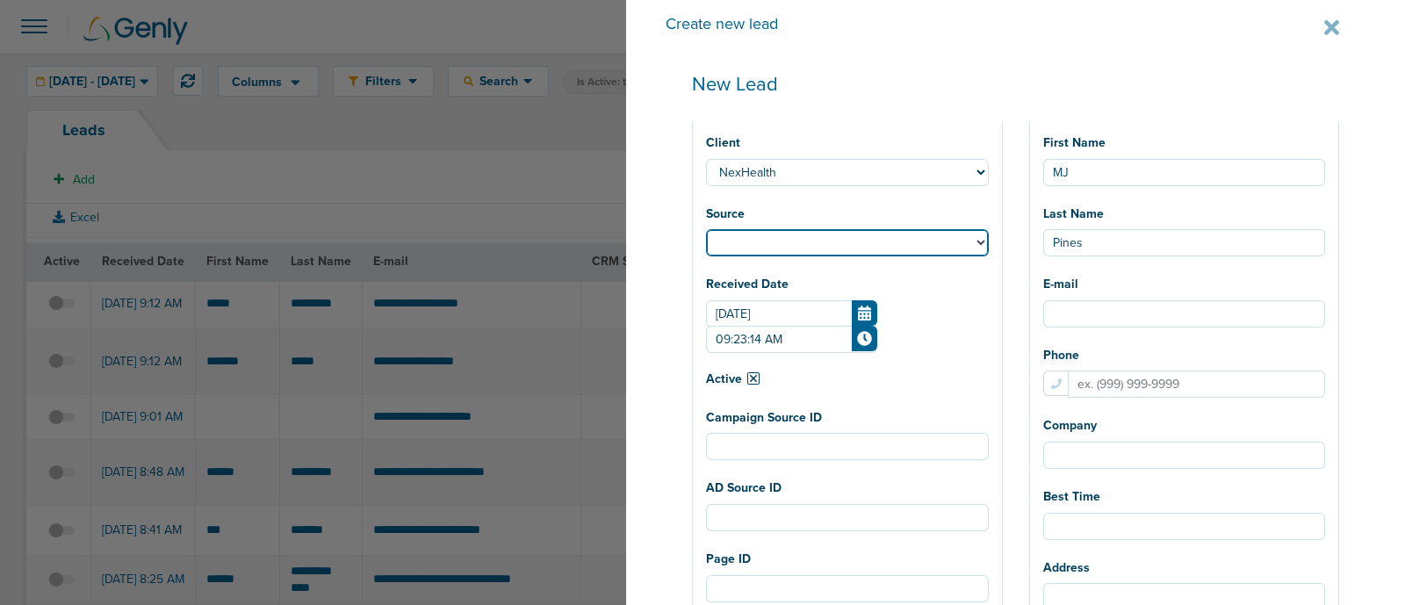
click at [883, 237] on select "Facebook Twitter Yahoo Gemini Google AdWords Outbrain [GEOGRAPHIC_DATA] Pintere…" at bounding box center [847, 242] width 283 height 27
select select "fb"
click at [759, 230] on select "Facebook Twitter Yahoo Gemini Google AdWords Outbrain [GEOGRAPHIC_DATA] Pintere…" at bounding box center [847, 242] width 283 height 27
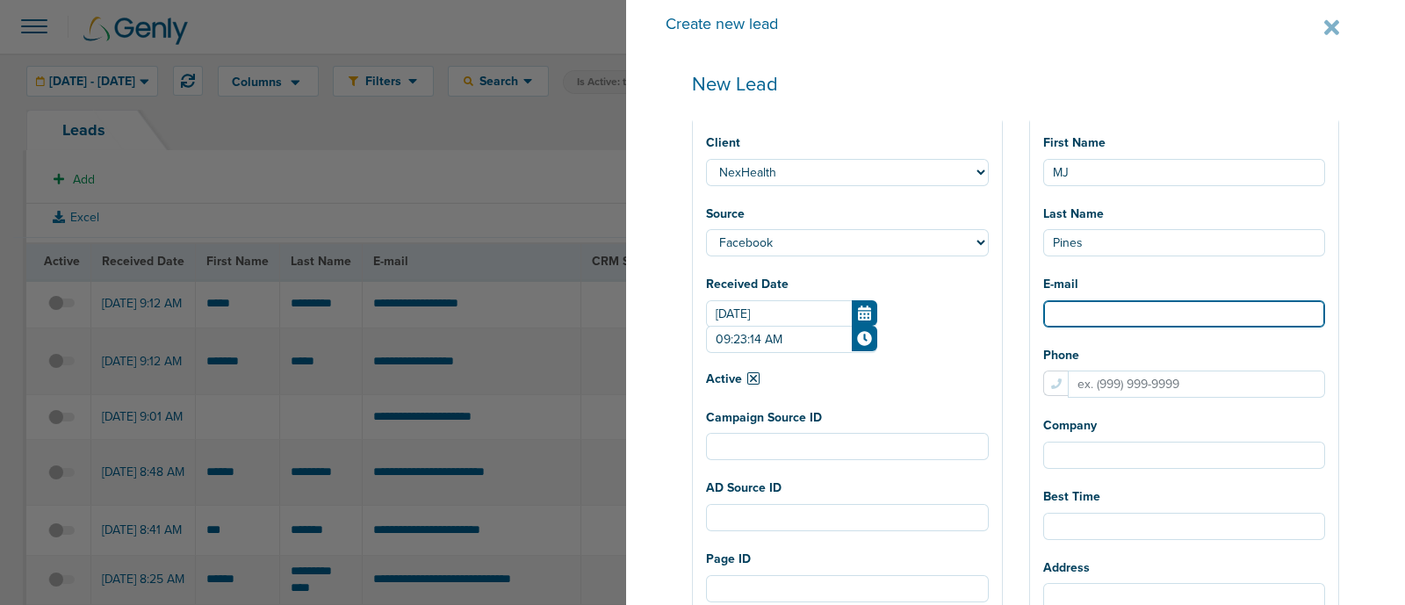
click at [1106, 322] on input "E-mail" at bounding box center [1185, 313] width 283 height 27
paste input "[EMAIL_ADDRESS][DOMAIN_NAME]"
type input "[EMAIL_ADDRESS][DOMAIN_NAME]"
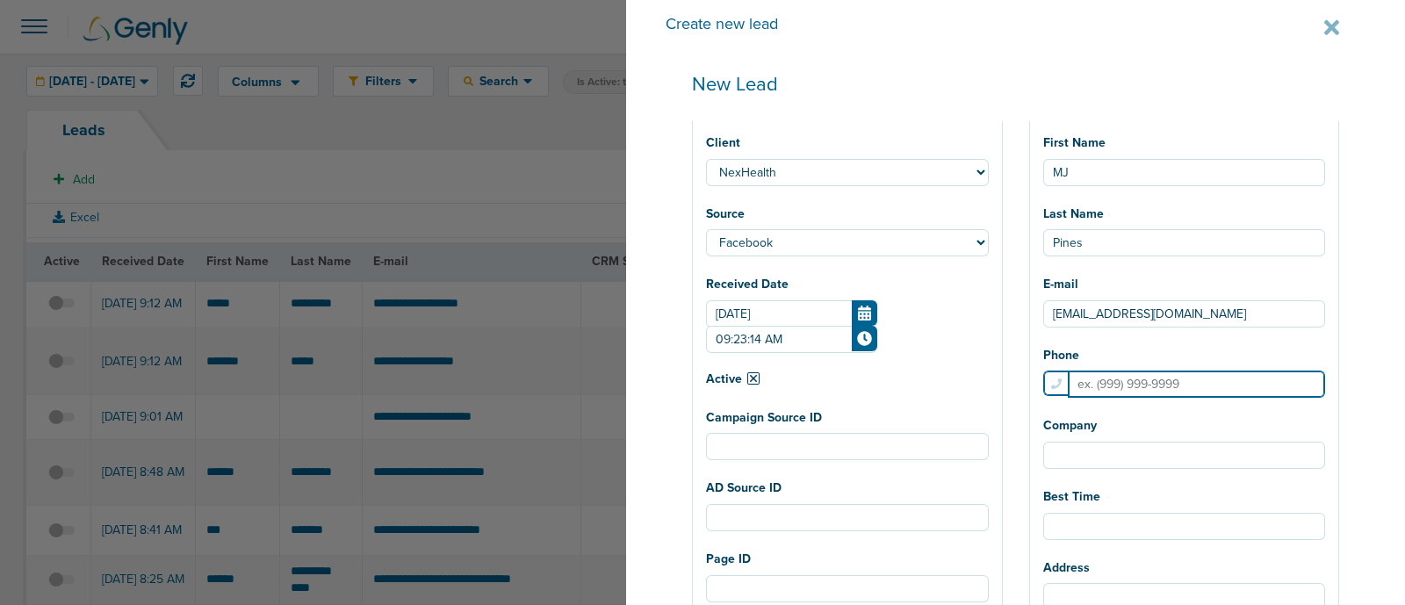
drag, startPoint x: 1097, startPoint y: 389, endPoint x: 1112, endPoint y: 388, distance: 15.0
click at [1097, 389] on input "Phone" at bounding box center [1197, 384] width 258 height 27
paste input "4049223764"
type input "4049223764"
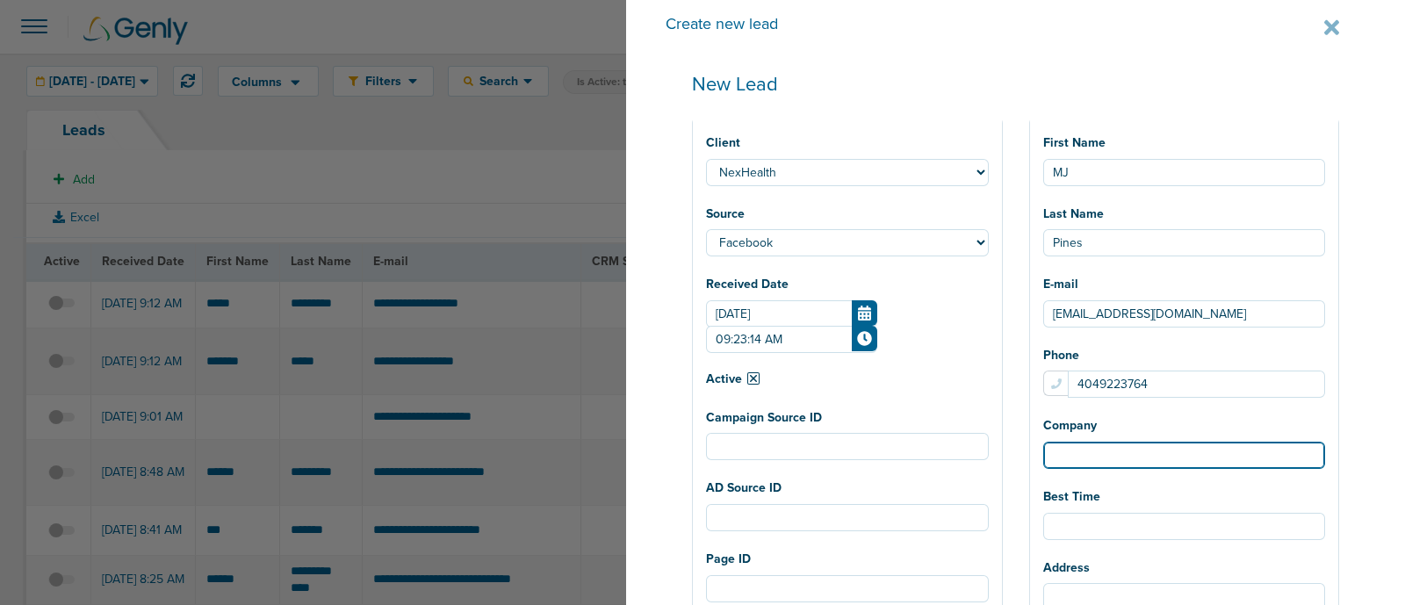
click at [1133, 456] on input "Company" at bounding box center [1185, 455] width 283 height 27
type input "Injury Relief"
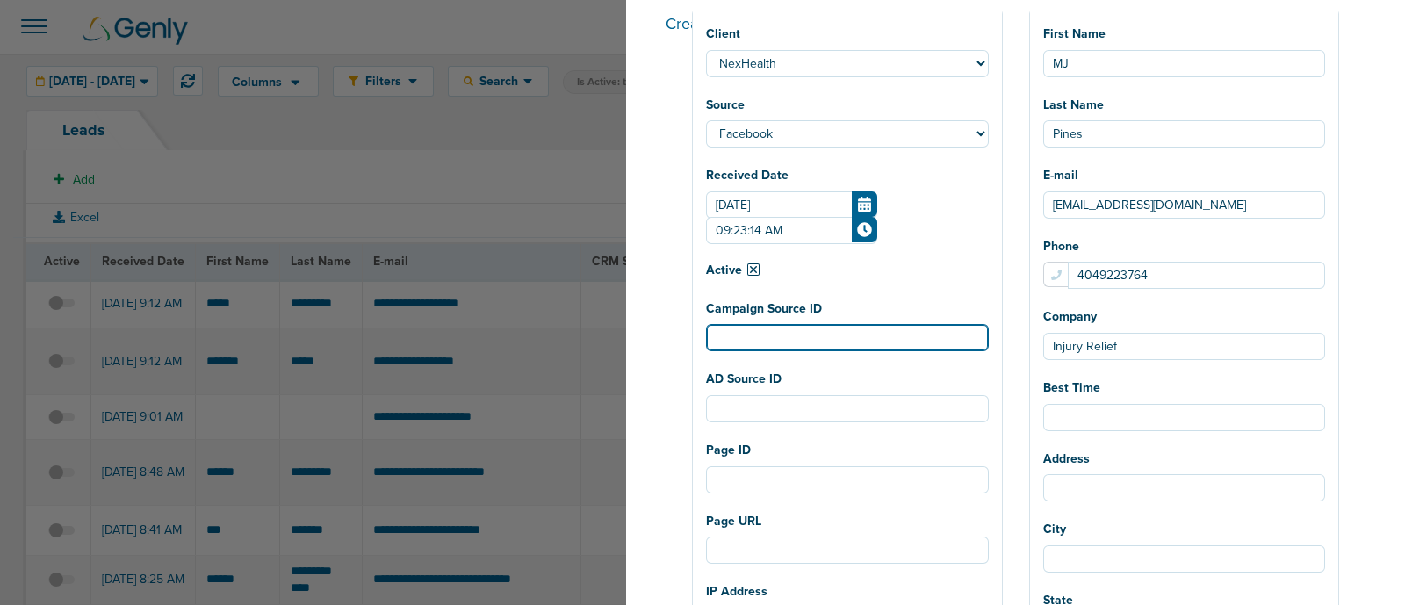
click at [828, 341] on input "Campaign Source ID" at bounding box center [847, 337] width 283 height 27
paste input "120233732885820190"
drag, startPoint x: 794, startPoint y: 337, endPoint x: 804, endPoint y: 343, distance: 11.0
click at [797, 338] on input "120233732885820190" at bounding box center [847, 337] width 283 height 27
type input "120233732885820190"
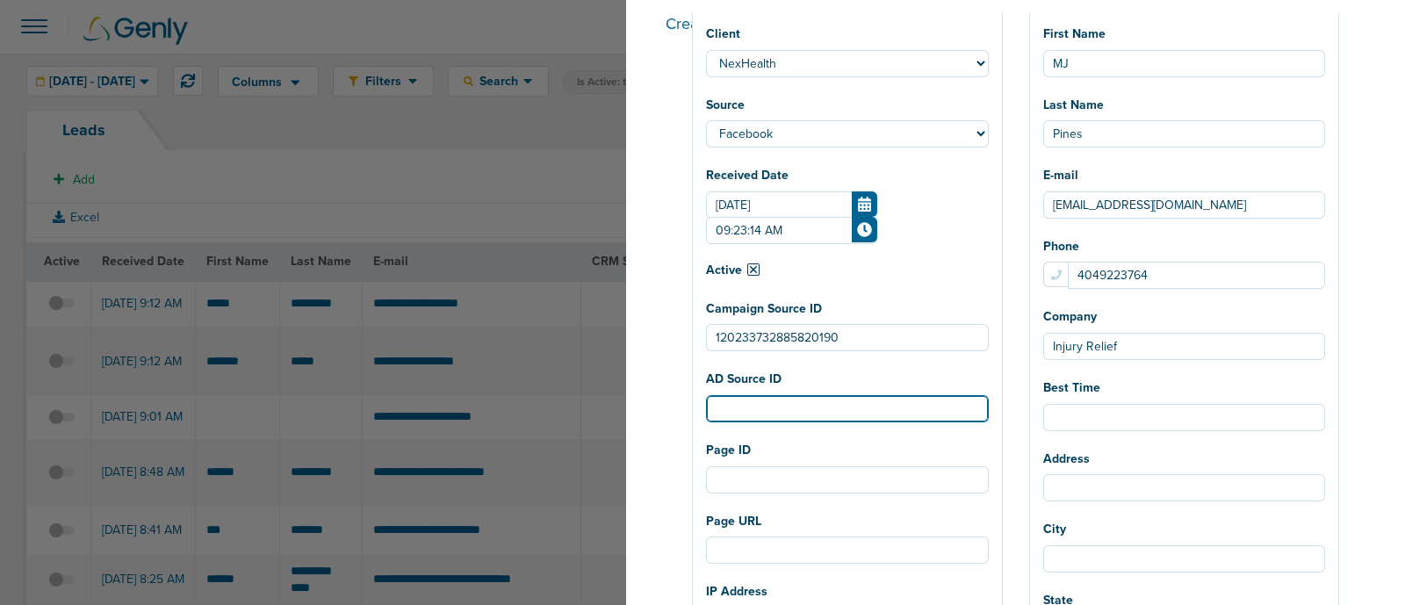
click at [813, 400] on input "AD Source ID" at bounding box center [847, 408] width 283 height 27
paste input "120233733013780190"
type input "120233733013780190"
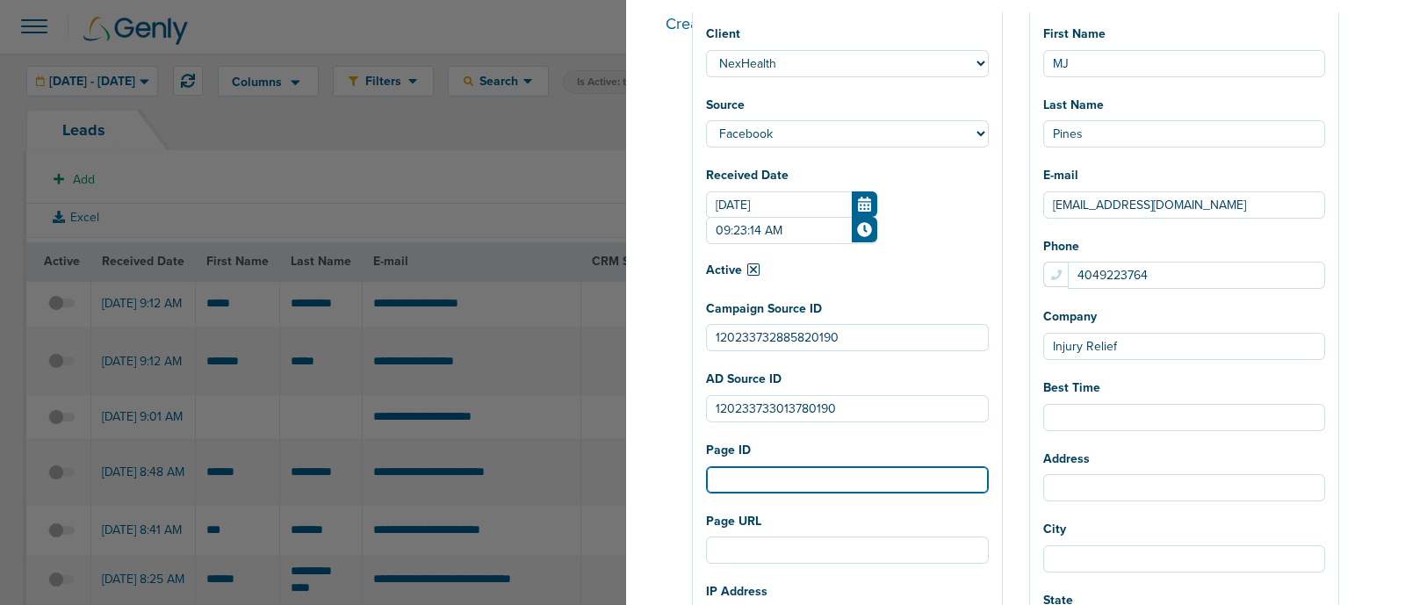
click at [855, 481] on input "Page ID" at bounding box center [847, 479] width 283 height 27
paste input "1697304477622103"
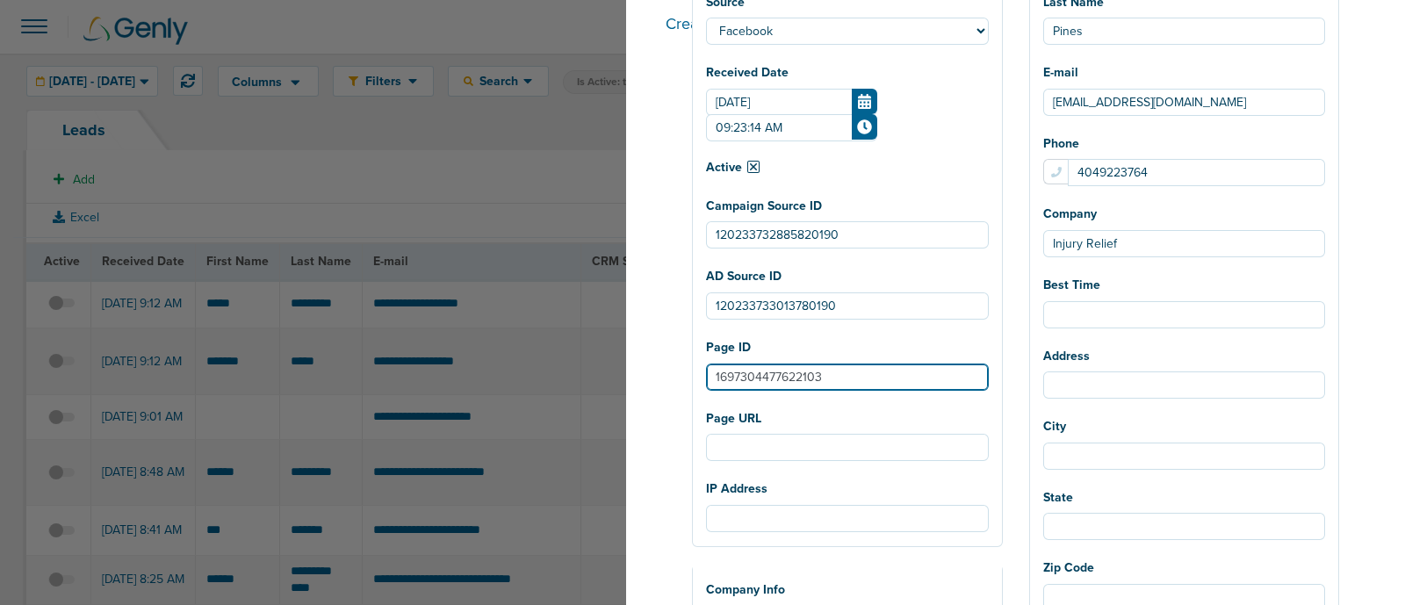
scroll to position [329, 0]
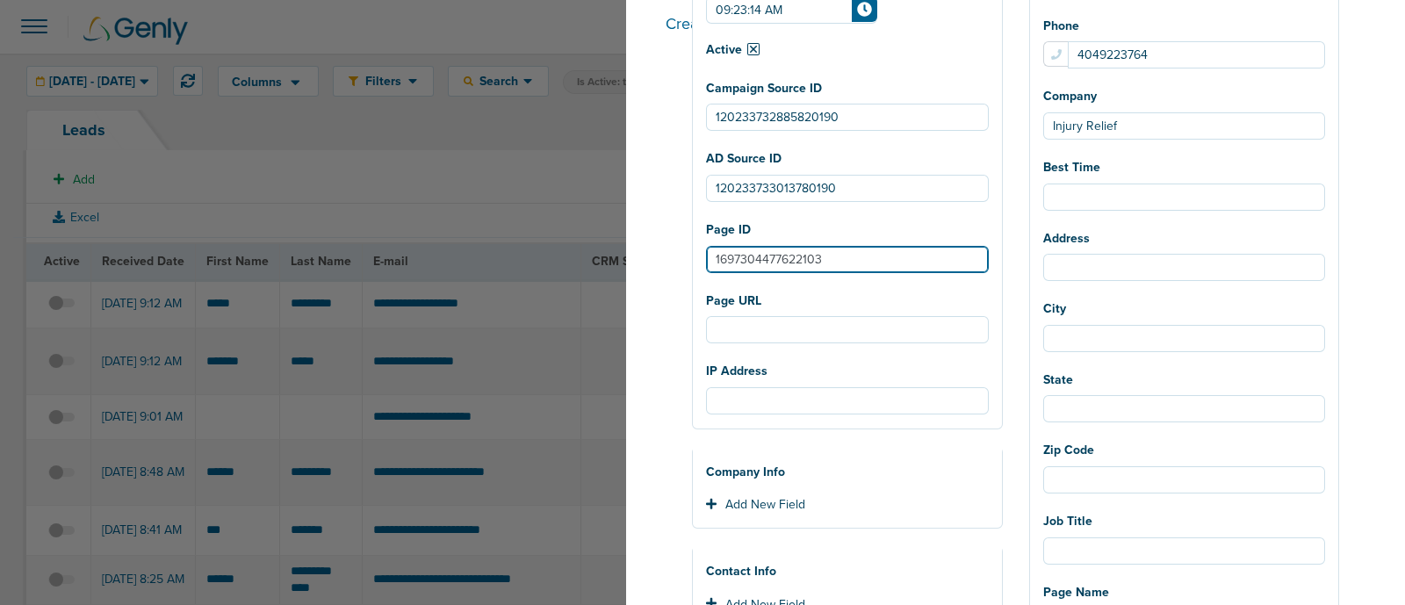
type input "1697304477622103"
click at [1115, 396] on div "State" at bounding box center [1185, 394] width 283 height 57
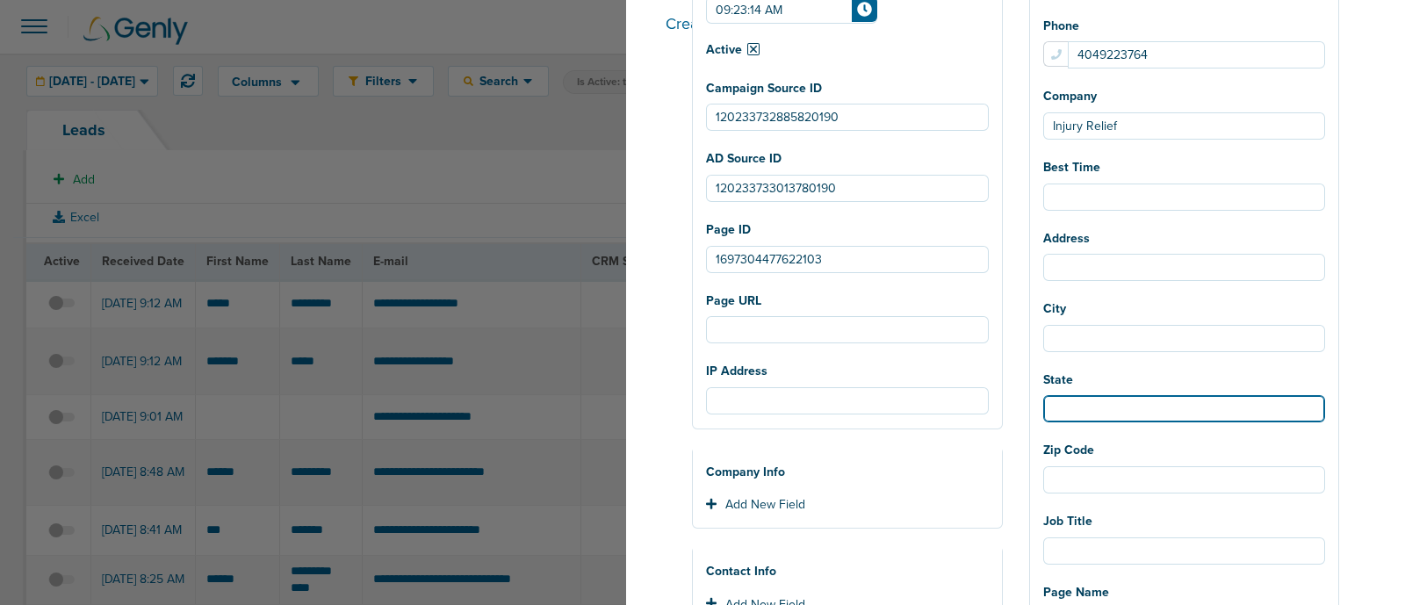
click at [1102, 401] on input "State" at bounding box center [1185, 408] width 283 height 27
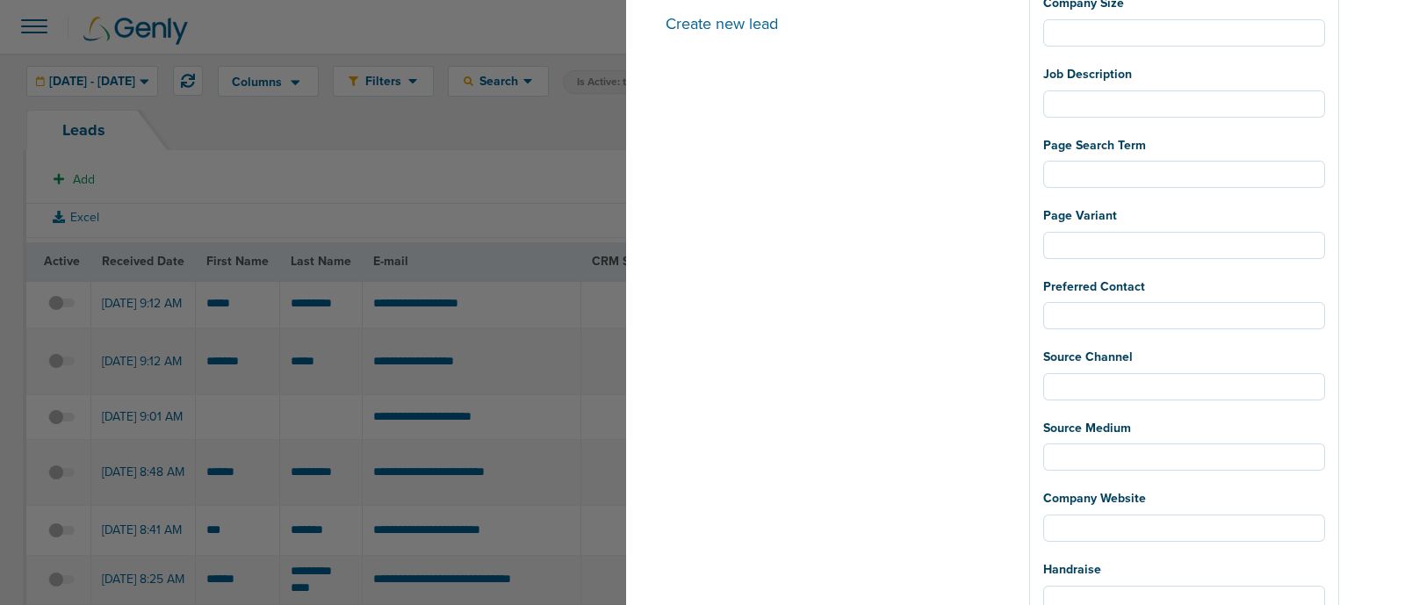
scroll to position [1228, 0]
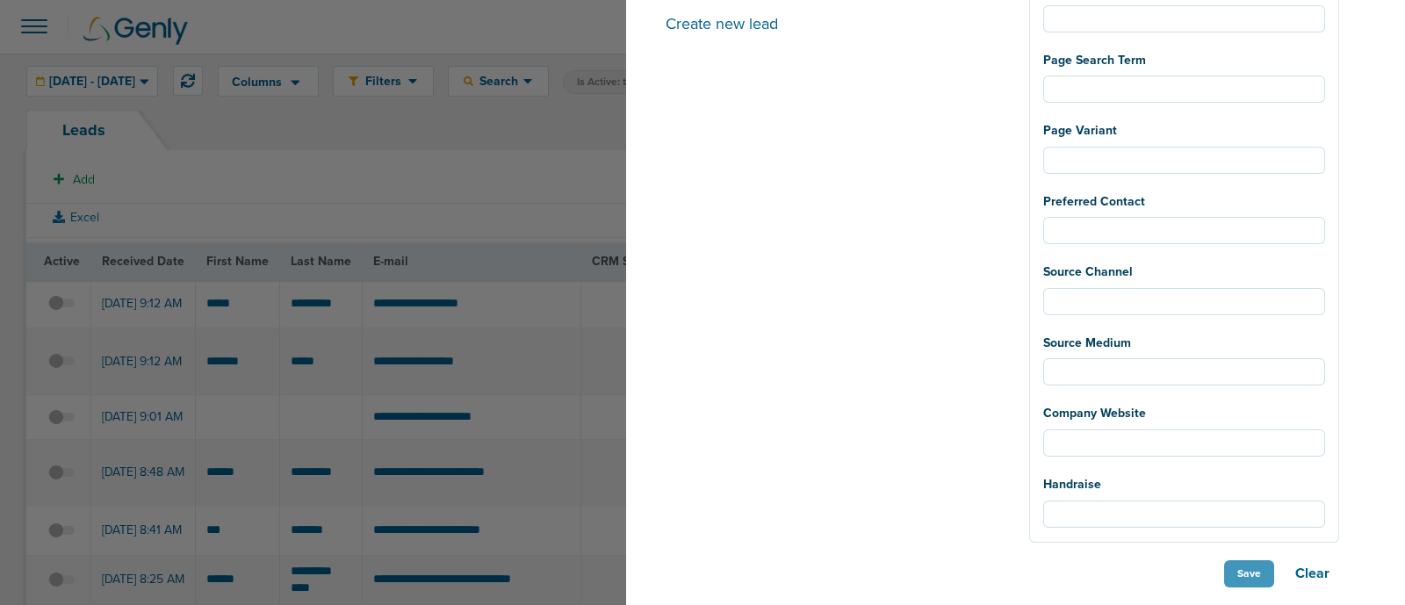
type input "[US_STATE]"
click at [1244, 570] on button "Save" at bounding box center [1250, 573] width 50 height 27
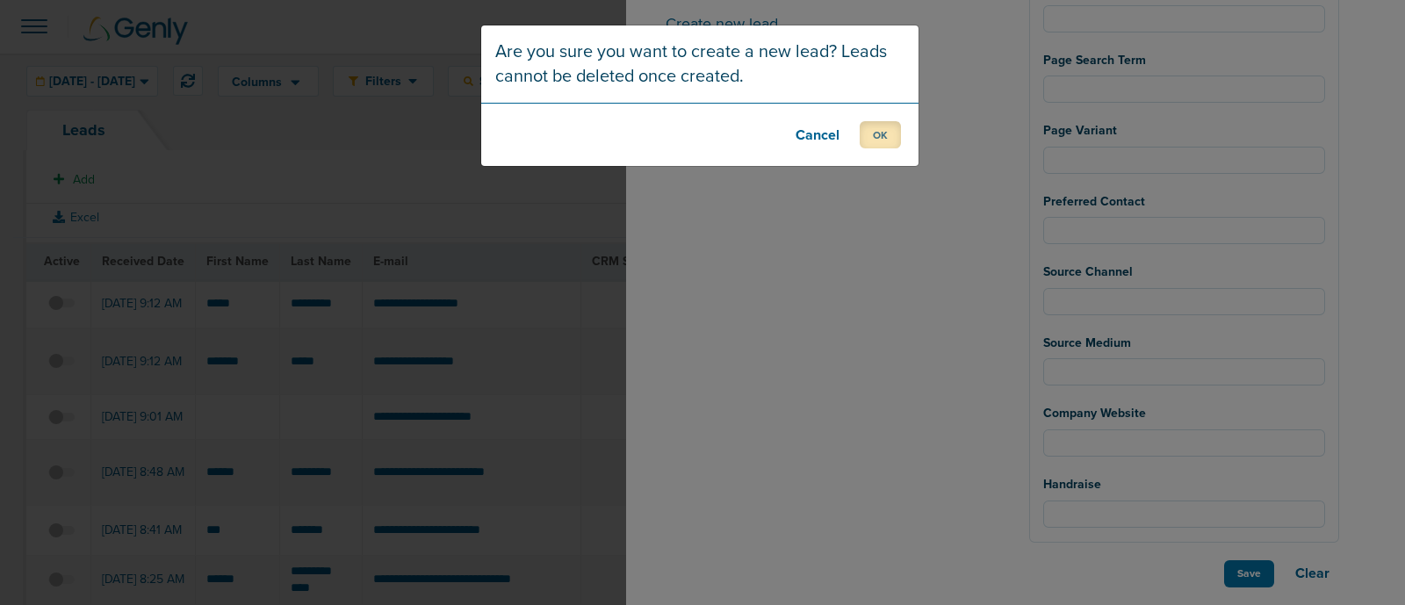
click at [884, 134] on button "OK" at bounding box center [880, 134] width 41 height 27
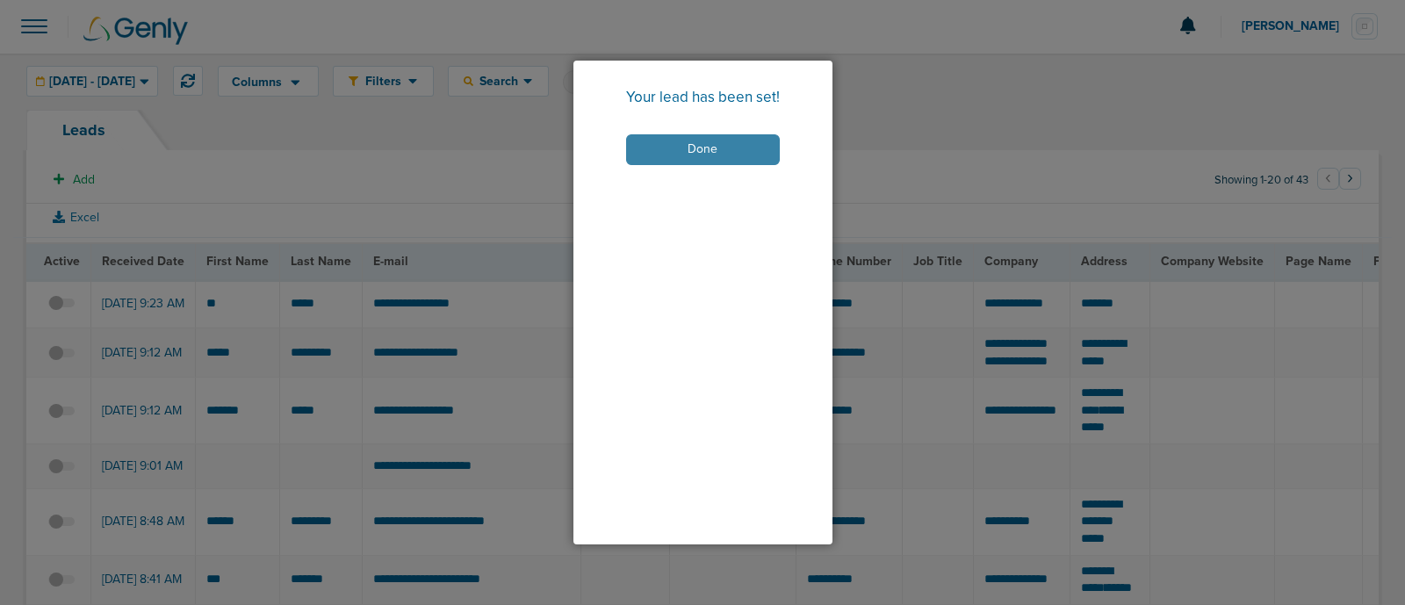
click at [718, 142] on button "Done" at bounding box center [703, 149] width 154 height 31
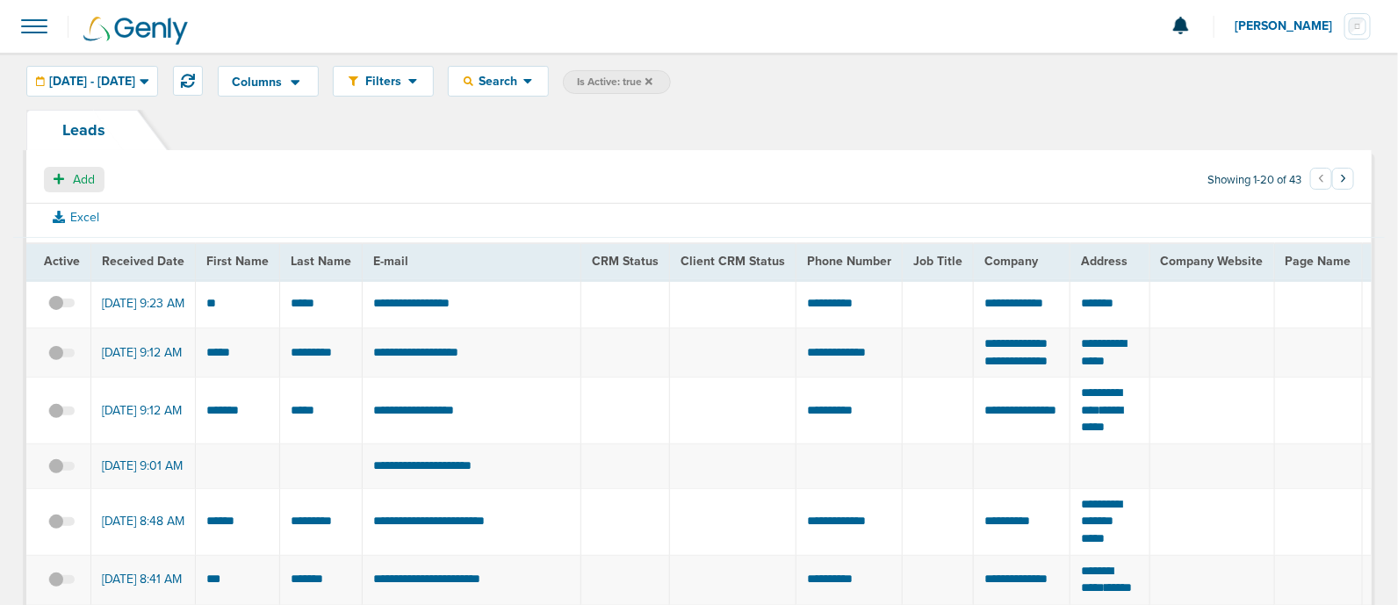
click at [69, 182] on button "Add" at bounding box center [74, 179] width 61 height 25
select select
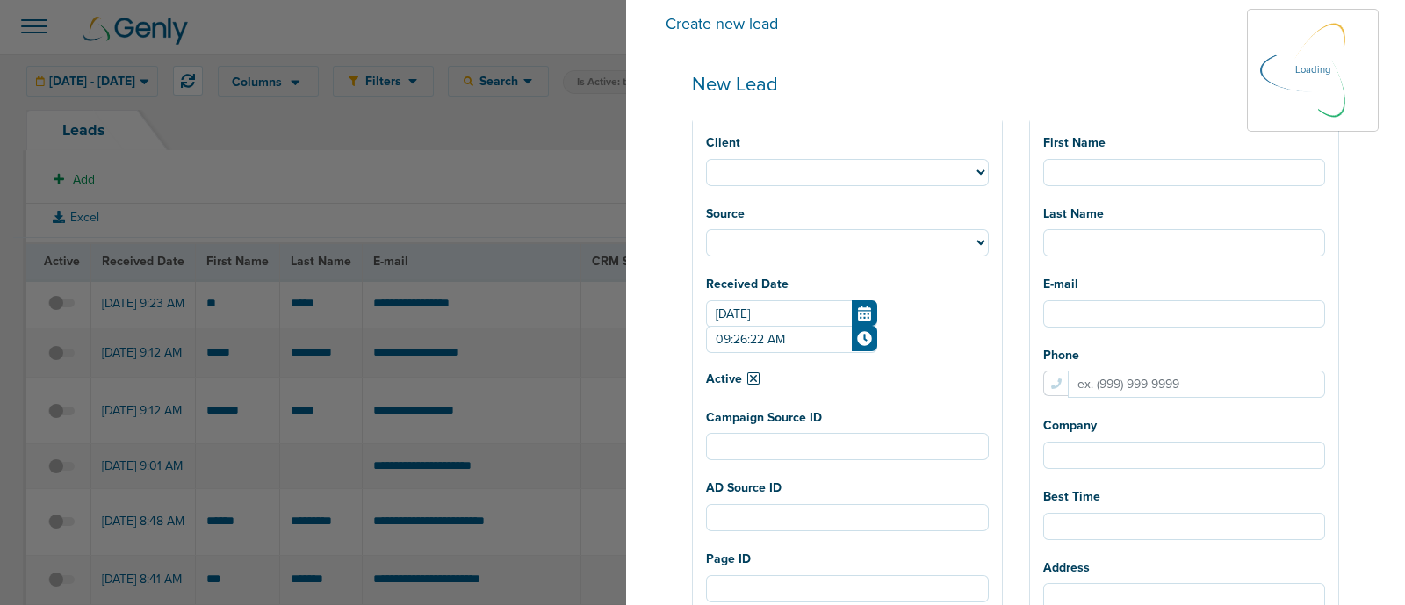
select select
click at [849, 175] on select "NexHealth AcceptCare Lawmatics DMG DataDasher LilyLink BonsaiHealth OrthoFi Dee…" at bounding box center [847, 172] width 283 height 27
select select "183"
click at [759, 159] on select "NexHealth AcceptCare Lawmatics DMG DataDasher LilyLink BonsaiHealth OrthoFi Dee…" at bounding box center [847, 172] width 283 height 27
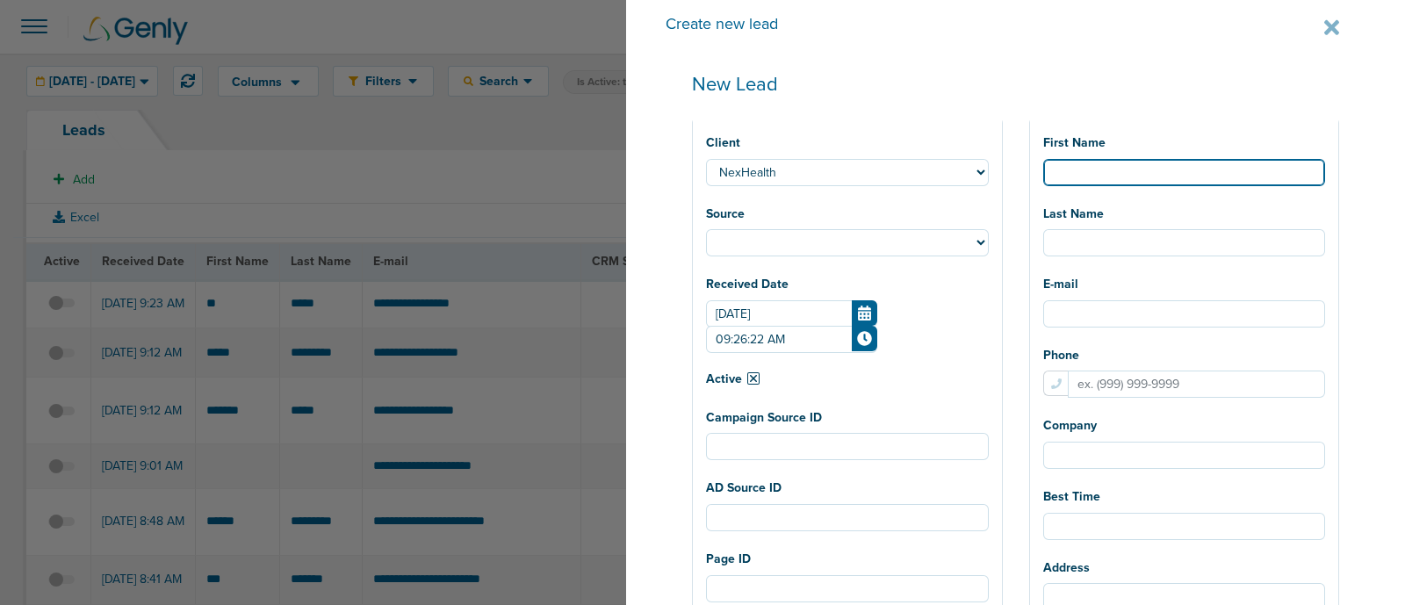
click at [1152, 175] on input "First Name" at bounding box center [1185, 172] width 283 height 27
select select
type input "M"
select select
type input "Mic"
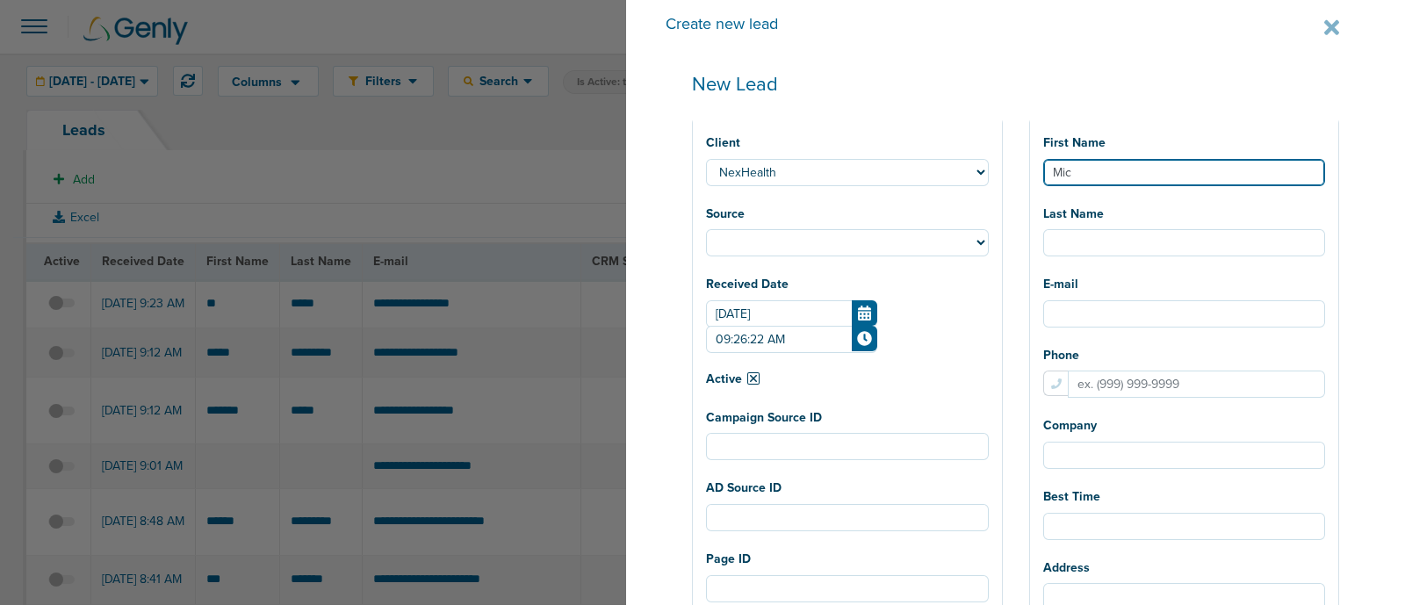
select select
type input "Miche"
select select
type input "[PERSON_NAME]"
select select
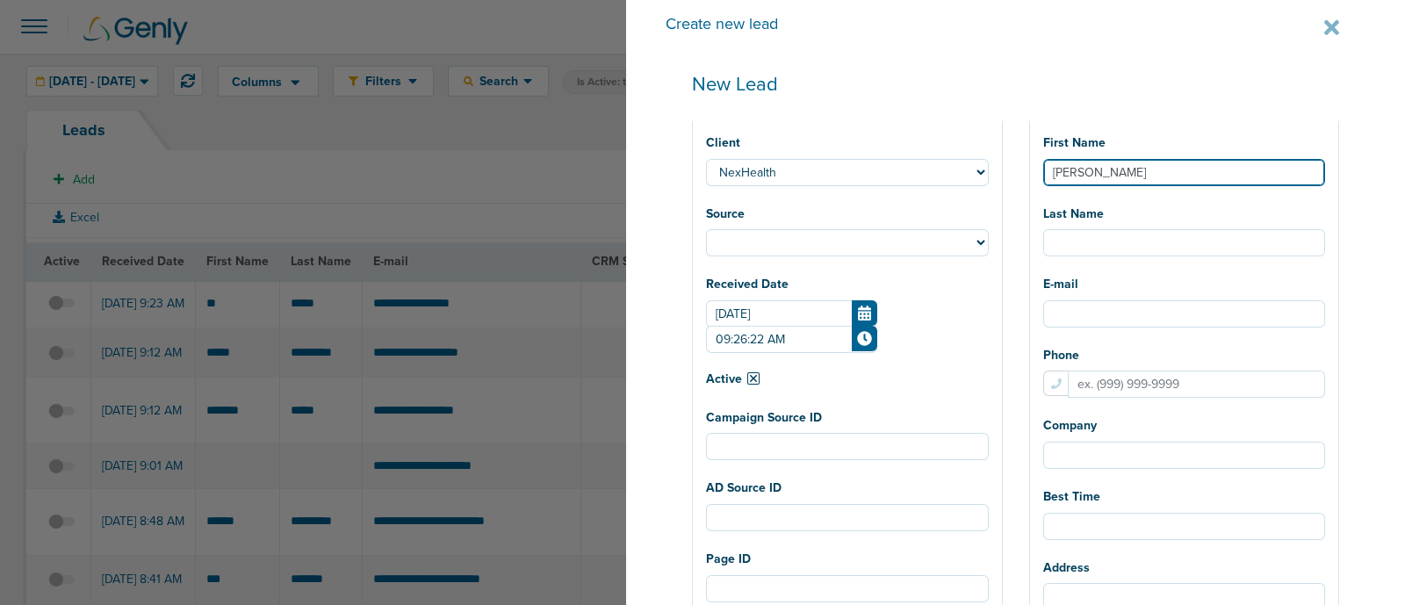
type input "[PERSON_NAME]"
select select
type input "[PERSON_NAME]"
click at [1114, 177] on input "[PERSON_NAME]" at bounding box center [1185, 172] width 283 height 27
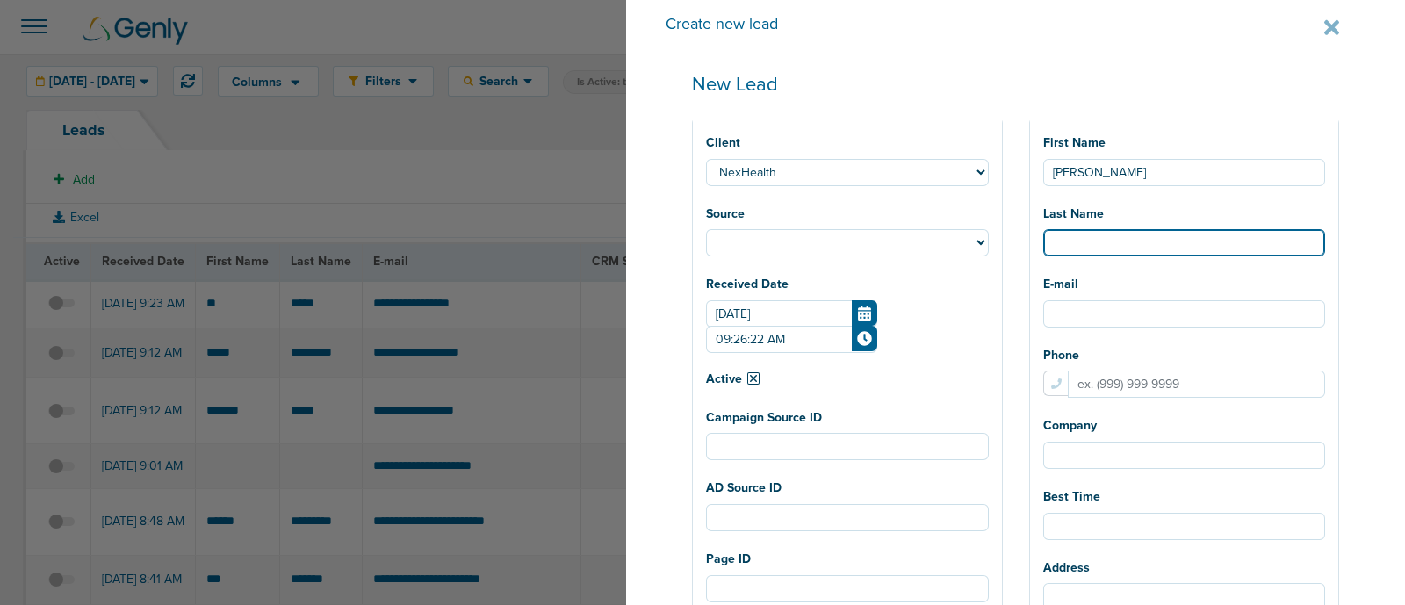
click at [1111, 240] on input "Last Name" at bounding box center [1185, 242] width 283 height 27
select select
type input "F"
select select
type input "Fe"
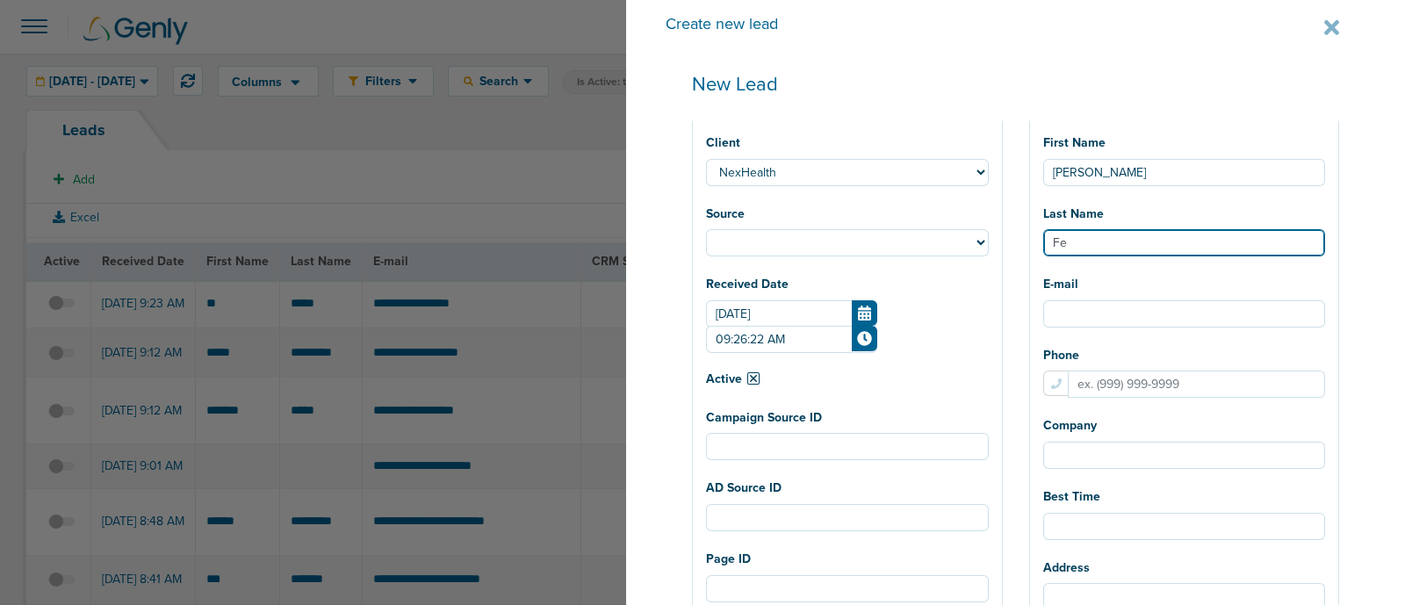
select select
type input "Fer"
select select
type input "Ferr"
select select
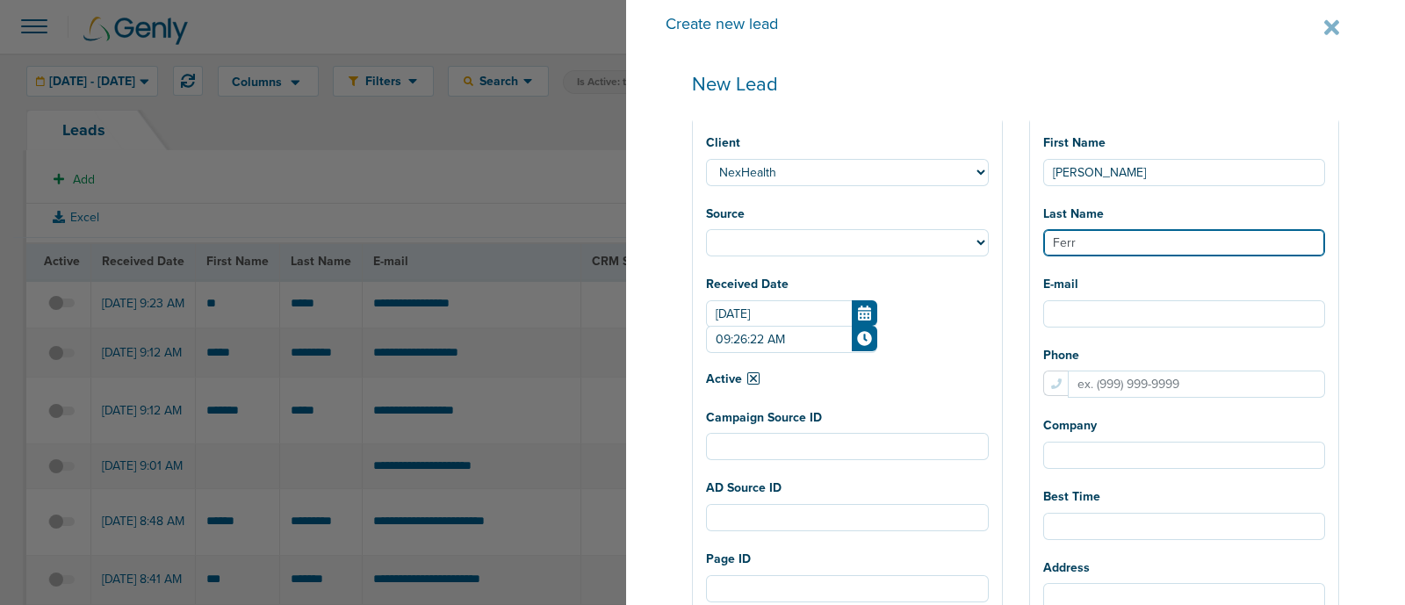
type input "Ferre"
select select
type input "[PERSON_NAME]"
select select
type input "[PERSON_NAME]"
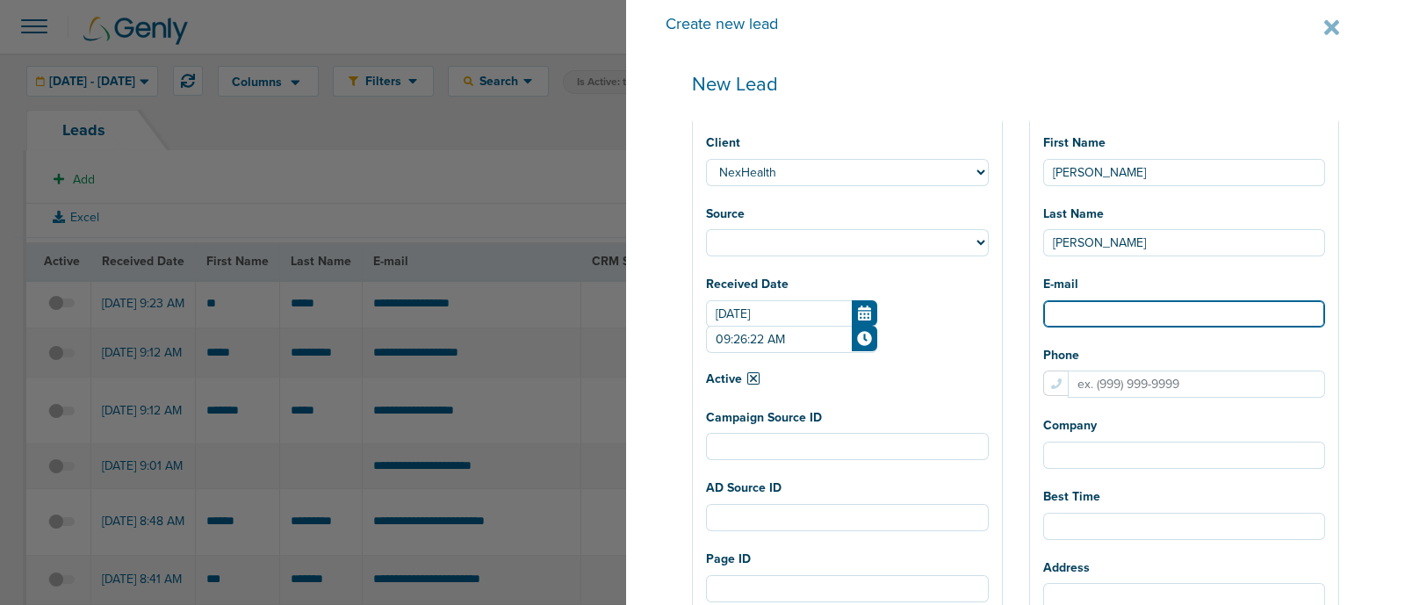
click at [1137, 309] on input "E-mail" at bounding box center [1185, 313] width 283 height 27
paste input "[EMAIL_ADDRESS][DOMAIN_NAME]"
type input "[EMAIL_ADDRESS][DOMAIN_NAME]"
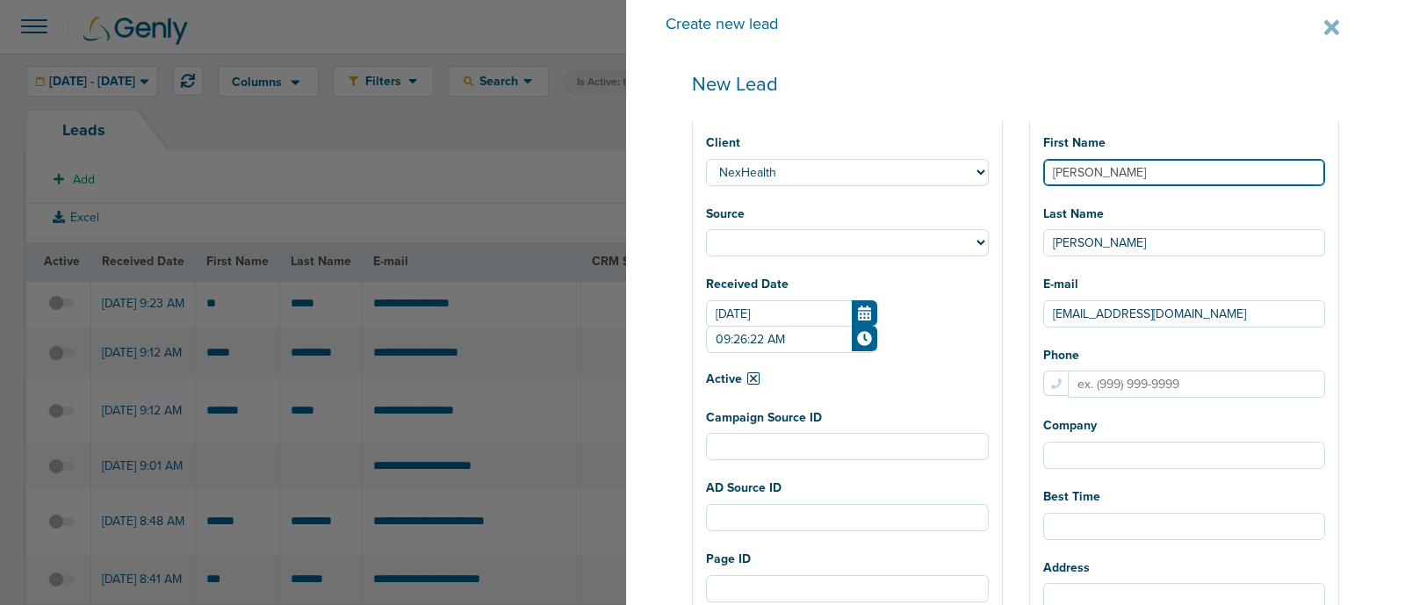
click at [1115, 172] on input "[PERSON_NAME]" at bounding box center [1185, 172] width 283 height 27
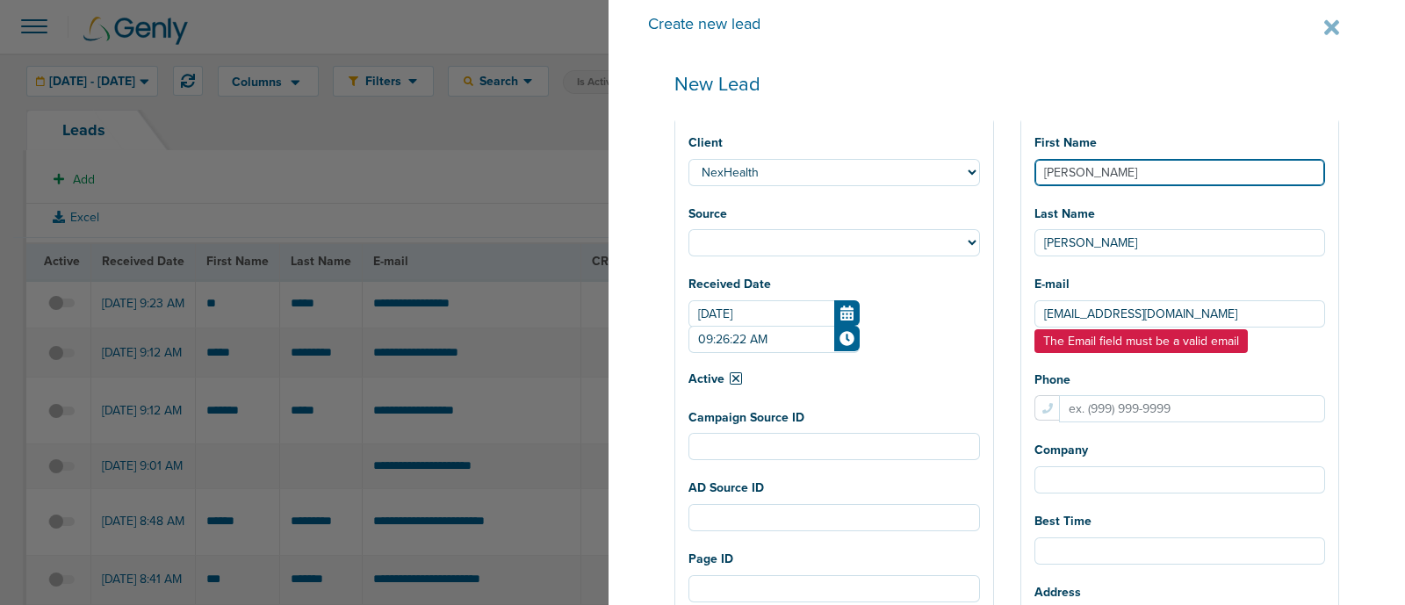
select select
type input "[PERSON_NAME]"
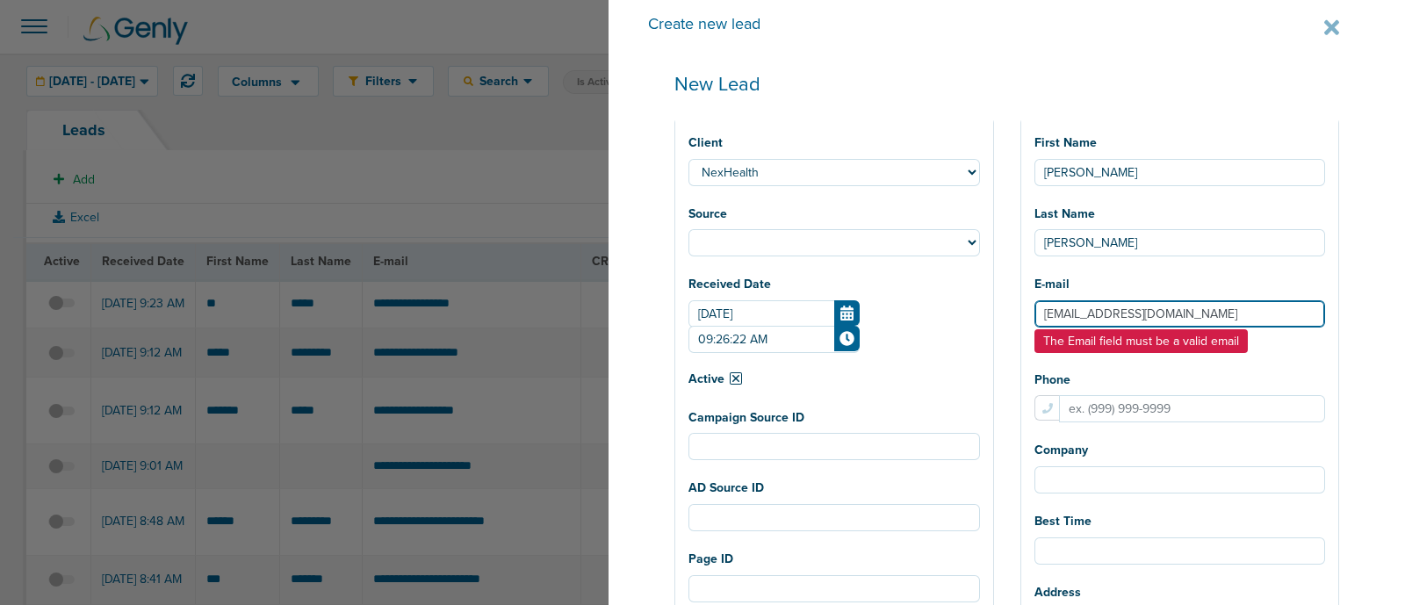
click at [1080, 314] on input "[EMAIL_ADDRESS][DOMAIN_NAME]" at bounding box center [1181, 313] width 292 height 27
type input "[EMAIL_ADDRESS][DOMAIN_NAME]"
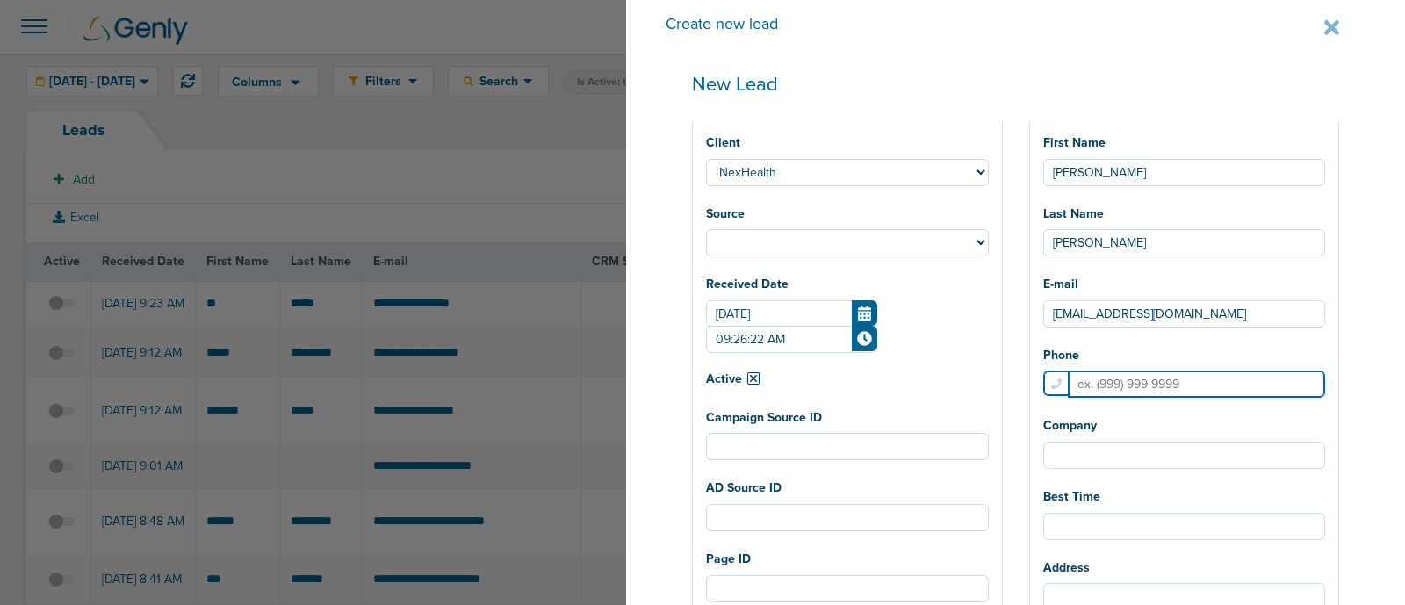
click at [1138, 391] on input "Phone" at bounding box center [1197, 384] width 258 height 27
paste input "9199073384"
select select
type input "9199073384"
select select
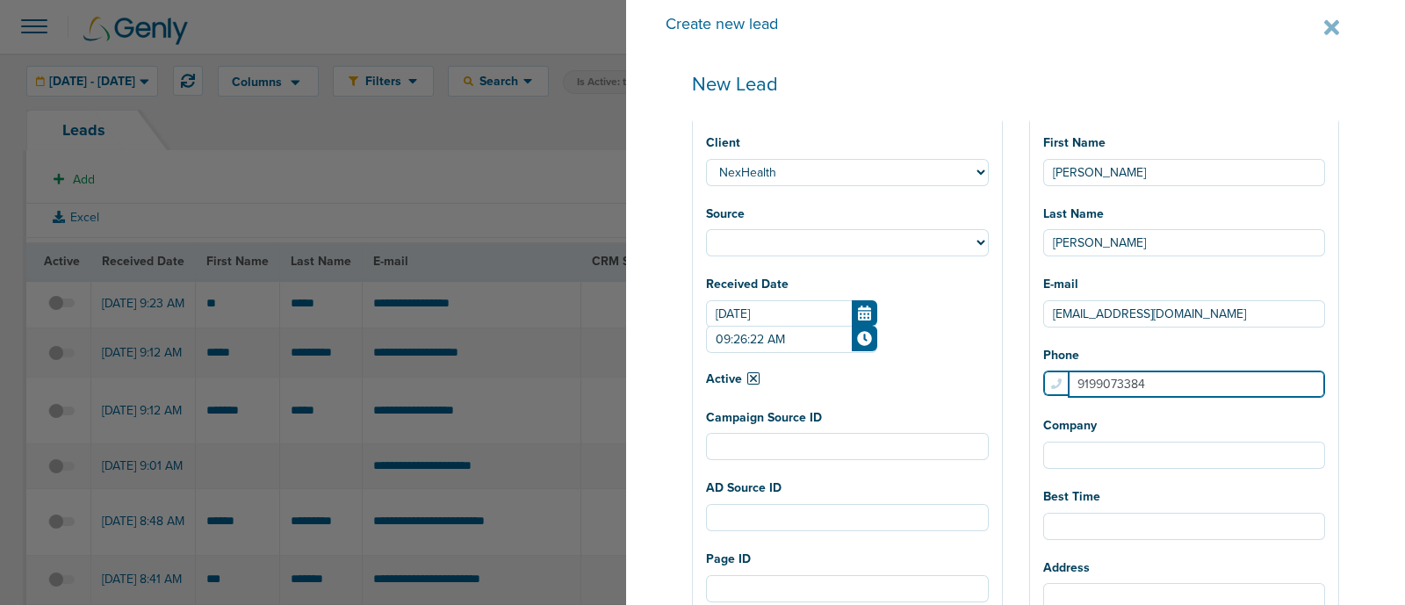
type input "9199073384"
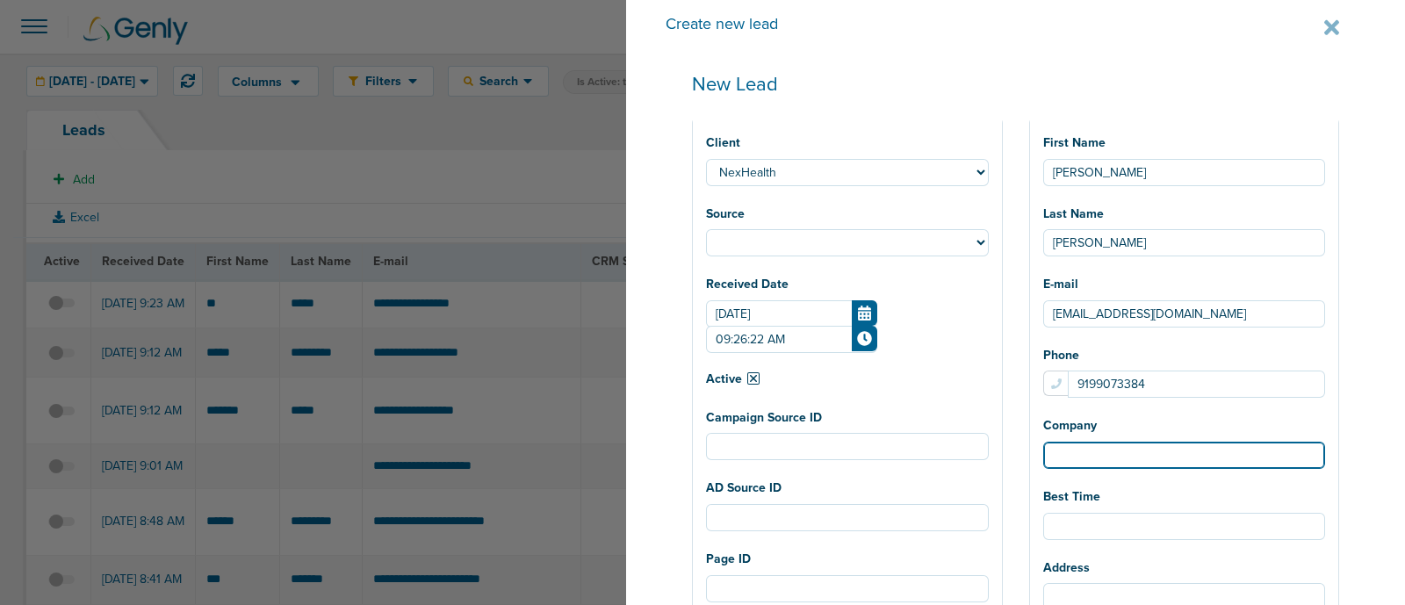
click at [1154, 459] on input "Company" at bounding box center [1185, 455] width 283 height 27
select select
type input "F"
select select
type input "Fe"
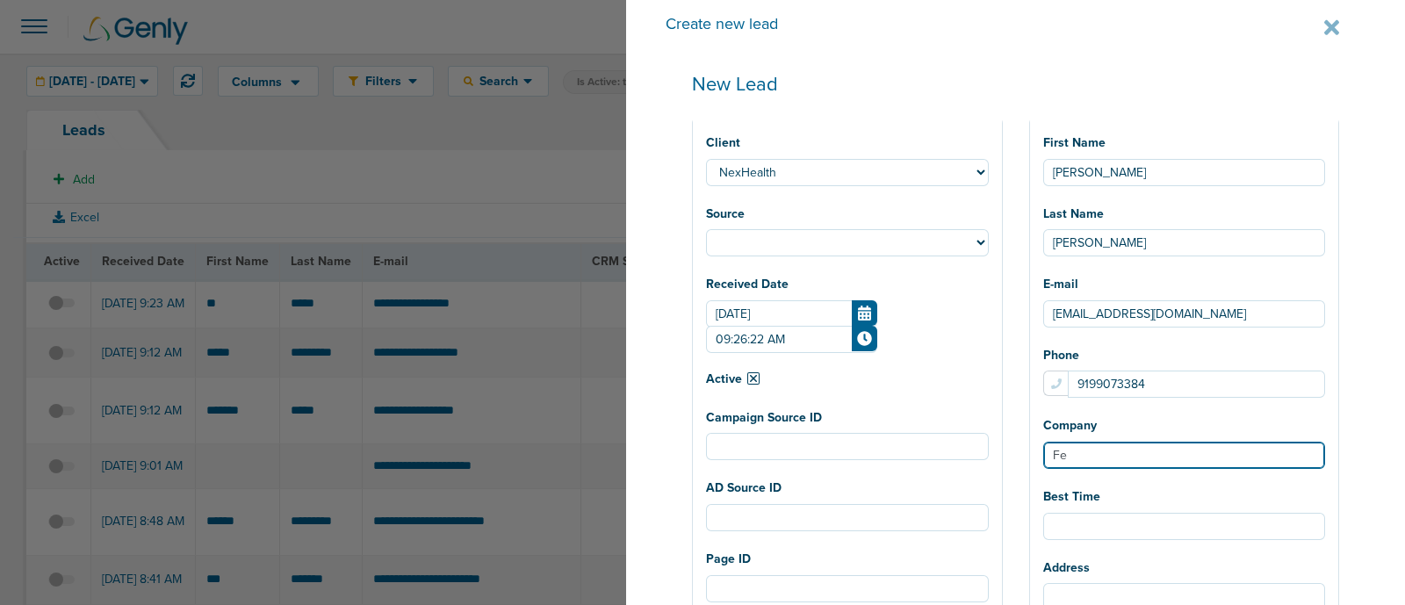
select select
type input "Fer"
select select
type input "Ferr"
select select
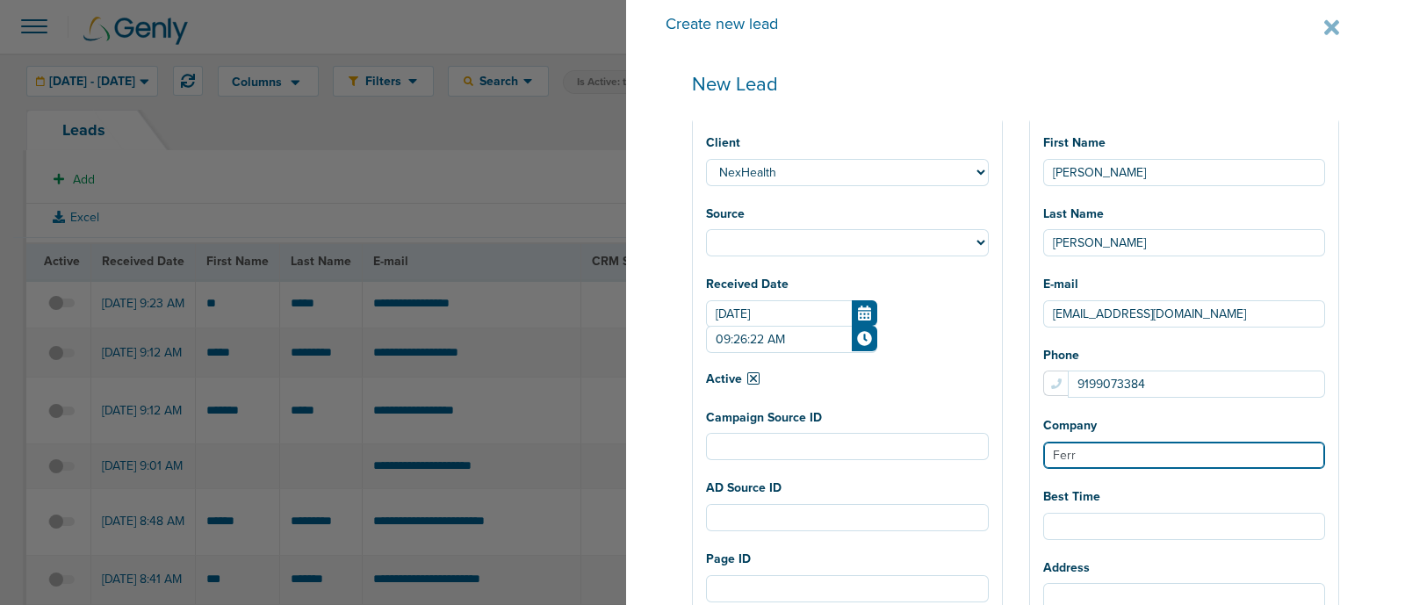
type input "Ferre"
select select
type input "[PERSON_NAME]"
select select
type input "[PERSON_NAME]"
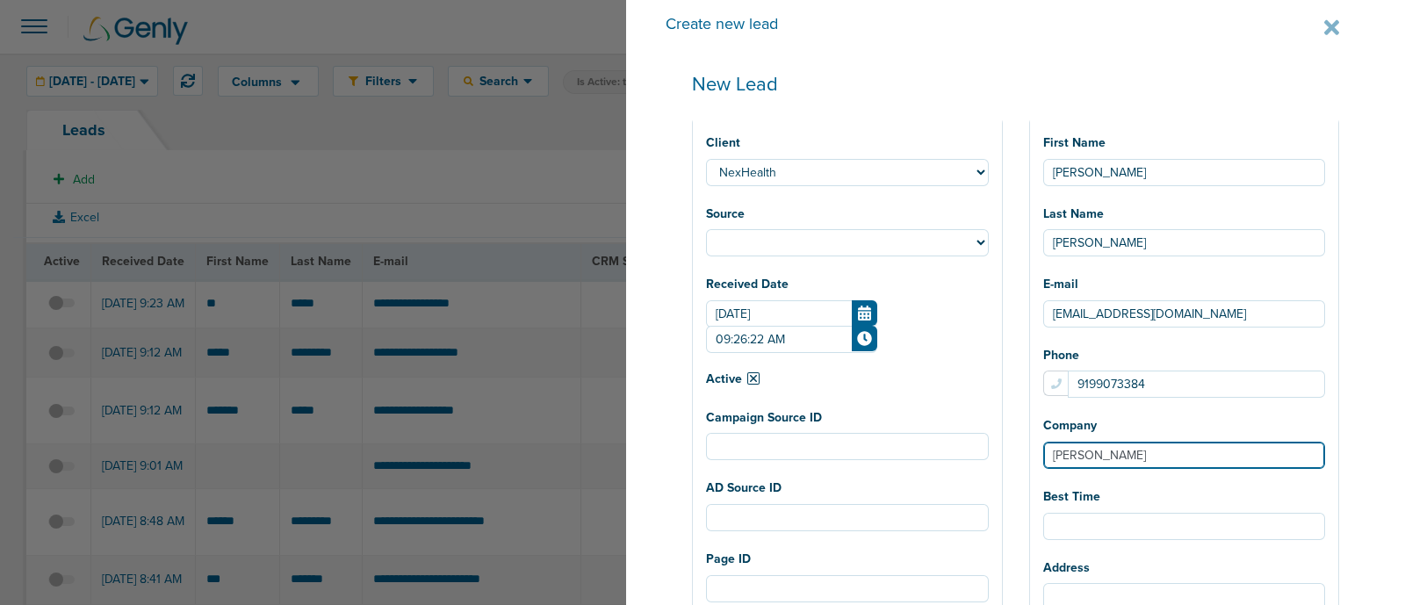
select select
type input "[PERSON_NAME]"
select select
type input "[PERSON_NAME] F"
select select
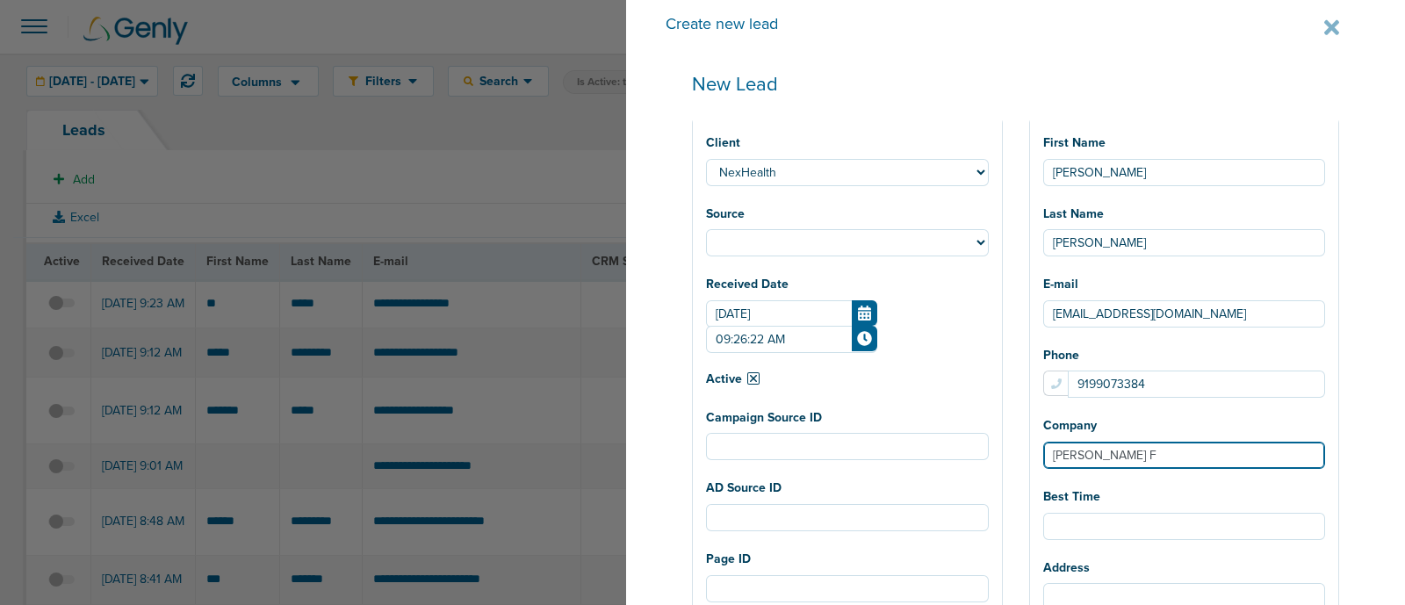
type input "[PERSON_NAME]"
select select
type input "[PERSON_NAME] Fam"
select select
type input "[PERSON_NAME] Fami"
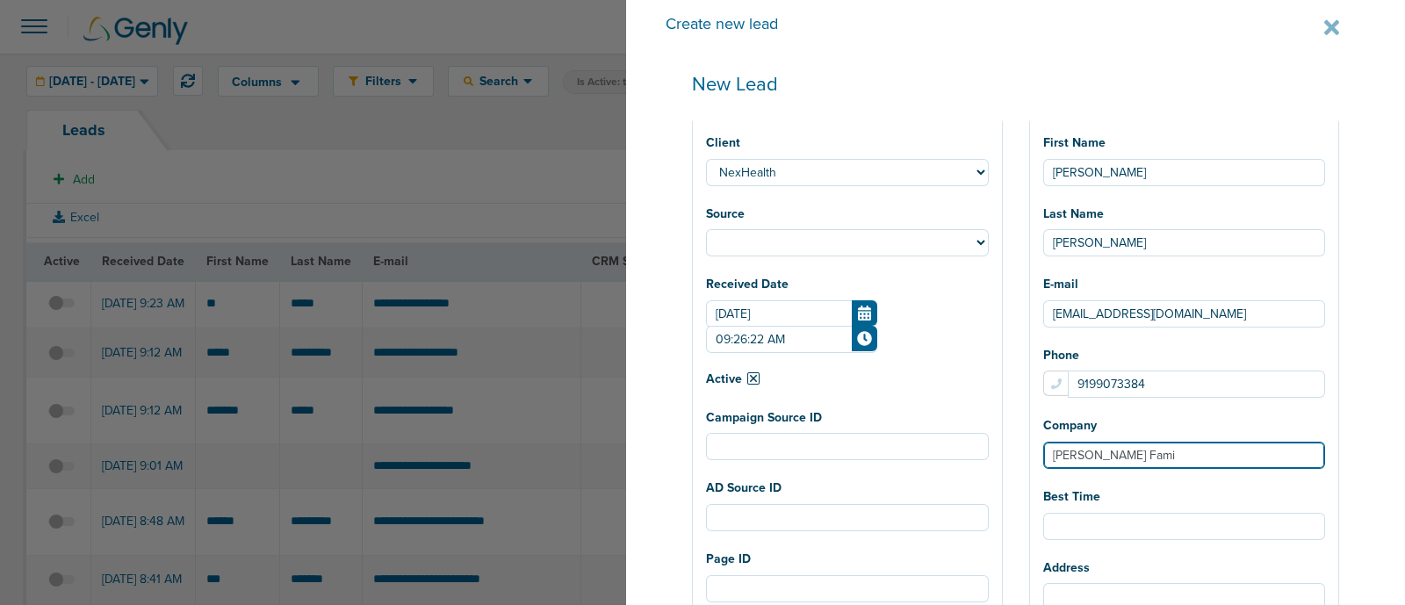
select select
type input "[PERSON_NAME] Famil"
select select
type input "[PERSON_NAME] Family"
select select
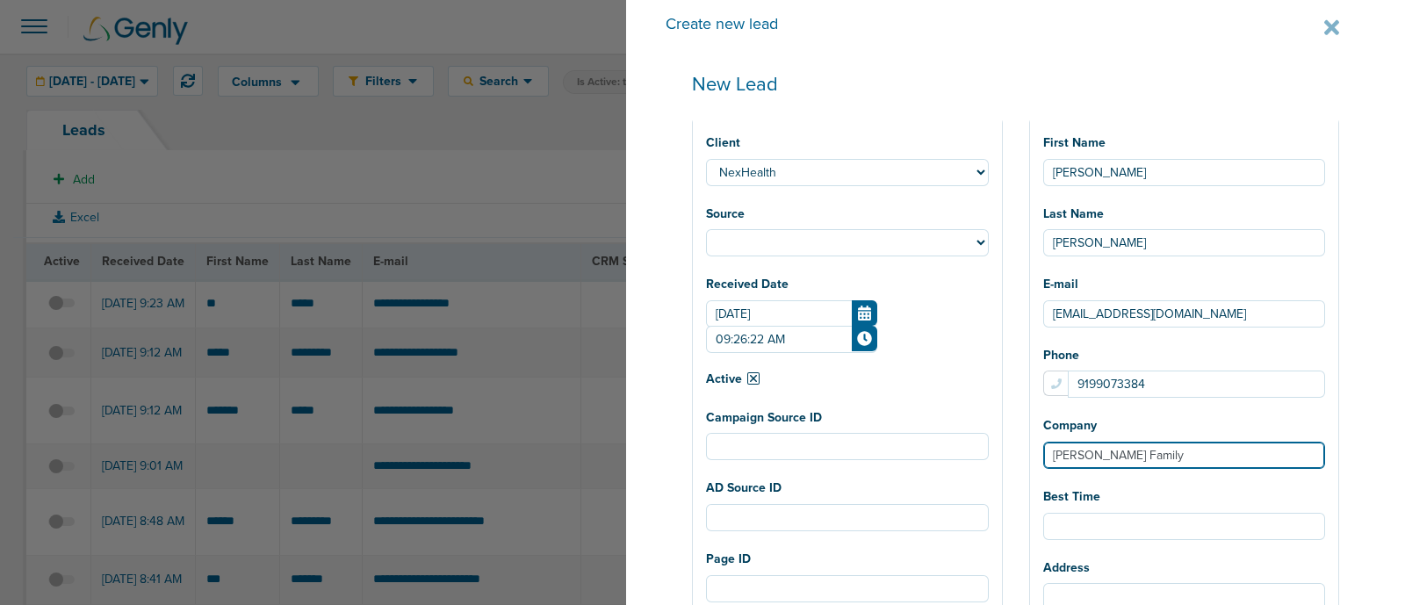
type input "[PERSON_NAME] Family"
select select
type input "[PERSON_NAME] Family D"
select select
type input "[PERSON_NAME] Family De"
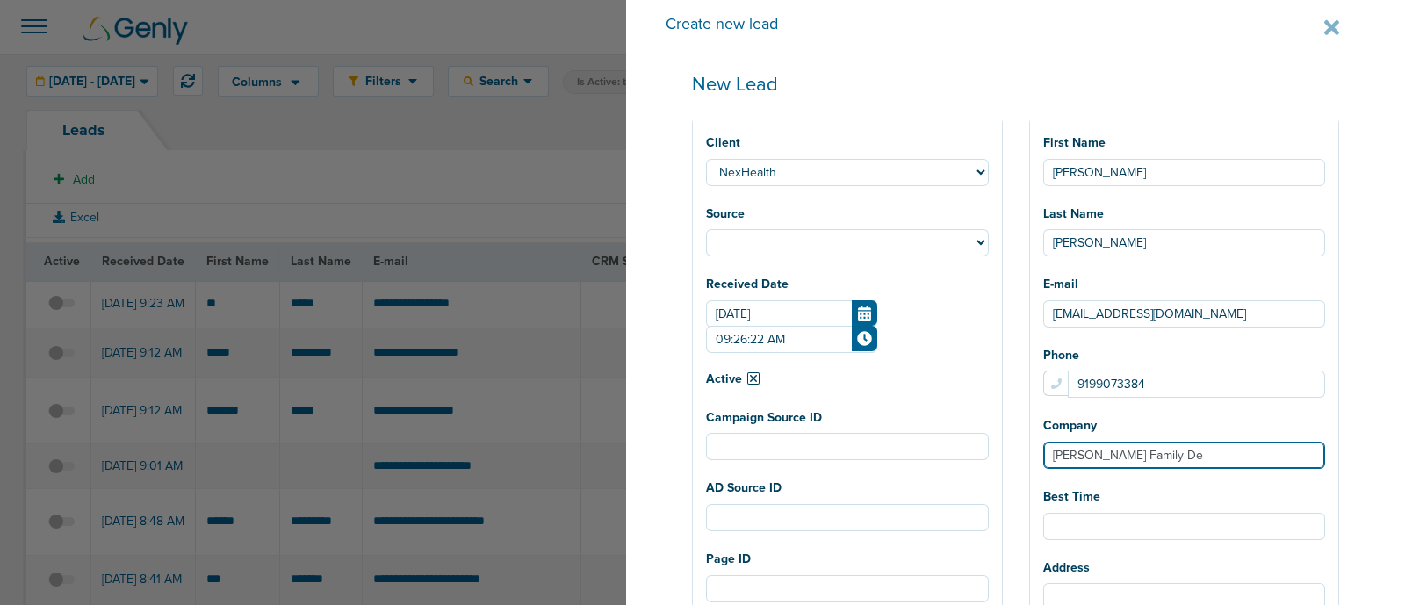
select select
type input "[PERSON_NAME] Family Den"
select select
type input "[PERSON_NAME] Family Dent"
select select
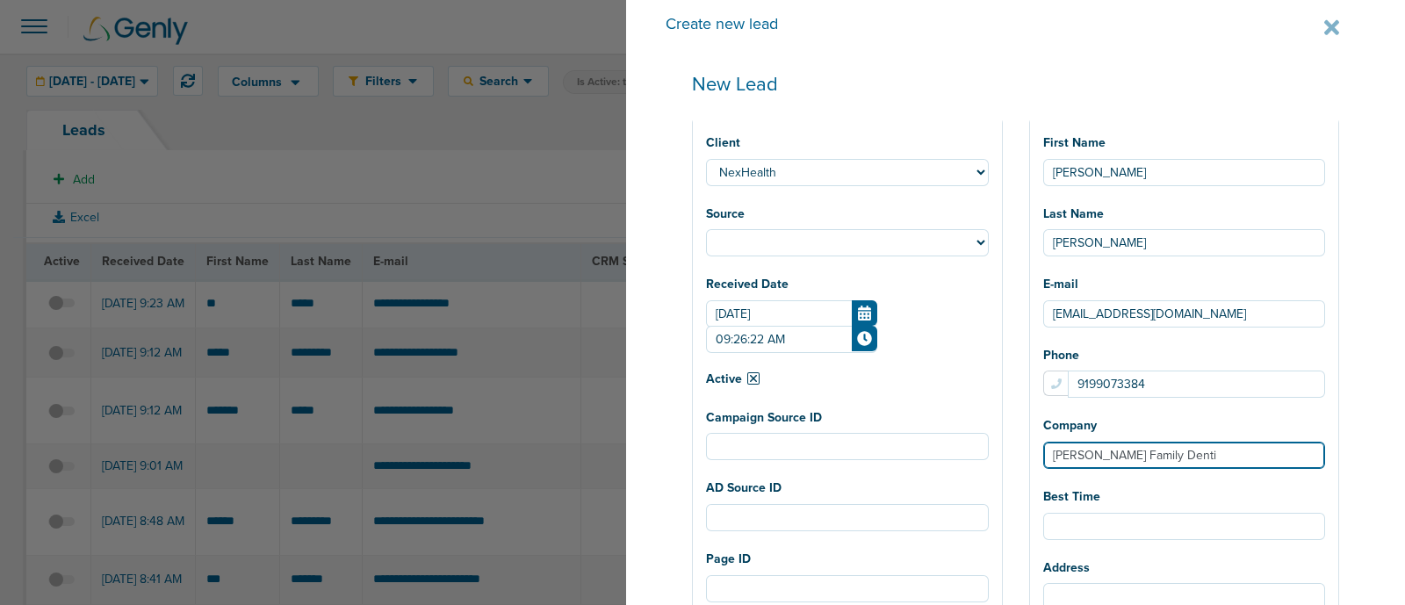
type input "[PERSON_NAME] Family Dentis"
select select
type input "[PERSON_NAME] Family Dentist"
select select
type input "[PERSON_NAME] Family Dentistr"
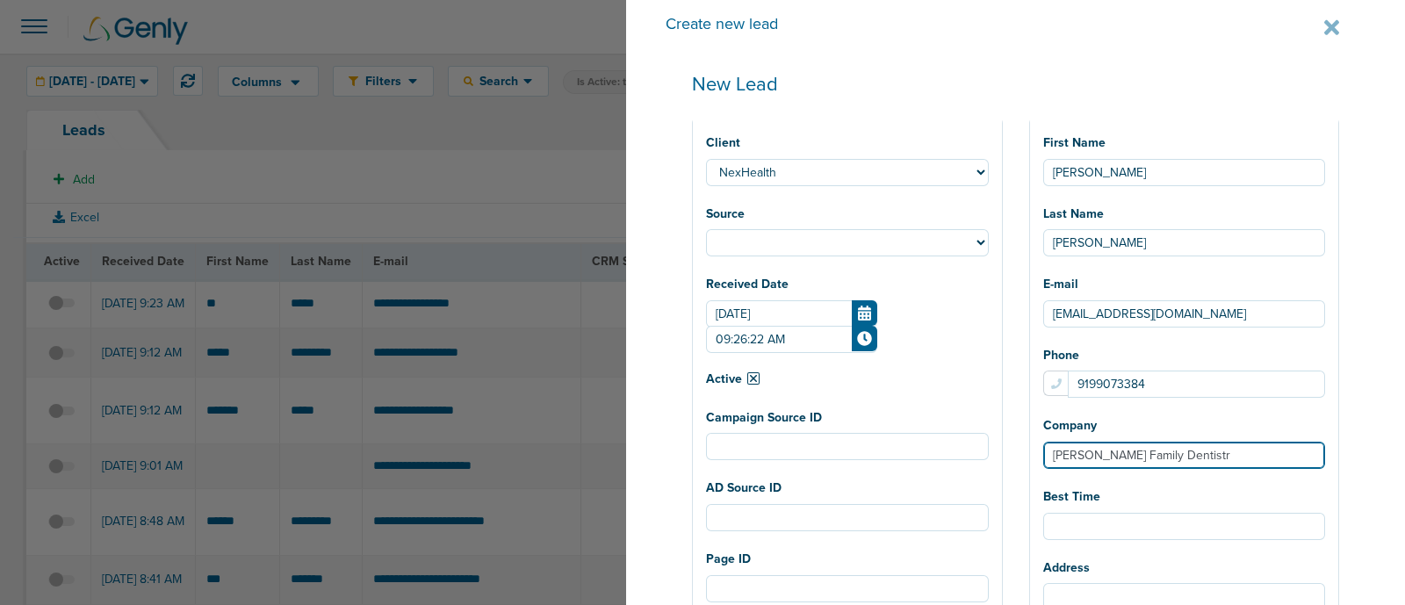
select select
type input "[PERSON_NAME] Family Dentistry"
click at [1367, 484] on div "Create new lead New Lead Client NexHealth AcceptCare Lawmatics DMG DataDasher L…" at bounding box center [1015, 302] width 779 height 605
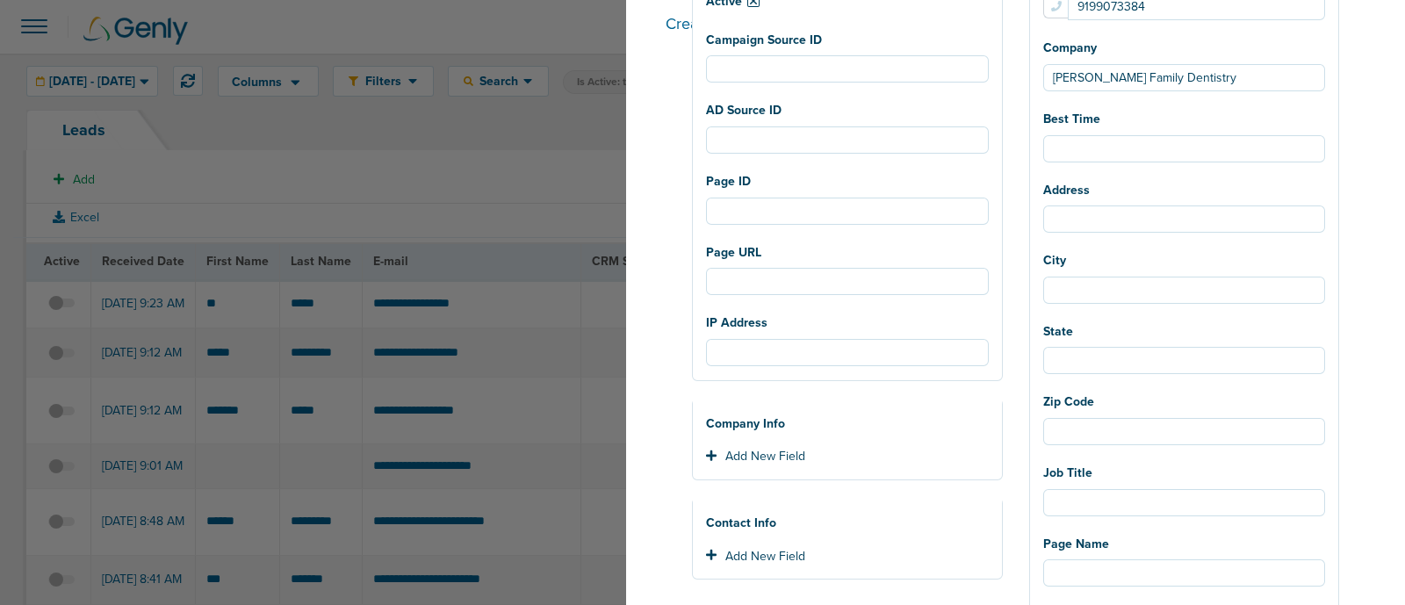
scroll to position [329, 0]
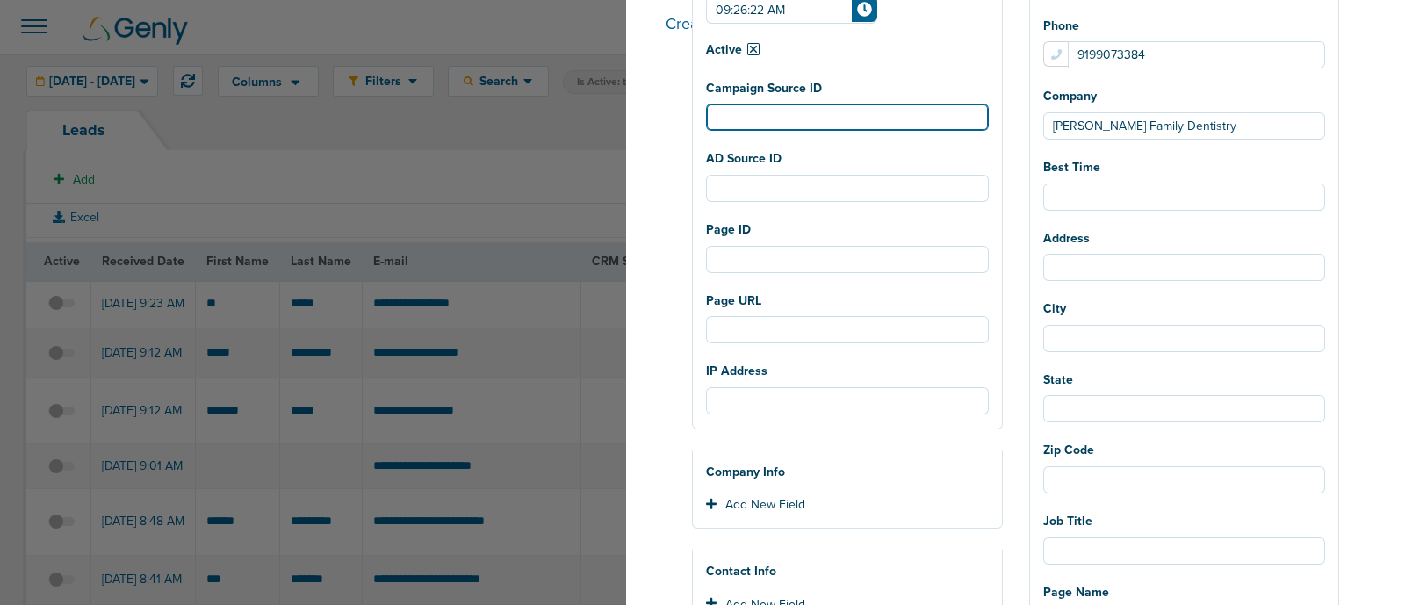
click at [815, 122] on input "Campaign Source ID" at bounding box center [847, 117] width 283 height 27
paste input "120233871030020190"
select select
type input "120233871030020190"
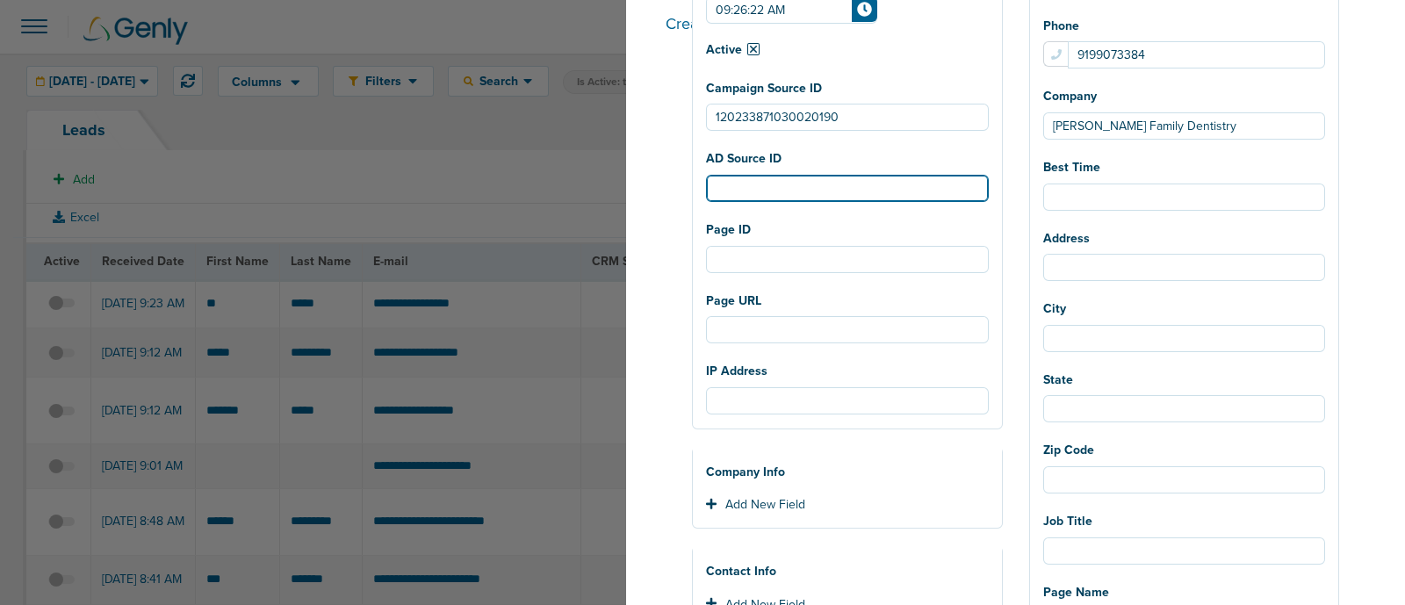
click at [842, 184] on input "AD Source ID" at bounding box center [847, 188] width 283 height 27
paste input "120233871030010190"
select select
type input "120233871030010190"
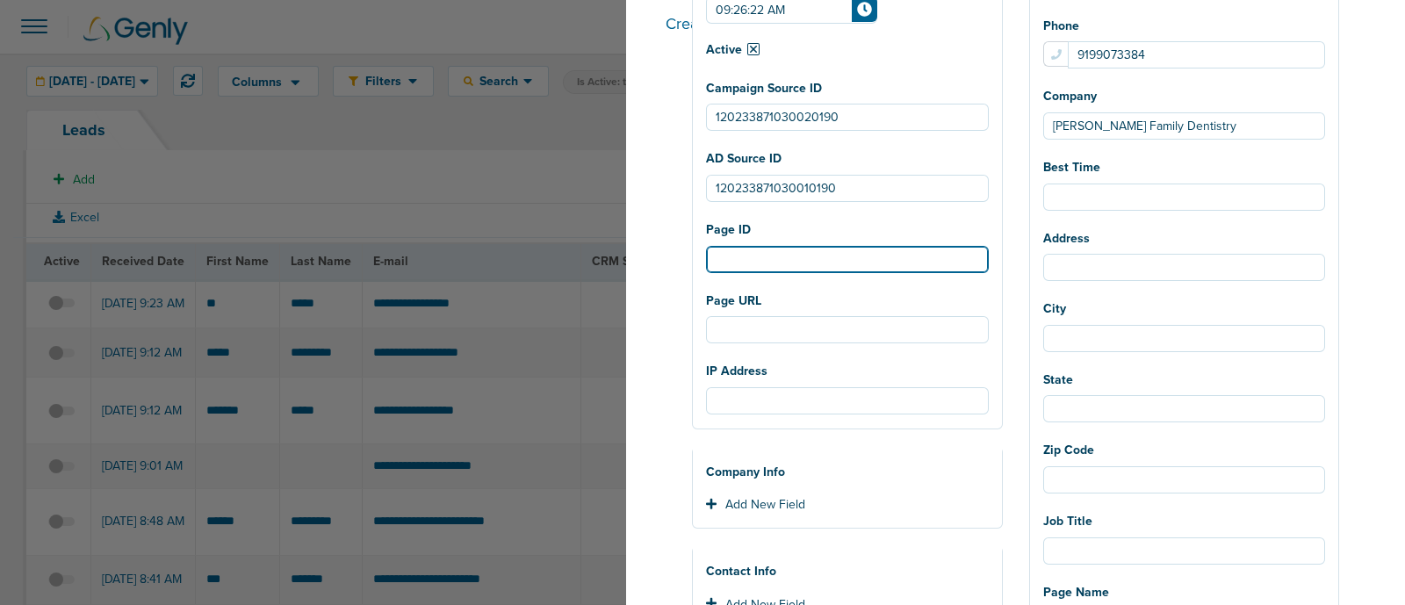
click at [861, 261] on input "Page ID" at bounding box center [847, 259] width 283 height 27
paste input "1331206885092920"
select select
type input "1331206885092920"
click at [794, 256] on input "1331206885092920" at bounding box center [847, 259] width 283 height 27
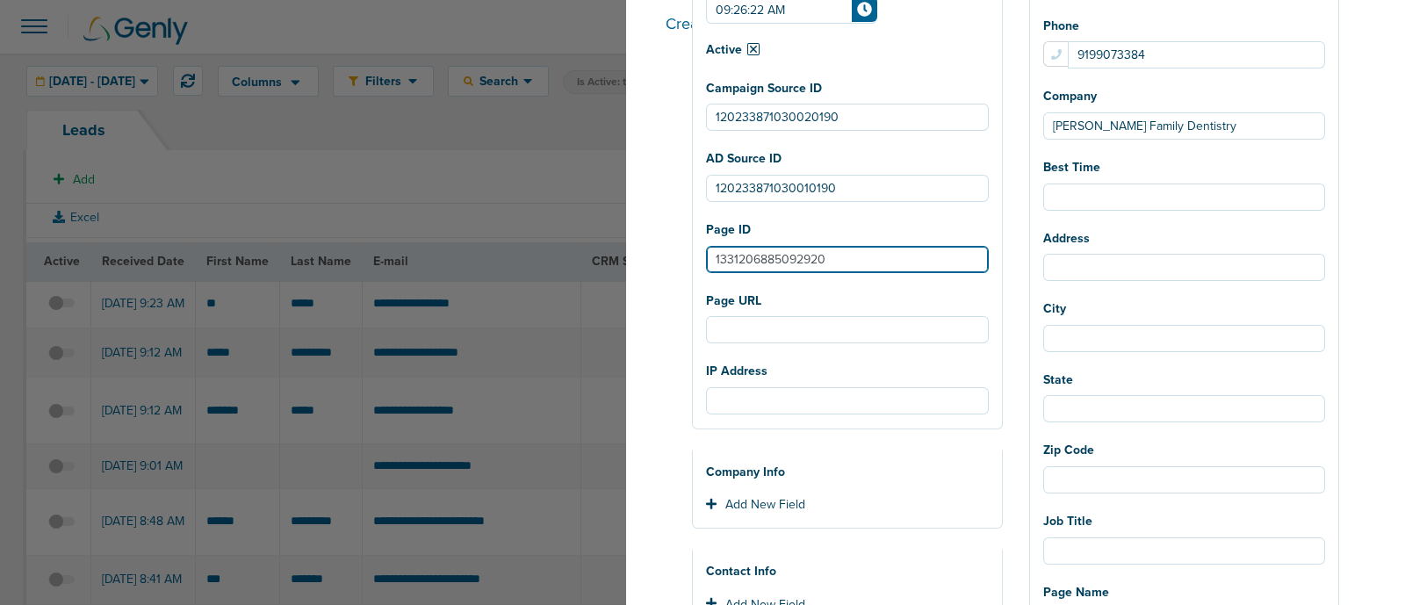
select select
type input "1331206885092920"
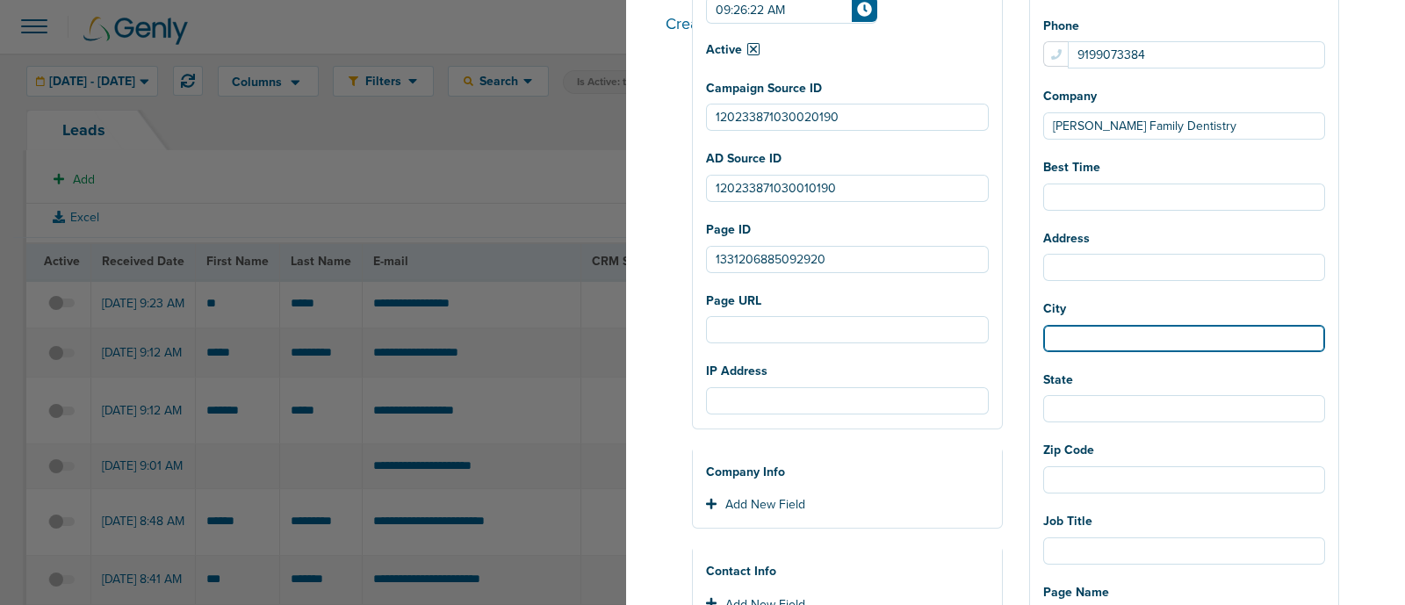
click at [1139, 346] on input "City" at bounding box center [1185, 338] width 283 height 27
select select
type input "D"
select select
type input "Du"
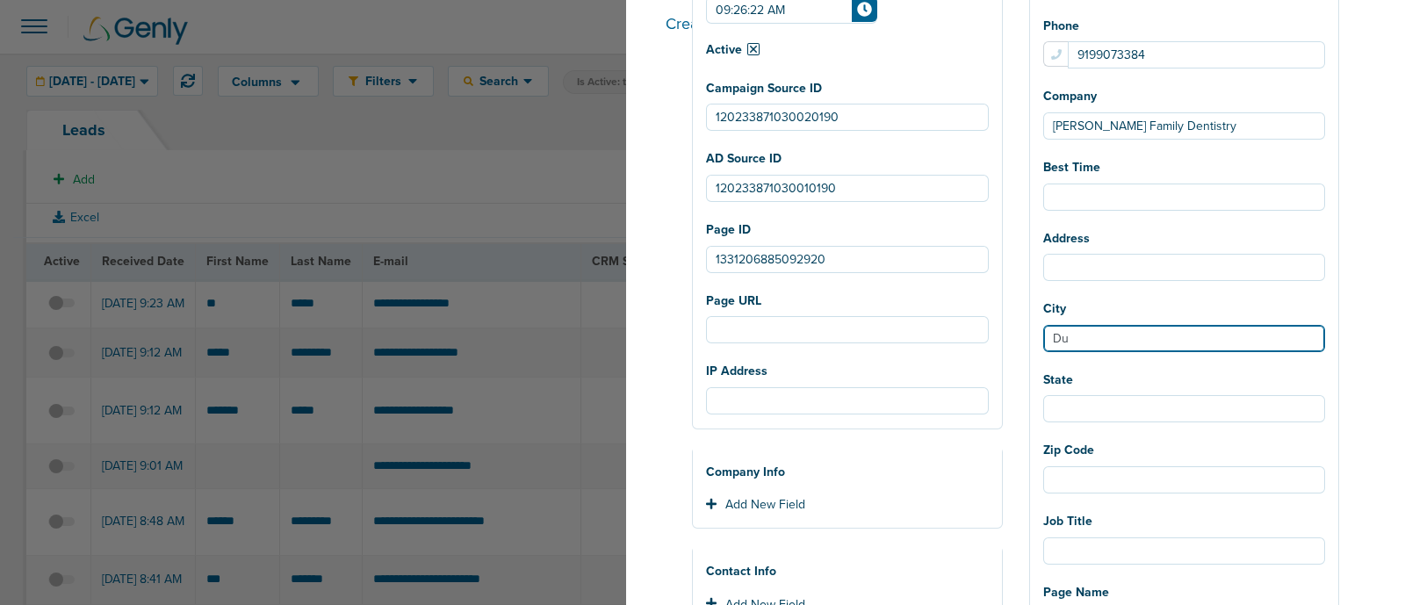
select select
type input "Dur"
select select
type input "Durh"
select select
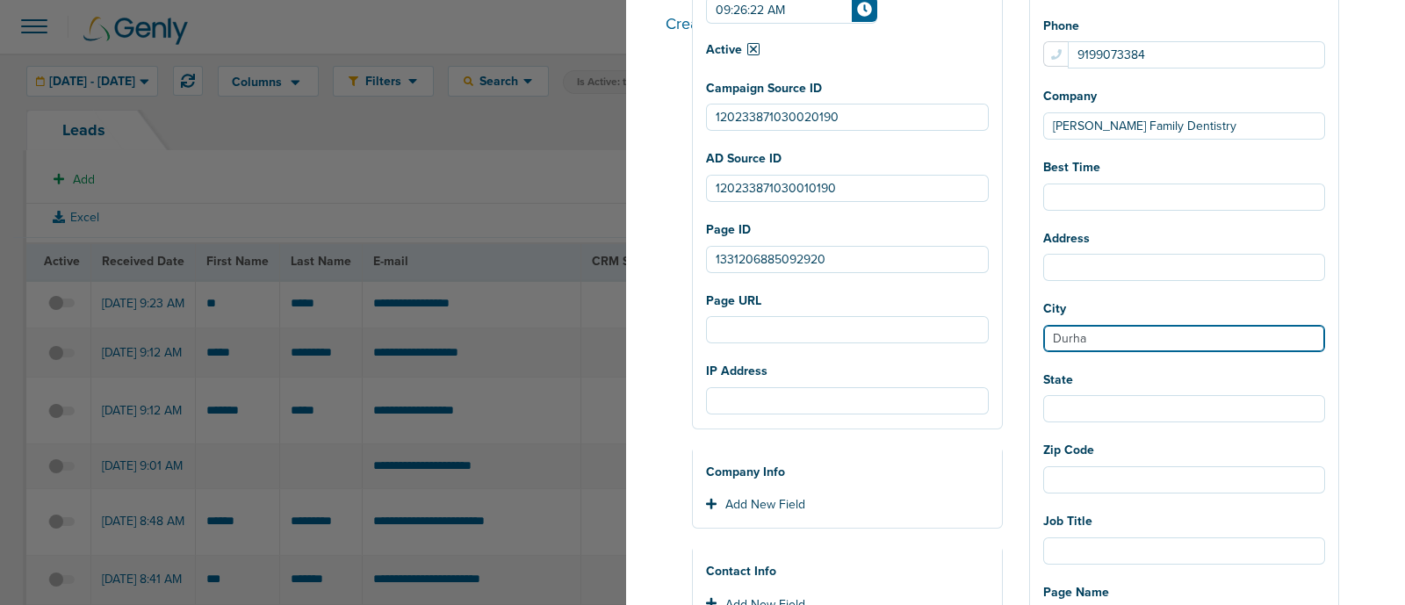
type input "Durham"
select select
type input "Durham"
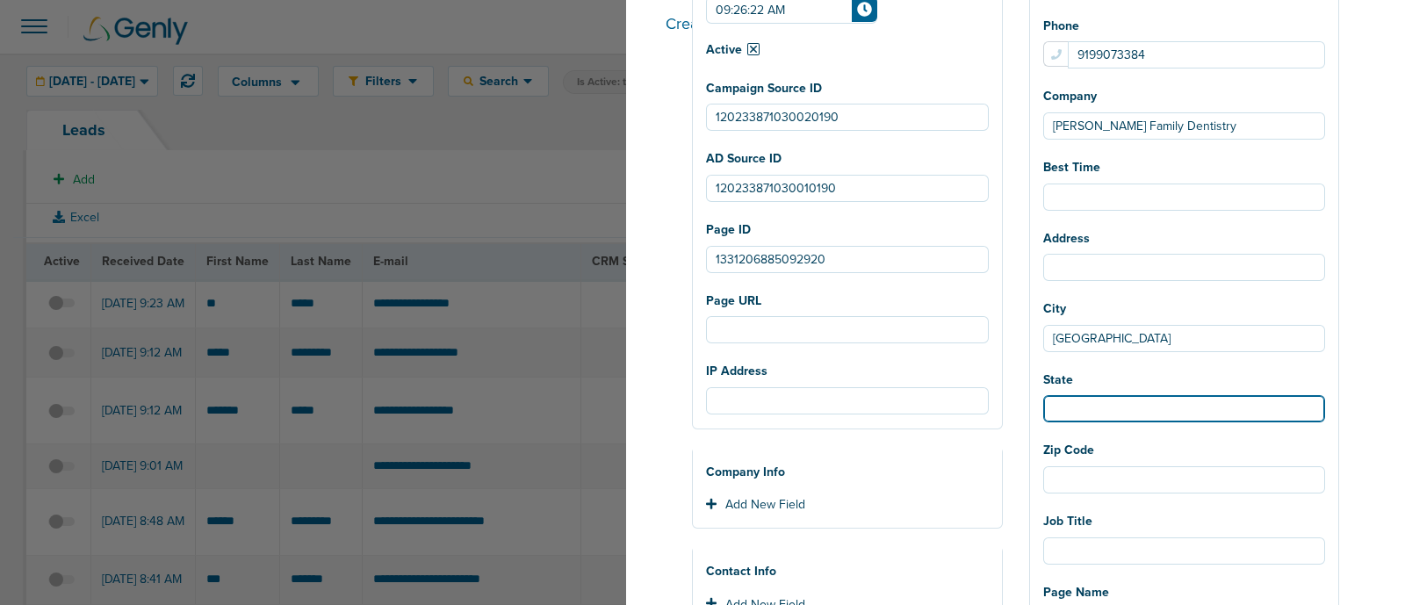
select select
type input "N"
select select
type input "NC"
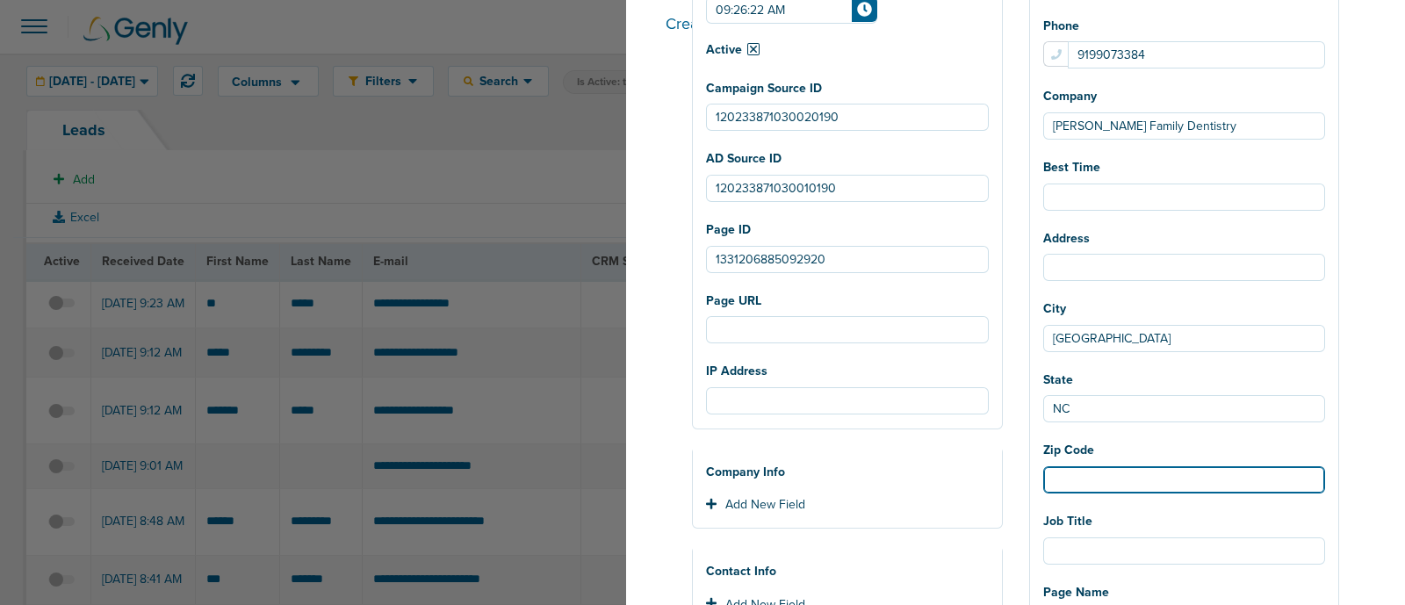
select select
type input "2"
select select
type input "27"
select select
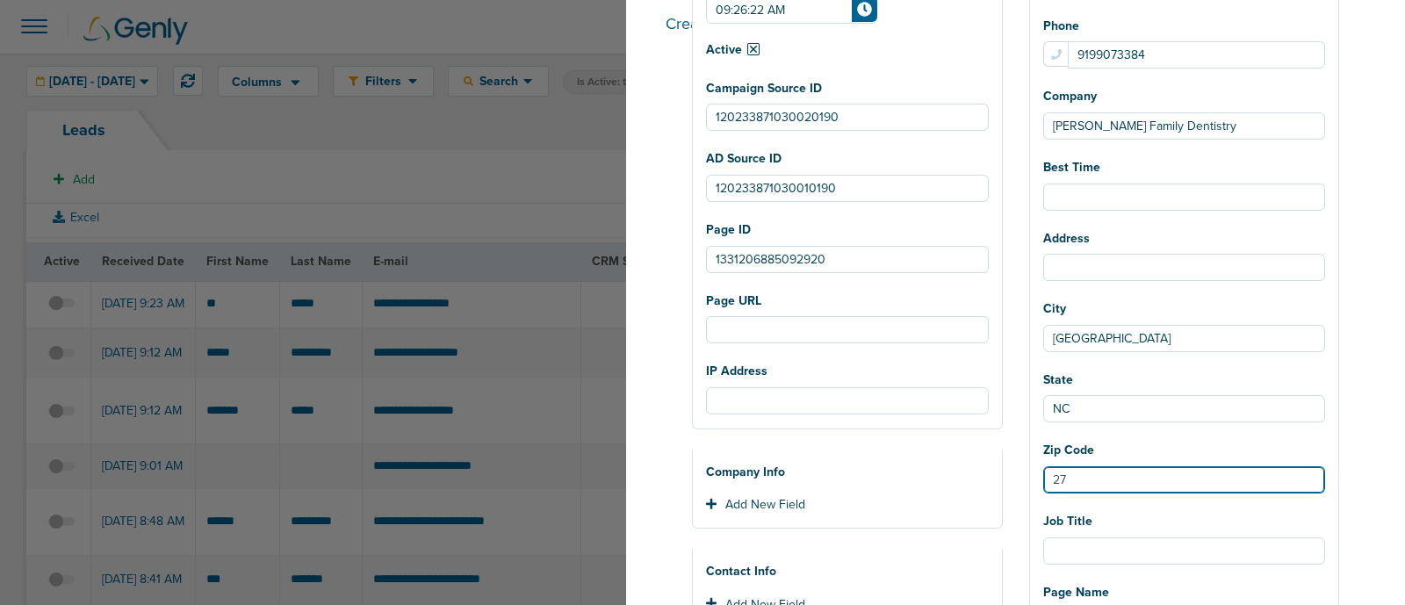
type input "277"
select select
type input "2770"
select select
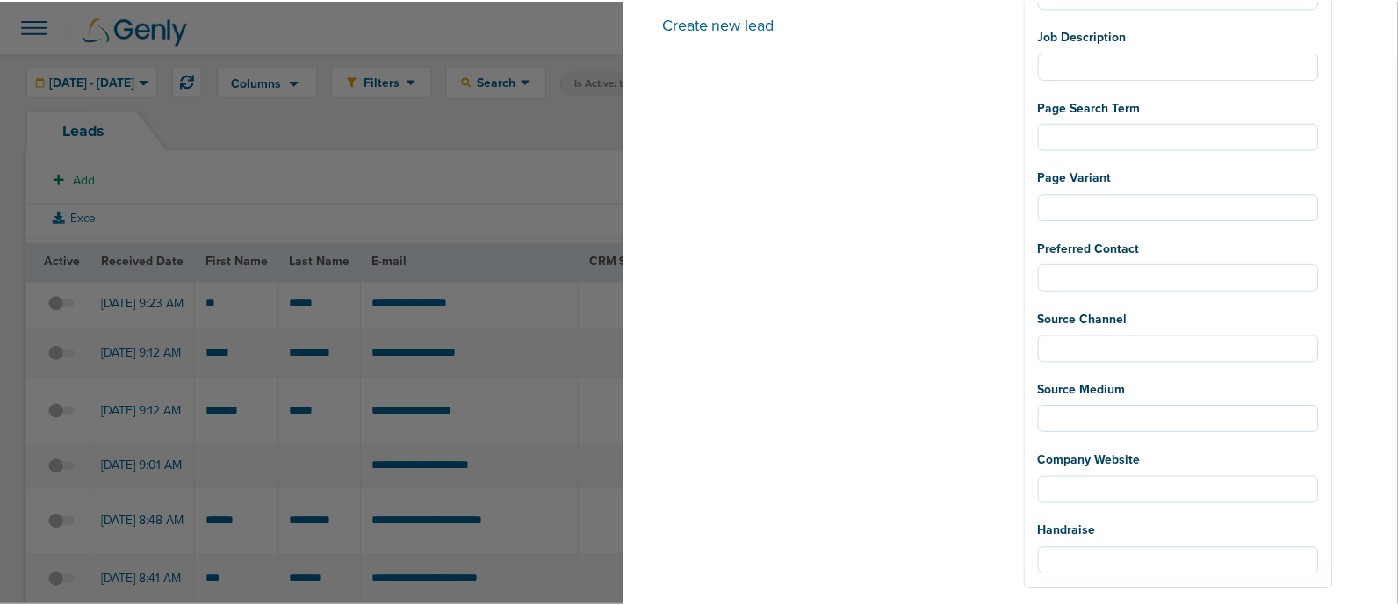
scroll to position [1228, 0]
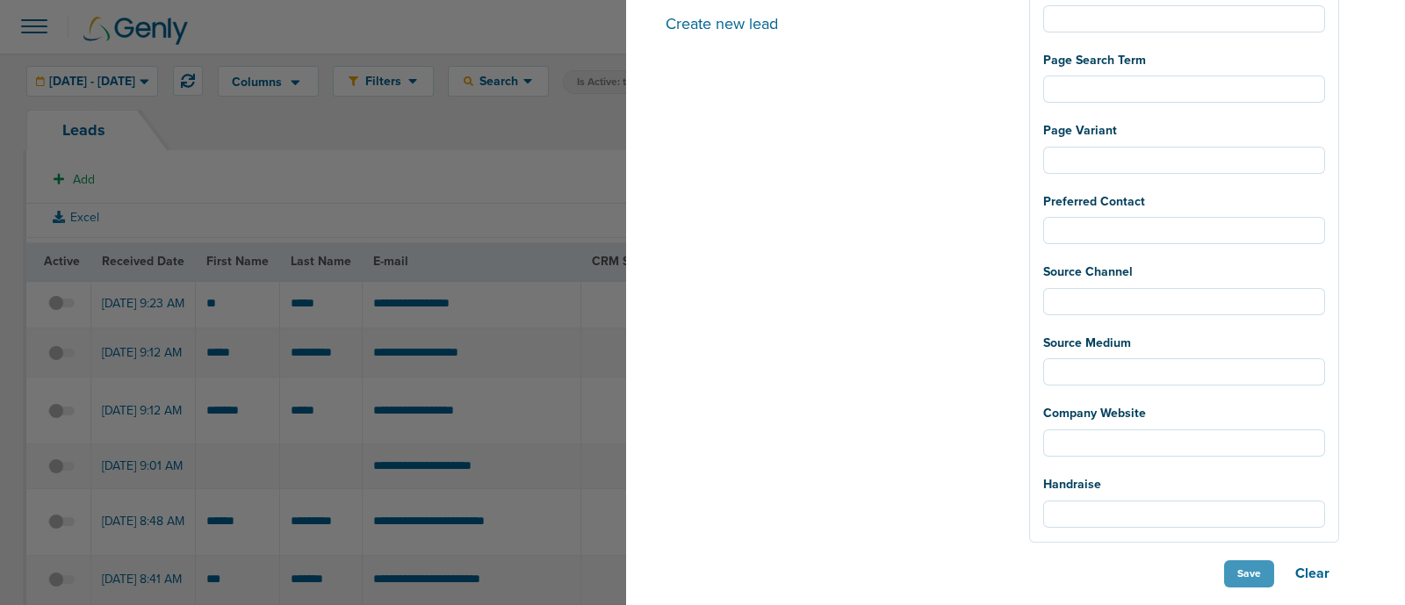
type input "27701"
click at [1256, 577] on button "Save" at bounding box center [1250, 573] width 50 height 27
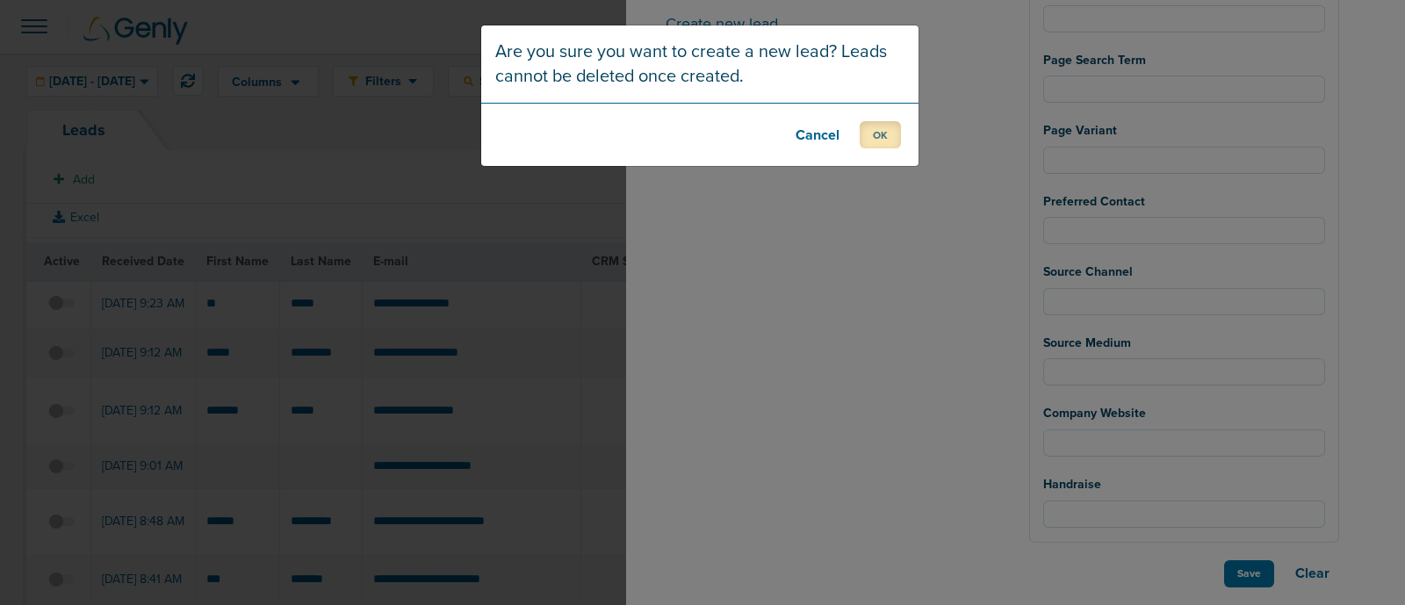
click at [878, 146] on button "OK" at bounding box center [880, 134] width 41 height 27
select select
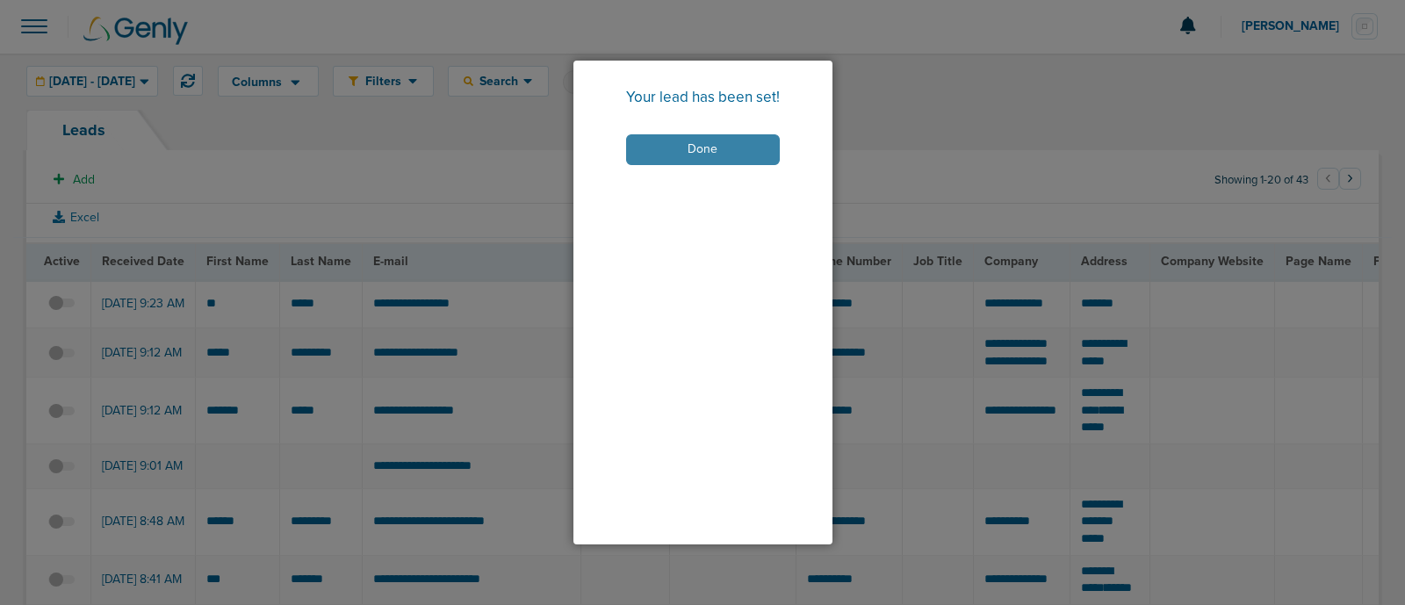
click at [724, 147] on button "Done" at bounding box center [703, 149] width 154 height 31
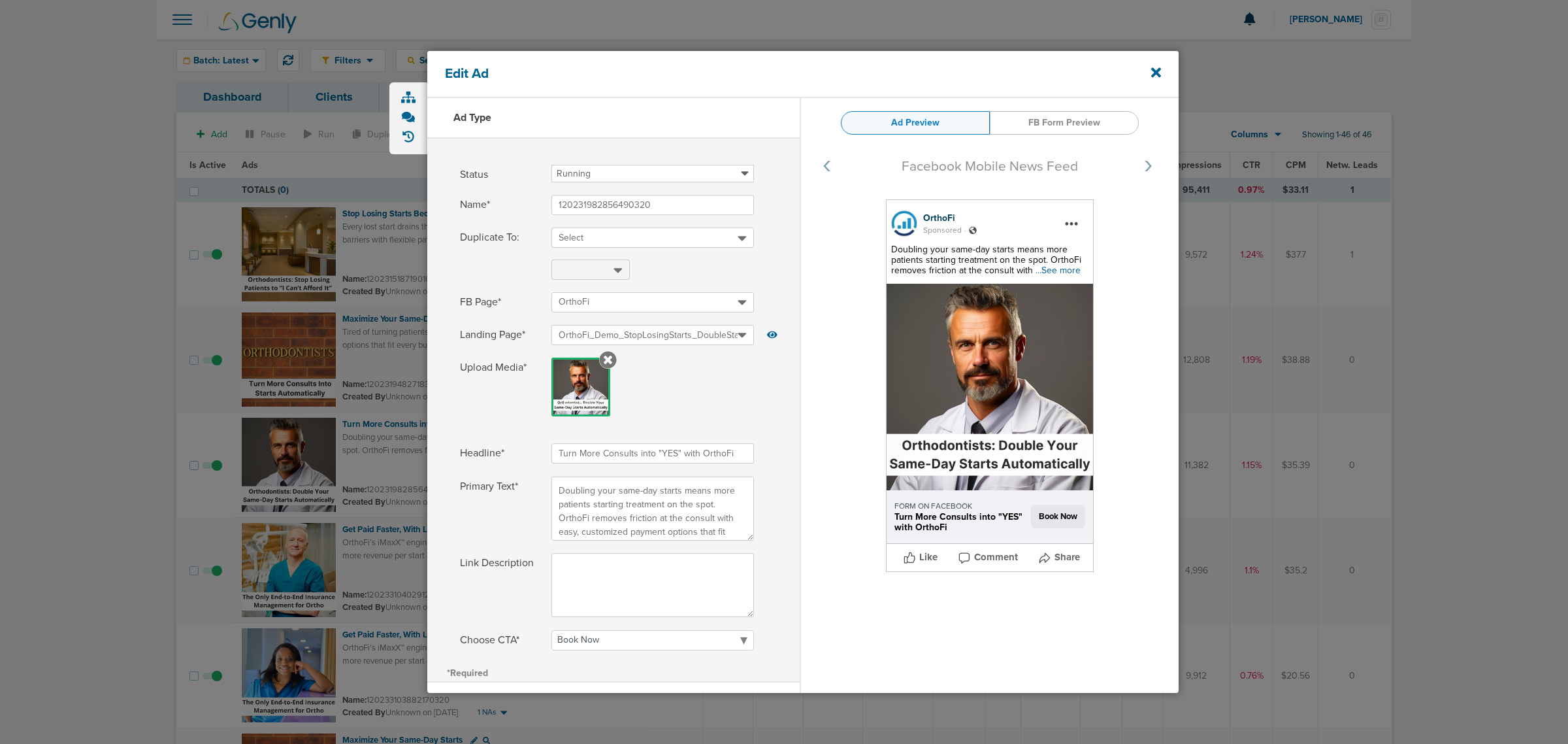
click at [1058, 269] on span "...See more" at bounding box center [1058, 270] width 45 height 11
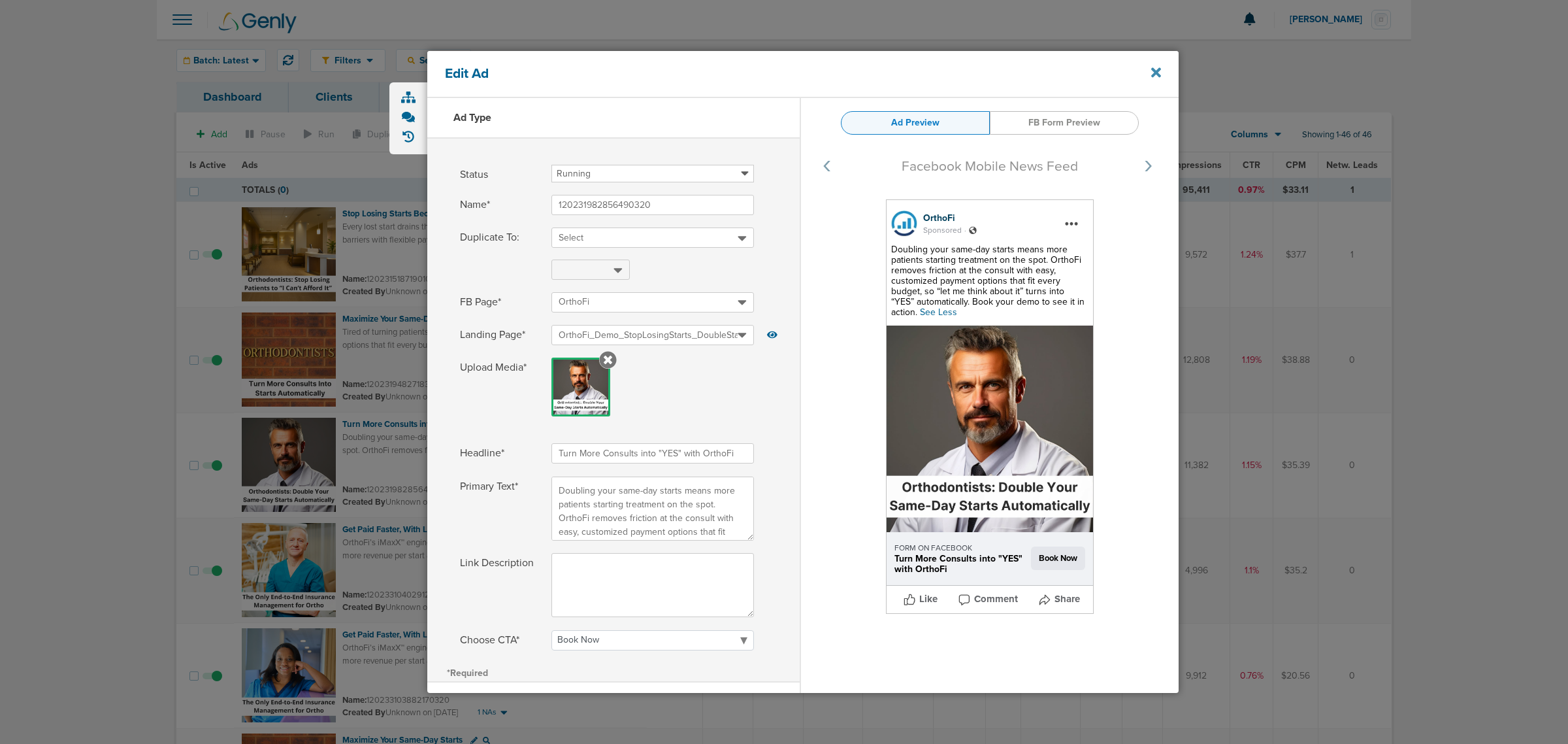
click at [1155, 69] on icon at bounding box center [1156, 72] width 10 height 14
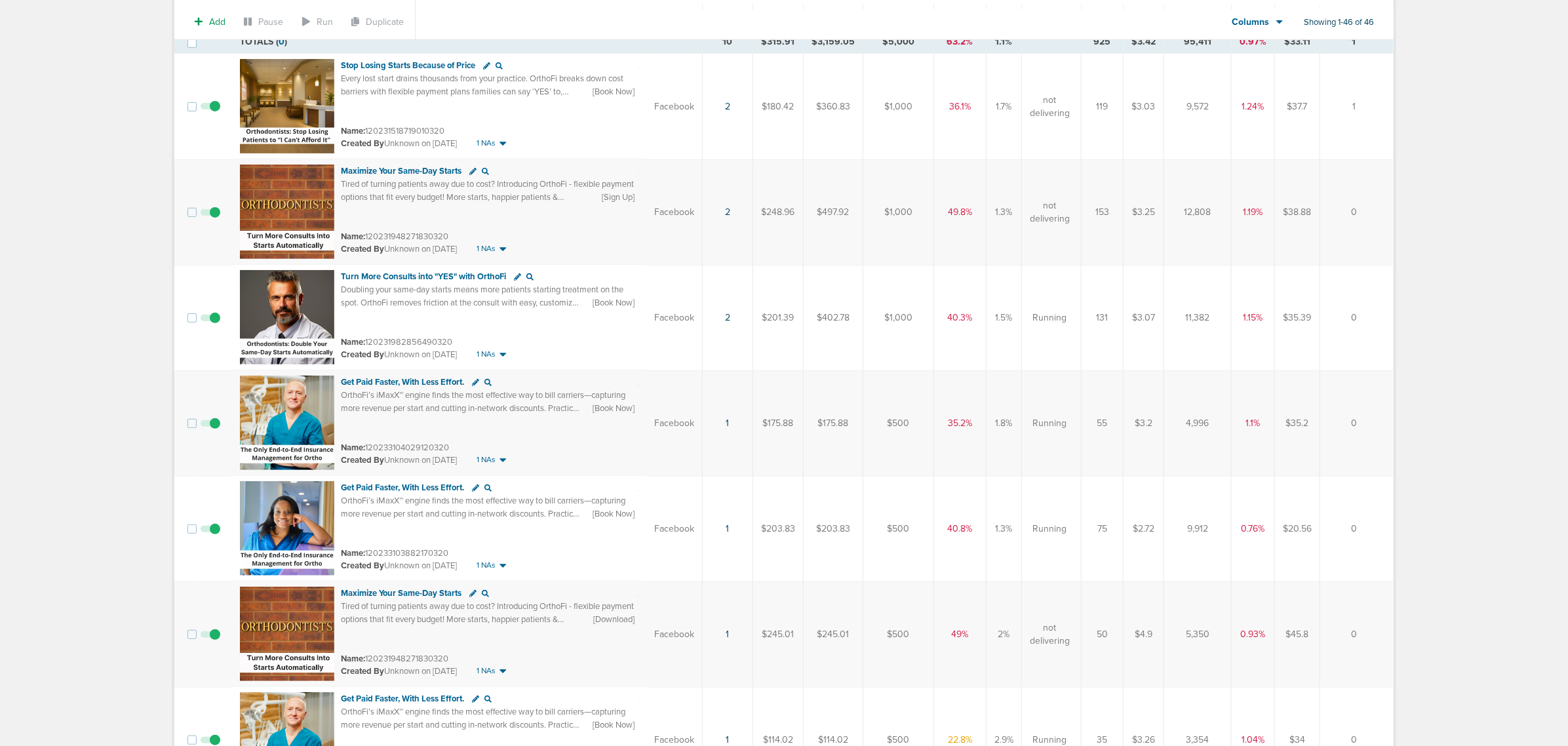
scroll to position [164, 0]
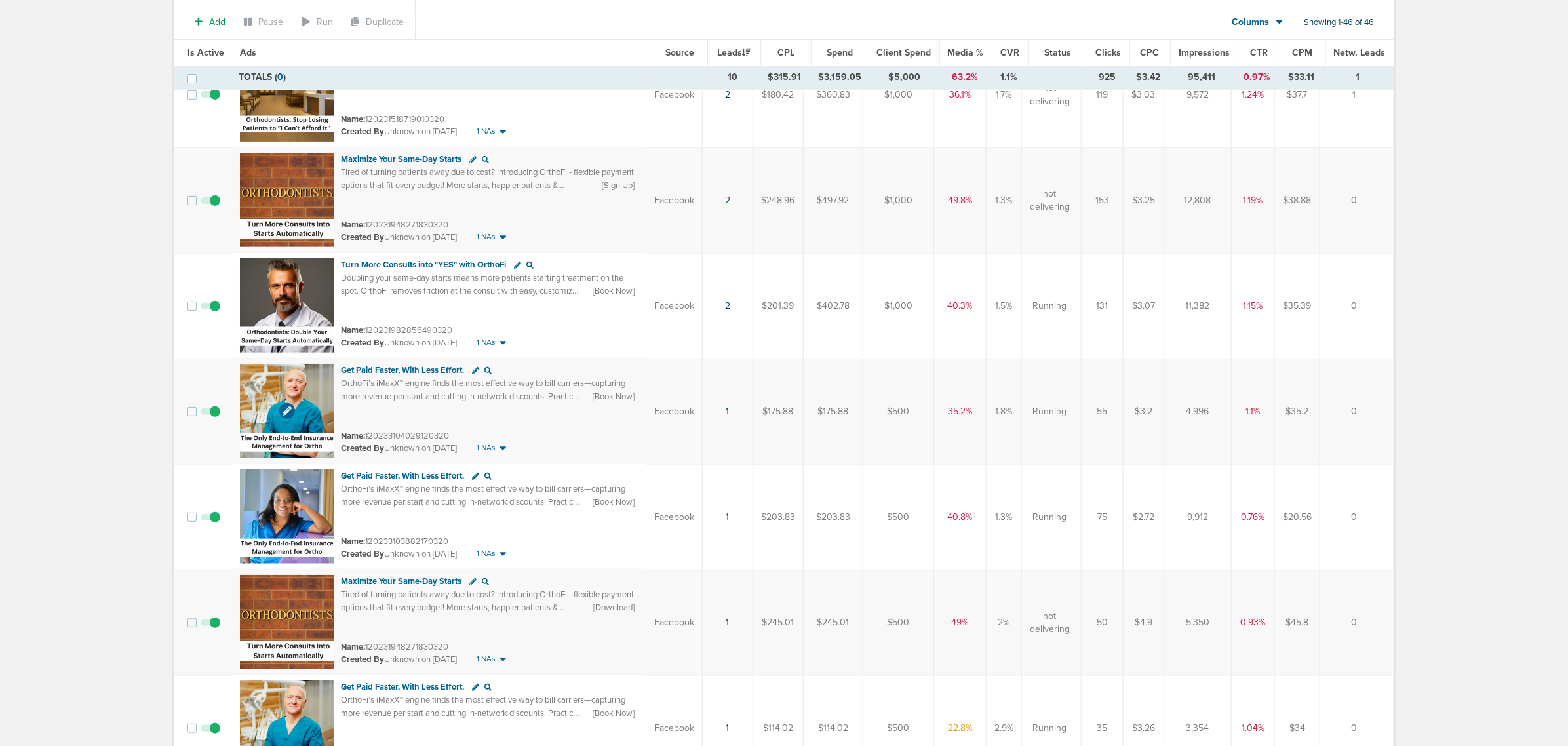
click at [292, 378] on img at bounding box center [287, 411] width 94 height 94
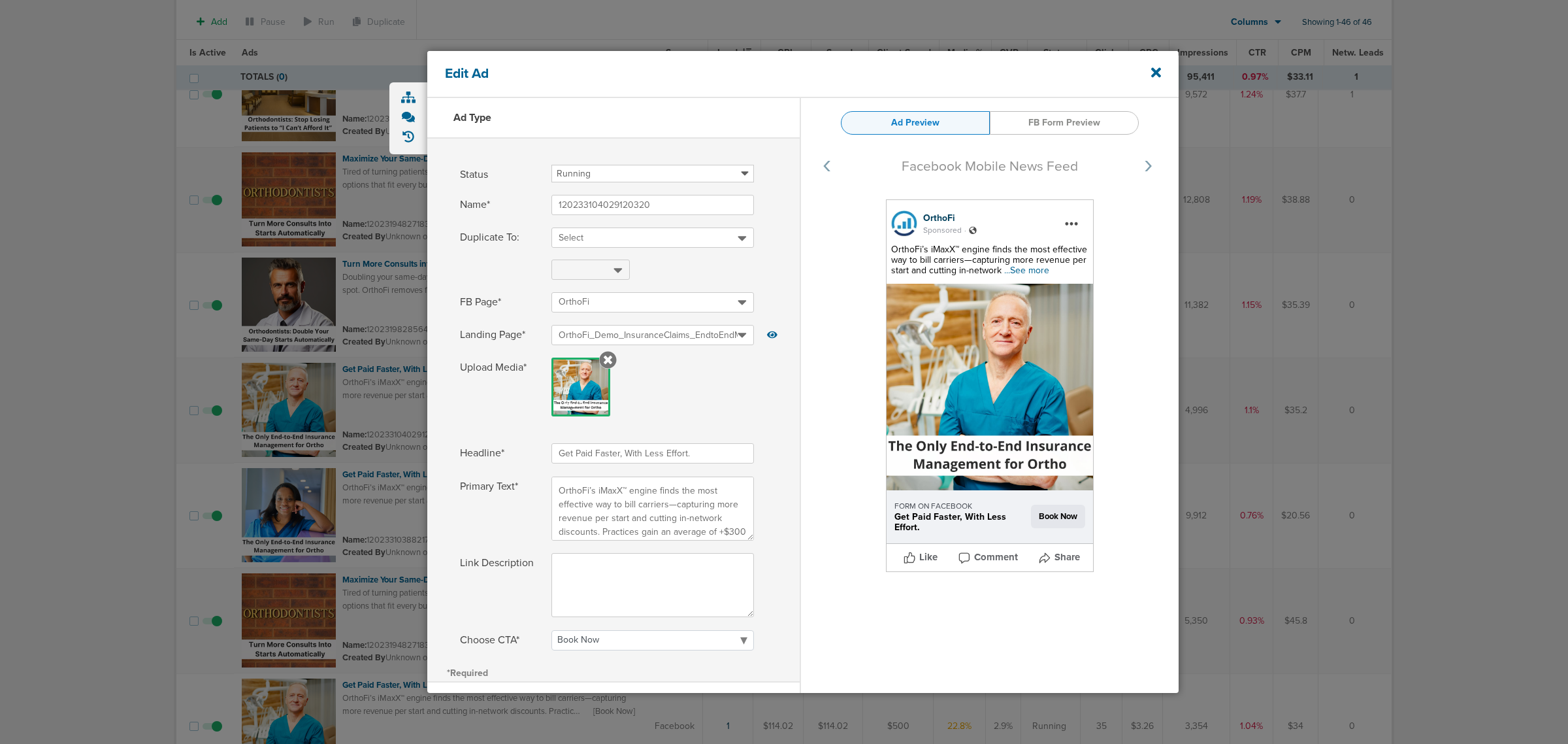
click at [1030, 269] on span "...See more" at bounding box center [1026, 270] width 45 height 11
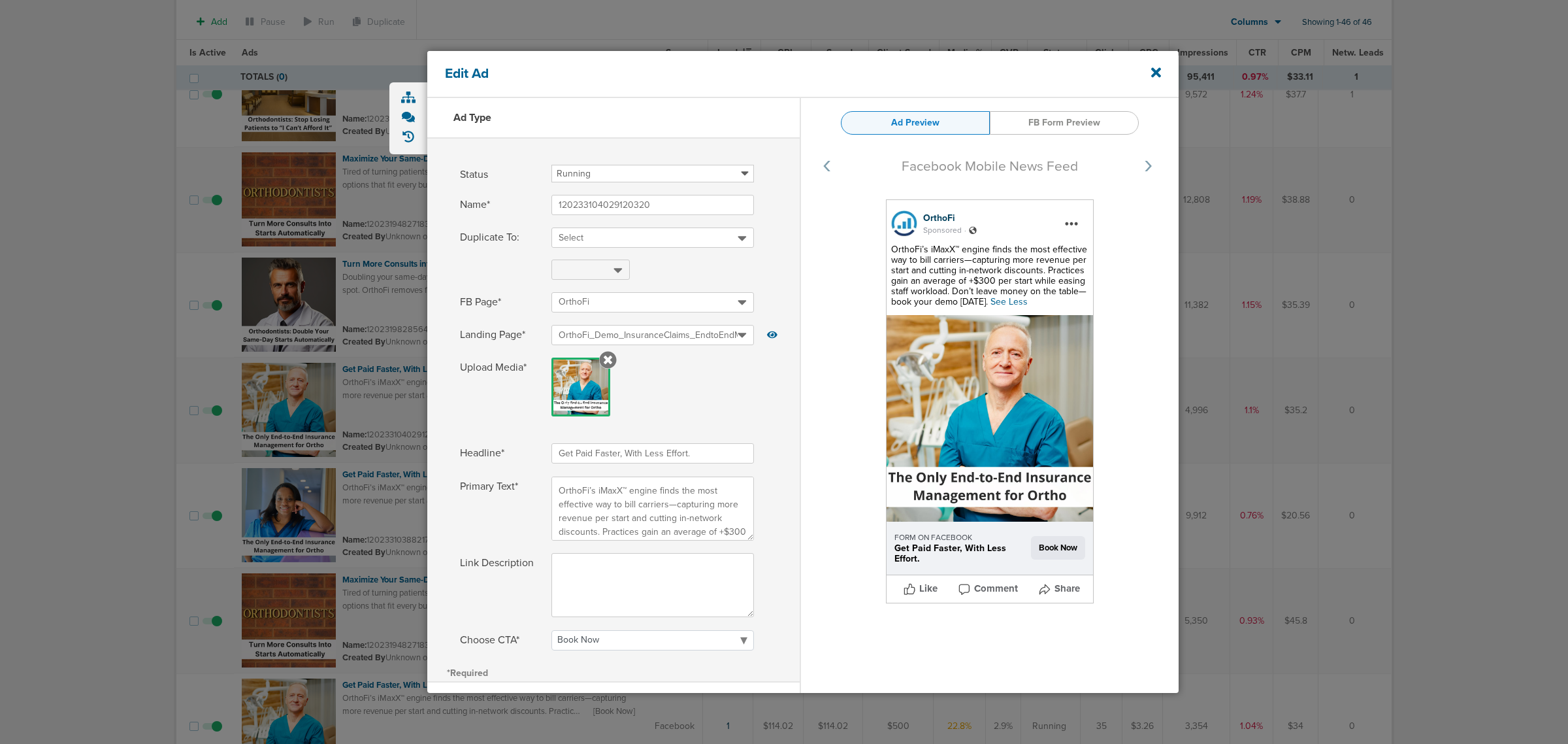
drag, startPoint x: 1157, startPoint y: 71, endPoint x: 1142, endPoint y: 83, distance: 19.2
click at [1157, 71] on icon at bounding box center [1156, 72] width 10 height 10
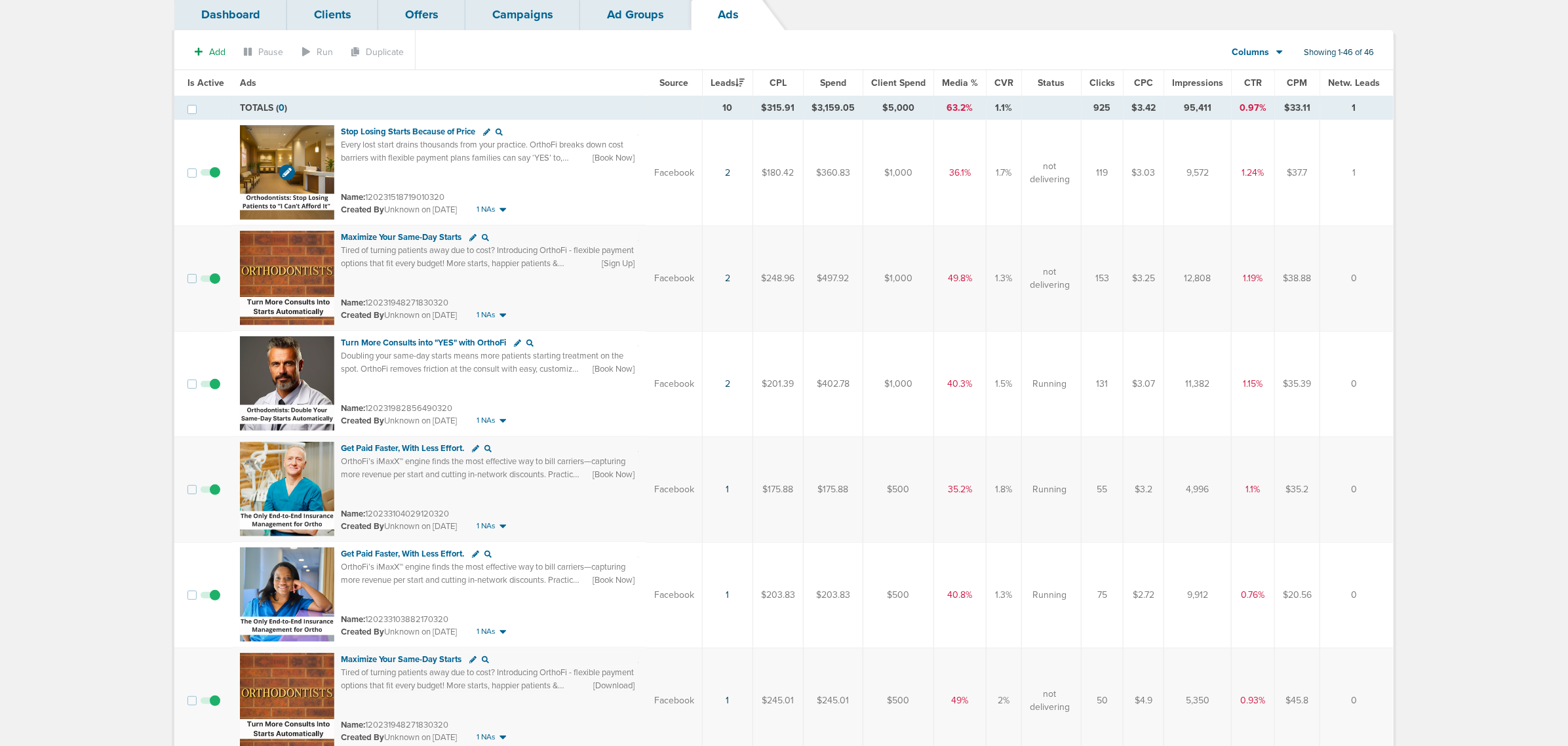
scroll to position [82, 0]
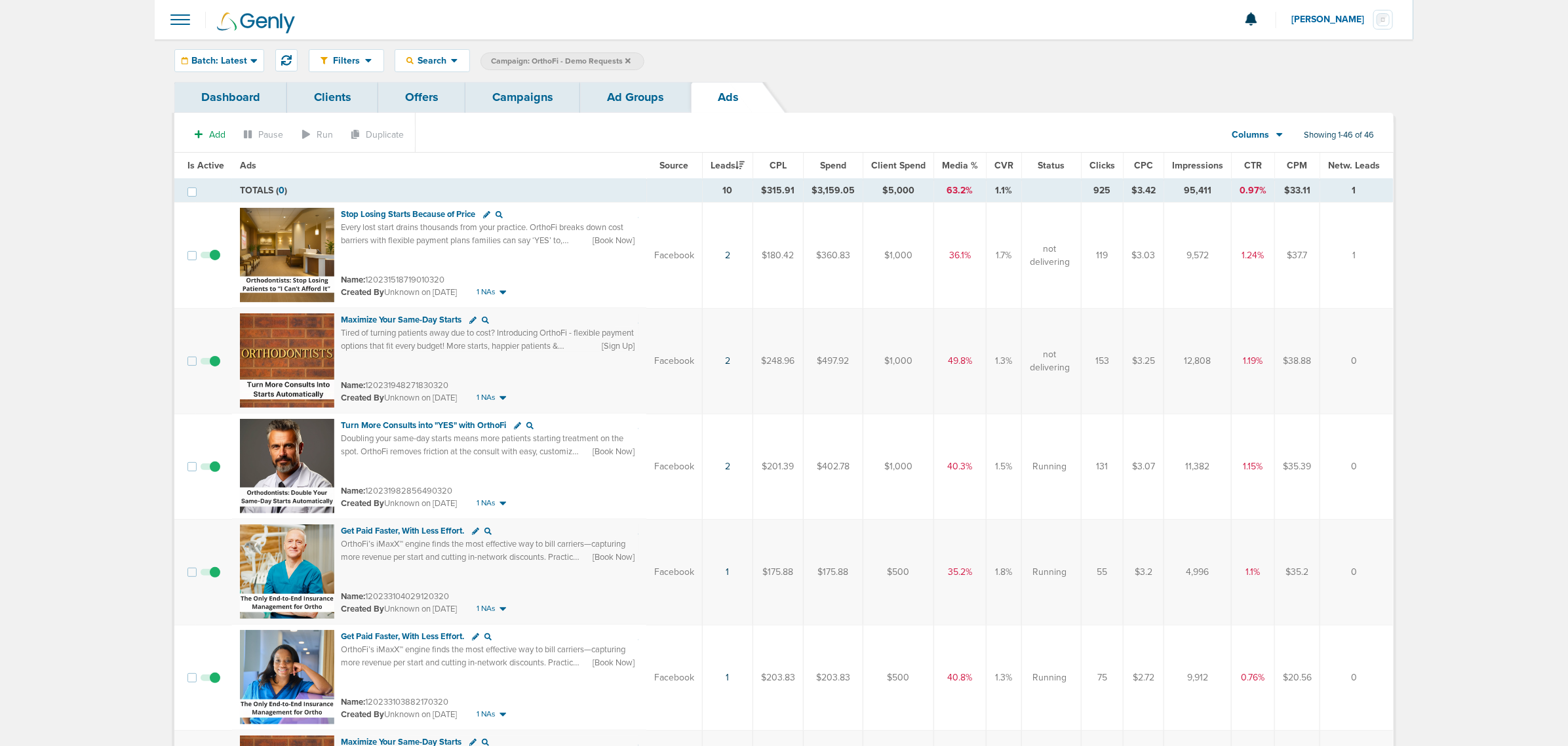
click at [1251, 164] on span "CTR" at bounding box center [1253, 165] width 18 height 11
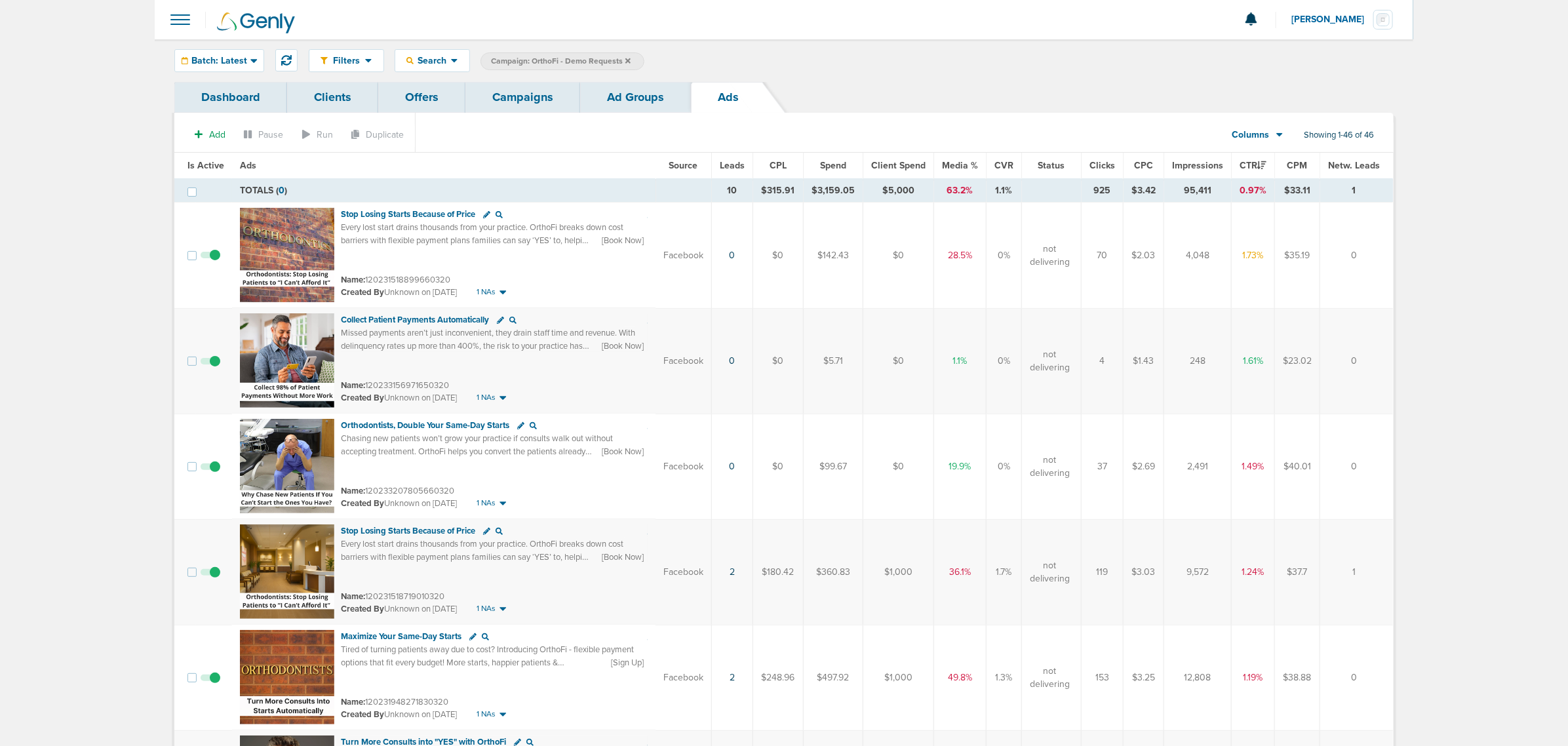
click at [486, 97] on link "Campaigns" at bounding box center [523, 97] width 115 height 31
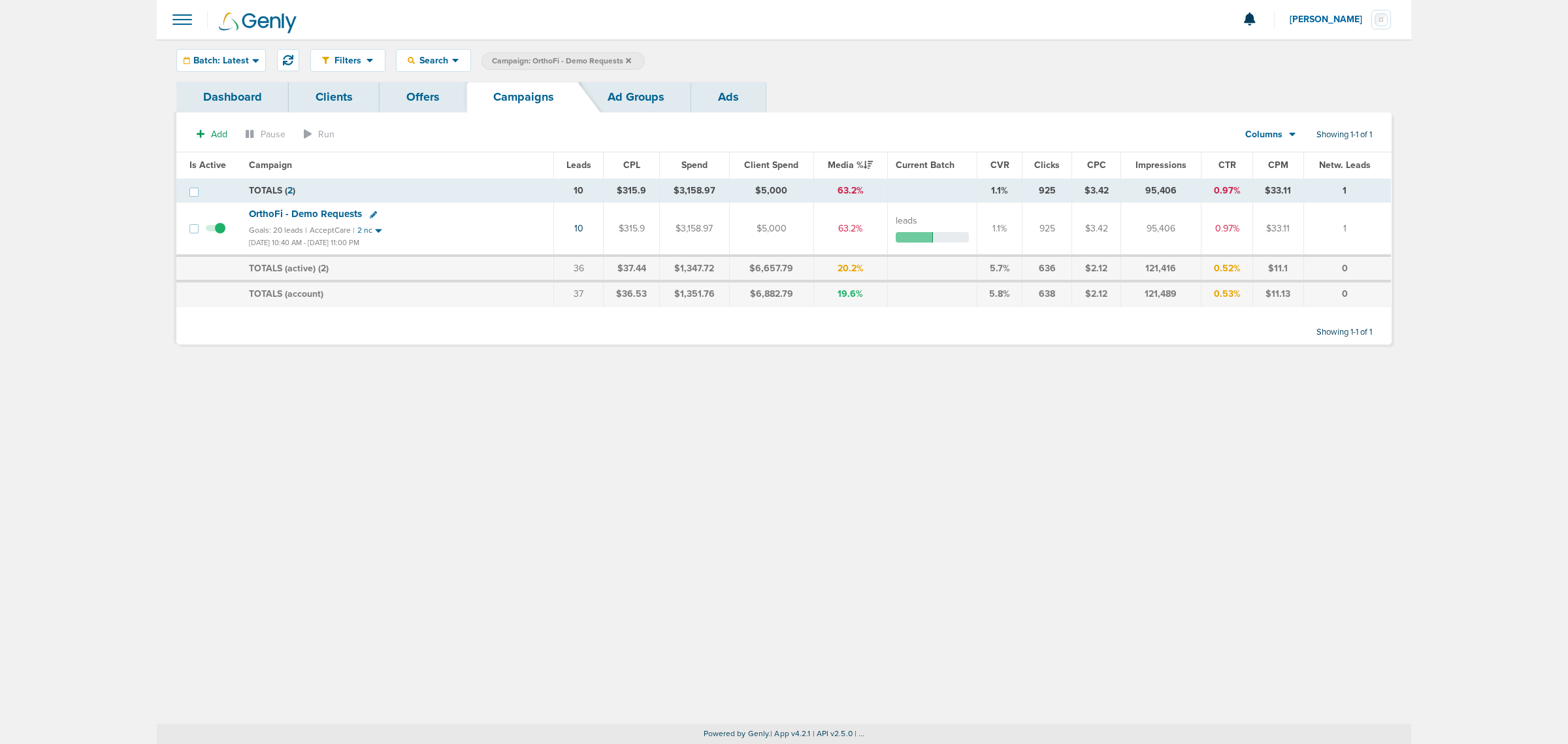
click at [632, 62] on label "Campaign: OrthoFi - Demo Requests" at bounding box center [563, 61] width 164 height 18
click at [623, 57] on span "Campaign: OrthoFi - Demo Requests" at bounding box center [561, 61] width 139 height 11
click at [632, 61] on label "Campaign: OrthoFi - Demo Requests" at bounding box center [563, 61] width 164 height 18
click at [628, 60] on icon at bounding box center [629, 60] width 5 height 5
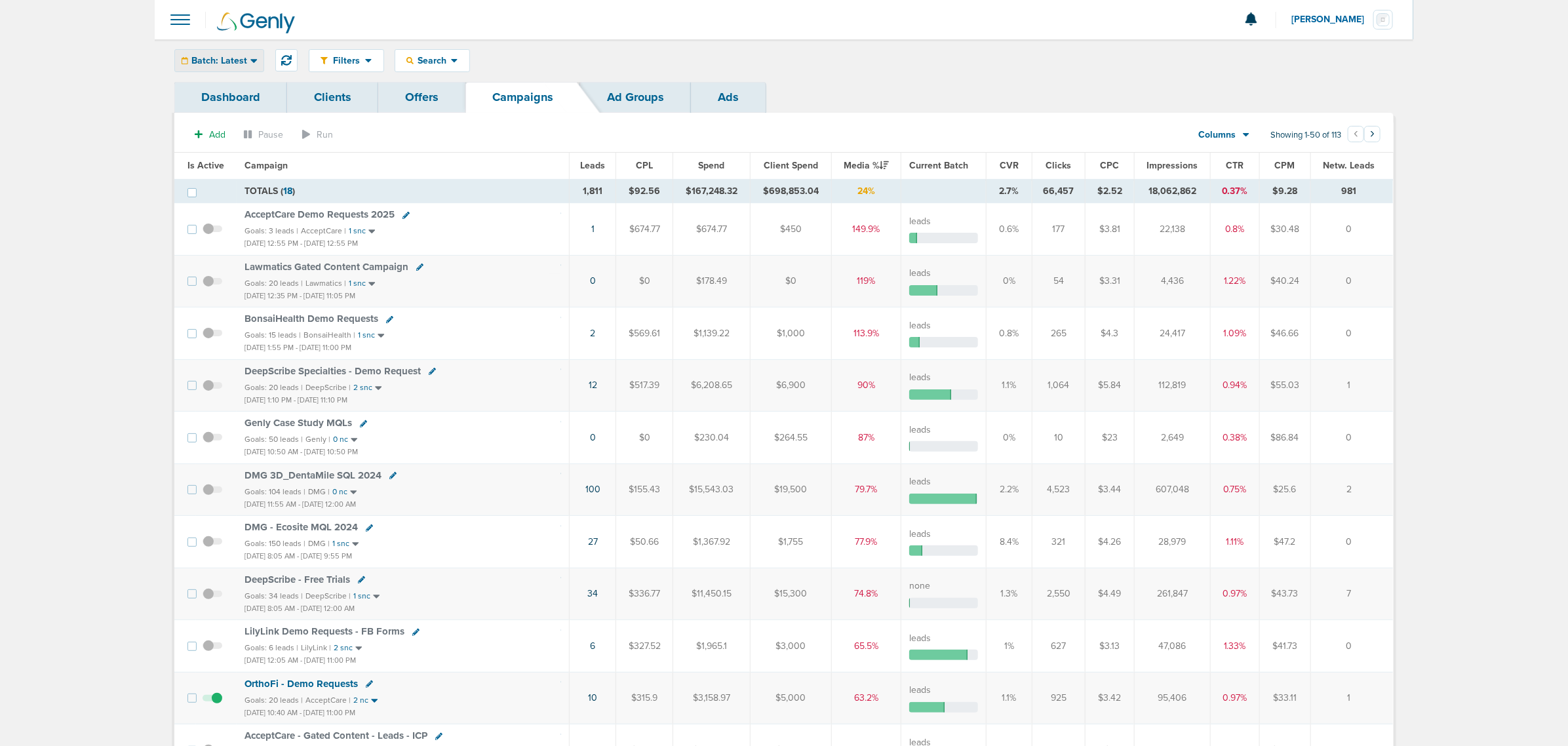
click at [237, 62] on span "Batch: Latest" at bounding box center [219, 61] width 56 height 9
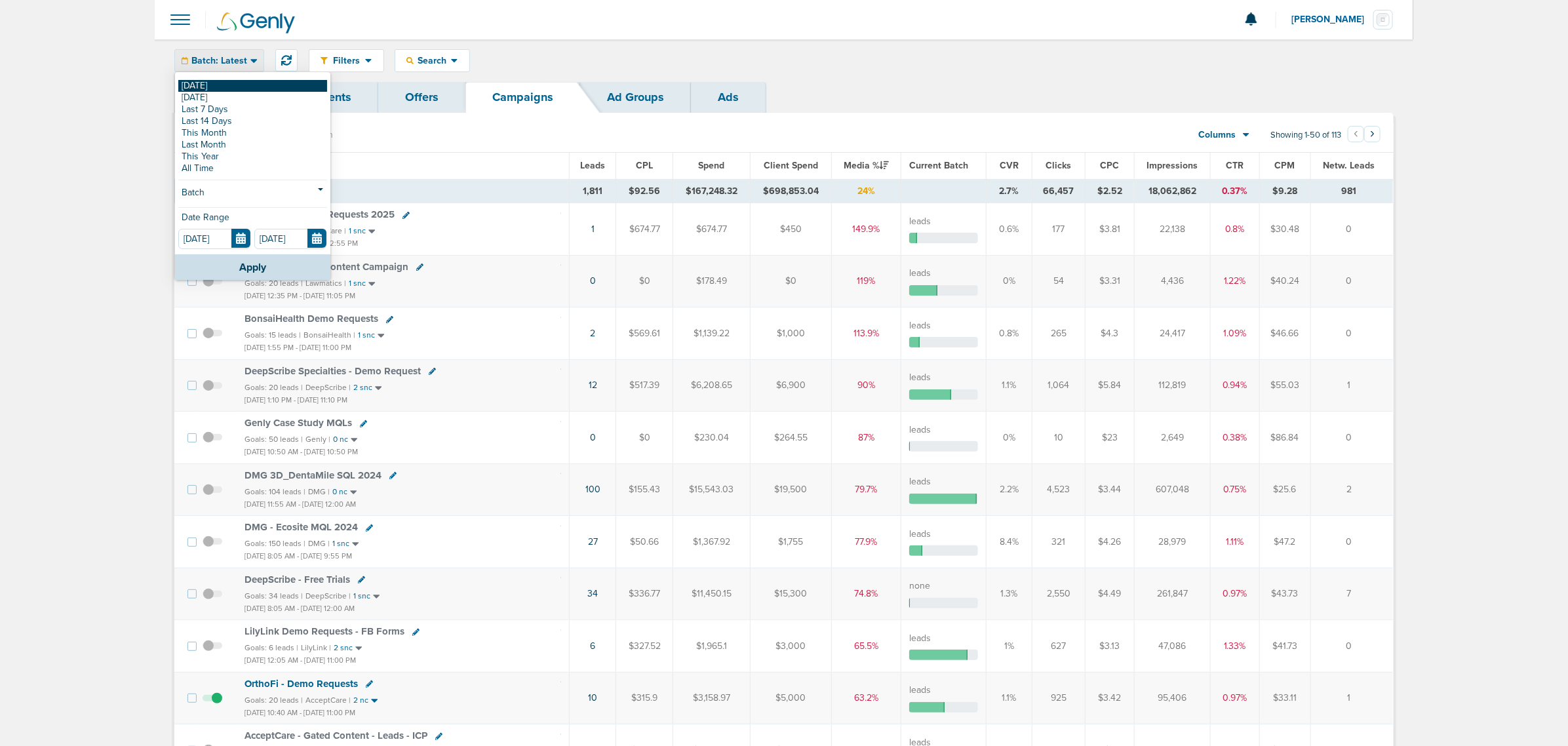
click at [219, 87] on link "[DATE]" at bounding box center [252, 86] width 149 height 12
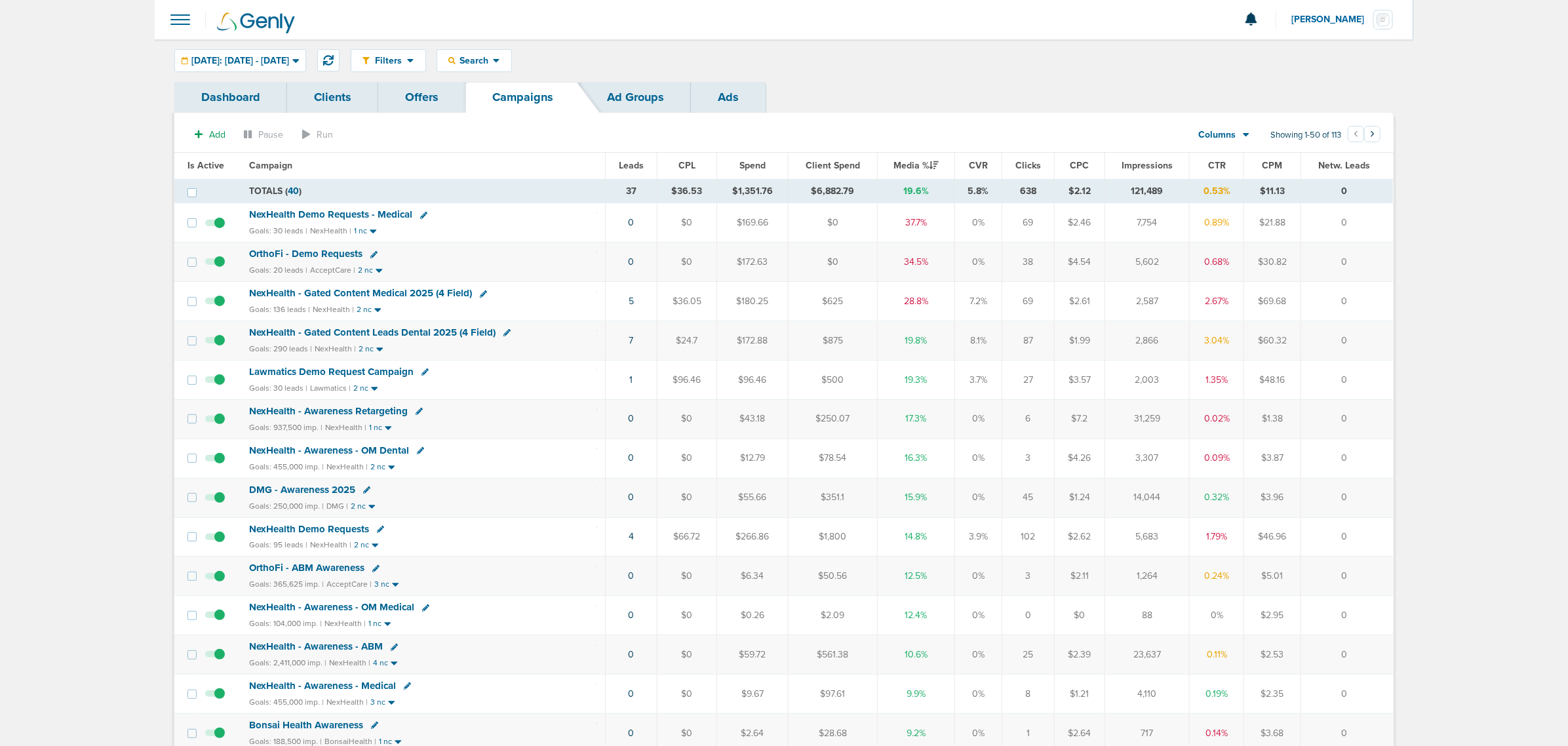
click at [428, 295] on span "NexHealth - Gated Content Medical 2025 (4 Field)" at bounding box center [360, 293] width 223 height 12
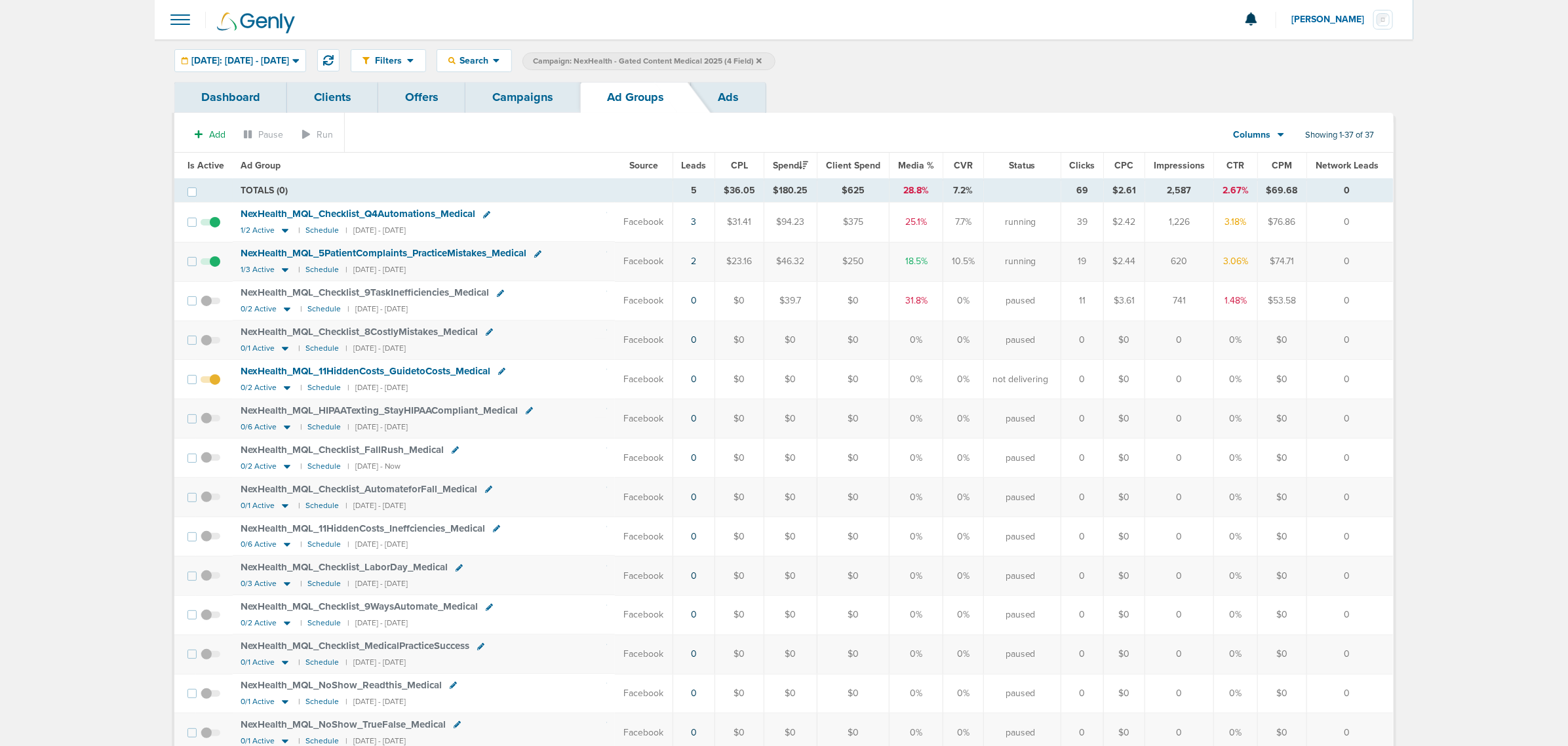
click at [502, 97] on link "Campaigns" at bounding box center [523, 97] width 115 height 31
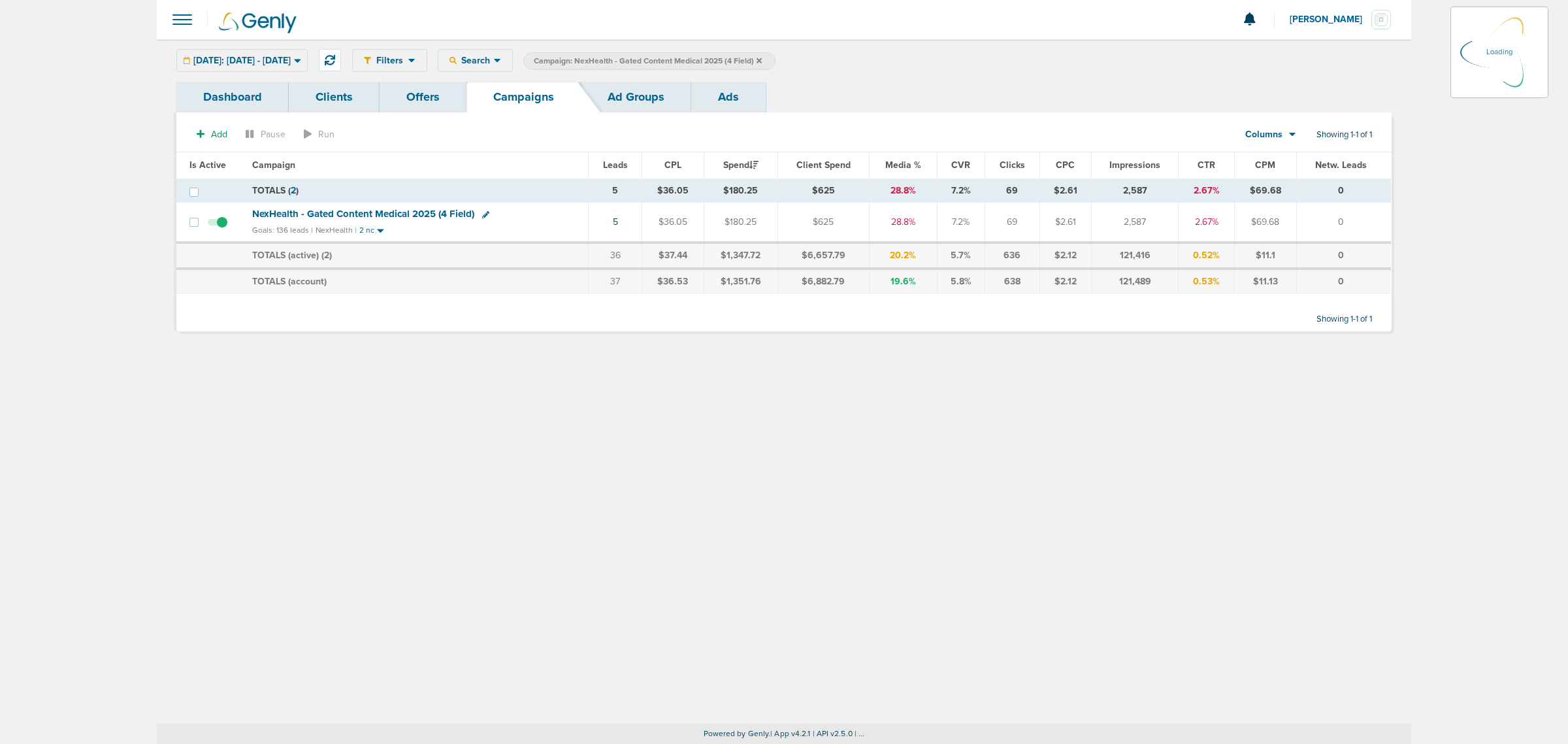
click at [762, 61] on icon at bounding box center [759, 60] width 5 height 8
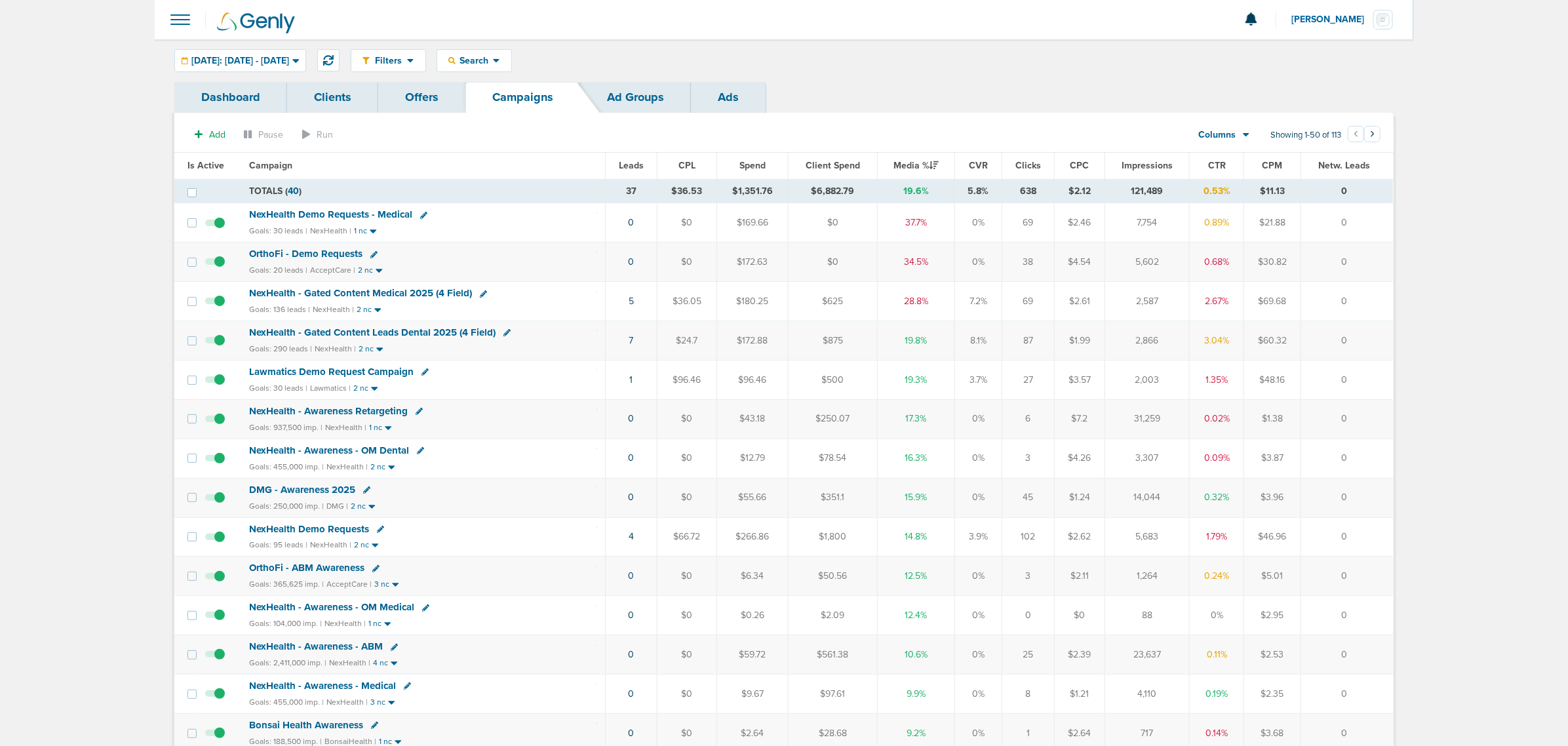
click at [337, 532] on span "NexHealth Demo Requests" at bounding box center [309, 529] width 120 height 12
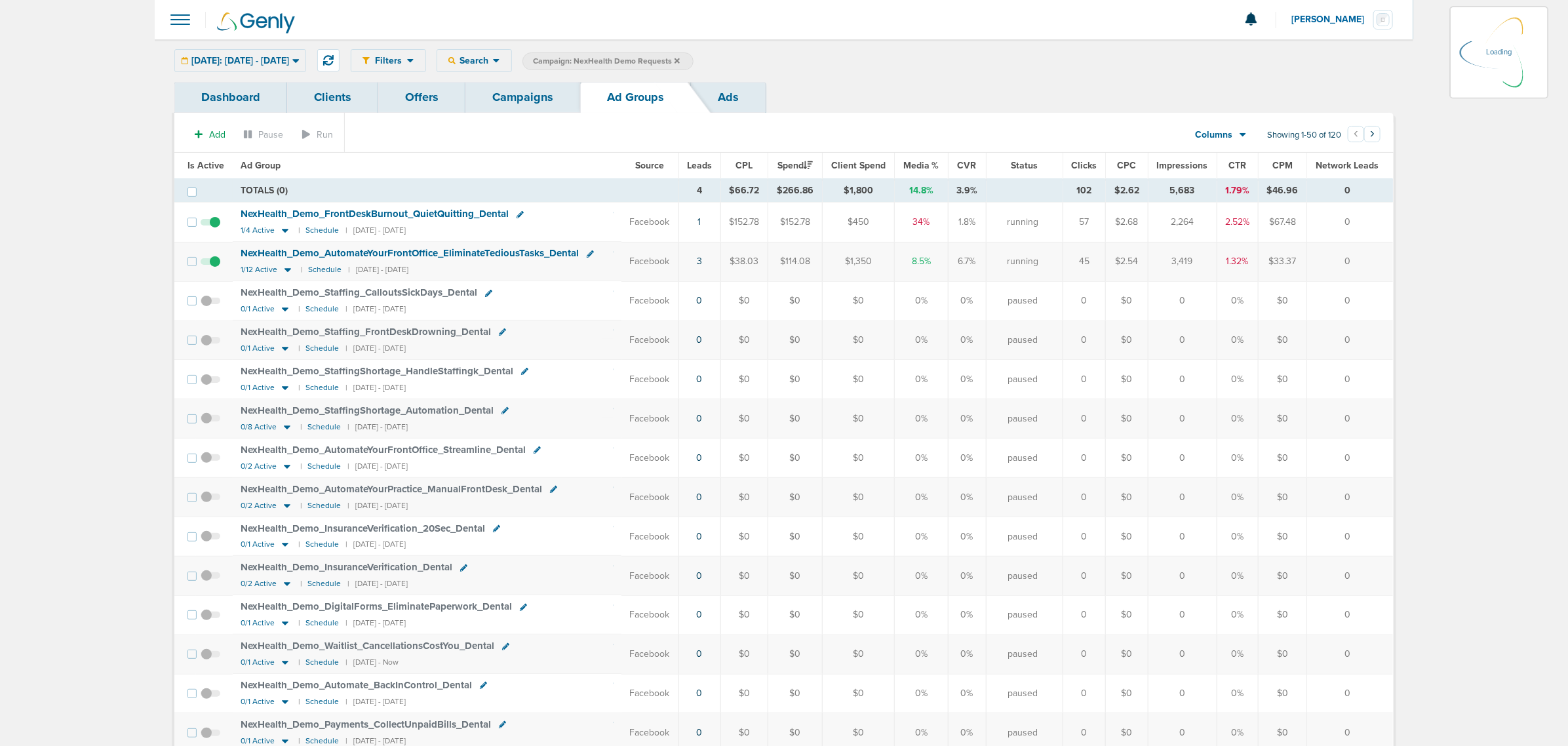
click at [231, 60] on div "Today: 09.24.2025 - 09.24.2025 Today Yesterday Last 7 Days Last 14 Days This Mo…" at bounding box center [240, 60] width 132 height 23
click at [287, 64] on span "Today: 09.24.2025 - 09.24.2025" at bounding box center [240, 61] width 98 height 9
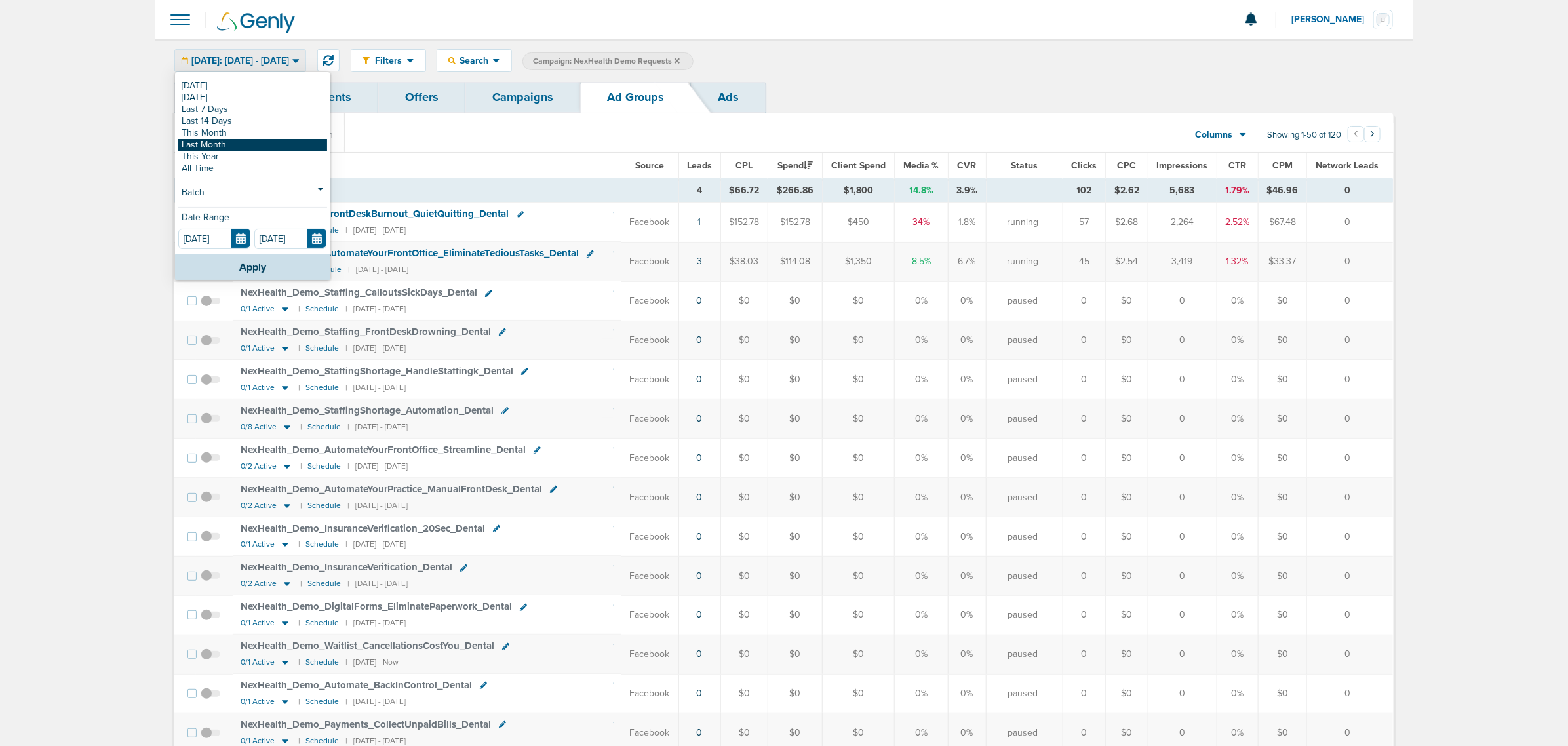
click at [231, 142] on link "Last Month" at bounding box center [252, 145] width 149 height 12
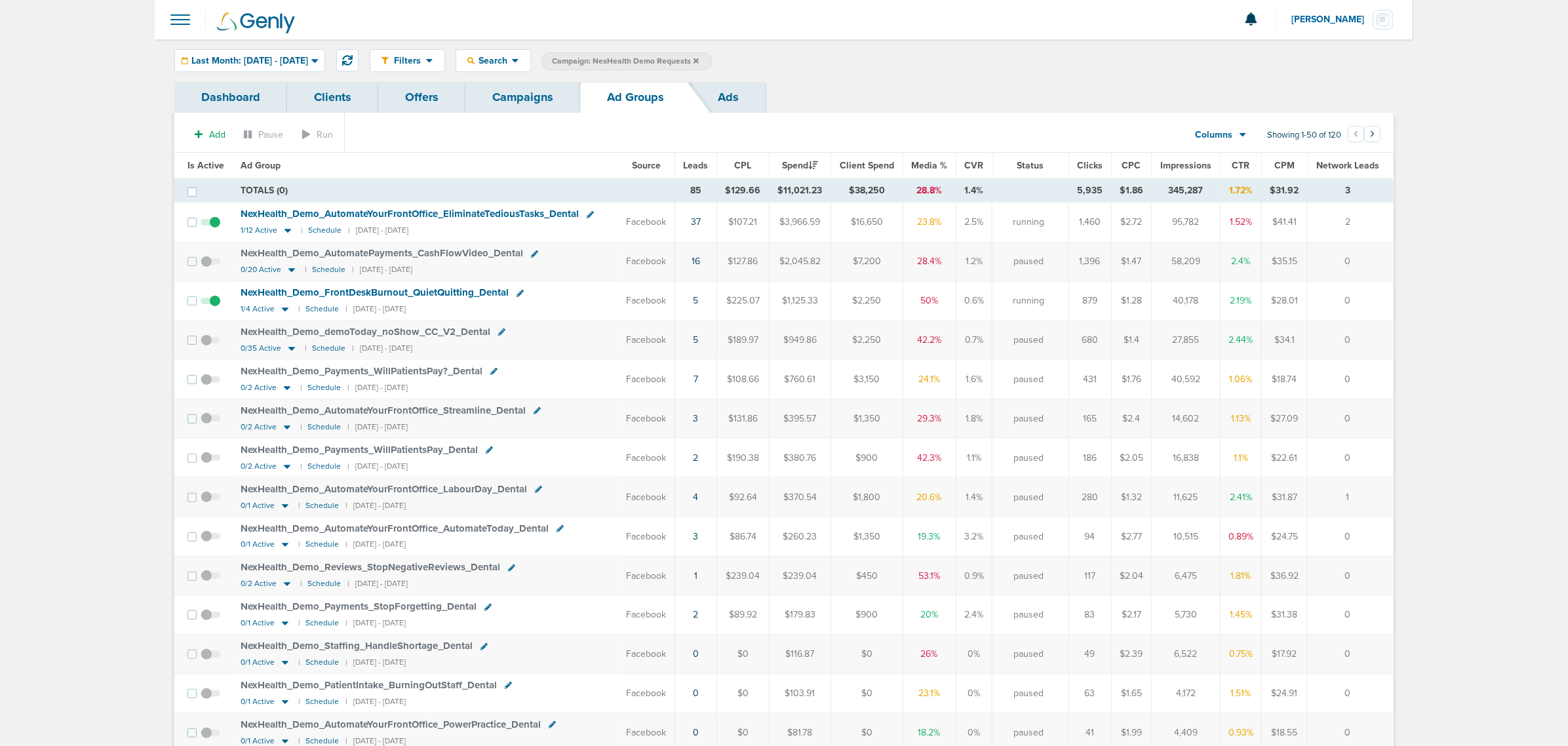
click at [483, 256] on span "NexHealth_ Demo_ AutomatePayments_ CashFlowVideo_ Dental" at bounding box center [381, 253] width 283 height 12
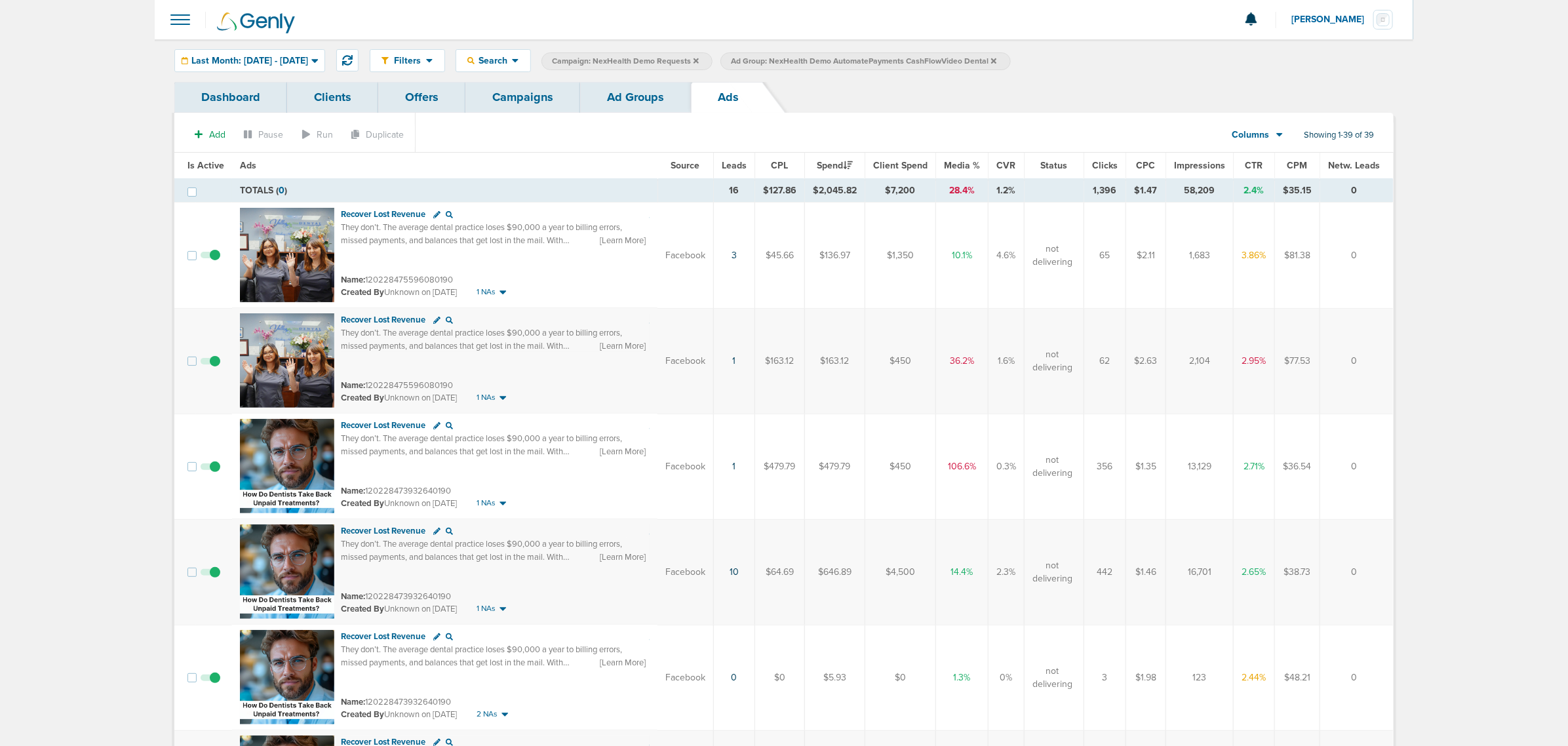
click at [630, 101] on link "Ad Groups" at bounding box center [635, 97] width 110 height 31
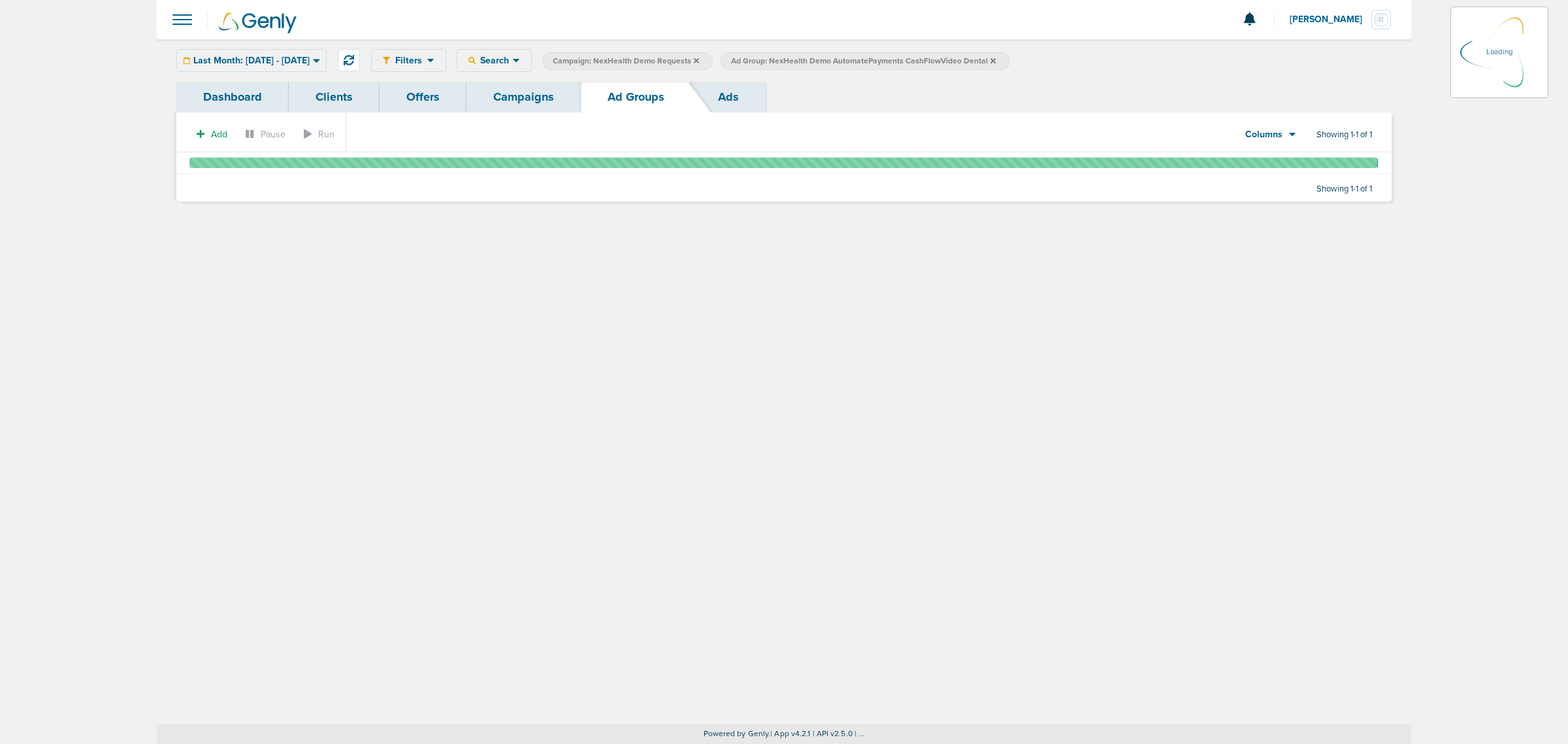
click at [520, 100] on link "Campaigns" at bounding box center [524, 97] width 115 height 31
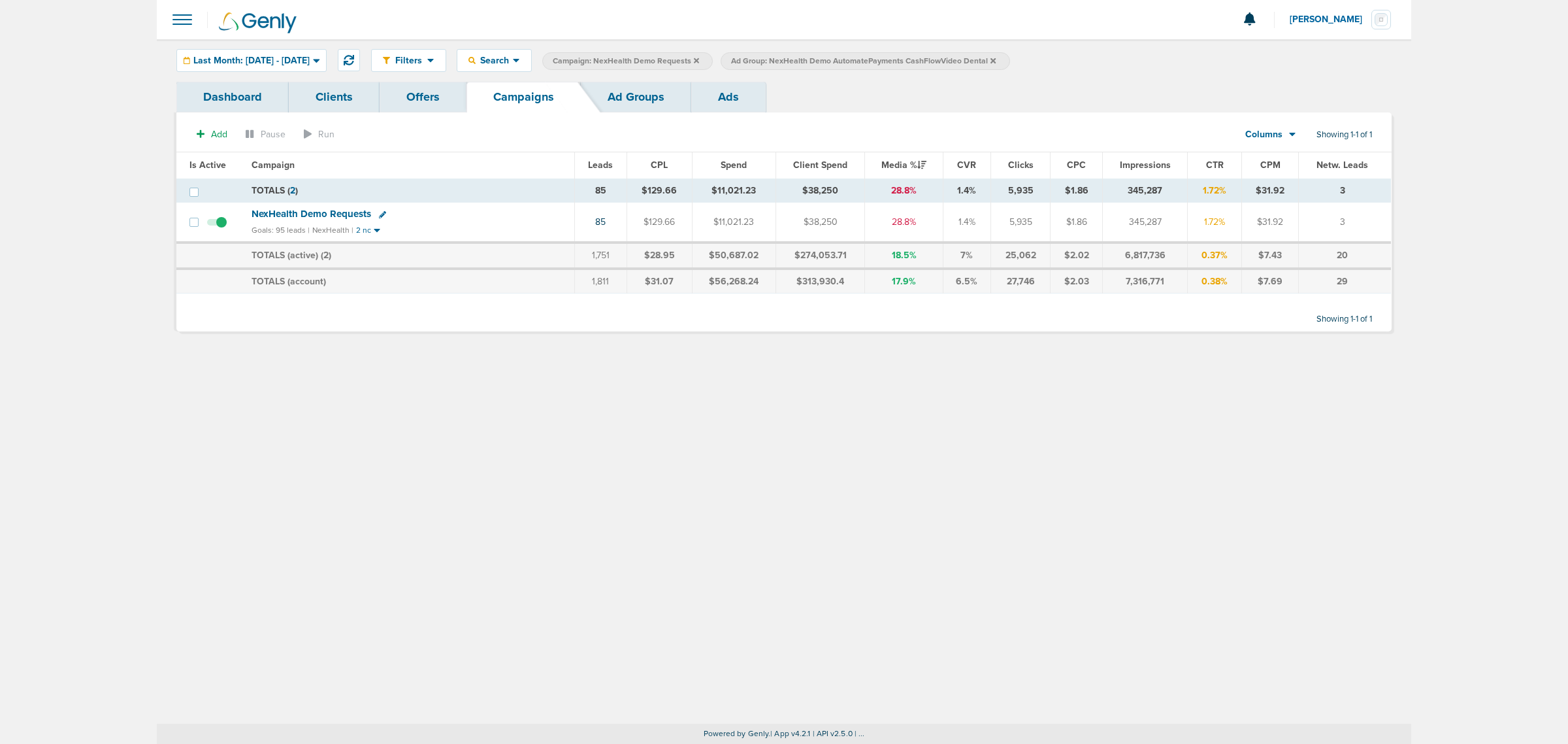
click at [699, 60] on icon at bounding box center [696, 60] width 5 height 5
click at [817, 60] on icon at bounding box center [814, 60] width 5 height 8
click at [831, 59] on label "Ad Group: NexHealth Demo AutomatePayments CashFlowVideo Dental" at bounding box center [687, 61] width 289 height 18
click at [817, 59] on icon at bounding box center [814, 60] width 5 height 5
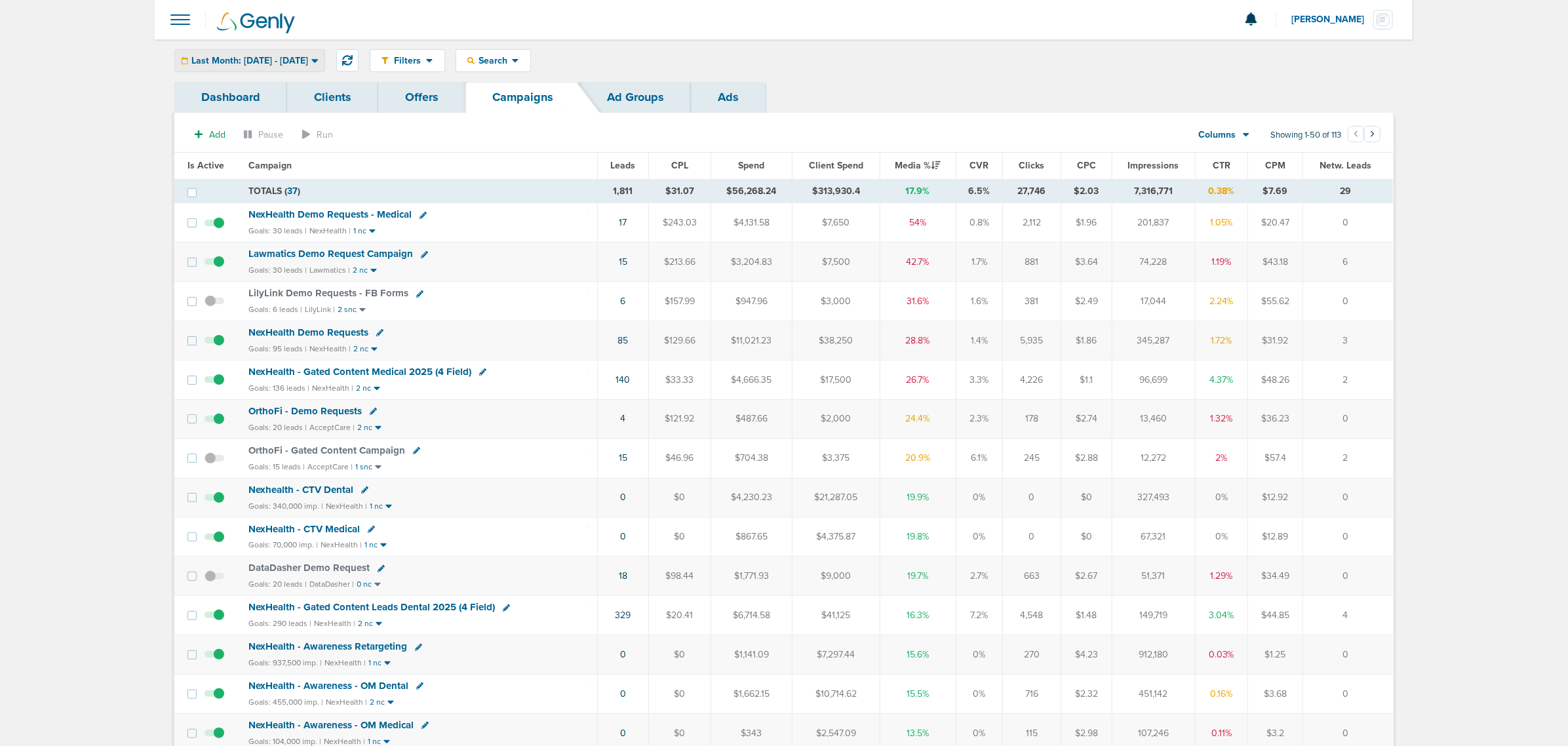
click at [308, 57] on span "Last Month: 08.01.2025 - 08.31.2025" at bounding box center [250, 61] width 116 height 9
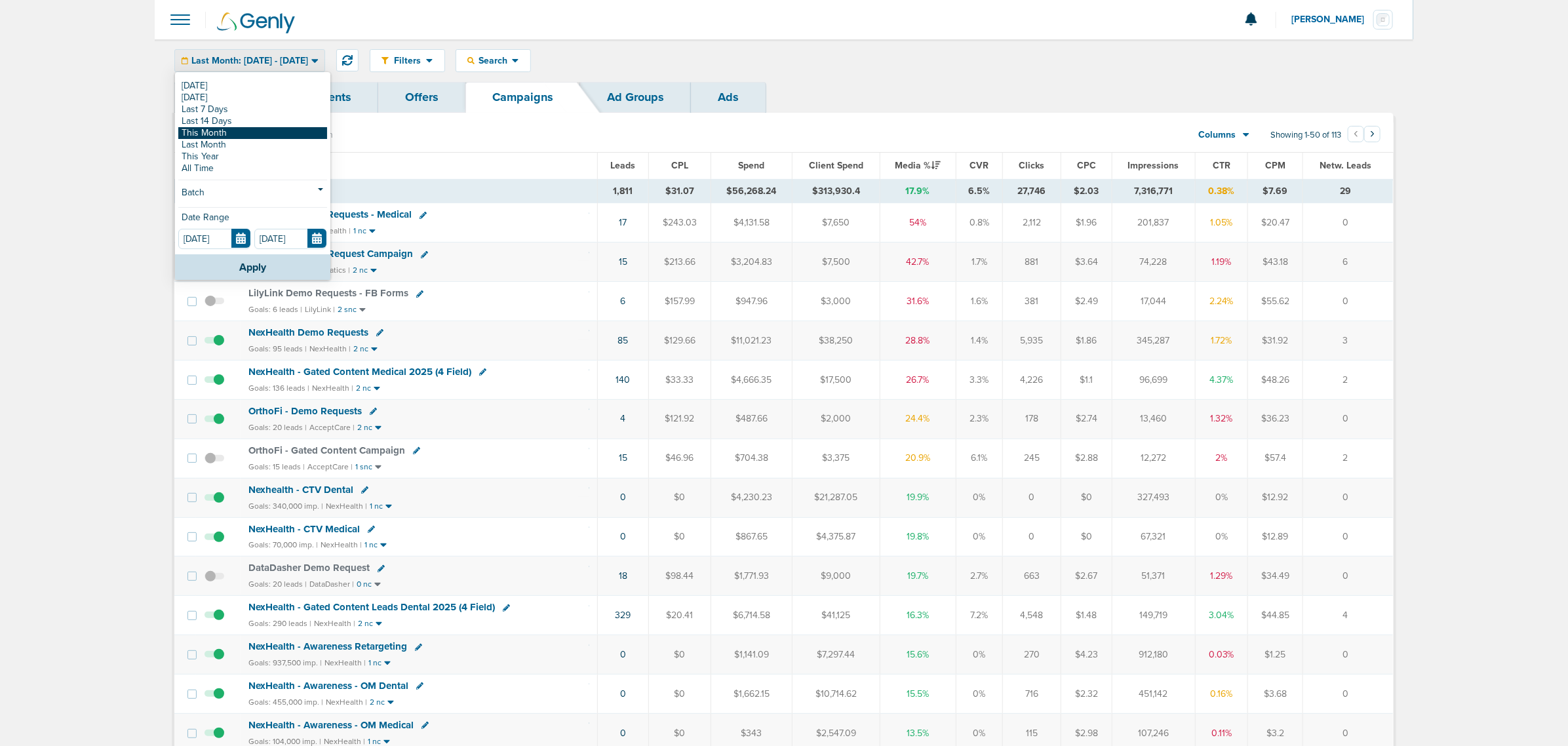
click at [231, 133] on link "This Month" at bounding box center [252, 133] width 149 height 12
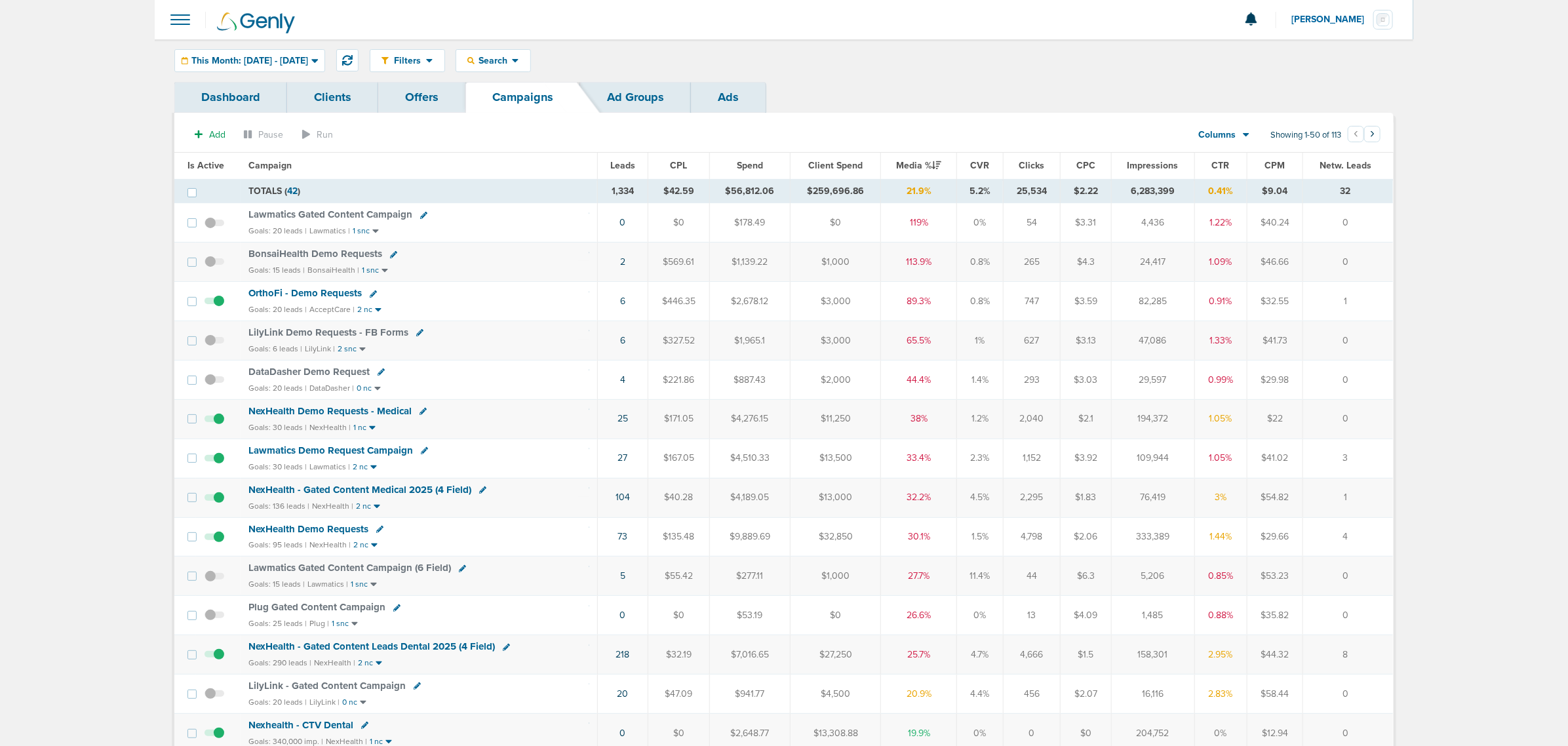
click at [318, 296] on span "OrthoFi - Demo Requests" at bounding box center [305, 293] width 113 height 12
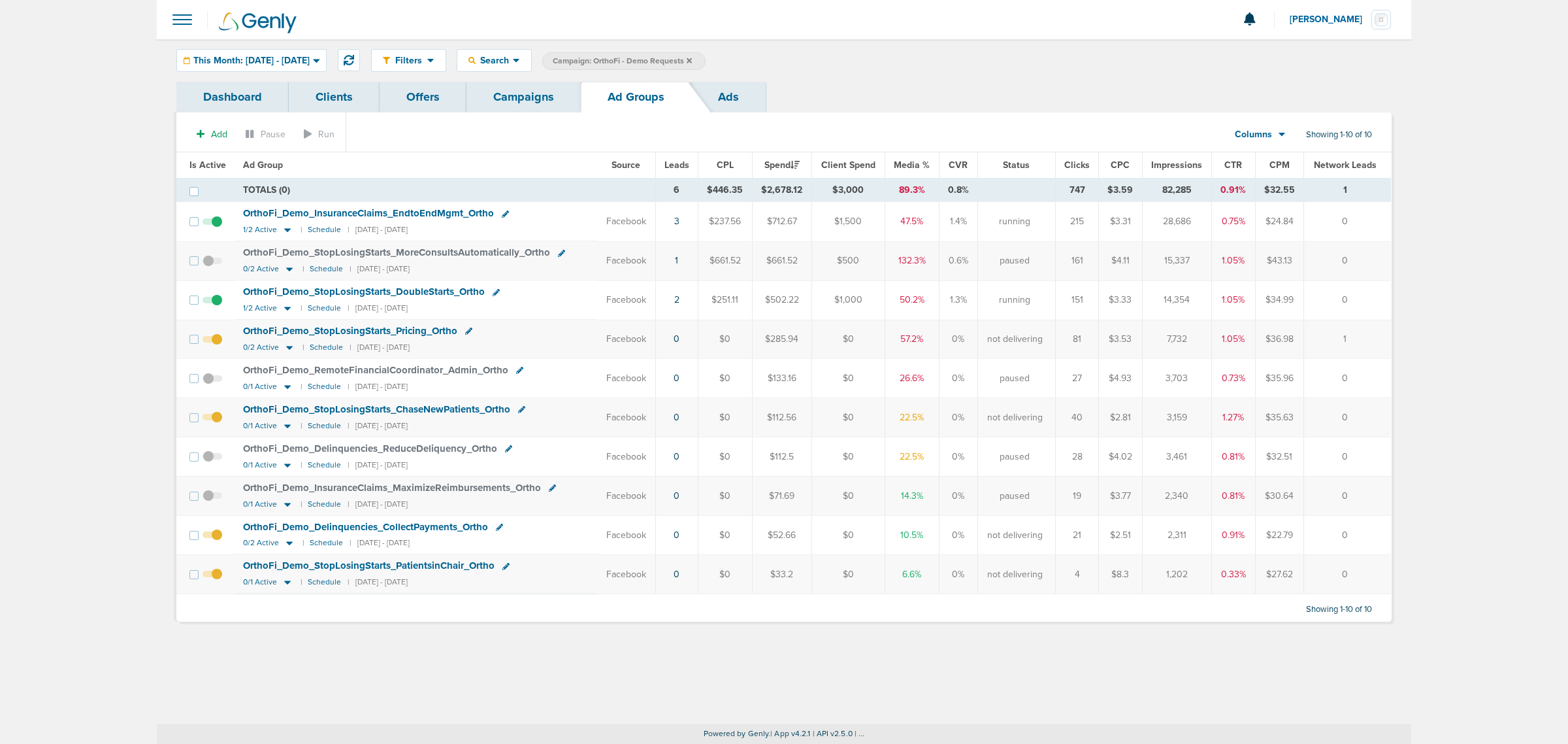
click at [739, 101] on link "Ads" at bounding box center [728, 97] width 74 height 31
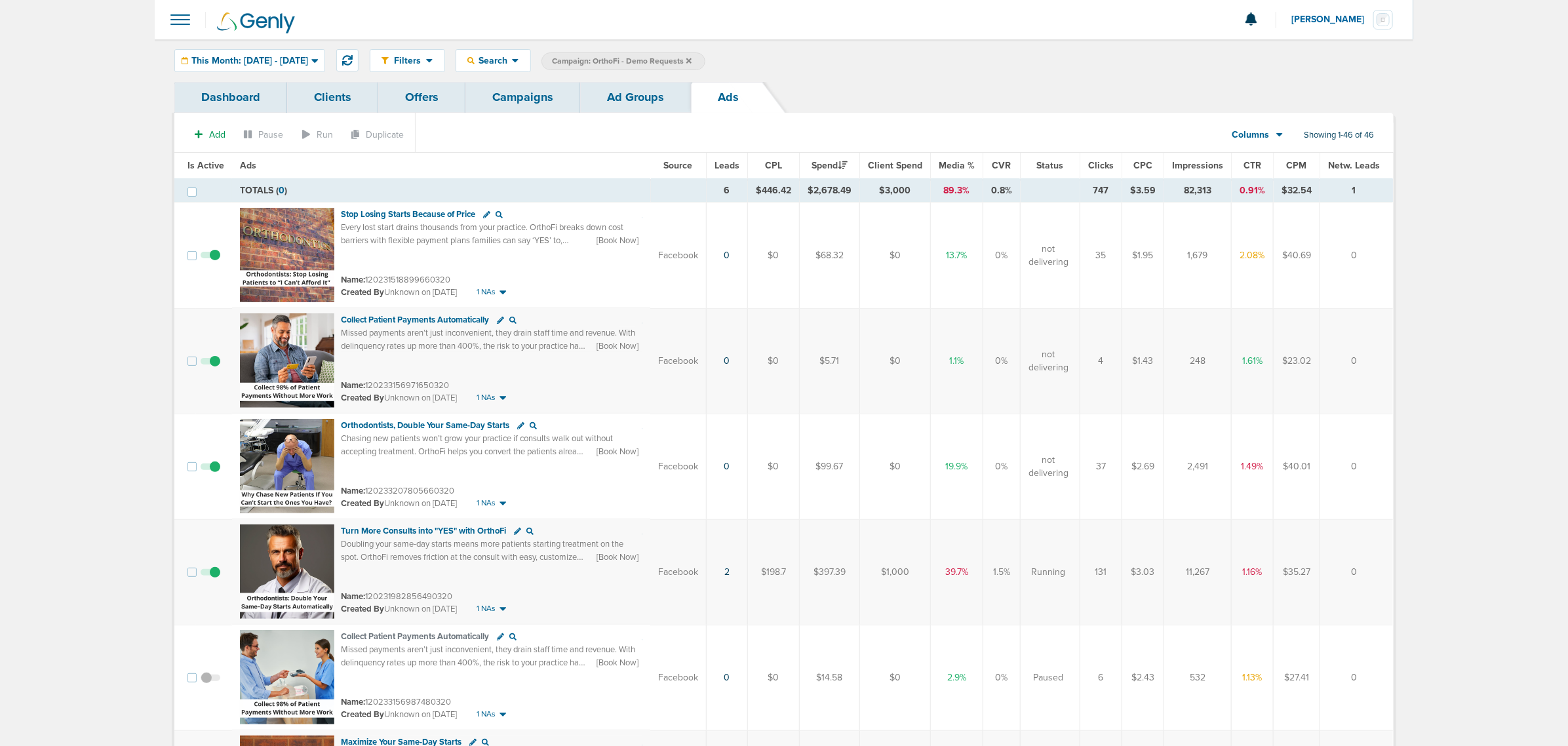
click at [542, 102] on link "Campaigns" at bounding box center [523, 97] width 115 height 31
click at [555, 93] on link "Campaigns" at bounding box center [523, 97] width 115 height 31
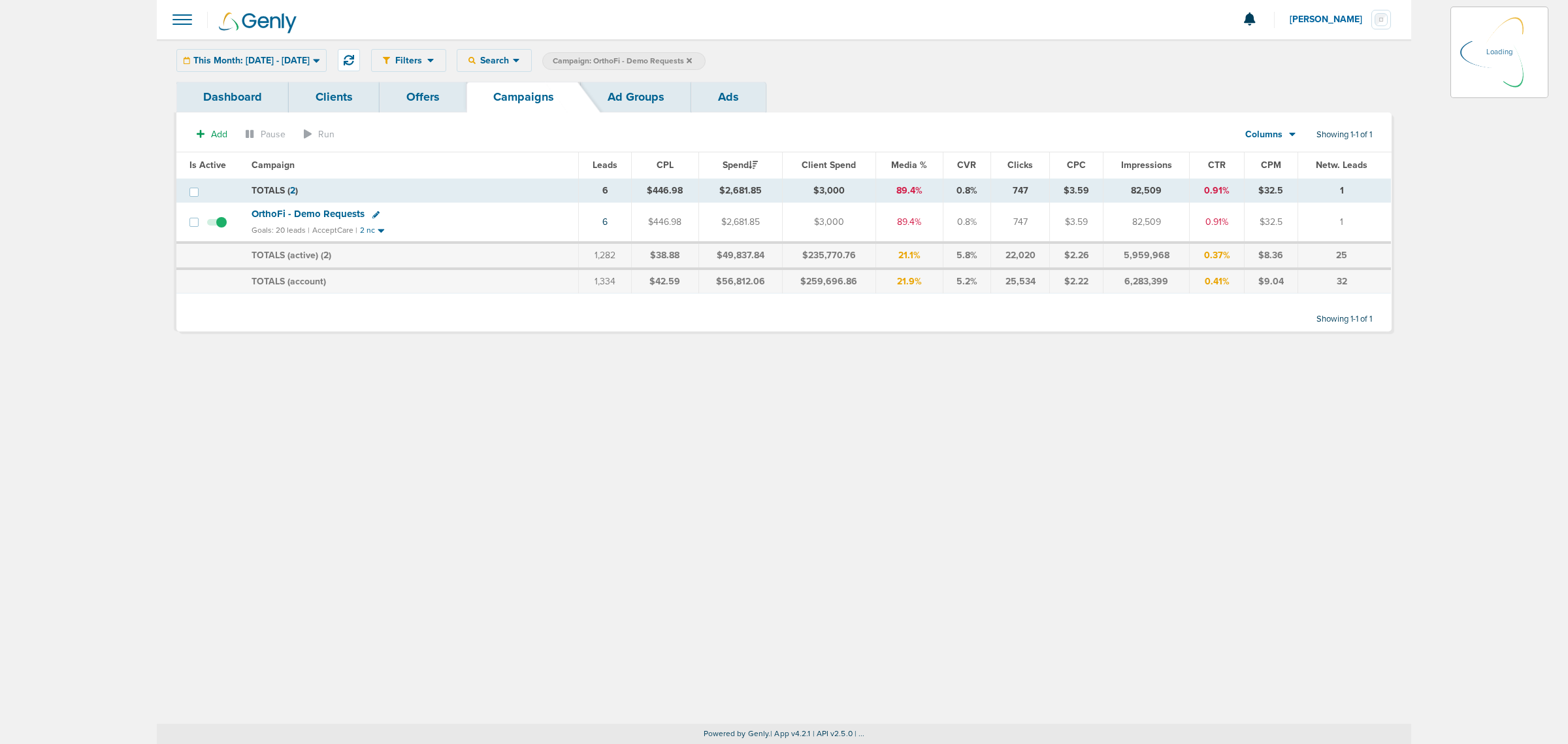
click at [692, 57] on icon at bounding box center [689, 60] width 5 height 8
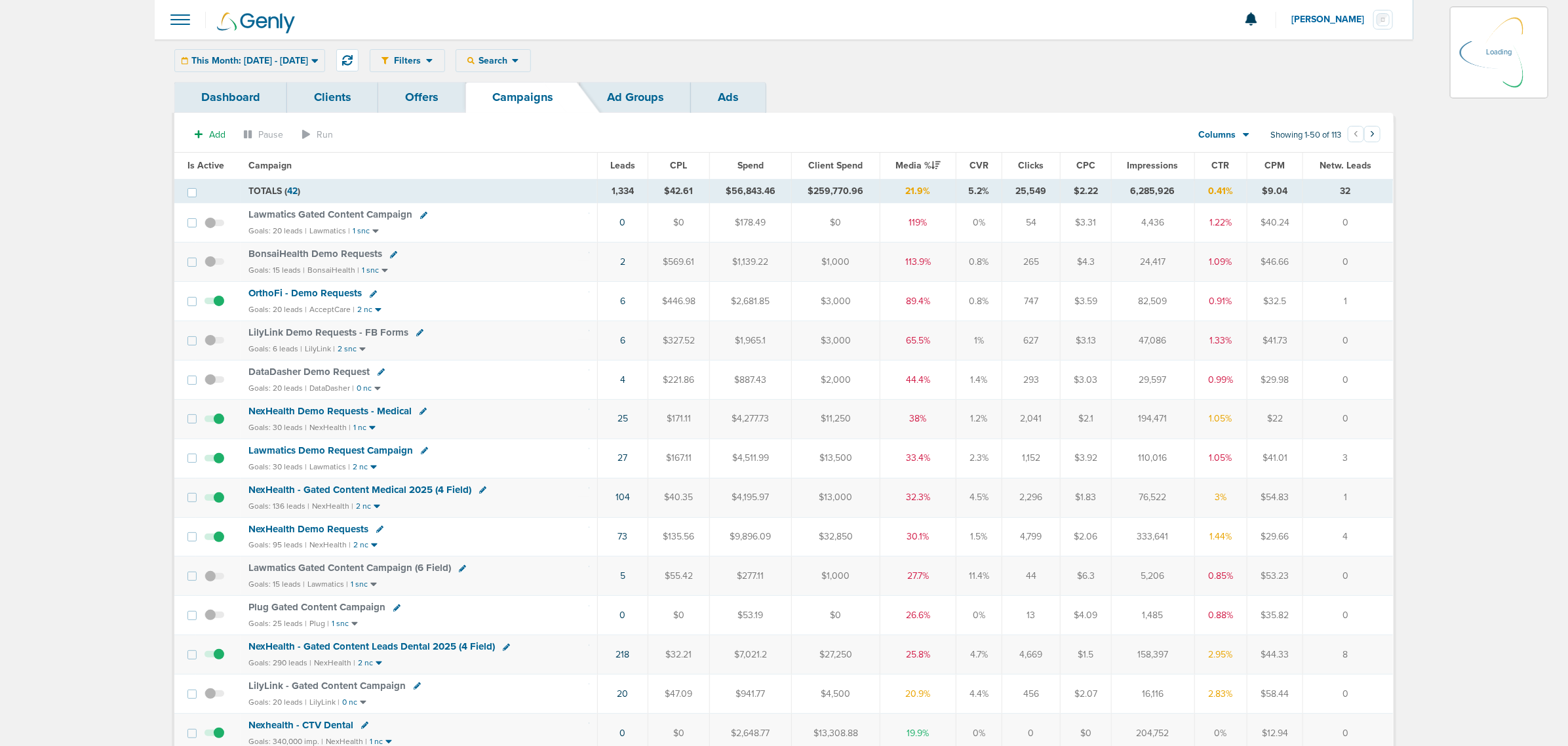
click at [310, 63] on div "This Month: 09.01.2025 - 09.30.2025 Today Yesterday Last 7 Days Last 14 Days Th…" at bounding box center [250, 60] width 151 height 23
click at [308, 57] on span "This Month: 09.01.2025 - 09.30.2025" at bounding box center [250, 61] width 116 height 9
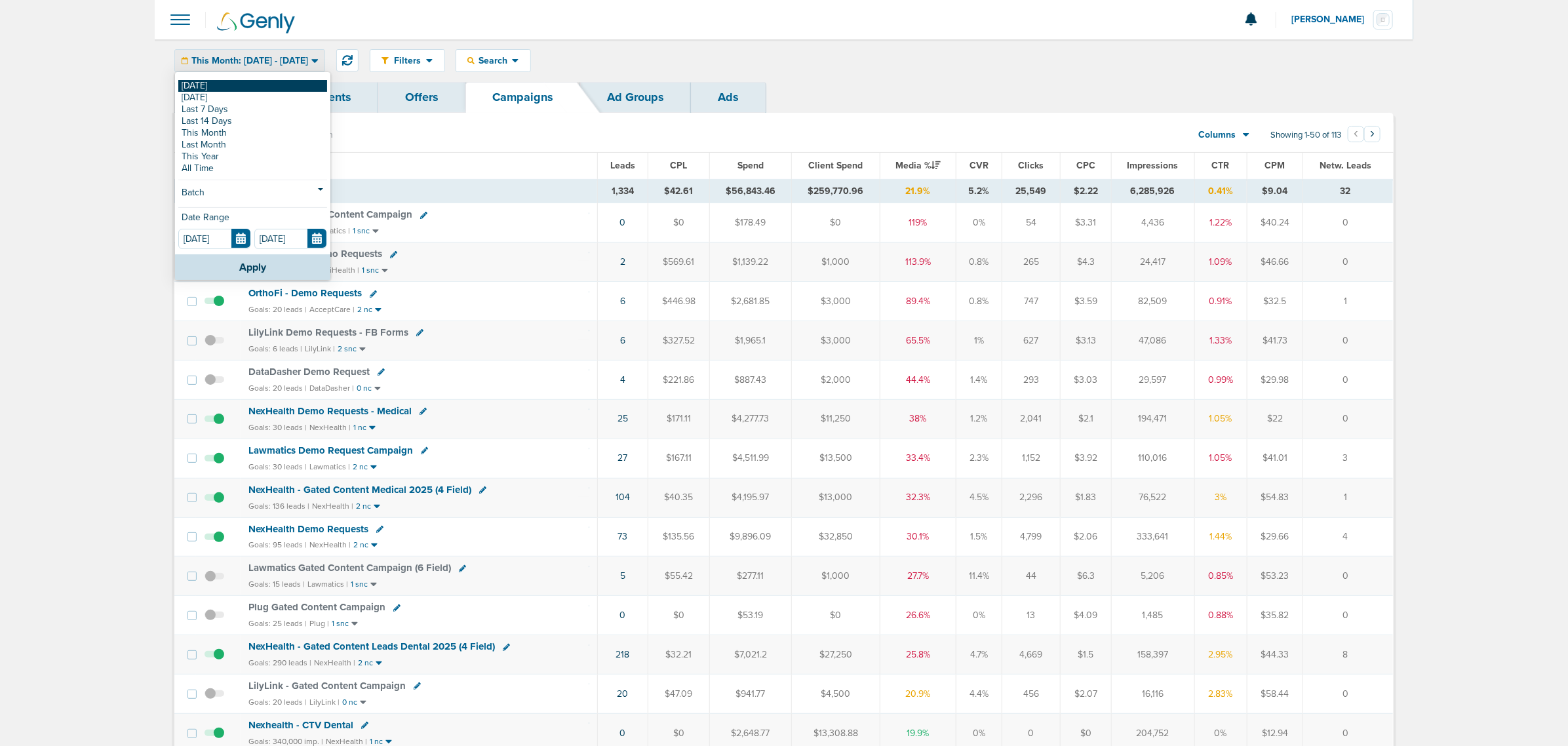
click at [208, 86] on link "[DATE]" at bounding box center [252, 86] width 149 height 12
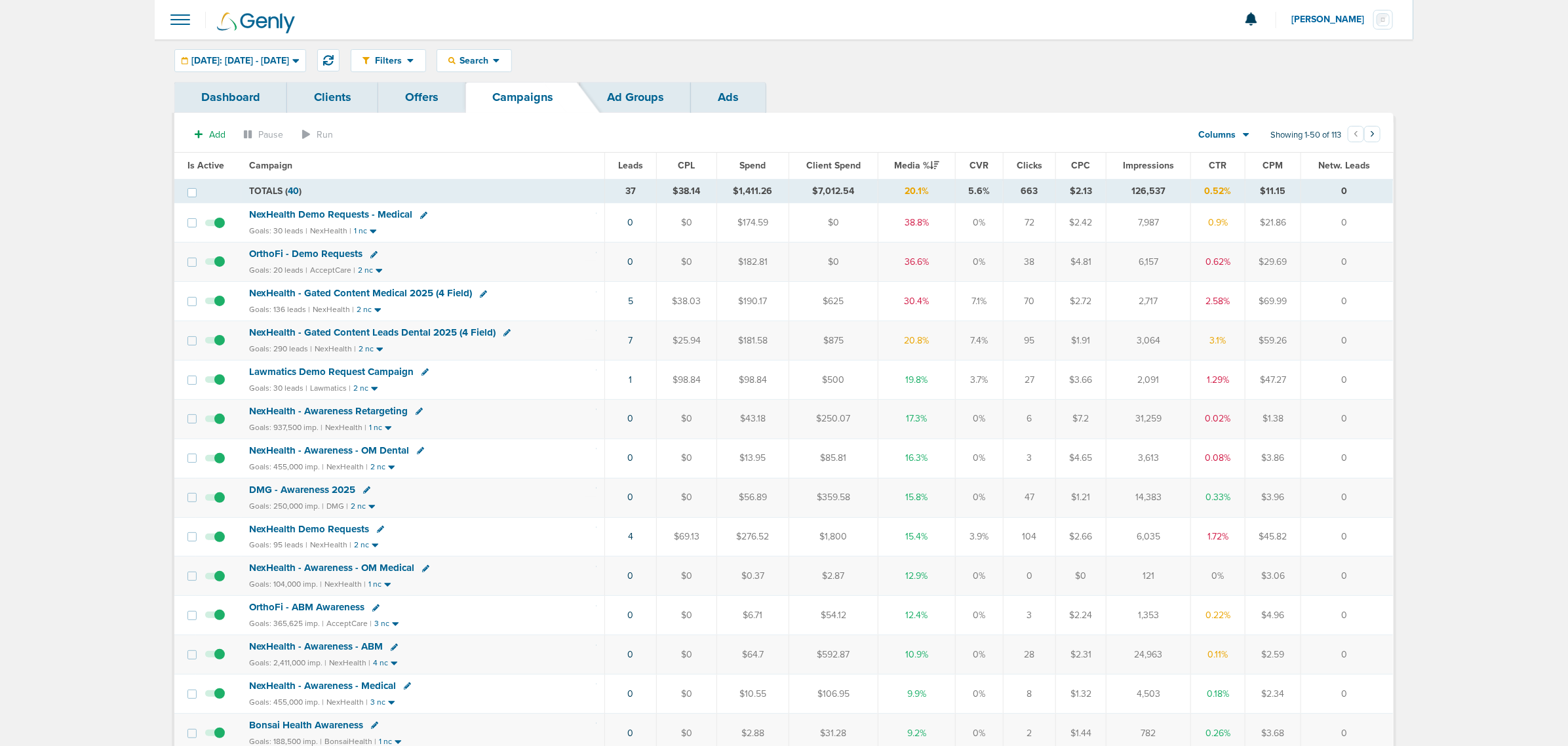
click at [539, 386] on div "Goals: 30 leads | Lawmatics | 2 nc" at bounding box center [423, 388] width 348 height 11
click at [334, 64] on icon at bounding box center [328, 60] width 10 height 10
click at [334, 57] on icon at bounding box center [328, 60] width 10 height 10
drag, startPoint x: 617, startPoint y: 389, endPoint x: 1389, endPoint y: 382, distance: 772.0
click at [1389, 382] on tr "NexHealth - Gated Content Leads Dental 2025 (4 Field) Goals: 290 leads | NexHea…" at bounding box center [784, 379] width 1219 height 40
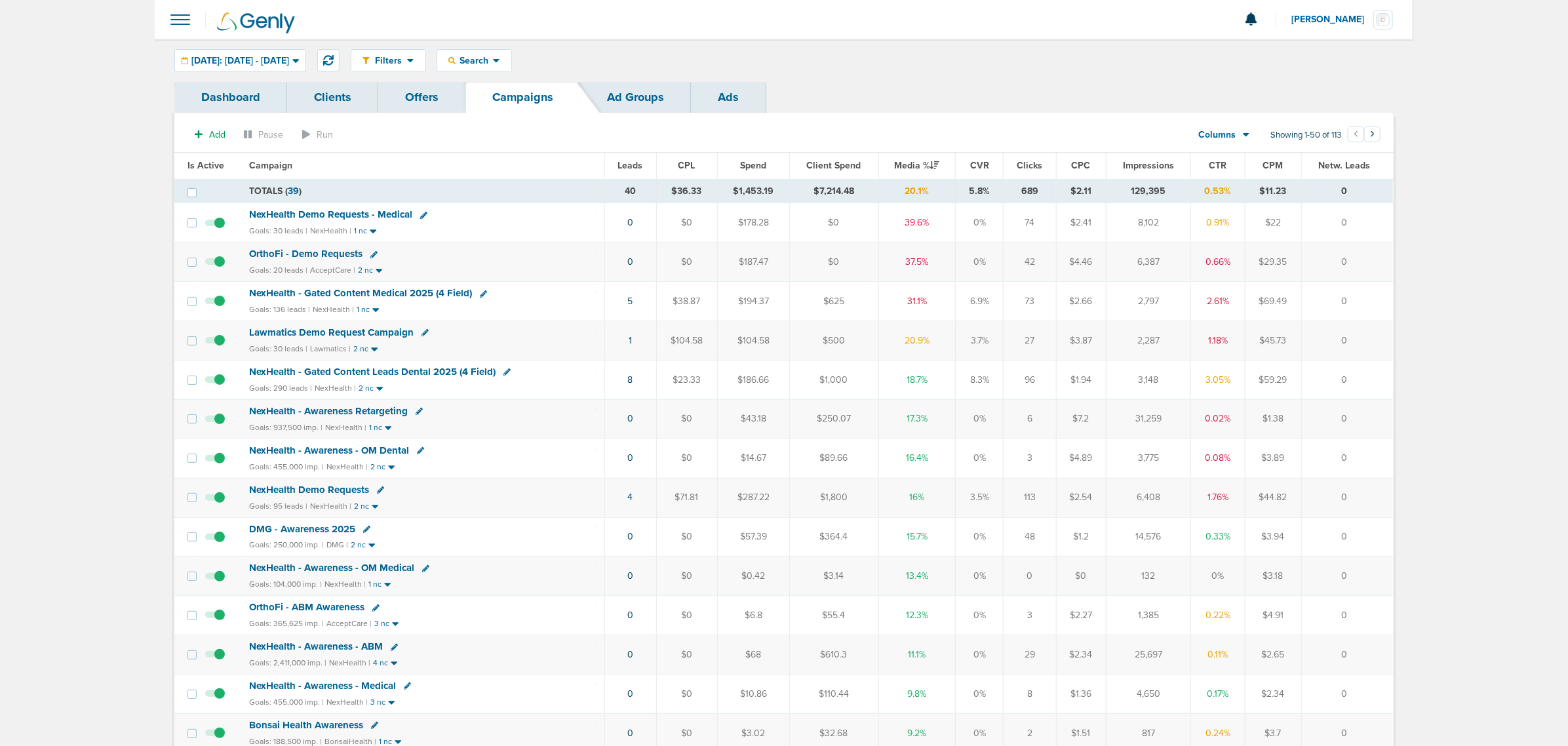
drag, startPoint x: 1389, startPoint y: 382, endPoint x: 895, endPoint y: 454, distance: 499.2
click at [1387, 384] on td "0" at bounding box center [1347, 379] width 92 height 40
drag, startPoint x: 577, startPoint y: 377, endPoint x: 415, endPoint y: 391, distance: 162.6
click at [575, 377] on div "NexHealth - Gated Content Leads Dental 2025 (4 Field)" at bounding box center [423, 372] width 348 height 13
click at [628, 384] on link "8" at bounding box center [631, 380] width 5 height 11
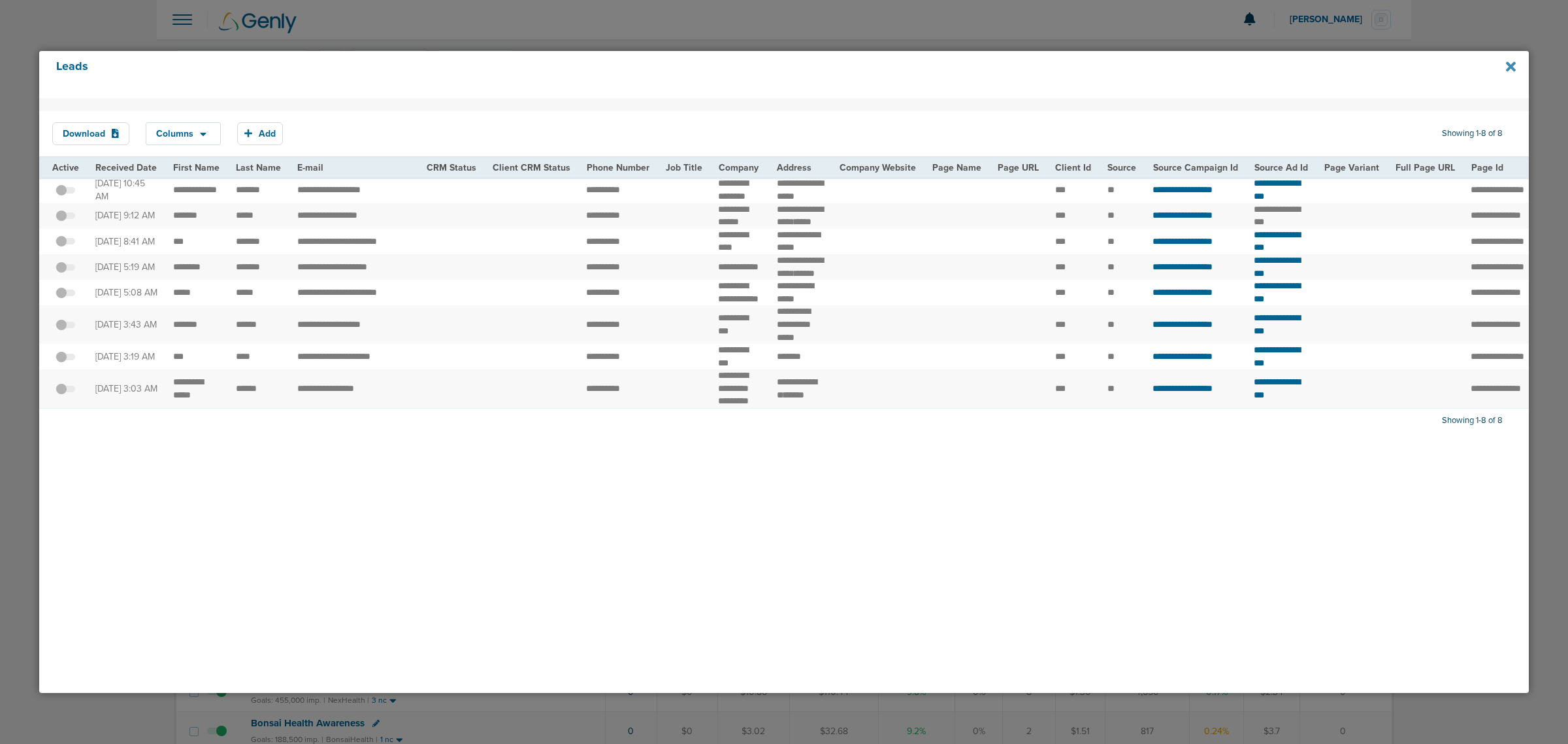
click at [1514, 62] on icon at bounding box center [1511, 66] width 10 height 10
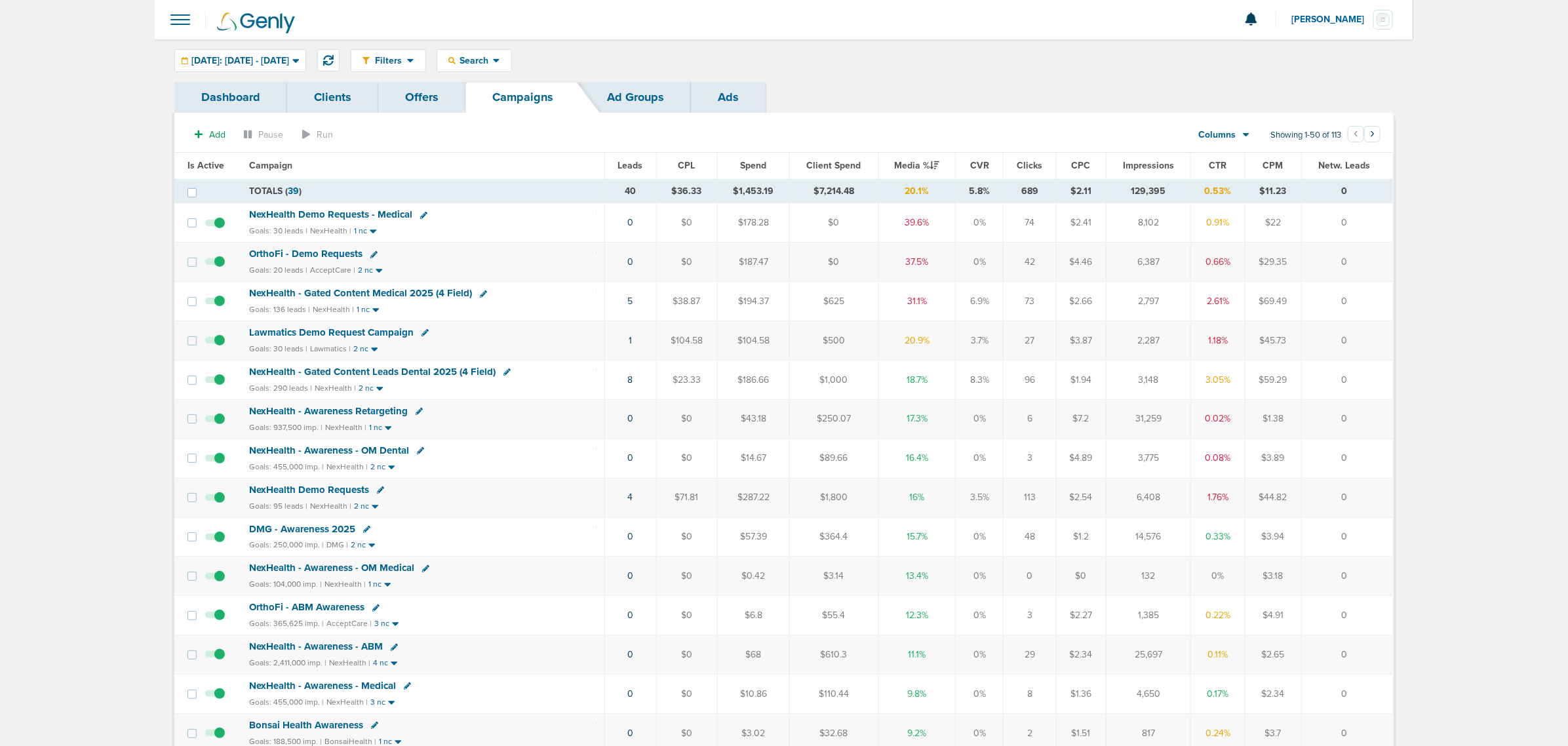
click at [407, 296] on span "NexHealth - Gated Content Medical 2025 (4 Field)" at bounding box center [360, 293] width 223 height 12
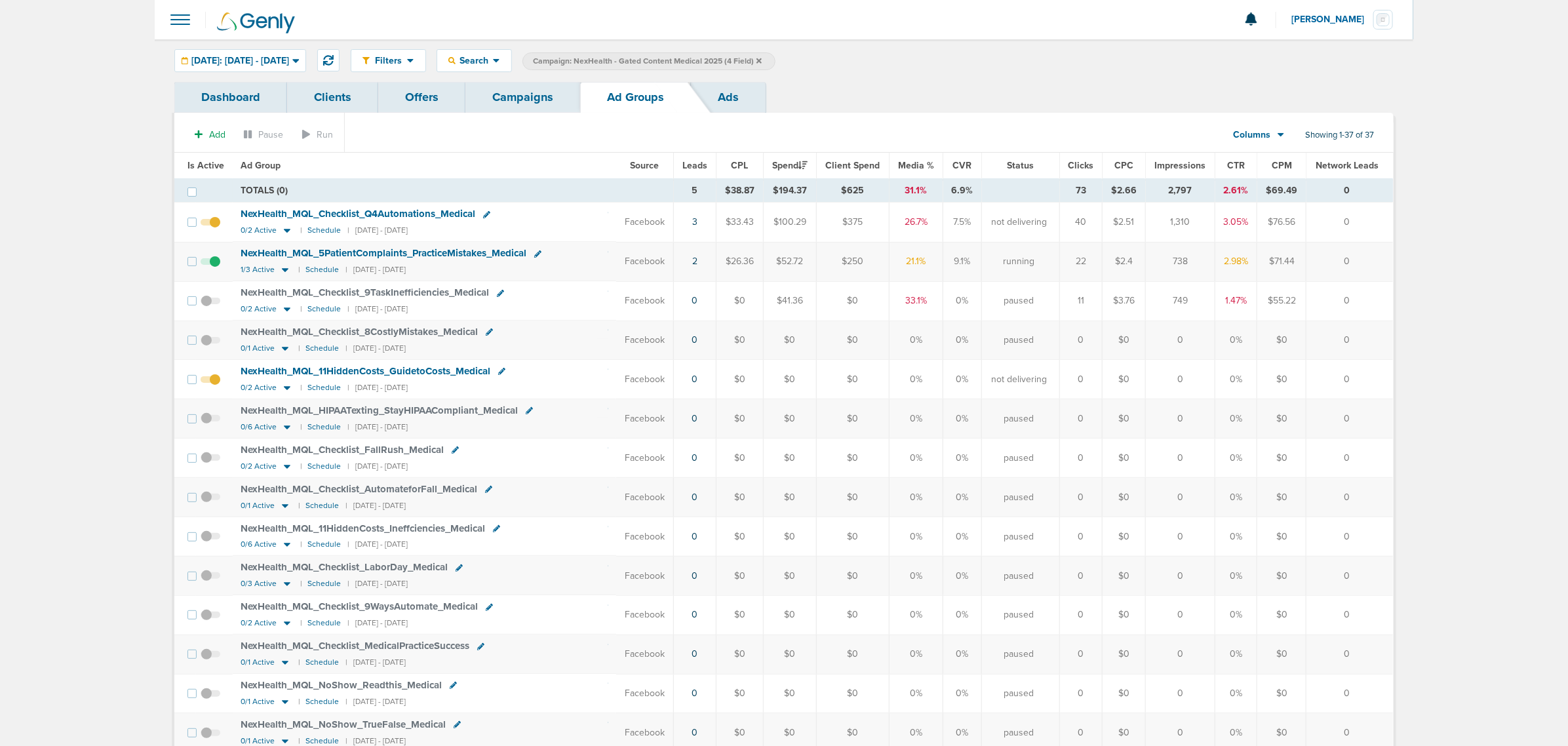
click at [548, 107] on link "Campaigns" at bounding box center [523, 97] width 115 height 31
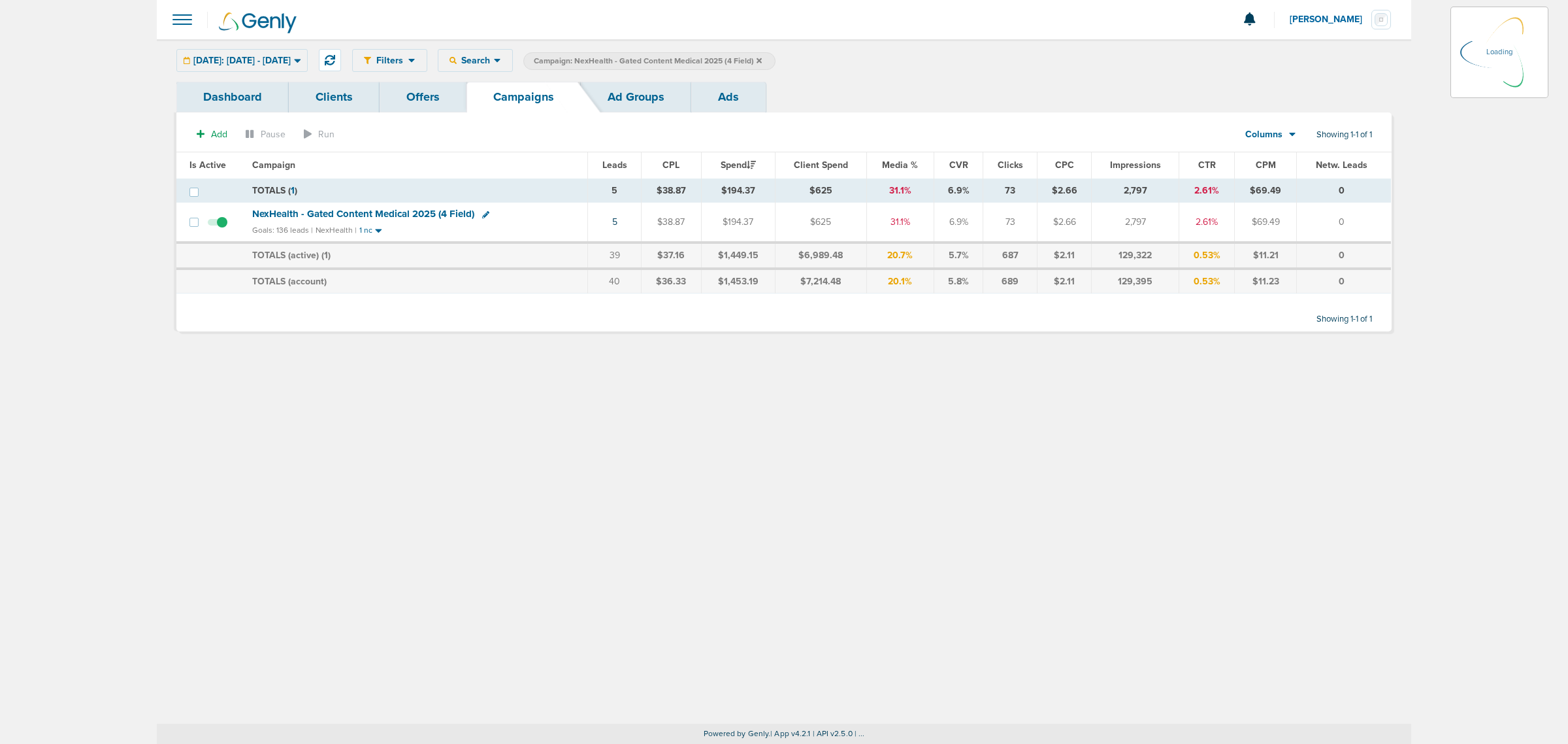
click at [762, 62] on icon at bounding box center [759, 60] width 5 height 8
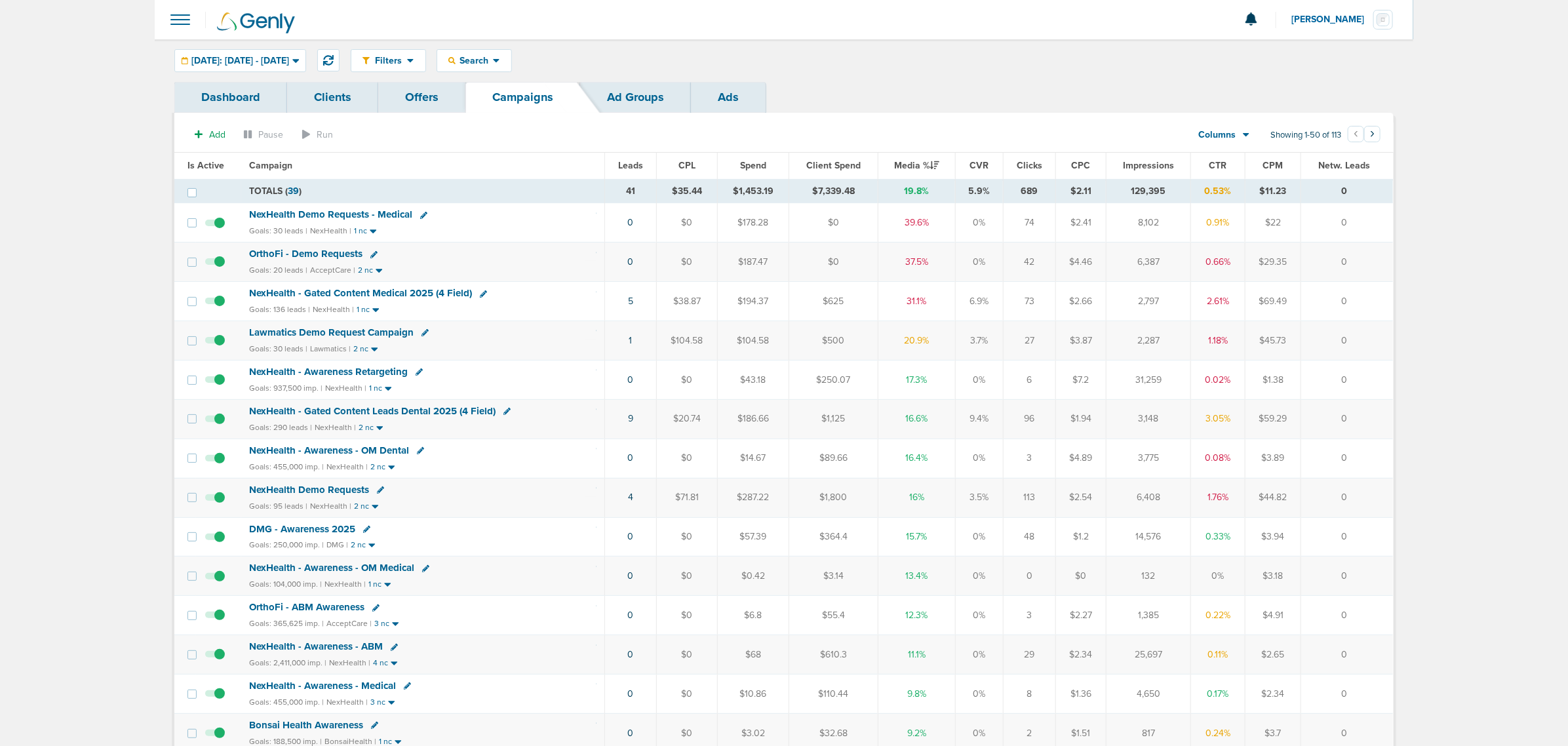
drag, startPoint x: 551, startPoint y: 502, endPoint x: 1384, endPoint y: 487, distance: 833.1
click at [1384, 487] on tr "NexHealth Demo Requests Goals: 95 leads | NexHealth | 2 nc 4 $71.81 $287.22 $1,…" at bounding box center [784, 497] width 1219 height 40
click at [1374, 489] on td "0" at bounding box center [1347, 497] width 92 height 40
click at [1364, 504] on td "0" at bounding box center [1347, 497] width 92 height 40
drag, startPoint x: 1367, startPoint y: 504, endPoint x: 110, endPoint y: 184, distance: 1297.1
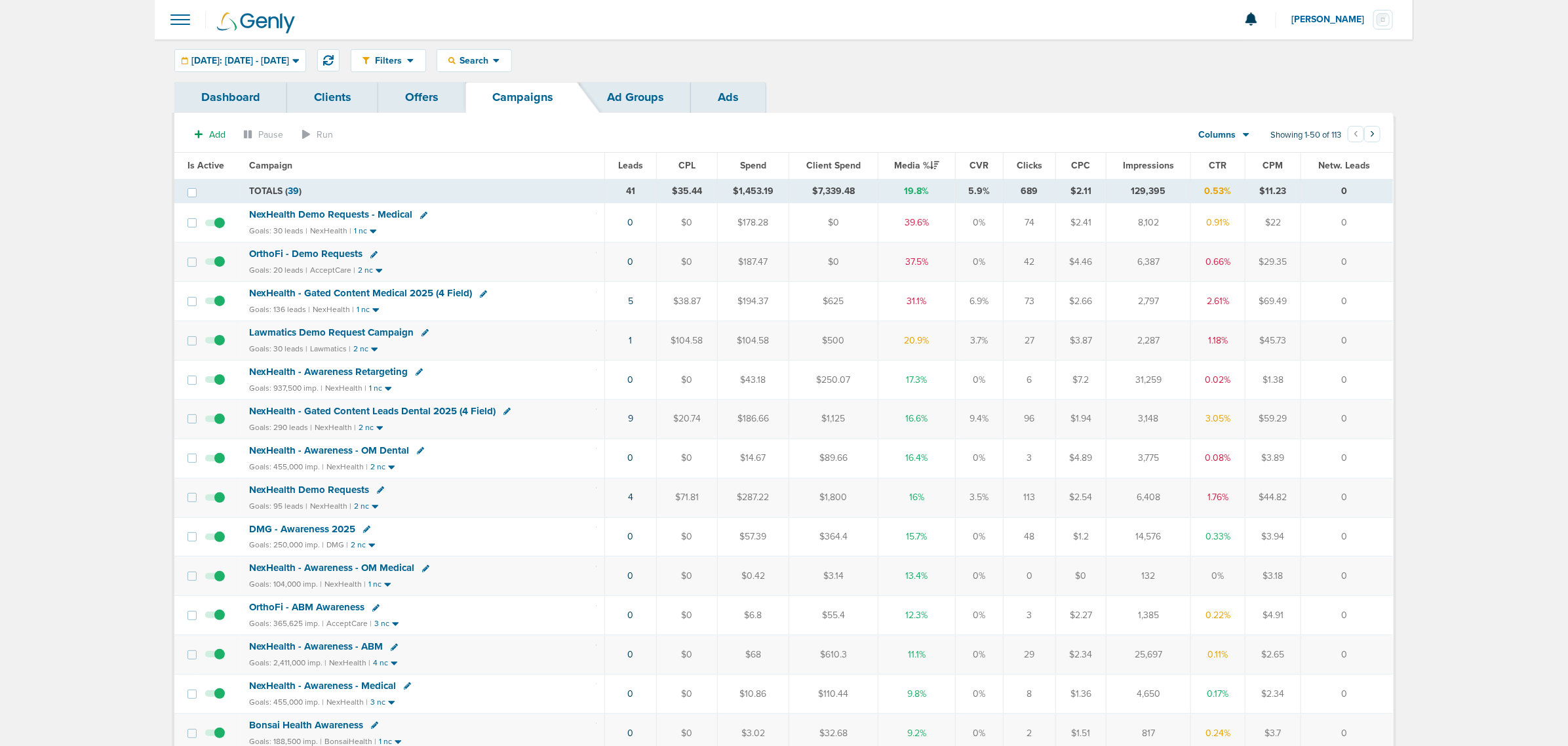
click at [1137, 164] on span "Impressions" at bounding box center [1149, 165] width 51 height 11
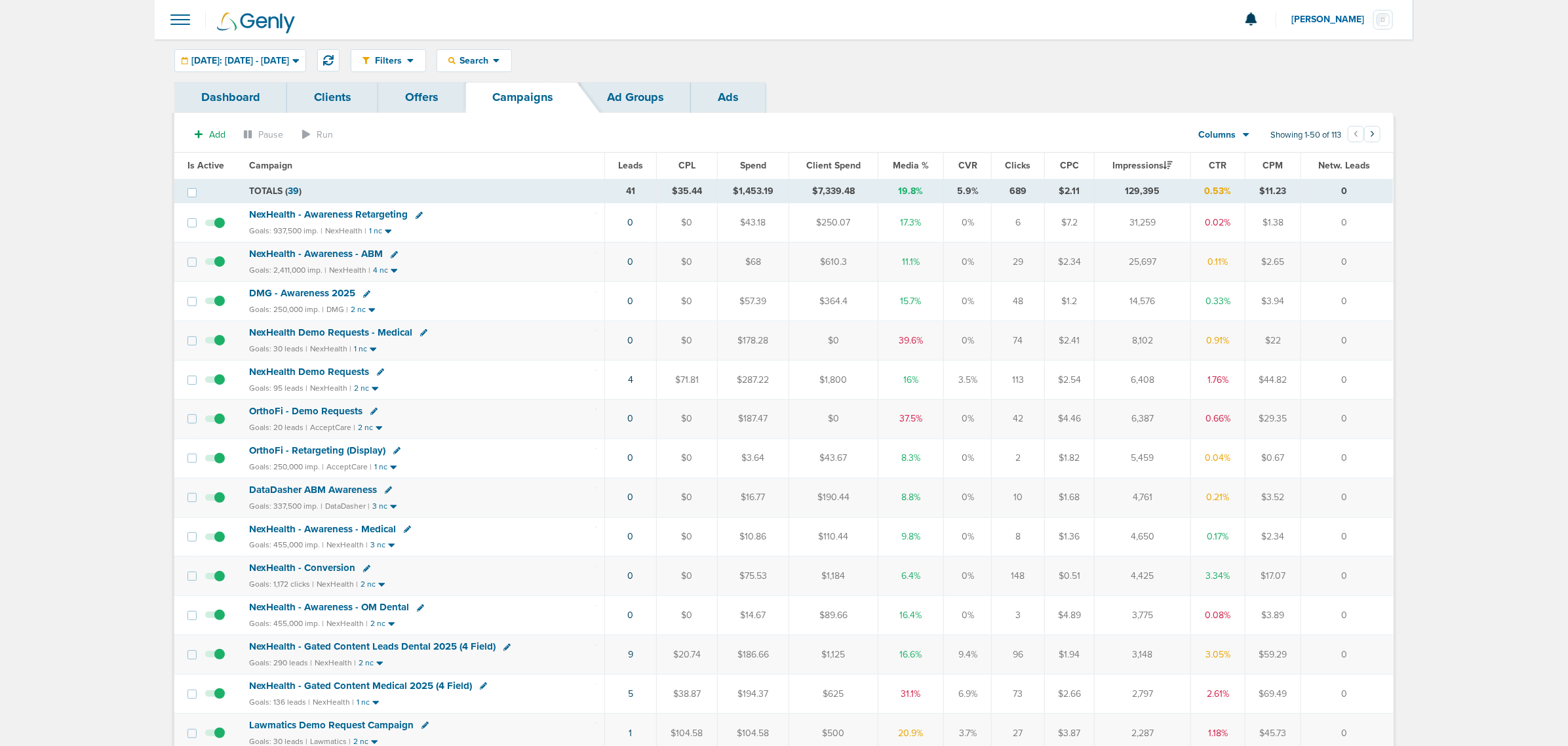
click at [304, 250] on span "NexHealth - Awareness - ABM" at bounding box center [316, 254] width 134 height 12
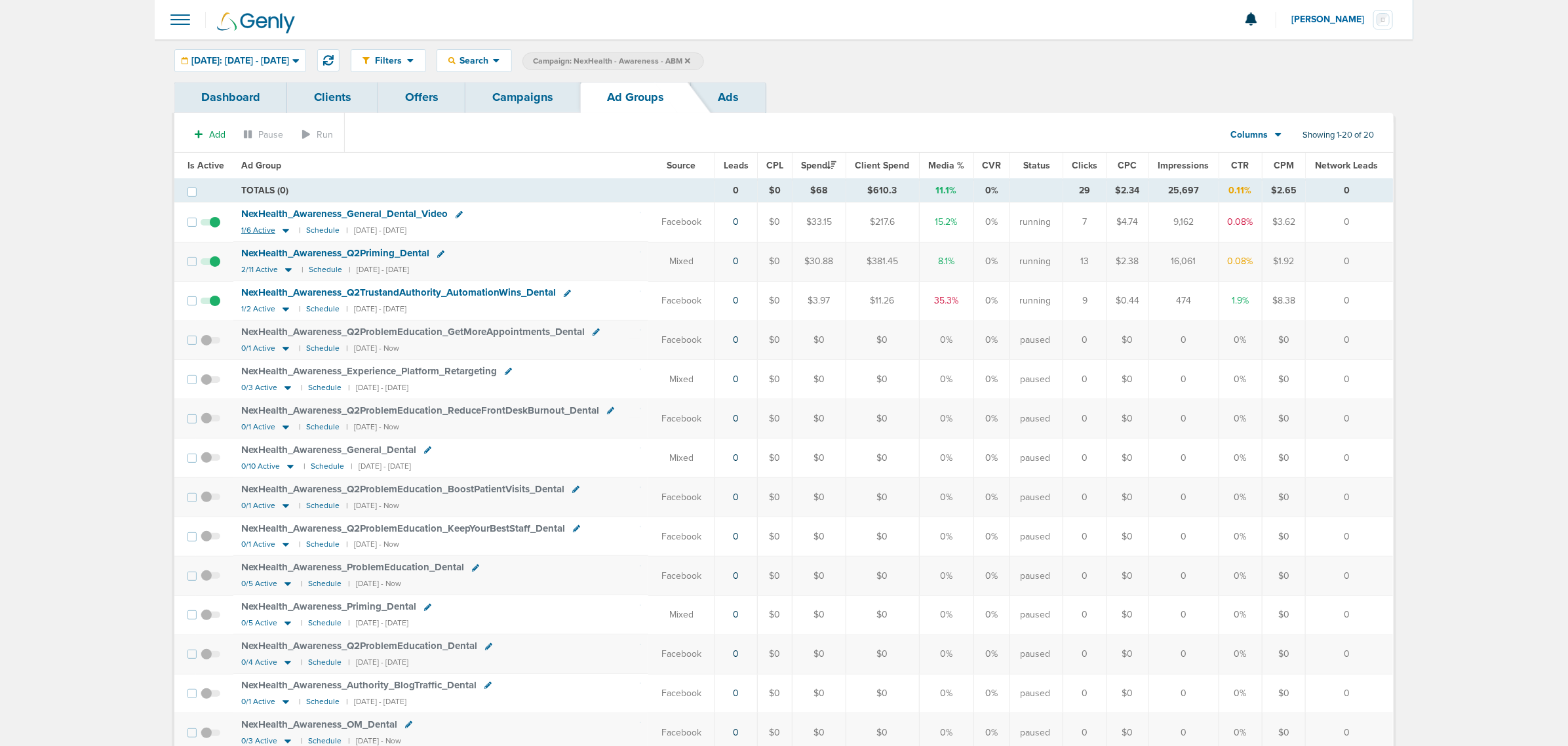
click at [280, 231] on icon at bounding box center [286, 230] width 13 height 11
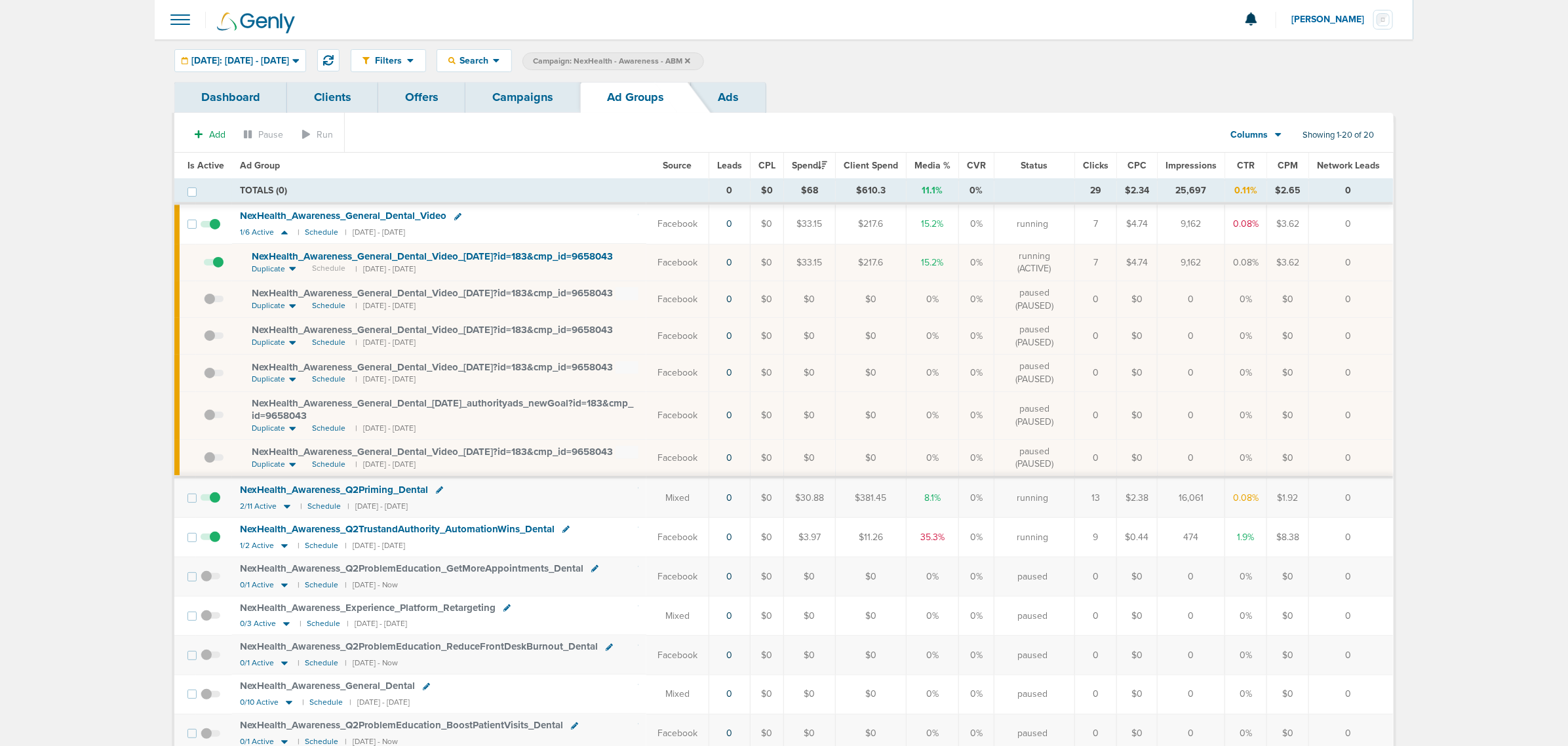
click at [538, 94] on link "Campaigns" at bounding box center [523, 97] width 115 height 31
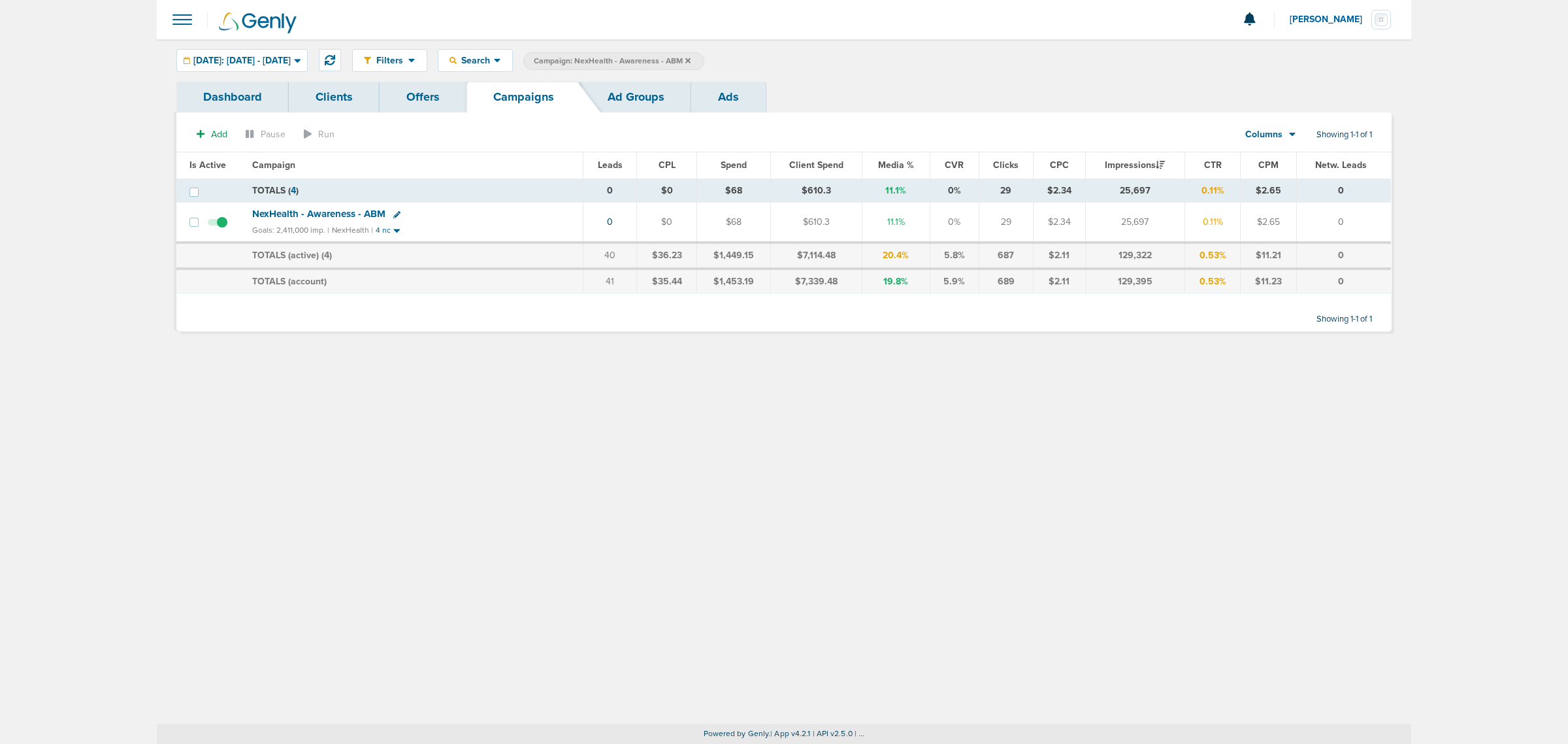
click at [345, 210] on span "NexHealth - Awareness - ABM" at bounding box center [318, 214] width 133 height 12
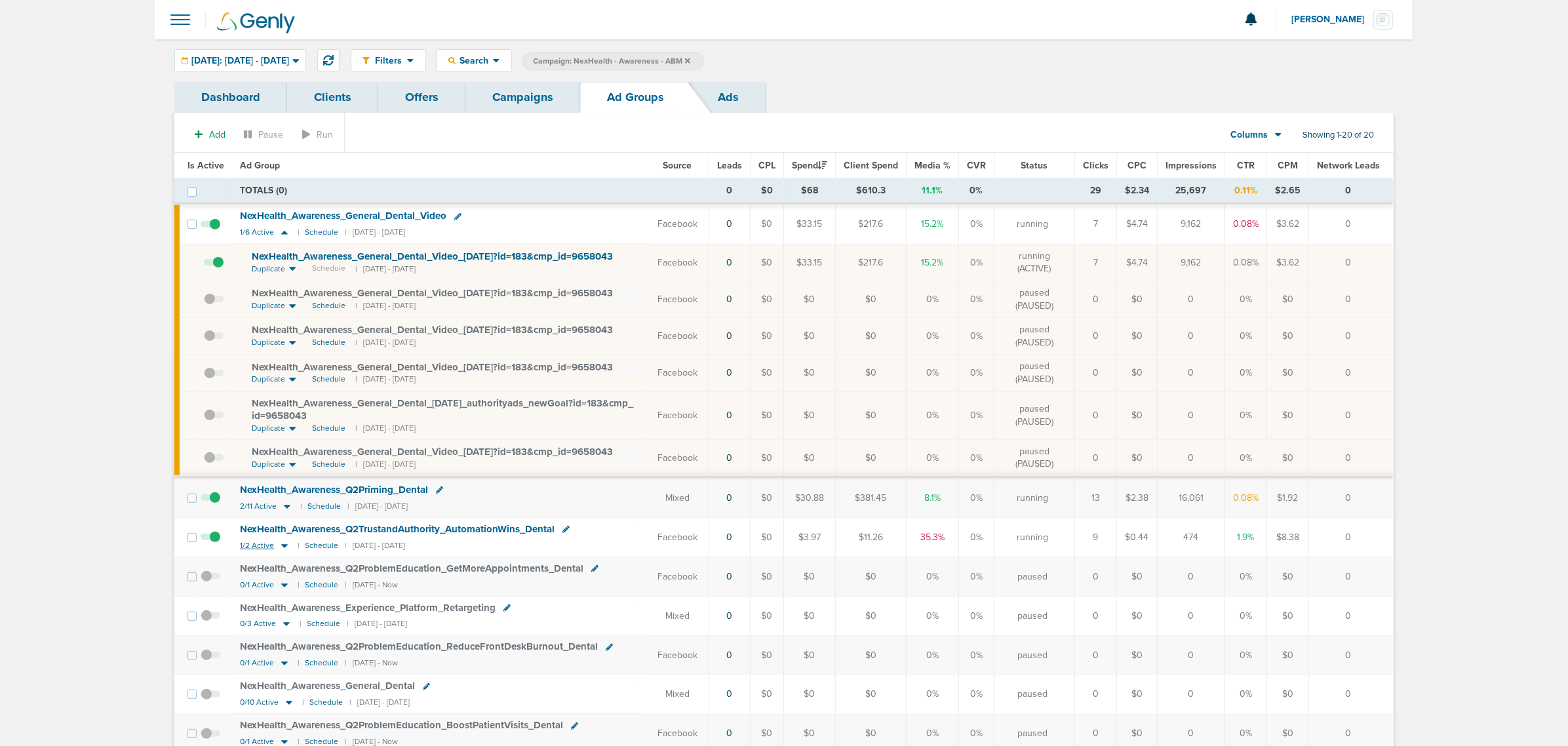
click at [283, 548] on icon at bounding box center [284, 545] width 7 height 4
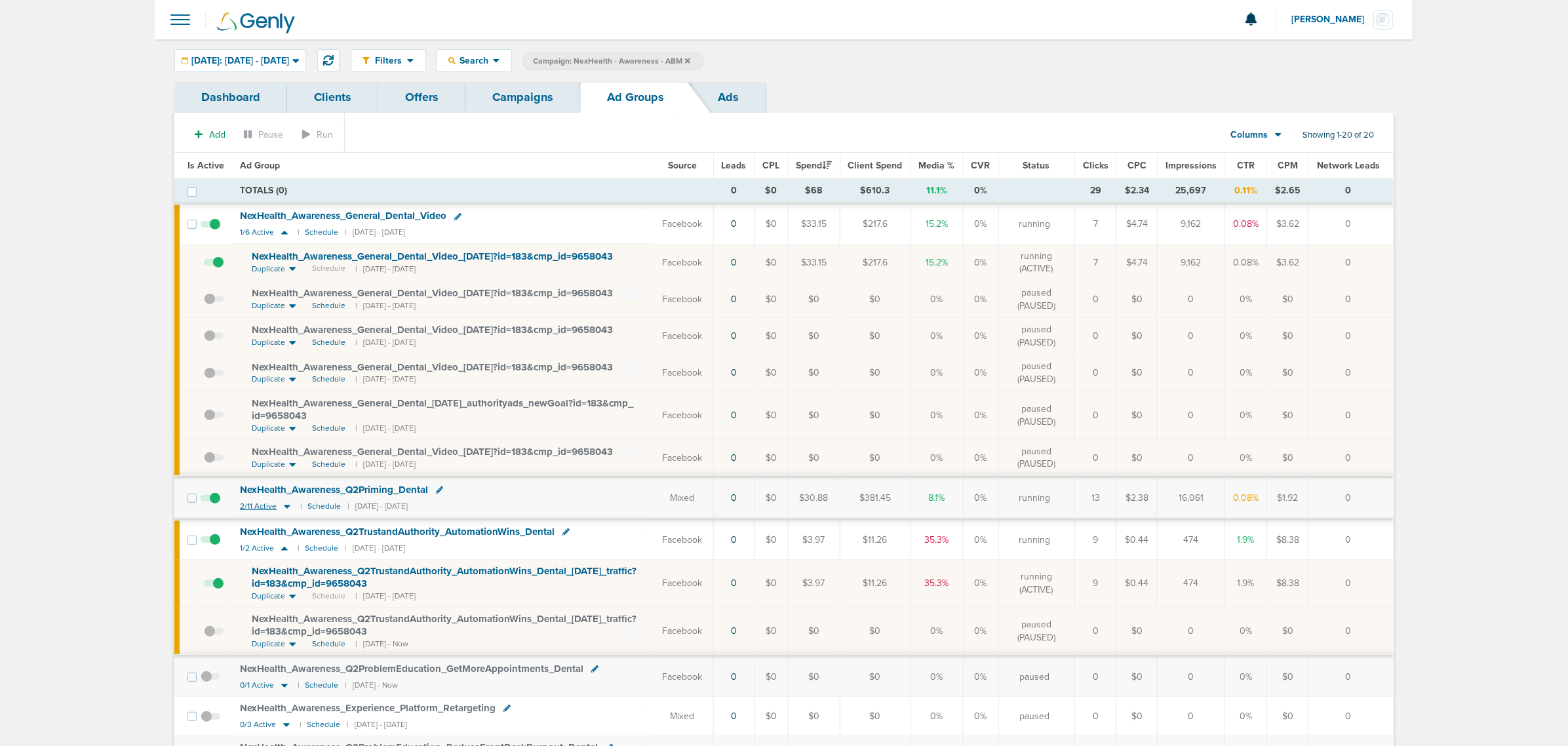
click at [283, 510] on icon at bounding box center [287, 506] width 13 height 11
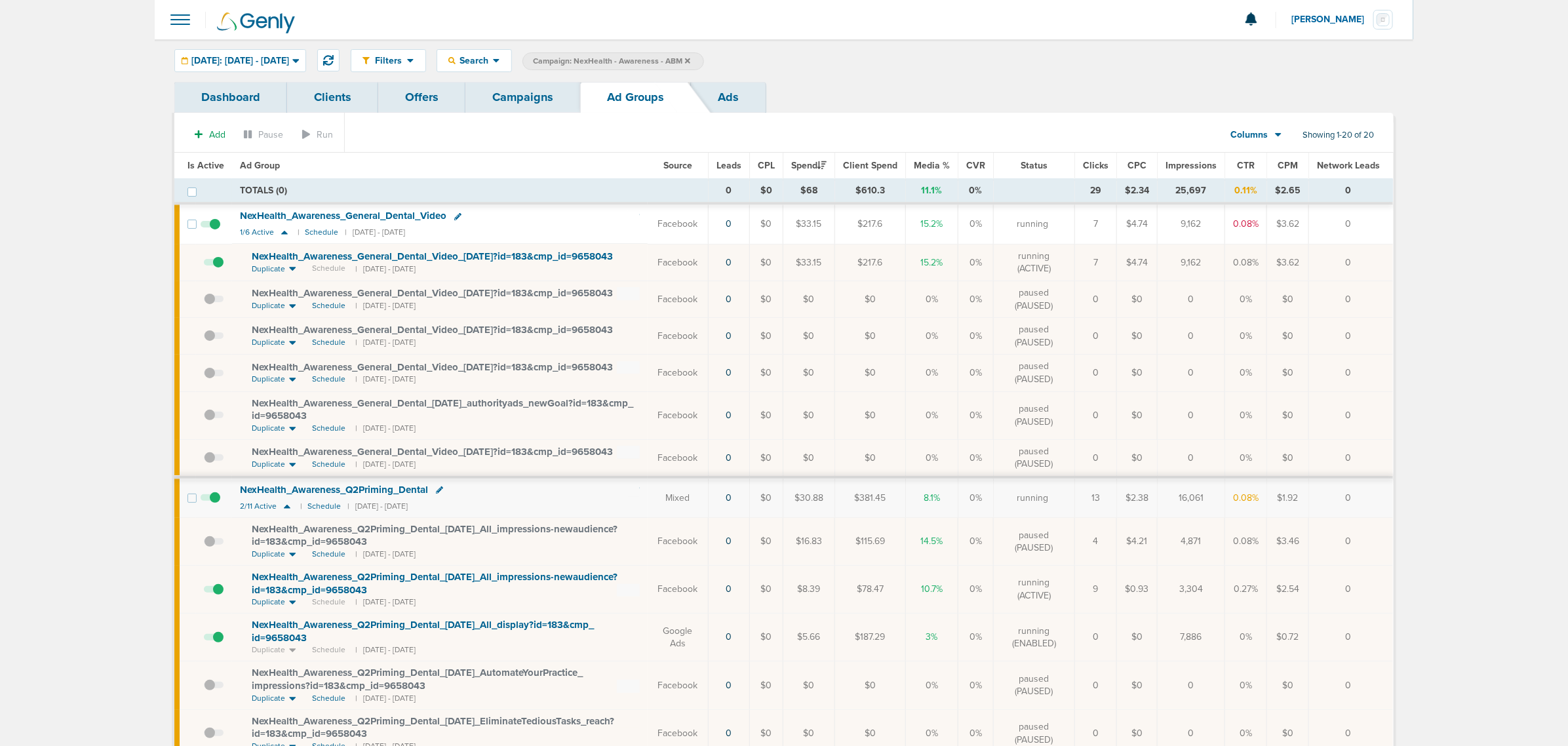
click at [497, 97] on link "Campaigns" at bounding box center [523, 97] width 115 height 31
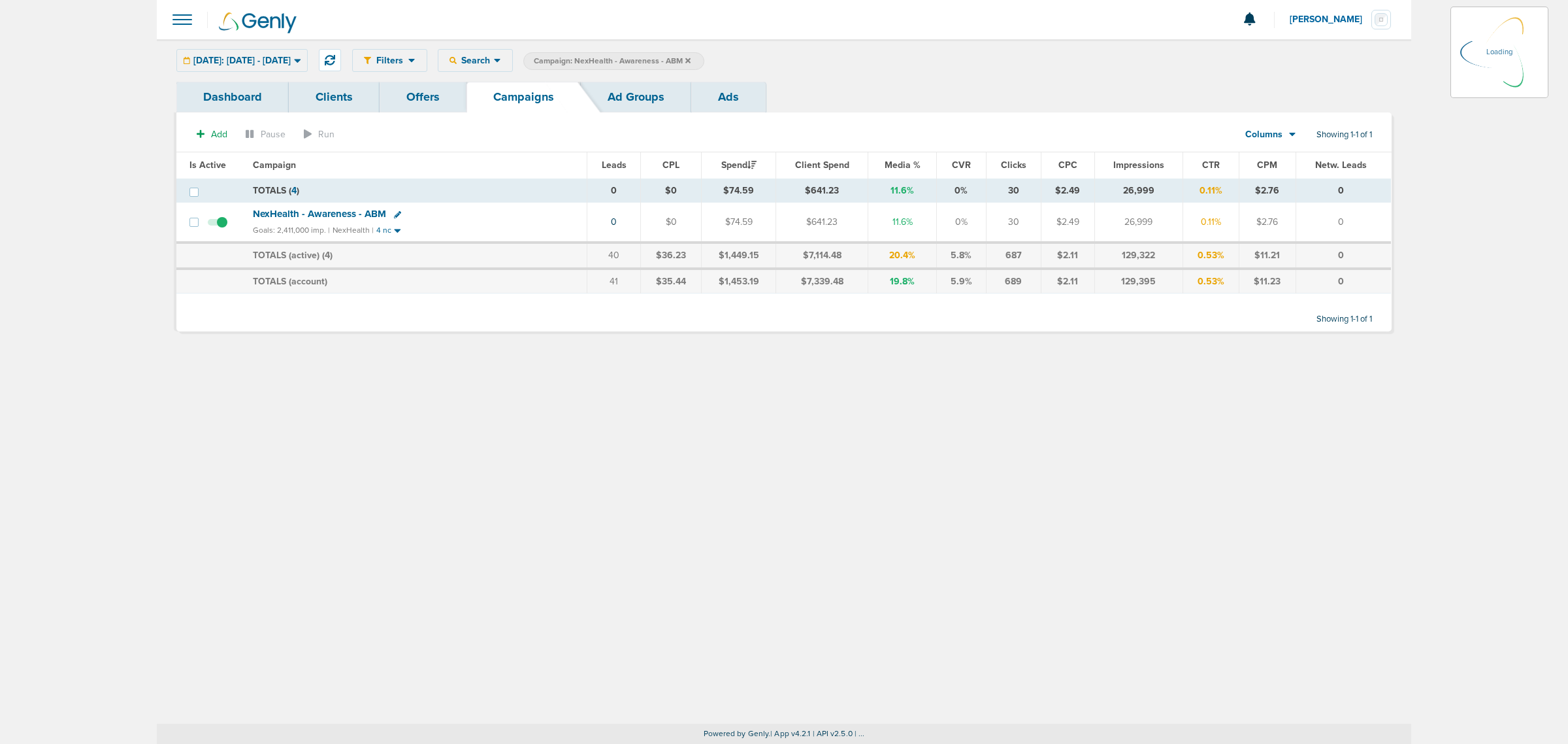
click at [690, 57] on icon at bounding box center [687, 60] width 5 height 8
click at [690, 60] on icon at bounding box center [687, 60] width 5 height 5
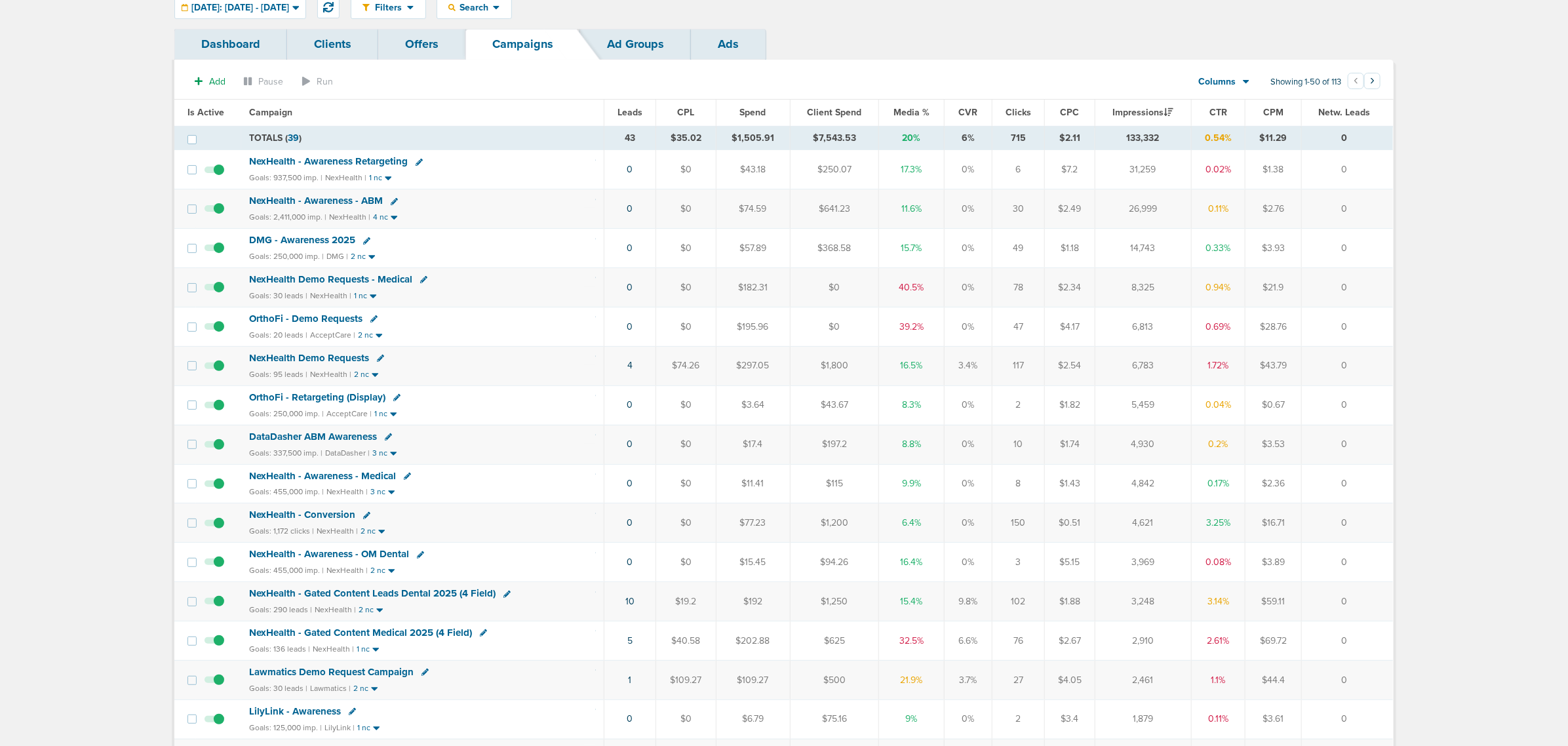
scroll to position [82, 0]
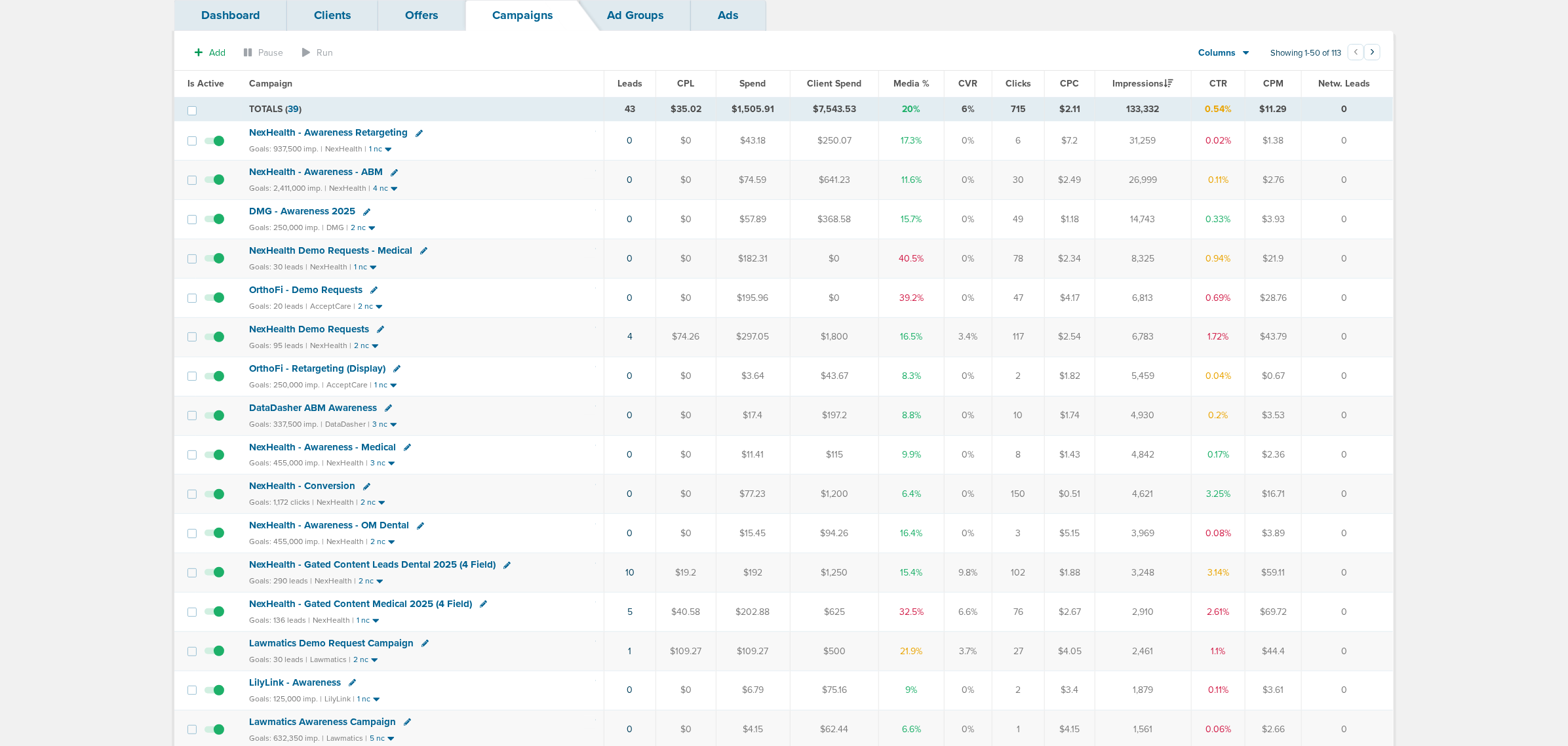
click at [445, 570] on span "NexHealth - Gated Content Leads Dental 2025 (4 Field)" at bounding box center [372, 564] width 246 height 12
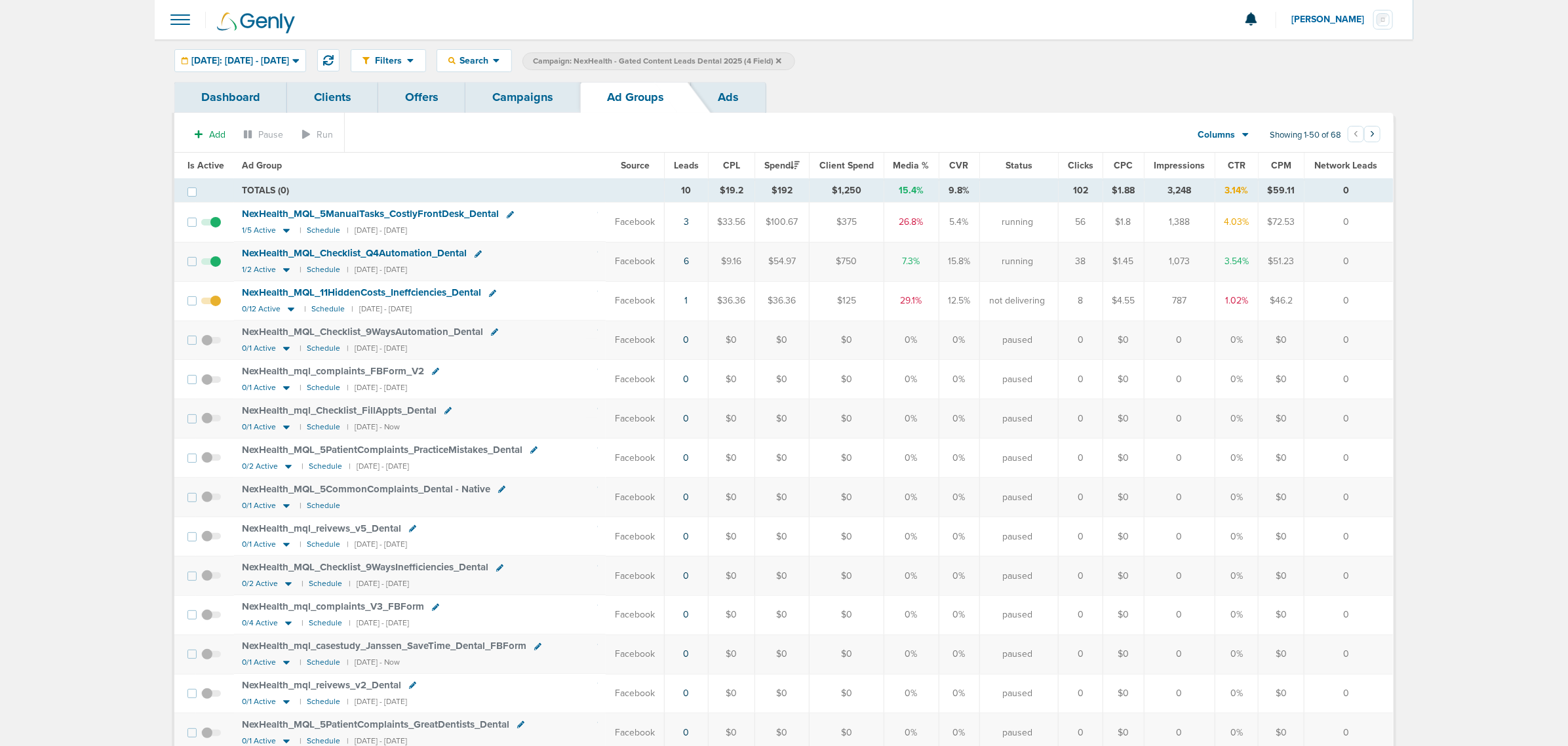
click at [525, 96] on link "Campaigns" at bounding box center [523, 97] width 115 height 31
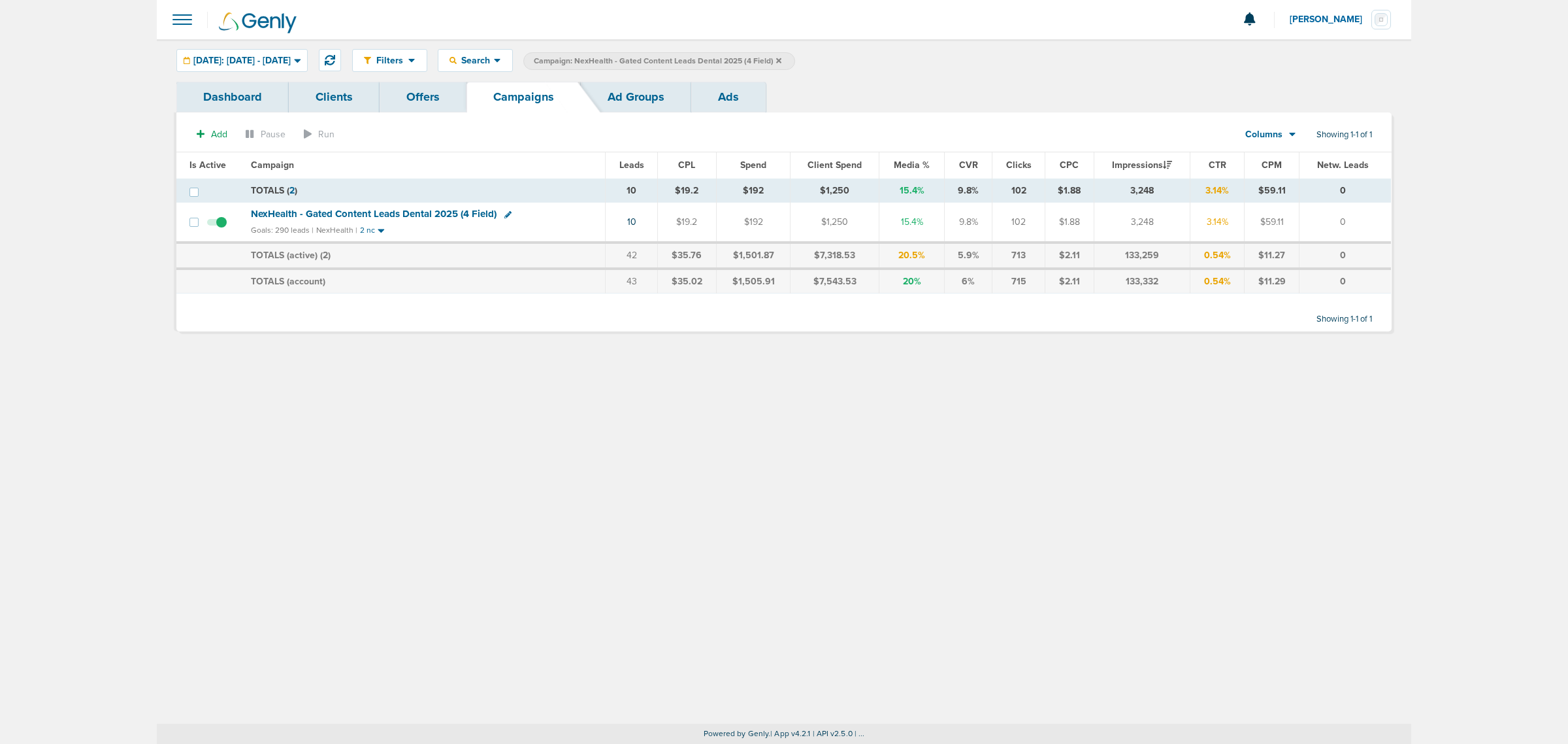
click at [782, 63] on icon at bounding box center [779, 60] width 5 height 8
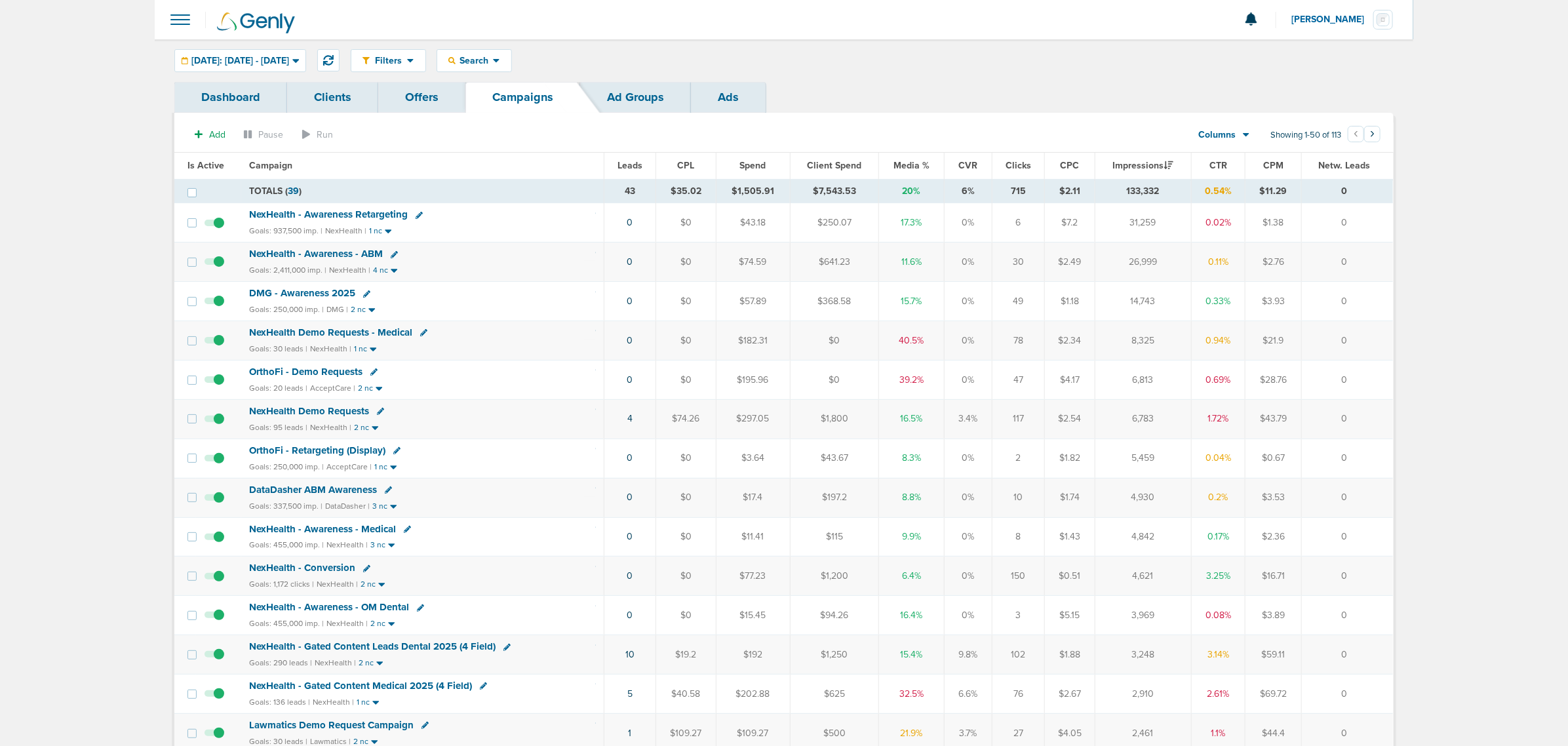
click at [384, 692] on span "NexHealth - Gated Content Medical 2025 (4 Field)" at bounding box center [360, 686] width 223 height 12
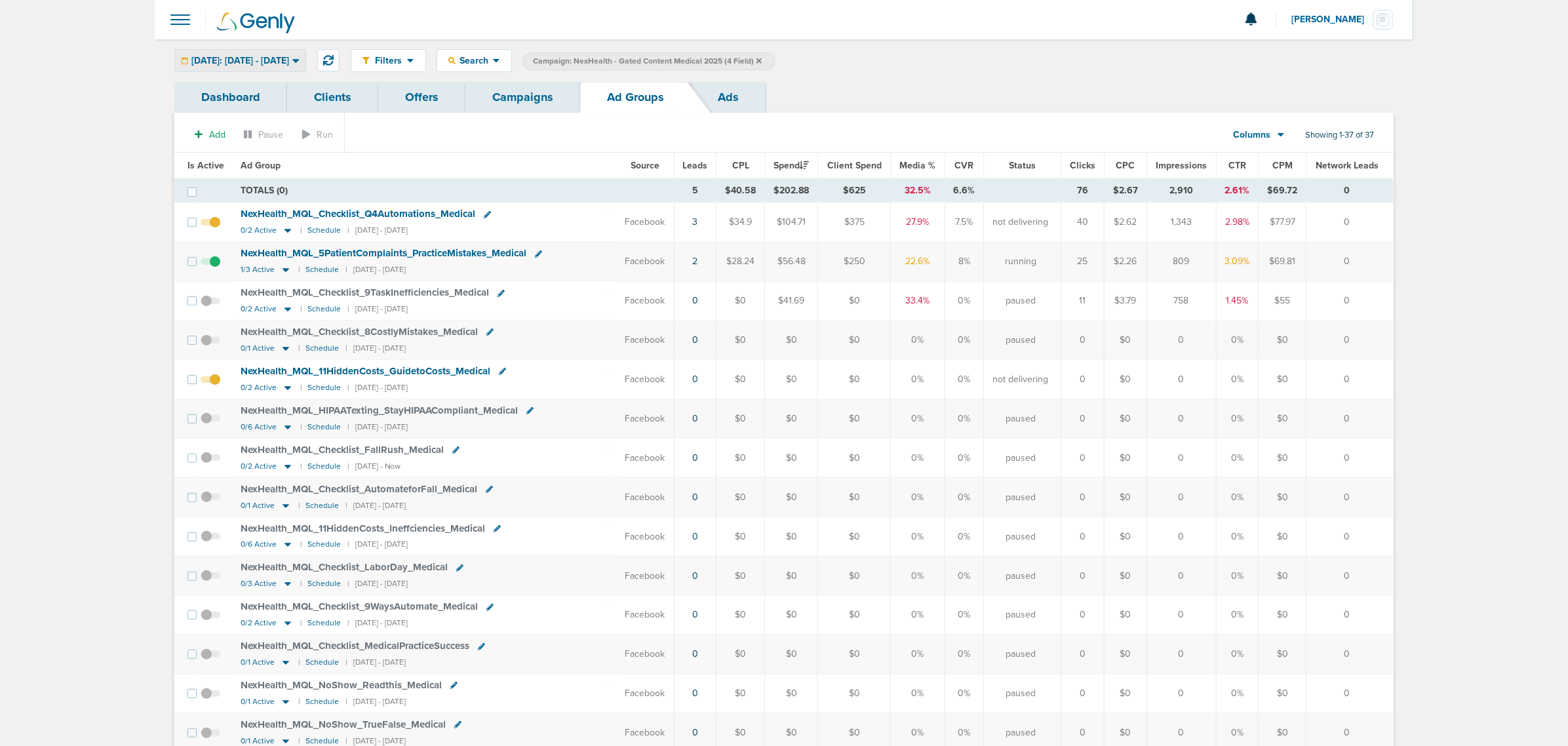
click at [261, 67] on div "Today: 09.24.2025 - 09.24.2025" at bounding box center [240, 60] width 131 height 22
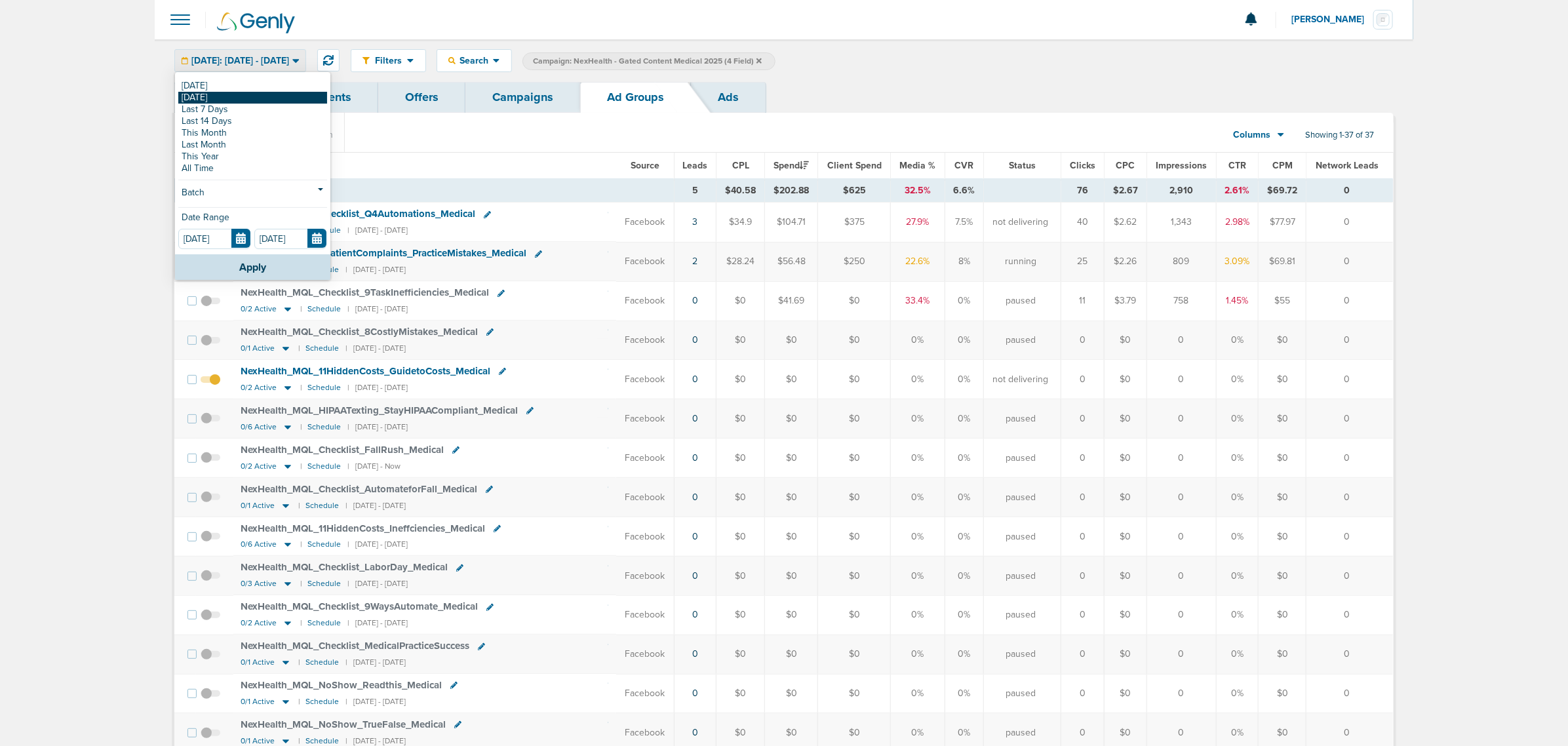
click at [227, 100] on link "[DATE]" at bounding box center [252, 98] width 149 height 12
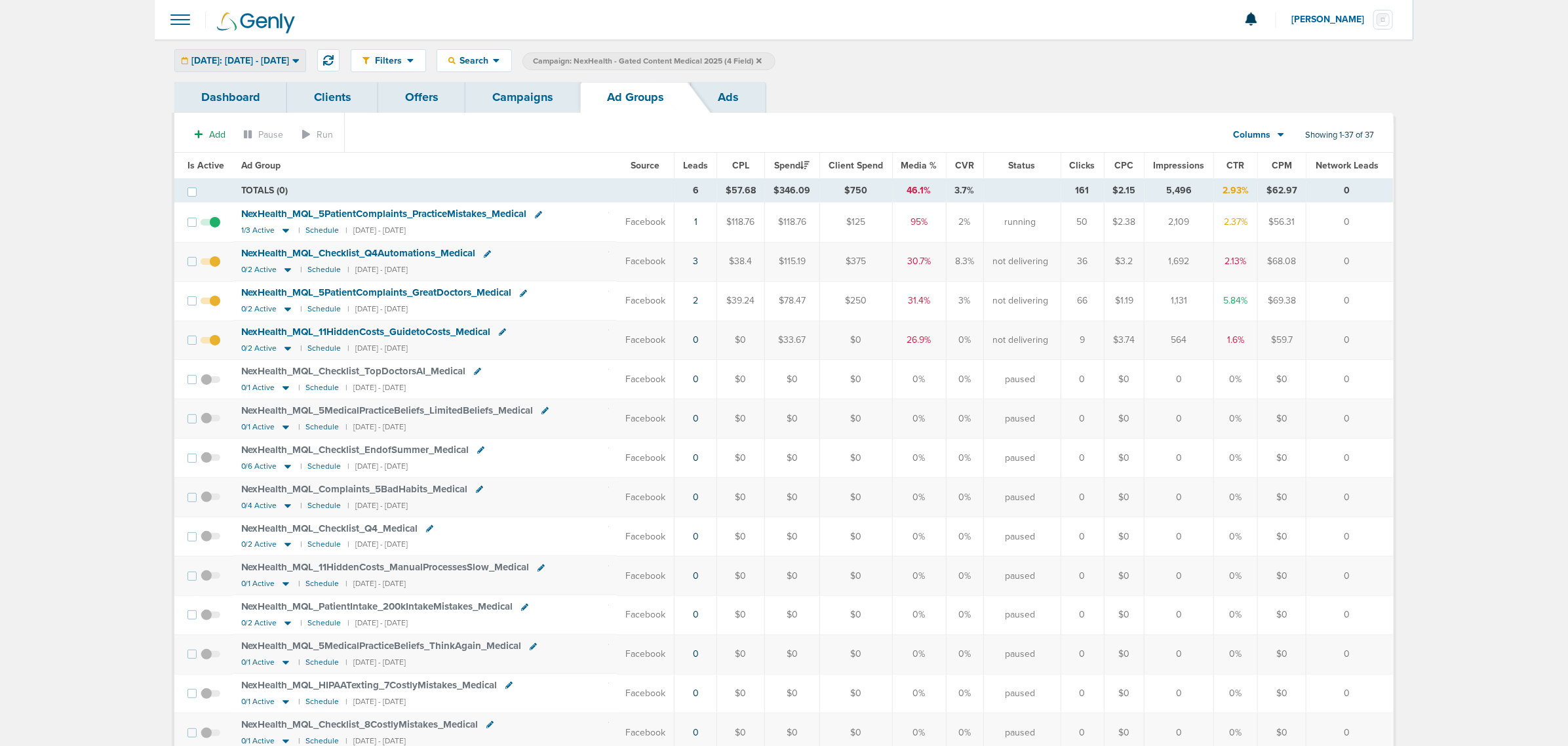
click at [287, 60] on span "Yesterday: 09.23.2025 - 09.23.2025" at bounding box center [240, 61] width 98 height 9
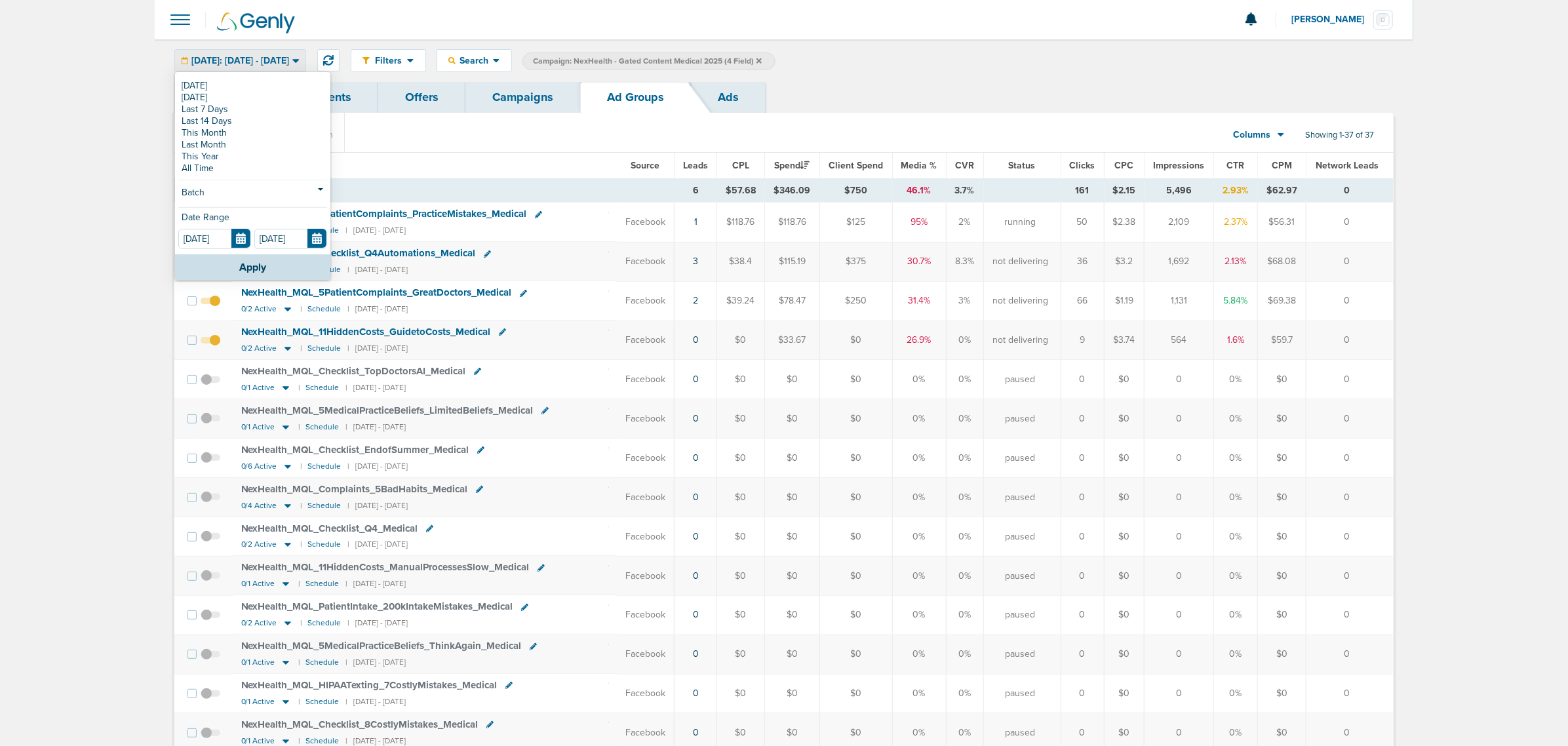
click at [251, 85] on link "[DATE]" at bounding box center [252, 86] width 149 height 12
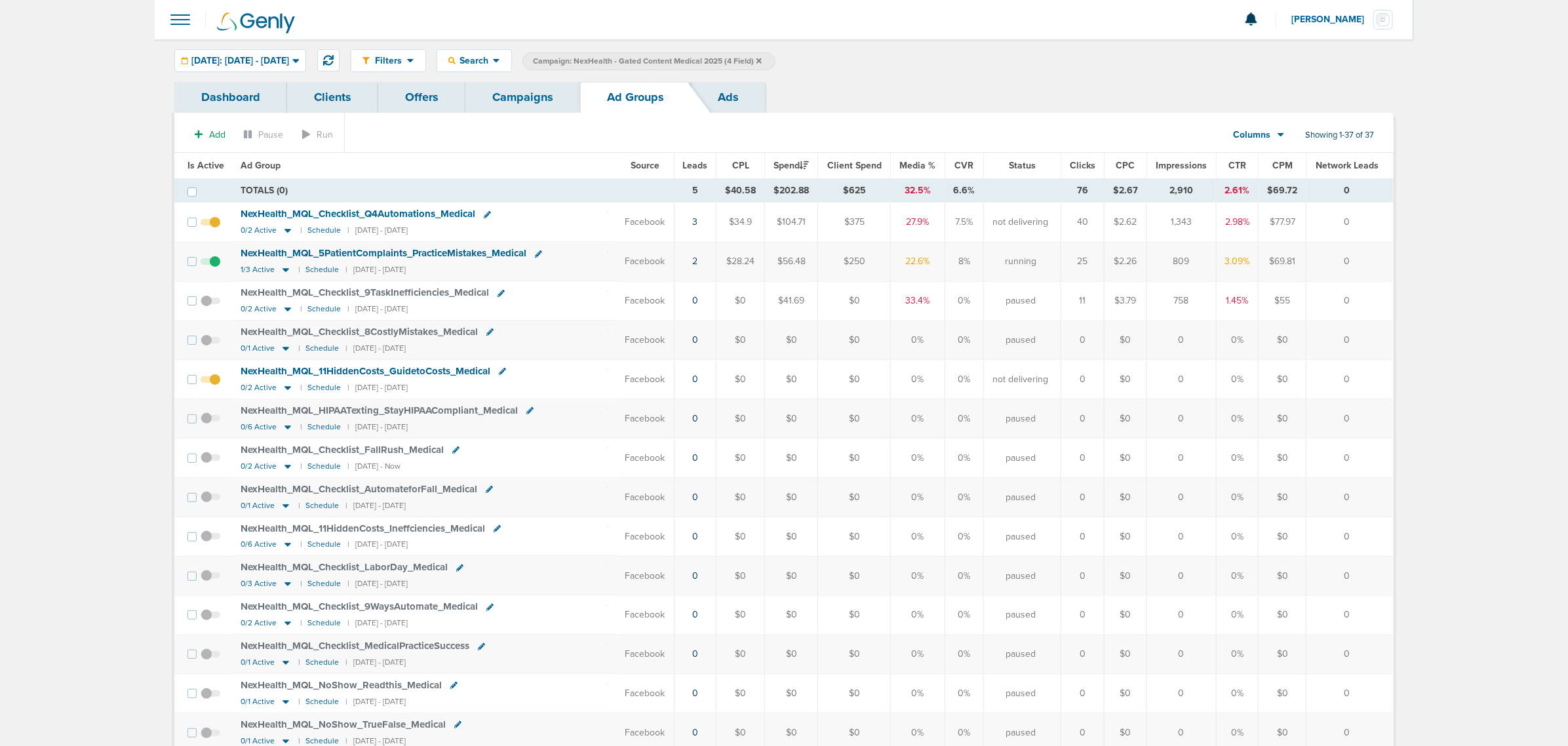
click at [396, 254] on span "NexHealth_ MQL_ 5PatientComplaints_ PracticeMistakes_ Medical" at bounding box center [384, 253] width 286 height 12
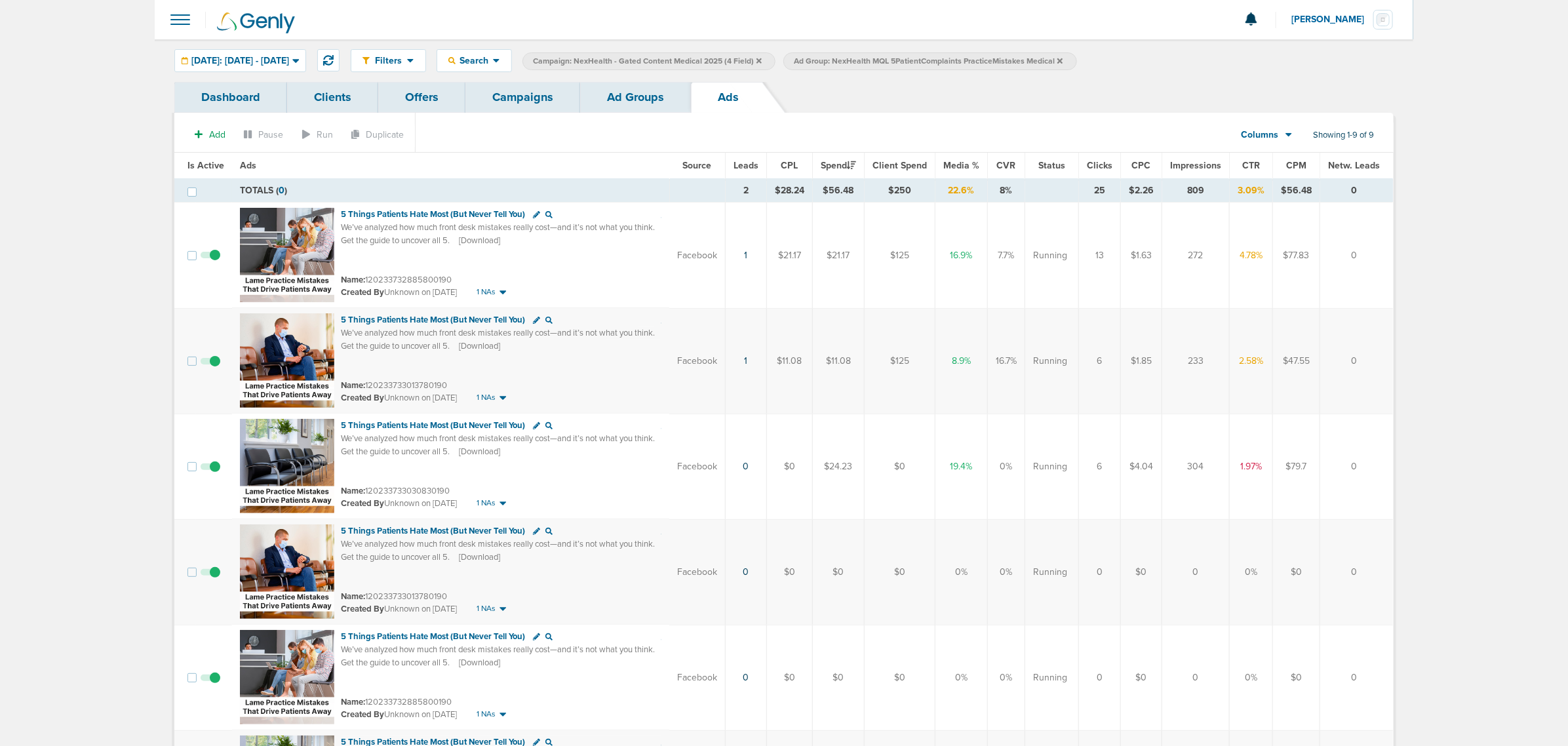
click at [213, 473] on span at bounding box center [210, 473] width 19 height 0
click at [210, 469] on input "checkbox" at bounding box center [210, 469] width 0 height 0
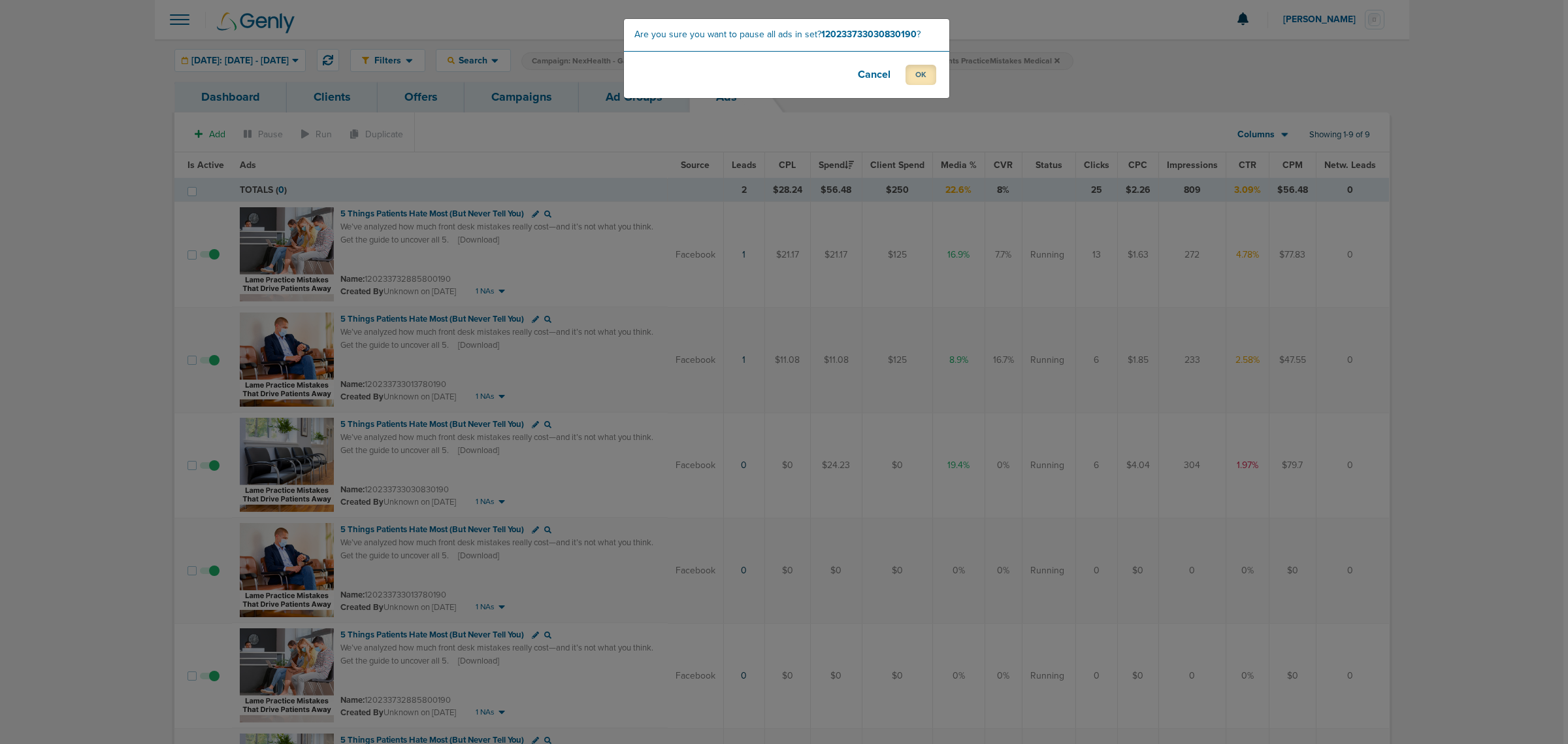
click at [929, 77] on button "OK" at bounding box center [920, 74] width 30 height 20
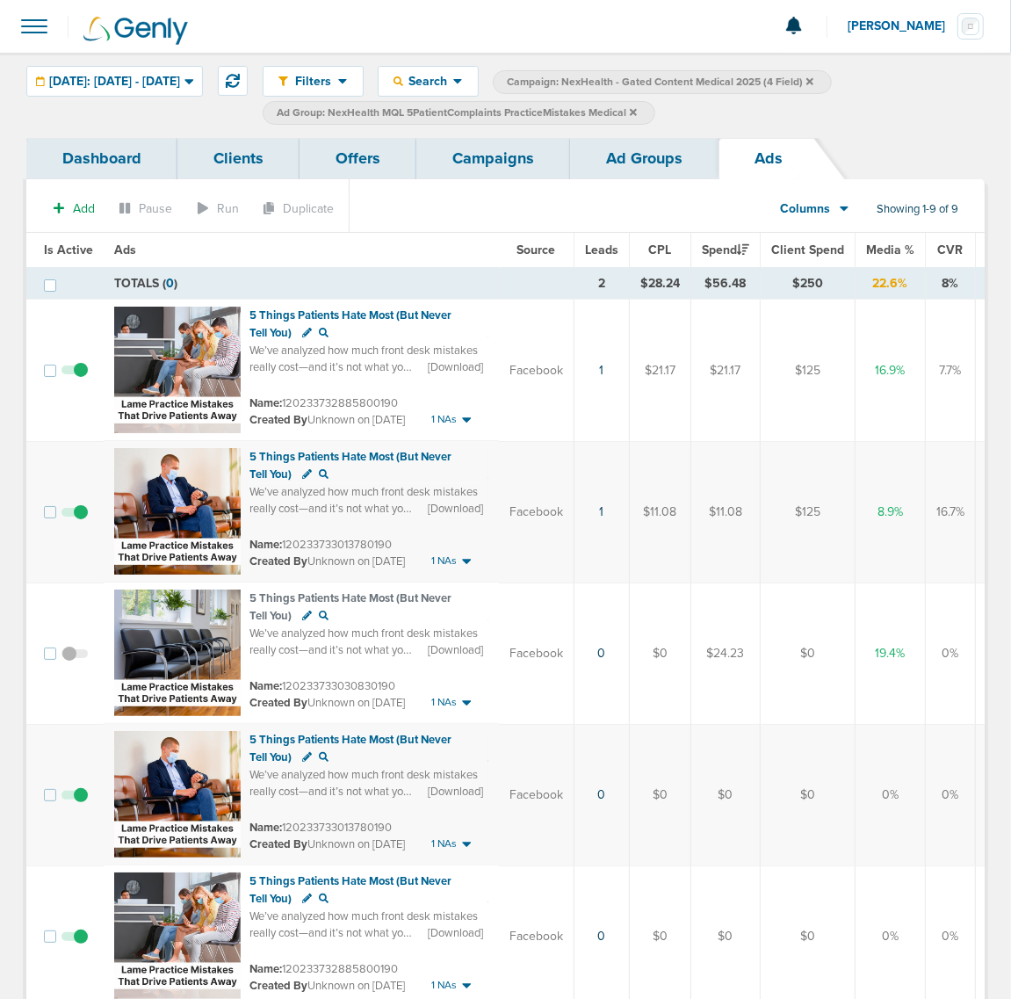
click at [637, 112] on icon at bounding box center [633, 111] width 7 height 7
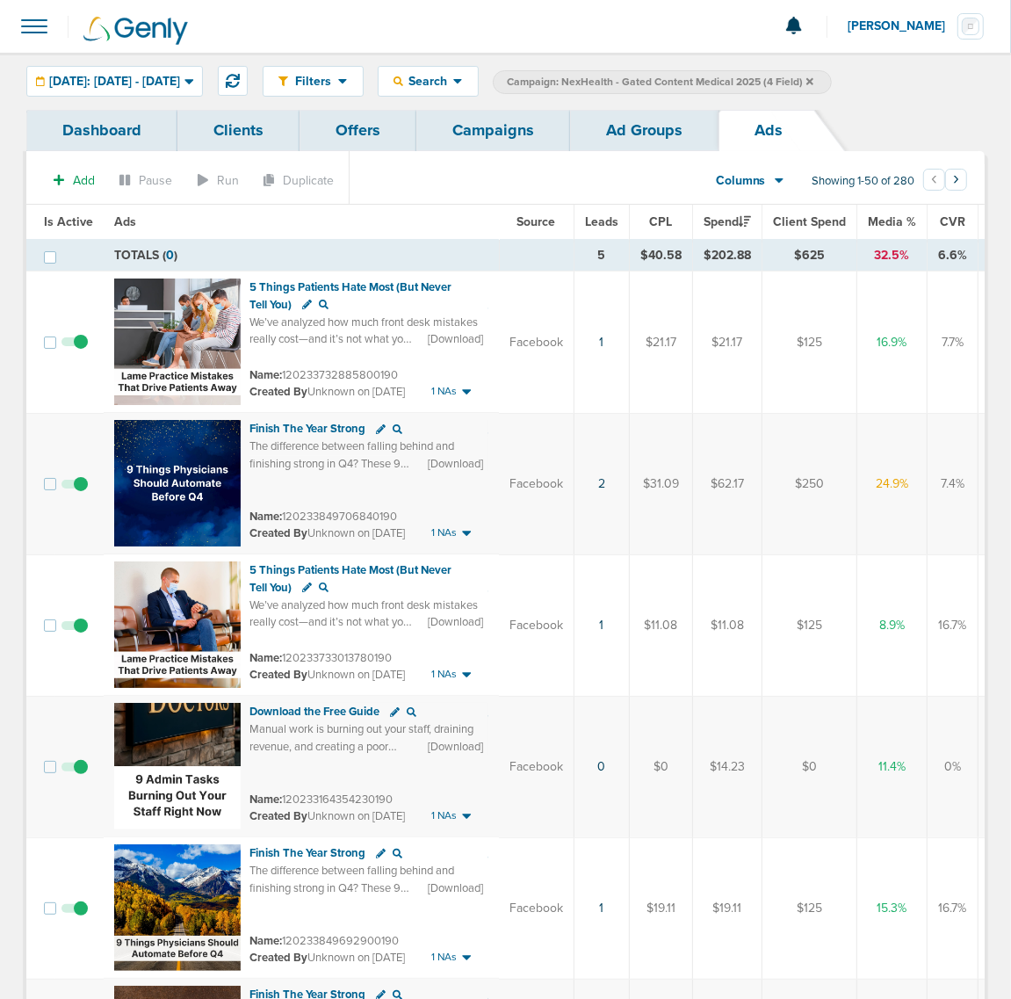
click at [813, 79] on icon at bounding box center [809, 80] width 7 height 7
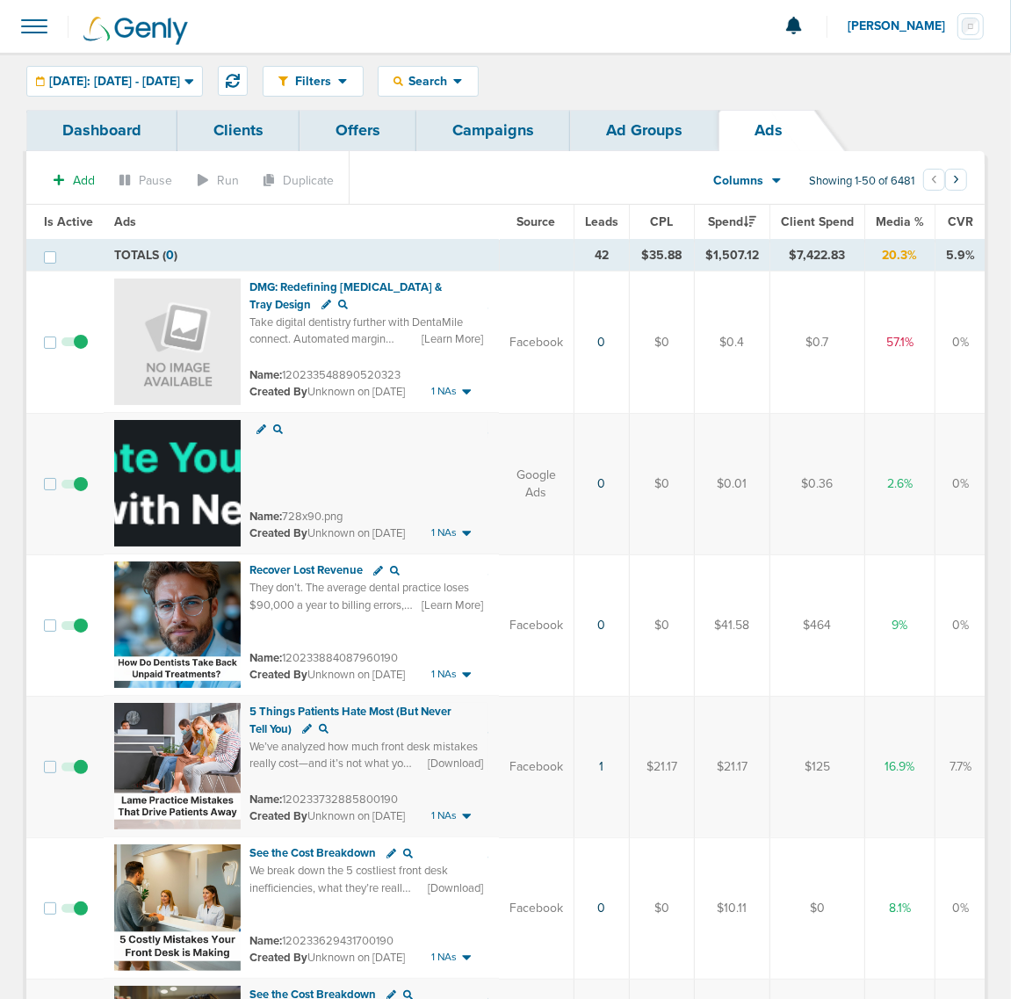
click at [489, 134] on link "Campaigns" at bounding box center [493, 130] width 154 height 41
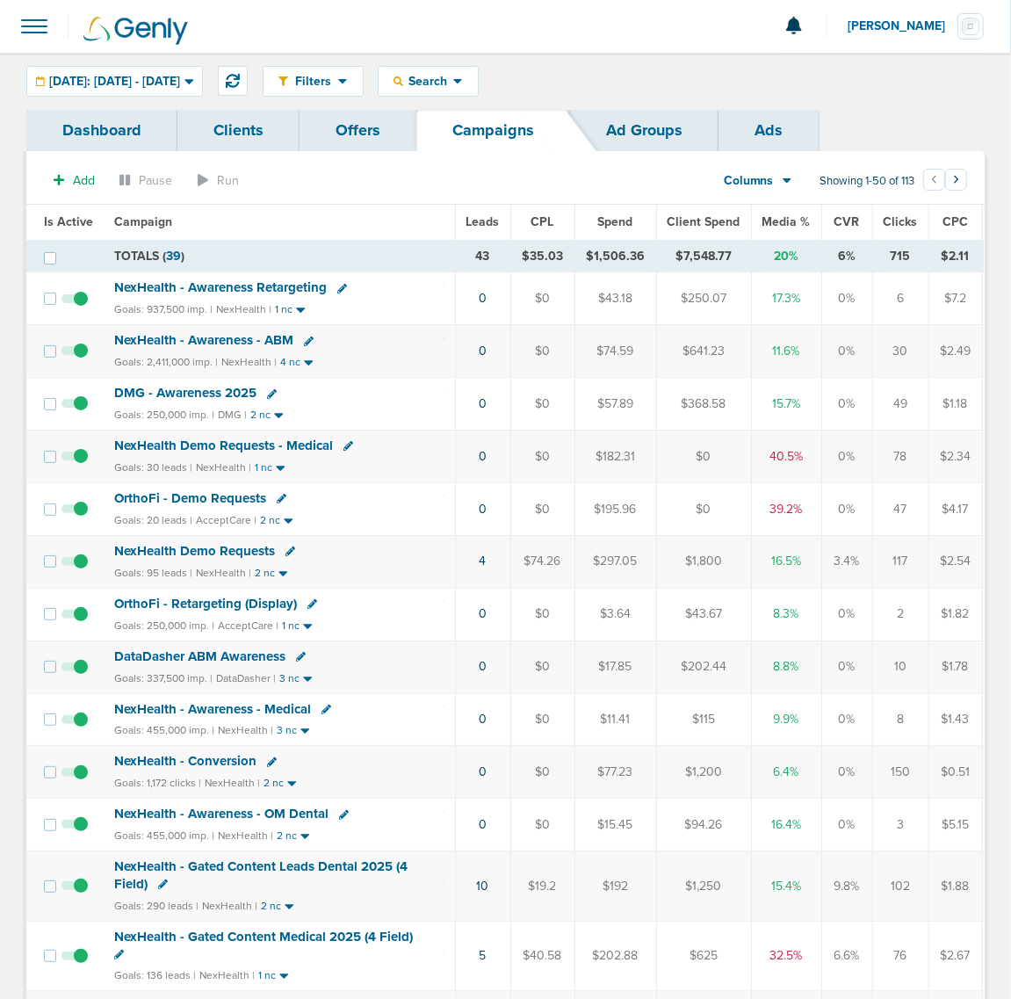
click at [220, 498] on span "OrthoFi - Demo Requests" at bounding box center [190, 498] width 152 height 16
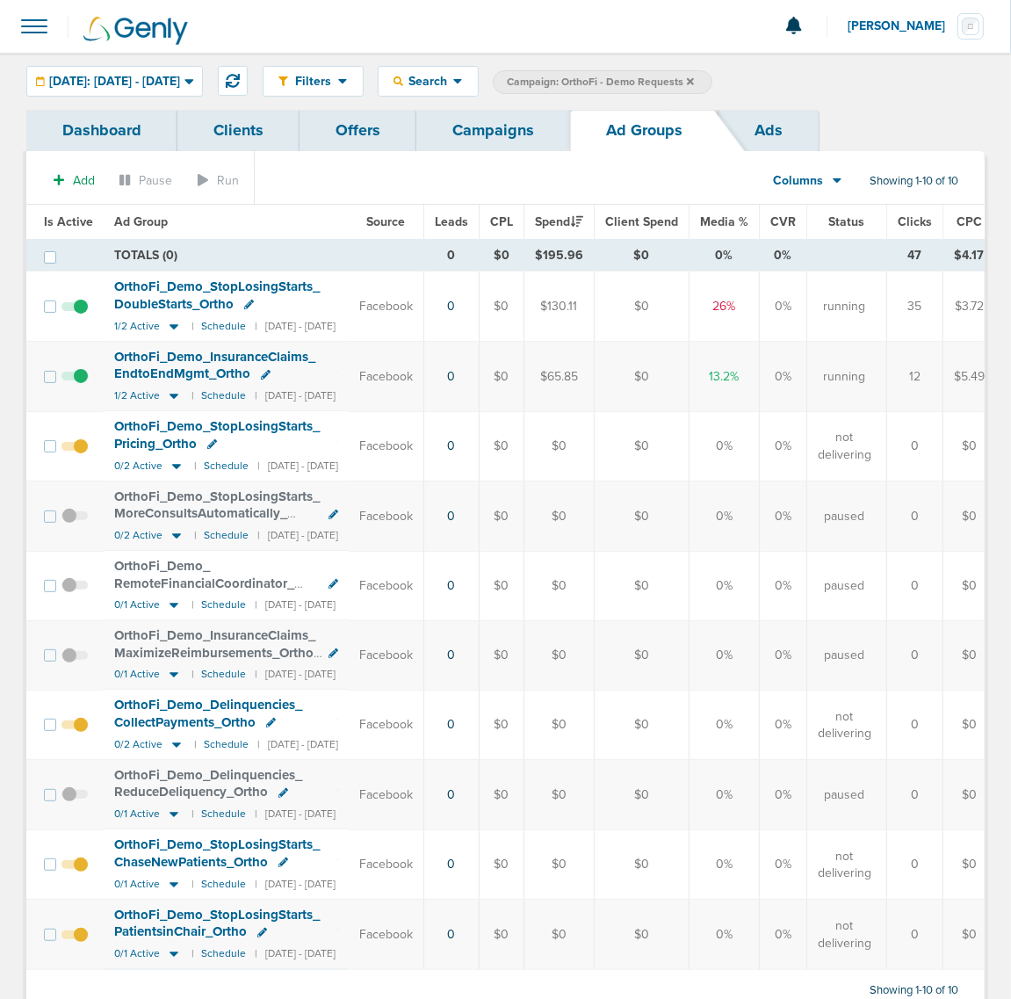
click at [756, 128] on link "Ads" at bounding box center [769, 130] width 100 height 41
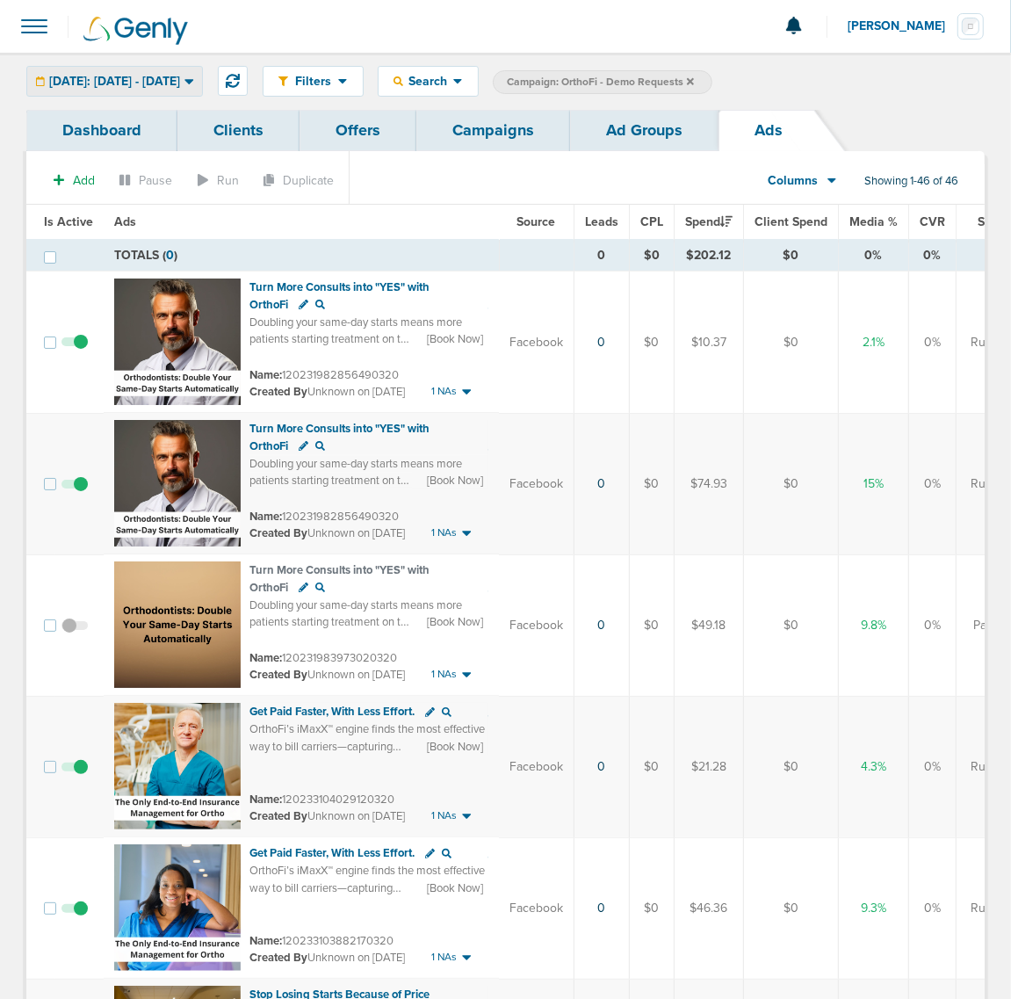
click at [180, 85] on span "Today: 09.24.2025 - 09.24.2025" at bounding box center [114, 82] width 131 height 12
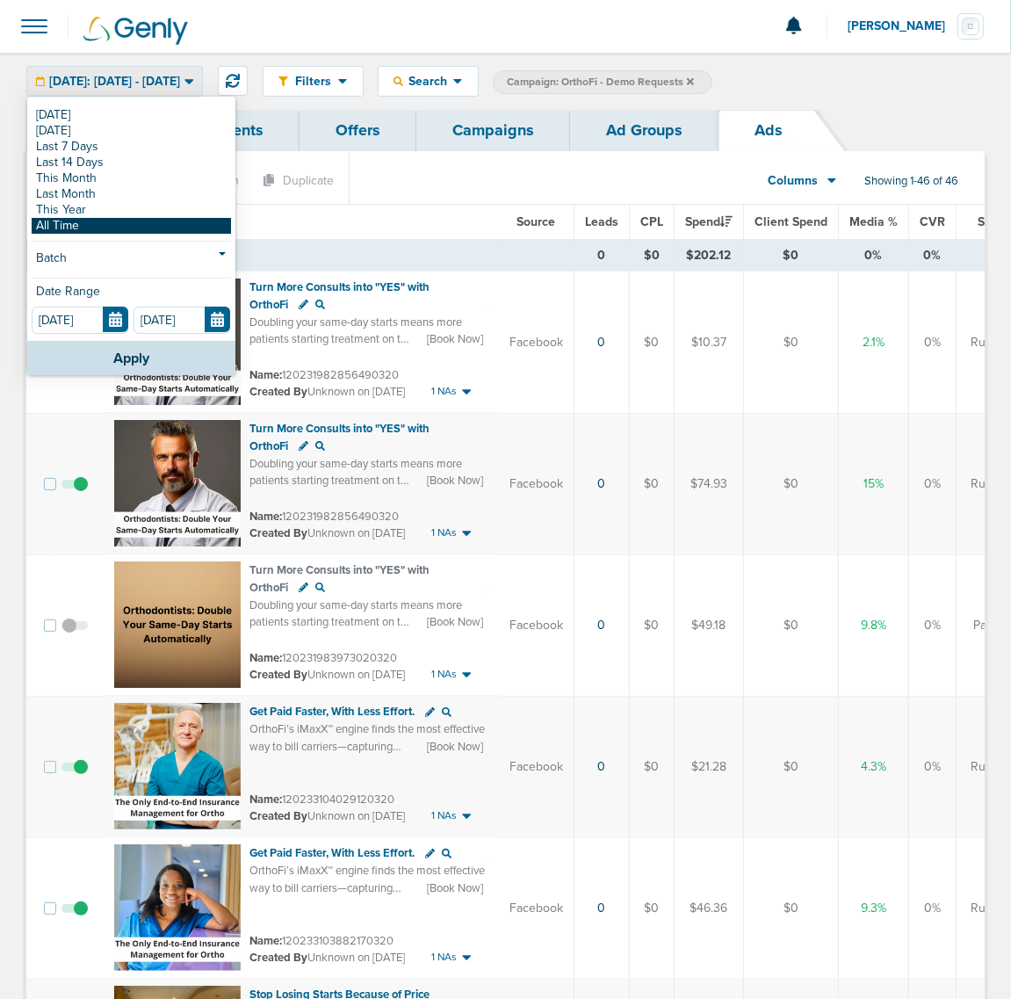
click at [105, 230] on link "All Time" at bounding box center [131, 226] width 199 height 16
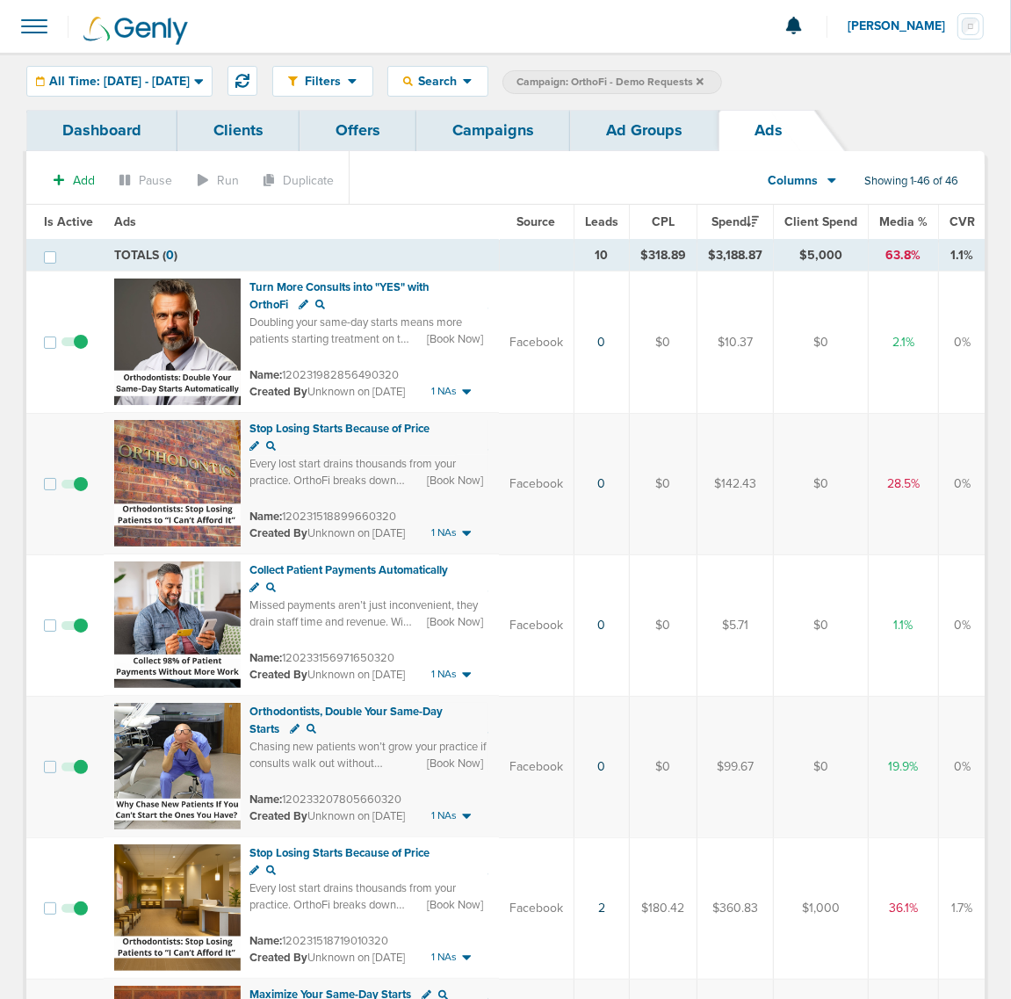
click at [591, 227] on span "Leads" at bounding box center [601, 221] width 33 height 15
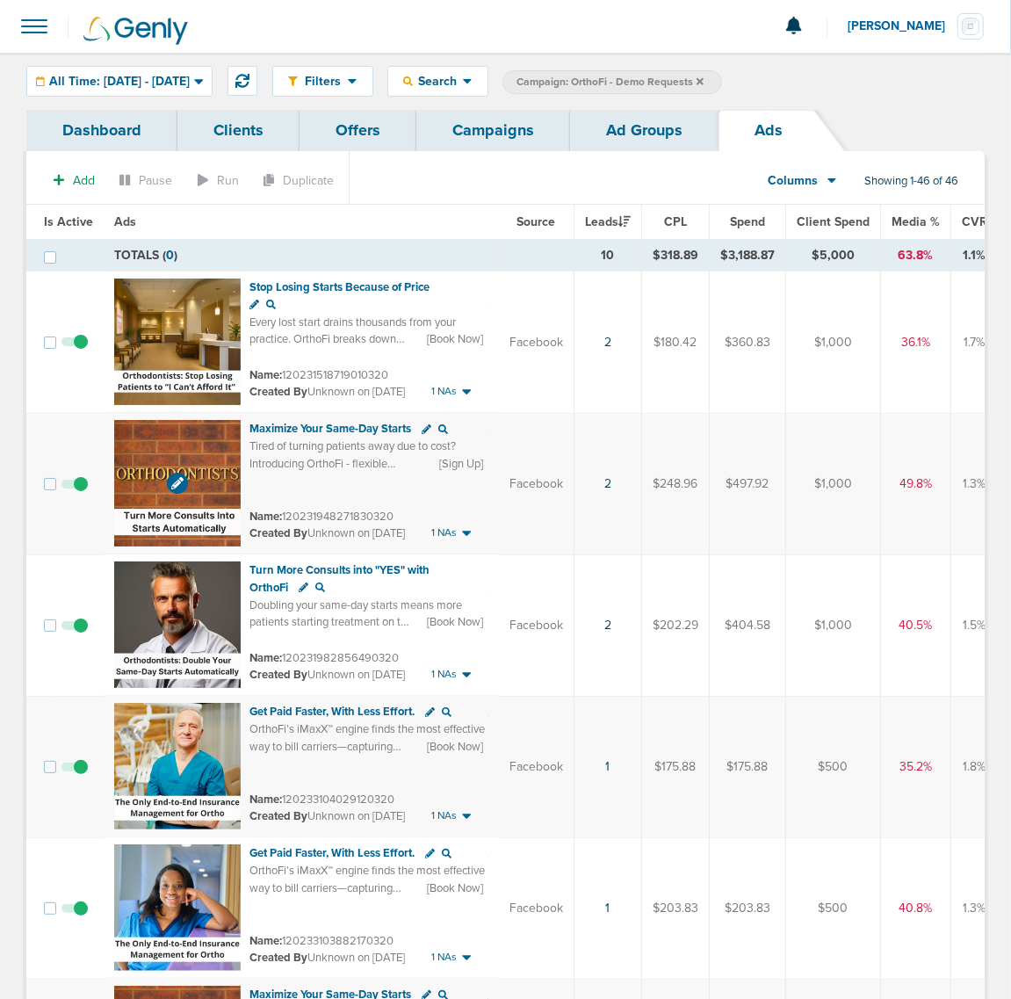
click at [173, 440] on img at bounding box center [177, 483] width 126 height 126
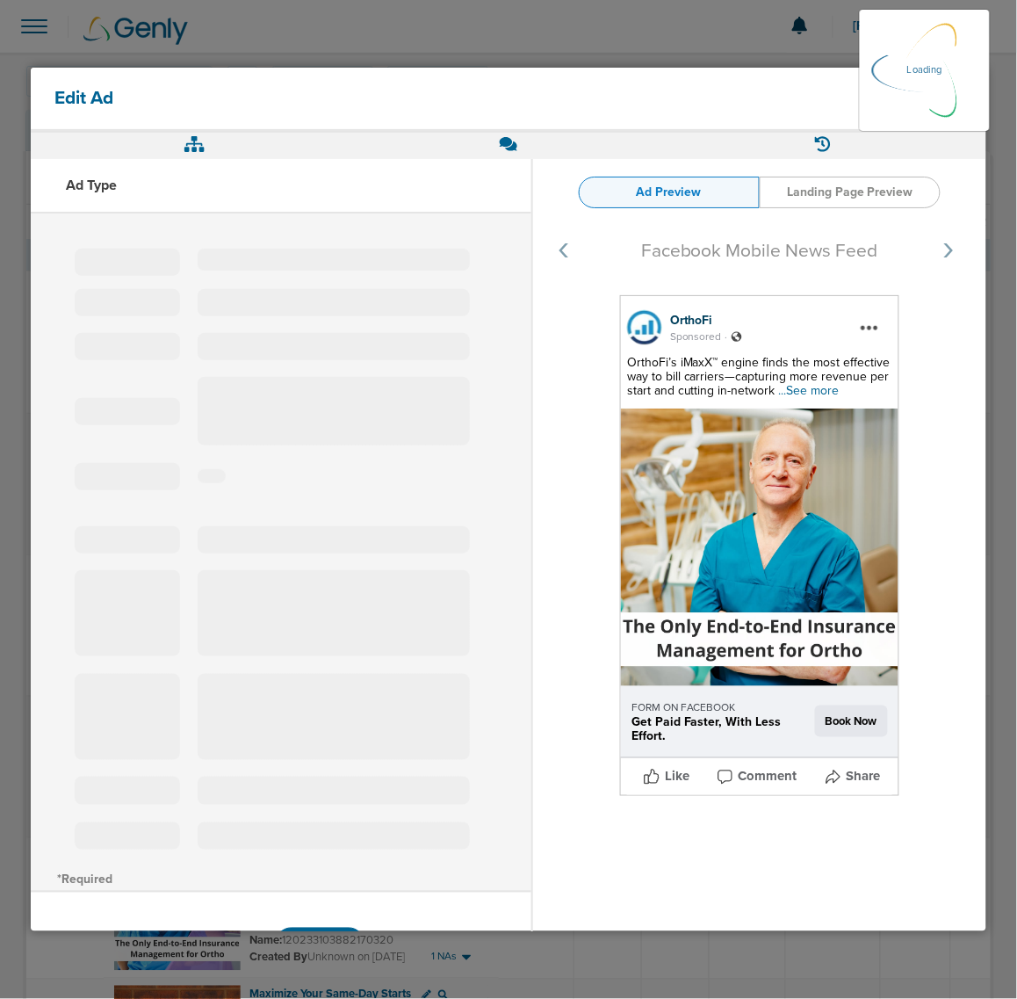
select select "learn_more"
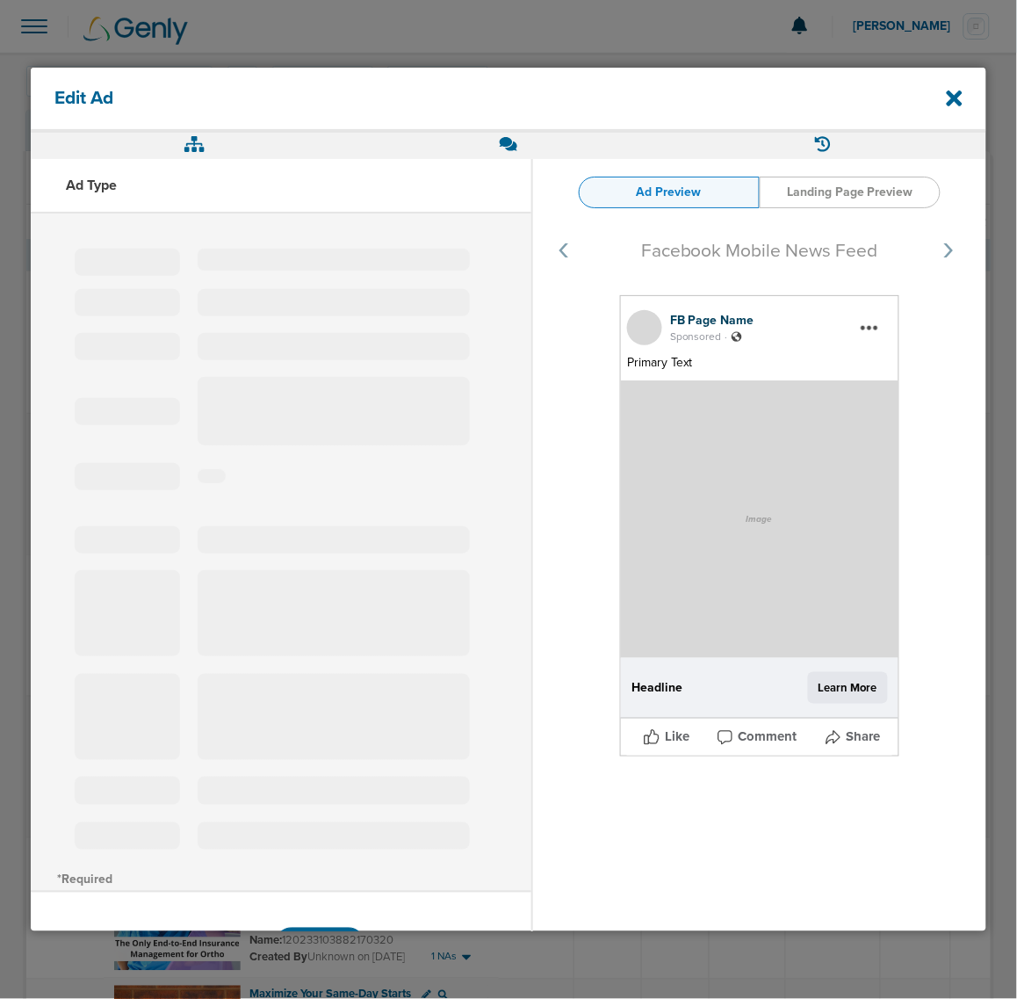
type input "120231948271830320"
type input "Maximize Your Same-Day Starts"
type textarea "Tired of turning patients away due to cost? Introducing OrthoFi - flexible paym…"
select select "sign_up"
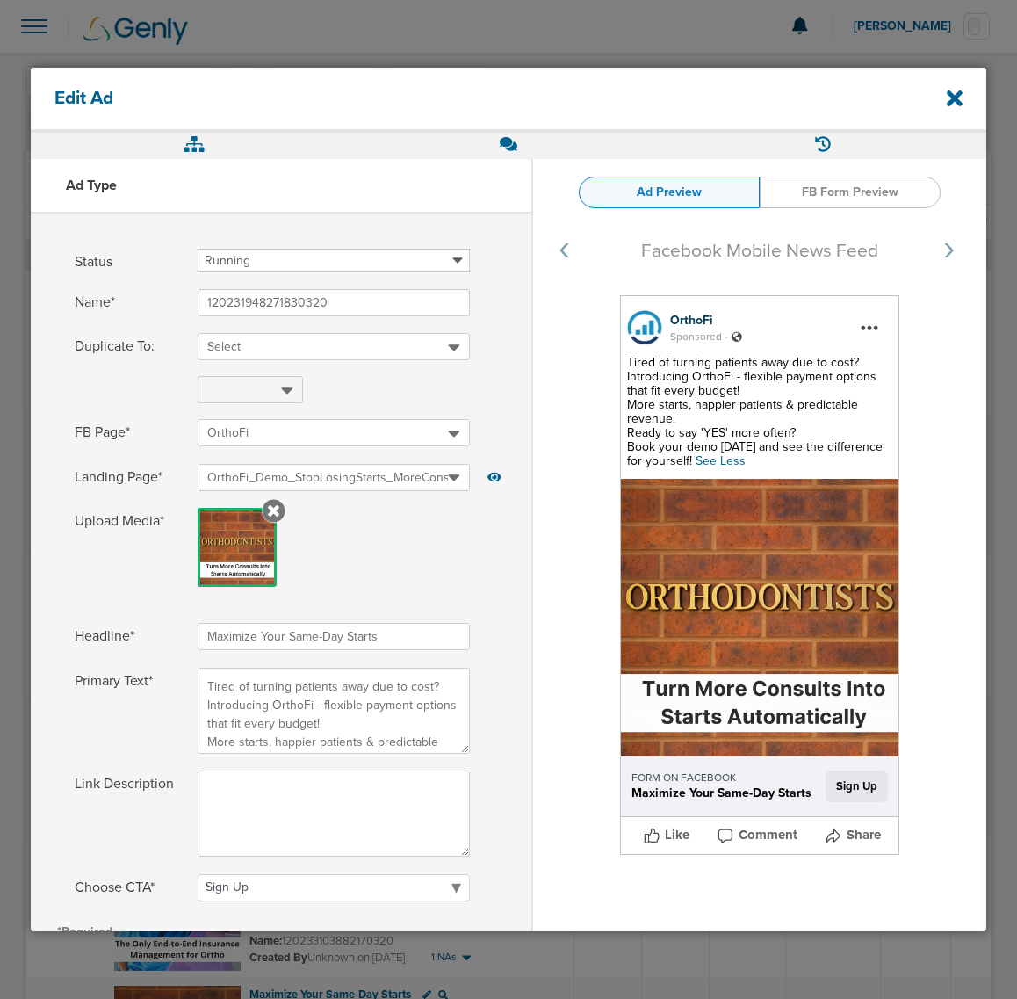
select select "sign_up"
click at [957, 99] on icon at bounding box center [955, 98] width 16 height 16
